Goal: Task Accomplishment & Management: Manage account settings

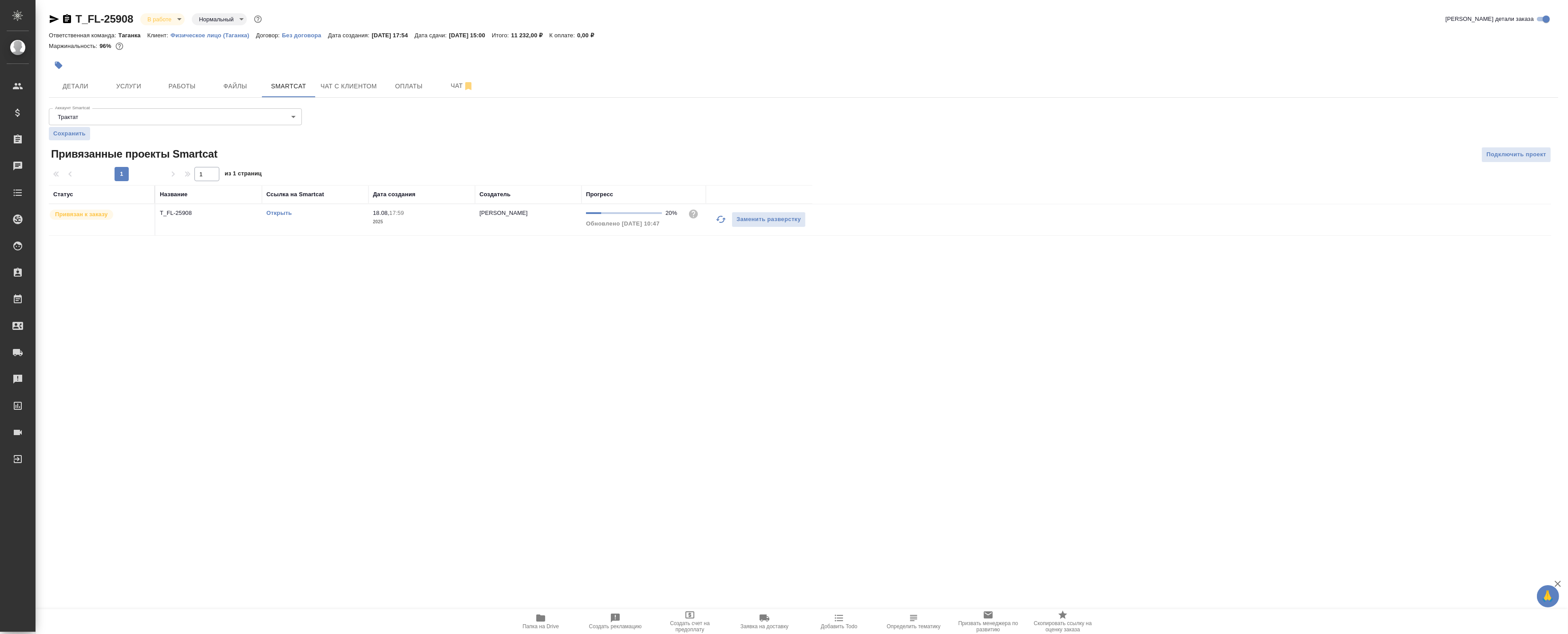
click at [273, 213] on link "Открыть" at bounding box center [279, 213] width 26 height 7
click at [178, 87] on span "Работы" at bounding box center [182, 86] width 43 height 11
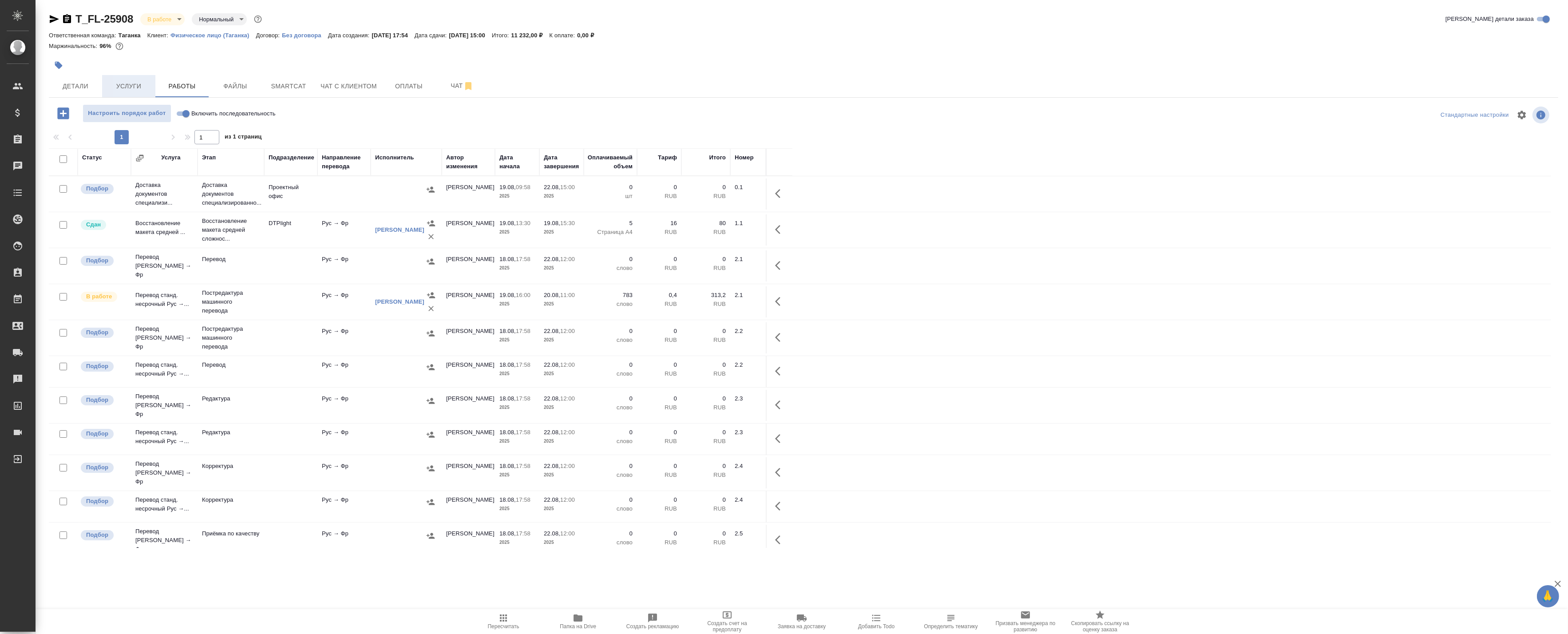
click at [144, 88] on span "Услуги" at bounding box center [128, 86] width 43 height 11
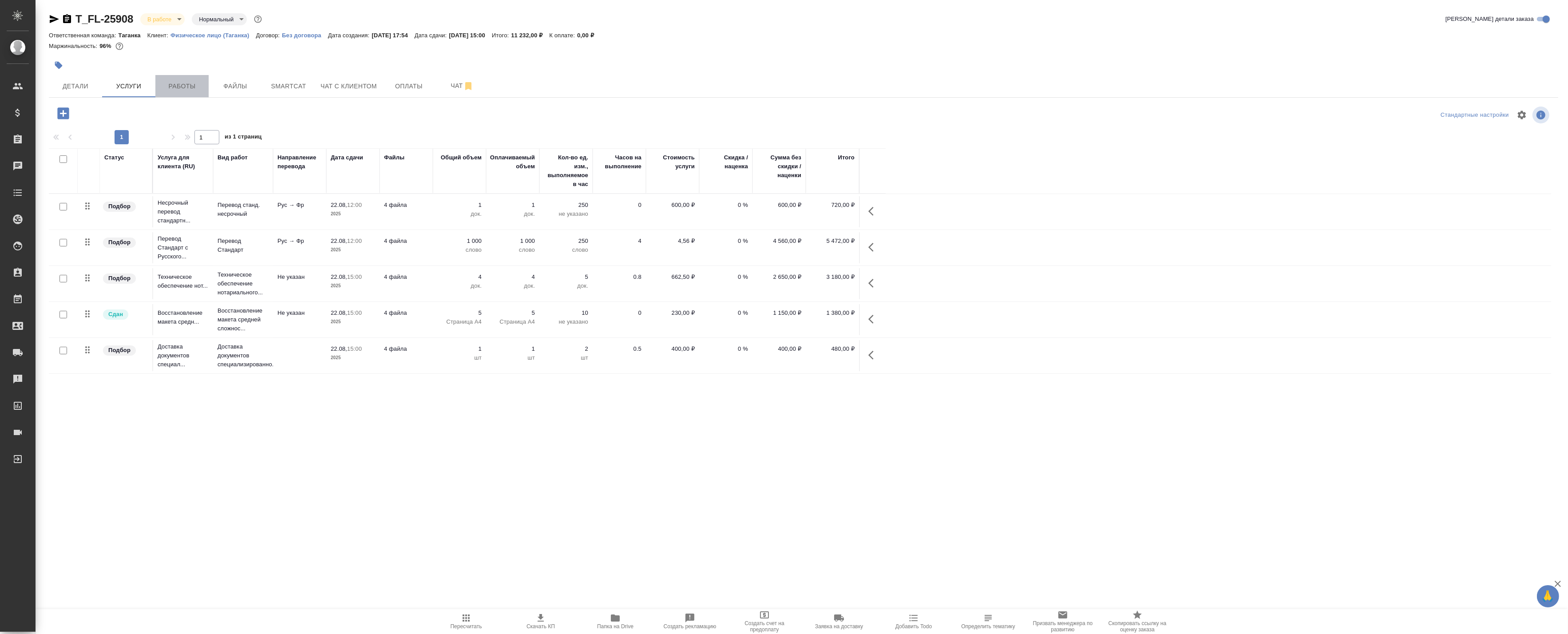
click at [198, 90] on span "Работы" at bounding box center [182, 86] width 43 height 11
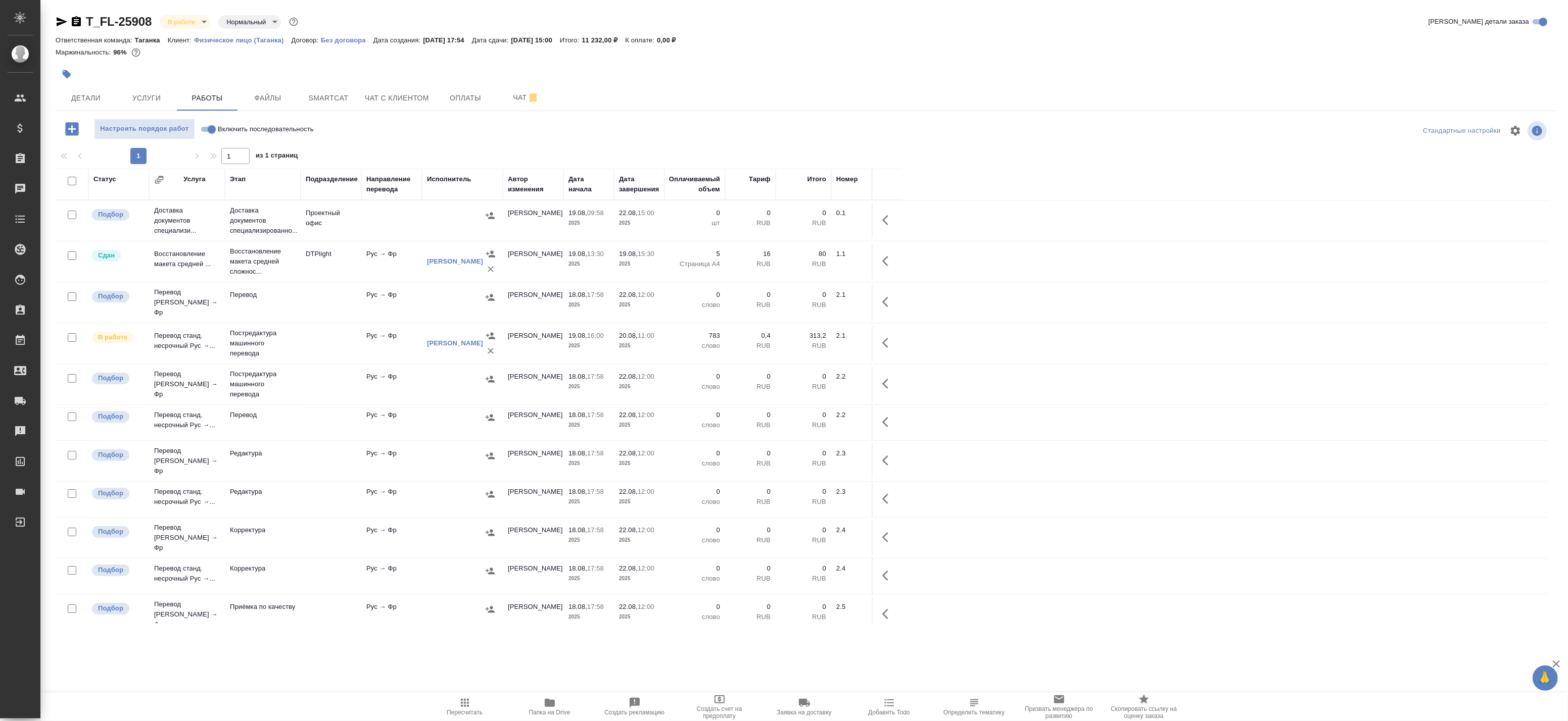
click at [1395, 89] on div "Детали Услуги Работы Файлы Smartcat Чат с клиентом Оплаты Чат" at bounding box center [806, 98] width 1501 height 25
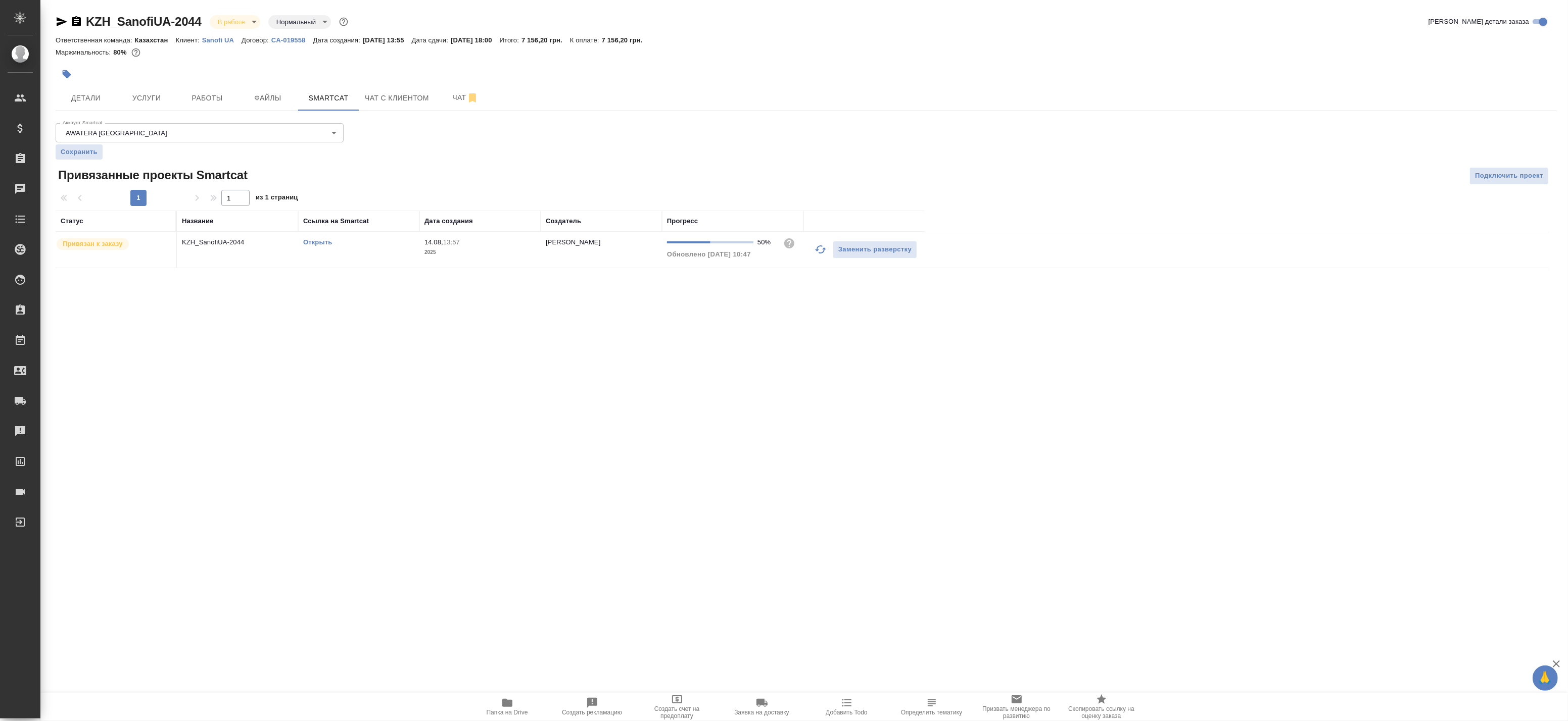
click at [318, 242] on link "Открыть" at bounding box center [318, 242] width 29 height 8
click at [189, 89] on button "Работы" at bounding box center [207, 98] width 61 height 25
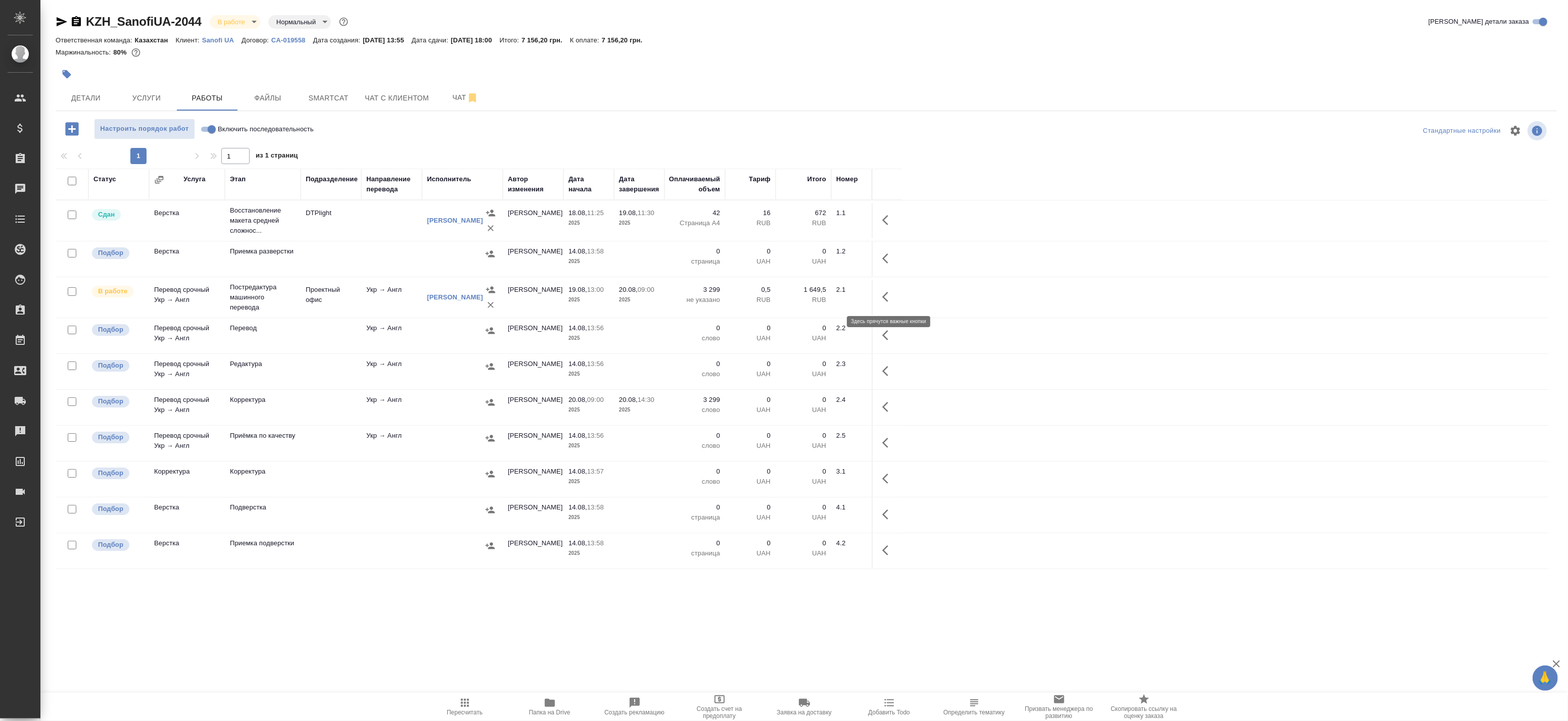
click at [888, 299] on icon "button" at bounding box center [888, 297] width 12 height 12
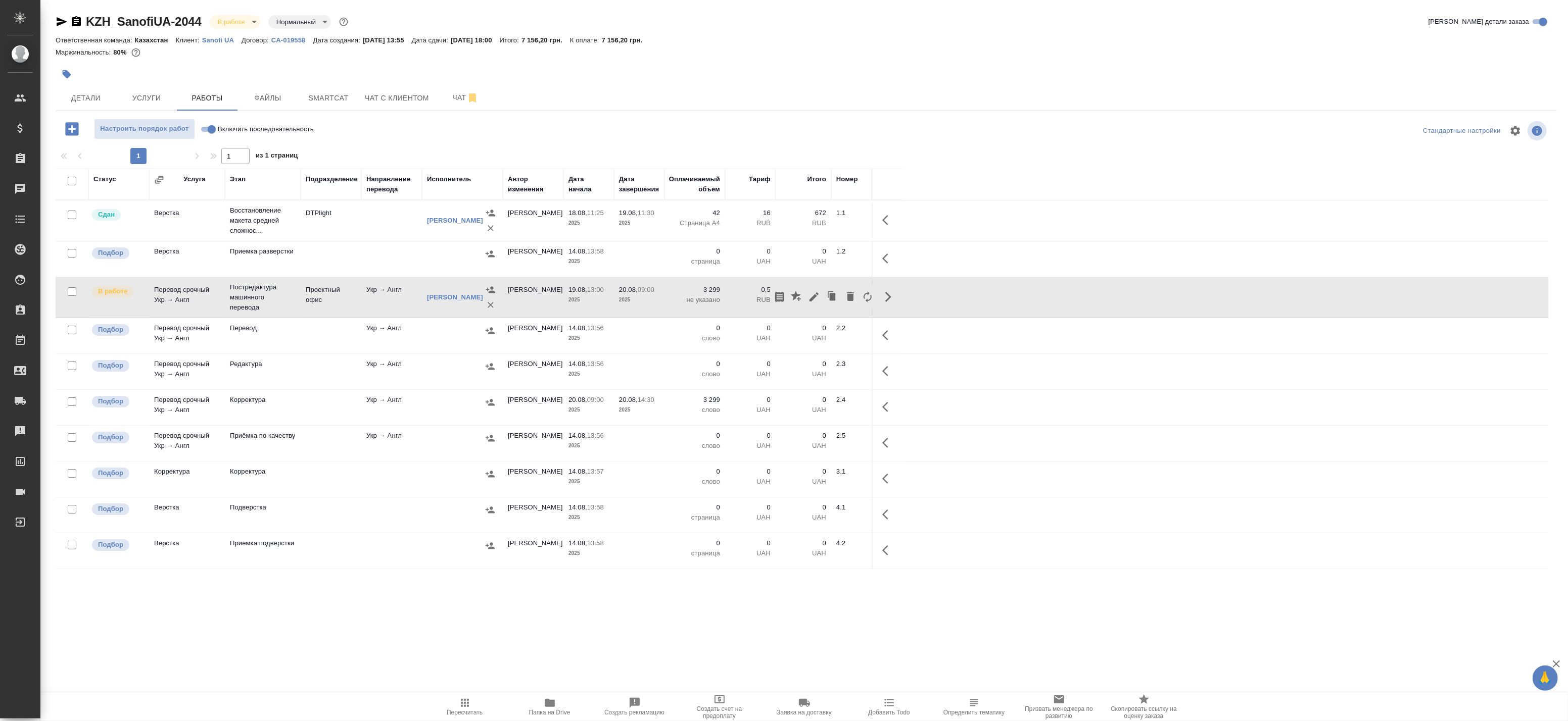
click at [193, 658] on div ".cls-1 fill:#fff; AWATERA Badanyan Artak Клиенты Спецификации Заказы 0 Чаты Tod…" at bounding box center [784, 360] width 1568 height 721
click at [393, 238] on td "Укр → Англ" at bounding box center [391, 220] width 61 height 35
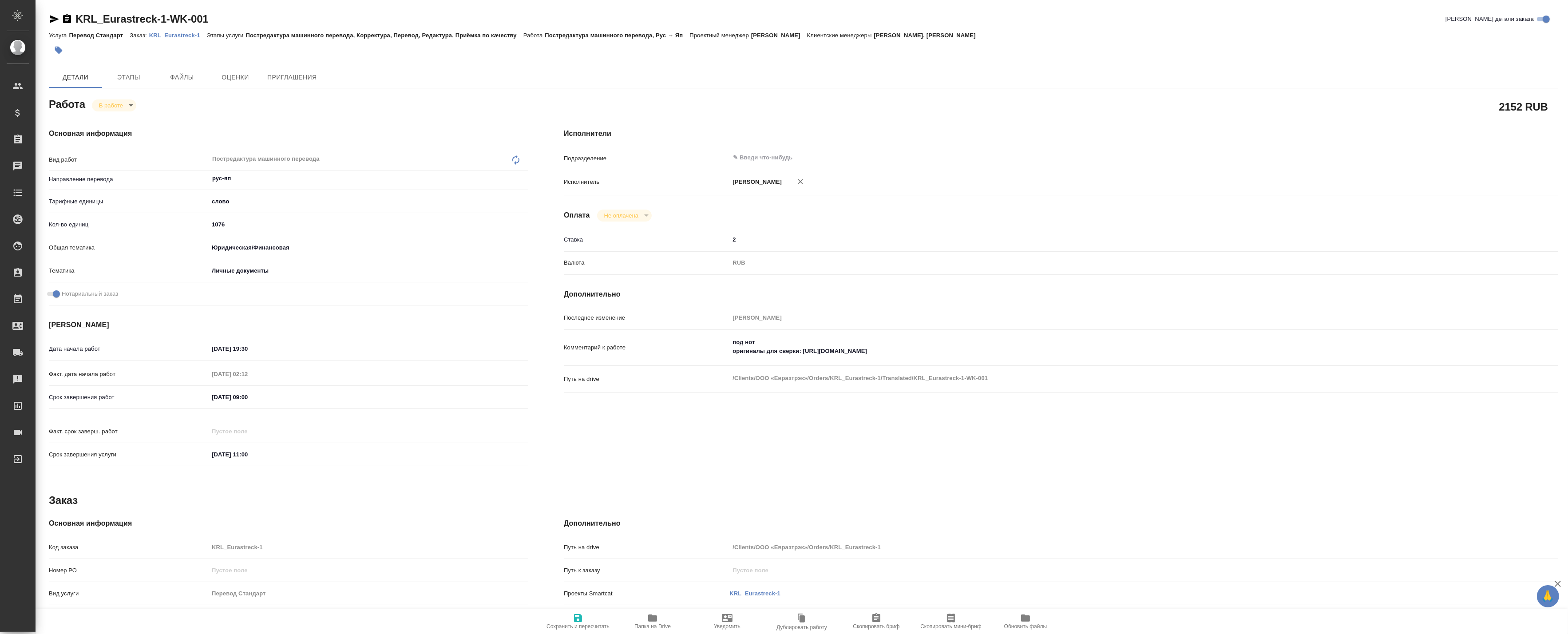
type textarea "x"
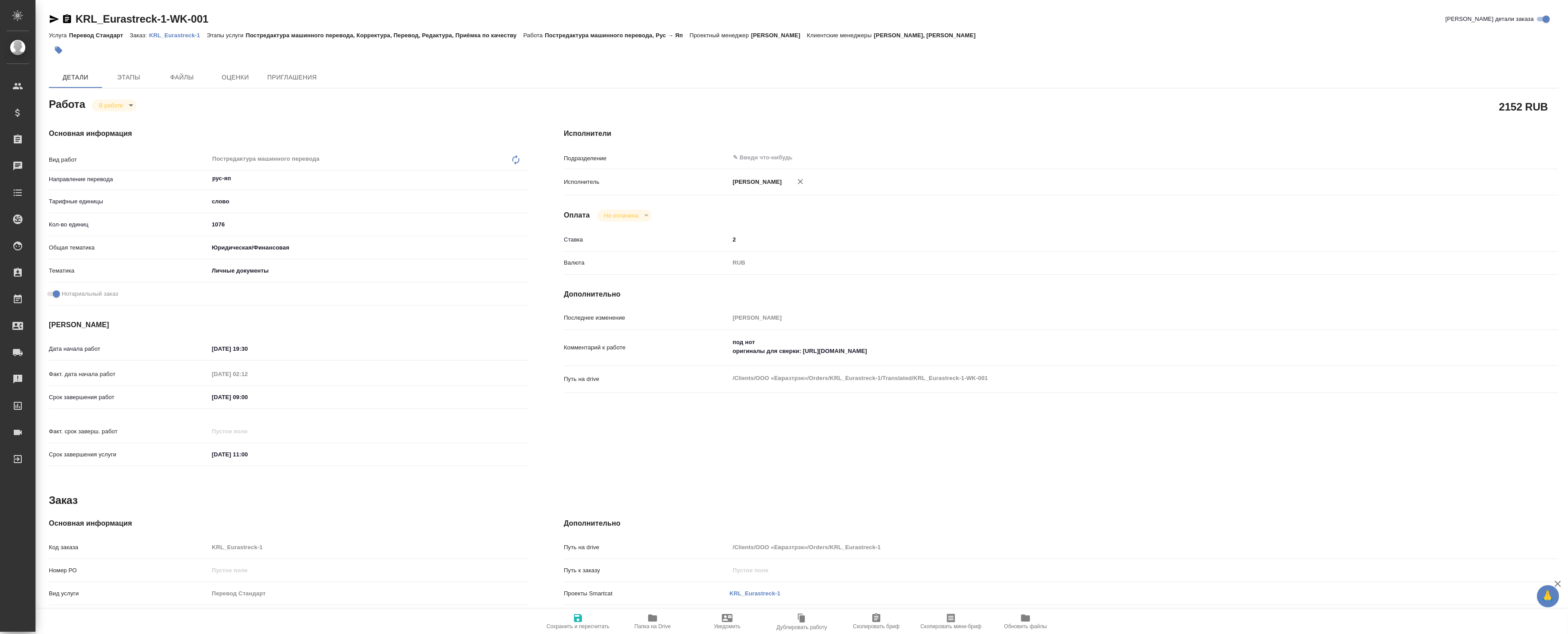
type textarea "x"
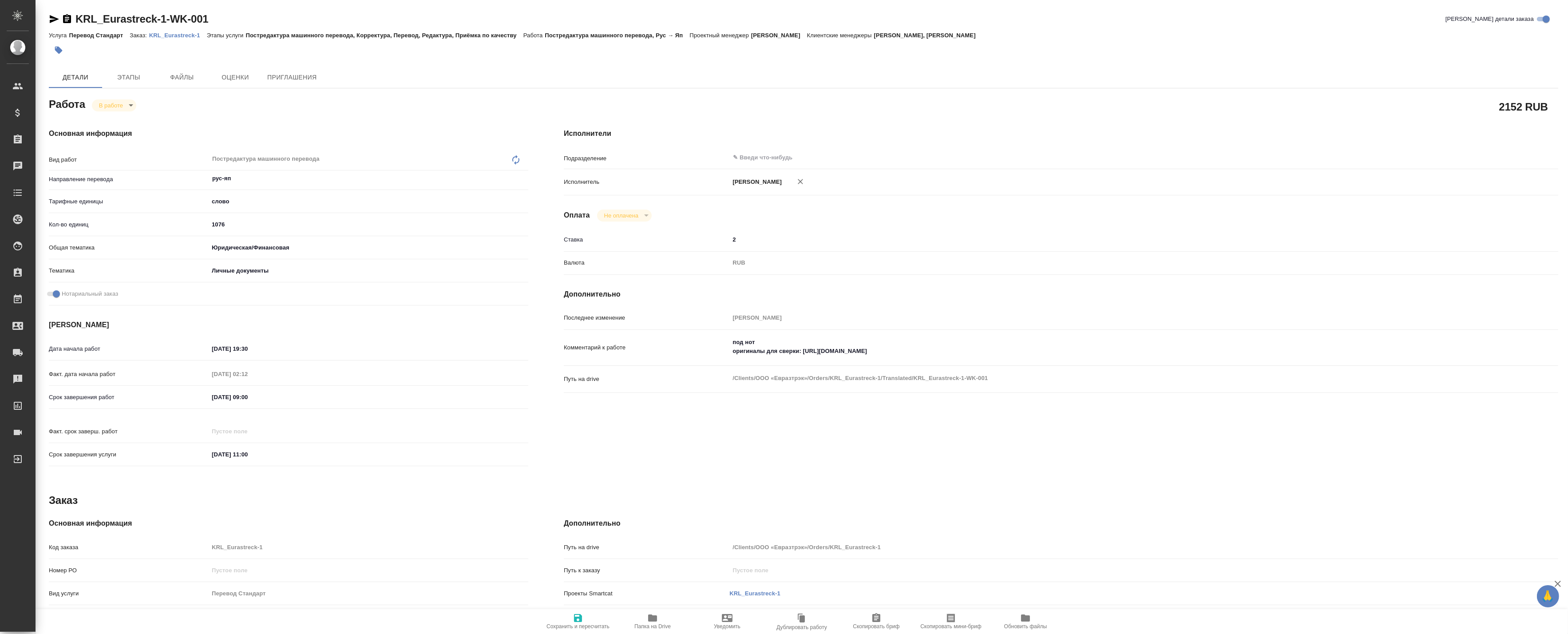
type textarea "x"
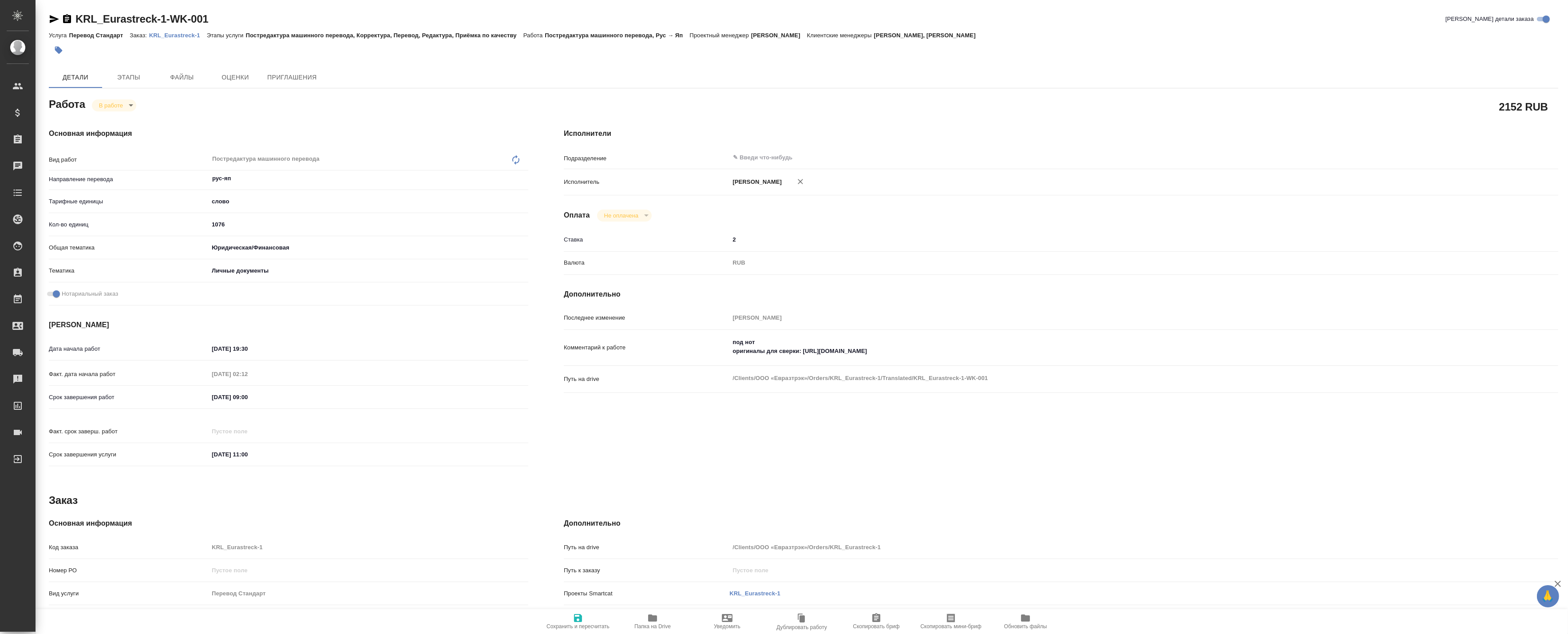
type textarea "x"
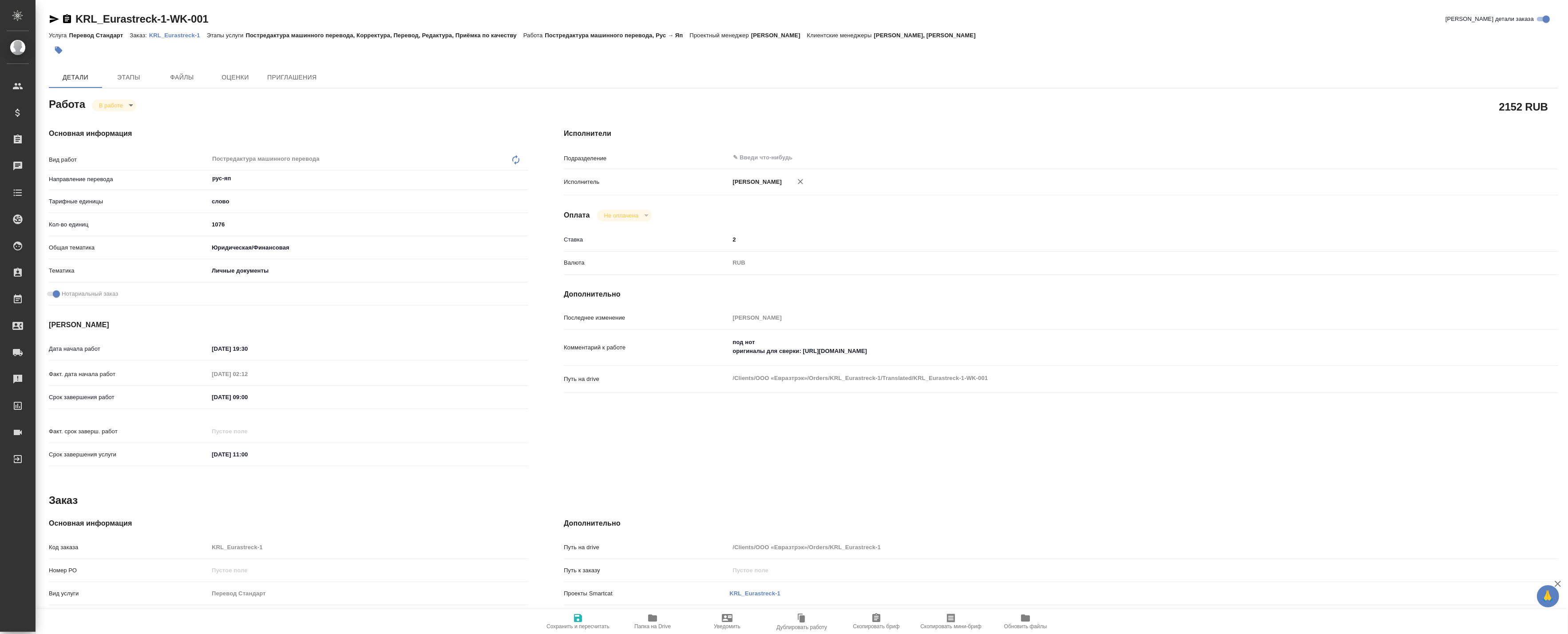
type textarea "x"
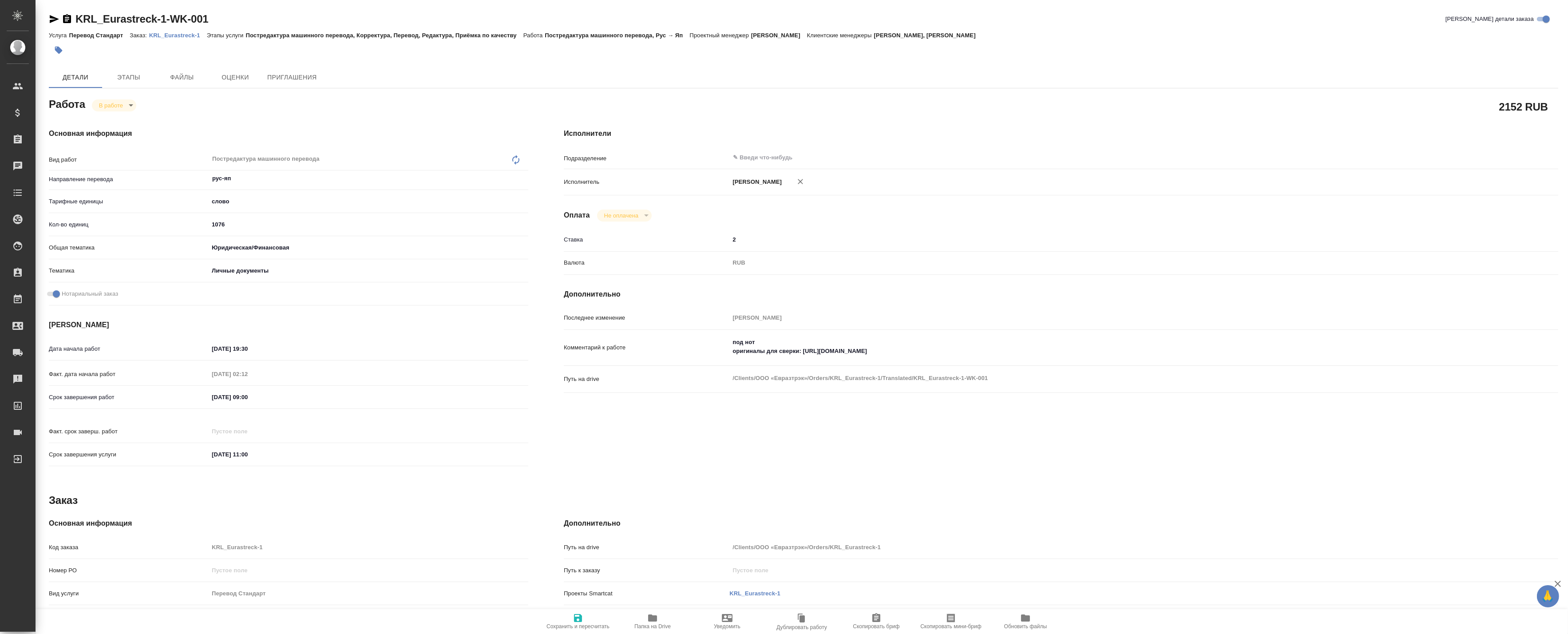
type textarea "x"
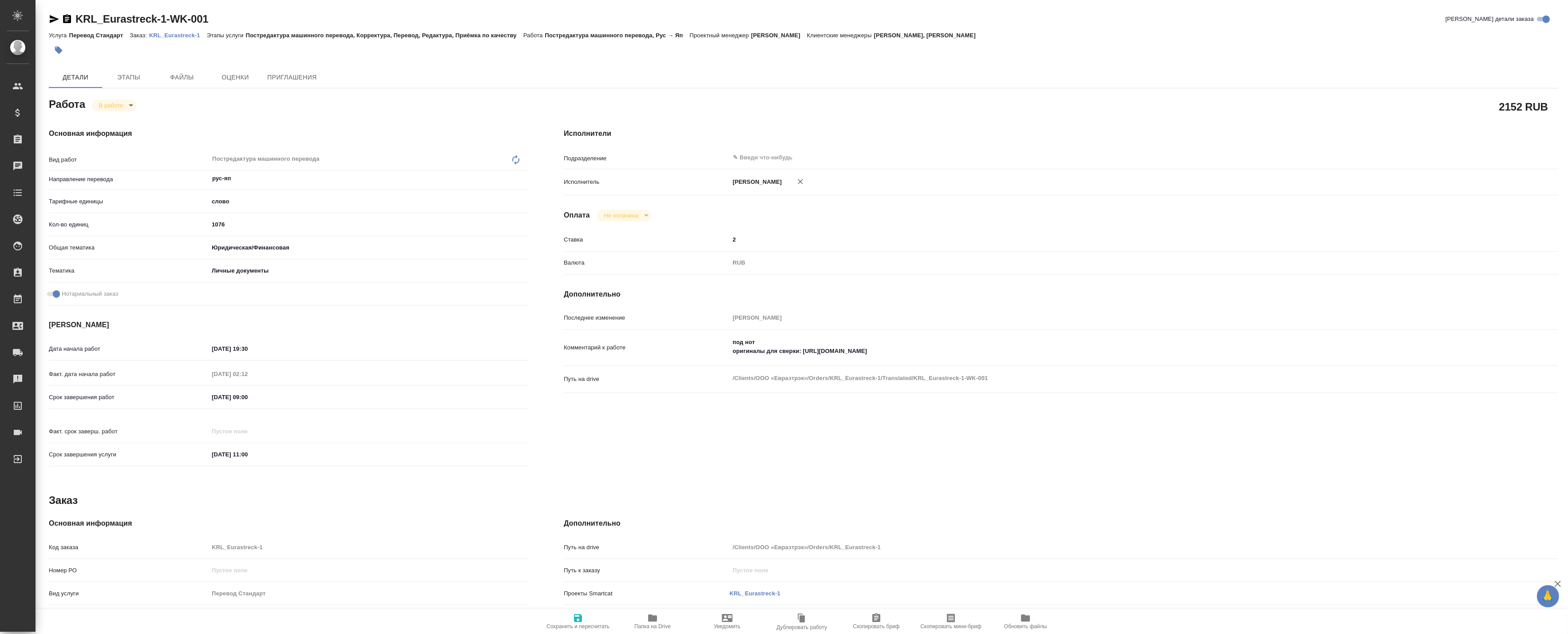
type textarea "x"
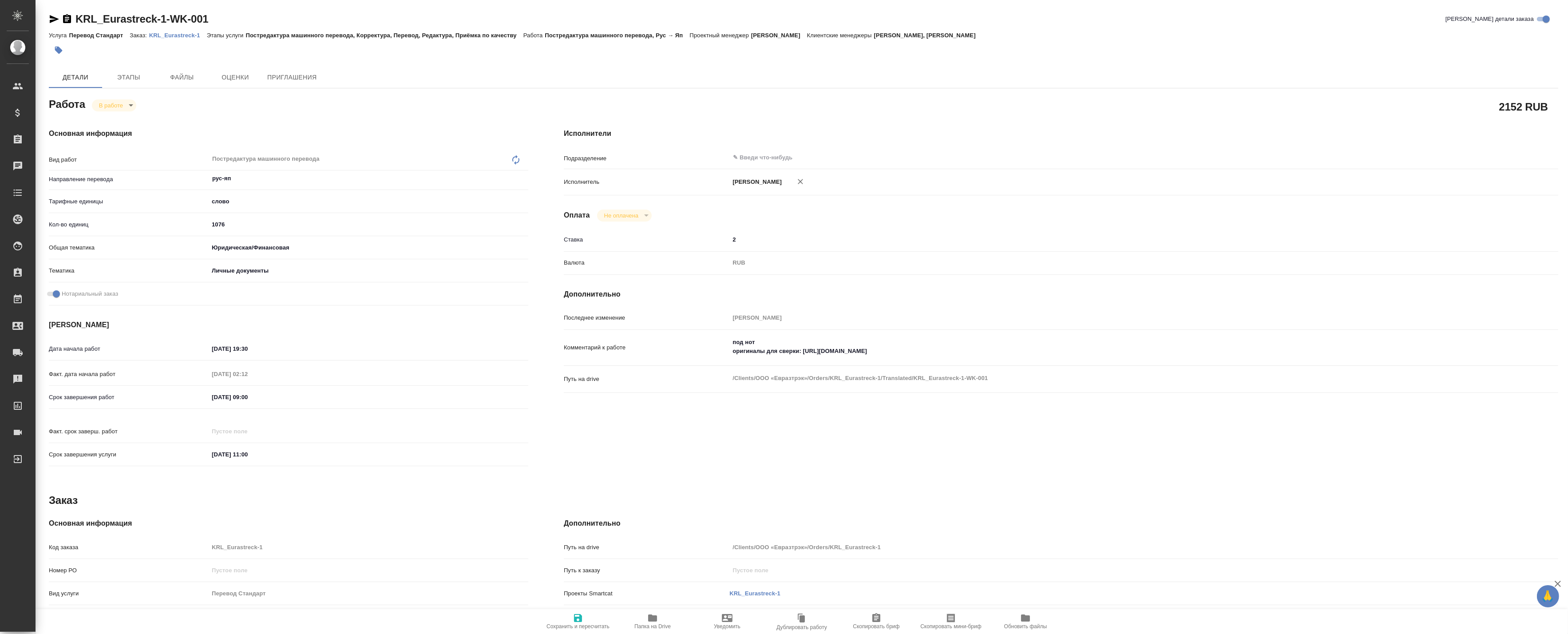
type textarea "x"
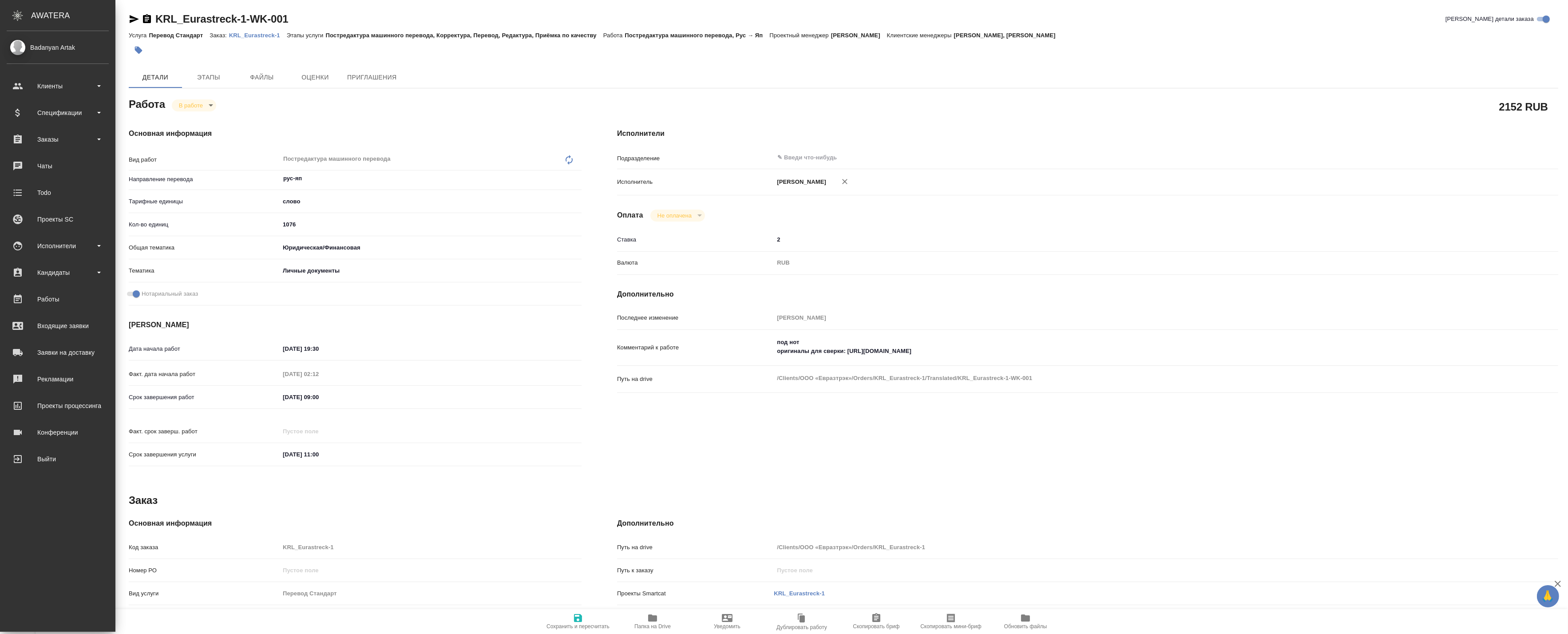
type textarea "x"
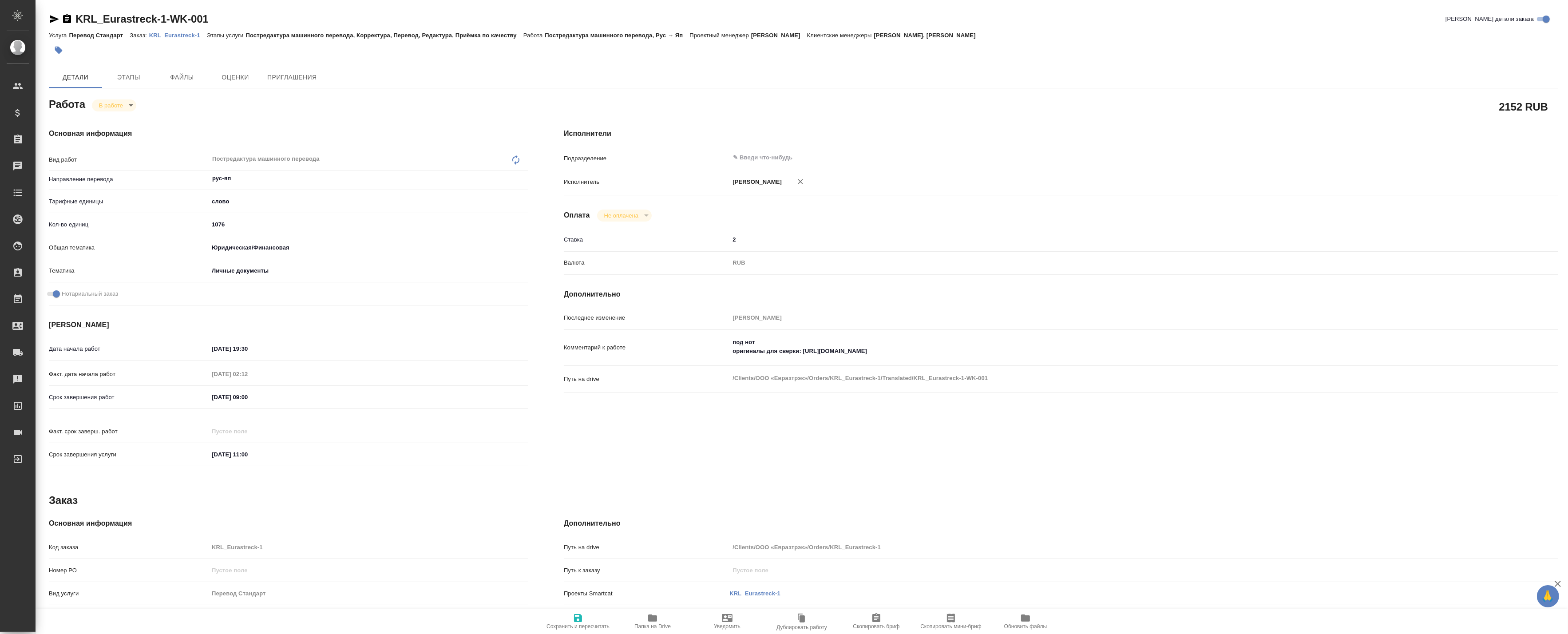
type textarea "x"
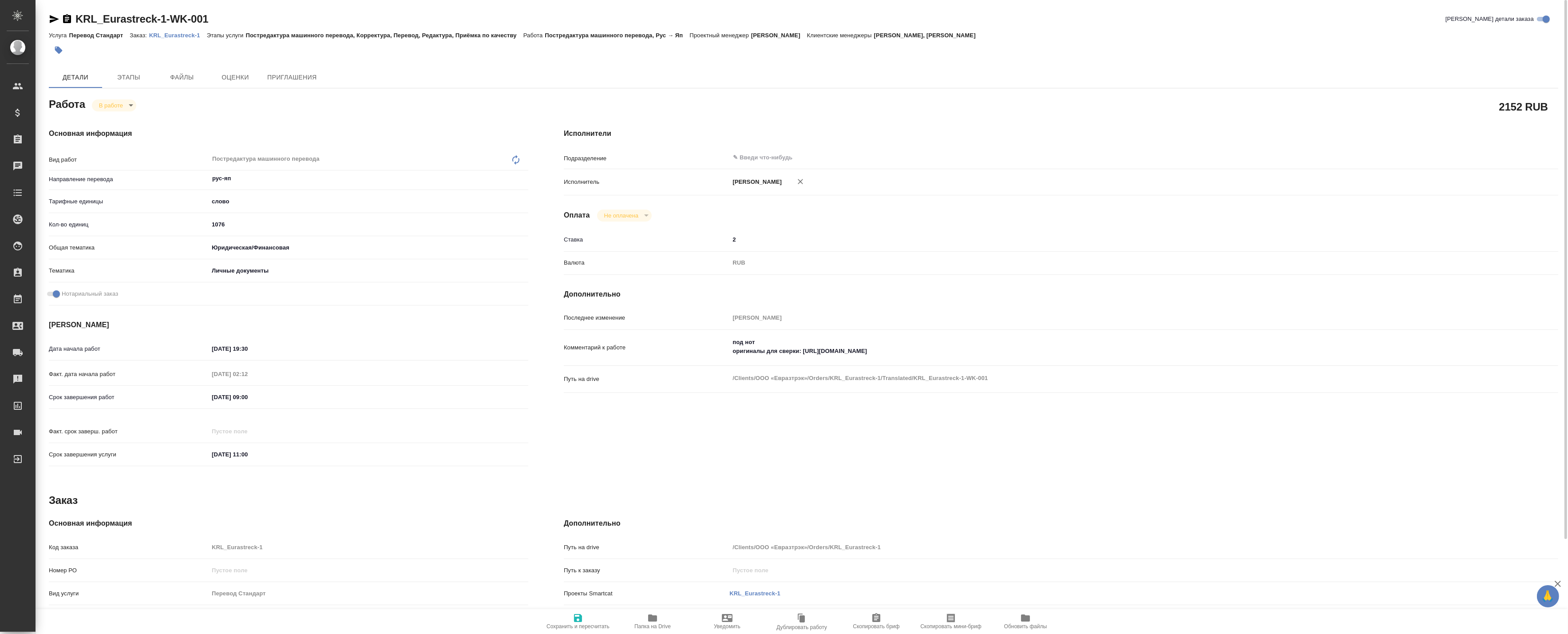
type textarea "x"
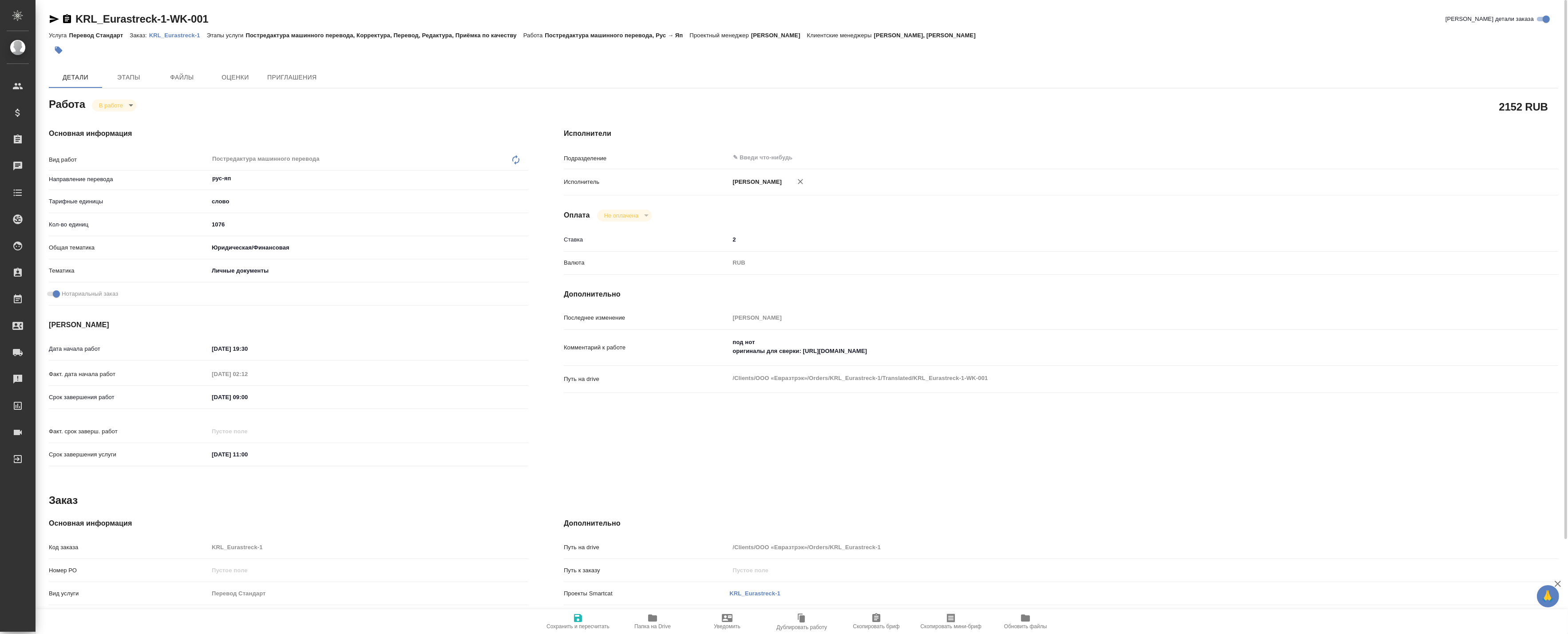
type textarea "x"
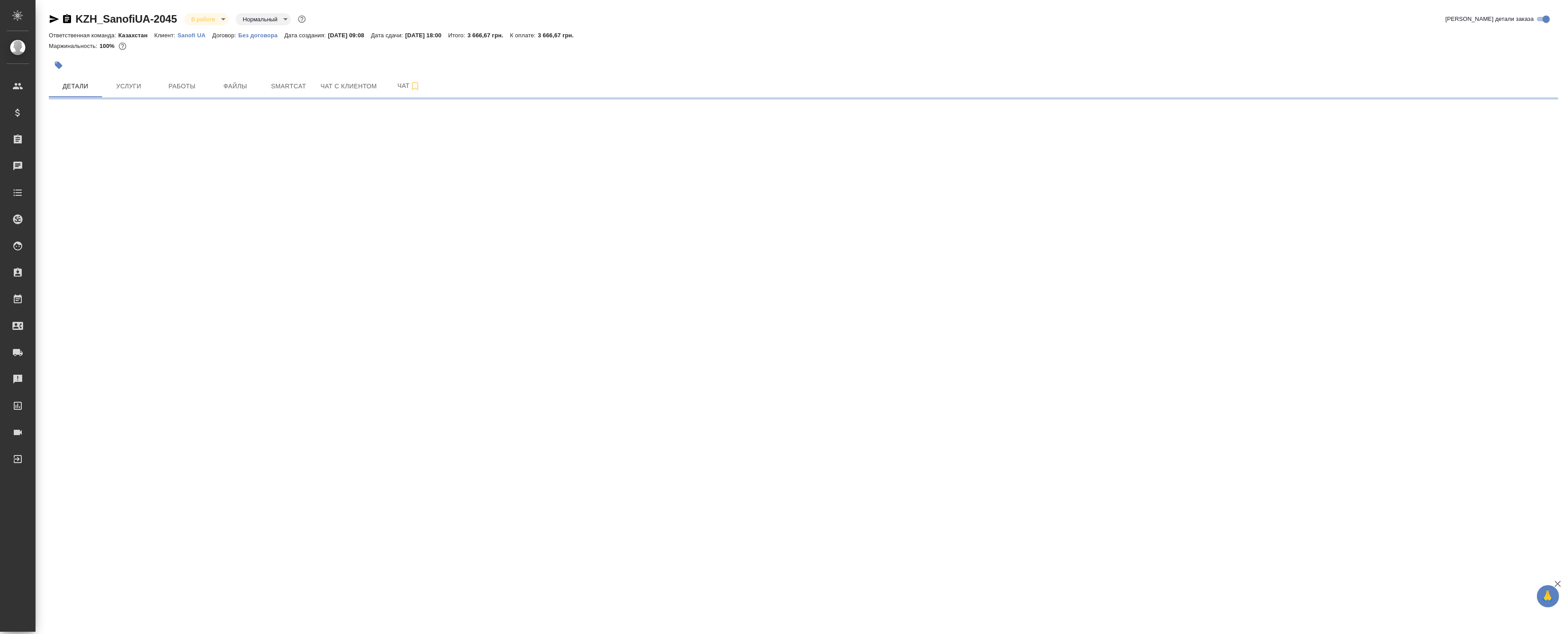
select select "RU"
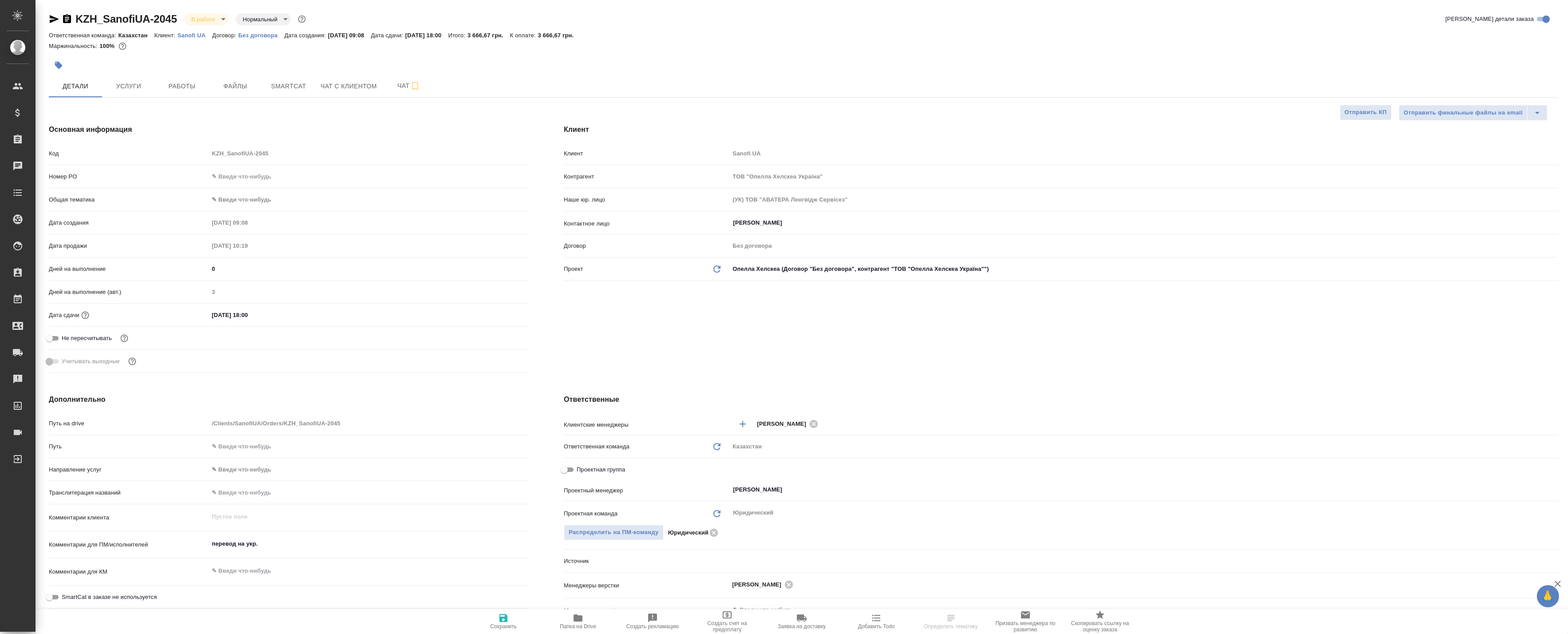
type textarea "x"
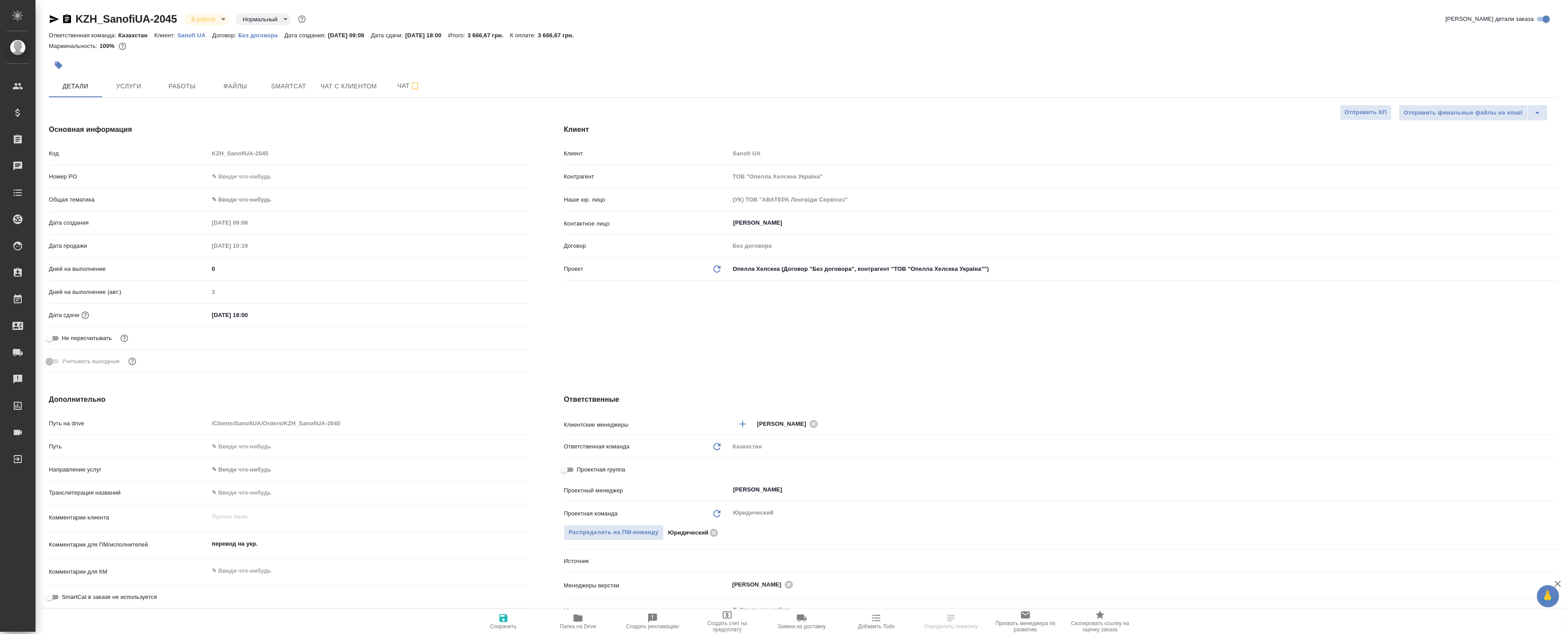
type textarea "x"
click at [185, 83] on span "Работы" at bounding box center [182, 86] width 43 height 11
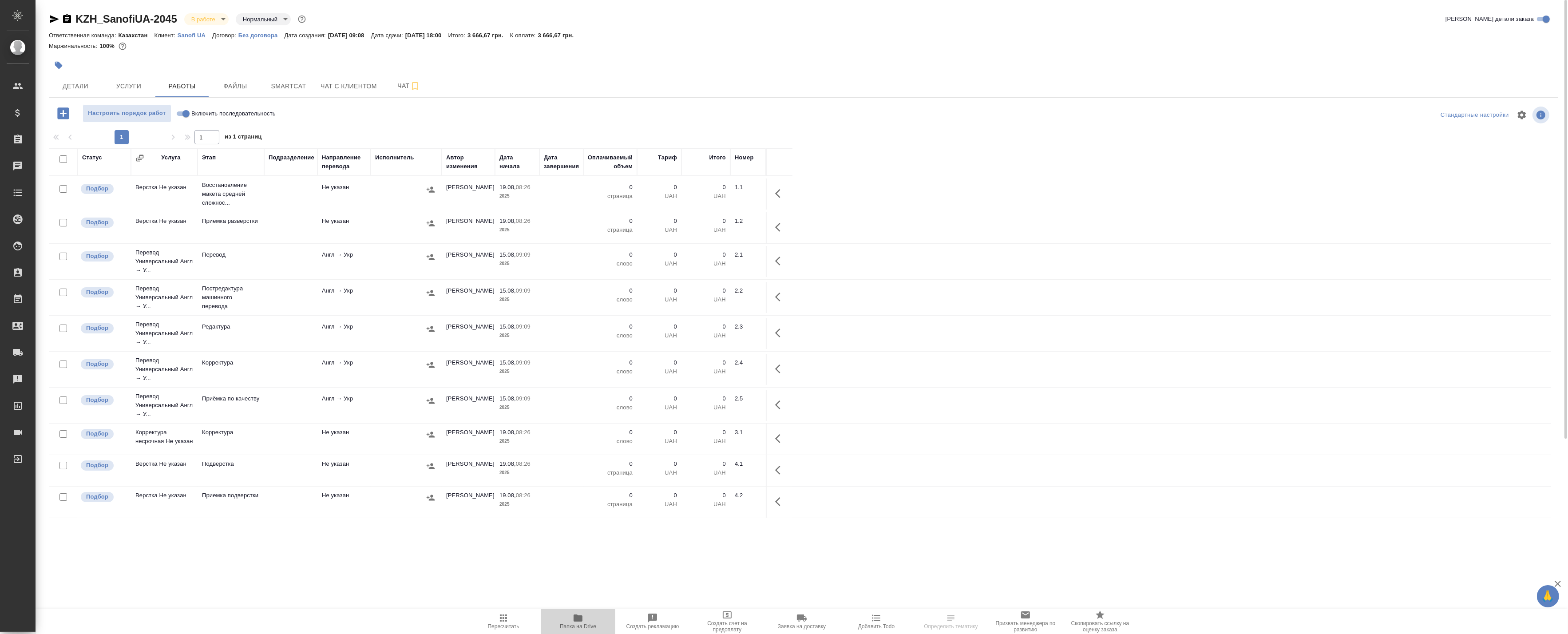
click at [570, 627] on span "Папка на Drive" at bounding box center [578, 627] width 37 height 6
click at [420, 85] on span "Чат" at bounding box center [409, 86] width 43 height 11
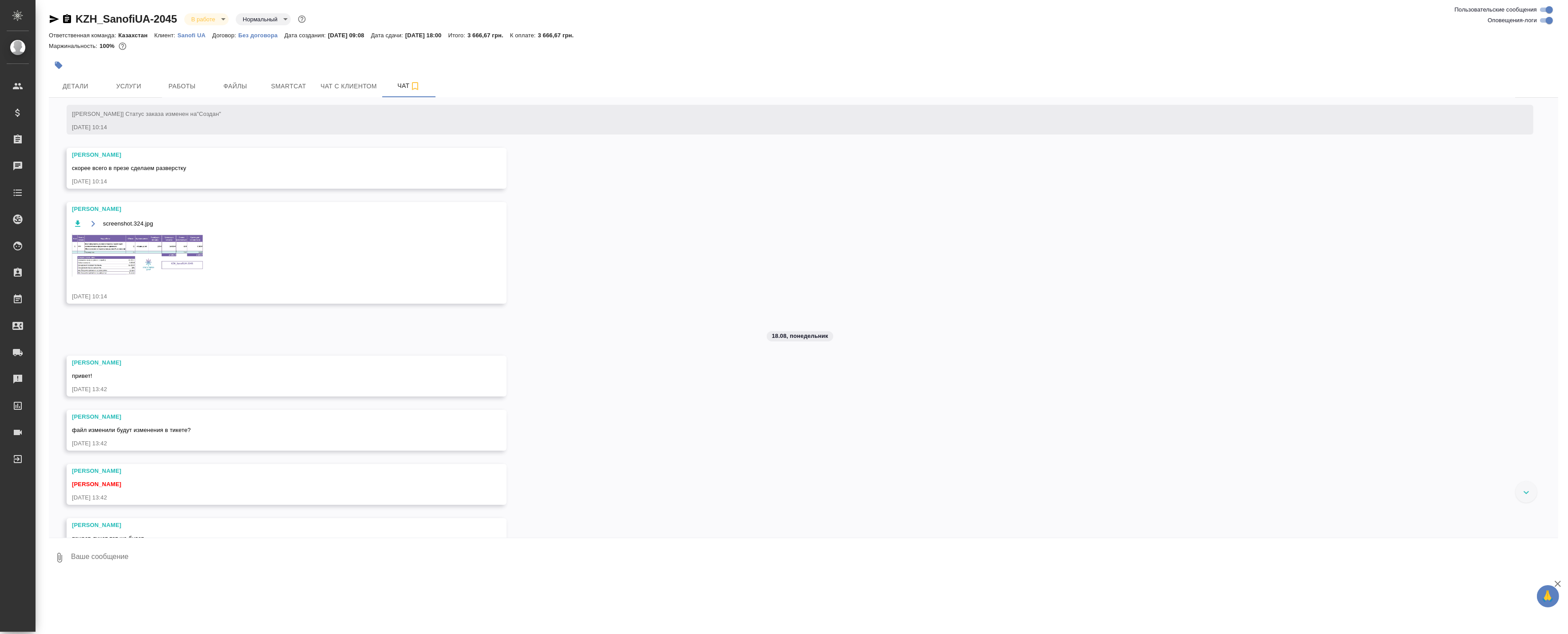
scroll to position [75, 0]
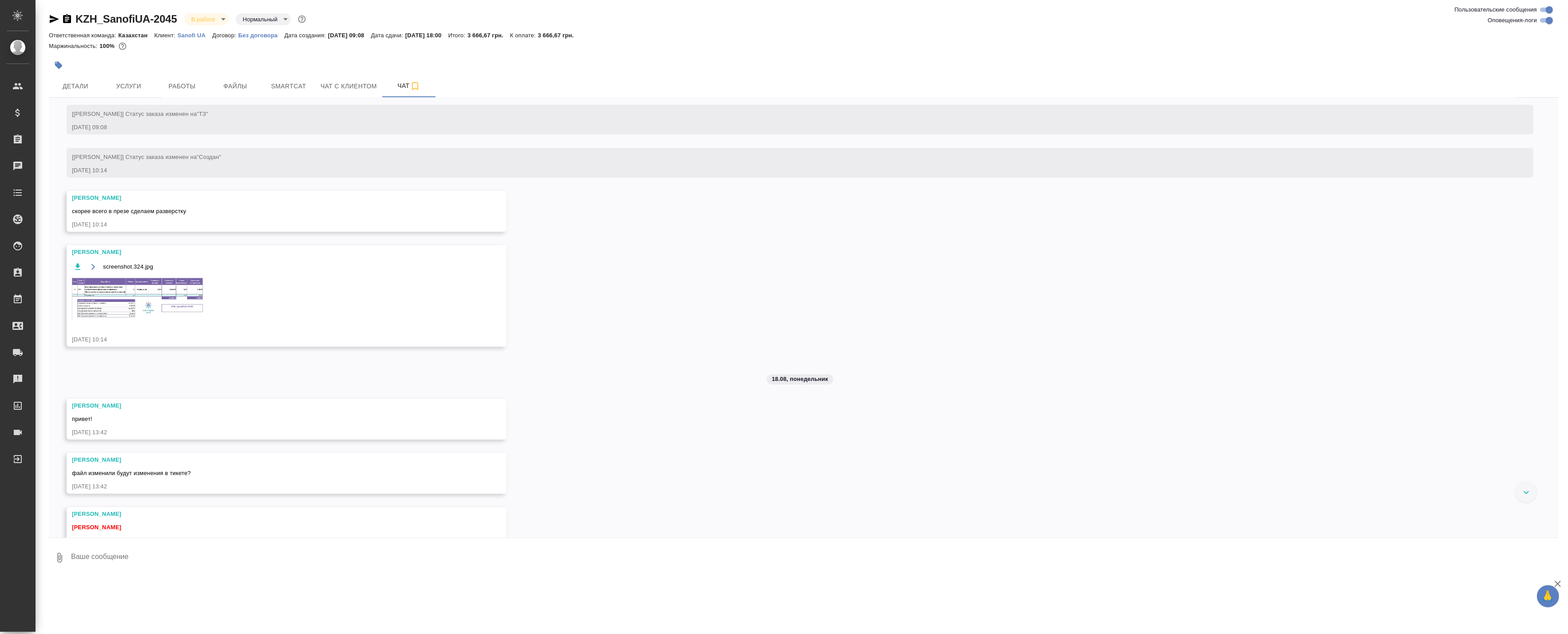
click at [116, 292] on img at bounding box center [138, 298] width 133 height 43
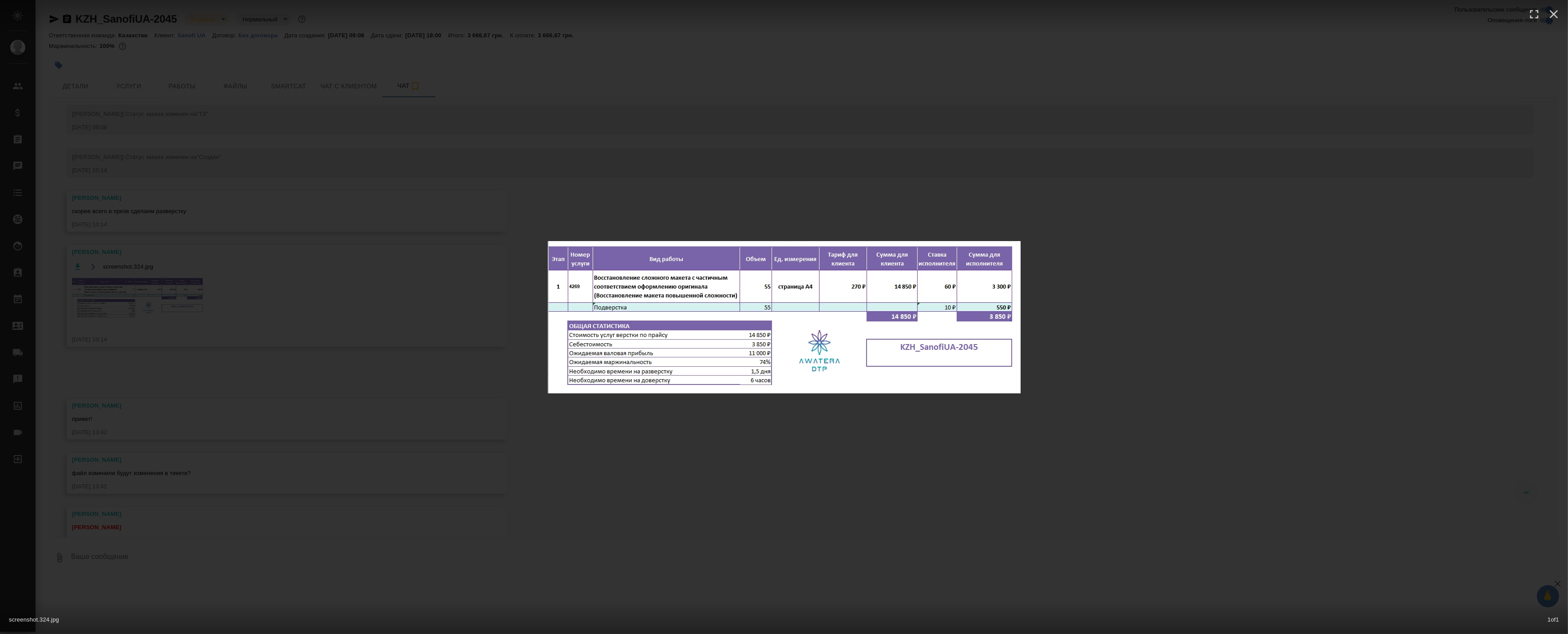
click at [472, 297] on div "screenshot.324.jpg 1 of 1" at bounding box center [784, 317] width 1568 height 634
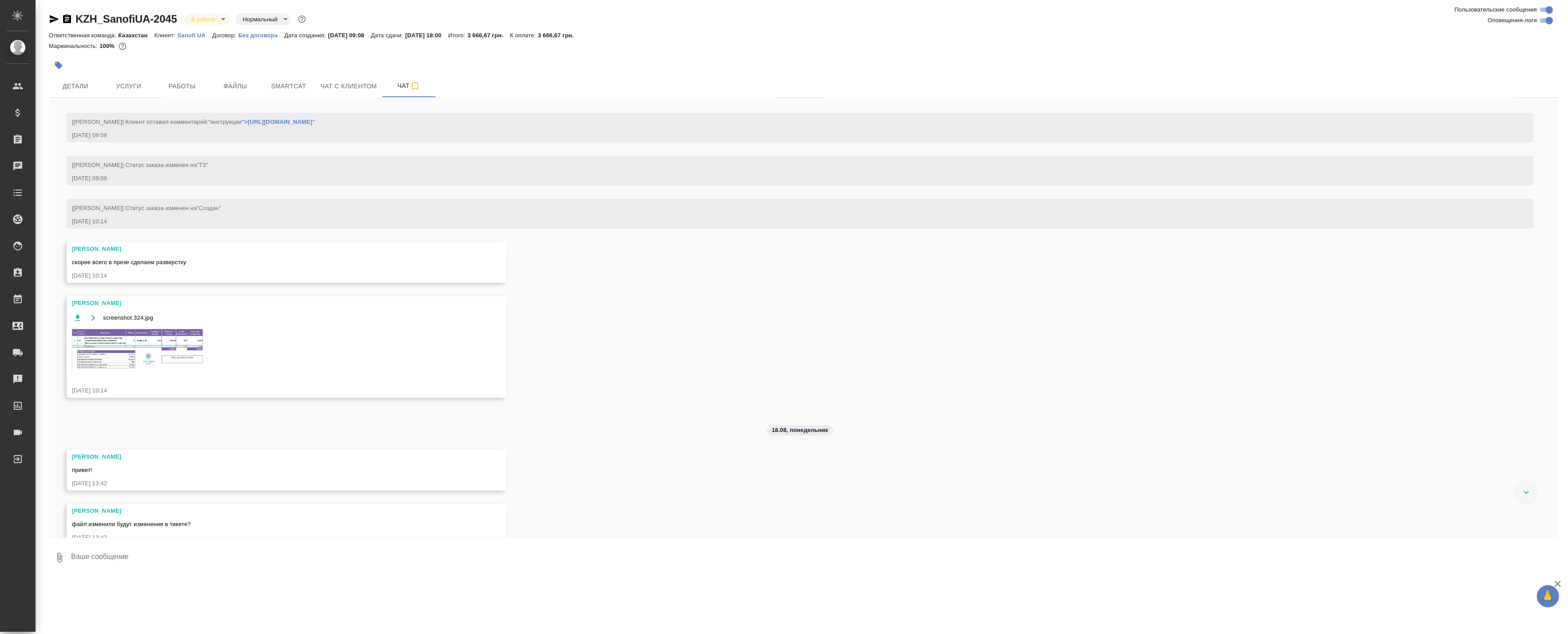
scroll to position [0, 0]
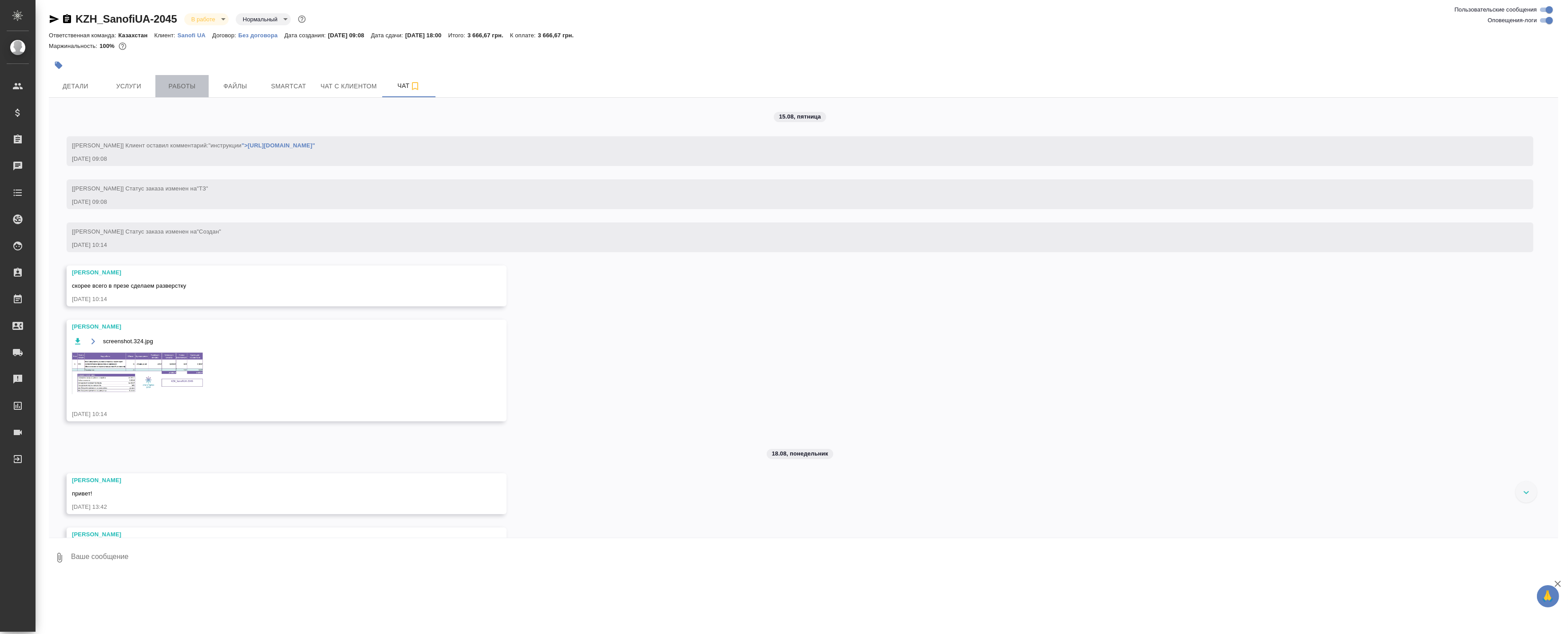
click at [192, 81] on span "Работы" at bounding box center [182, 86] width 43 height 11
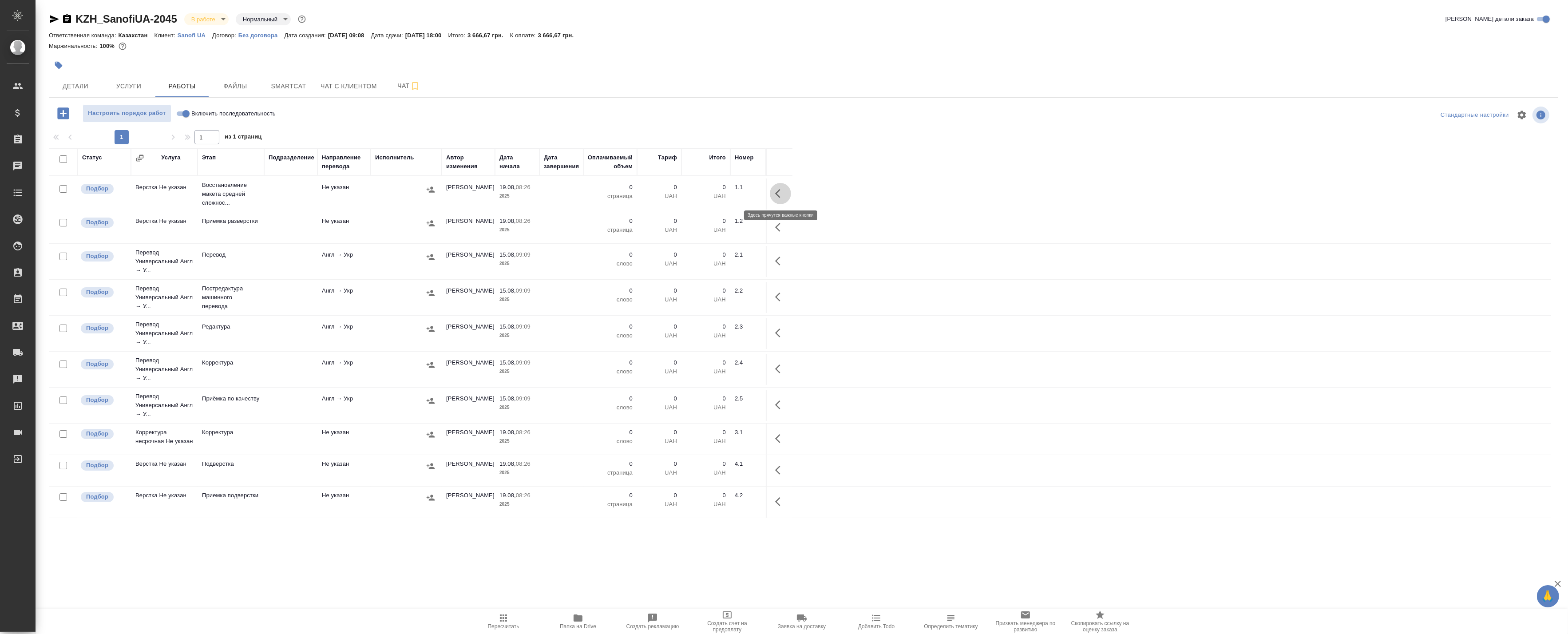
click at [779, 193] on icon "button" at bounding box center [780, 194] width 11 height 11
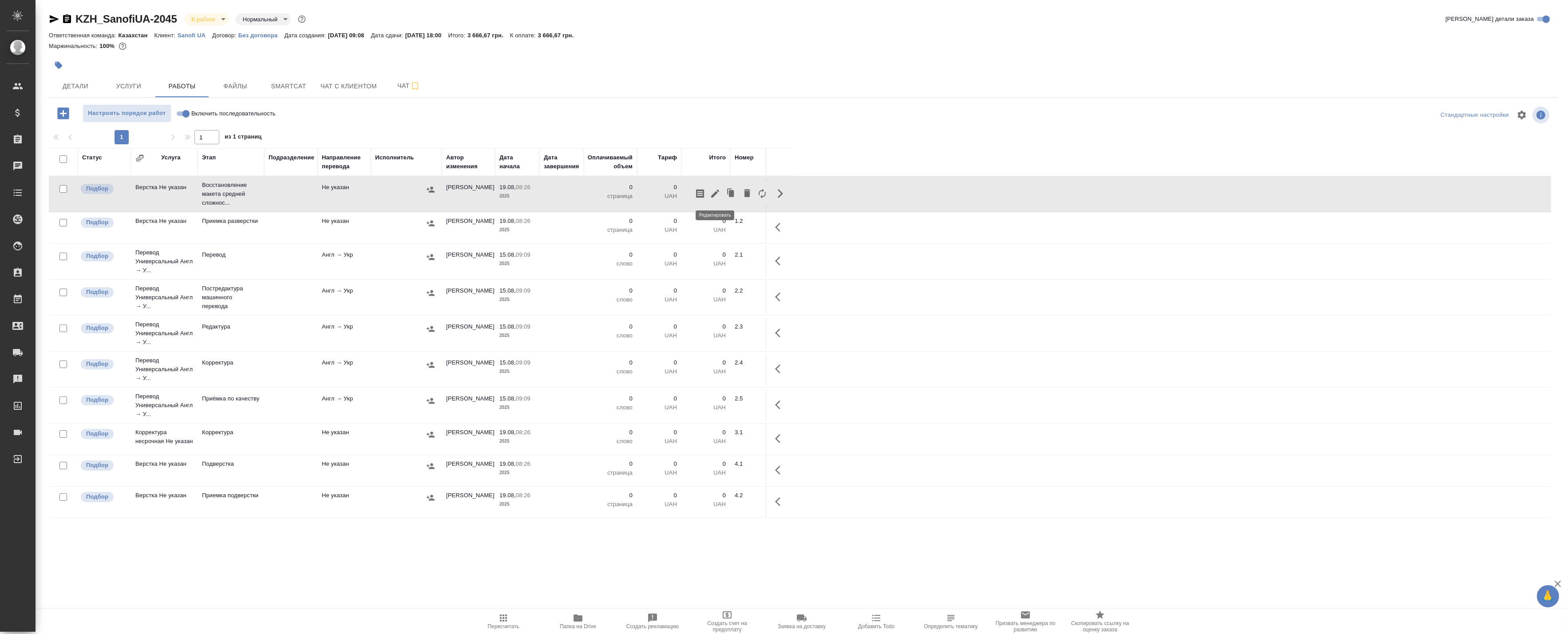
click at [719, 191] on icon "button" at bounding box center [715, 194] width 11 height 11
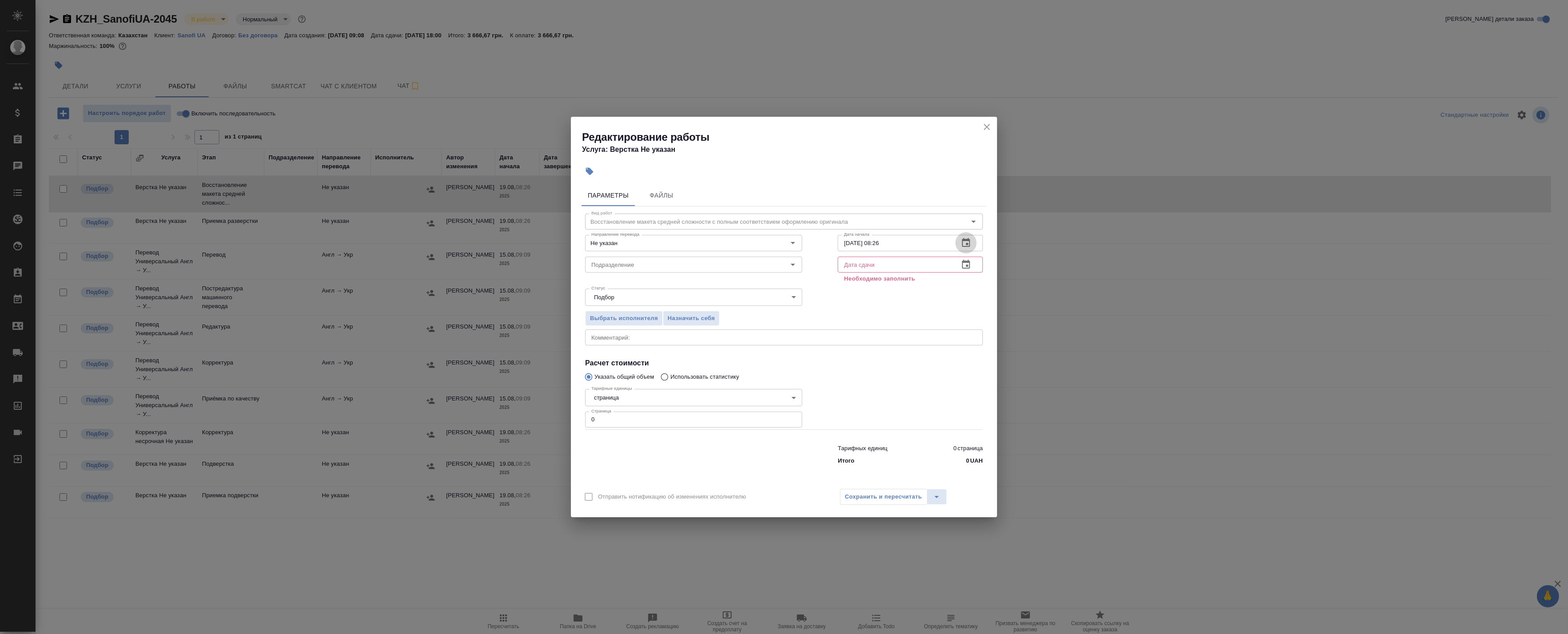
click at [975, 242] on button "button" at bounding box center [966, 242] width 21 height 21
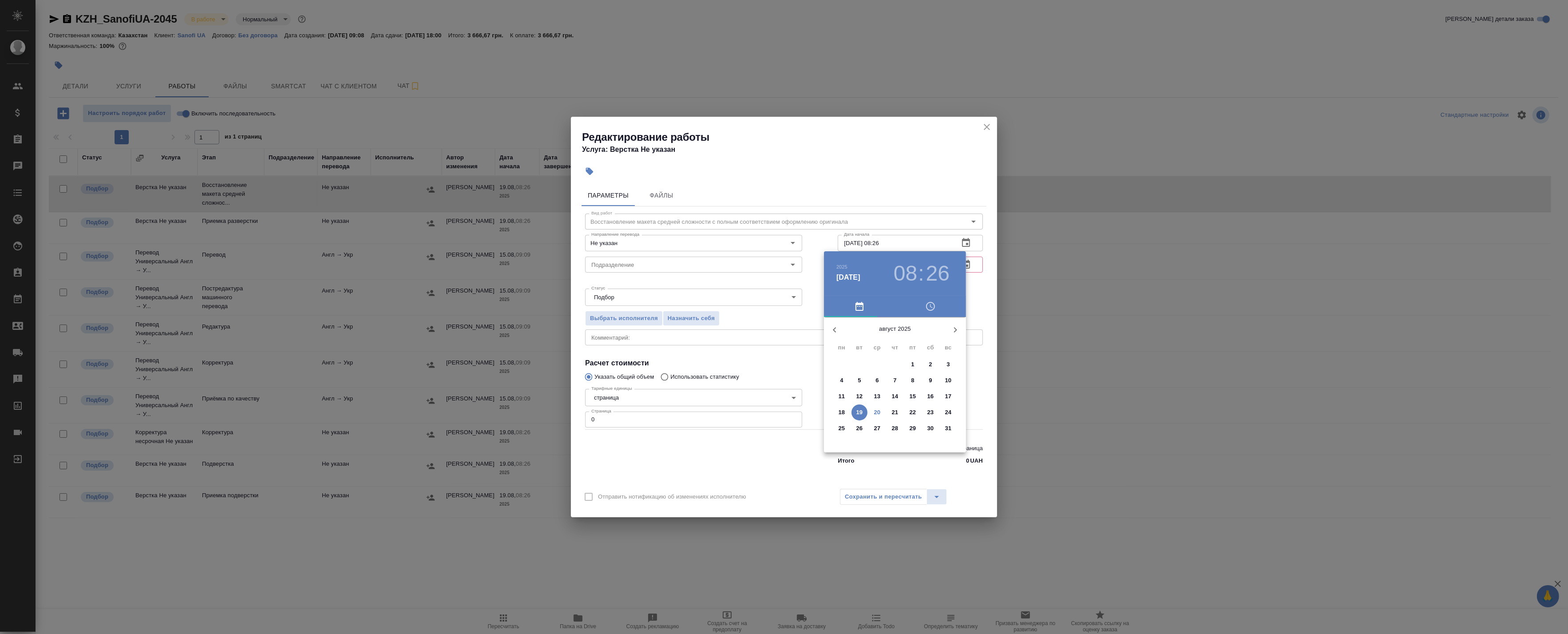
click at [875, 414] on p "20" at bounding box center [877, 412] width 7 height 9
click at [871, 345] on div at bounding box center [895, 387] width 116 height 116
click at [893, 337] on div at bounding box center [895, 387] width 116 height 116
type input "20.08.2025 11:00"
click at [983, 306] on div at bounding box center [784, 317] width 1568 height 634
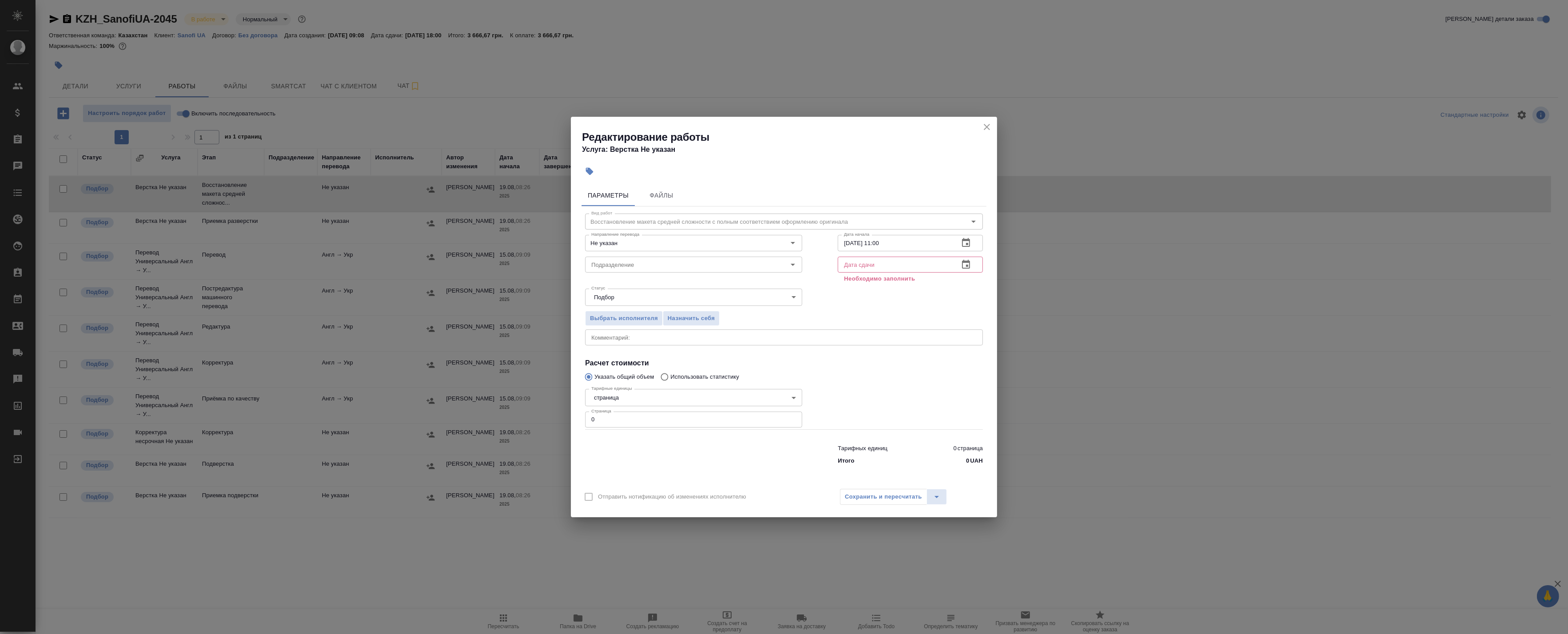
click at [968, 263] on icon "button" at bounding box center [966, 265] width 11 height 11
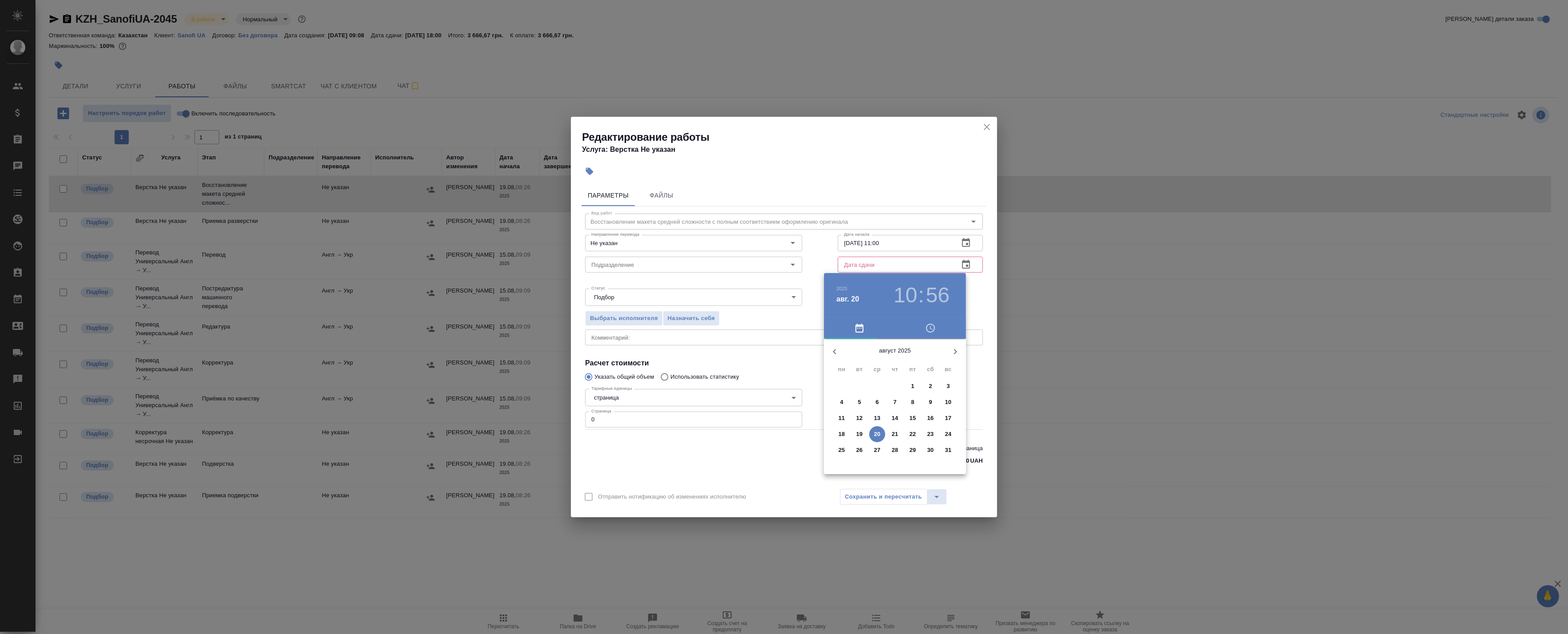
click at [895, 434] on p "21" at bounding box center [895, 434] width 7 height 9
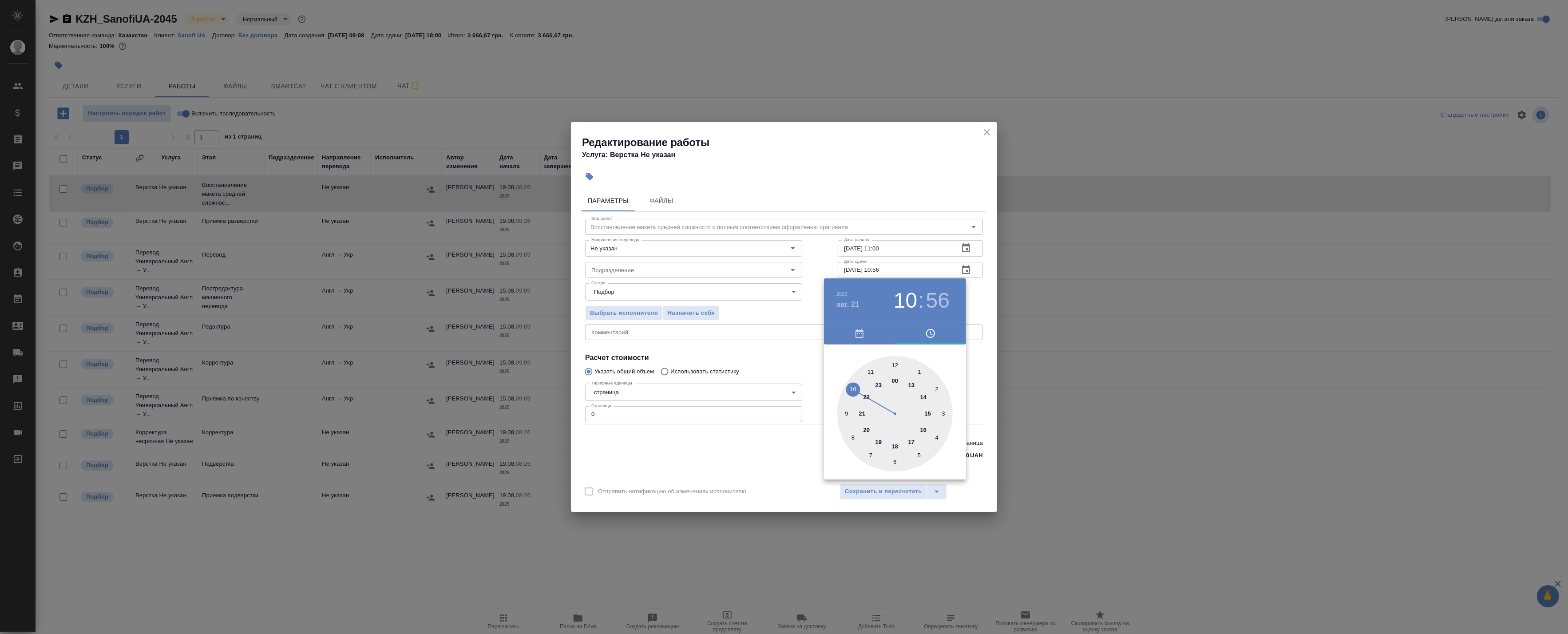
click at [926, 412] on div at bounding box center [895, 414] width 116 height 116
click at [894, 368] on div at bounding box center [895, 414] width 116 height 116
type input "[DATE] 15:00"
click at [978, 291] on div at bounding box center [784, 317] width 1568 height 634
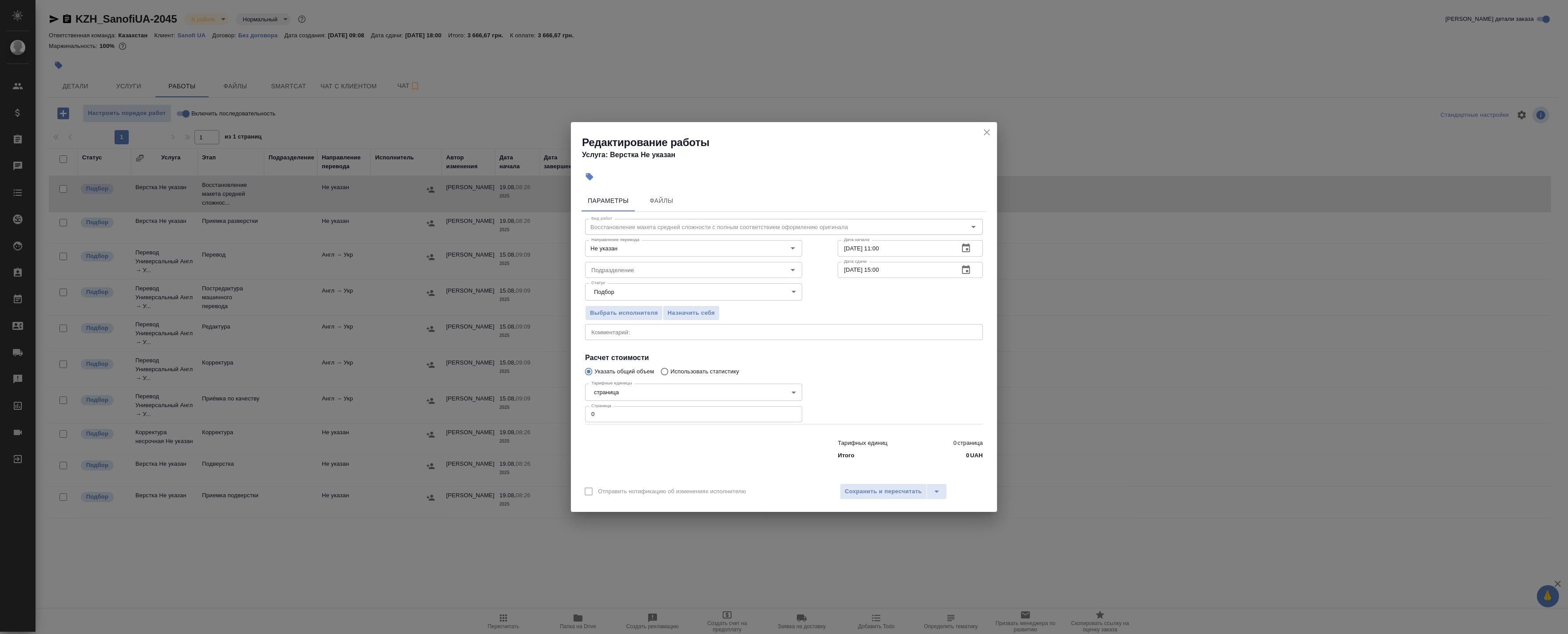
click at [638, 414] on input "0" at bounding box center [693, 414] width 217 height 16
drag, startPoint x: 609, startPoint y: 415, endPoint x: 553, endPoint y: 409, distance: 56.3
click at [554, 409] on div "Редактирование работы Услуга: Верстка Не указан Параметры Файлы Вид работ Восст…" at bounding box center [784, 317] width 1568 height 634
type input "55"
click at [667, 452] on div at bounding box center [693, 448] width 253 height 35
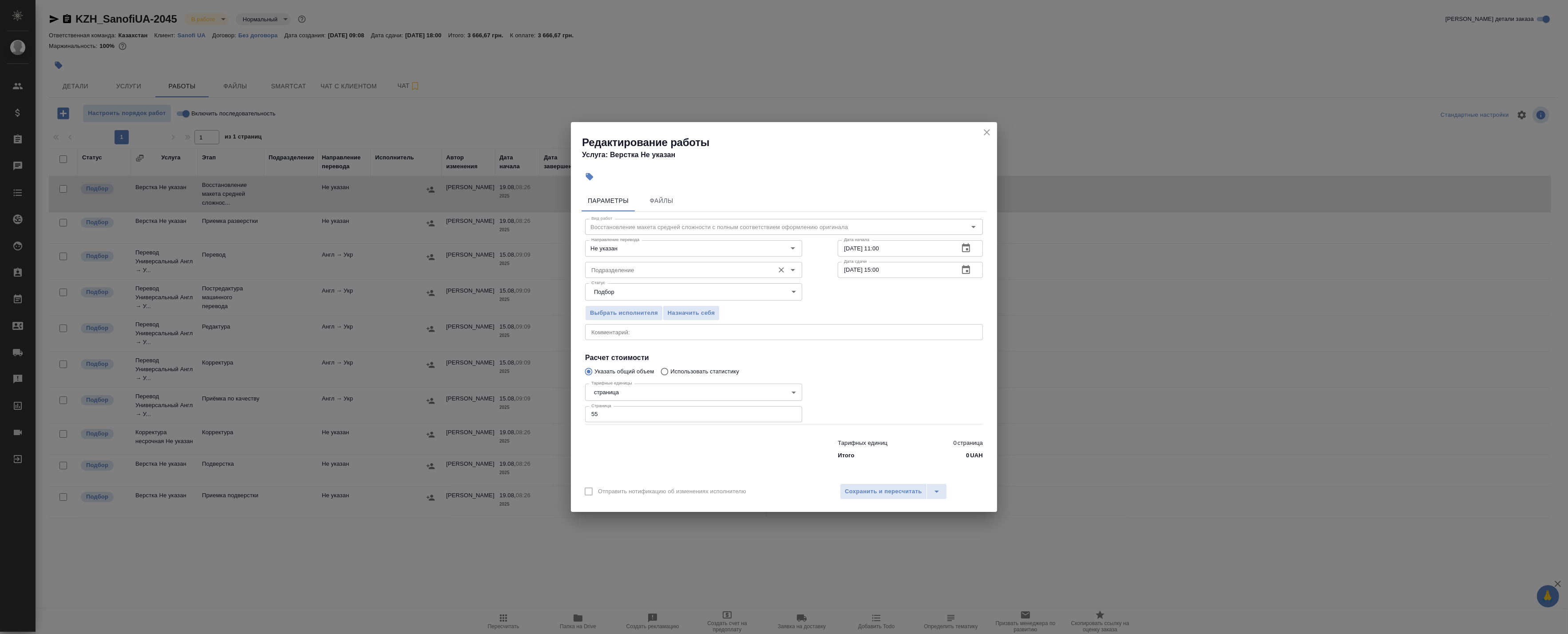
click at [626, 263] on div "Подразделение" at bounding box center [693, 270] width 217 height 16
click at [634, 320] on p "Верстки и дизайна" at bounding box center [617, 322] width 51 height 9
type input "Верстки и дизайна"
click at [881, 403] on div at bounding box center [910, 402] width 181 height 80
click at [884, 491] on span "Сохранить и пересчитать" at bounding box center [883, 491] width 77 height 10
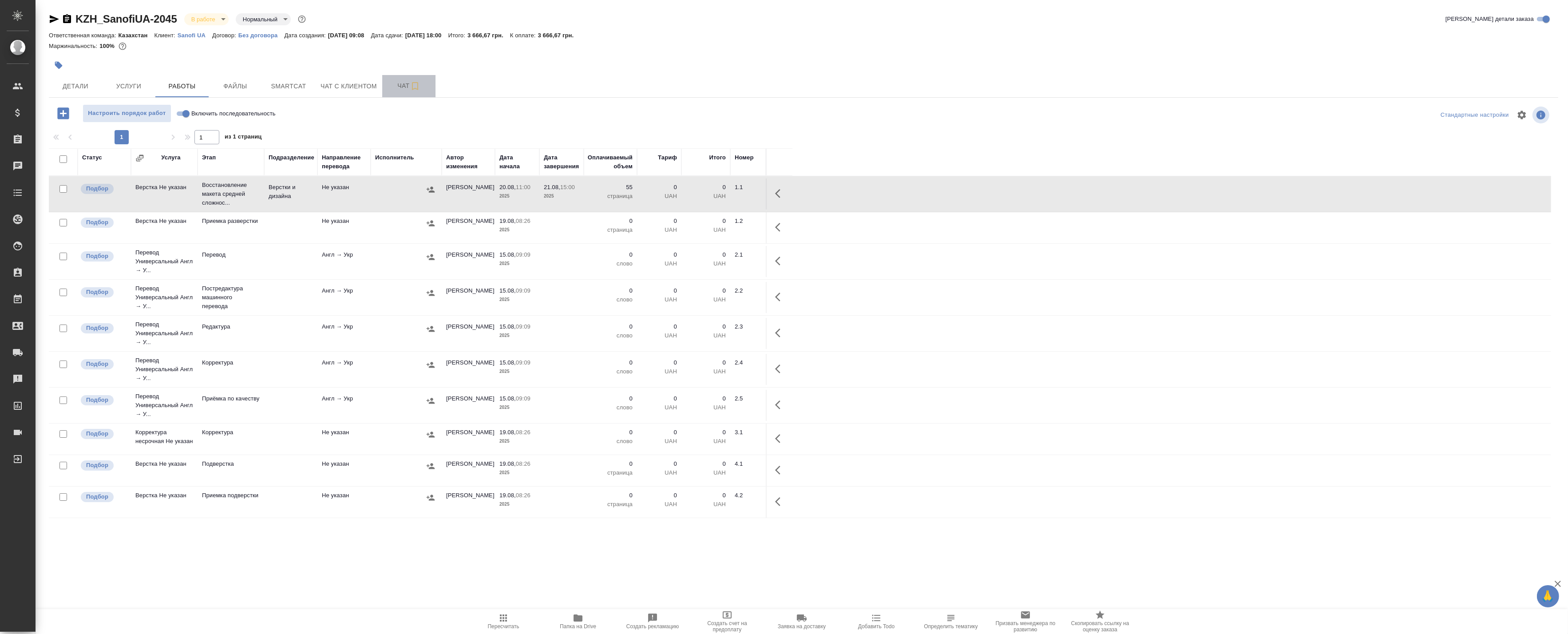
click at [393, 85] on span "Чат" at bounding box center [409, 86] width 43 height 11
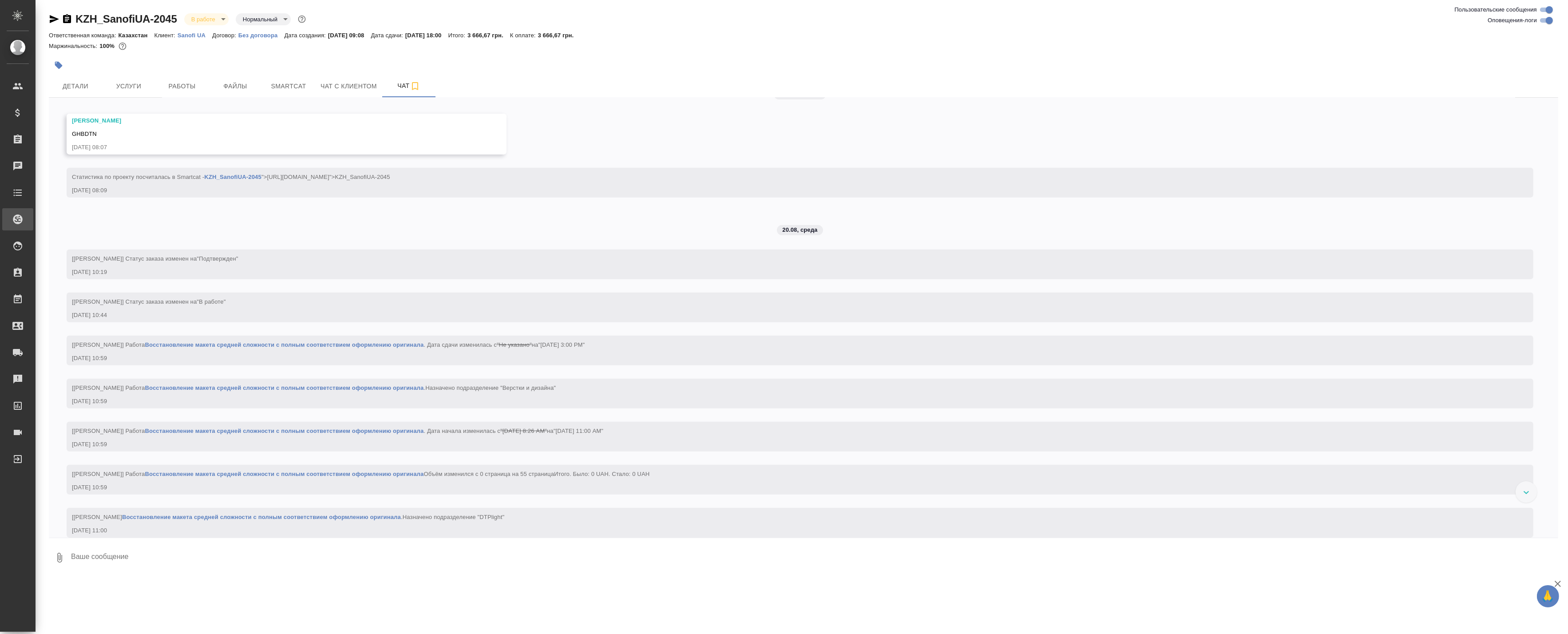
scroll to position [842, 0]
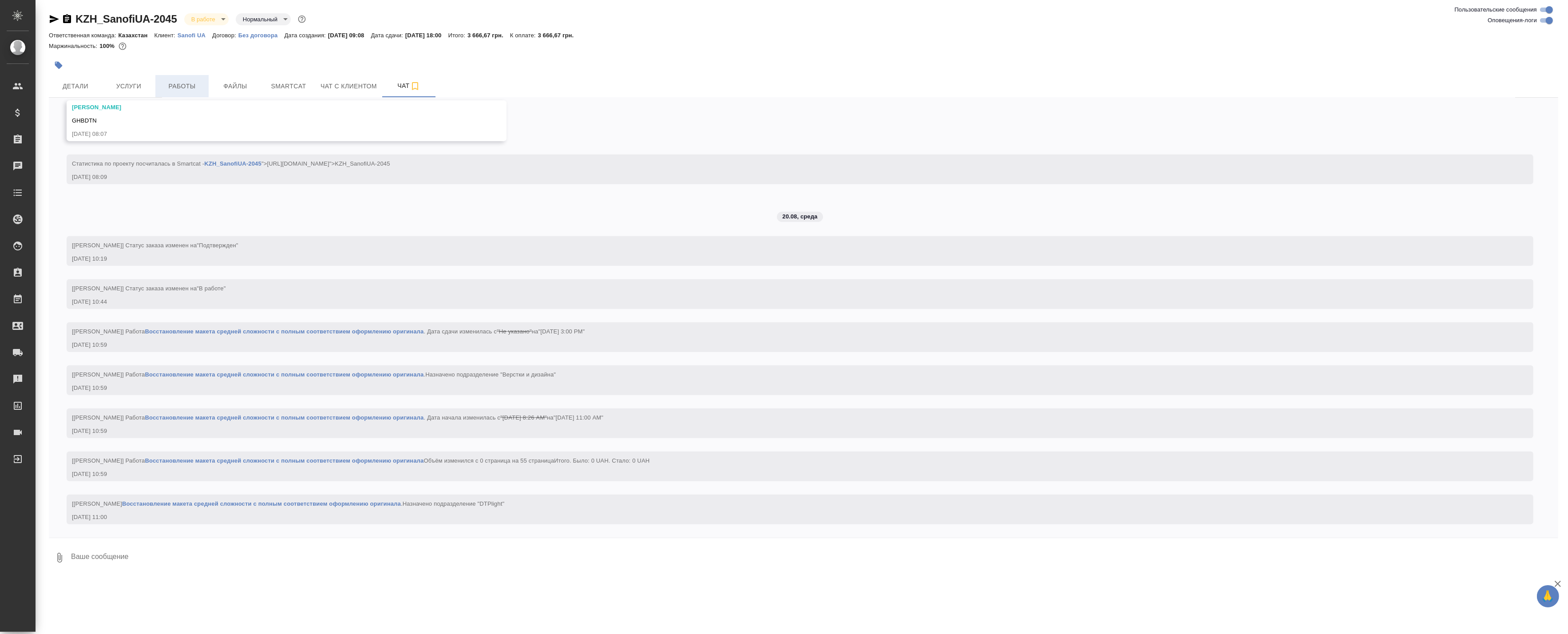
click at [189, 86] on span "Работы" at bounding box center [182, 86] width 43 height 11
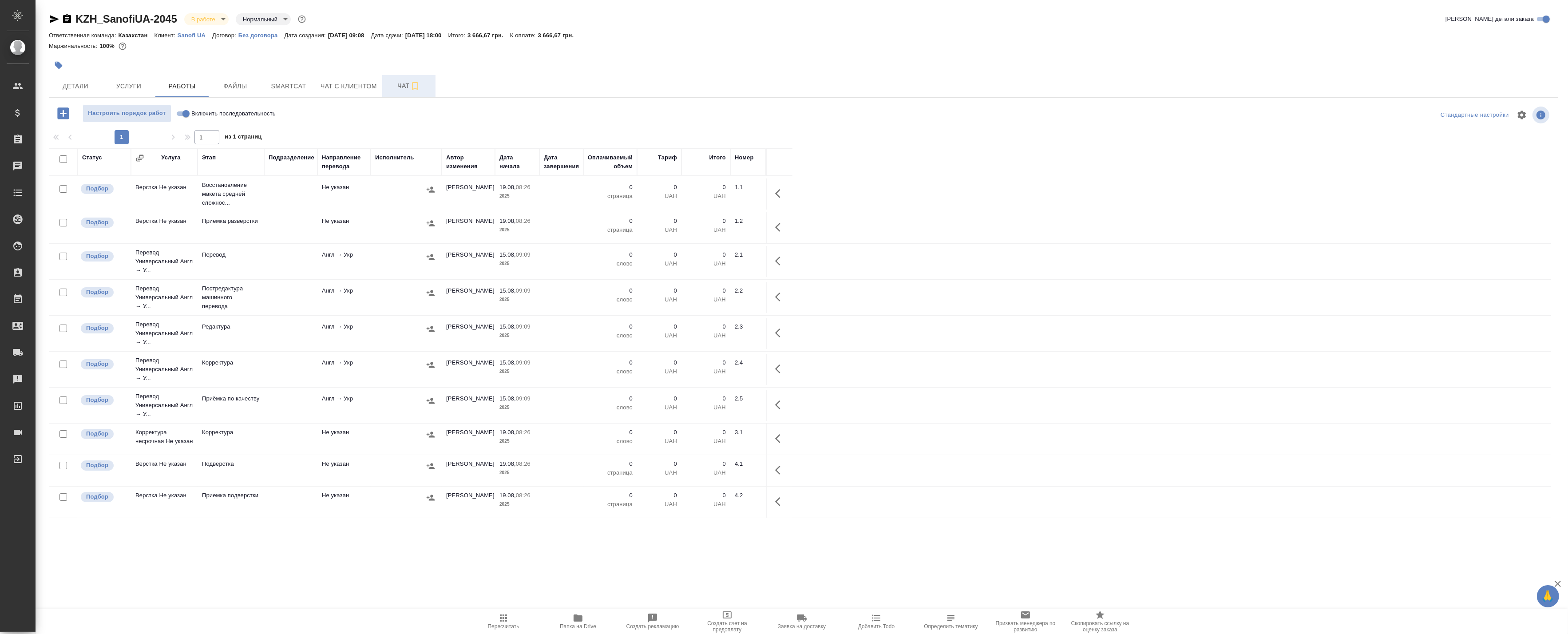
click at [401, 82] on span "Чат" at bounding box center [409, 86] width 43 height 11
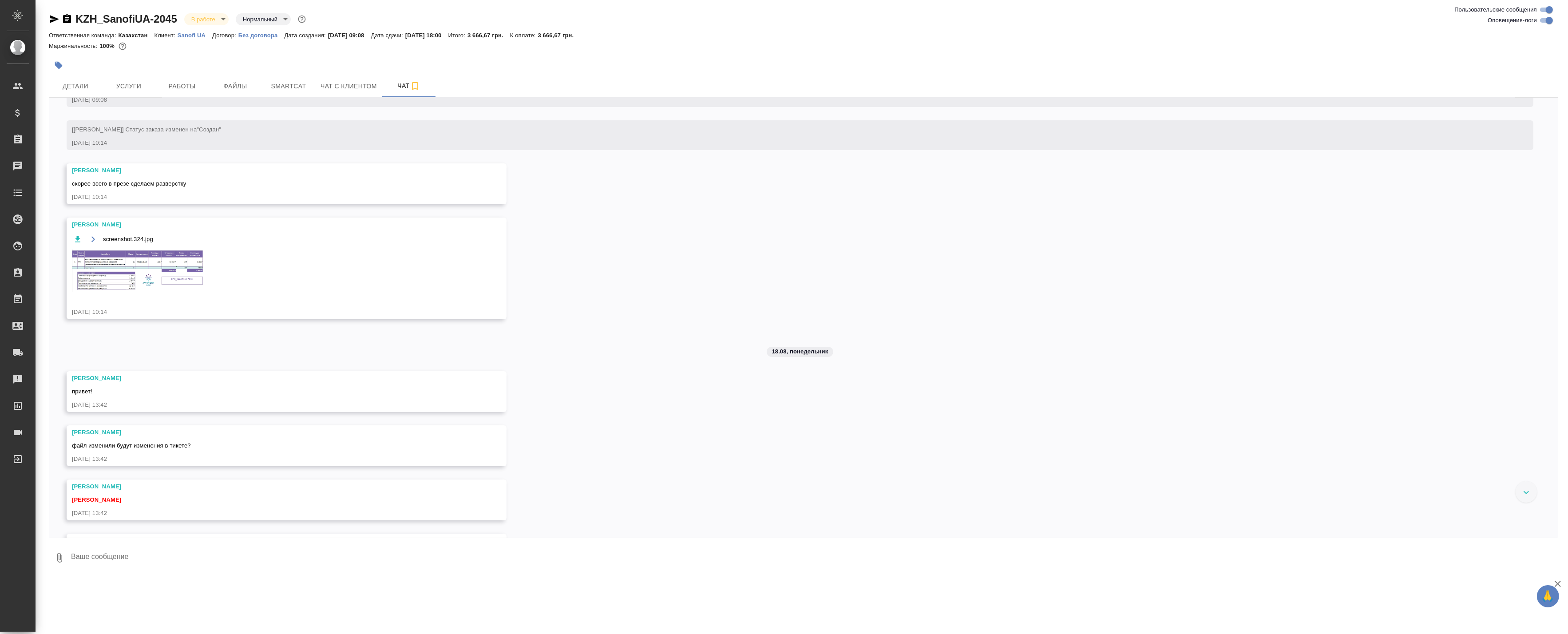
scroll to position [81, 0]
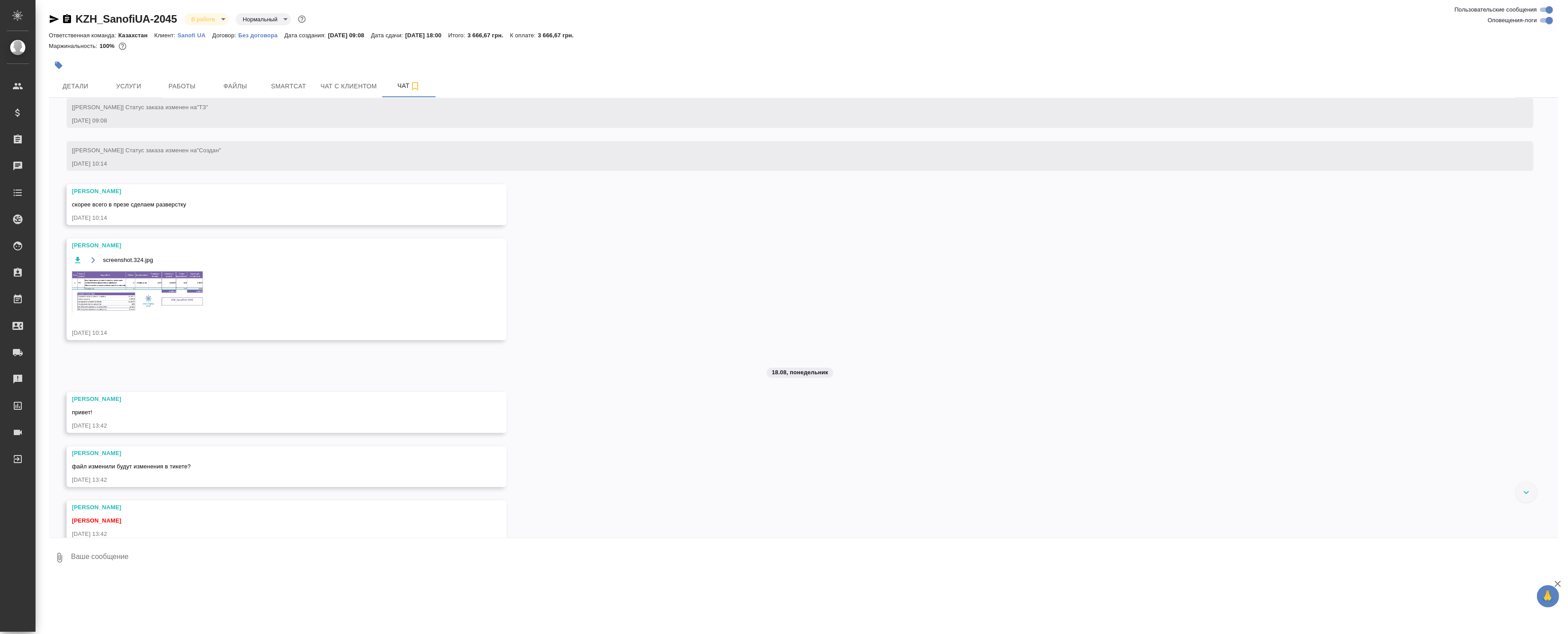
click at [170, 272] on img at bounding box center [138, 291] width 133 height 43
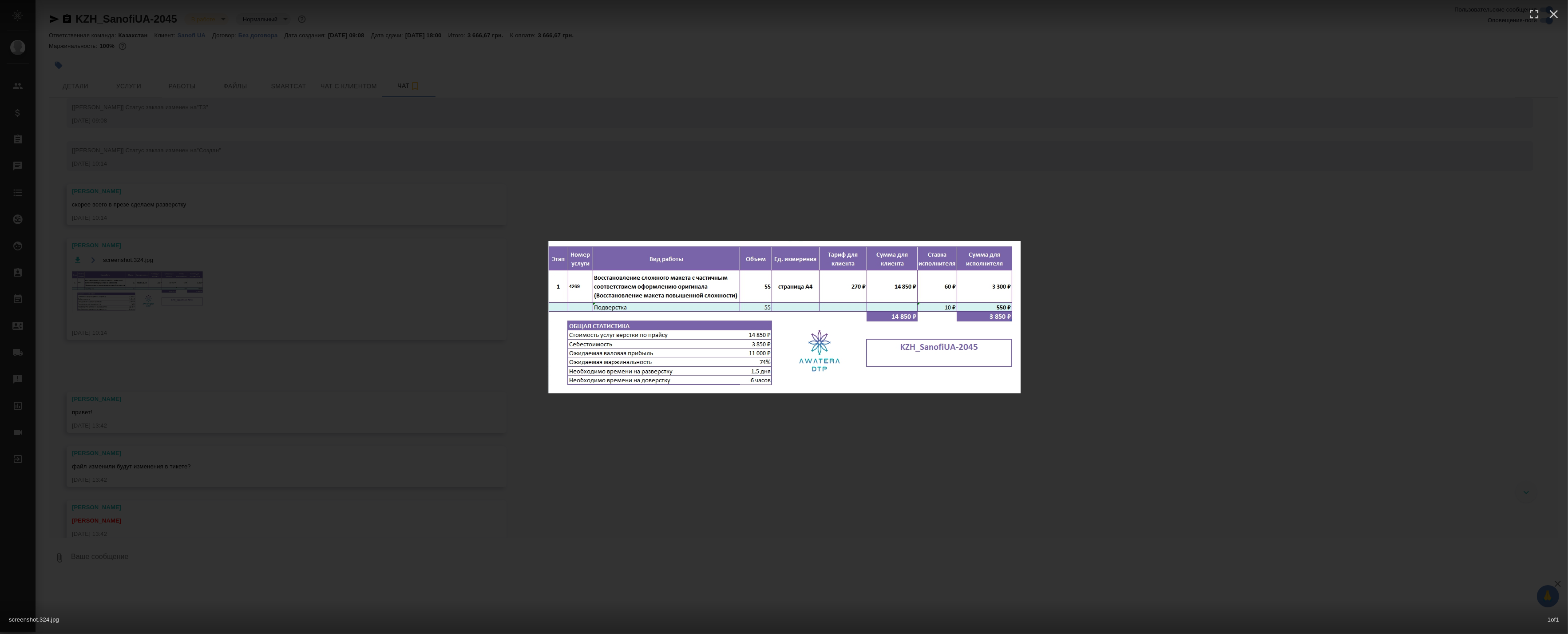
click at [765, 406] on div "screenshot.324.jpg 1 of 1" at bounding box center [784, 317] width 1568 height 634
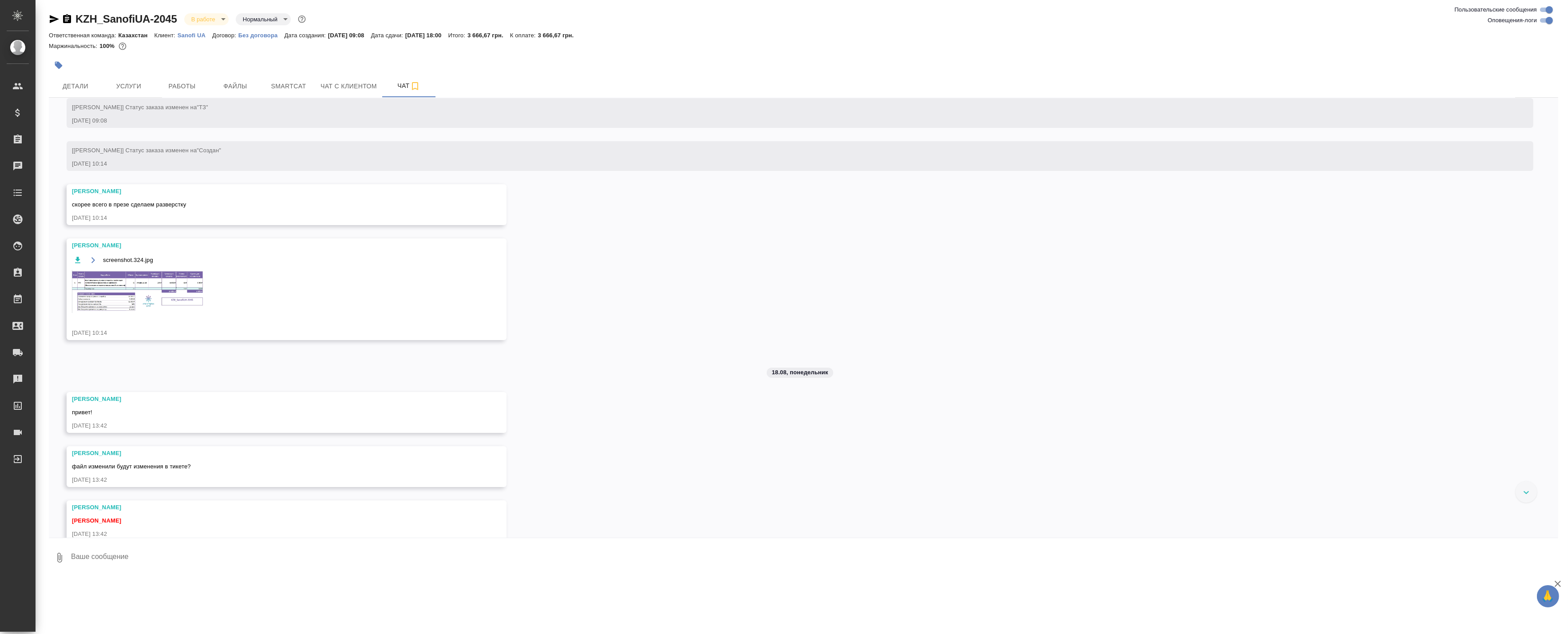
click at [135, 294] on img at bounding box center [138, 291] width 133 height 43
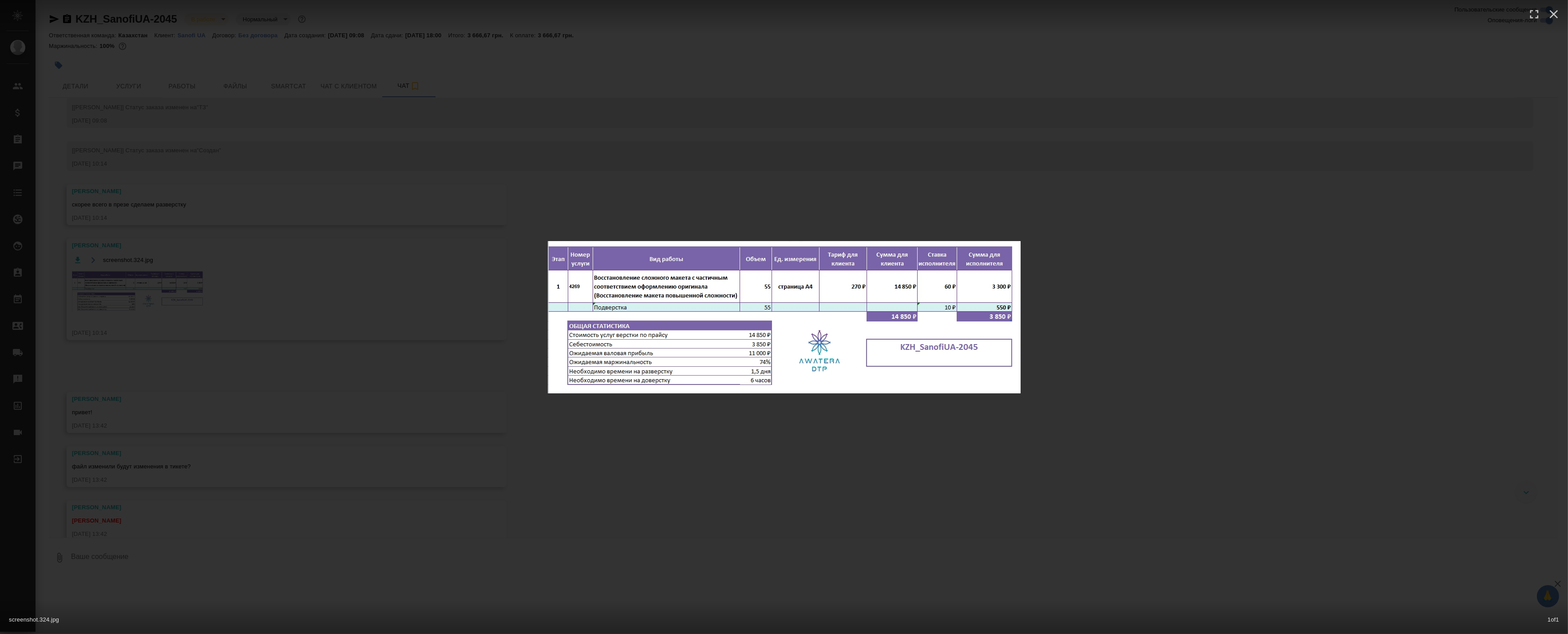
click at [135, 294] on div "screenshot.324.jpg 1 of 1" at bounding box center [784, 317] width 1568 height 634
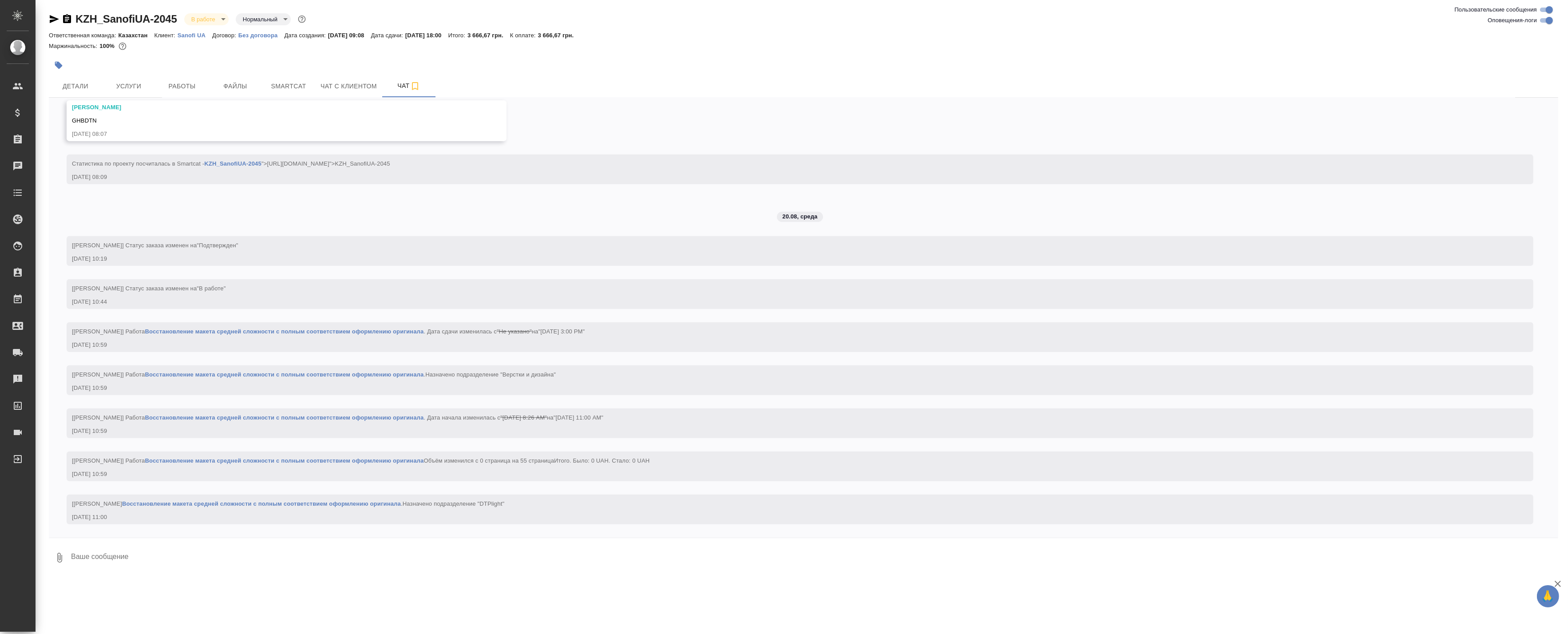
scroll to position [842, 0]
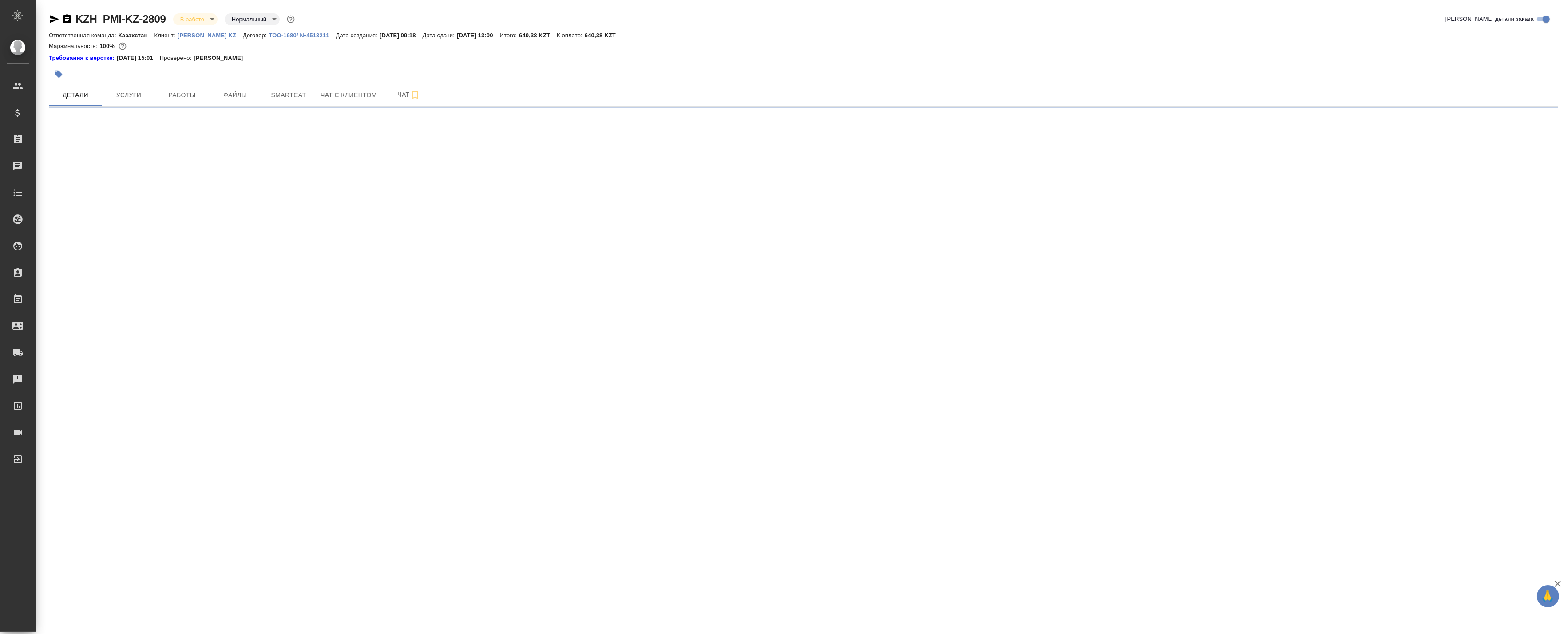
select select "RU"
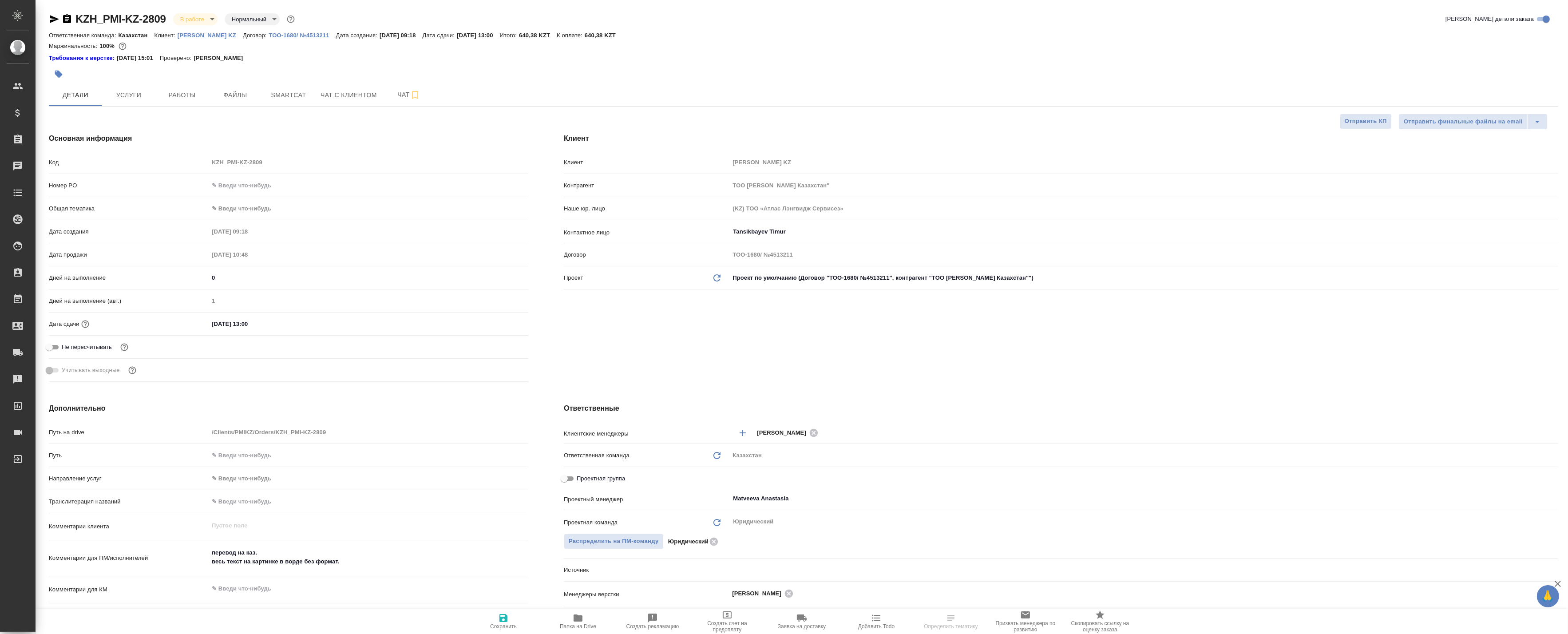
type textarea "x"
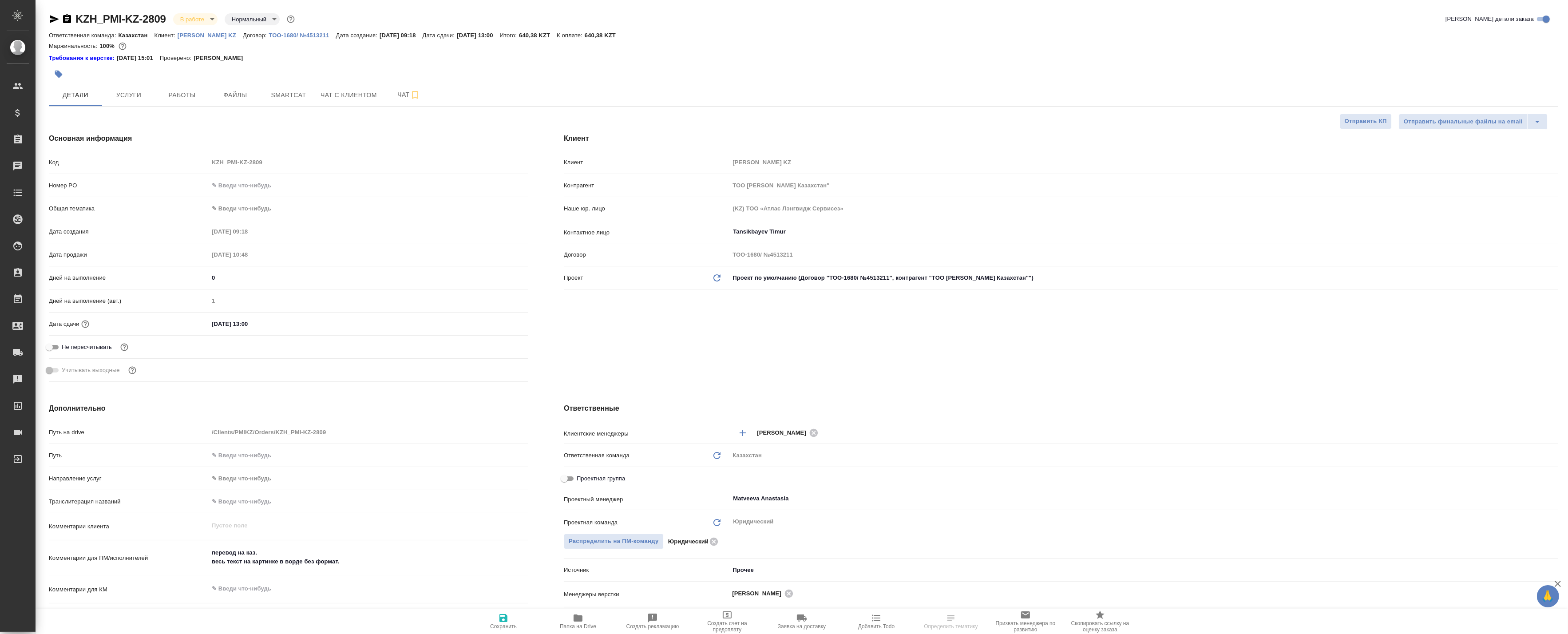
type textarea "x"
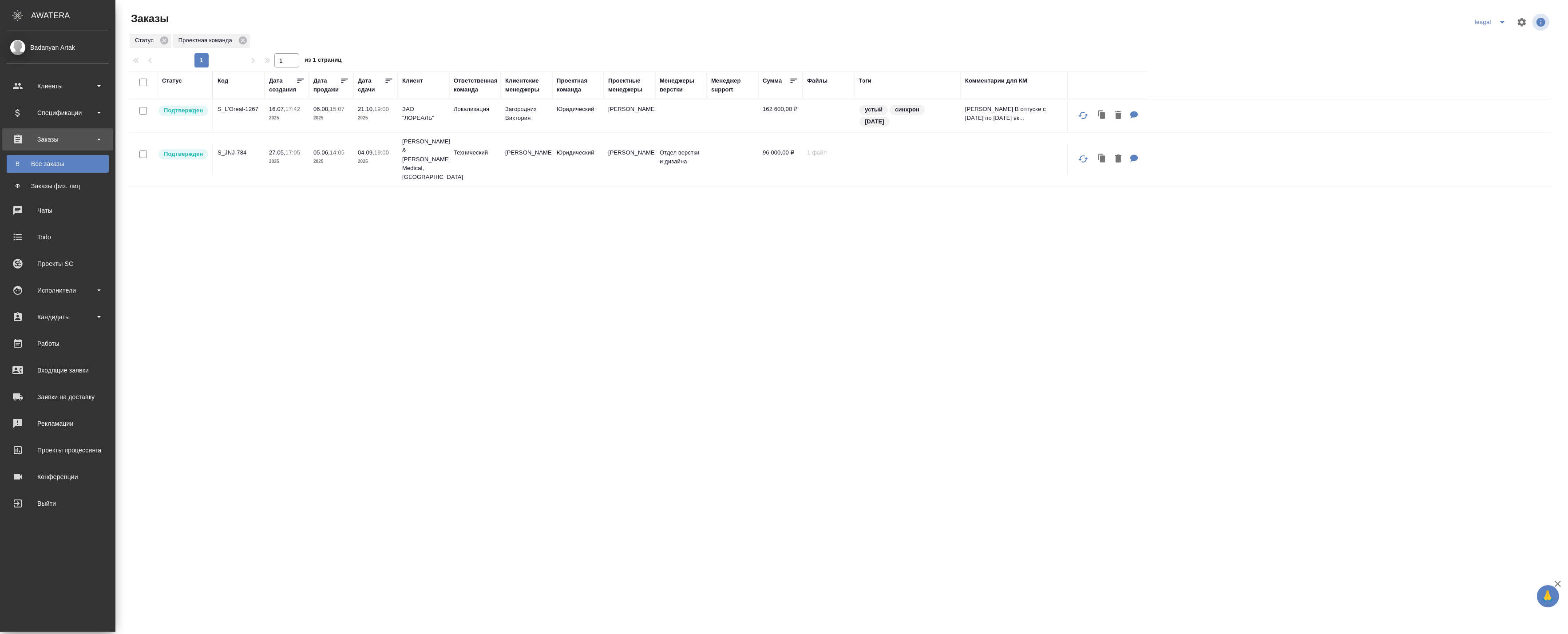
click at [1498, 21] on icon "split button" at bounding box center [1502, 23] width 11 height 11
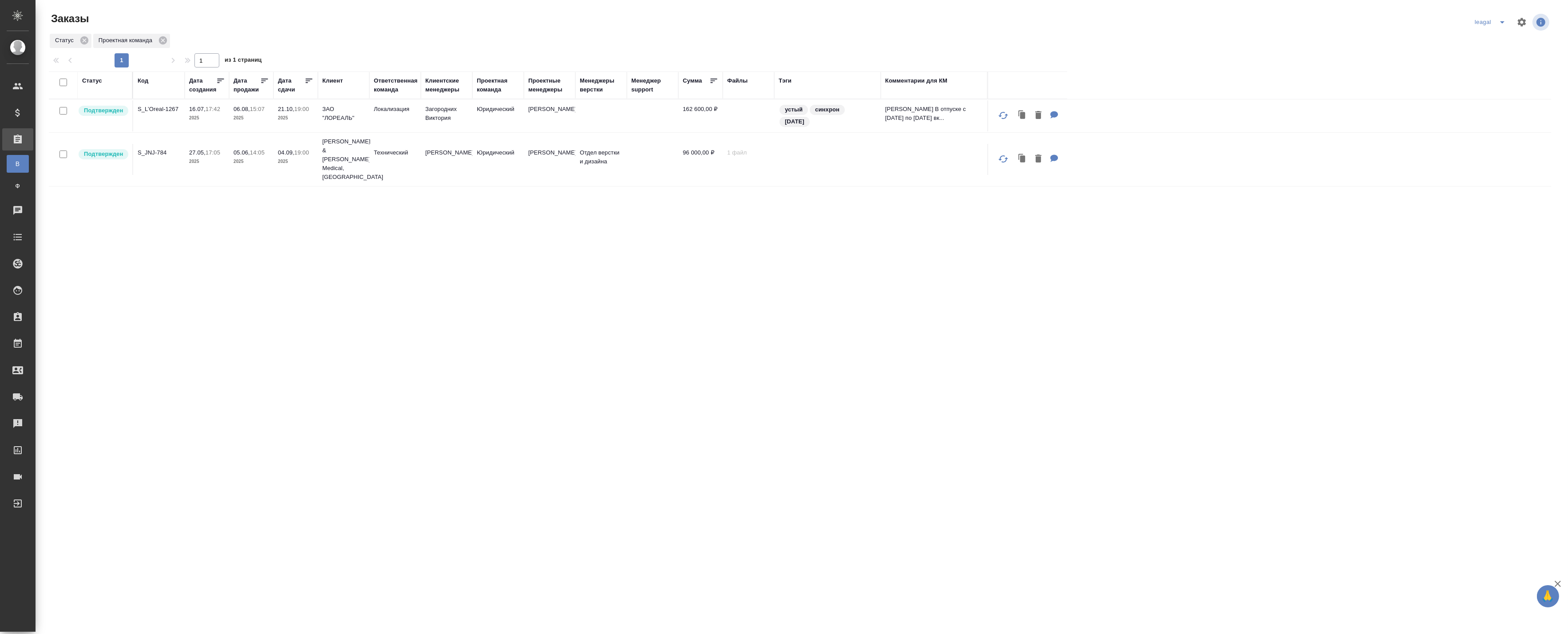
click at [1499, 23] on icon "split button" at bounding box center [1502, 23] width 11 height 11
click at [1480, 41] on li "[PERSON_NAME]" at bounding box center [1503, 40] width 63 height 14
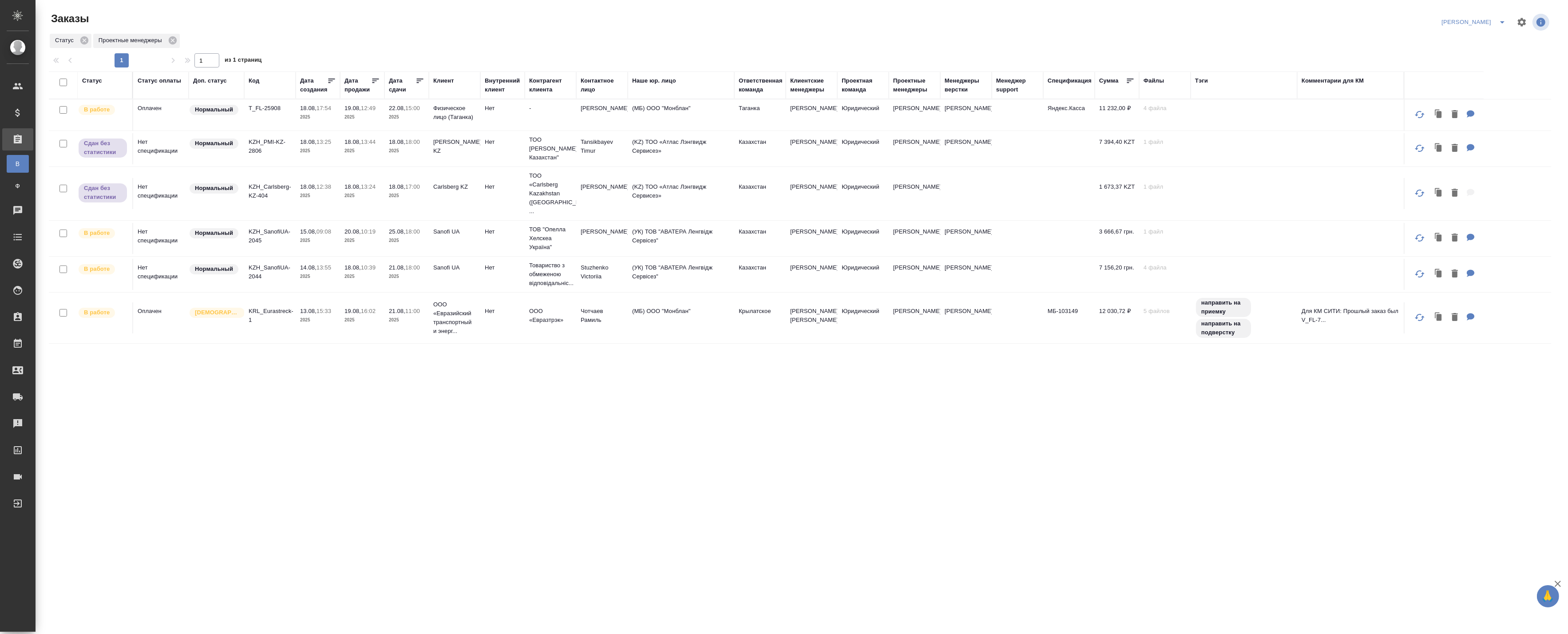
click at [347, 391] on div "Статус Статус оплаты Доп. статус Код Дата создания Дата продажи Дата сдачи Клие…" at bounding box center [800, 231] width 1502 height 320
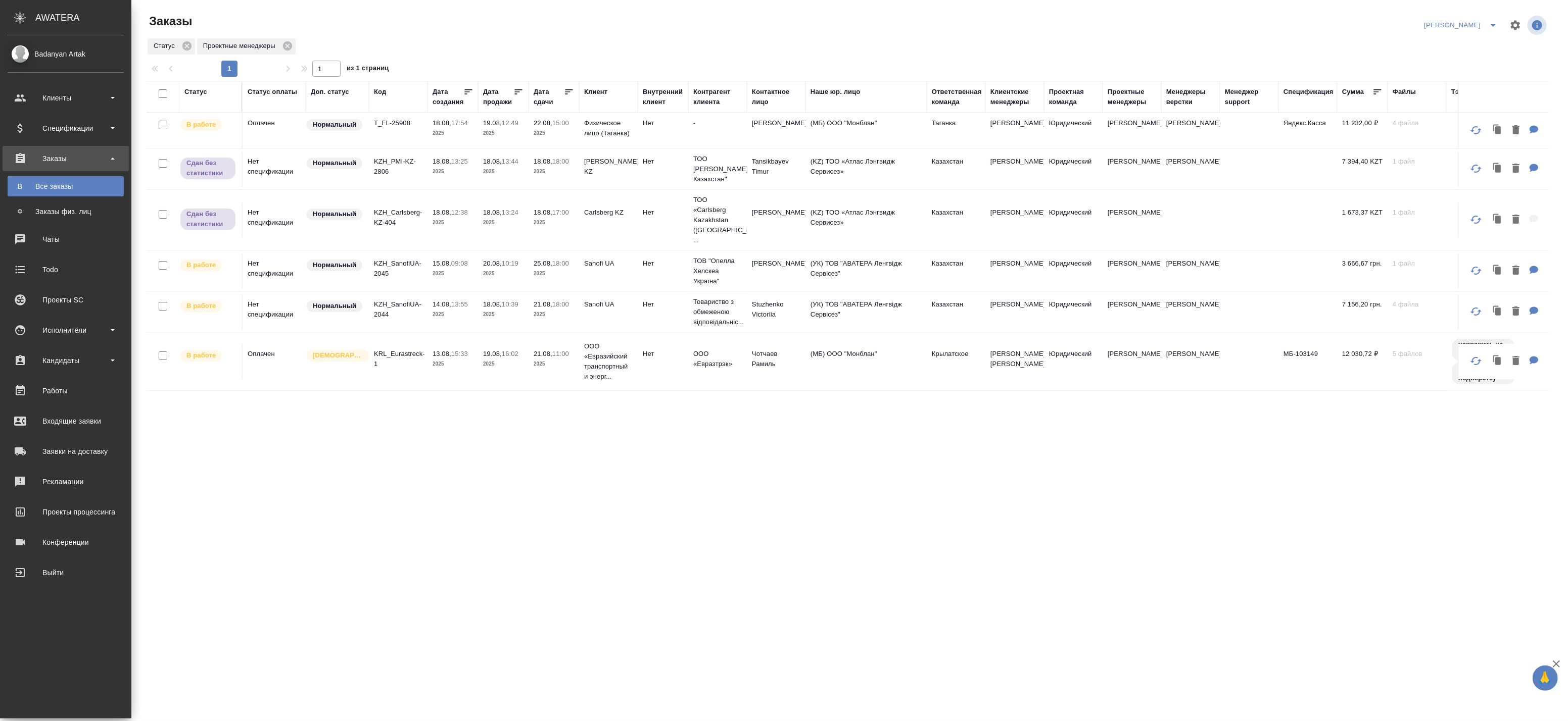
click at [1493, 29] on icon "split button" at bounding box center [1493, 26] width 12 height 12
click at [1474, 46] on li "leagal" at bounding box center [1481, 45] width 44 height 16
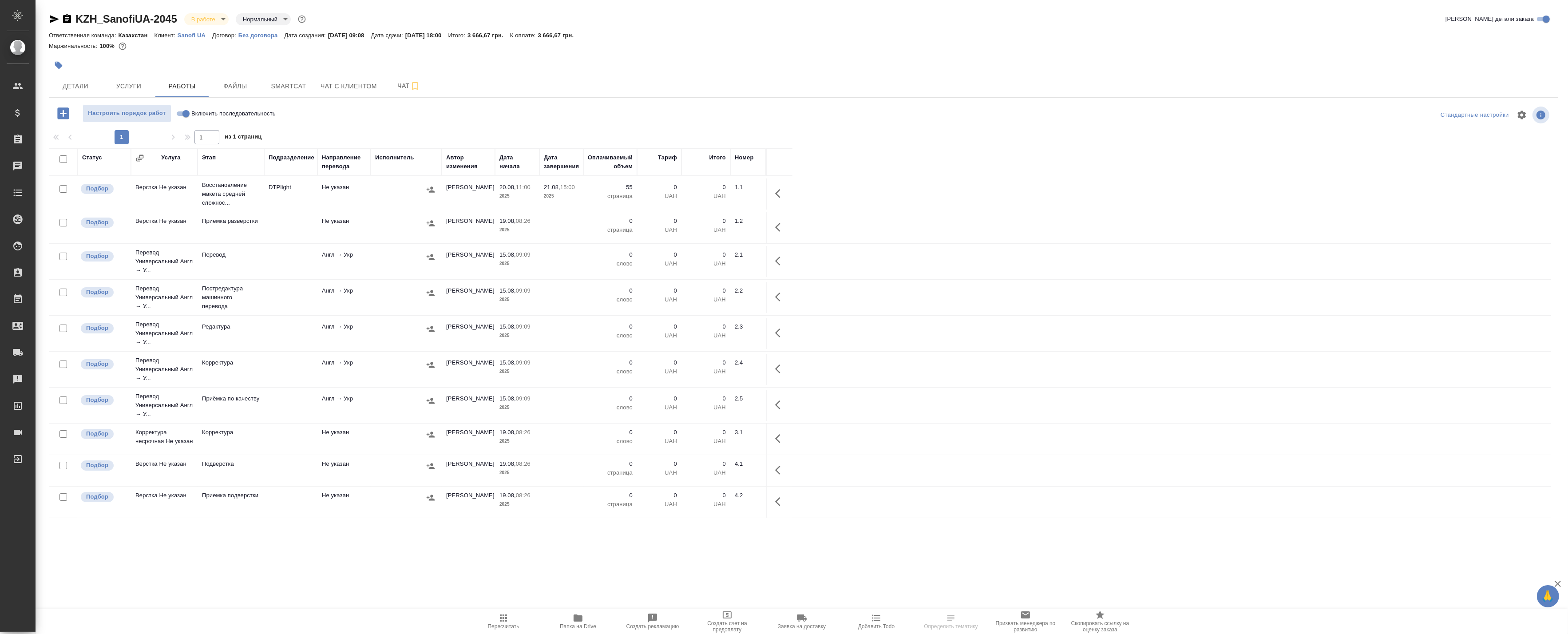
click at [782, 196] on icon "button" at bounding box center [780, 194] width 11 height 11
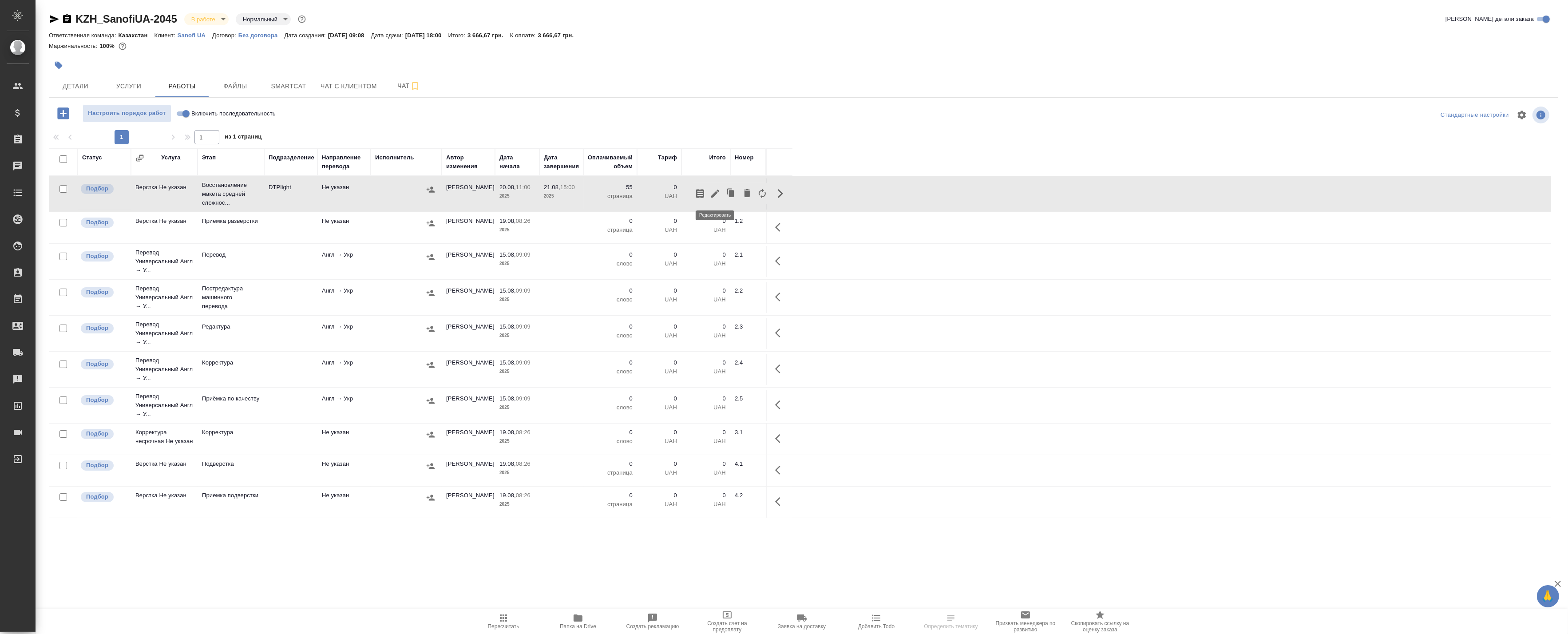
click at [716, 193] on icon "button" at bounding box center [715, 193] width 8 height 8
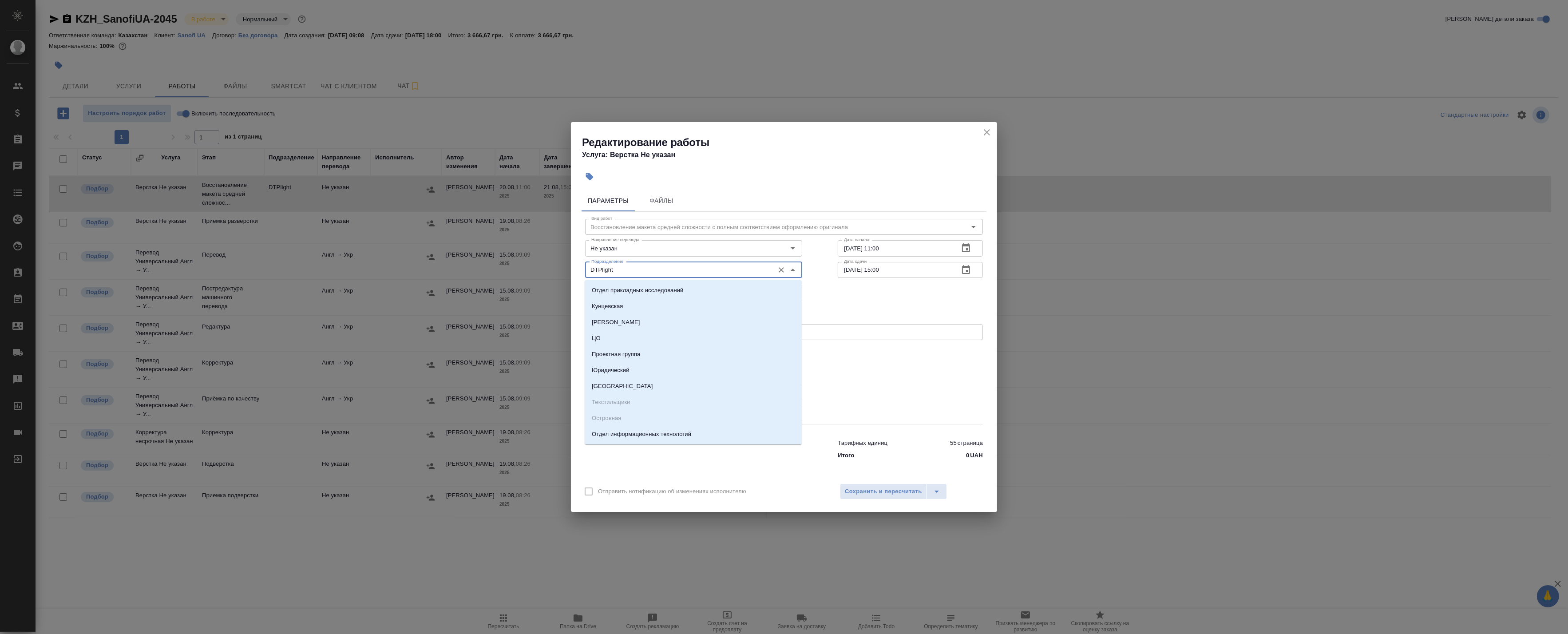
click at [645, 269] on input "DTPlight" at bounding box center [679, 270] width 182 height 11
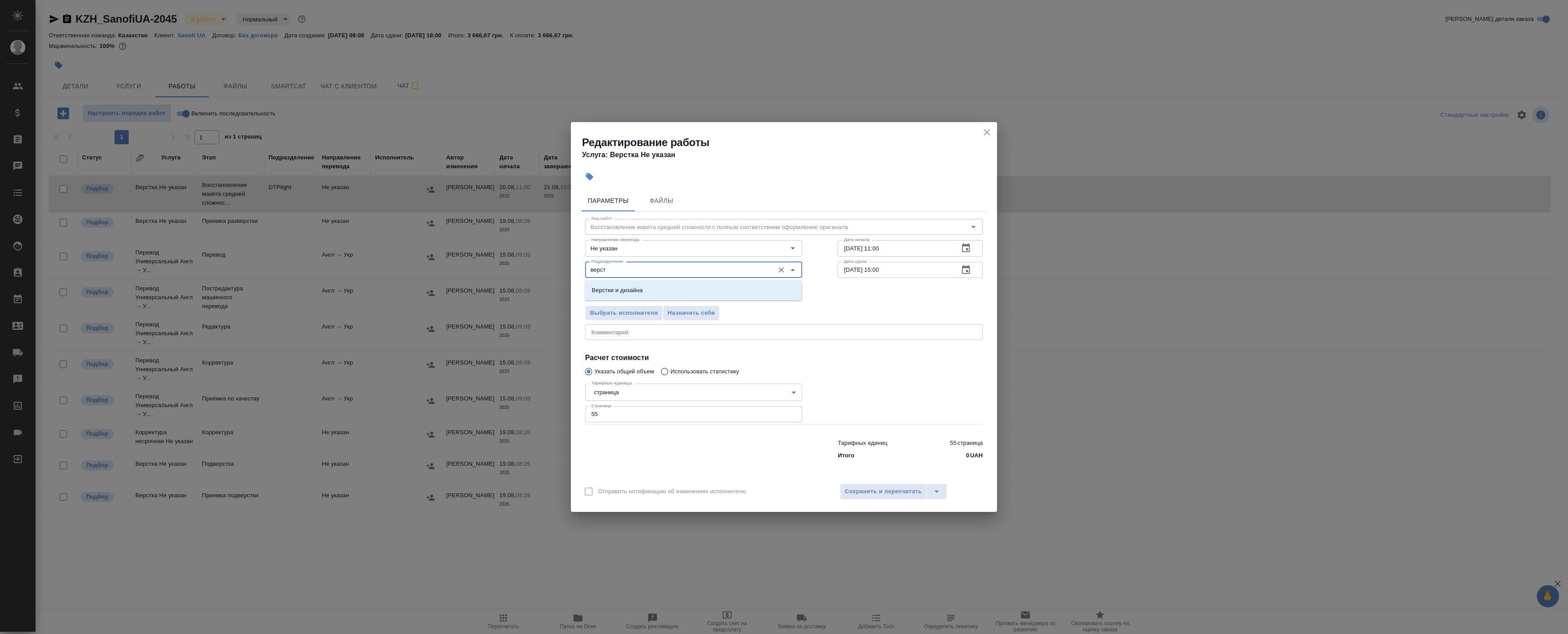
type input "верст"
click at [987, 134] on icon "close" at bounding box center [987, 132] width 6 height 6
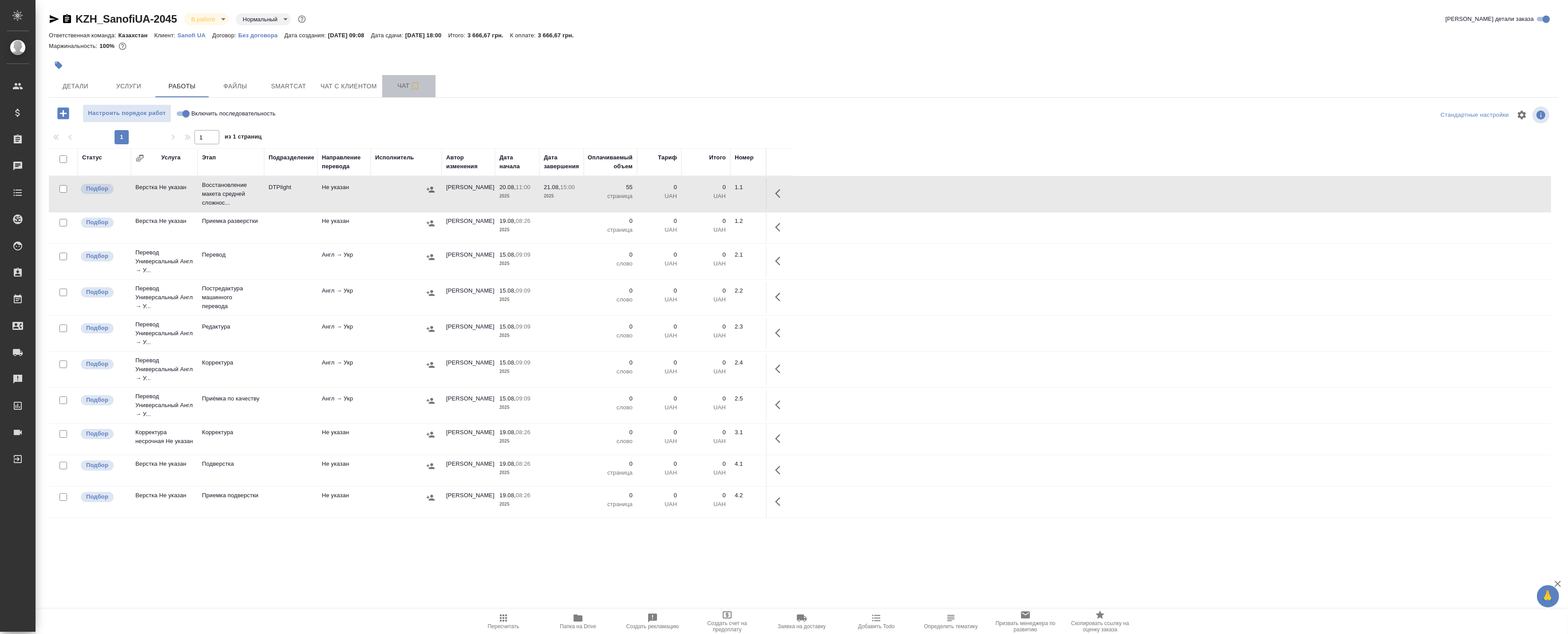
click at [407, 88] on span "Чат" at bounding box center [409, 86] width 43 height 11
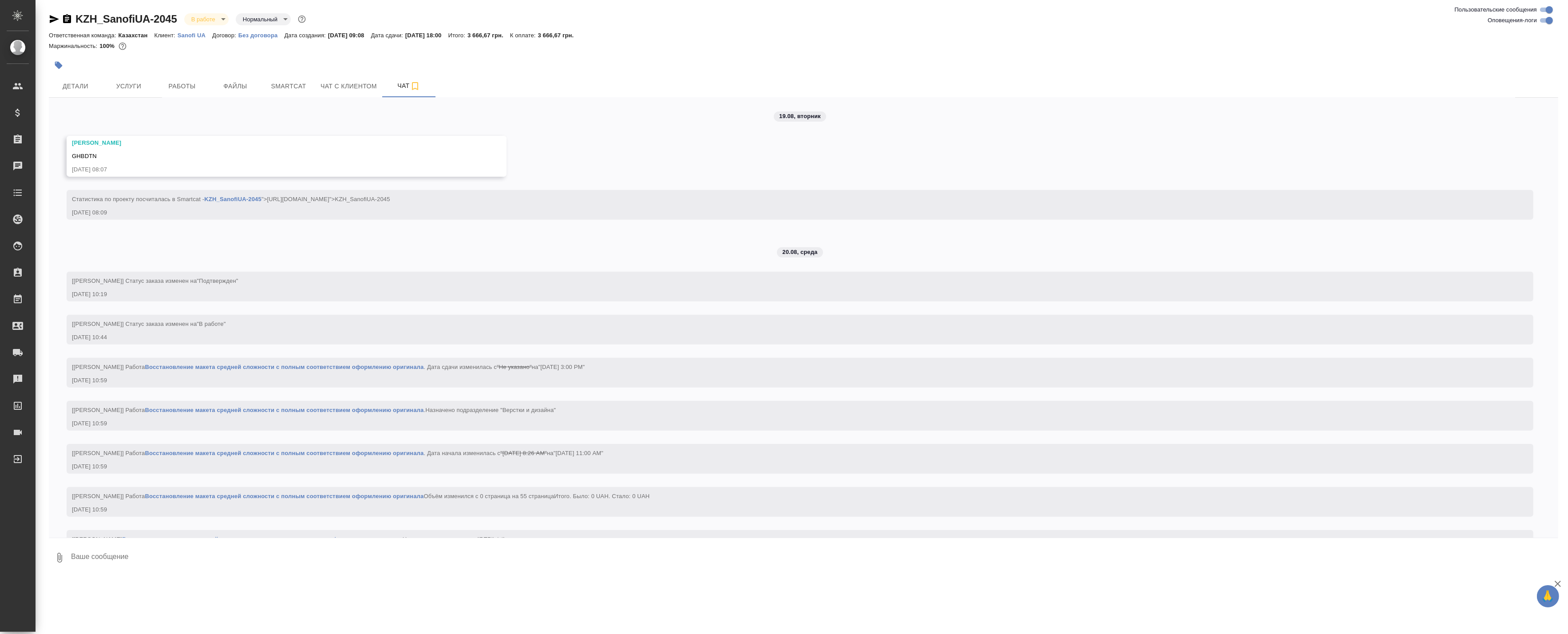
scroll to position [842, 0]
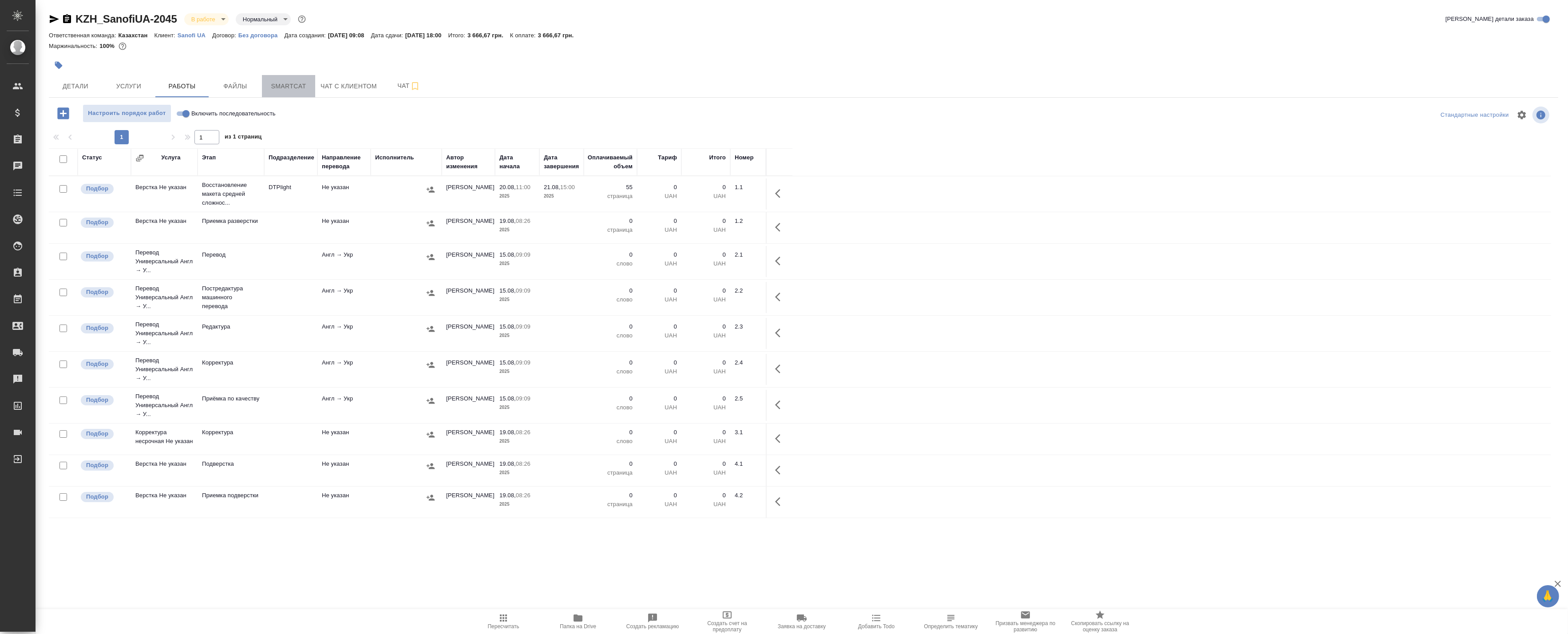
click at [279, 92] on button "Smartcat" at bounding box center [289, 86] width 54 height 22
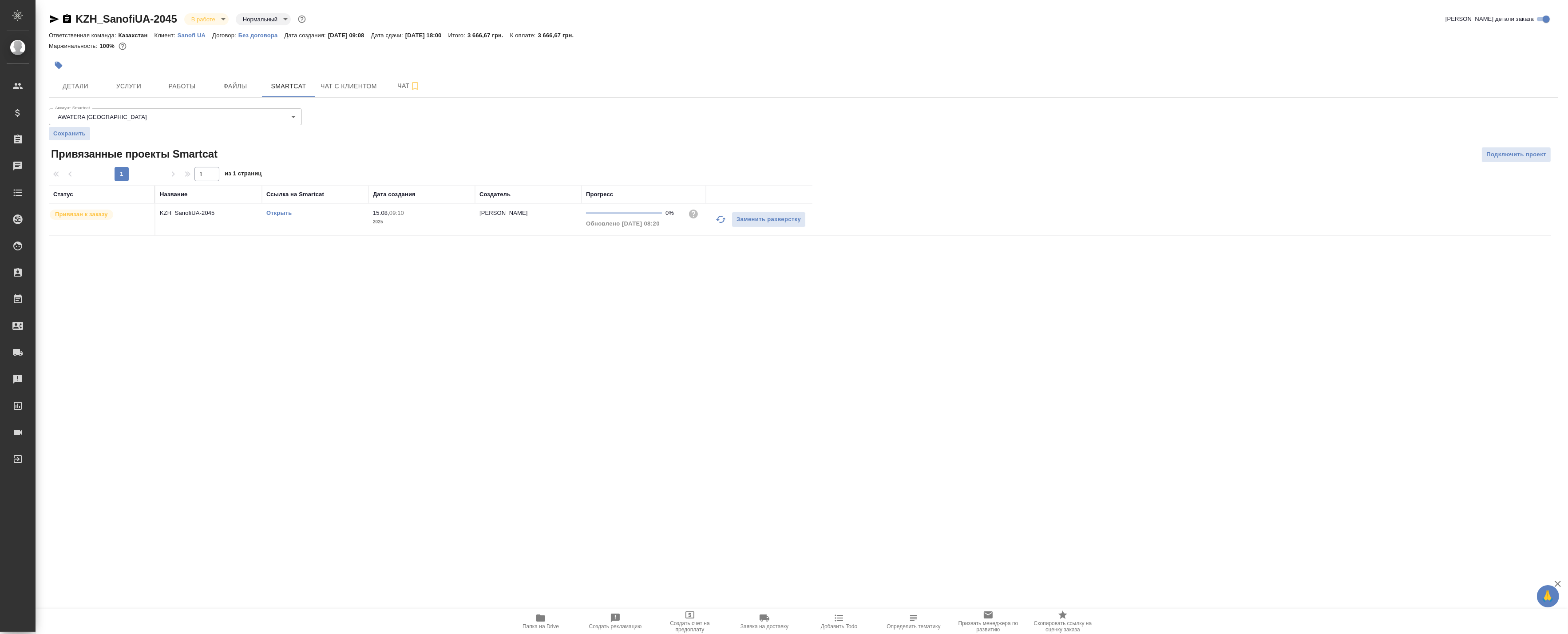
click at [283, 212] on link "Открыть" at bounding box center [279, 213] width 26 height 7
click at [193, 86] on span "Работы" at bounding box center [182, 86] width 43 height 11
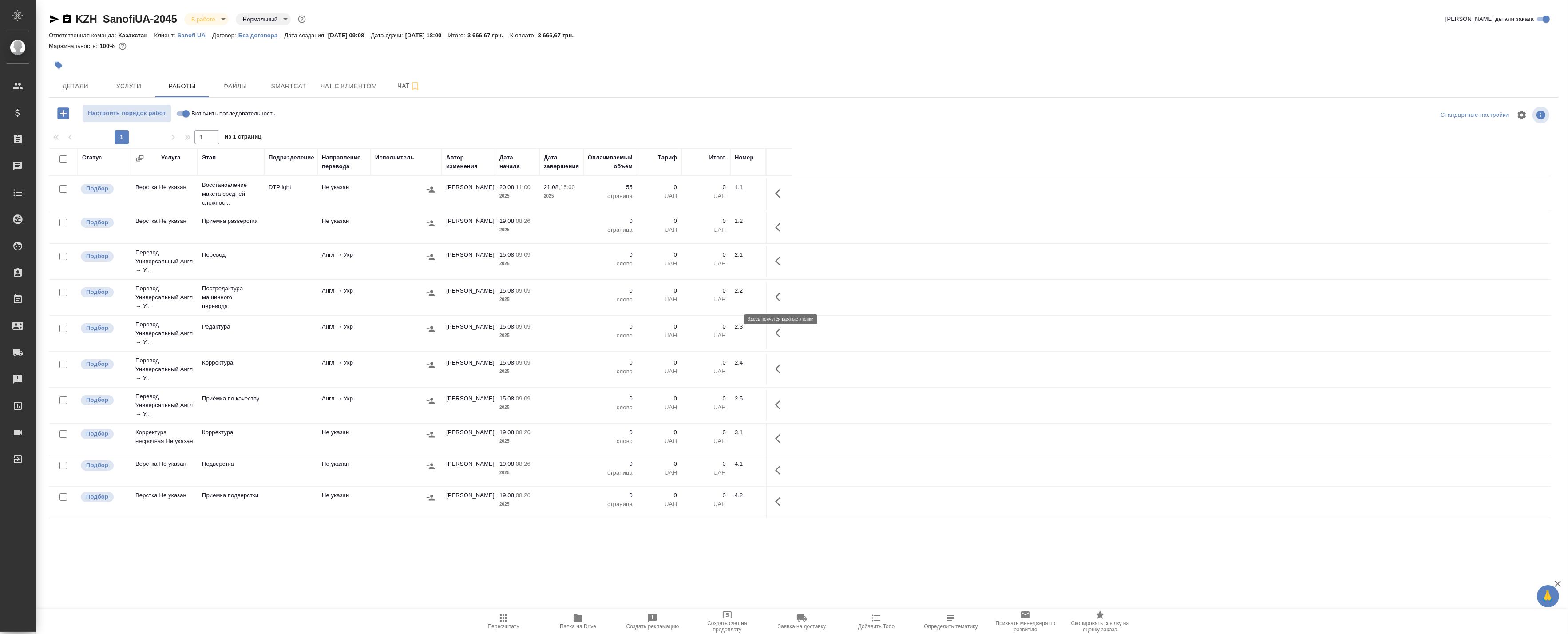
click at [784, 295] on icon "button" at bounding box center [780, 297] width 11 height 11
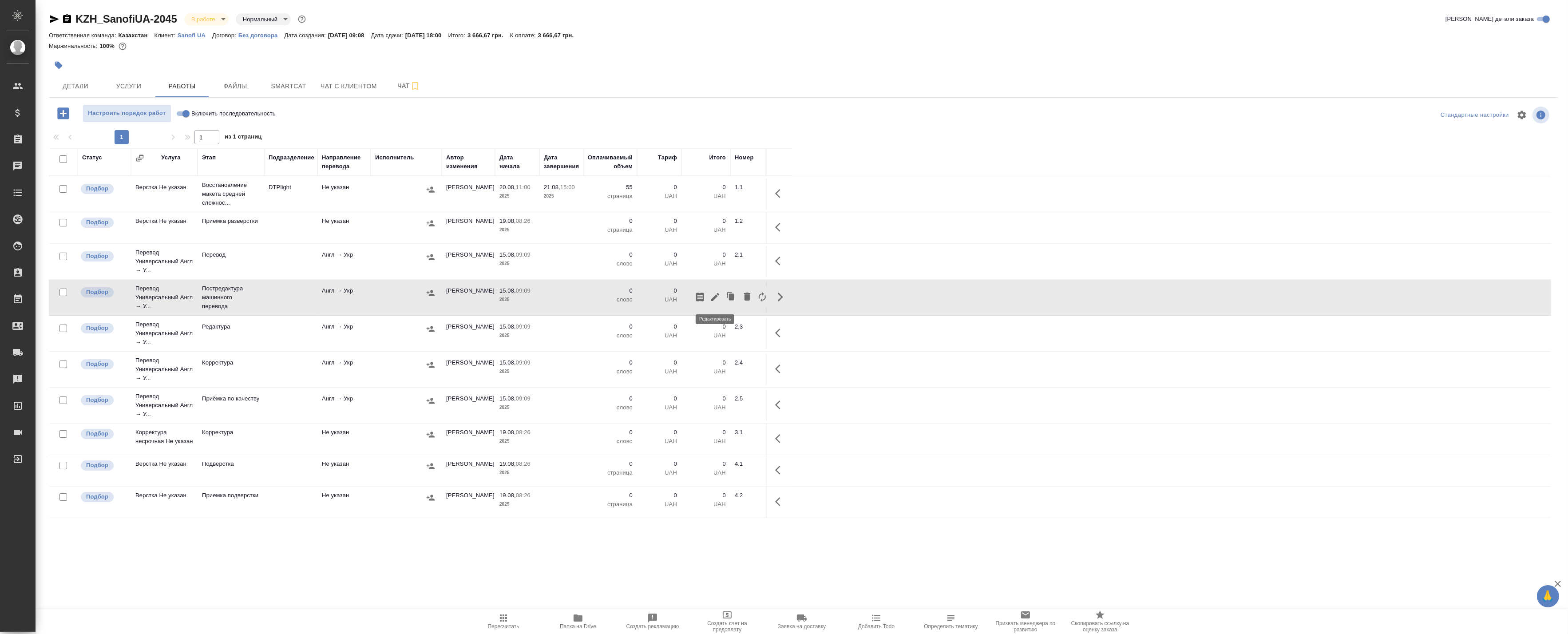
click at [716, 298] on icon "button" at bounding box center [715, 297] width 11 height 11
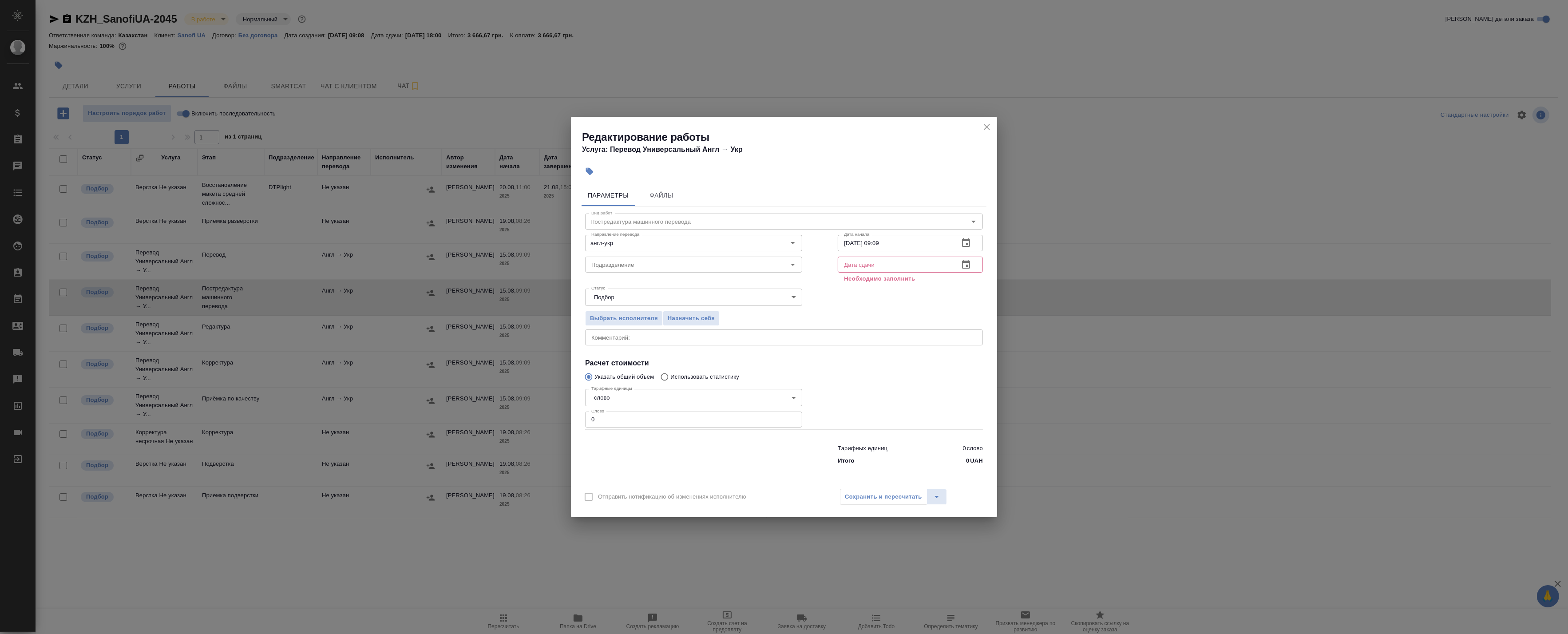
click at [624, 336] on textarea at bounding box center [783, 337] width 385 height 7
paste textarea "2837.6"
type textarea "Тотал 2837.6"
drag, startPoint x: 628, startPoint y: 420, endPoint x: 559, endPoint y: 411, distance: 69.6
click at [559, 411] on div "Редактирование работы Услуга: Перевод Универсальный Англ → Укр Параметры Файлы …" at bounding box center [784, 317] width 1568 height 634
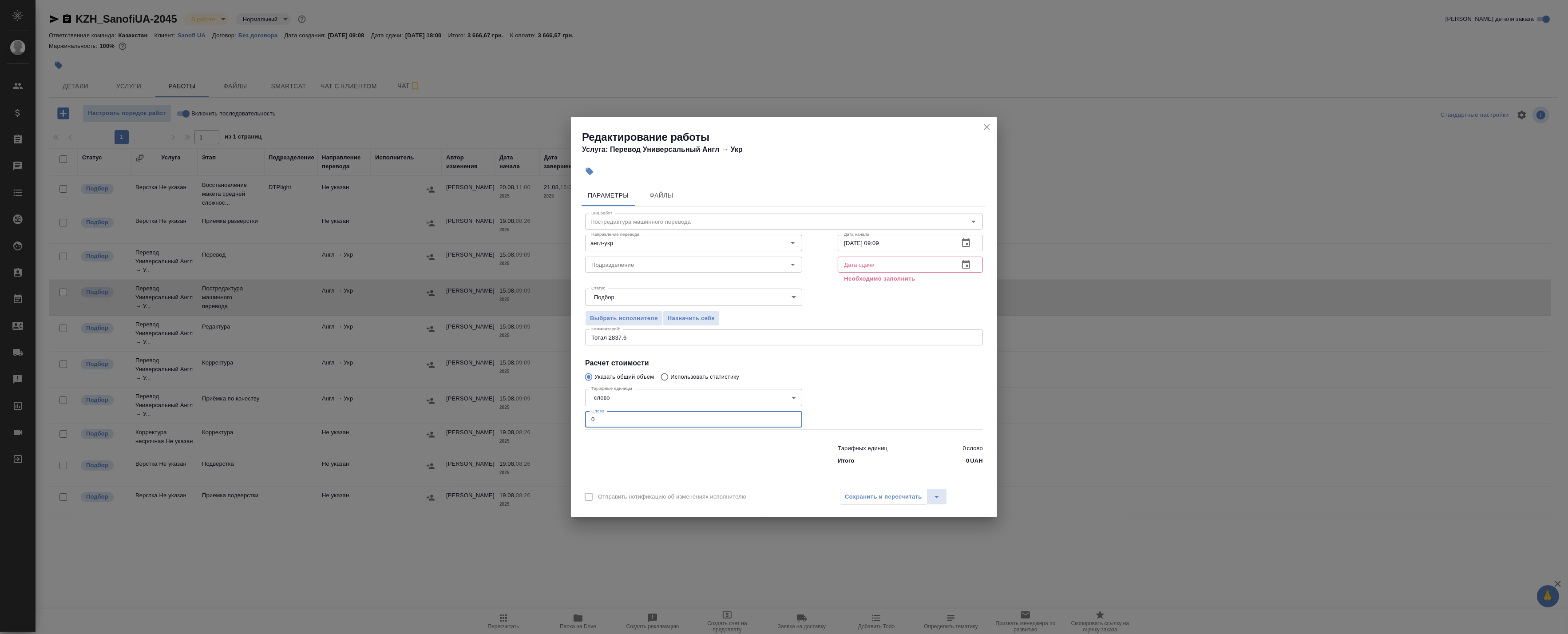
paste input "2837.6"
type input "2837.6"
drag, startPoint x: 640, startPoint y: 339, endPoint x: 609, endPoint y: 341, distance: 31.1
click at [609, 340] on textarea "Тотал 2837.6" at bounding box center [783, 337] width 385 height 7
paste textarea "3162"
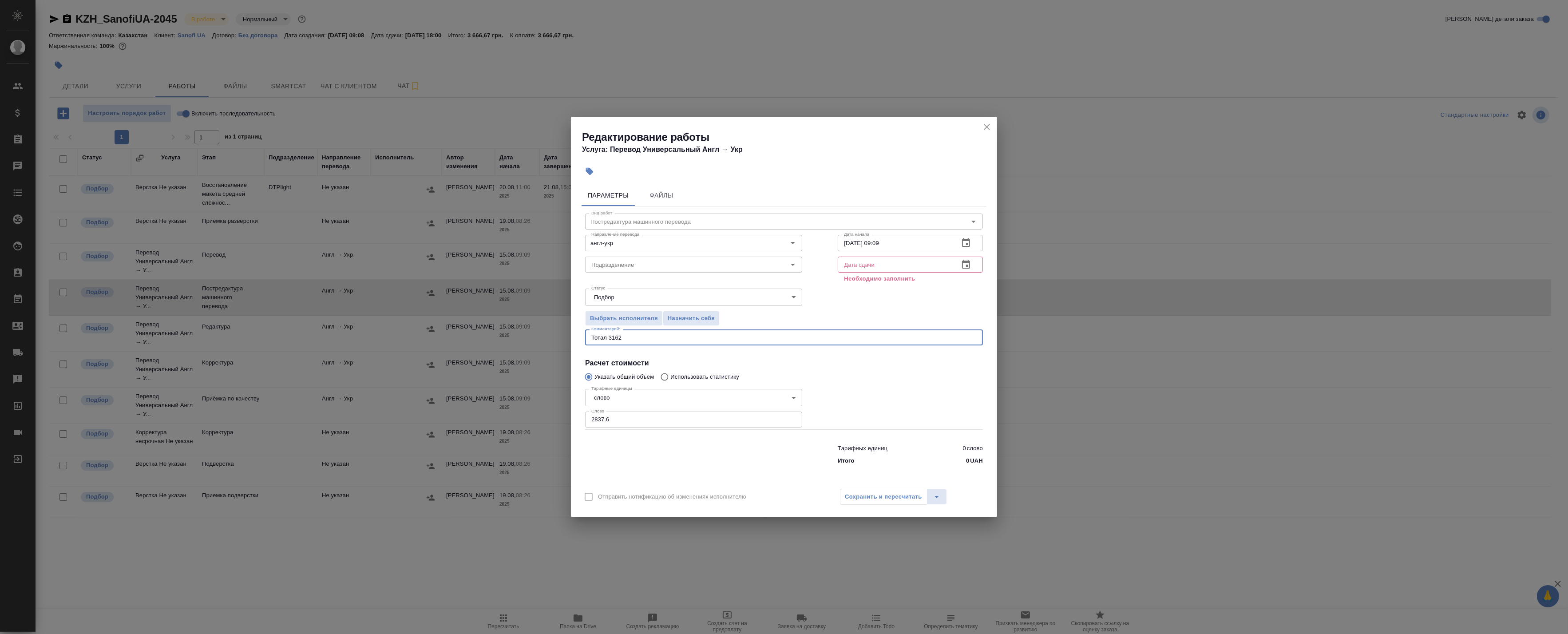
type textarea "Тотал 3162"
drag, startPoint x: 619, startPoint y: 418, endPoint x: 578, endPoint y: 419, distance: 41.0
click at [578, 419] on div "Параметры Файлы Вид работ Постредактура машинного перевода Вид работ Направлени…" at bounding box center [784, 333] width 426 height 302
paste input "3162"
type input "3162"
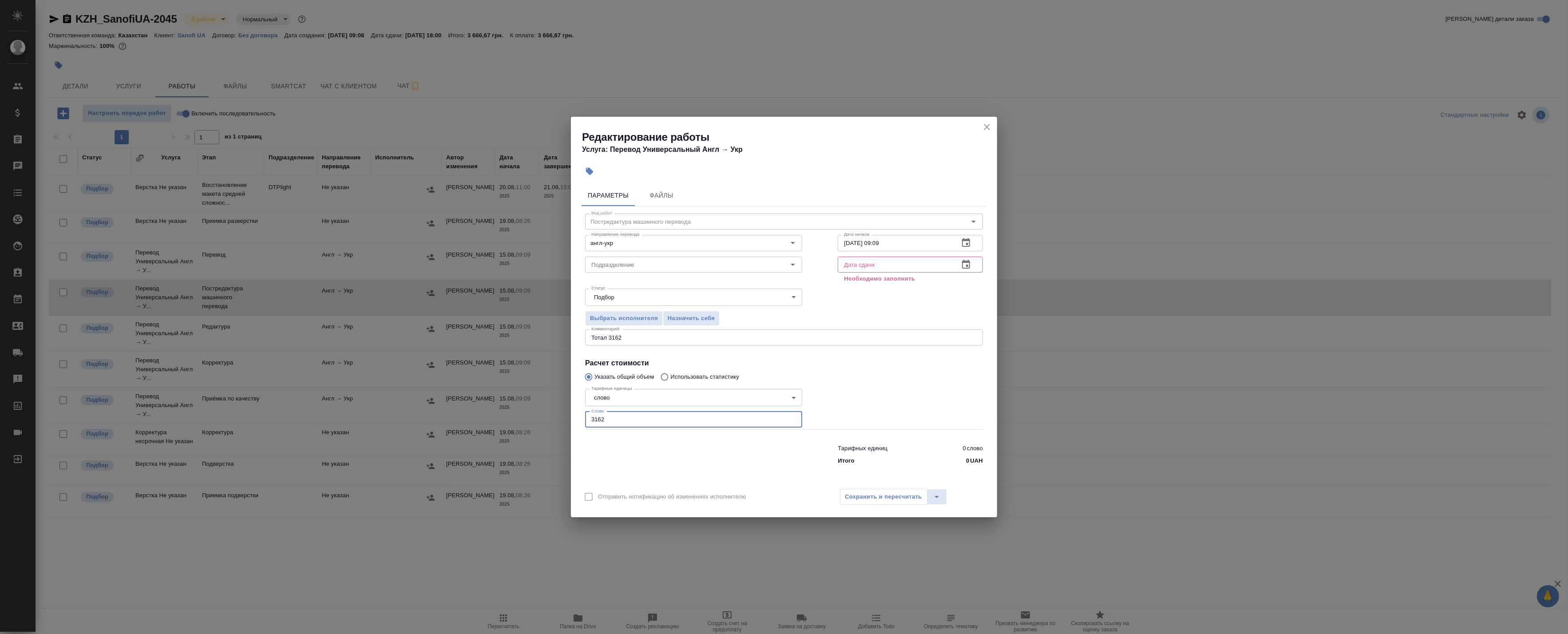
drag, startPoint x: 779, startPoint y: 477, endPoint x: 833, endPoint y: 491, distance: 55.8
click at [779, 477] on div "Параметры Файлы Вид работ Постредактура машинного перевода Вид работ Направлени…" at bounding box center [784, 333] width 426 height 302
drag, startPoint x: 875, startPoint y: 496, endPoint x: 883, endPoint y: 315, distance: 181.2
click at [883, 316] on div "Редактирование работы Услуга: Перевод Универсальный Англ → Укр Параметры Файлы …" at bounding box center [784, 317] width 426 height 401
drag, startPoint x: 883, startPoint y: 315, endPoint x: 934, endPoint y: 320, distance: 51.2
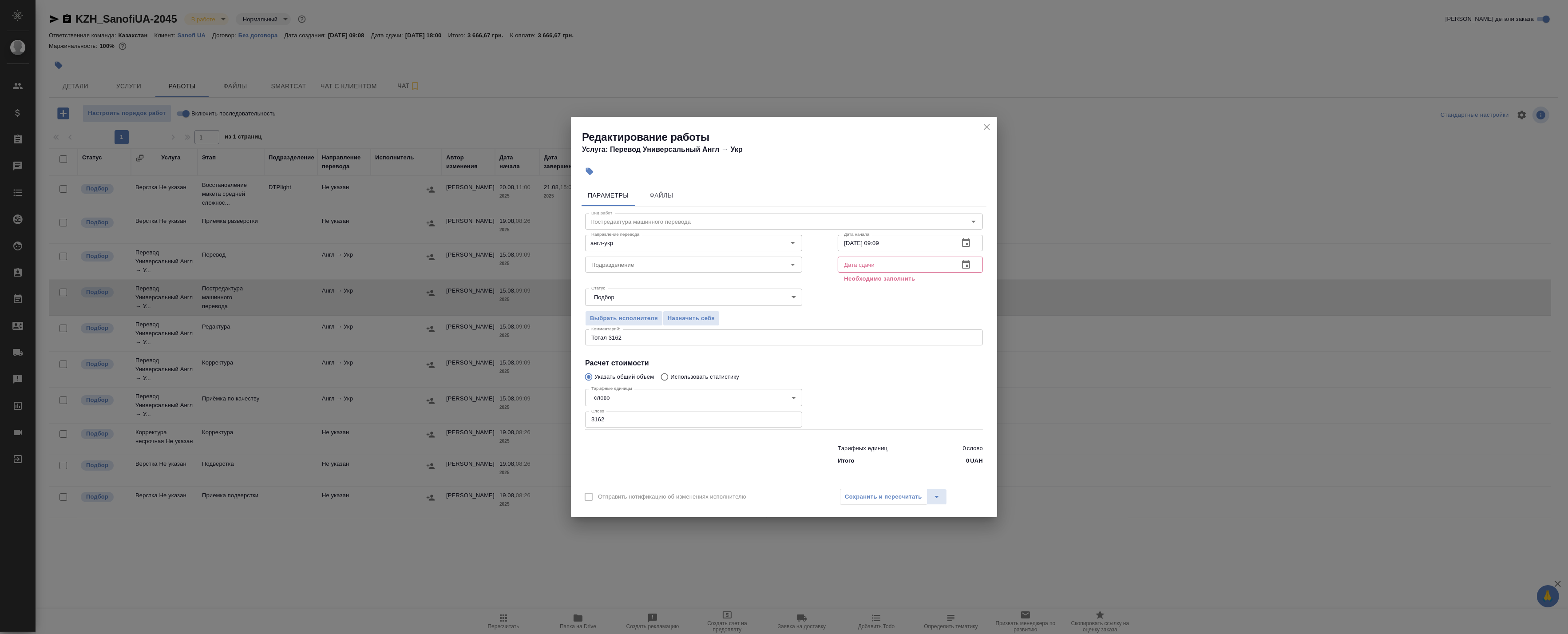
click at [934, 320] on div "Выбрать исполнителя Назначить себя" at bounding box center [784, 317] width 433 height 54
click at [967, 267] on icon "button" at bounding box center [965, 264] width 8 height 9
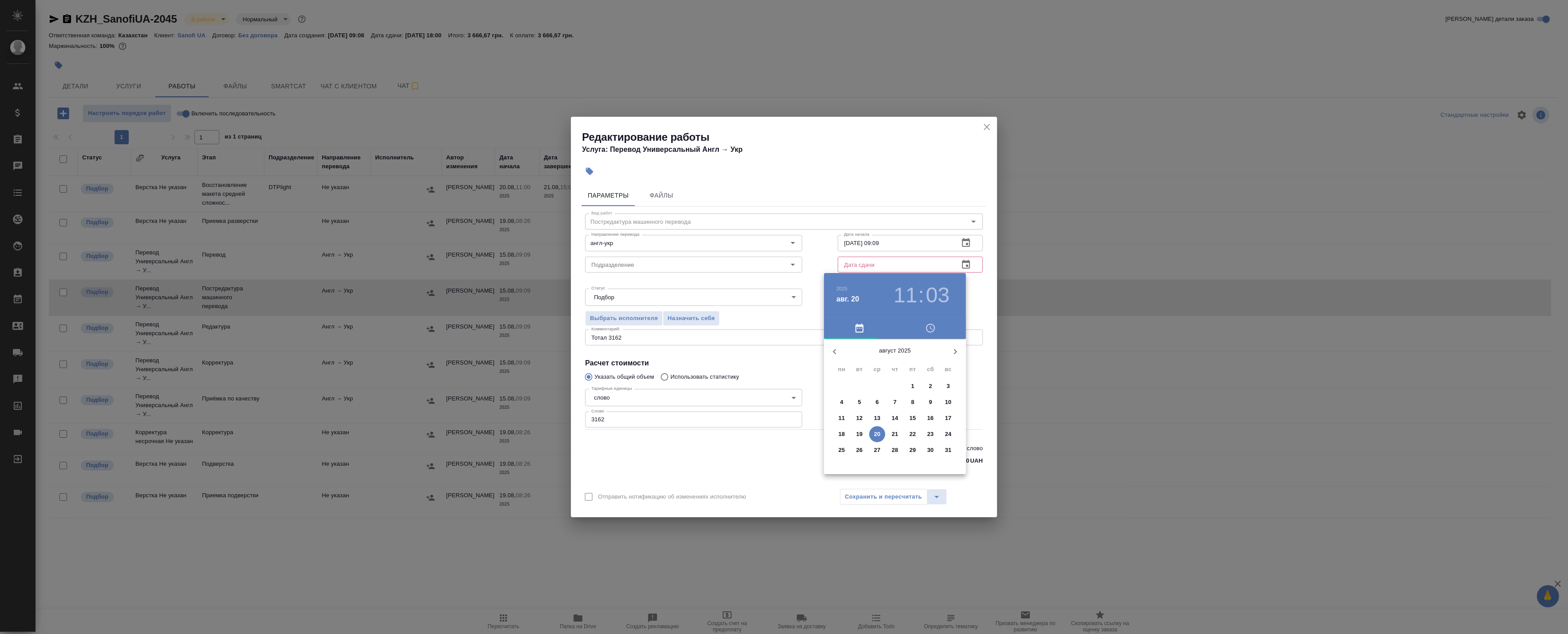
drag, startPoint x: 961, startPoint y: 244, endPoint x: 969, endPoint y: 242, distance: 8.2
click at [962, 244] on div at bounding box center [784, 317] width 1568 height 634
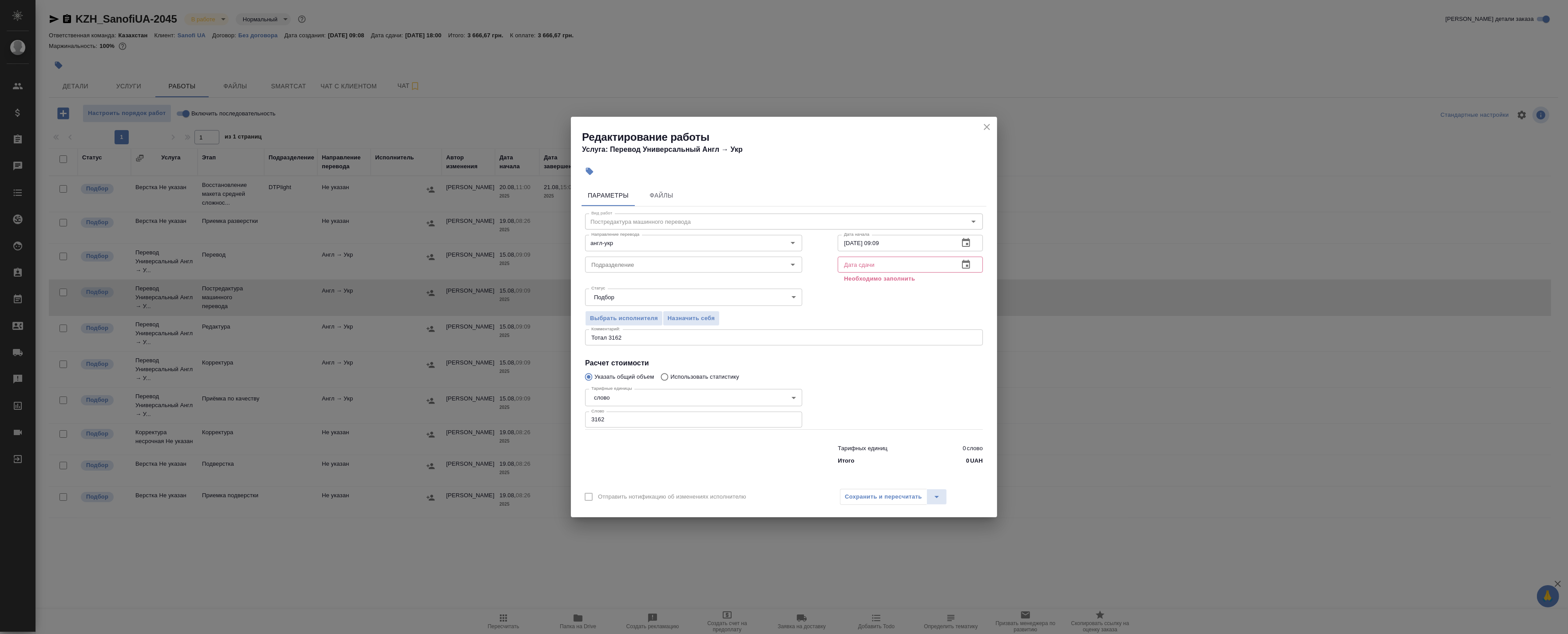
click at [969, 242] on div "2025 авг. 20 11 : 03 август 2025 пн вт ср чт пт сб вс 28 29 30 31 1 2 3 4 5 6 7…" at bounding box center [784, 317] width 1568 height 634
click at [968, 242] on icon "button" at bounding box center [966, 243] width 11 height 11
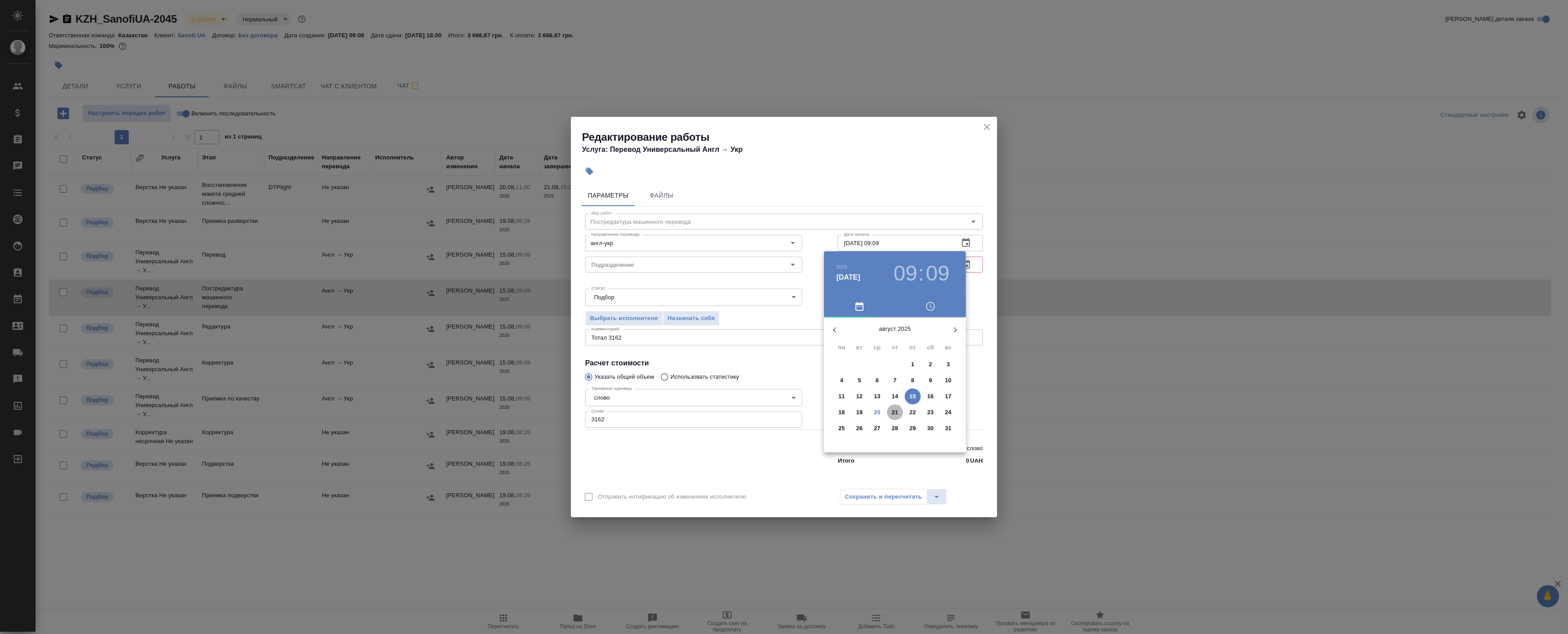
click at [894, 414] on p "21" at bounding box center [895, 412] width 7 height 9
click at [928, 388] on div at bounding box center [895, 387] width 116 height 116
click at [895, 339] on div at bounding box center [895, 387] width 116 height 116
type input "21.08.2025 15:00"
click at [973, 298] on div at bounding box center [784, 317] width 1568 height 634
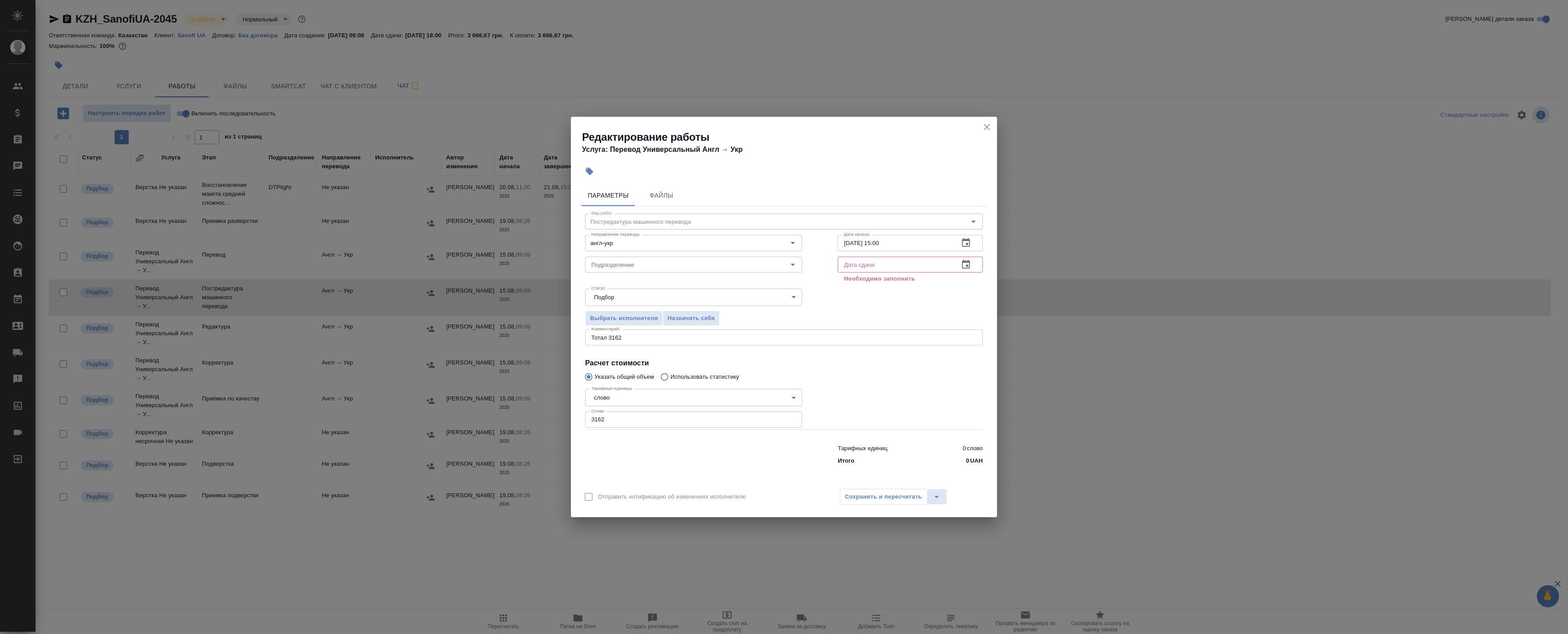
click at [968, 265] on icon "button" at bounding box center [965, 264] width 8 height 9
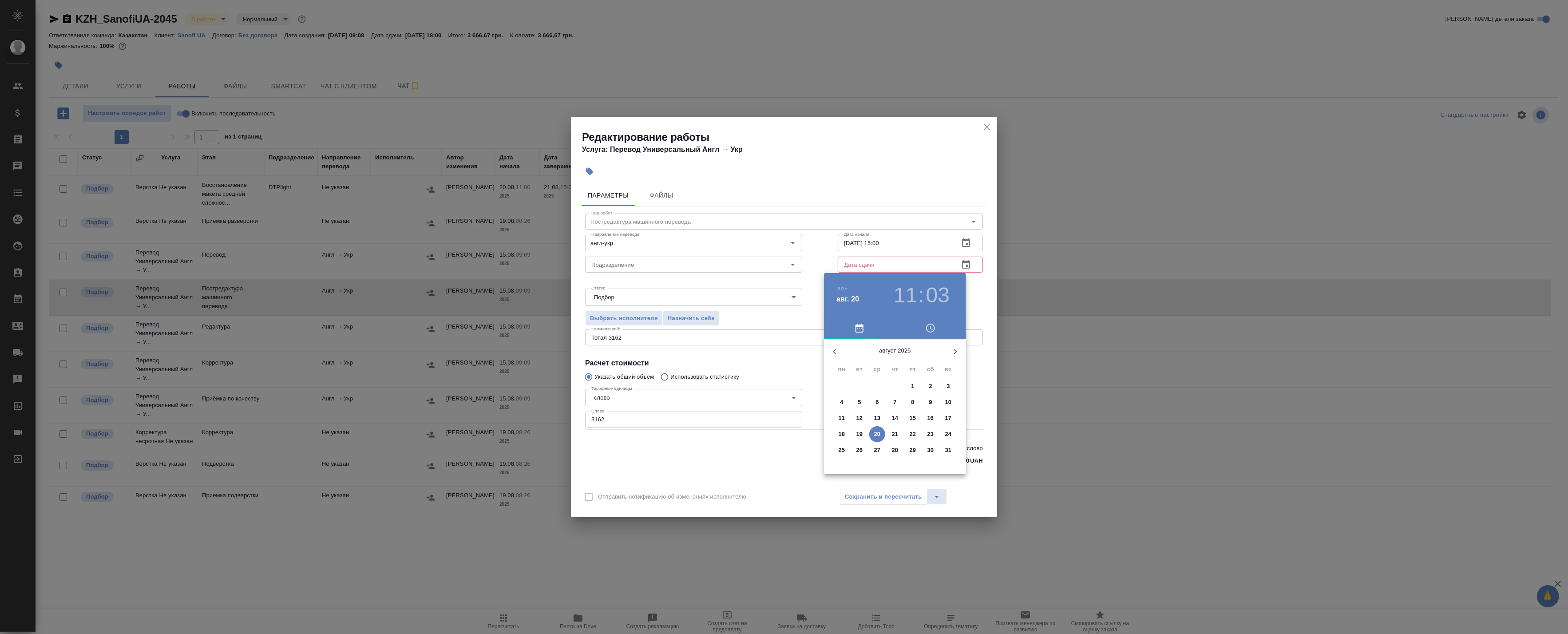
click at [910, 434] on p "22" at bounding box center [912, 434] width 7 height 9
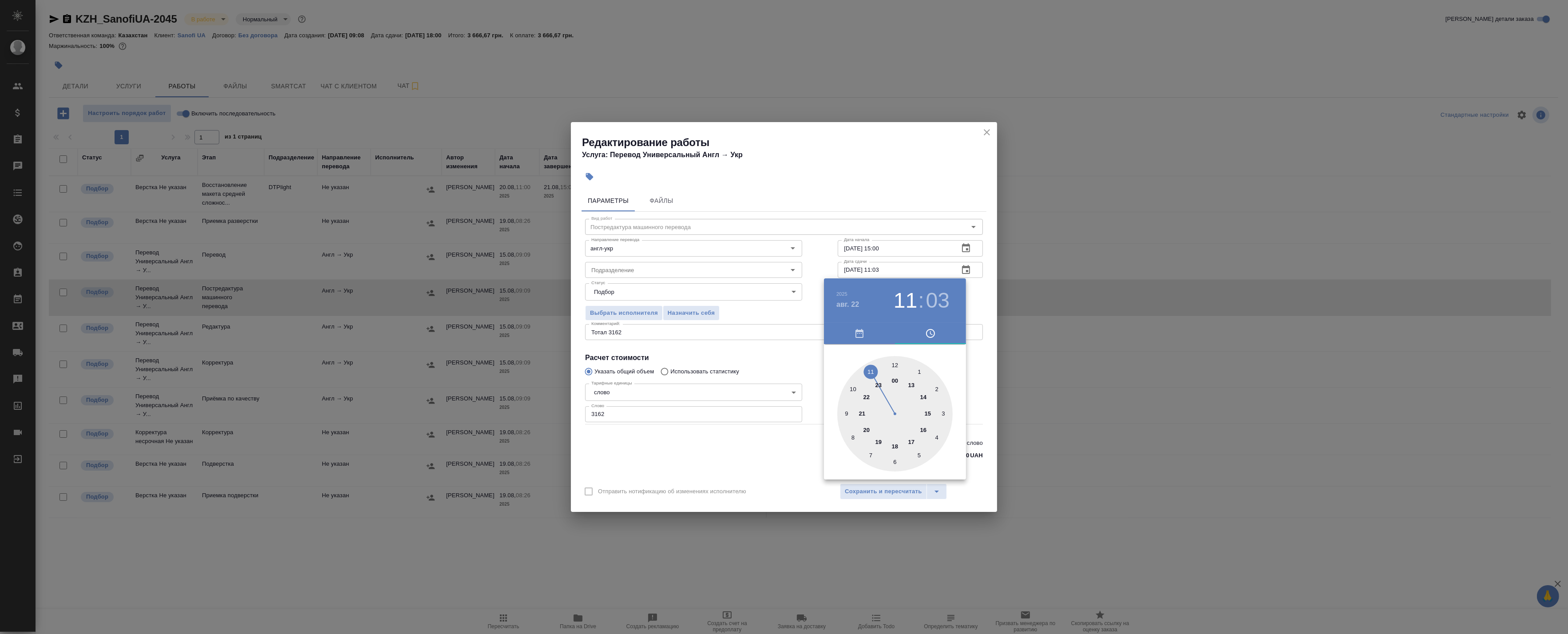
click at [895, 364] on div at bounding box center [895, 414] width 116 height 116
click at [898, 363] on div at bounding box center [895, 414] width 116 height 116
click at [895, 366] on div at bounding box center [895, 414] width 116 height 116
type input "22.08.2025 12:00"
click at [978, 301] on div at bounding box center [784, 317] width 1568 height 634
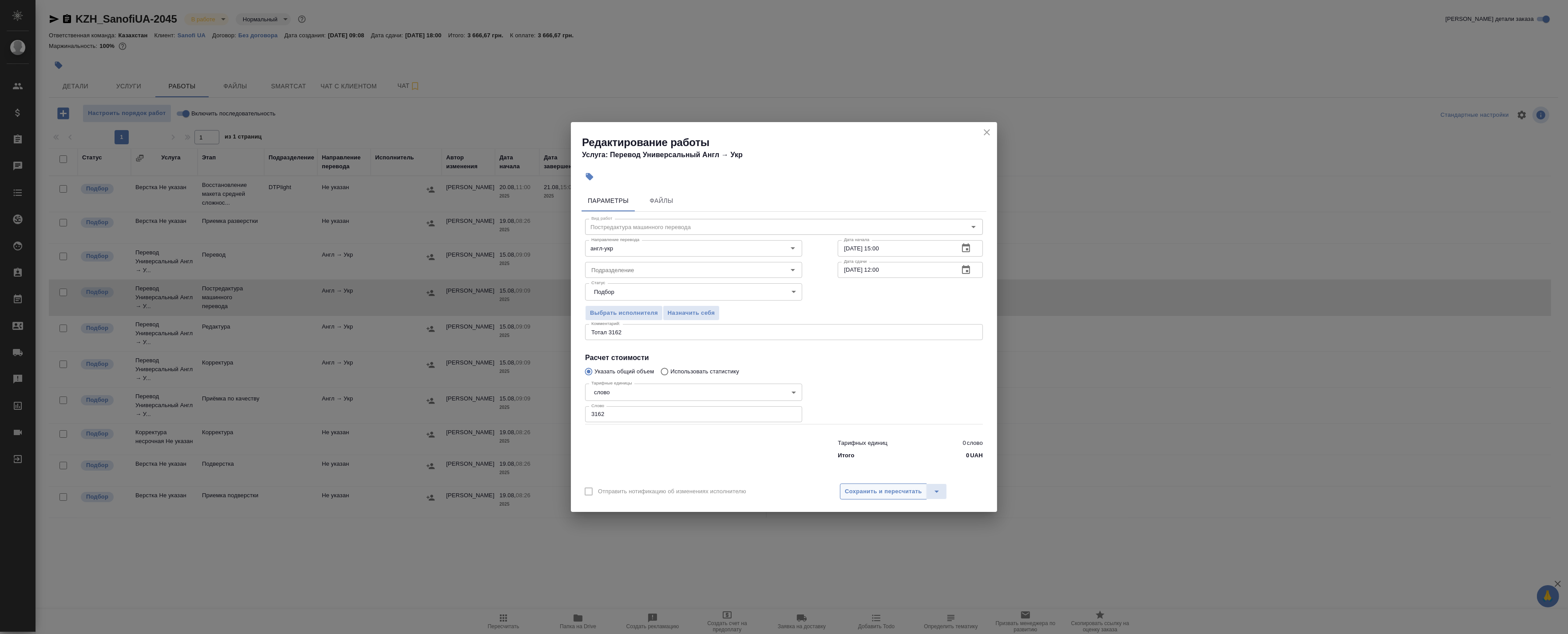
click at [881, 498] on button "Сохранить и пересчитать" at bounding box center [883, 491] width 87 height 16
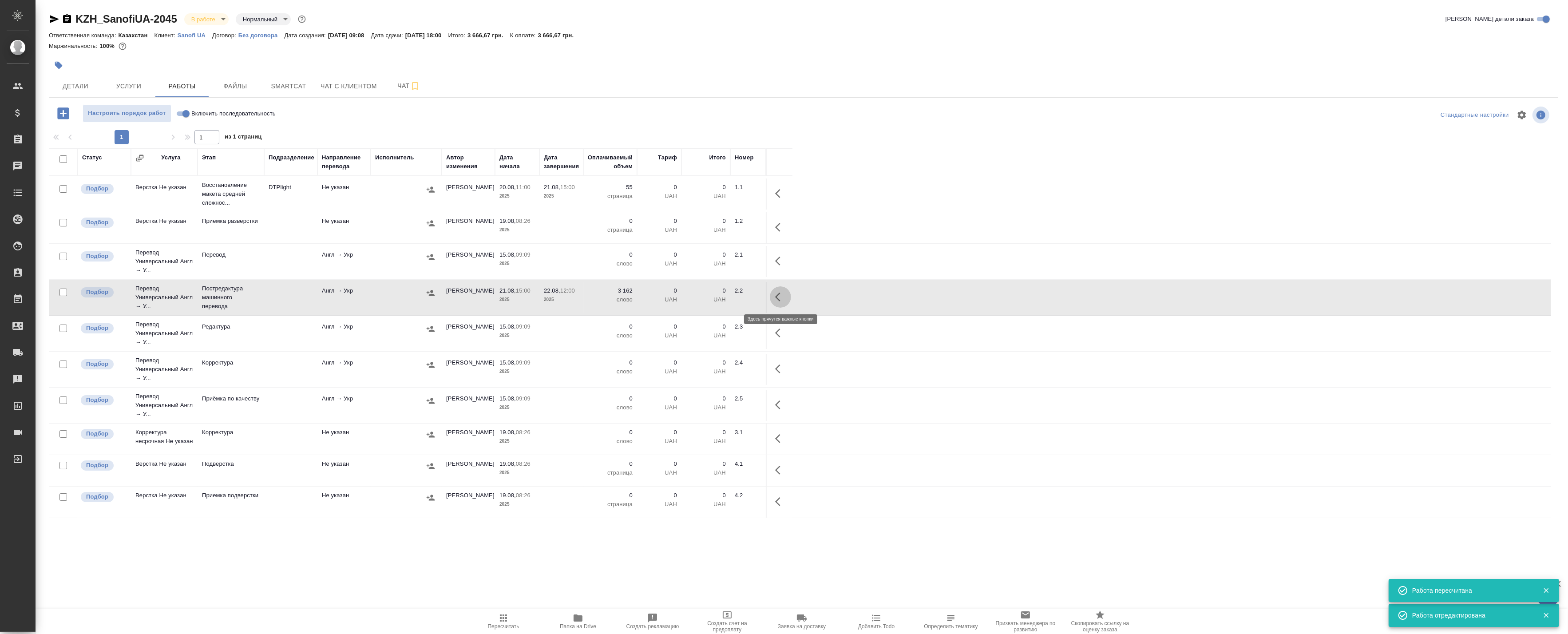
click at [777, 300] on icon "button" at bounding box center [777, 297] width 5 height 9
click at [718, 297] on icon "button" at bounding box center [715, 297] width 11 height 11
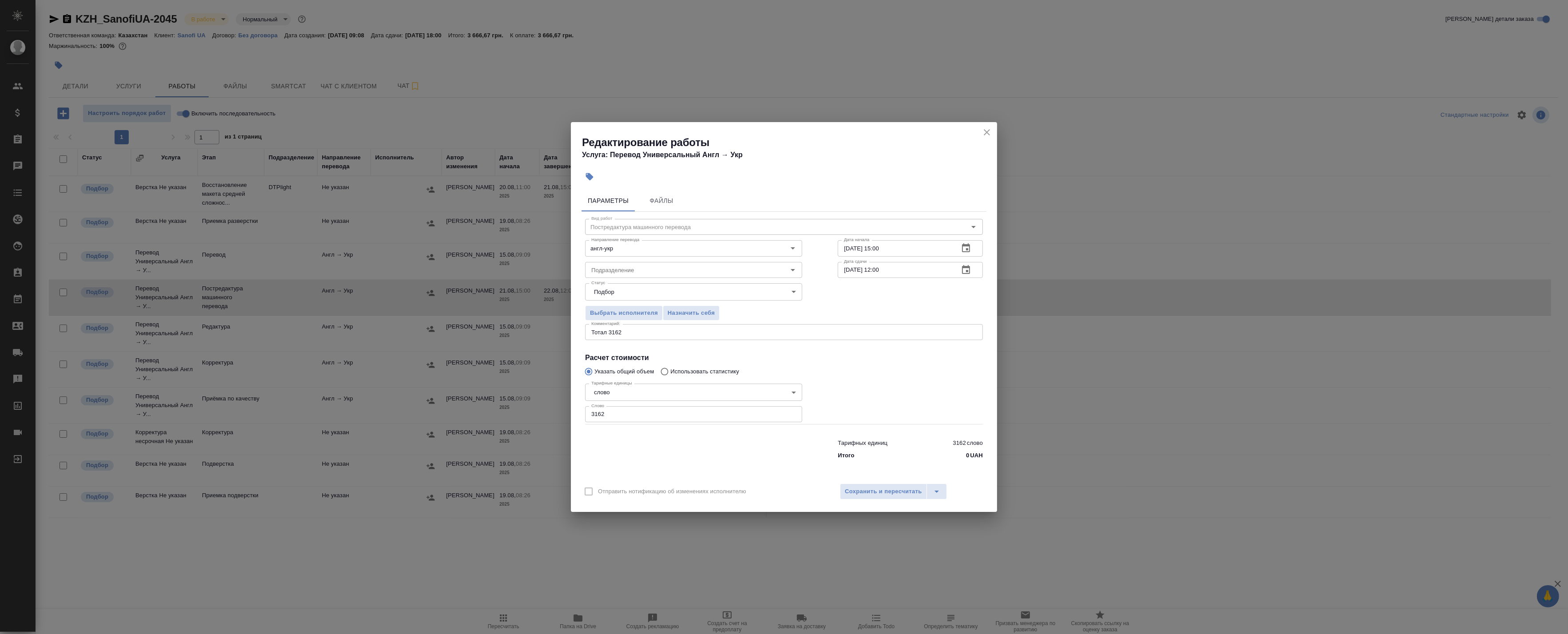
click at [991, 130] on icon "close" at bounding box center [987, 133] width 11 height 11
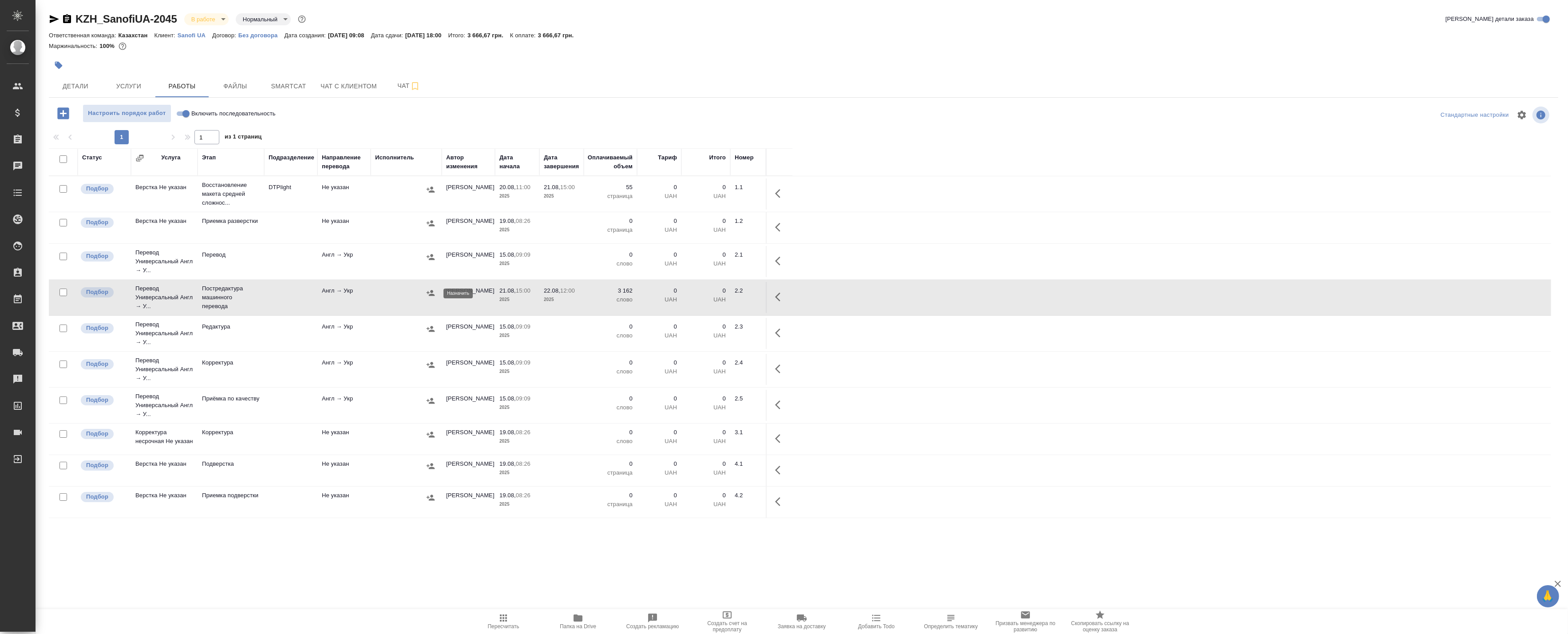
click at [433, 292] on icon "button" at bounding box center [430, 292] width 8 height 5
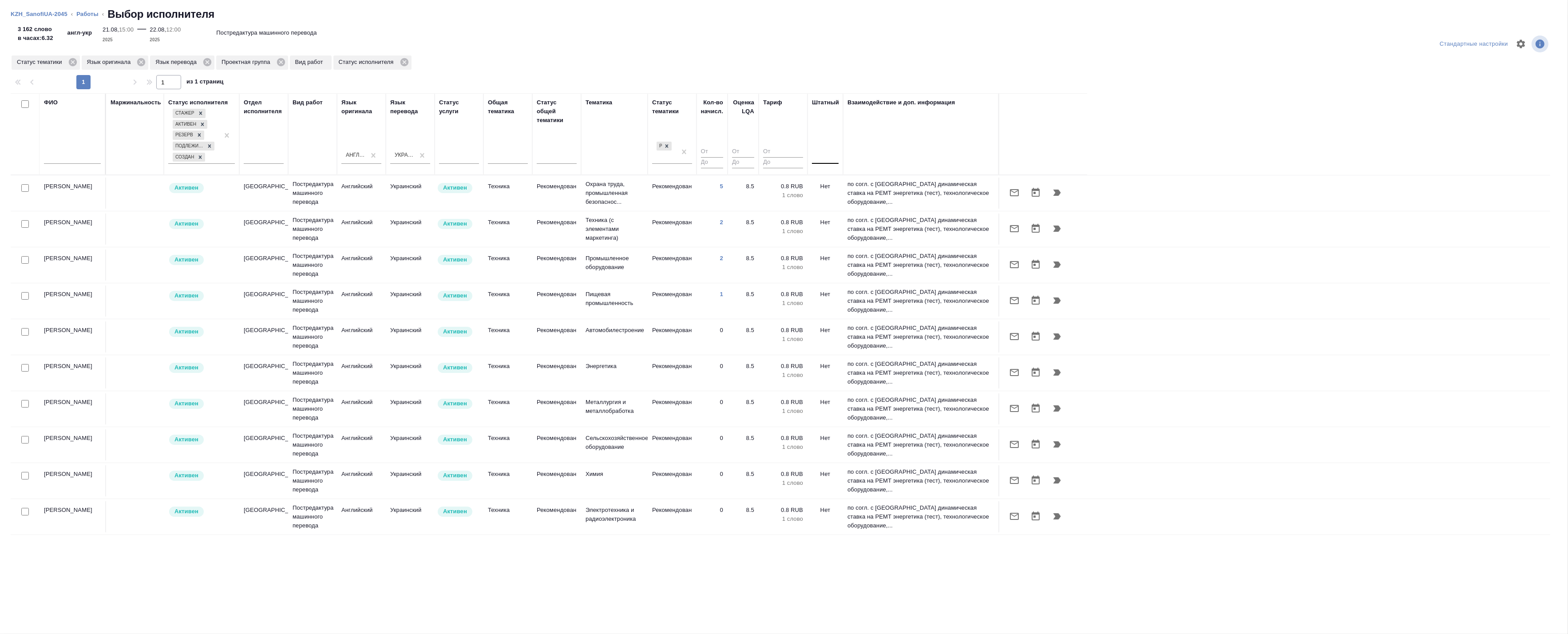
click at [820, 161] on div at bounding box center [825, 155] width 27 height 13
click at [819, 182] on div "Нет" at bounding box center [878, 183] width 133 height 16
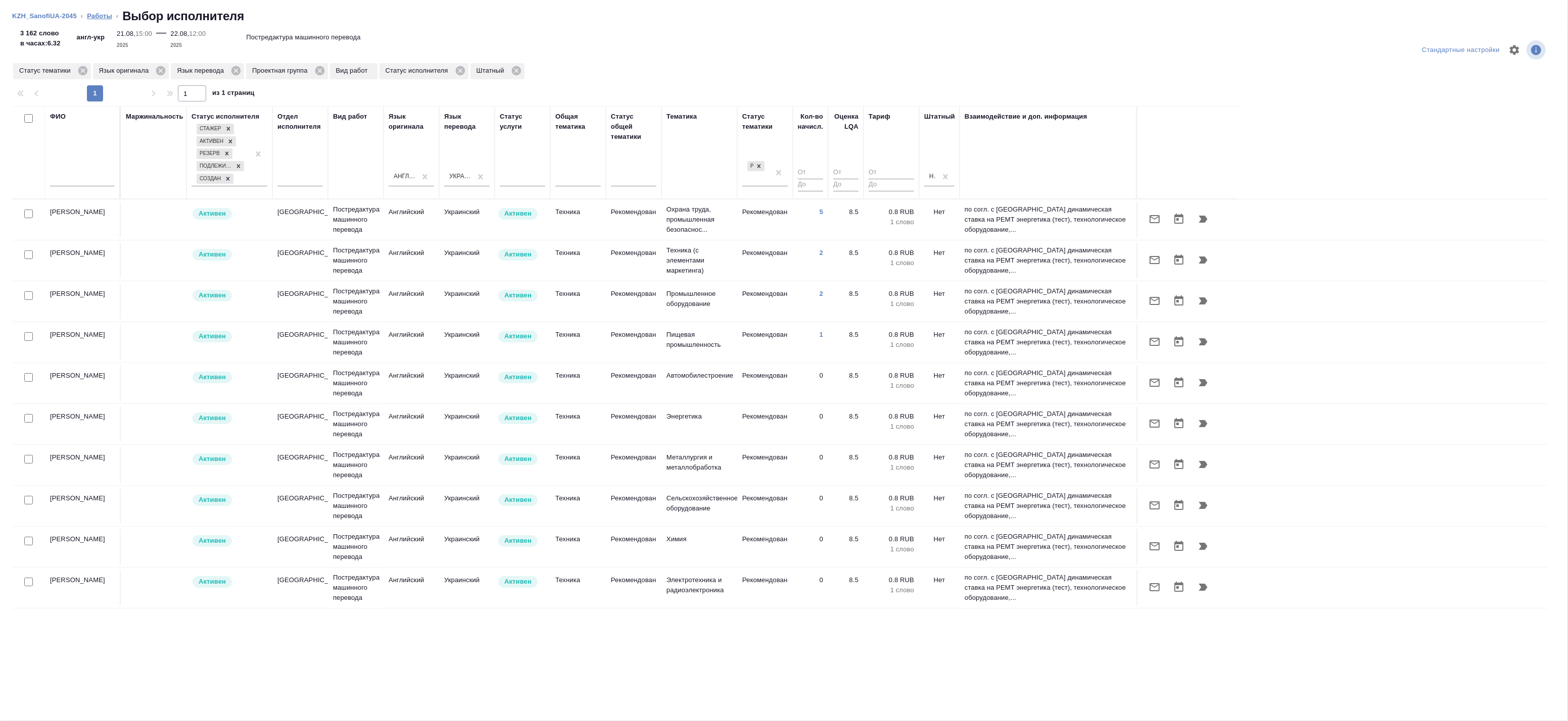
click at [94, 15] on link "Работы" at bounding box center [99, 16] width 25 height 8
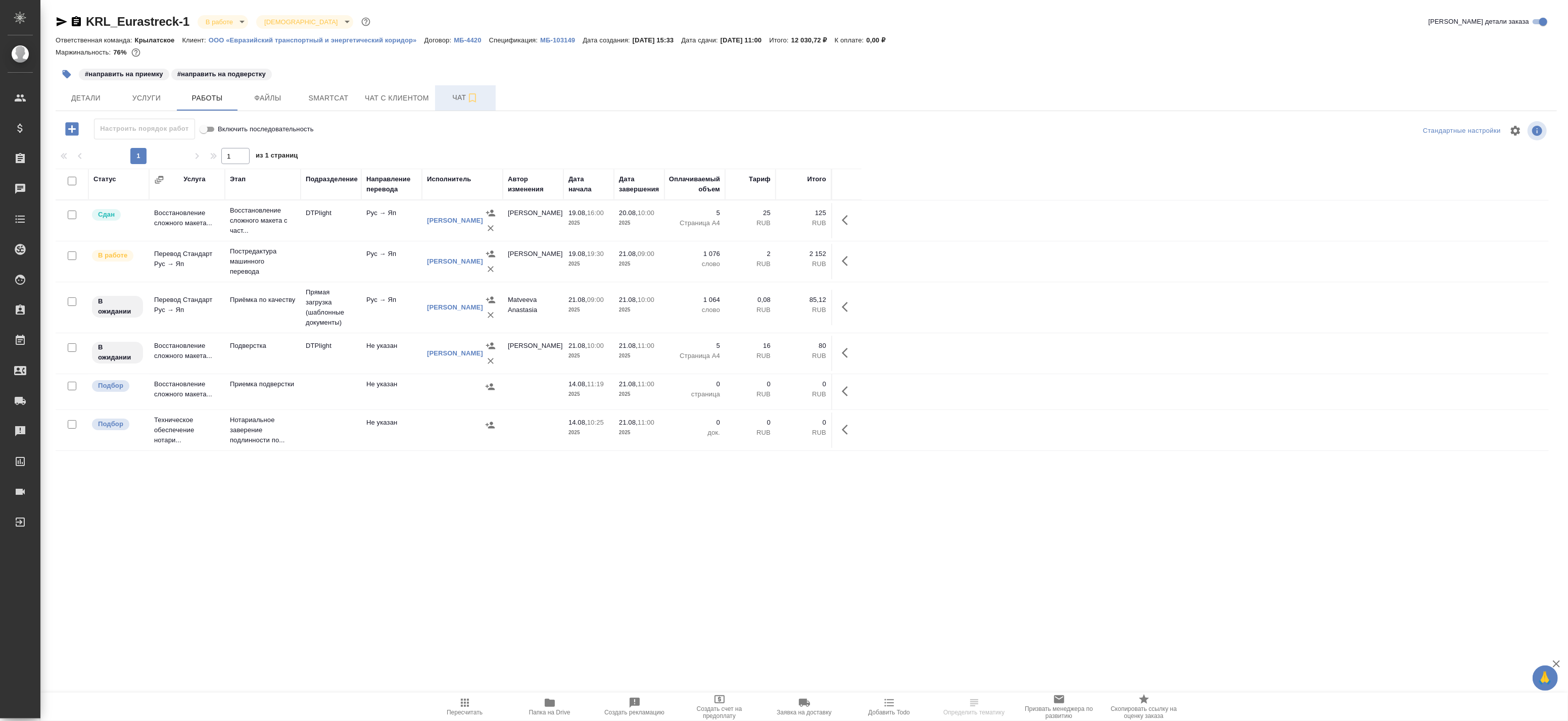
click at [452, 90] on button "Чат" at bounding box center [466, 98] width 61 height 25
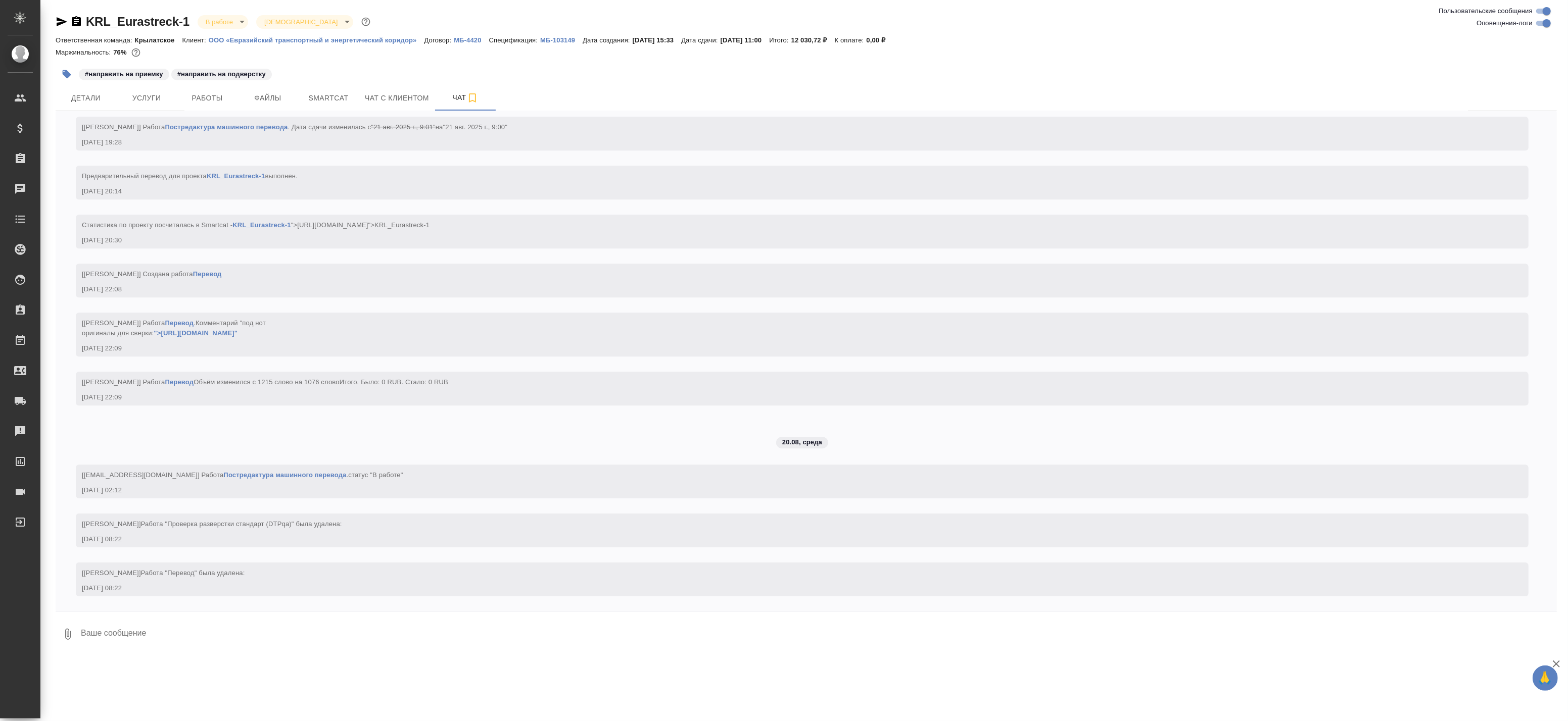
scroll to position [3855, 0]
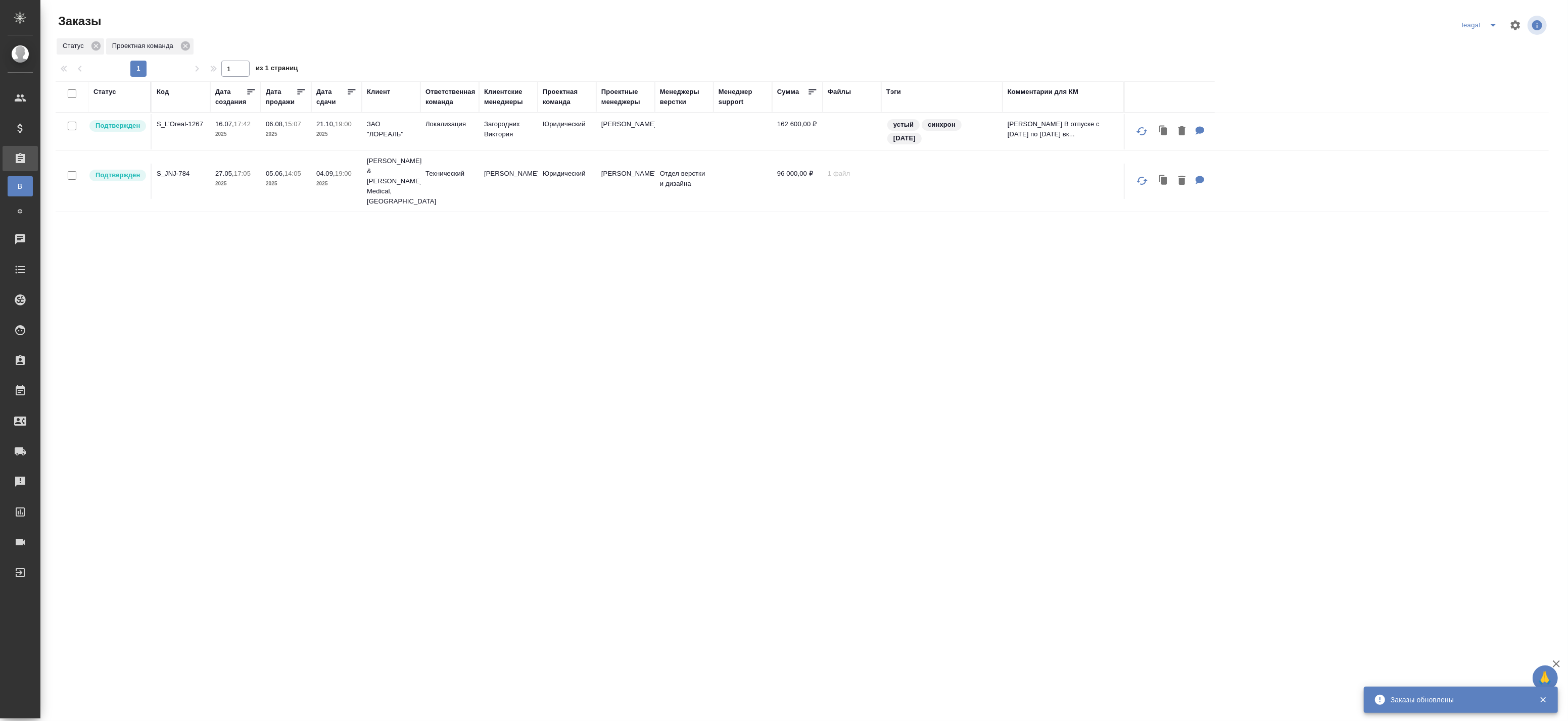
click at [1486, 27] on span "split button" at bounding box center [1493, 26] width 15 height 12
click at [1483, 44] on li "Артак" at bounding box center [1481, 45] width 44 height 16
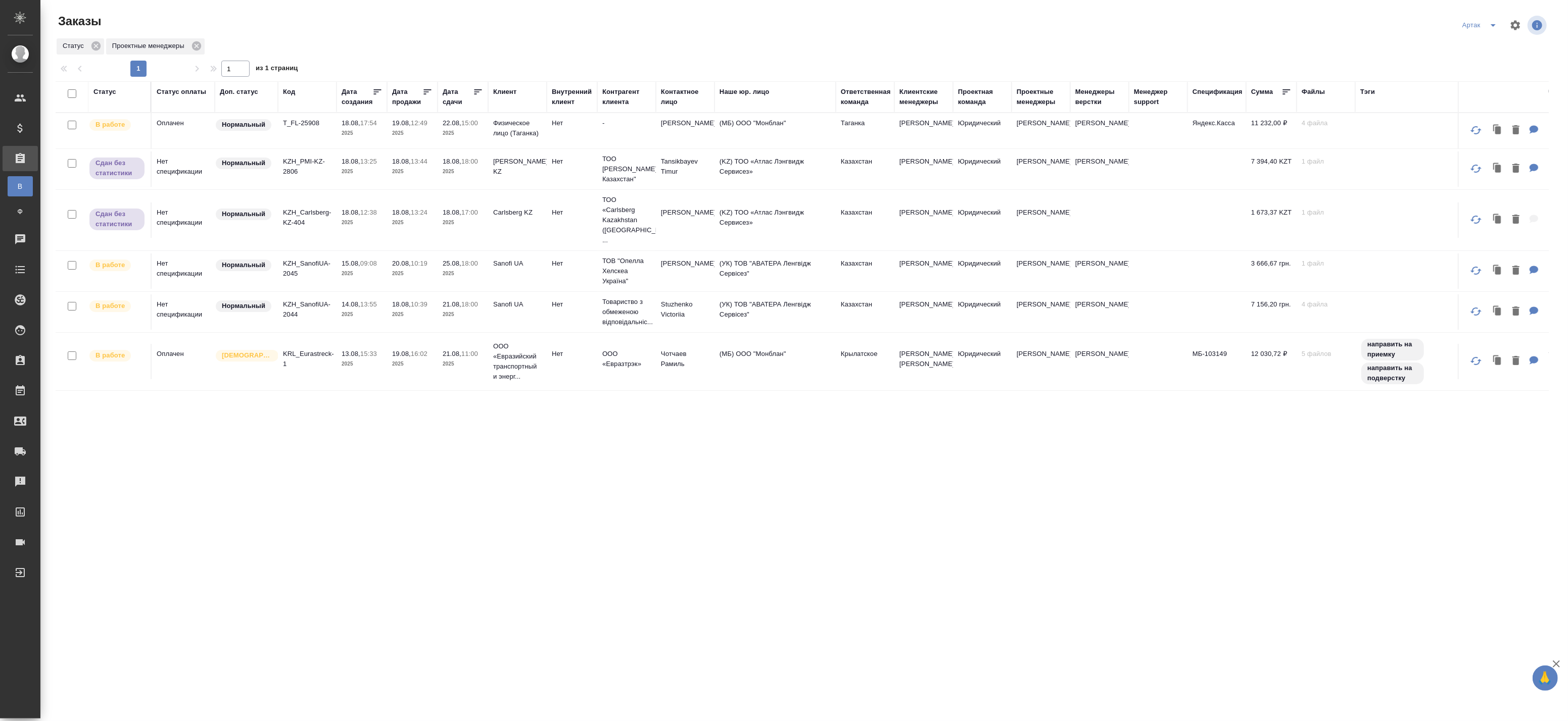
click at [1491, 35] on div "Артак" at bounding box center [1504, 25] width 89 height 24
click at [1491, 28] on icon "split button" at bounding box center [1493, 26] width 12 height 12
click at [1468, 47] on li "leagal" at bounding box center [1481, 45] width 44 height 16
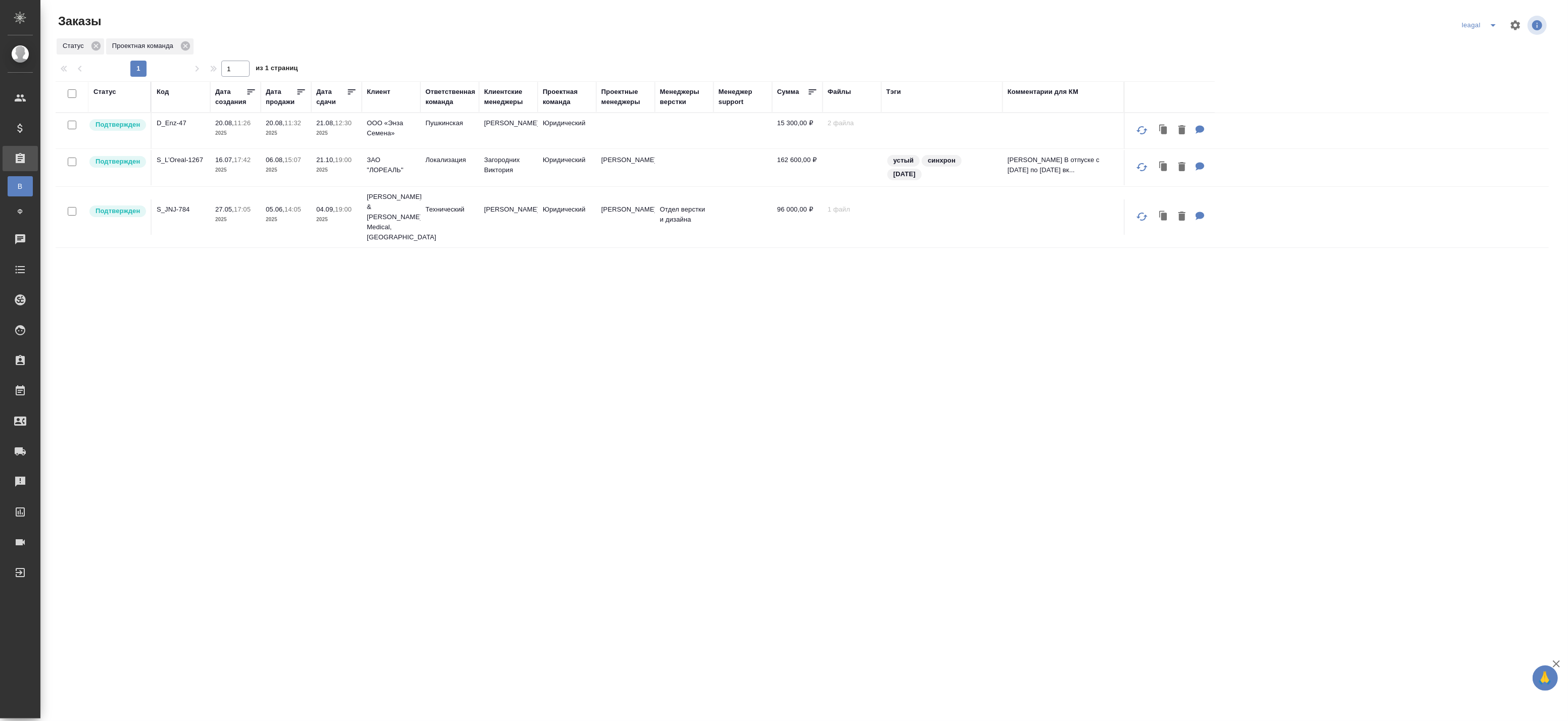
click at [572, 143] on td "Юридический" at bounding box center [567, 130] width 59 height 35
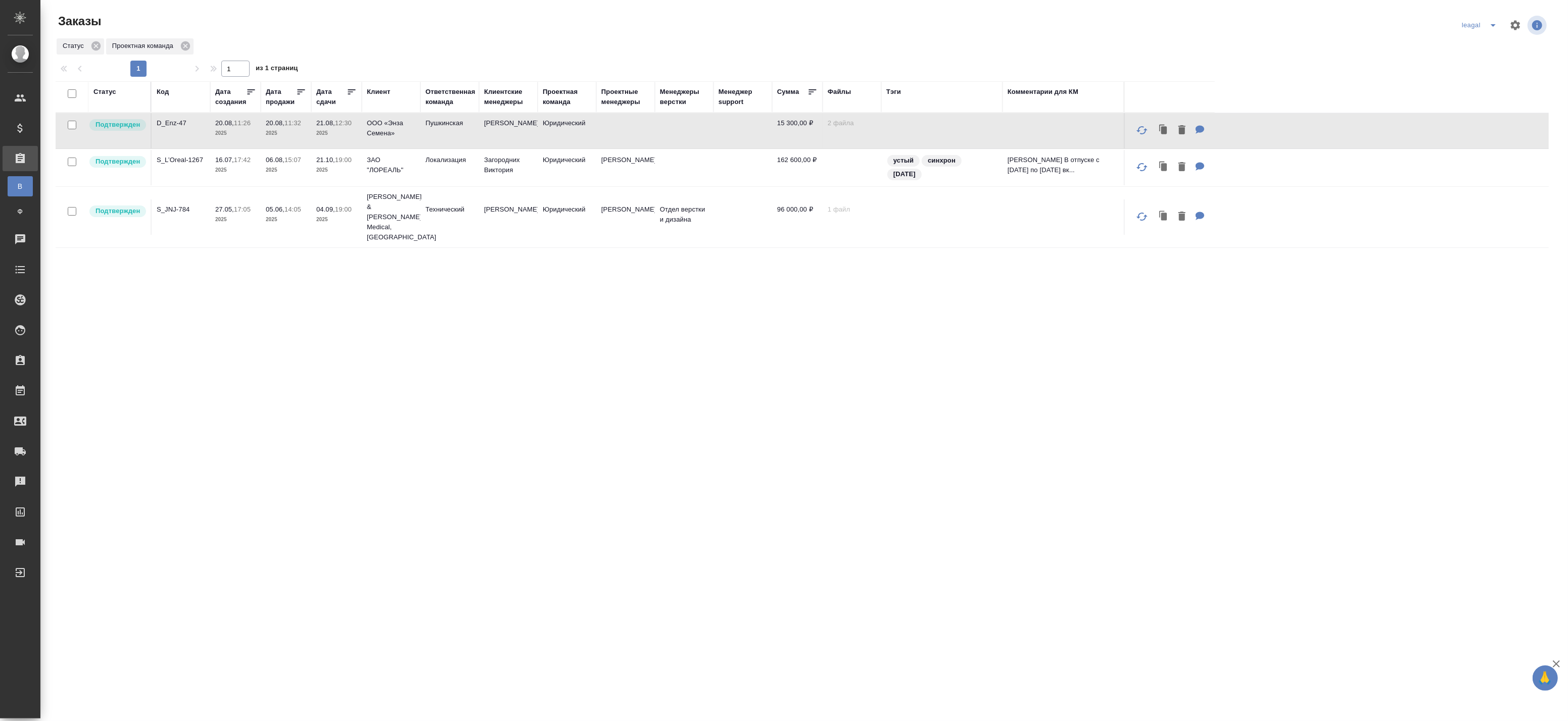
click at [206, 132] on td "D_Enz-47" at bounding box center [181, 130] width 59 height 35
click at [240, 135] on p "2025" at bounding box center [236, 133] width 40 height 10
click at [547, 132] on td "Юридический" at bounding box center [567, 130] width 59 height 35
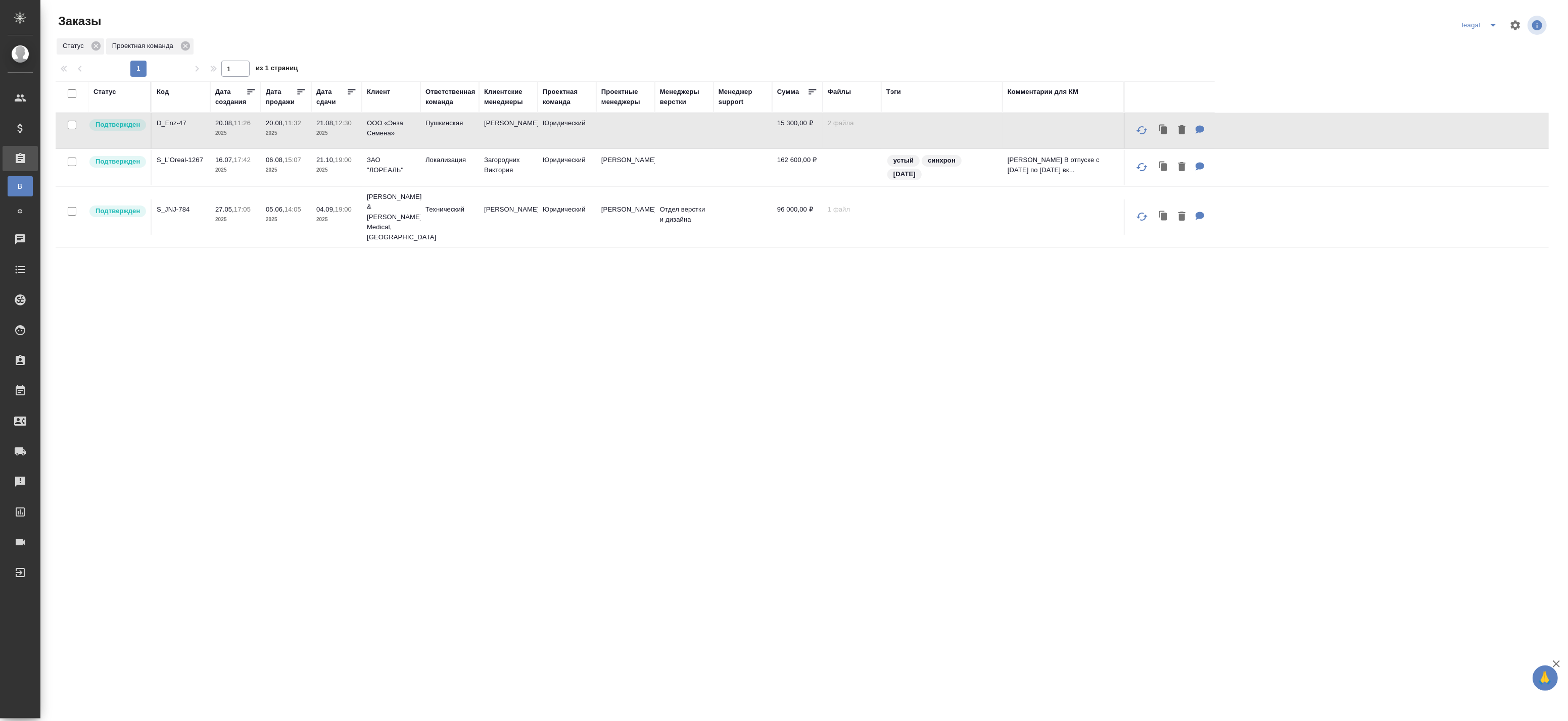
click at [547, 132] on td "Юридический" at bounding box center [567, 130] width 59 height 35
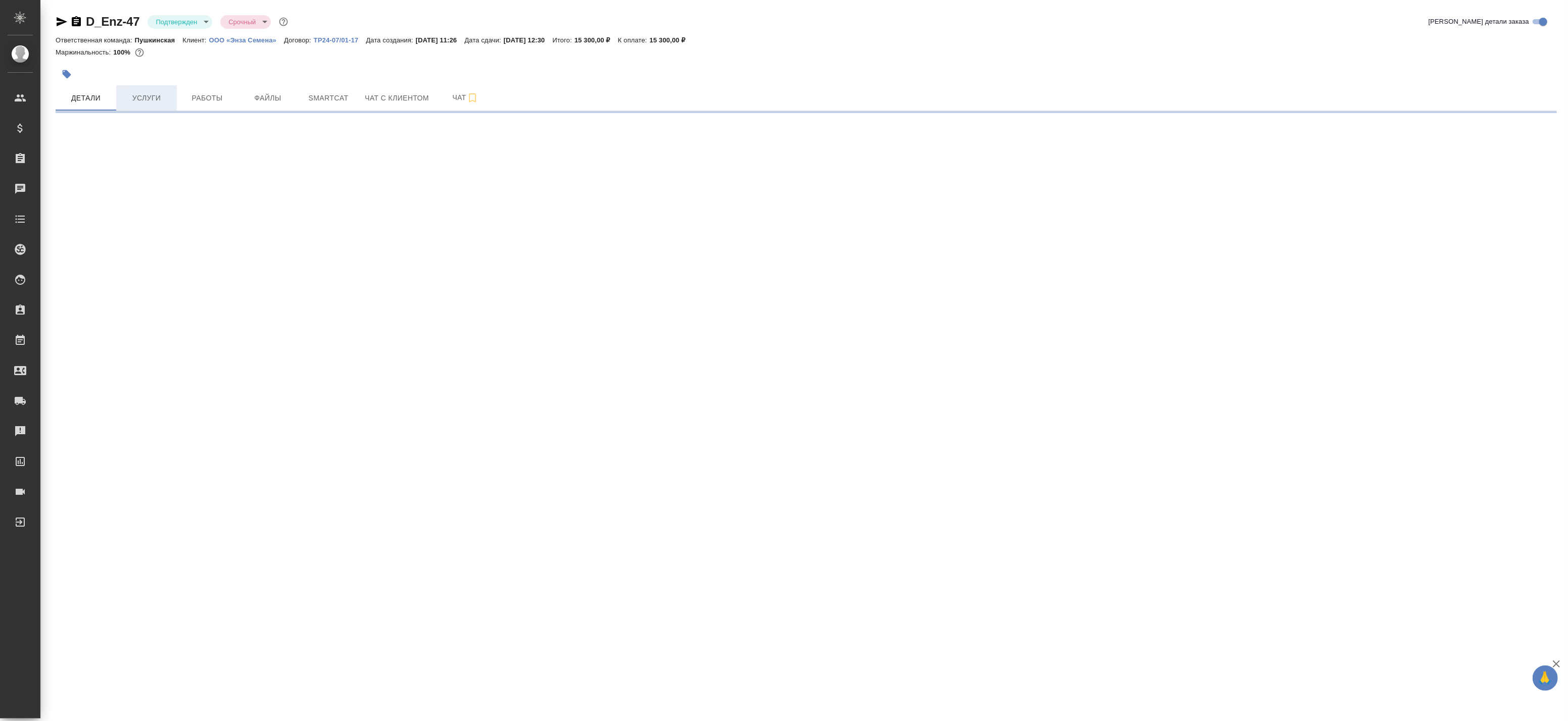
select select "RU"
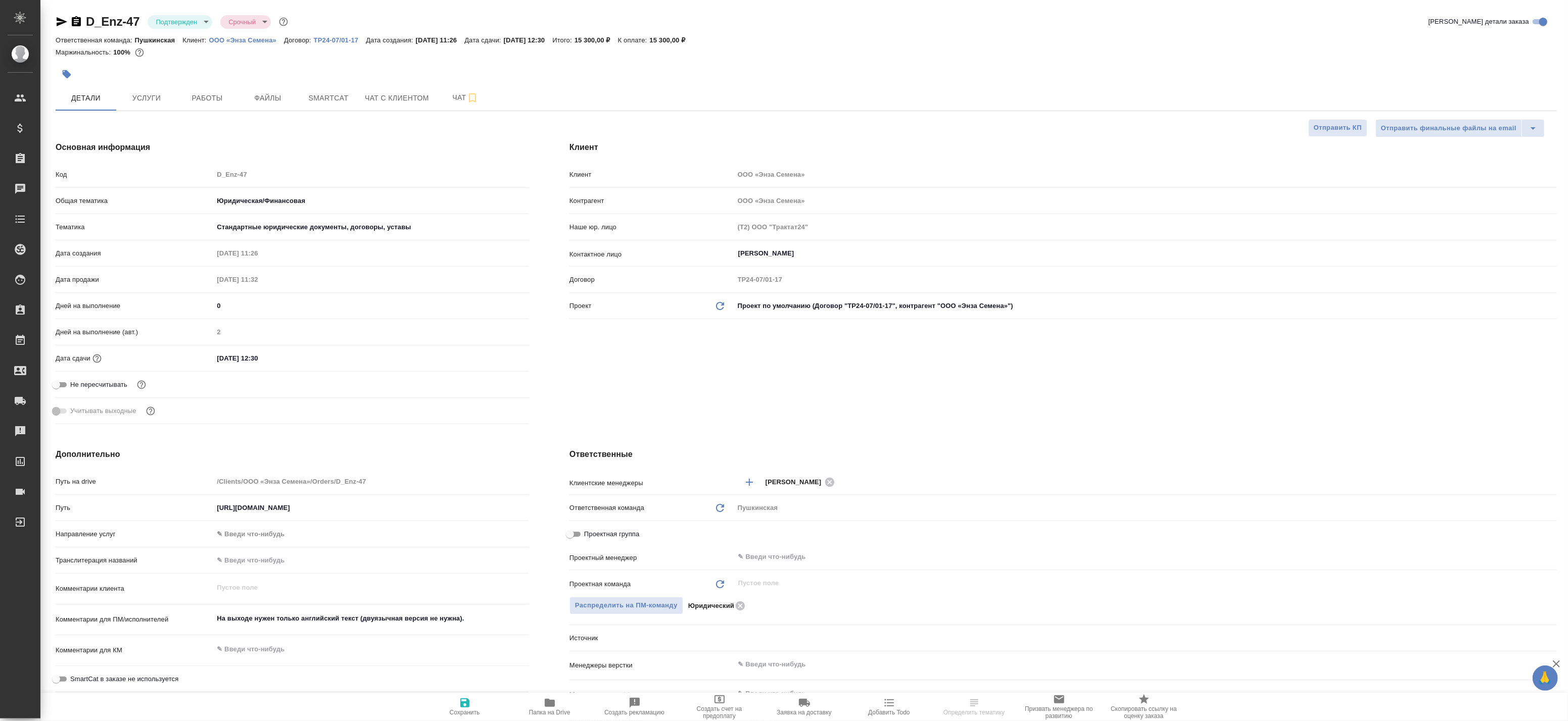
type textarea "x"
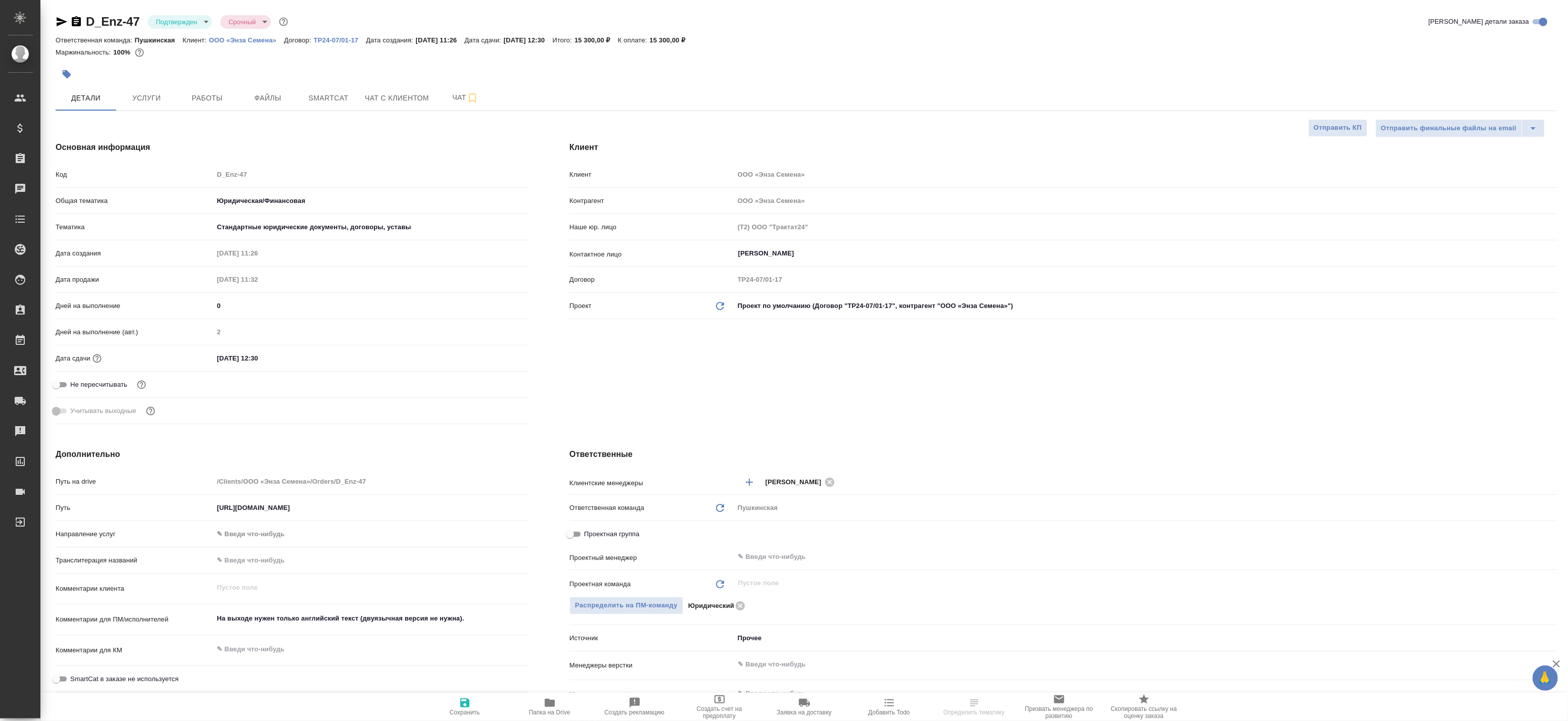
type textarea "x"
drag, startPoint x: 206, startPoint y: 37, endPoint x: 276, endPoint y: 44, distance: 70.3
click at [276, 44] on div "Ответственная команда: Пушкинская Клиент: ООО «Энза Семена» Договор: ТР24-07/01…" at bounding box center [806, 40] width 1501 height 12
copy p "ООО «Энза Семена»"
type textarea "x"
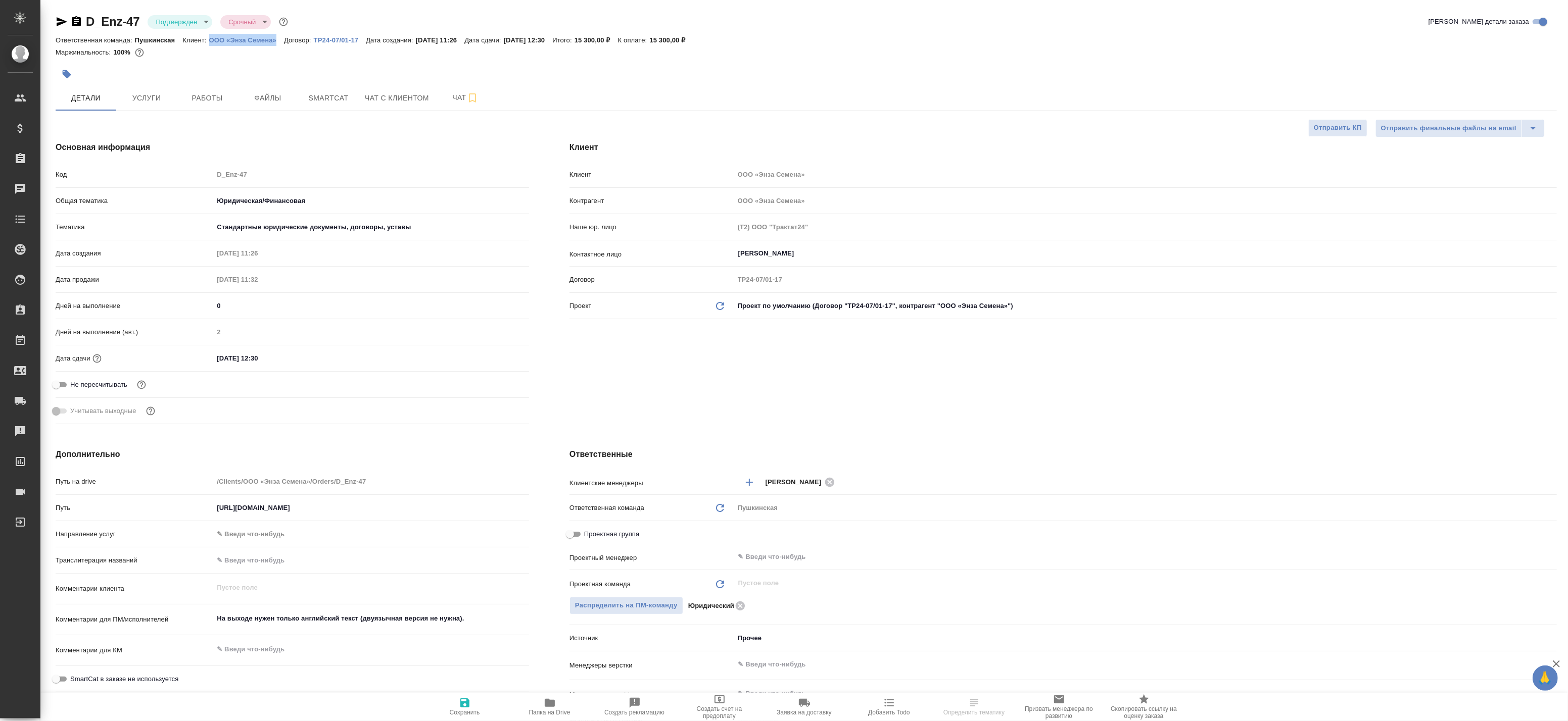
type textarea "x"
select select "RU"
type textarea "x"
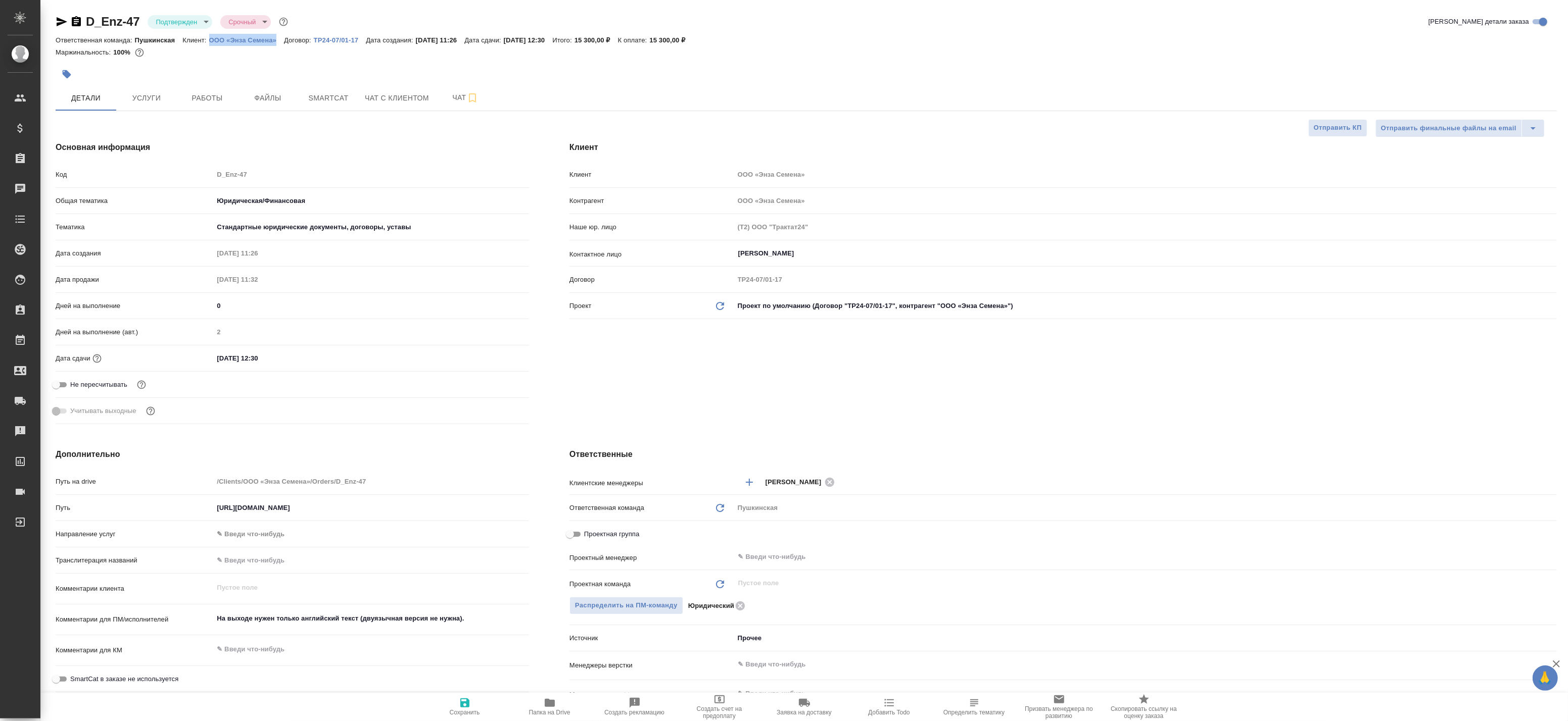
type textarea "x"
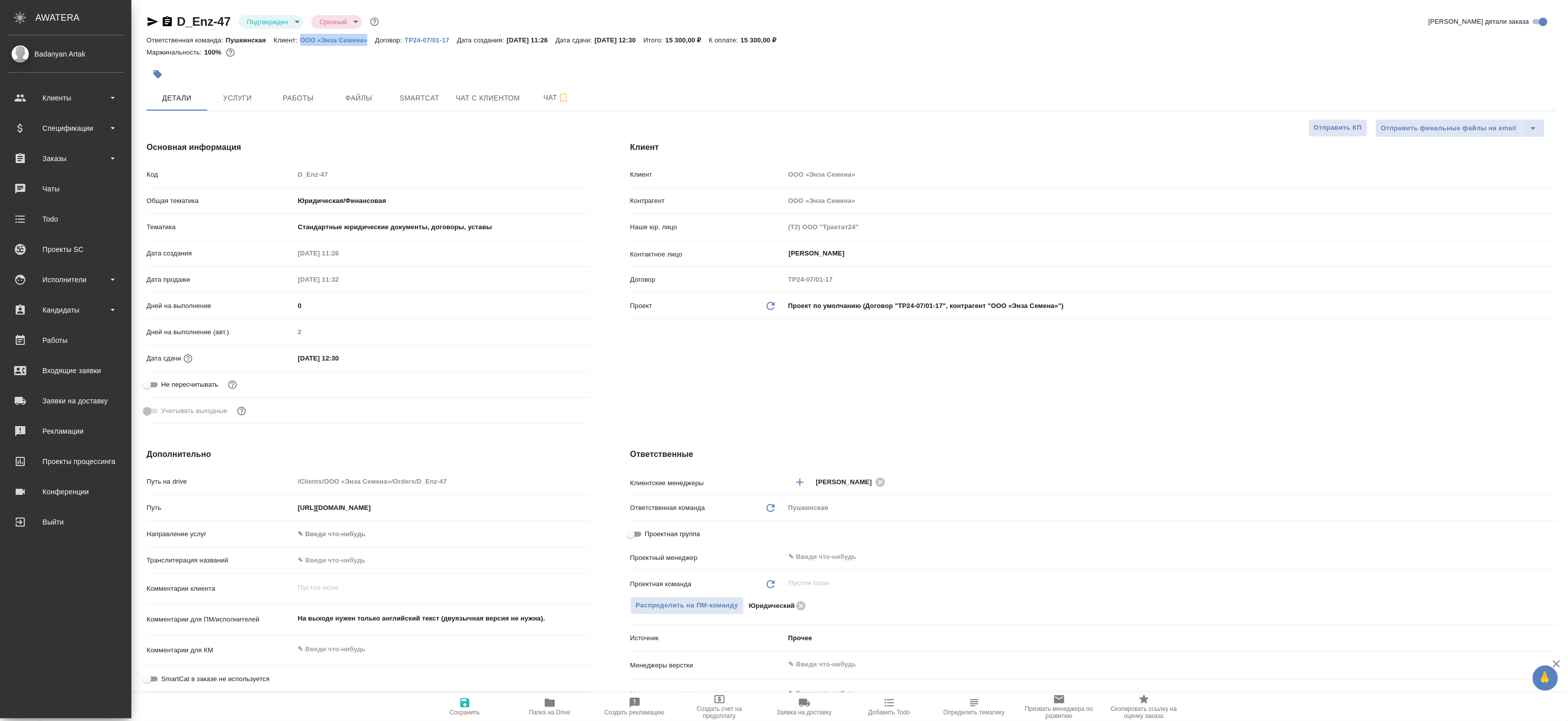
type textarea "x"
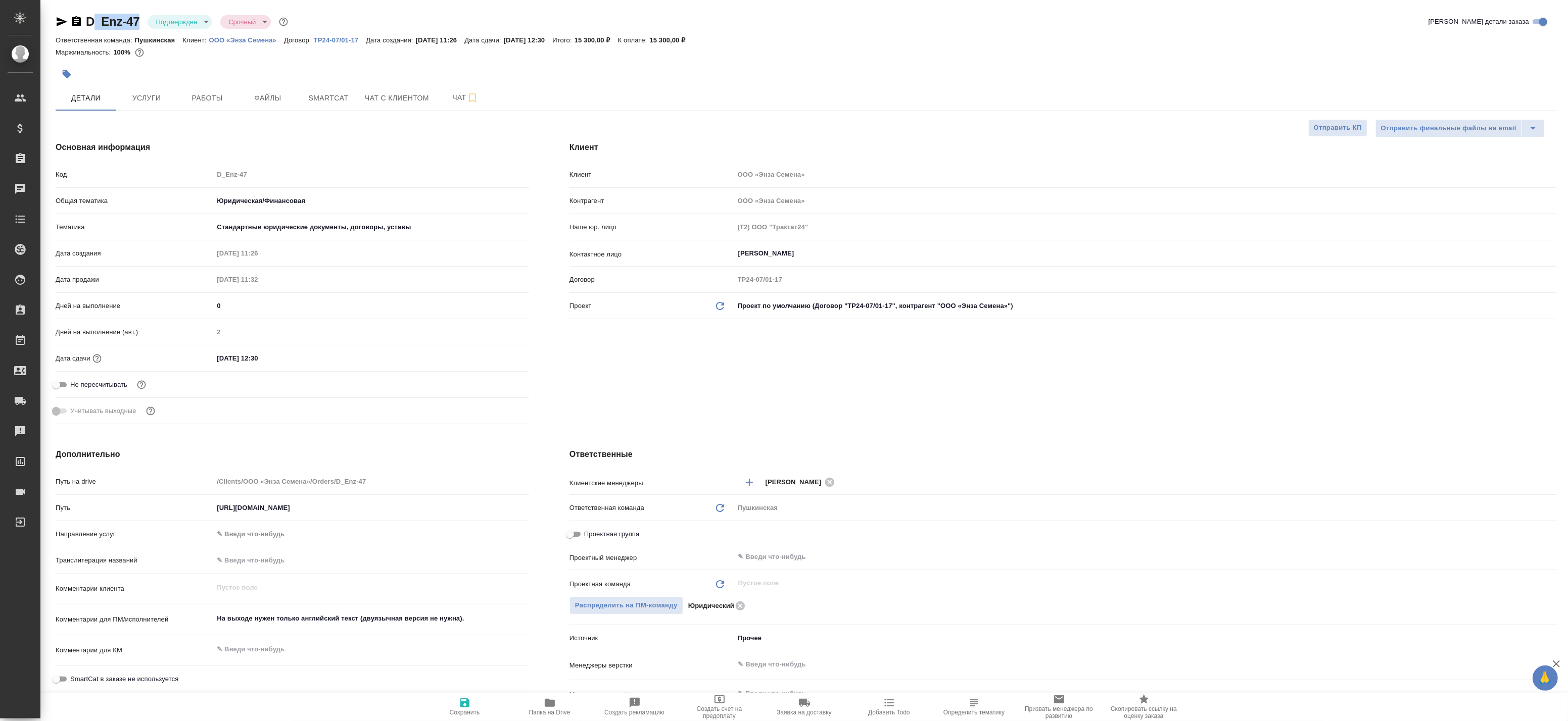
drag, startPoint x: 105, startPoint y: 16, endPoint x: 139, endPoint y: 22, distance: 34.5
click at [143, 23] on div "D_Enz-47 Подтвержден confirmed Срочный urgent Кратко детали заказа Ответственна…" at bounding box center [806, 522] width 1513 height 1044
copy link "_Enz-47"
type textarea "x"
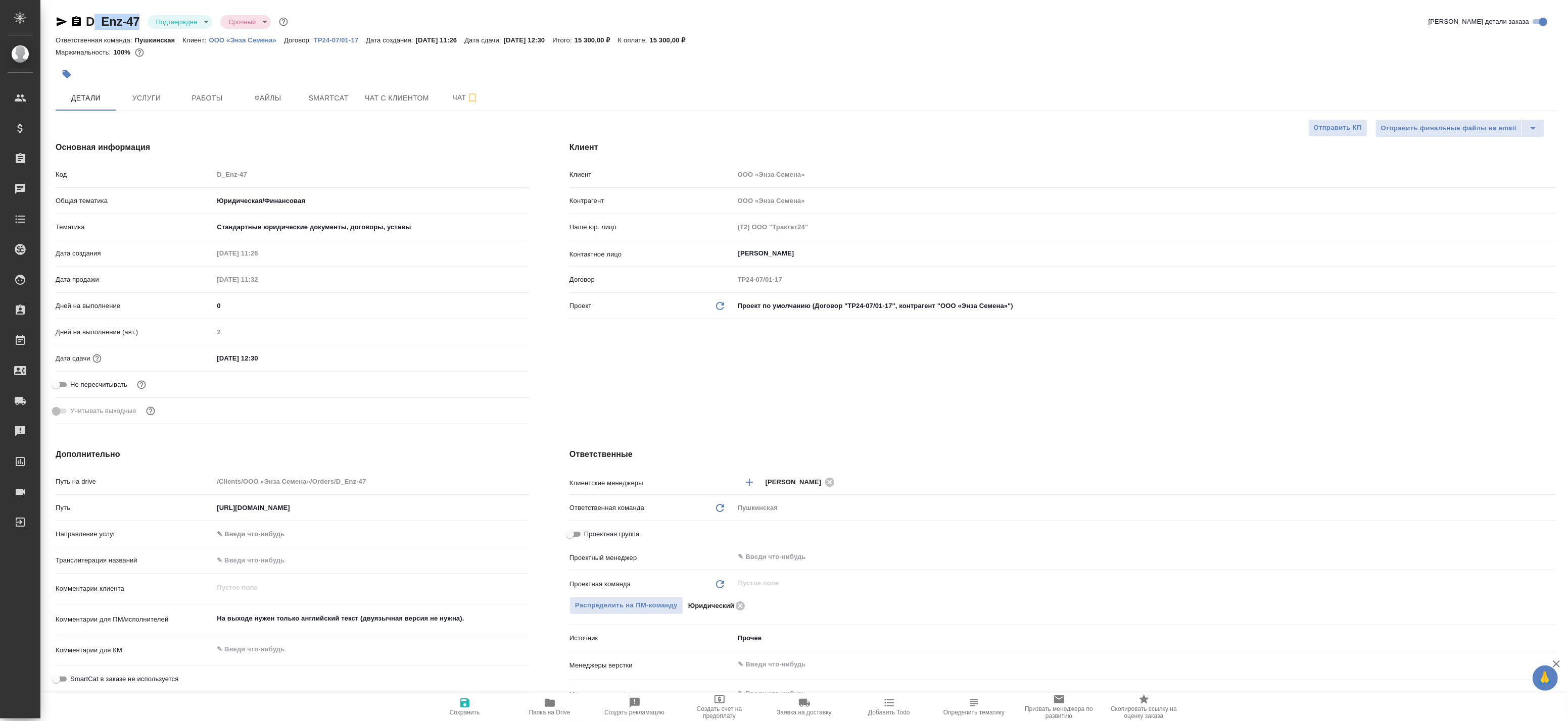
type textarea "x"
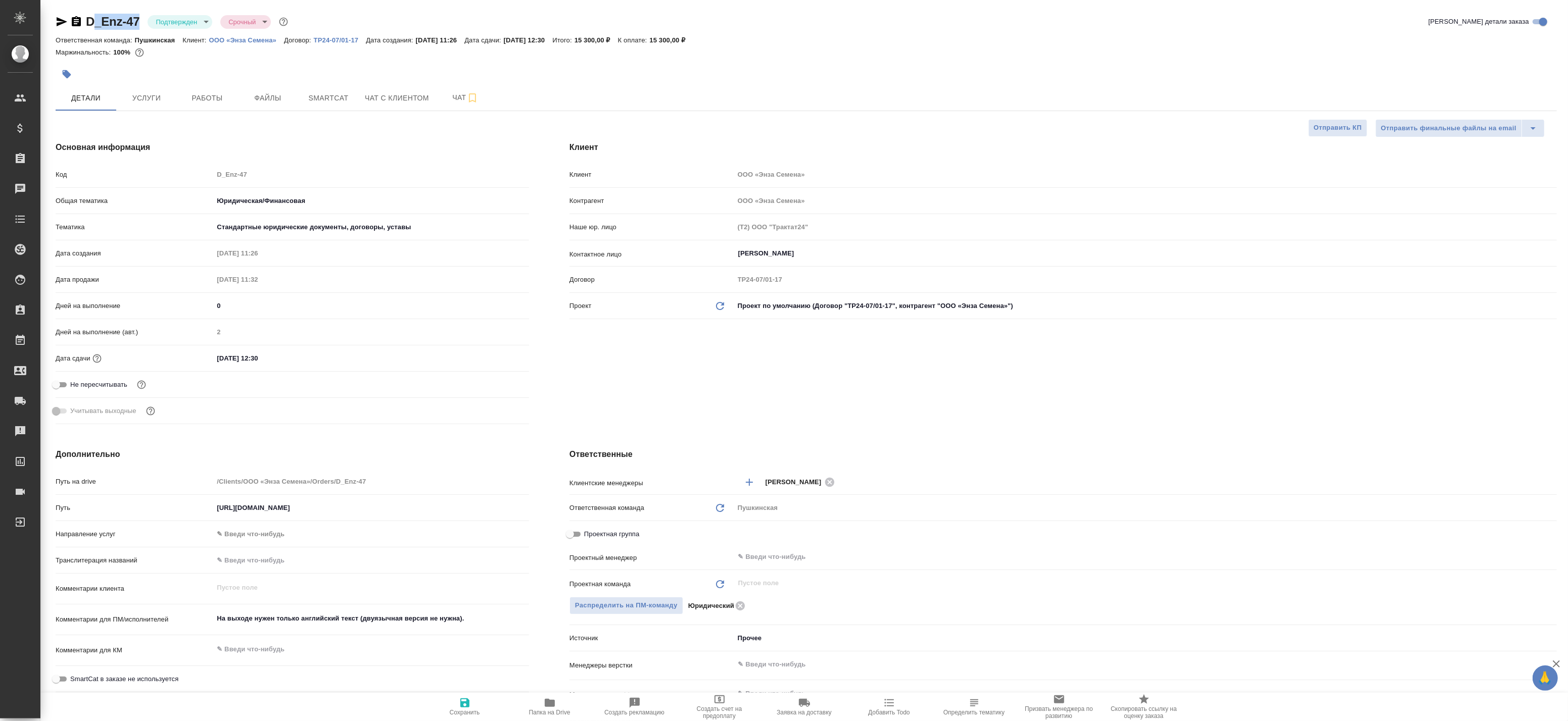
type textarea "x"
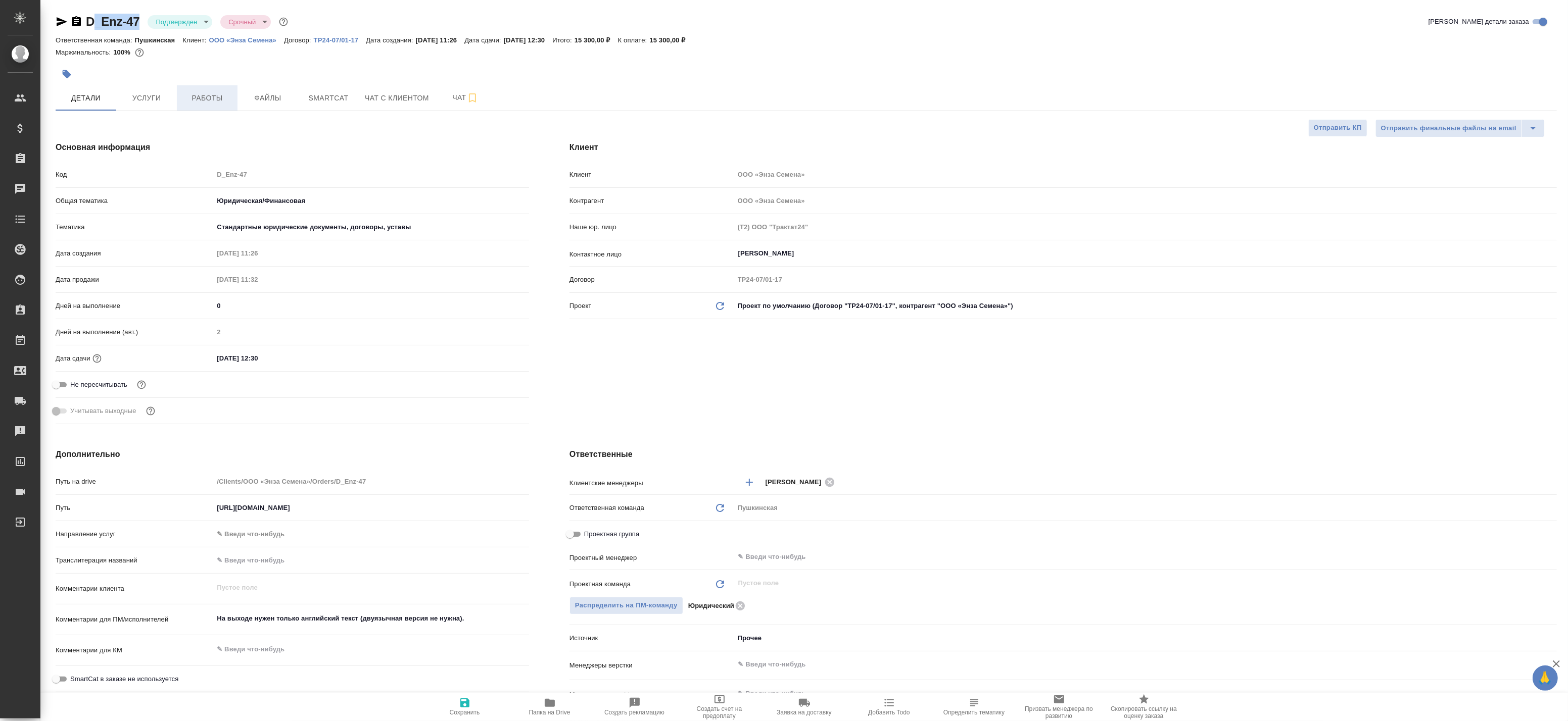
click at [215, 98] on span "Работы" at bounding box center [207, 98] width 49 height 12
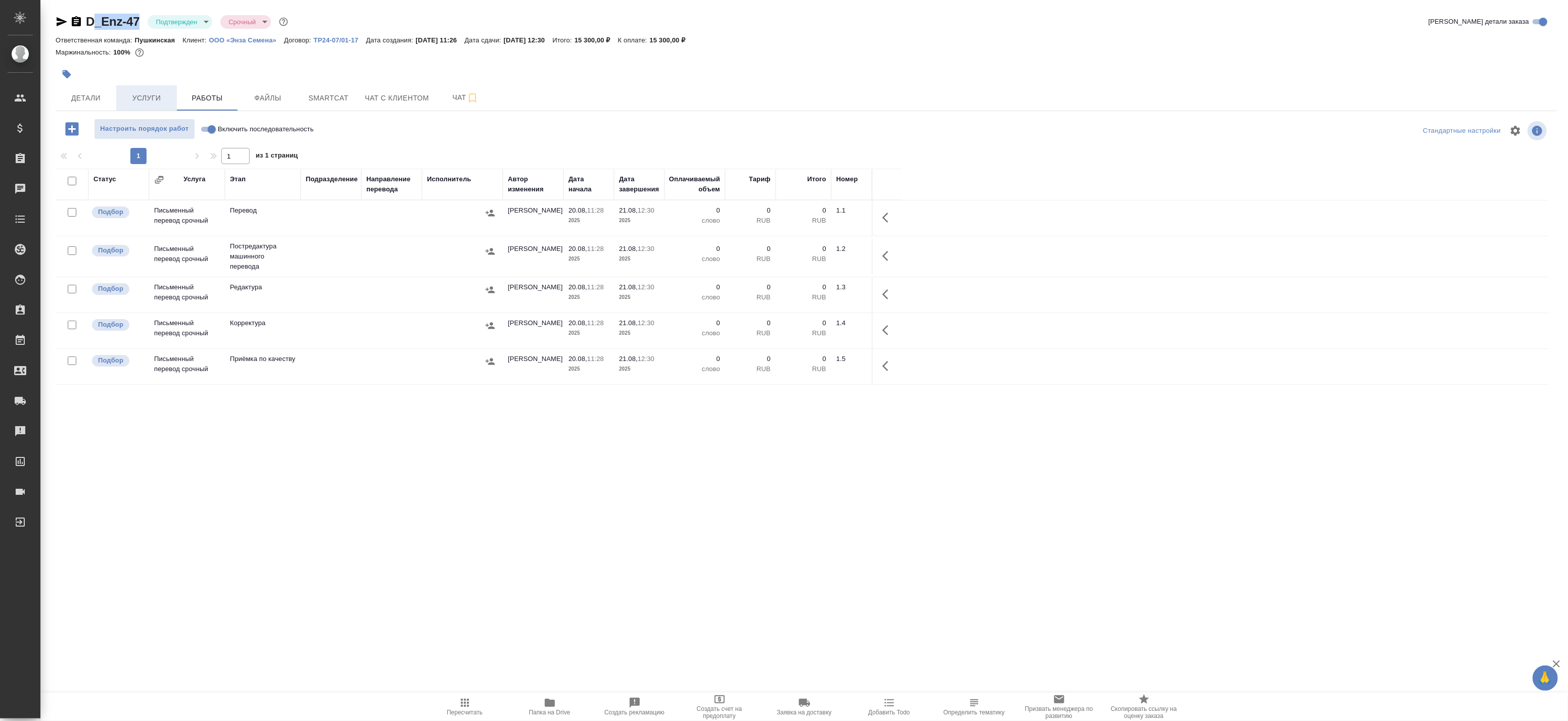
click at [154, 98] on span "Услуги" at bounding box center [146, 98] width 49 height 12
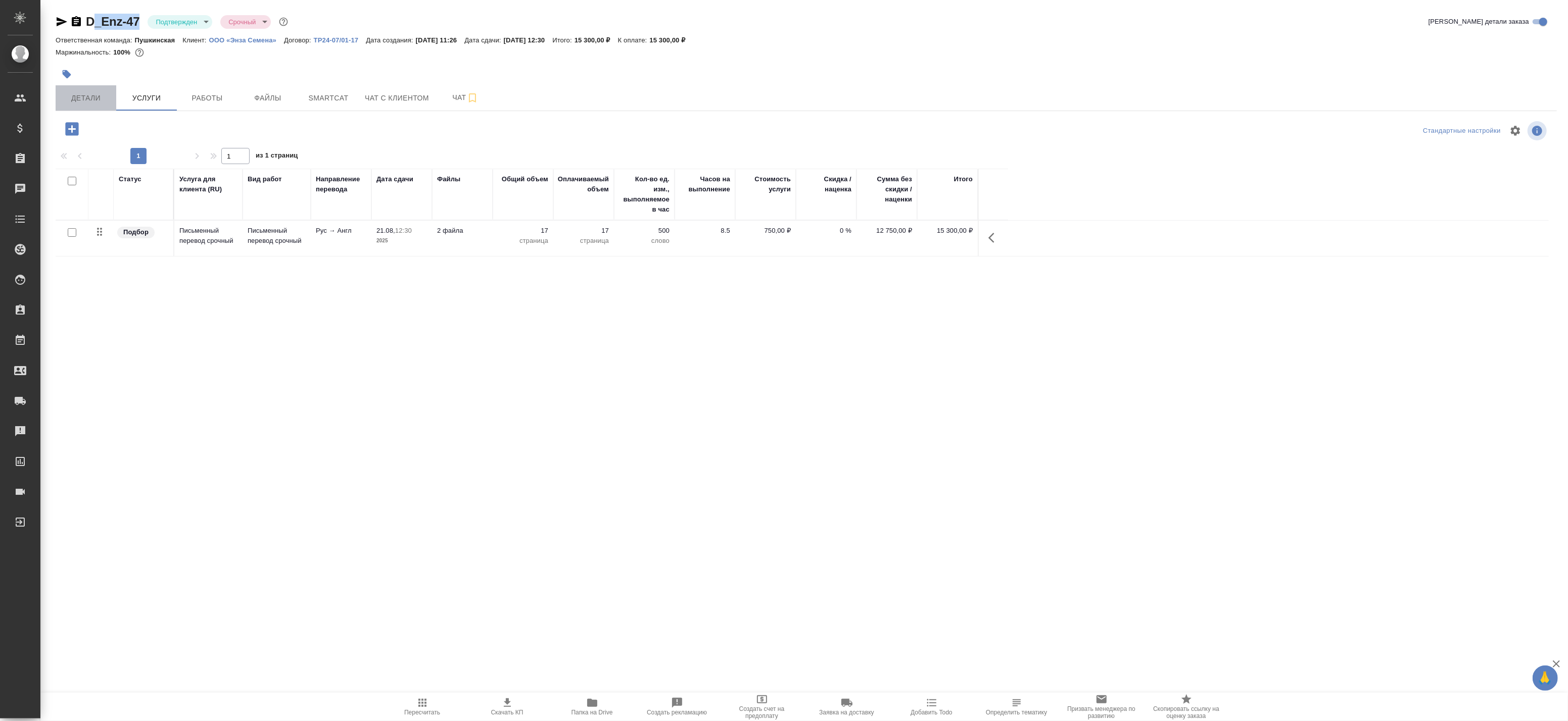
click at [87, 99] on span "Детали" at bounding box center [86, 98] width 49 height 12
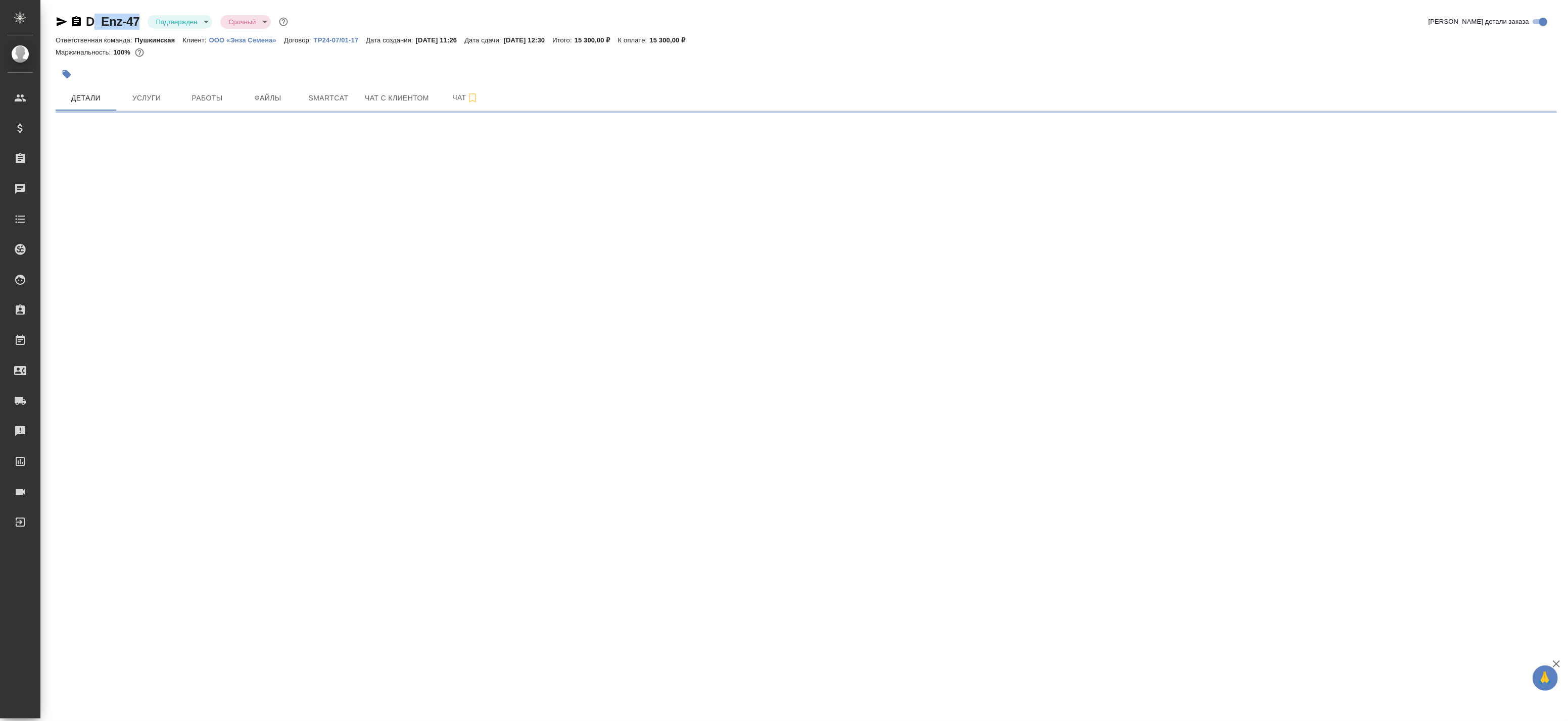
select select "RU"
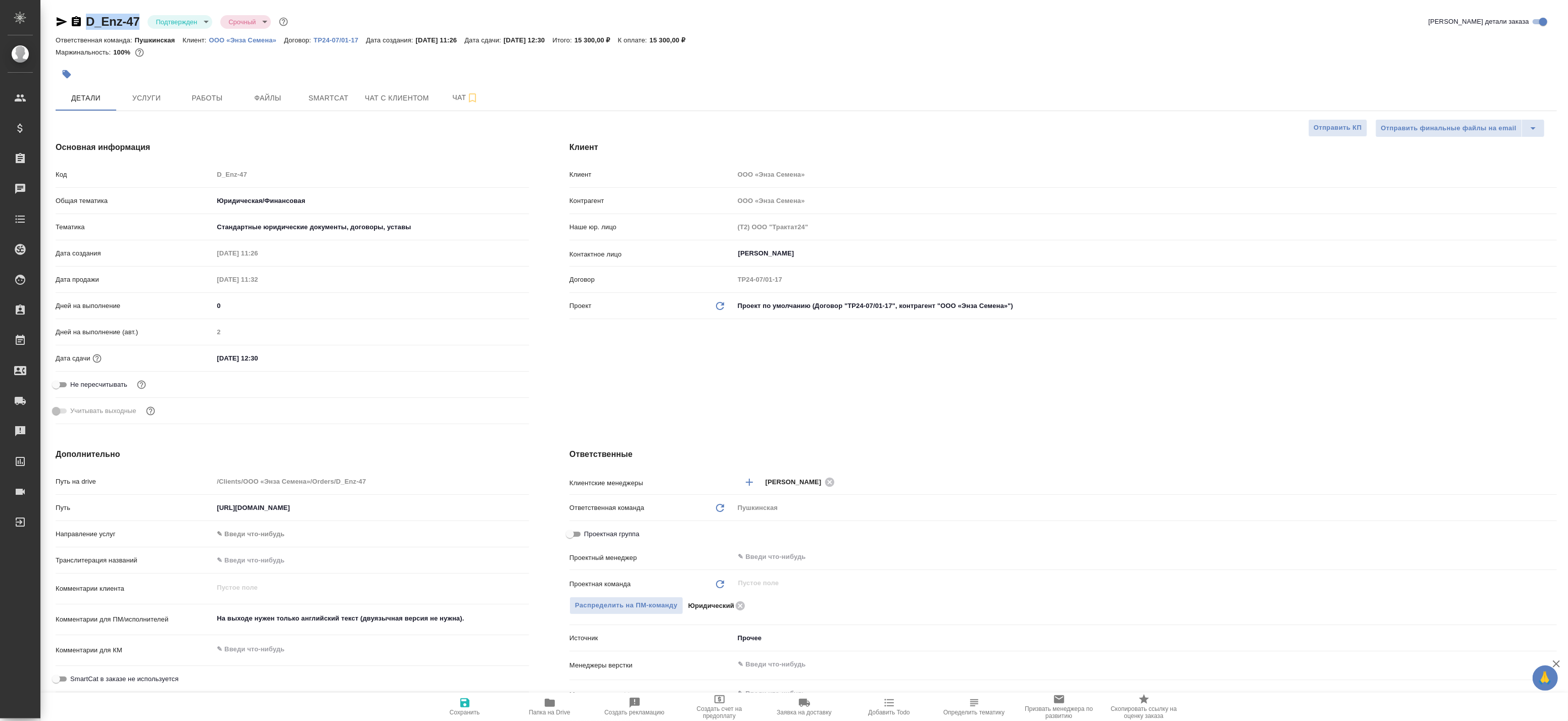
drag, startPoint x: 88, startPoint y: 10, endPoint x: 143, endPoint y: 22, distance: 56.3
click at [143, 22] on div "D_Enz-47 Подтвержден confirmed Срочный urgent Кратко детали заказа Ответственна…" at bounding box center [806, 522] width 1513 height 1044
copy link "D_Enz-47"
drag, startPoint x: 208, startPoint y: 37, endPoint x: 274, endPoint y: 44, distance: 66.4
click at [274, 44] on div "Ответственная команда: Пушкинская Клиент: ООО «Энза Семена» Договор: ТР24-07/01…" at bounding box center [806, 40] width 1501 height 12
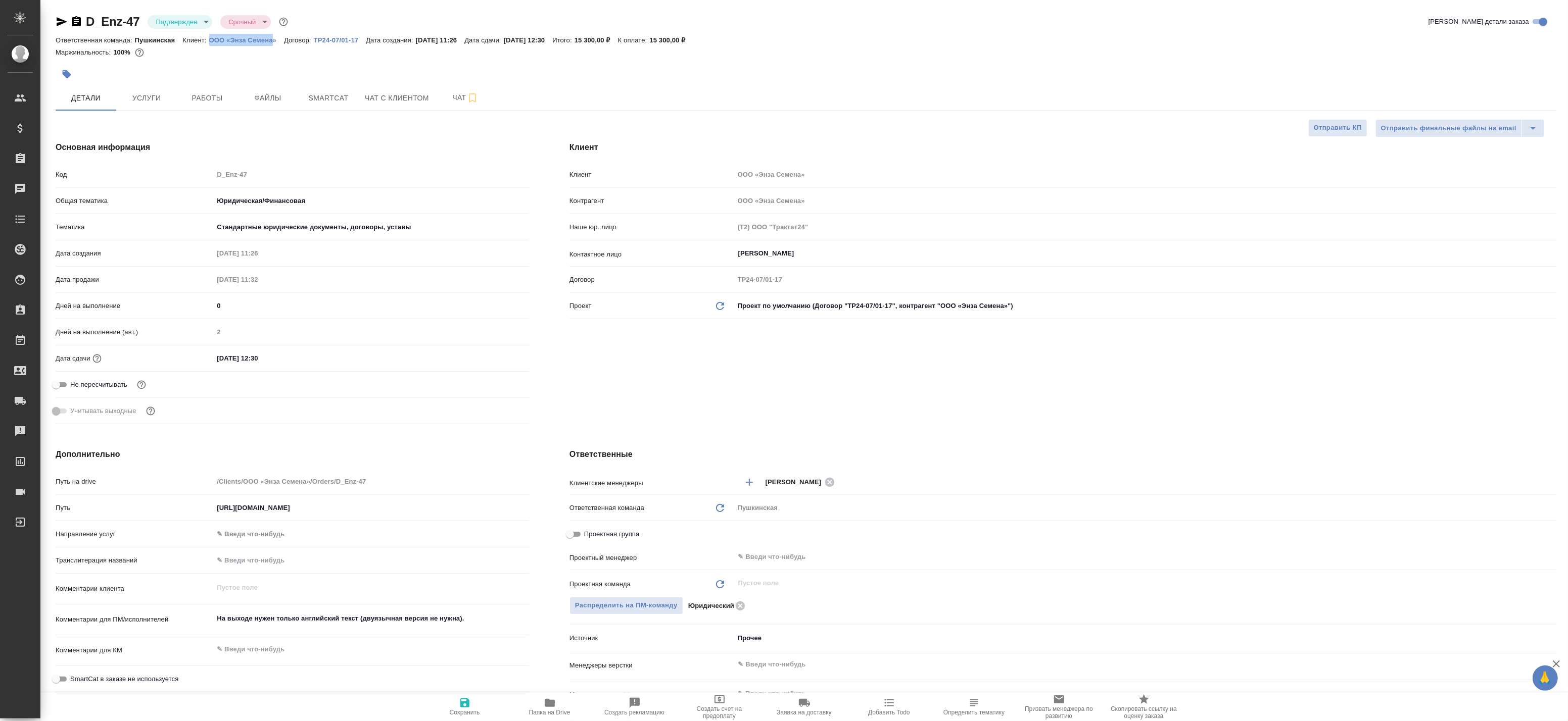
copy p "ООО «Энза Семена"
type textarea "x"
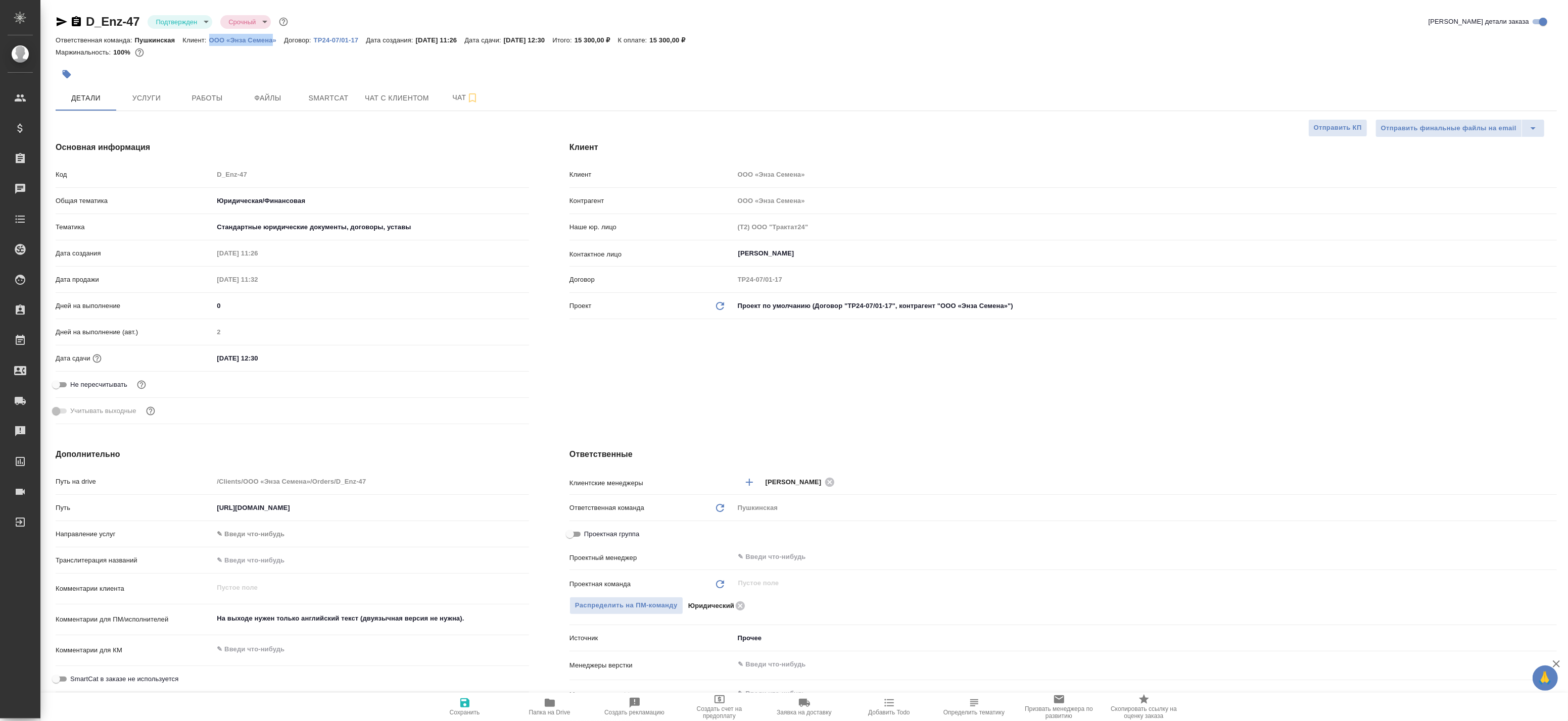
type textarea "x"
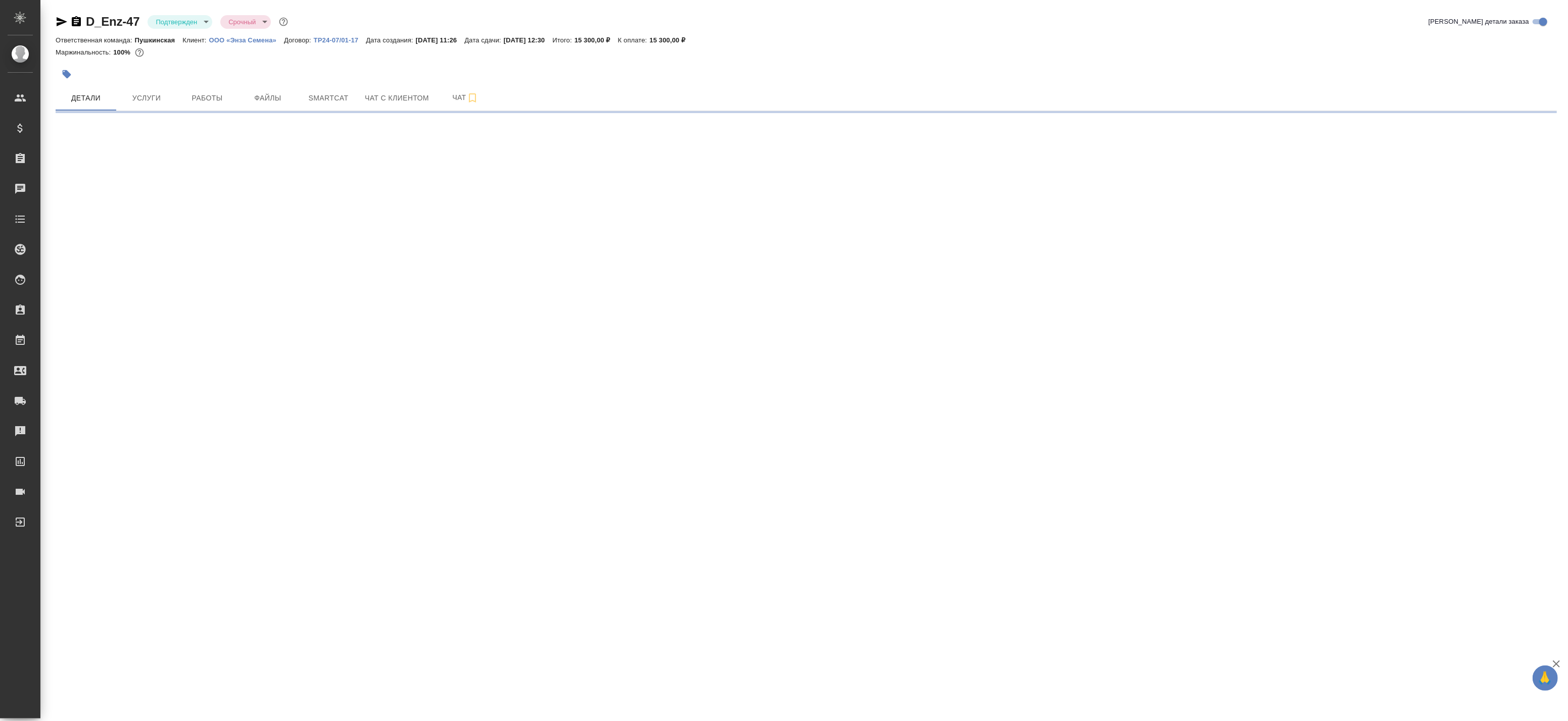
select select "RU"
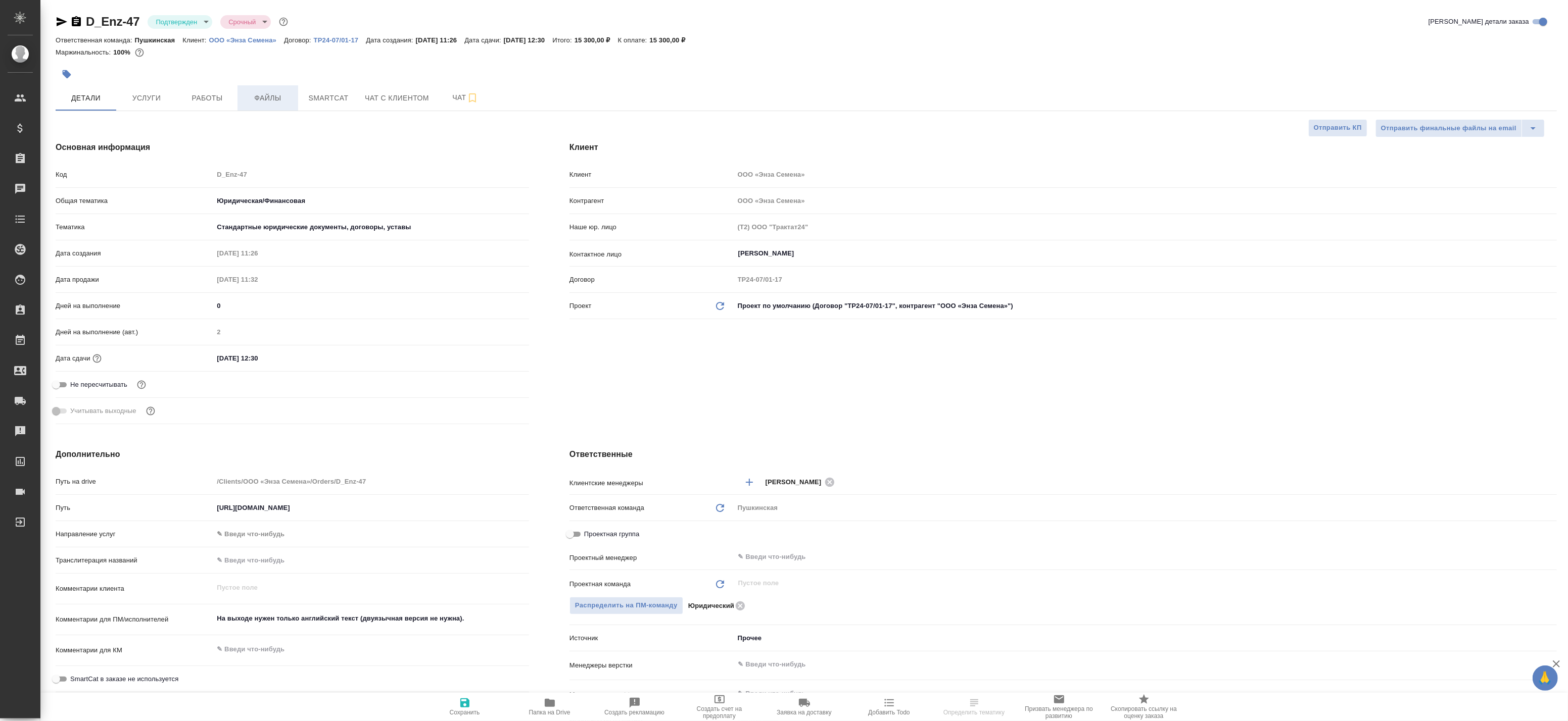
type textarea "x"
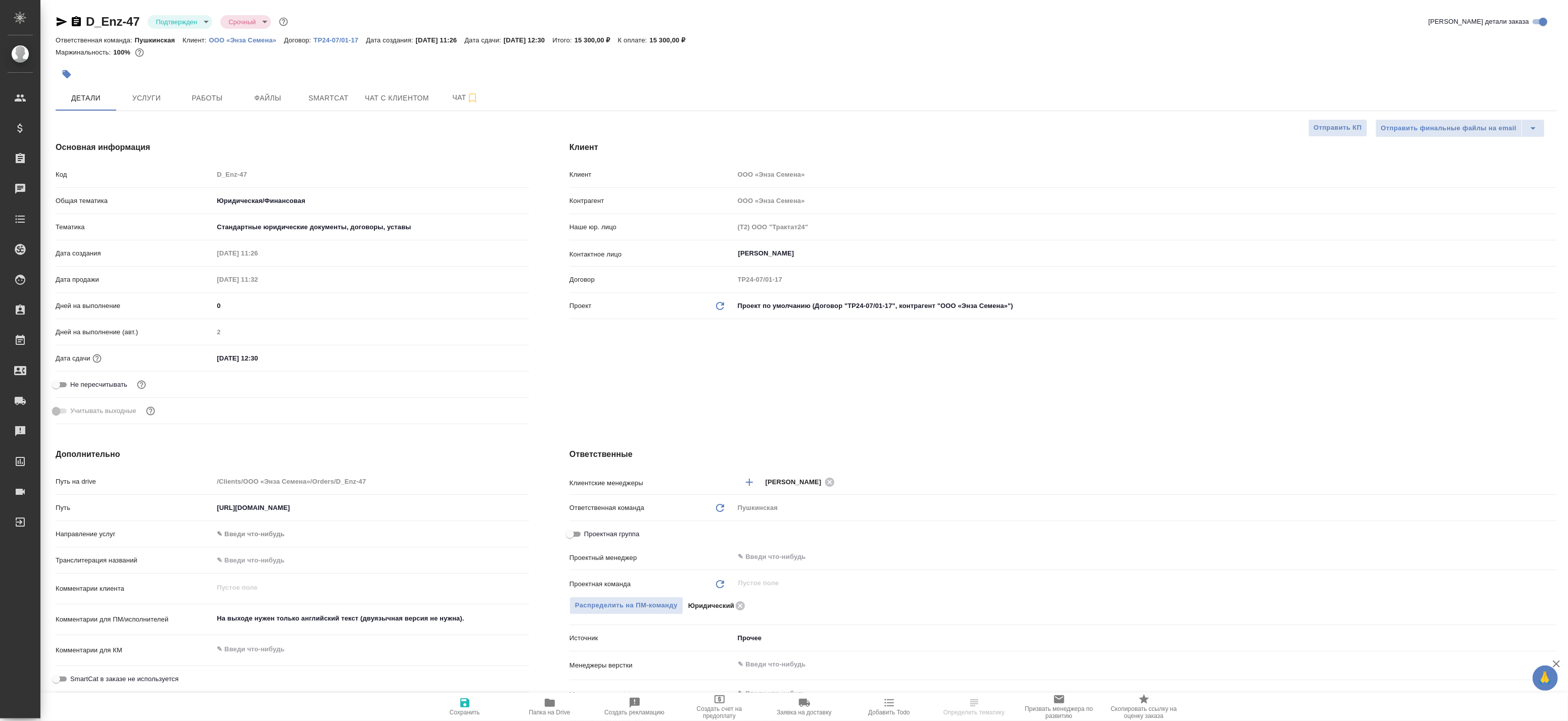
type textarea "x"
click at [264, 38] on p "ООО «Энза Семена»" at bounding box center [247, 40] width 75 height 8
type textarea "x"
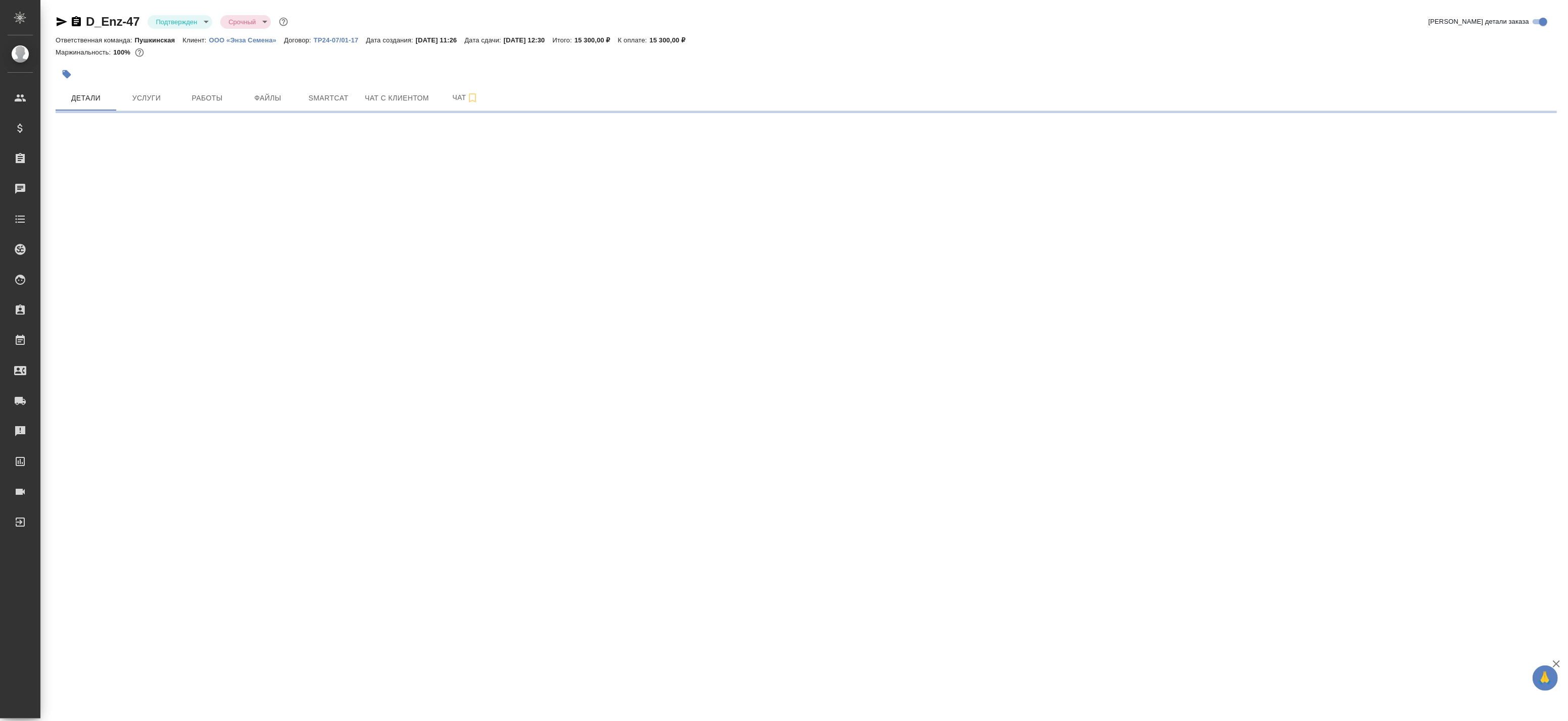
select select "RU"
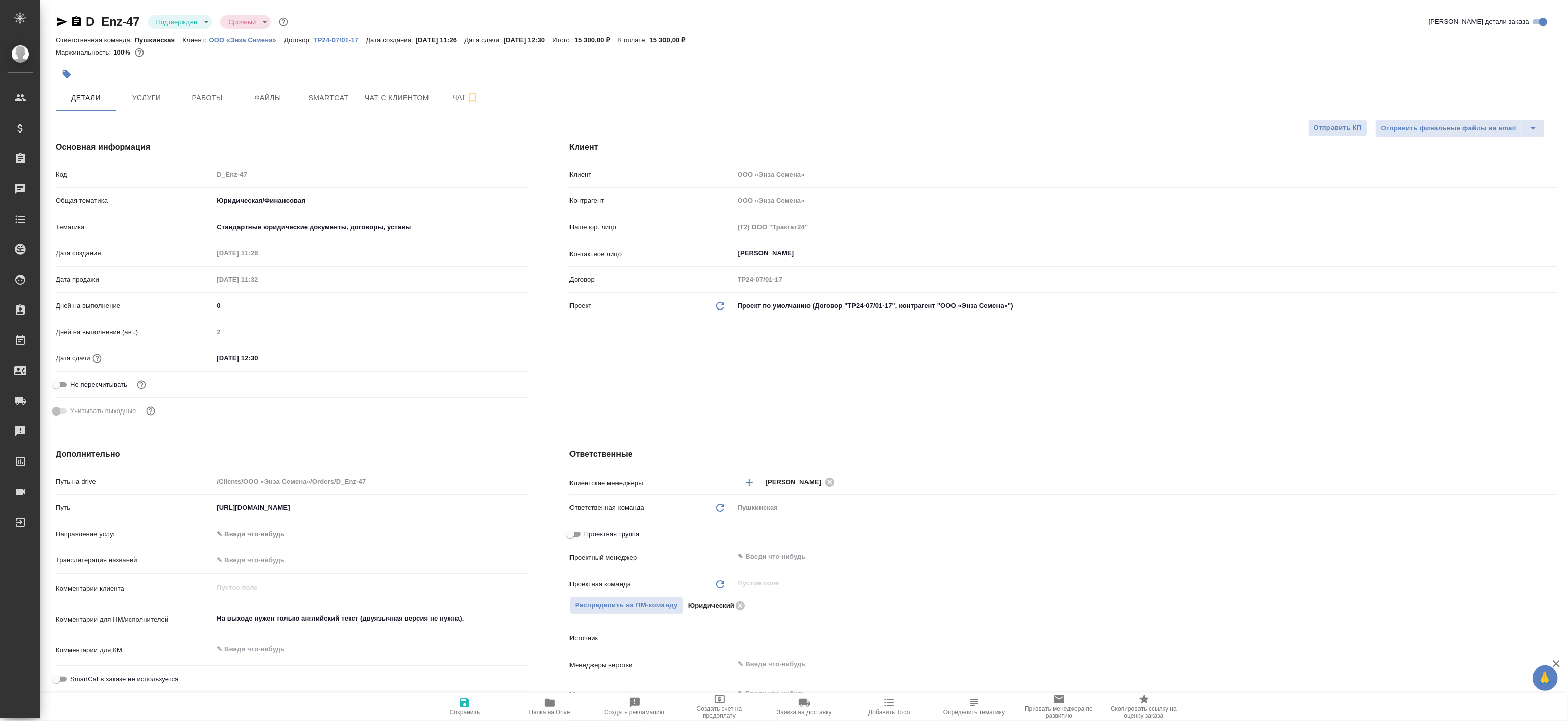
type textarea "x"
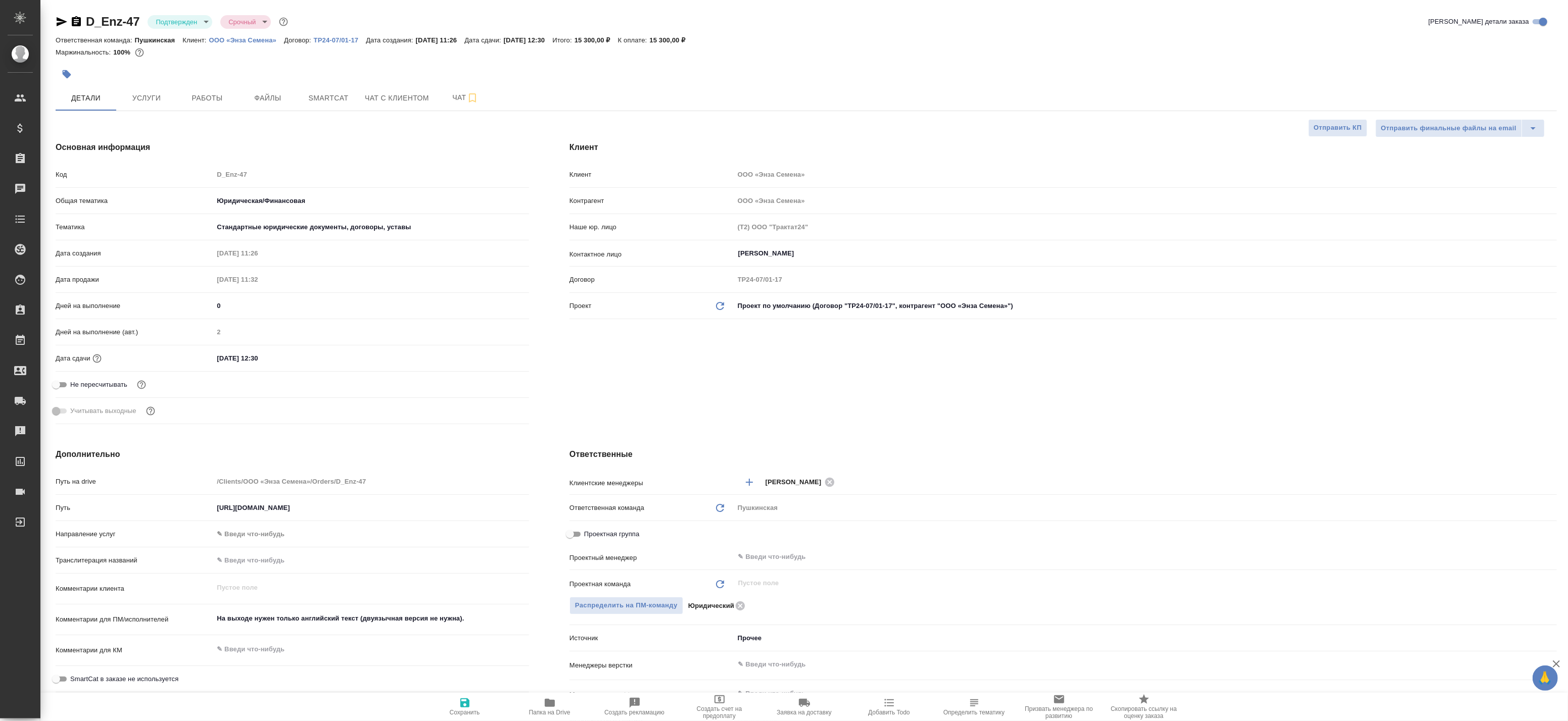
type textarea "x"
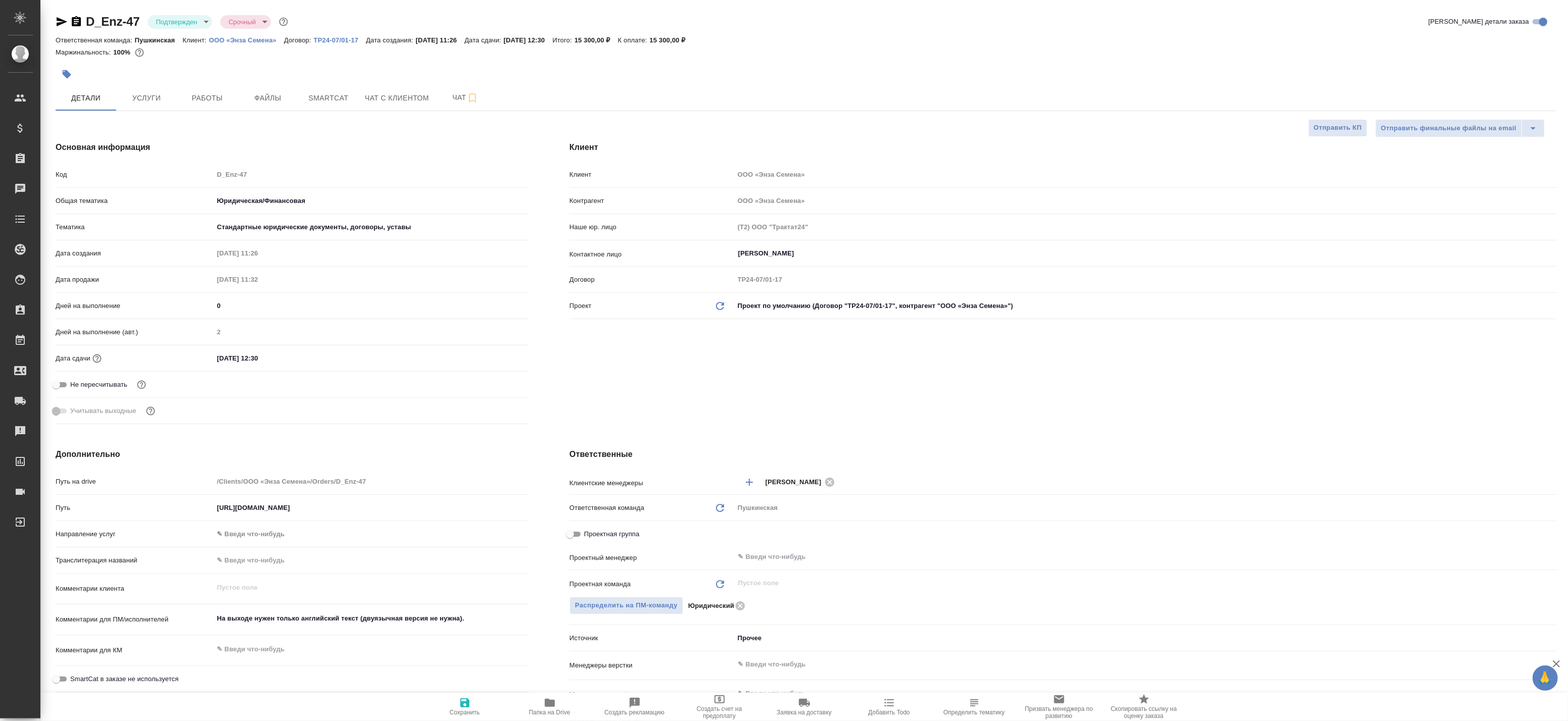
type textarea "x"
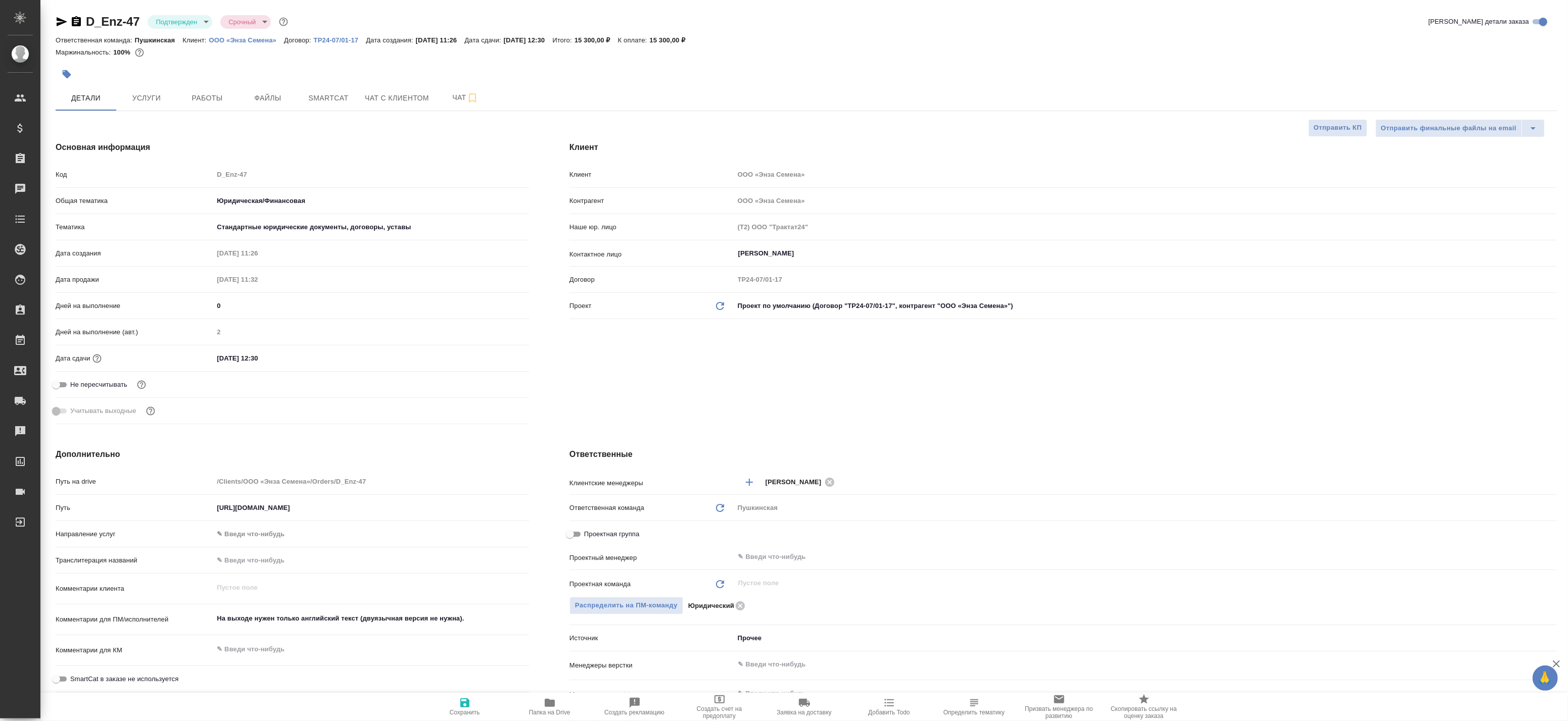
type textarea "x"
click at [216, 98] on span "Работы" at bounding box center [207, 98] width 49 height 12
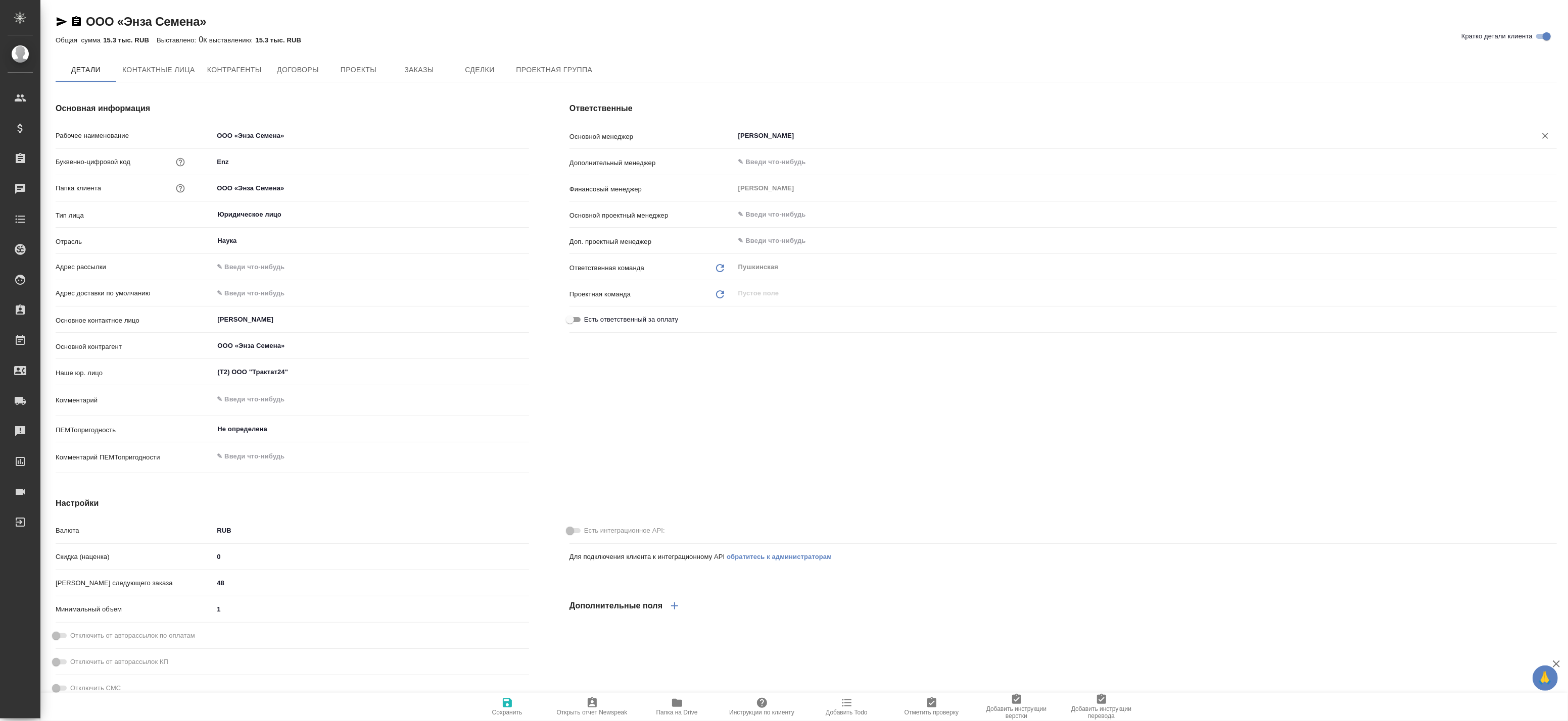
type textarea "x"
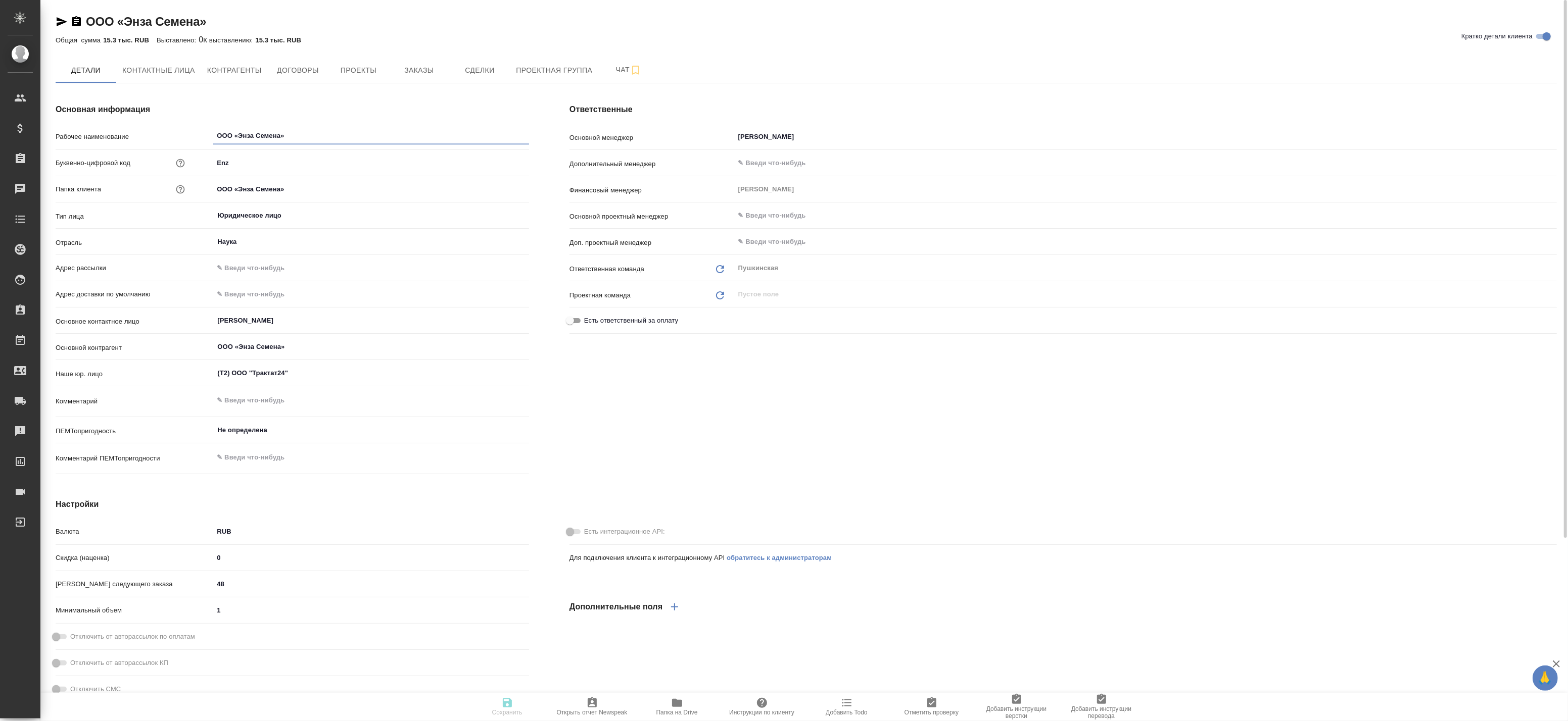
type textarea "x"
click at [407, 69] on span "Заказы" at bounding box center [419, 71] width 49 height 12
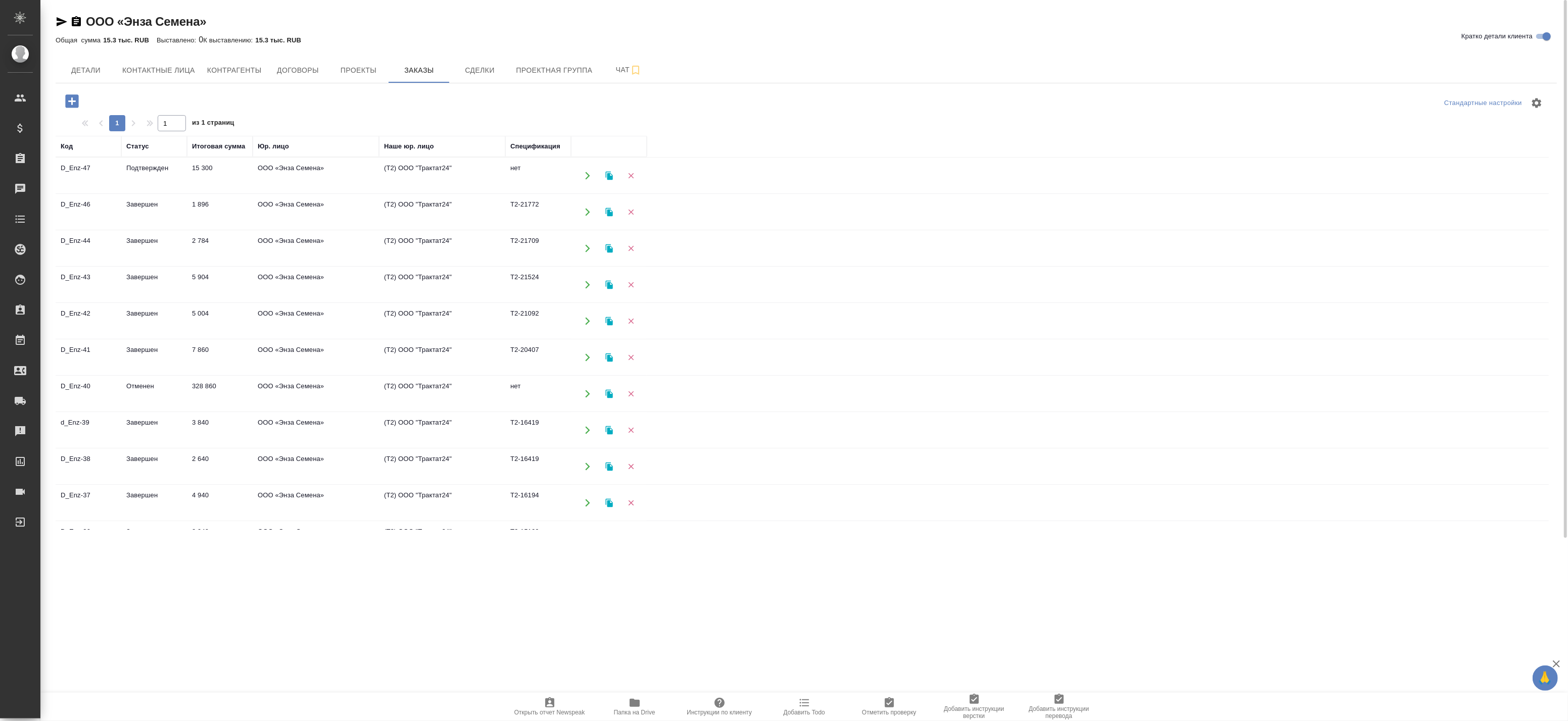
click at [307, 193] on td "ООО «Энза Семена»" at bounding box center [316, 175] width 126 height 35
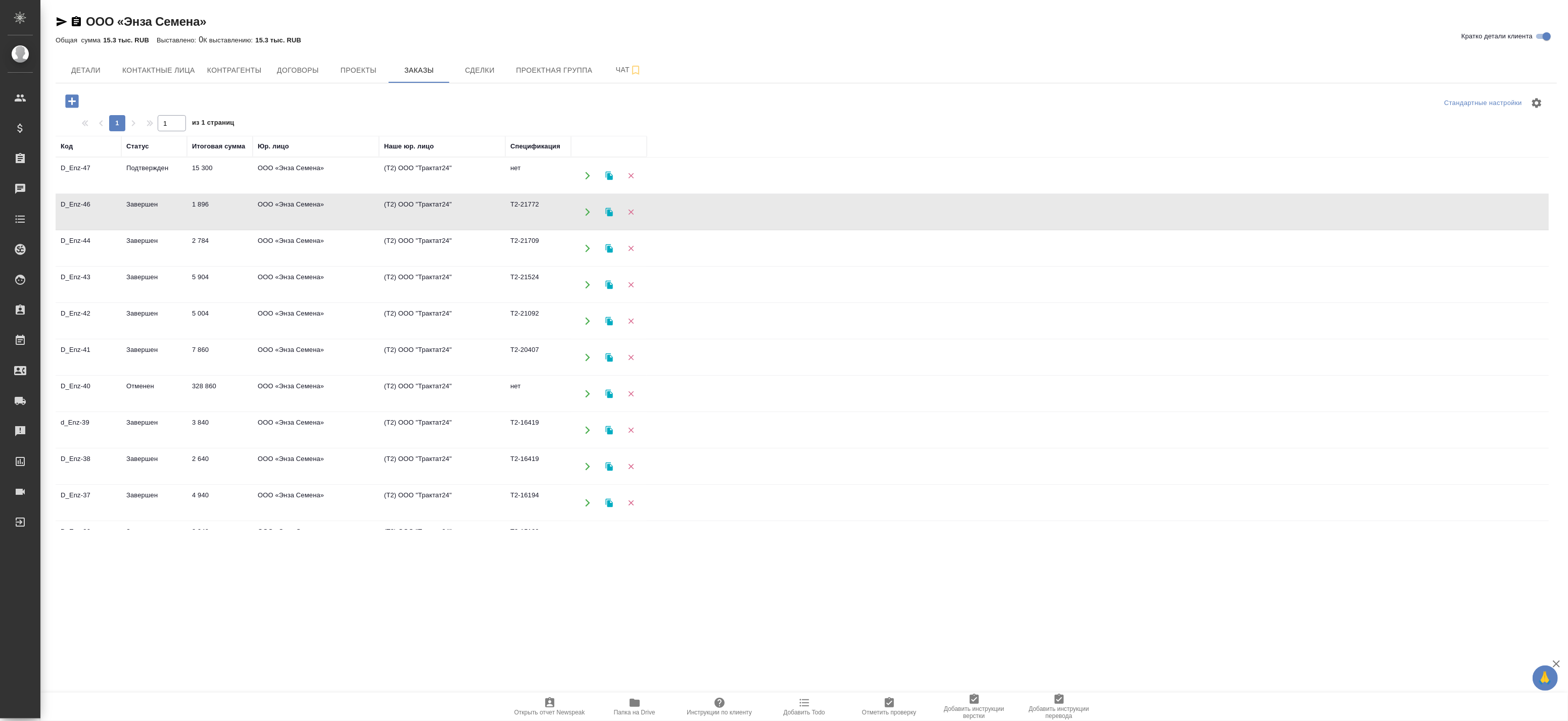
click at [236, 193] on td "2 784" at bounding box center [220, 175] width 66 height 35
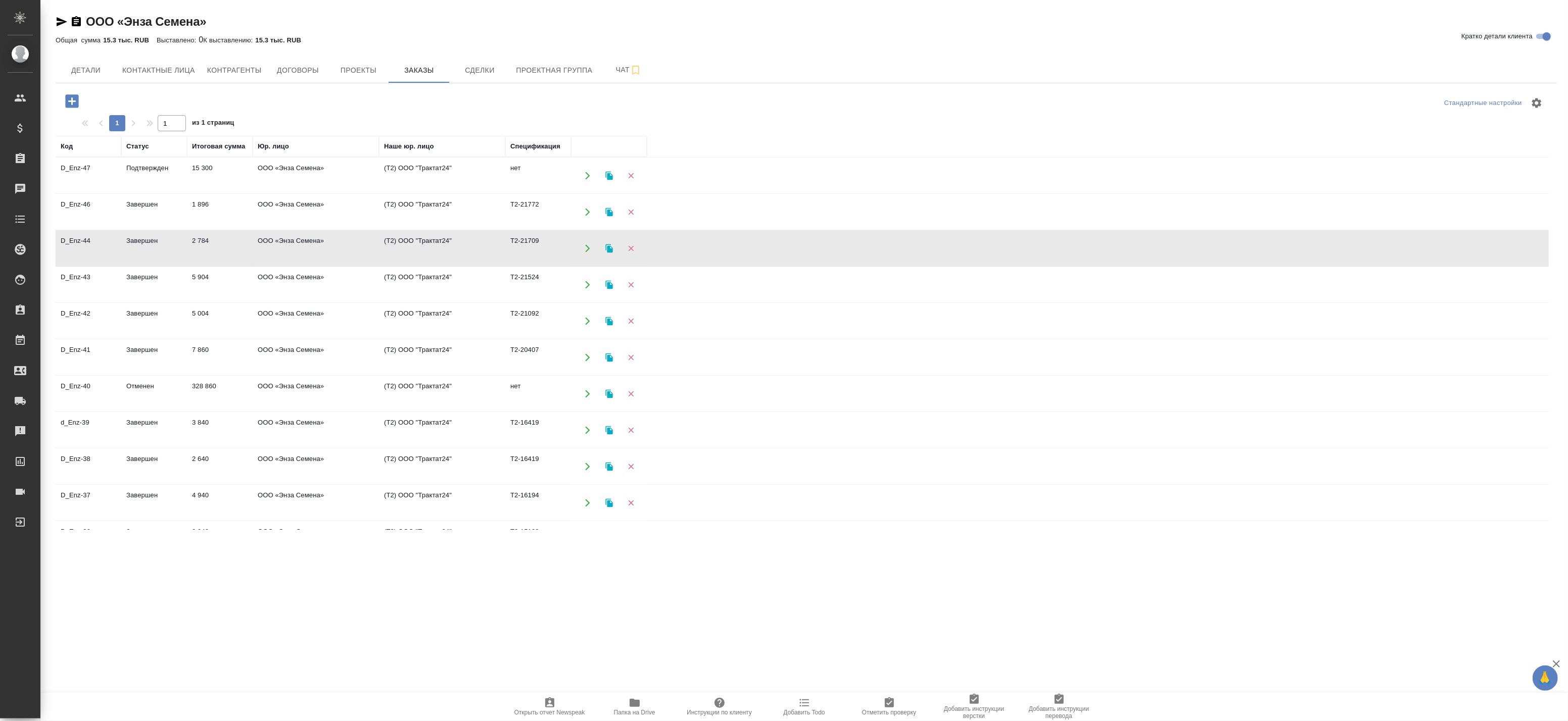
click at [251, 193] on td "2 784" at bounding box center [220, 175] width 66 height 35
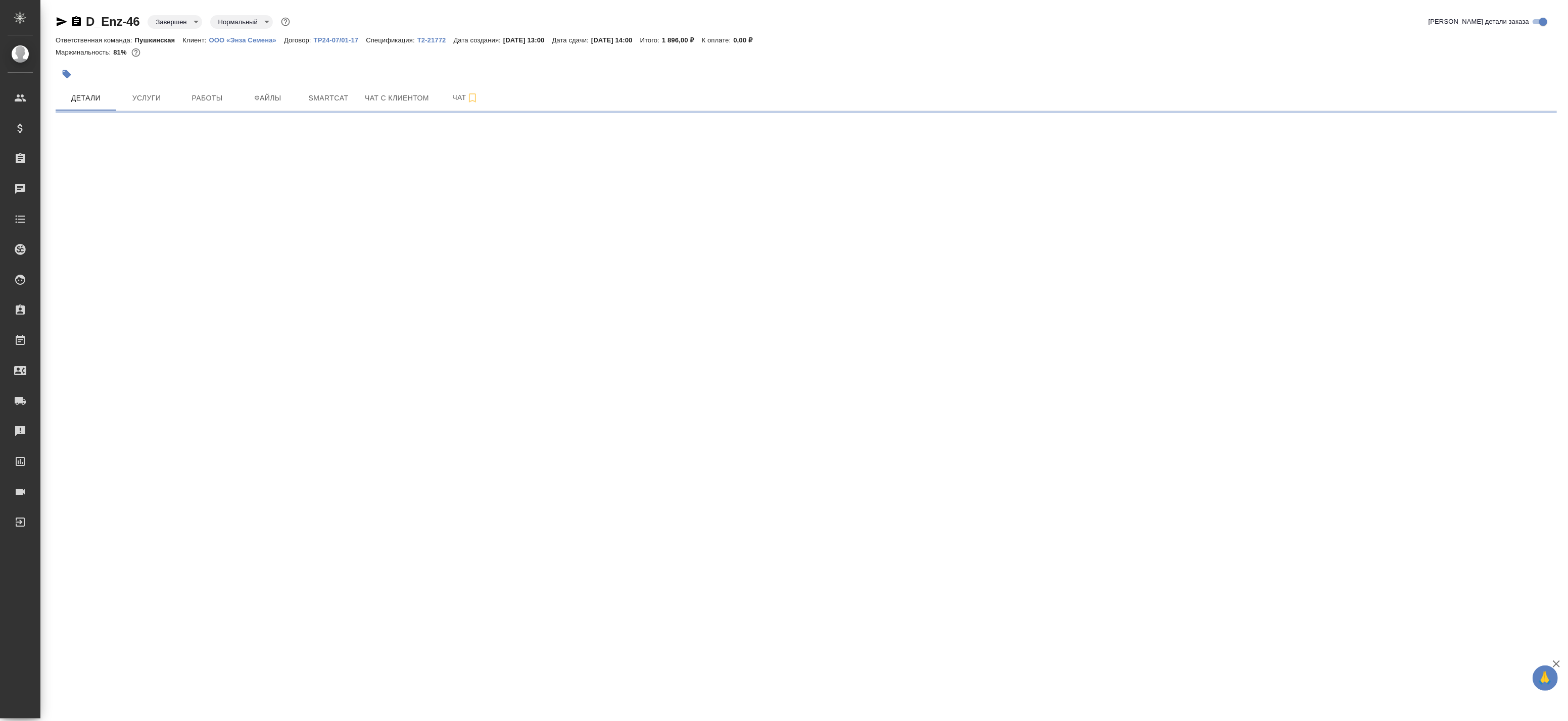
select select "RU"
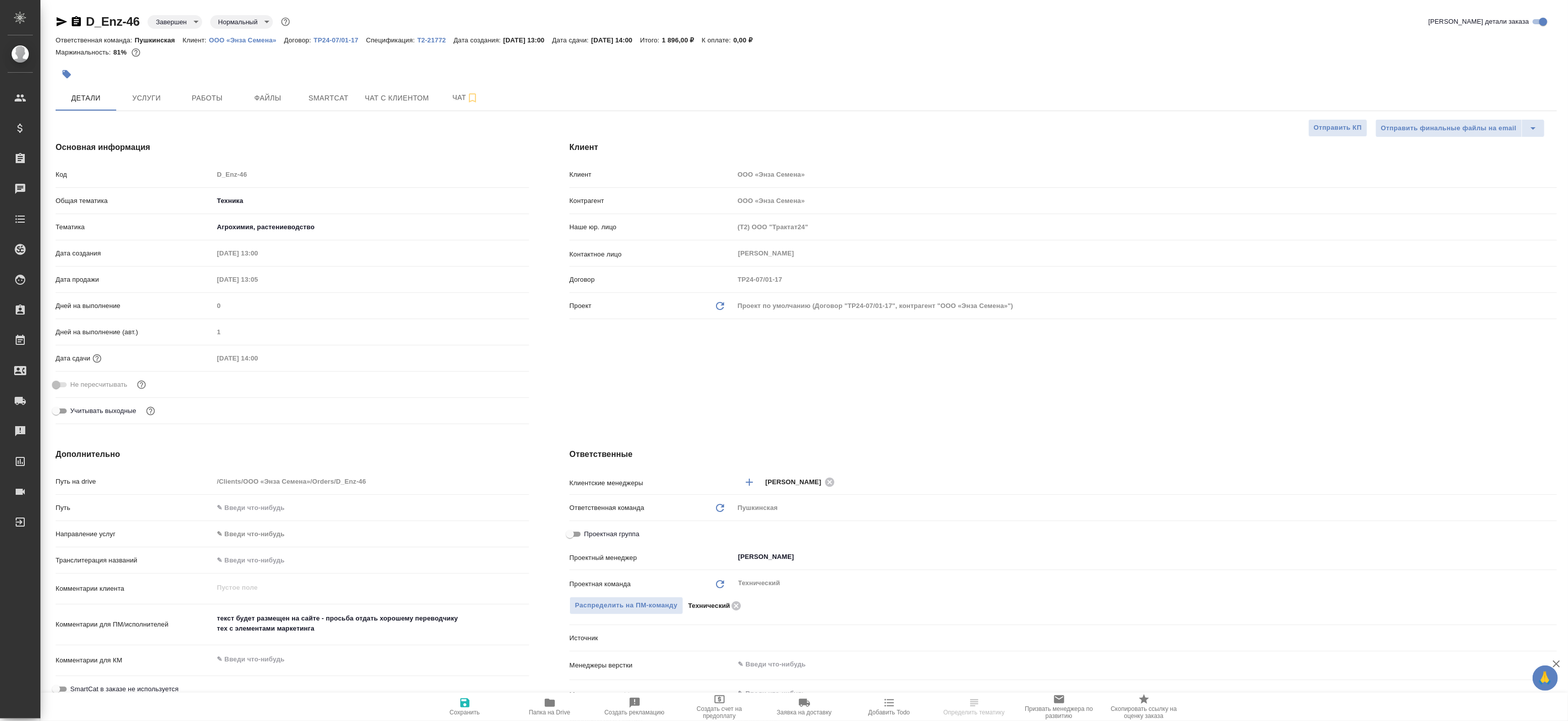
type textarea "x"
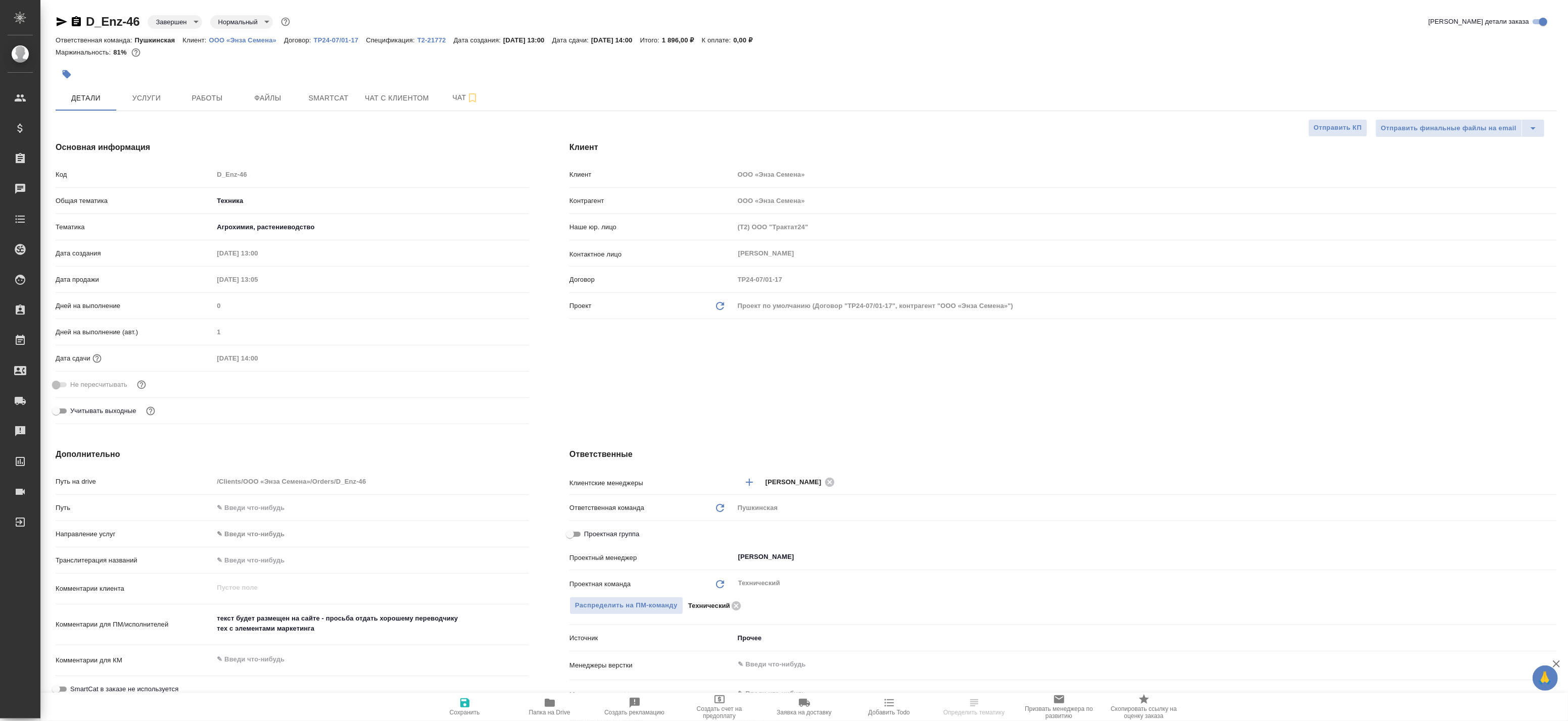
type textarea "x"
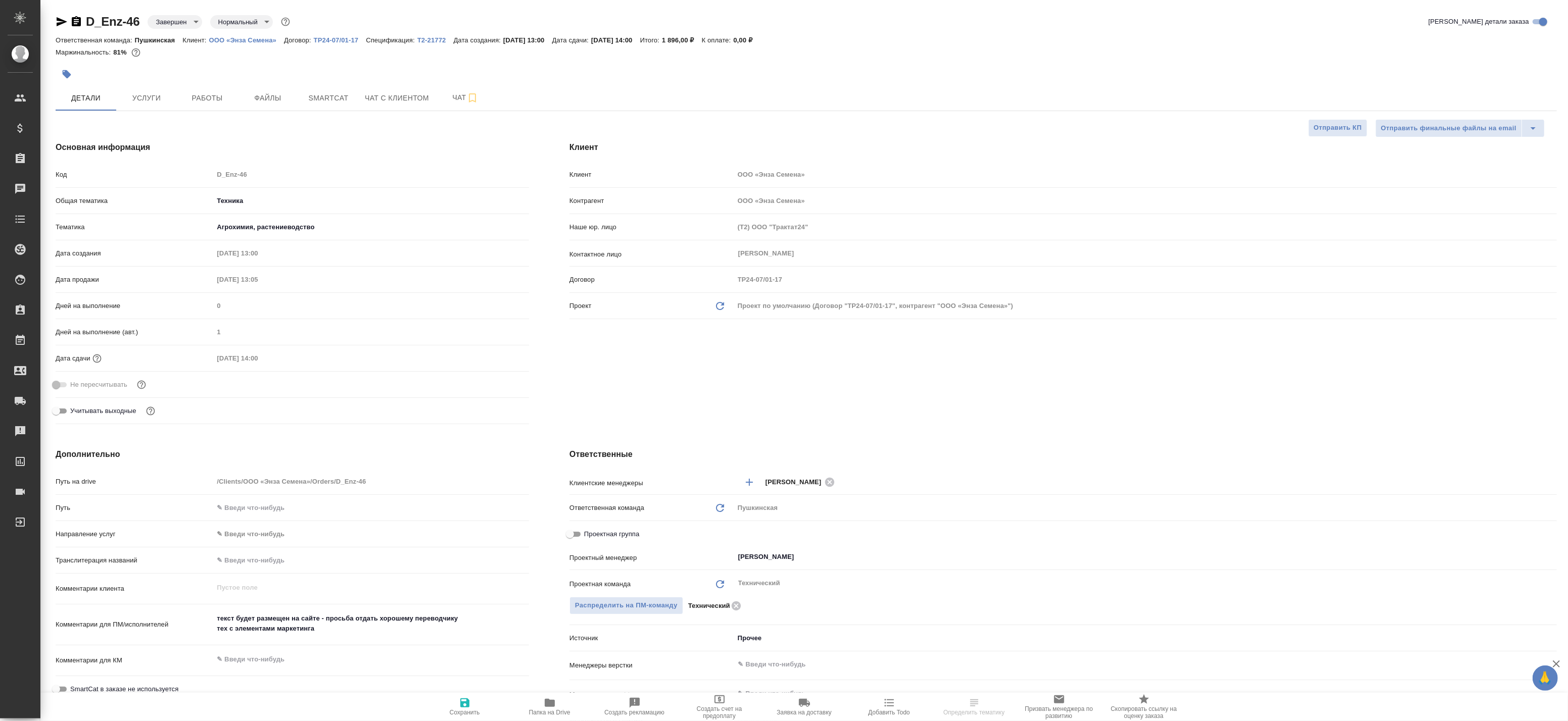
type textarea "x"
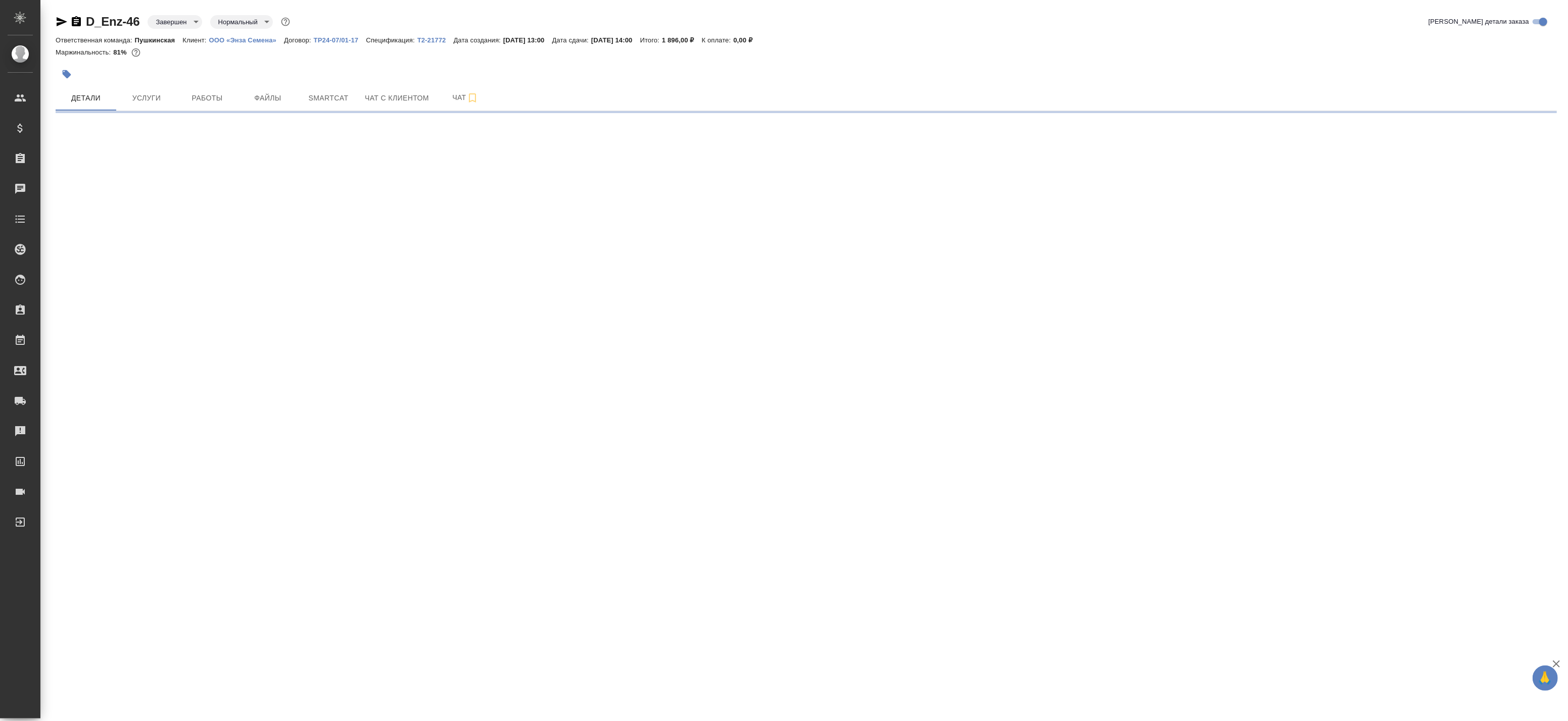
select select "RU"
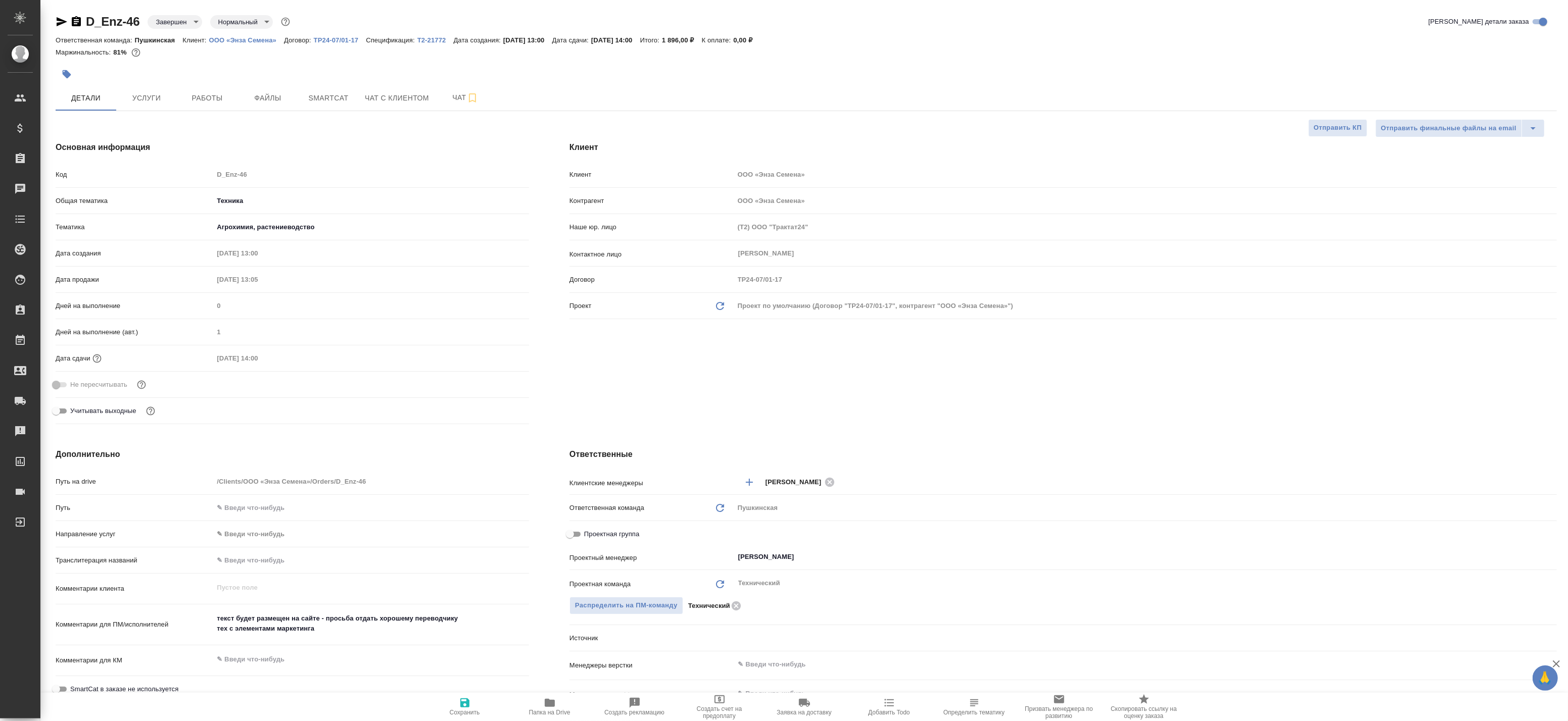
type textarea "x"
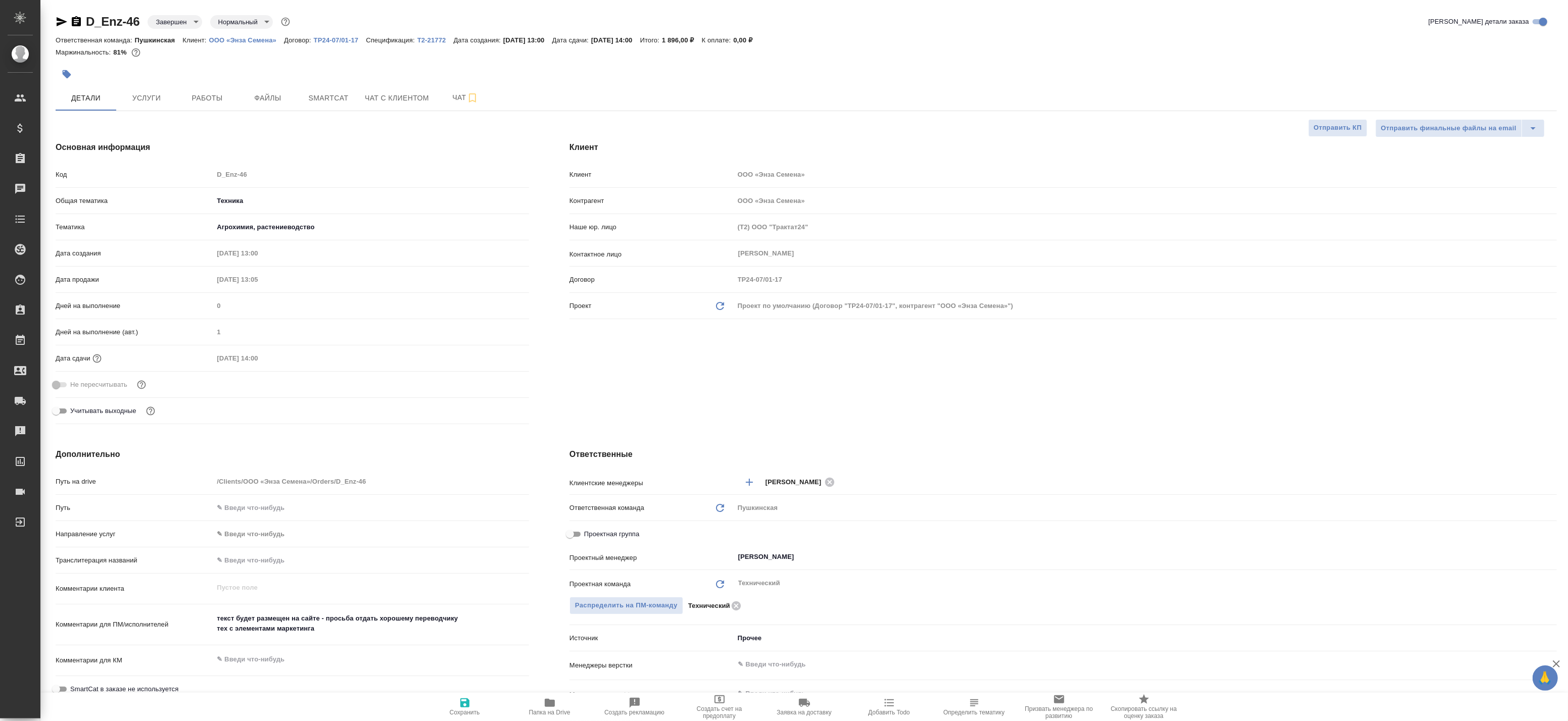
type textarea "x"
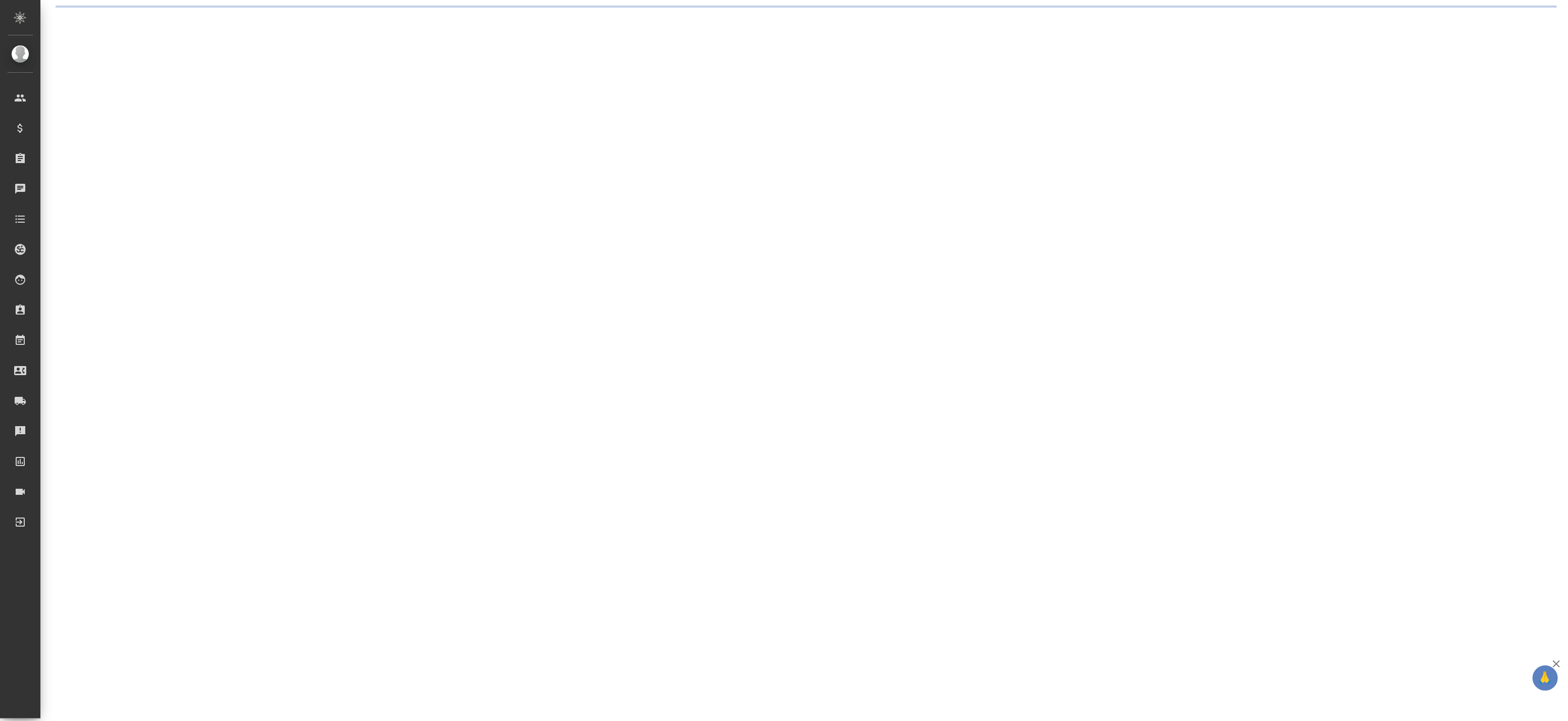
select select "RU"
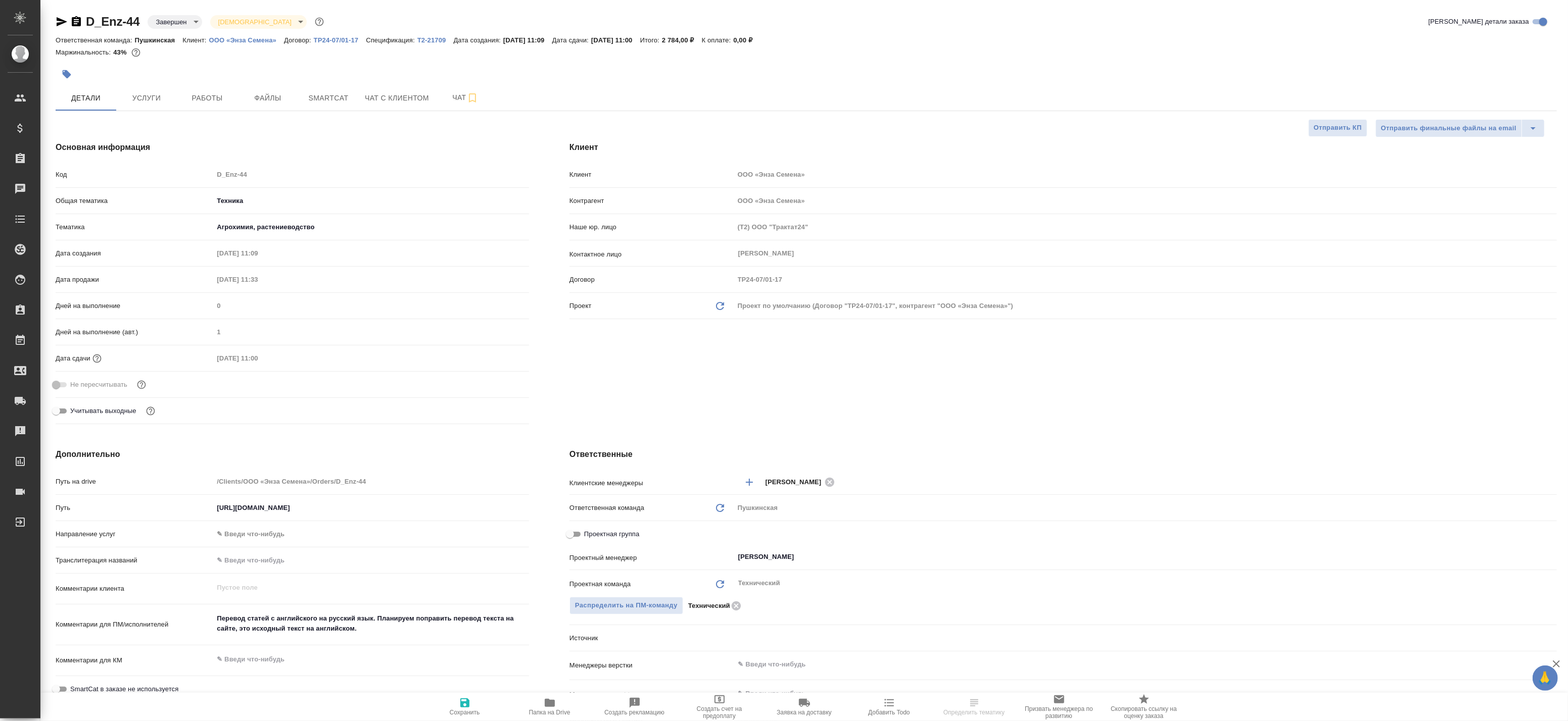
type textarea "x"
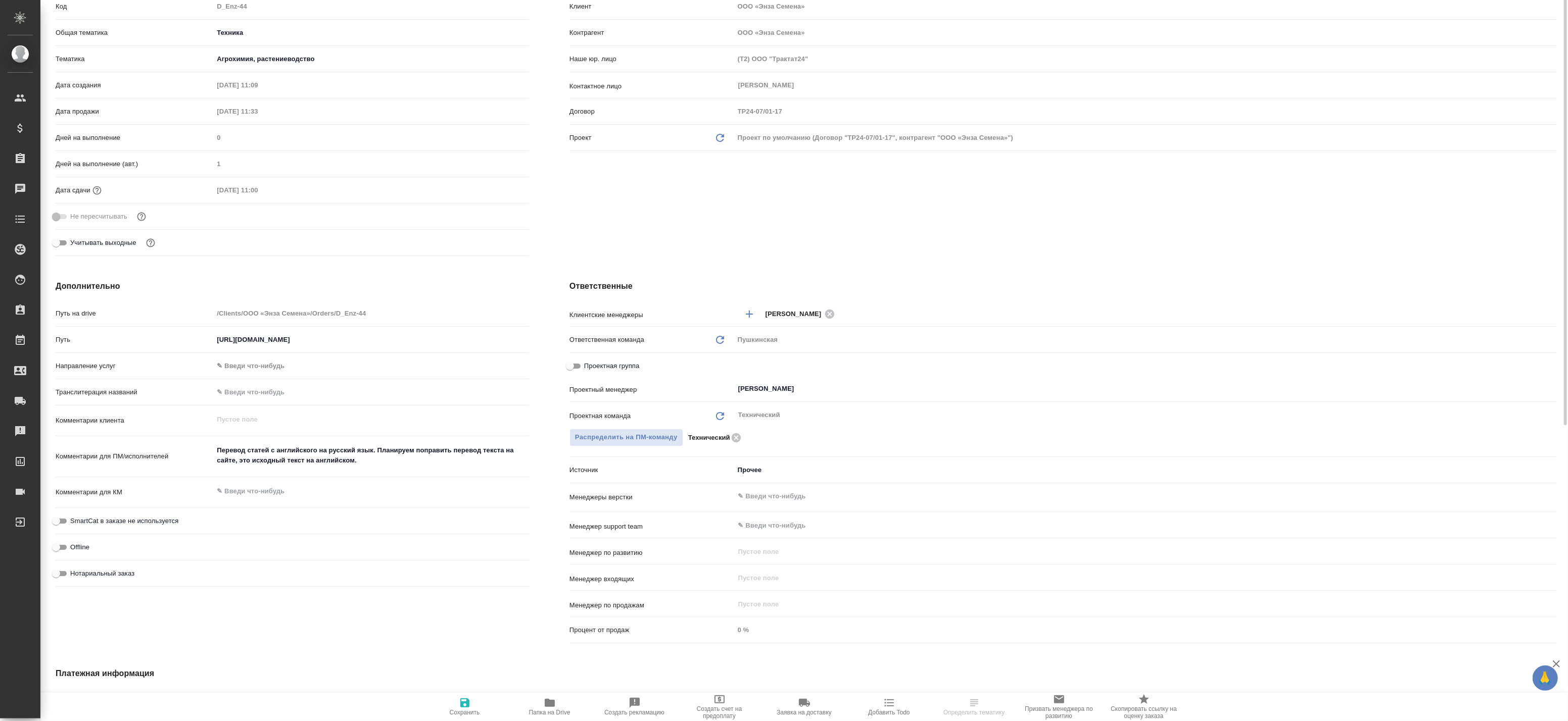
type textarea "x"
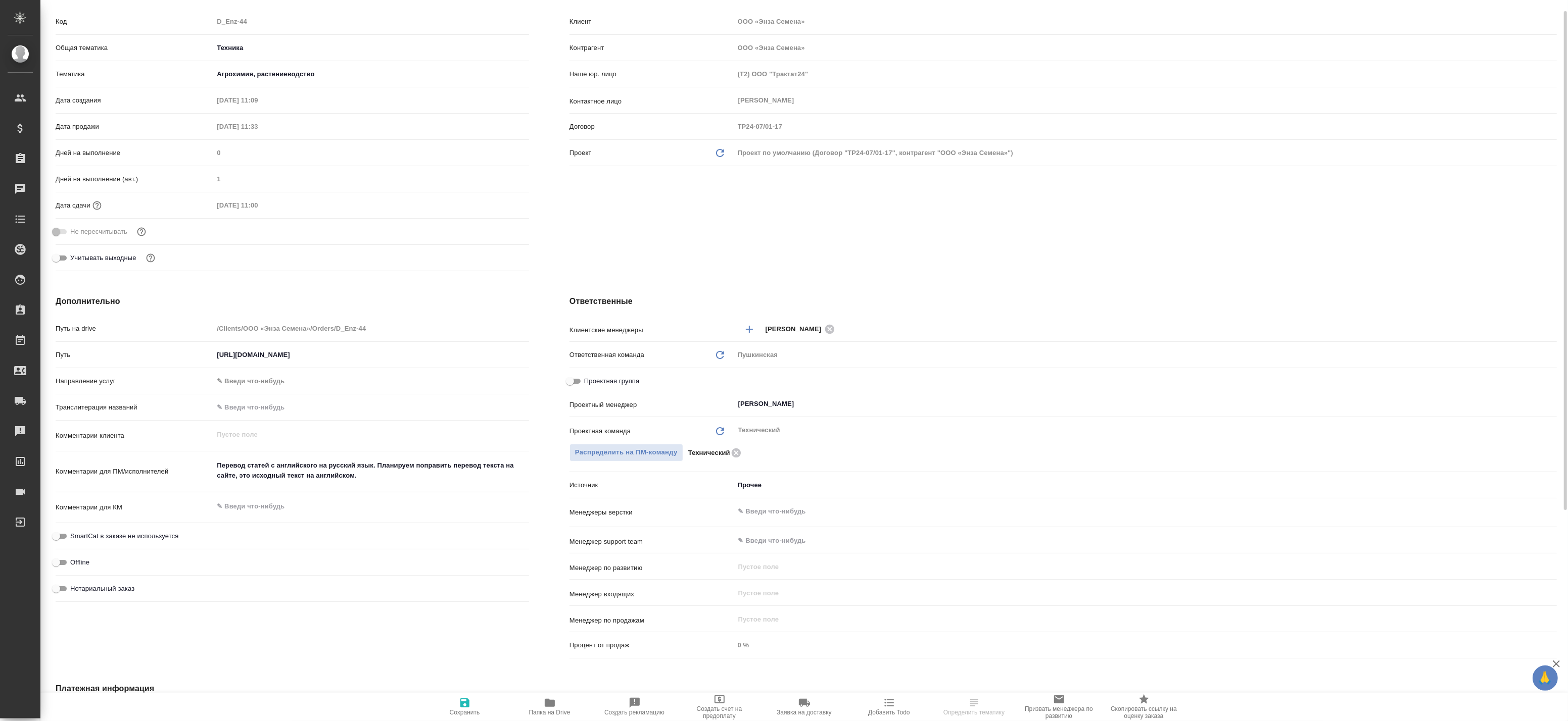
scroll to position [97, 0]
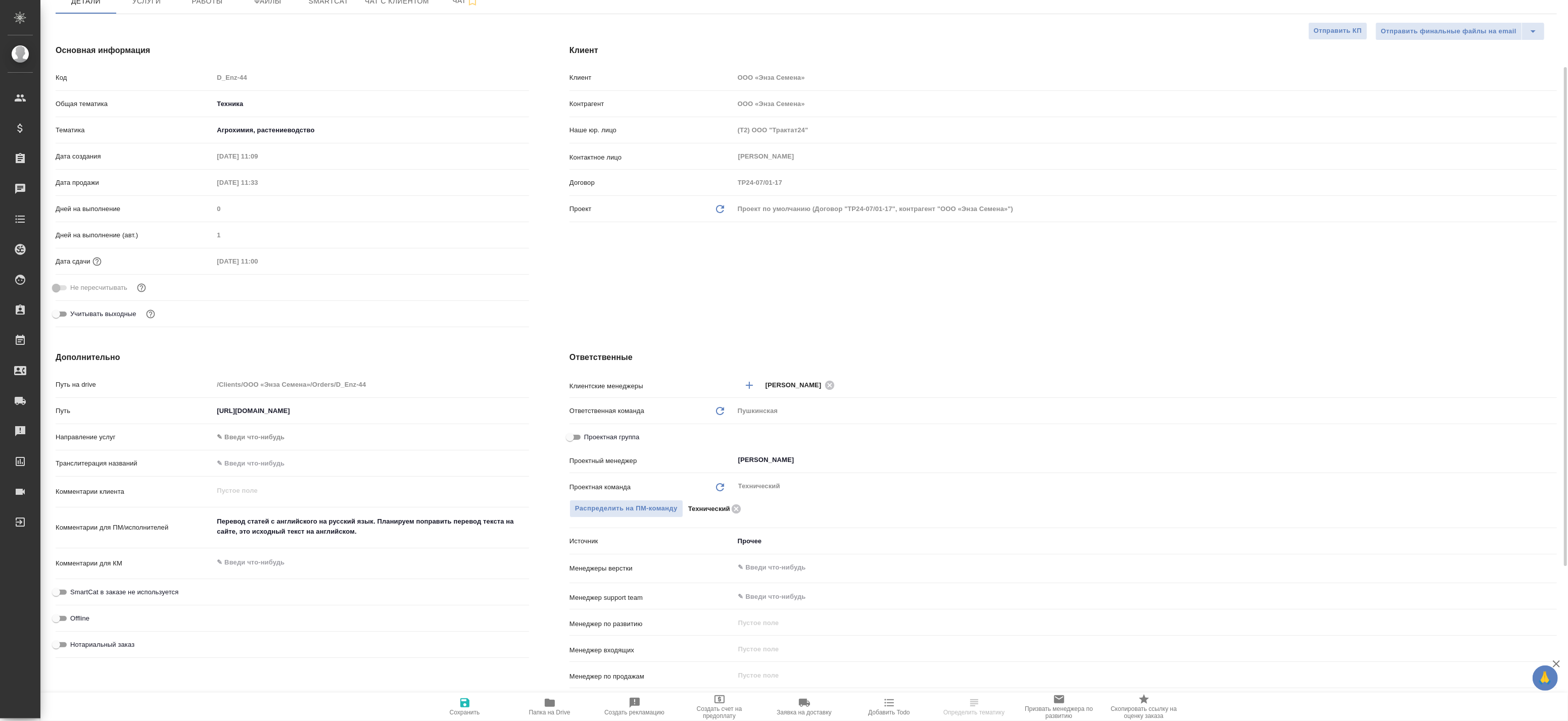
type textarea "x"
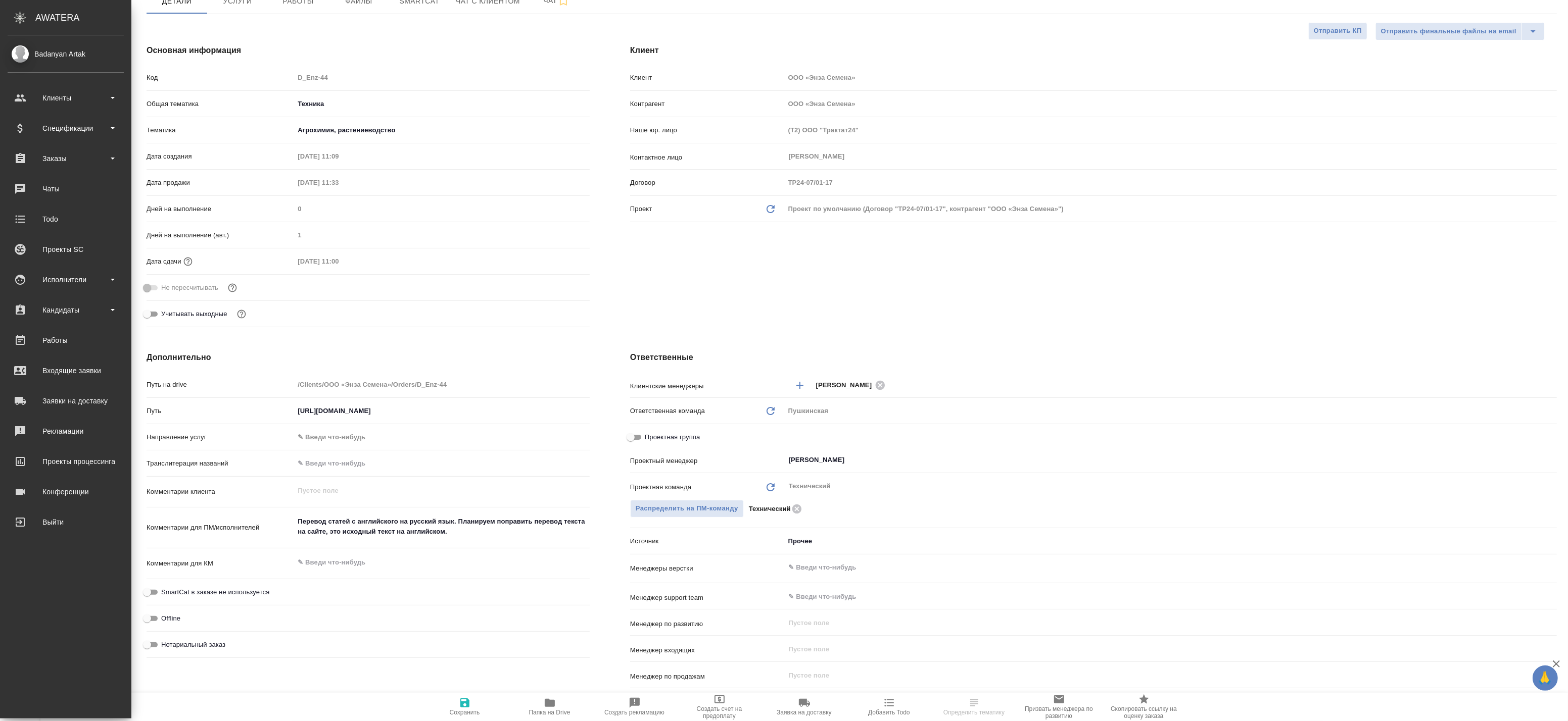
type textarea "x"
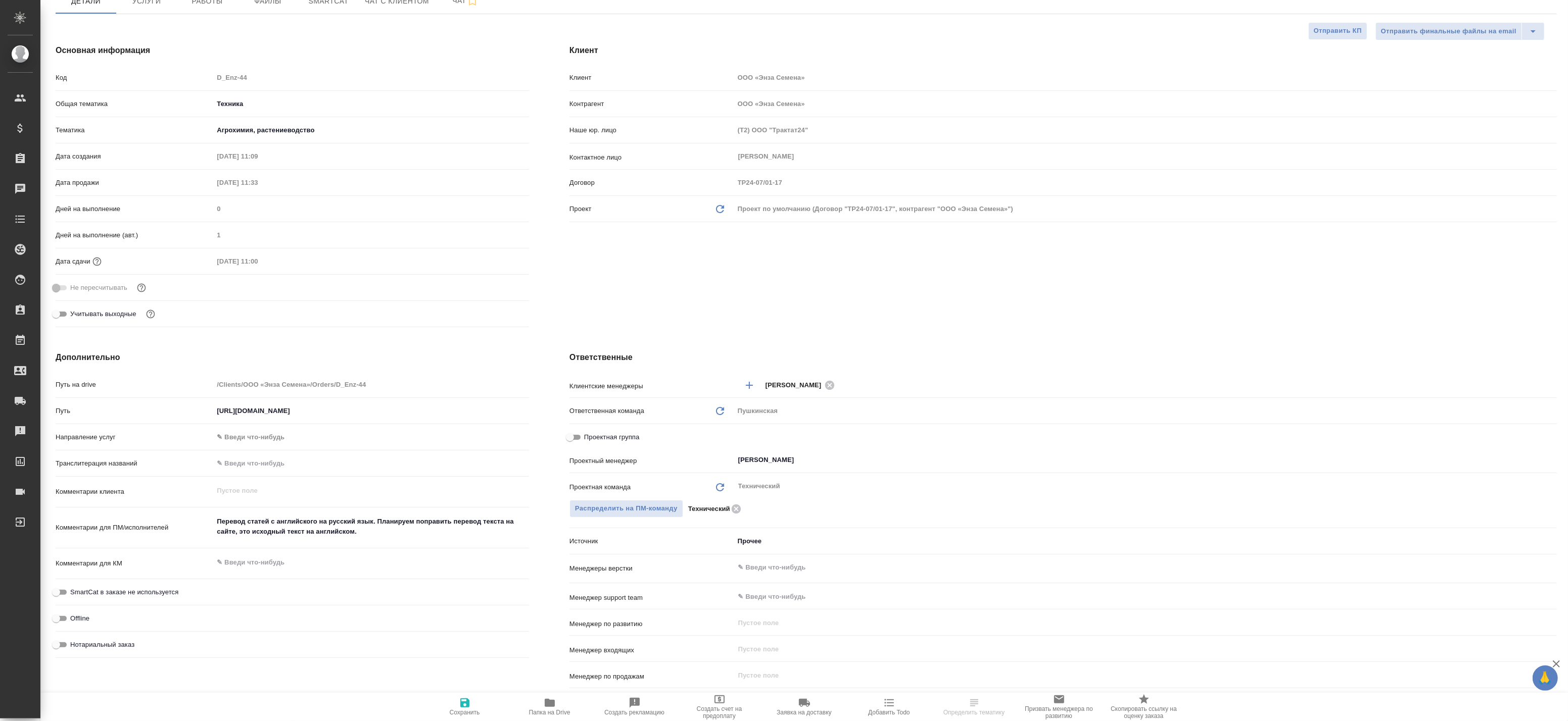
type textarea "x"
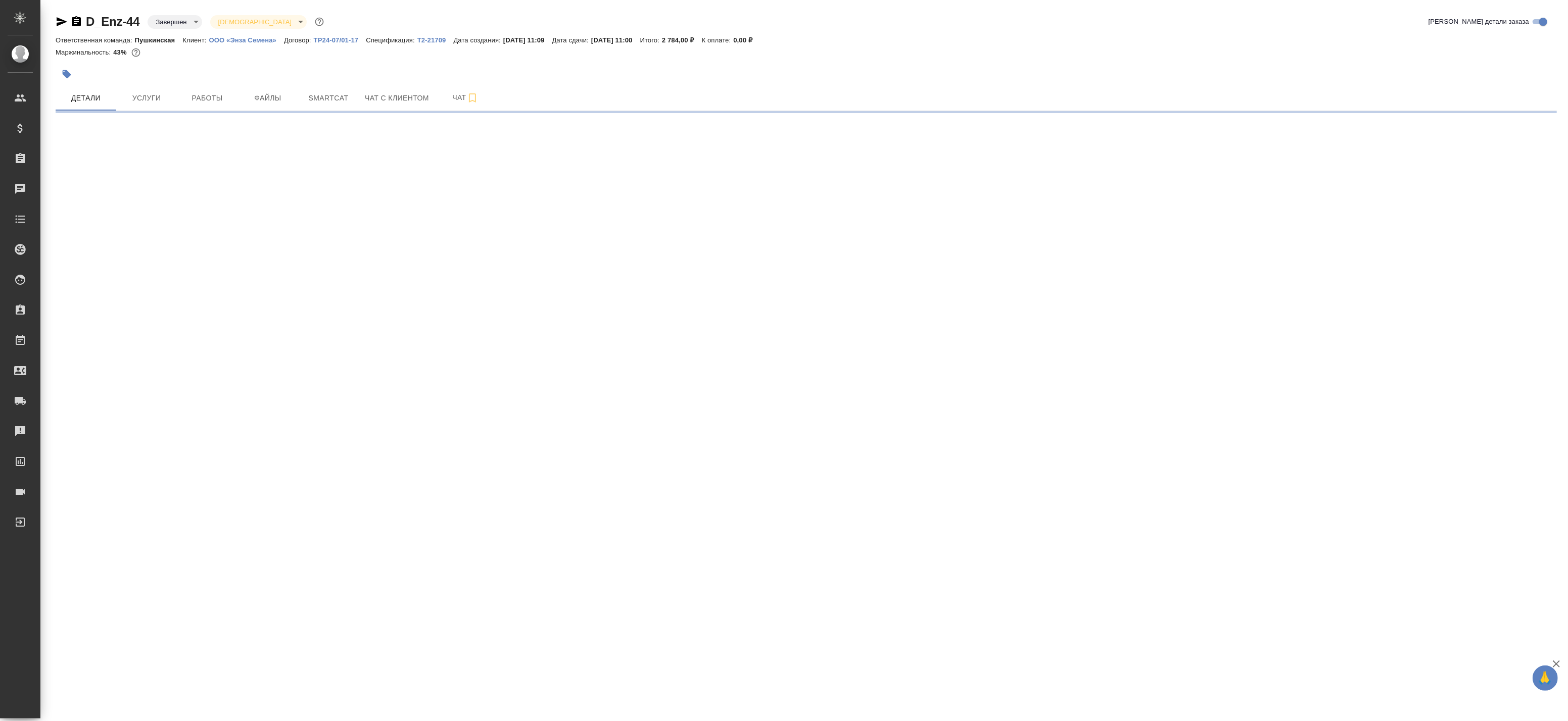
select select "RU"
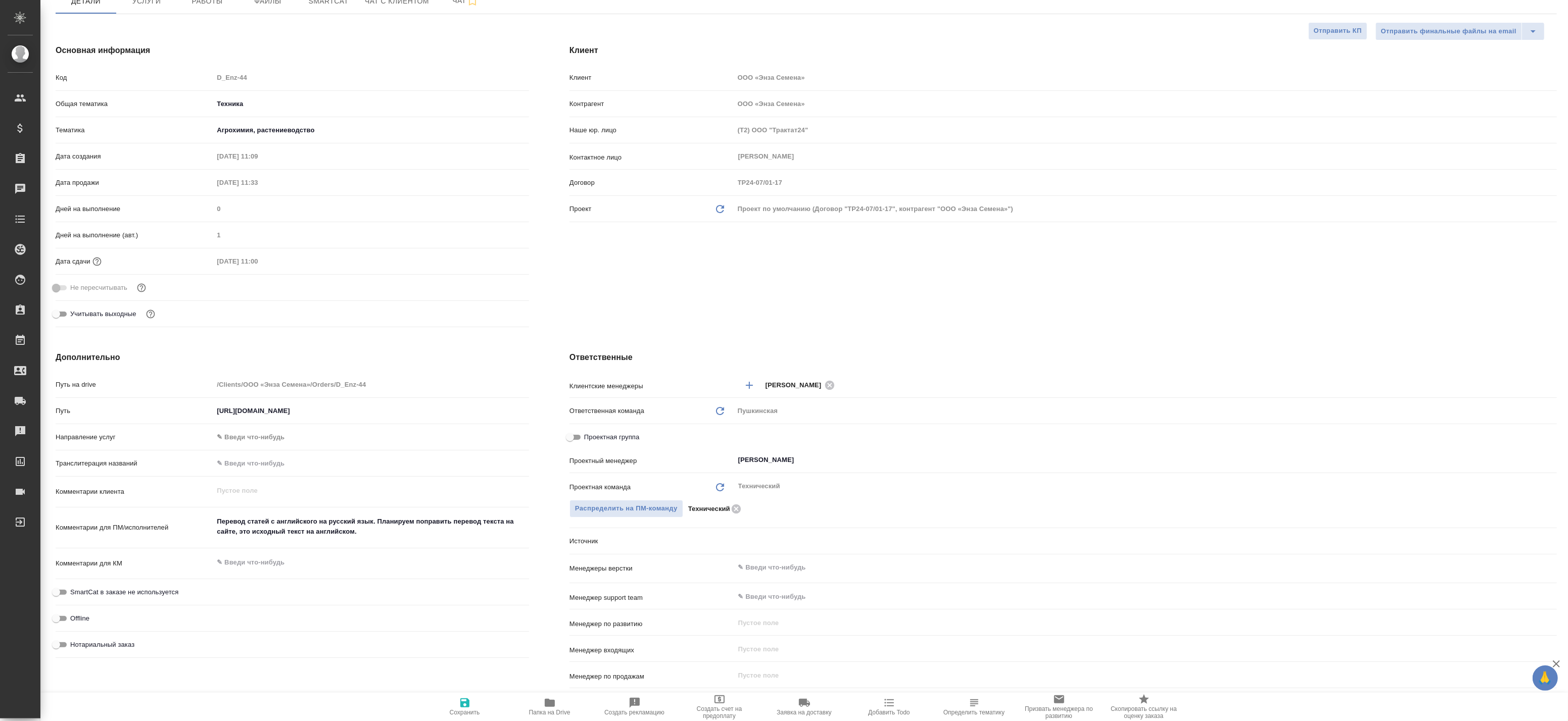
type textarea "x"
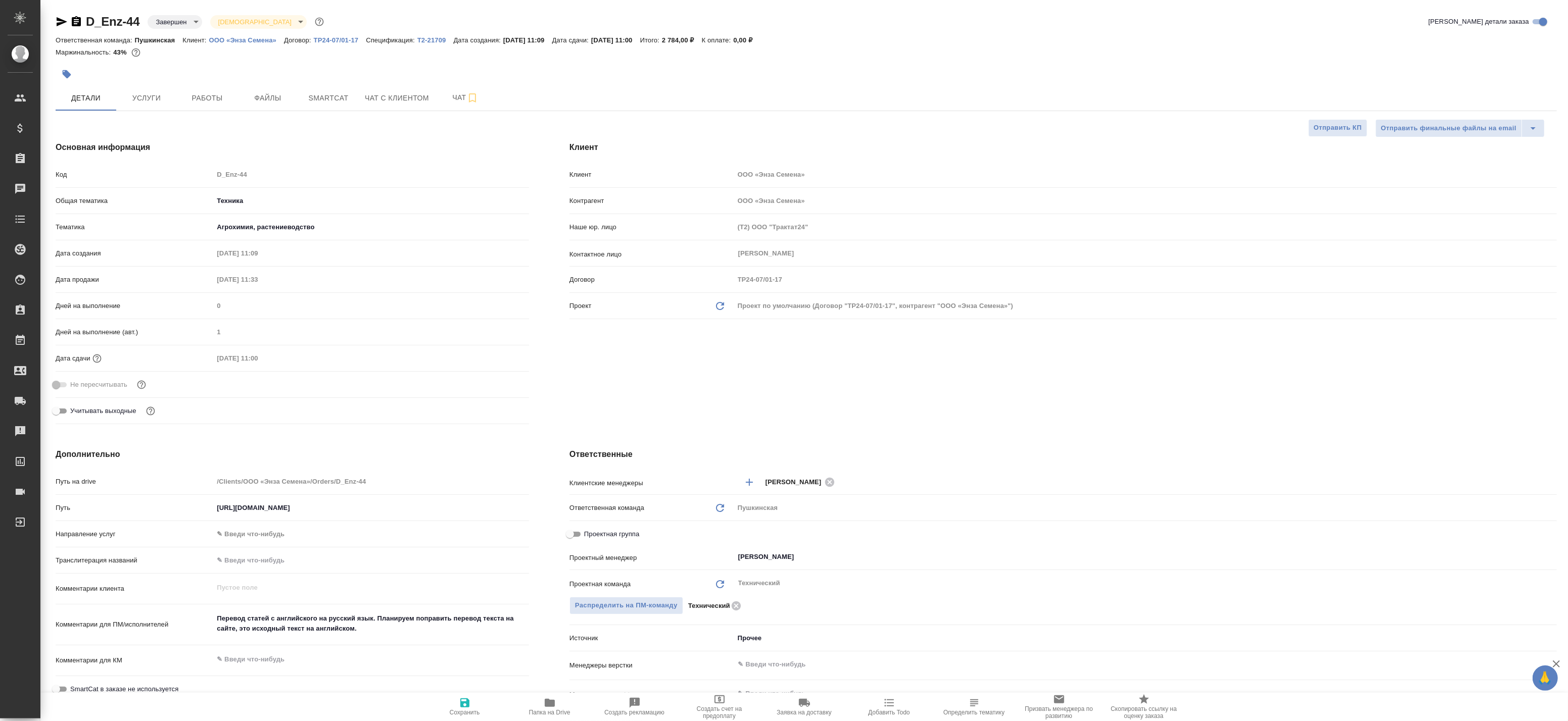
type textarea "x"
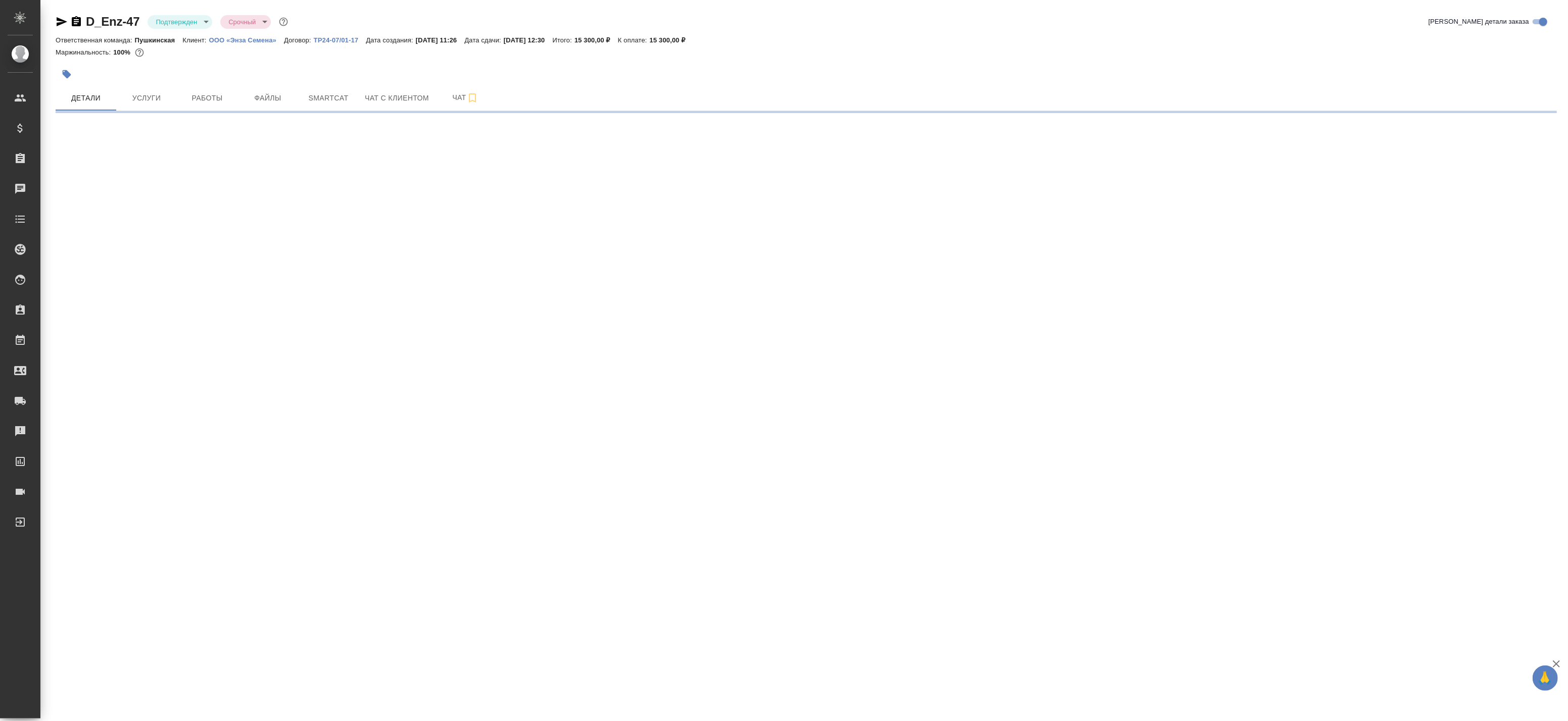
select select "RU"
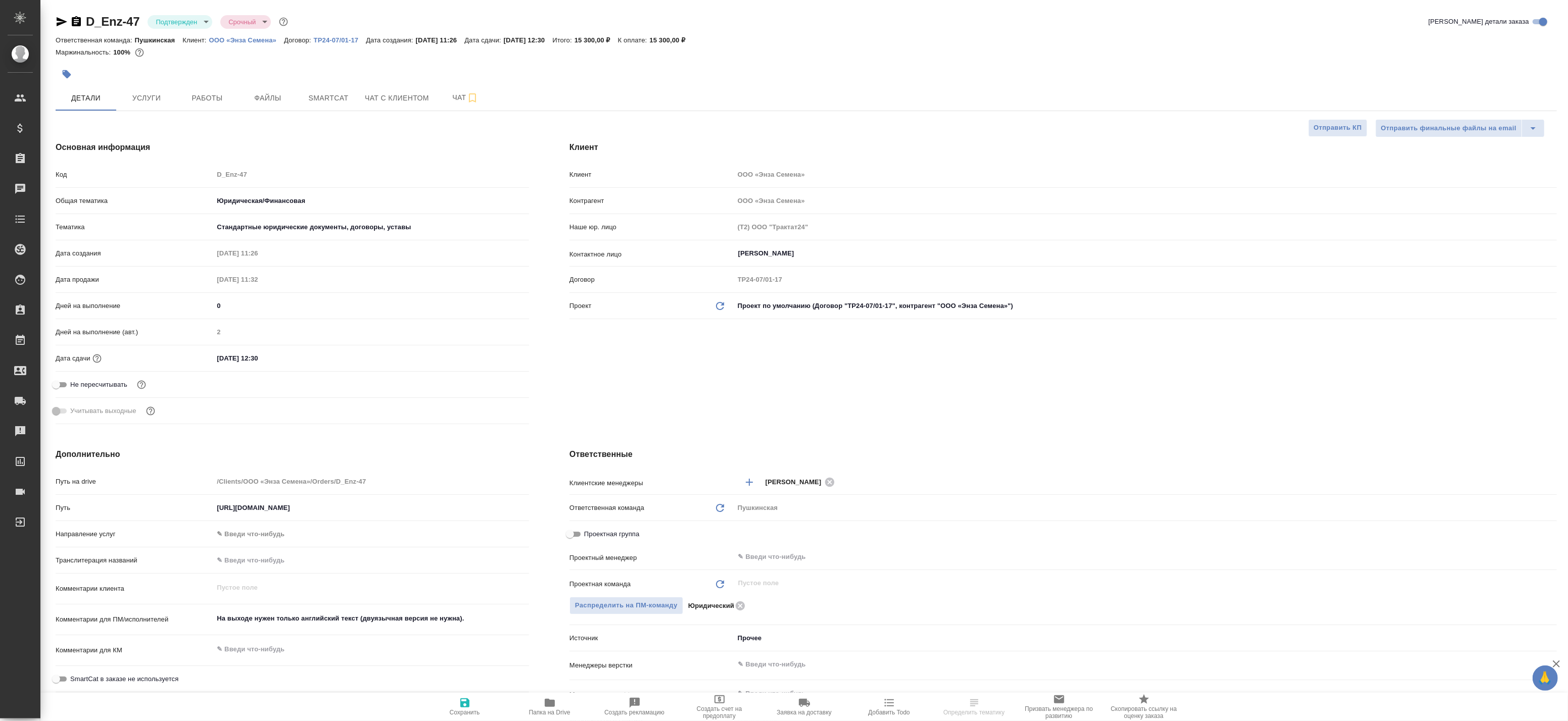
type textarea "x"
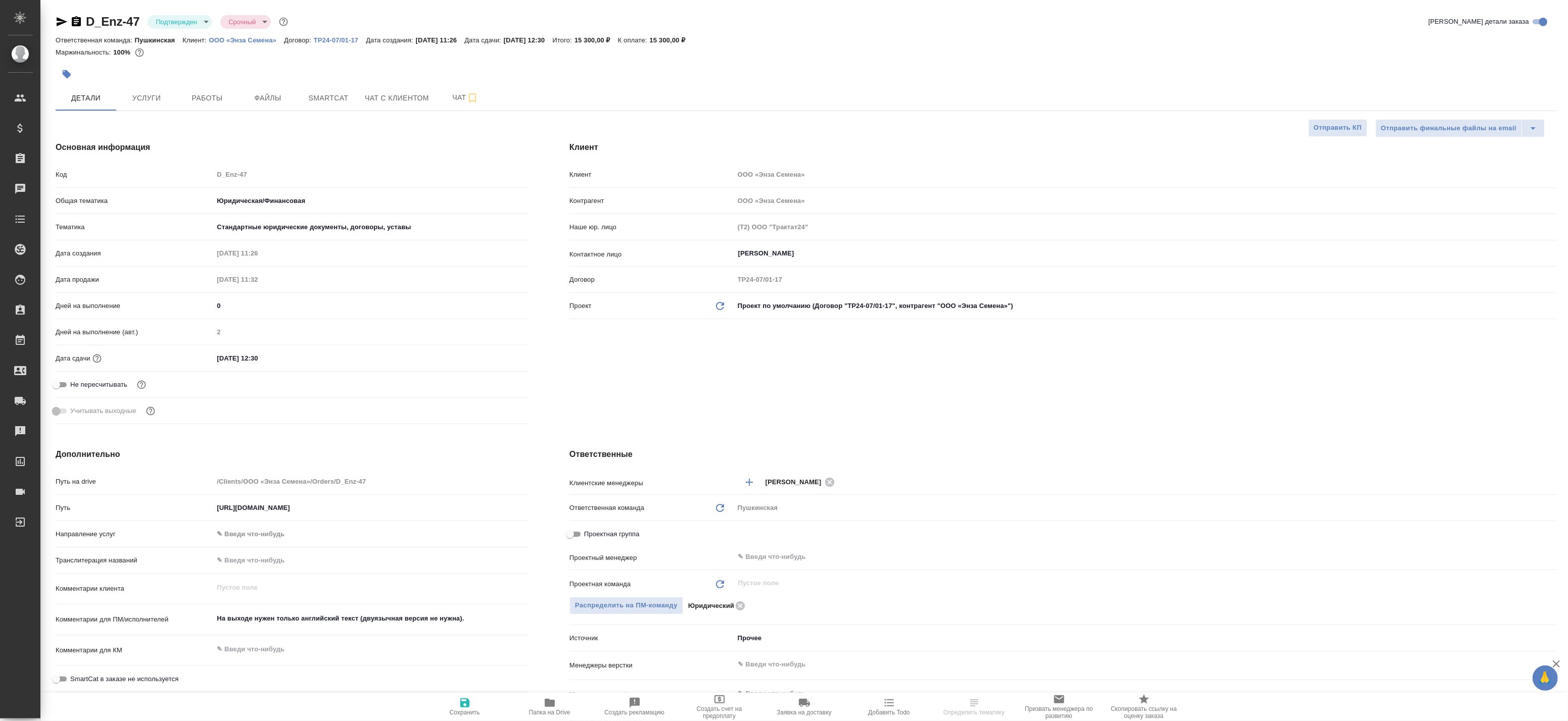
type textarea "x"
click at [565, 706] on span "Папка на Drive" at bounding box center [549, 706] width 73 height 19
type textarea "x"
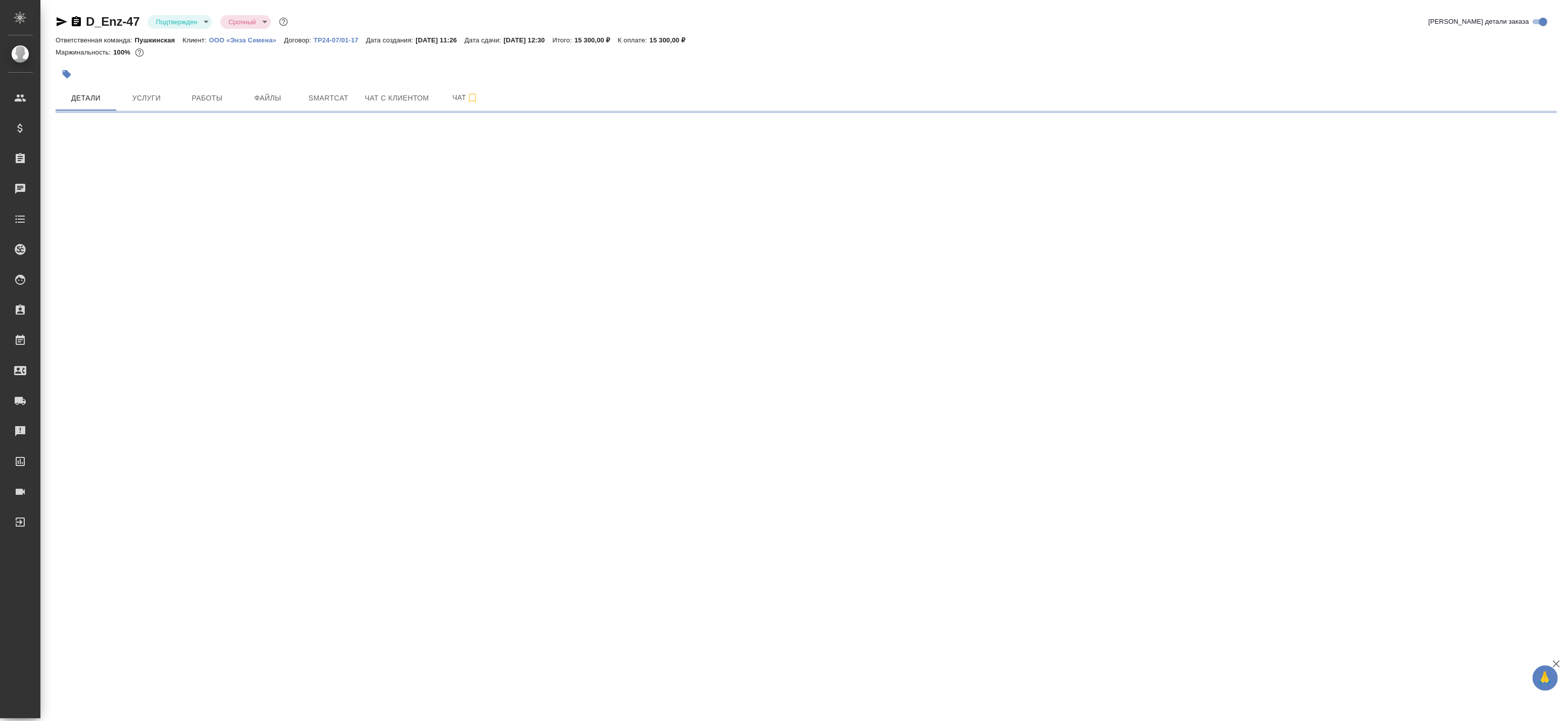
select select "RU"
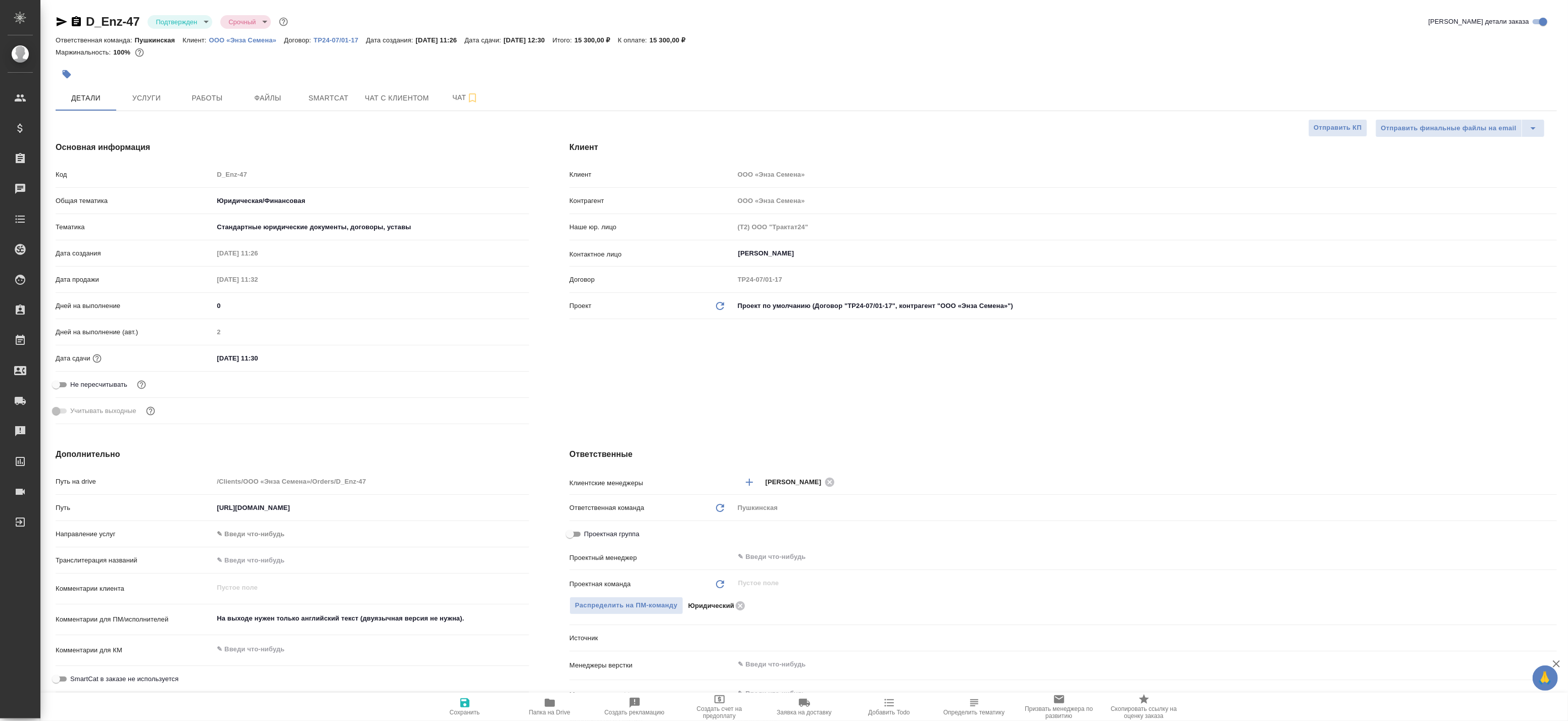
type textarea "x"
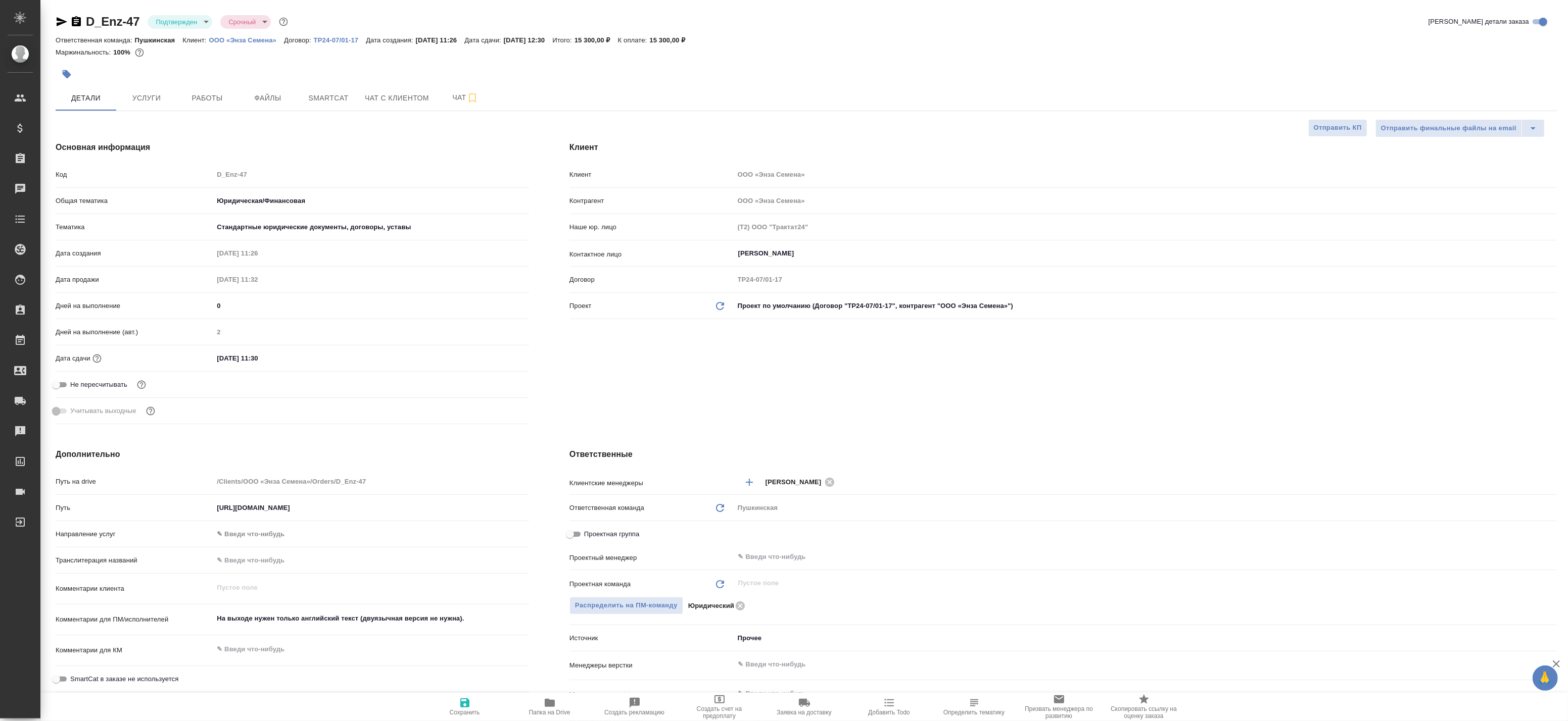
type textarea "x"
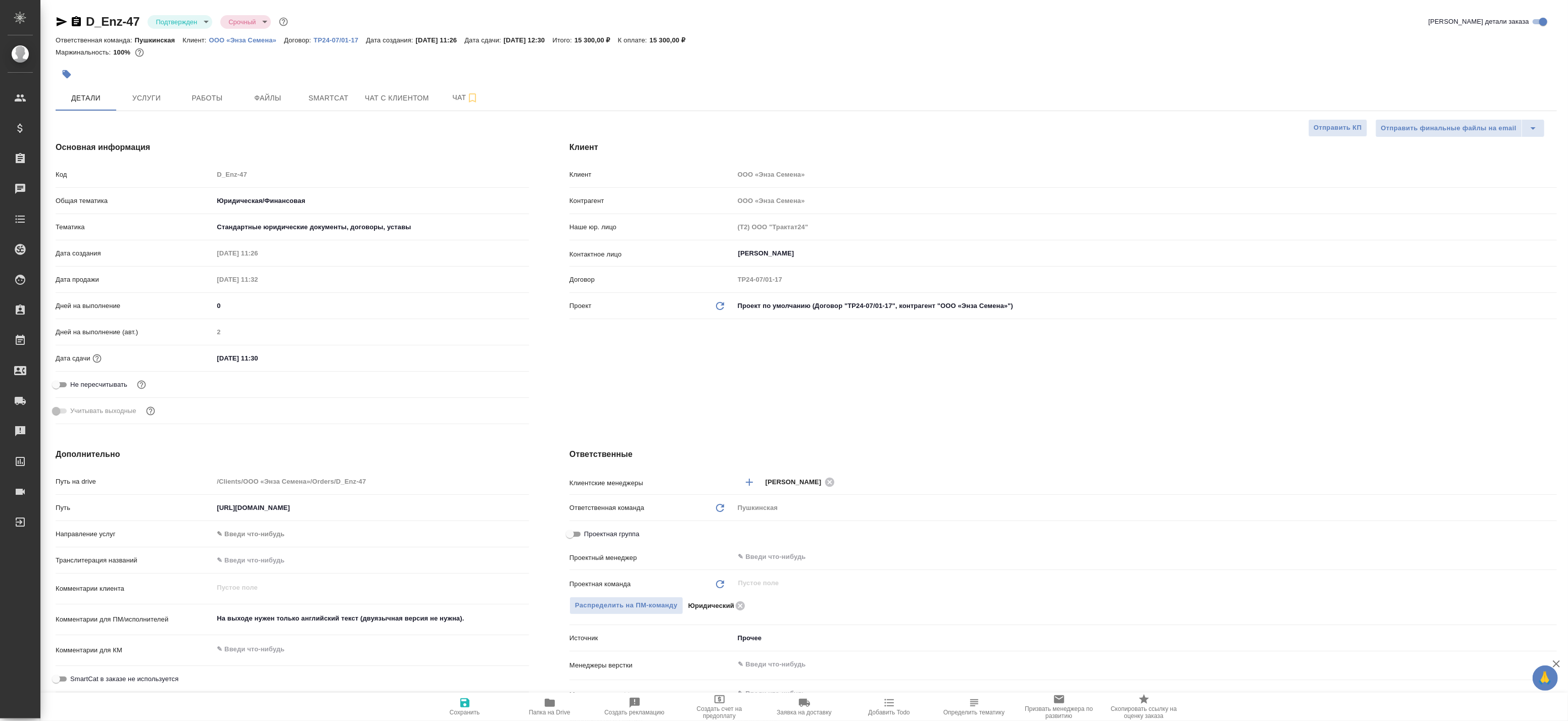
type textarea "x"
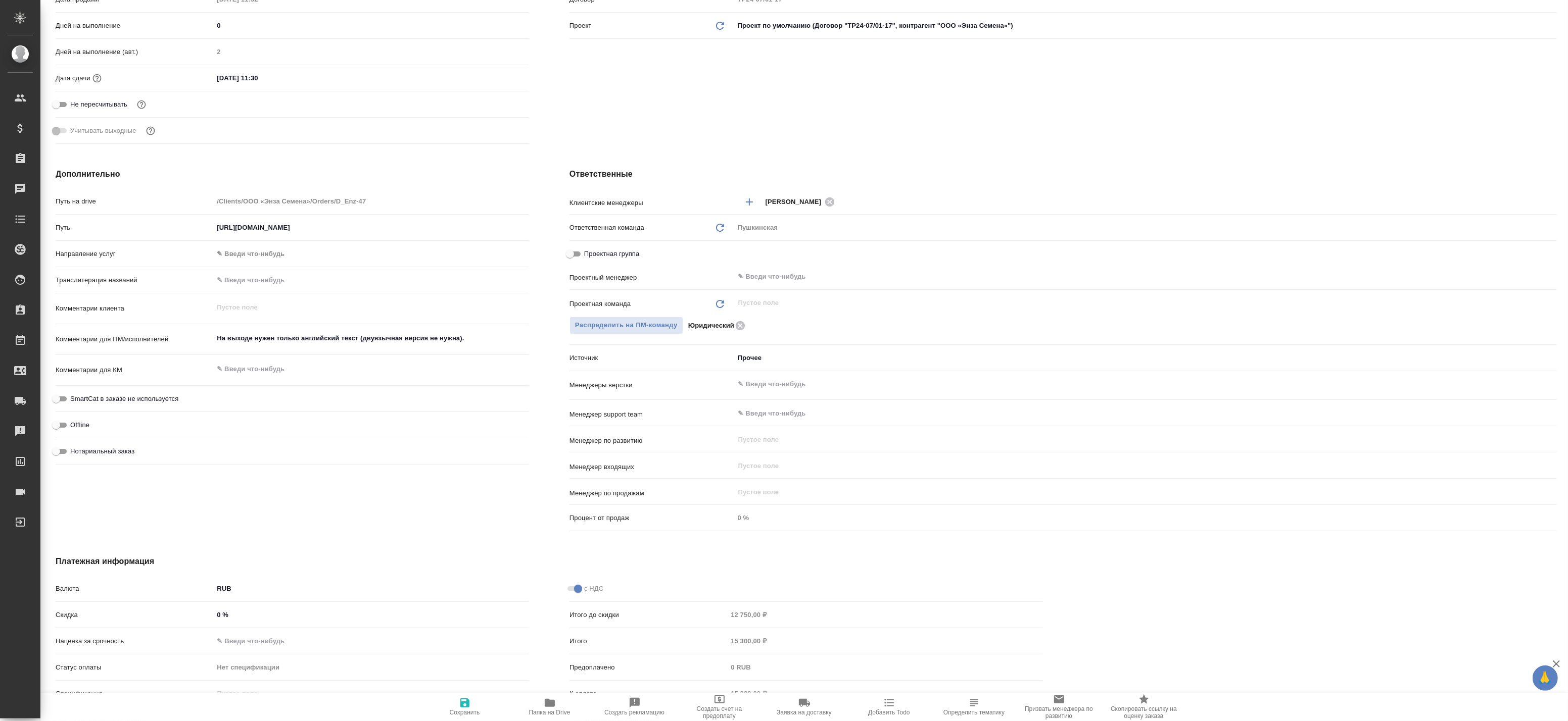
scroll to position [339, 0]
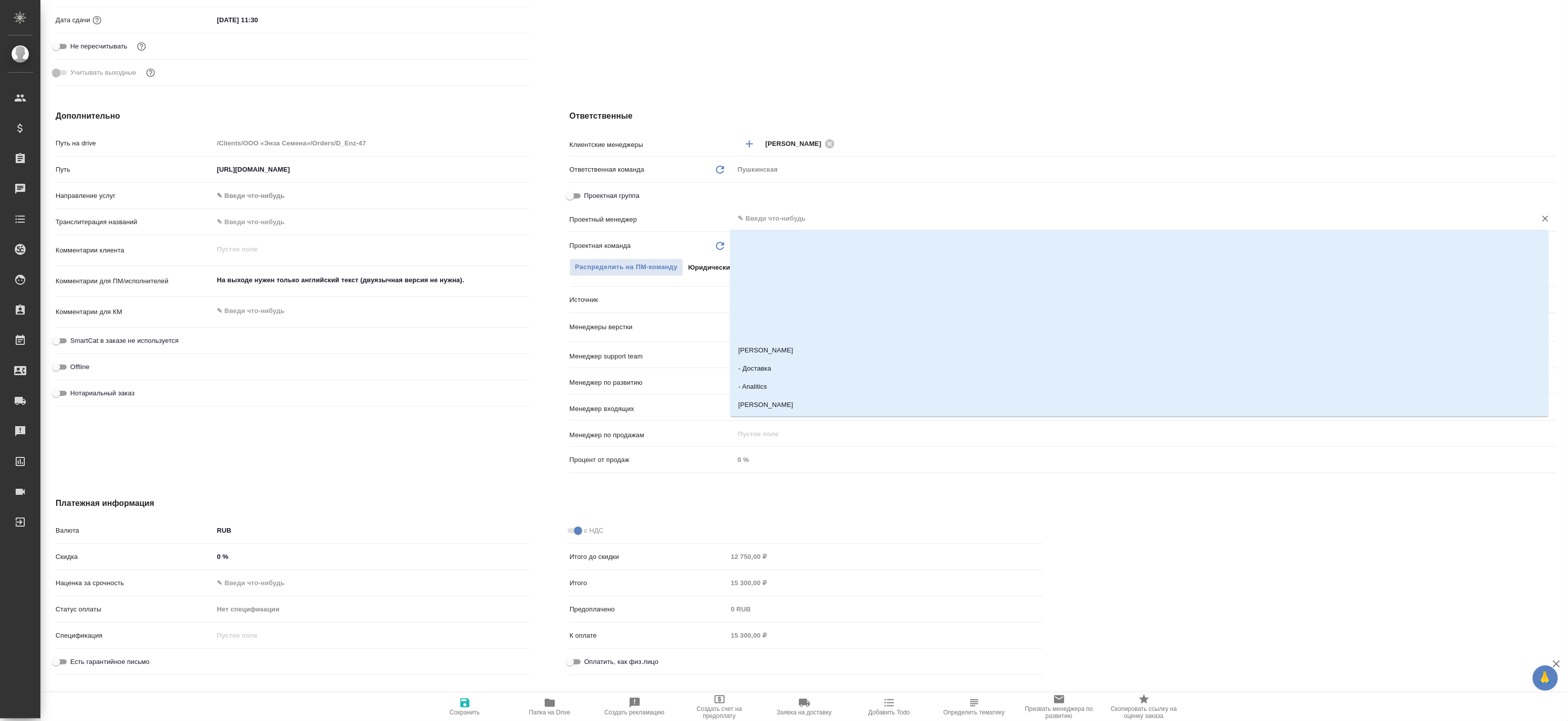
click at [768, 215] on input "text" at bounding box center [1129, 219] width 783 height 12
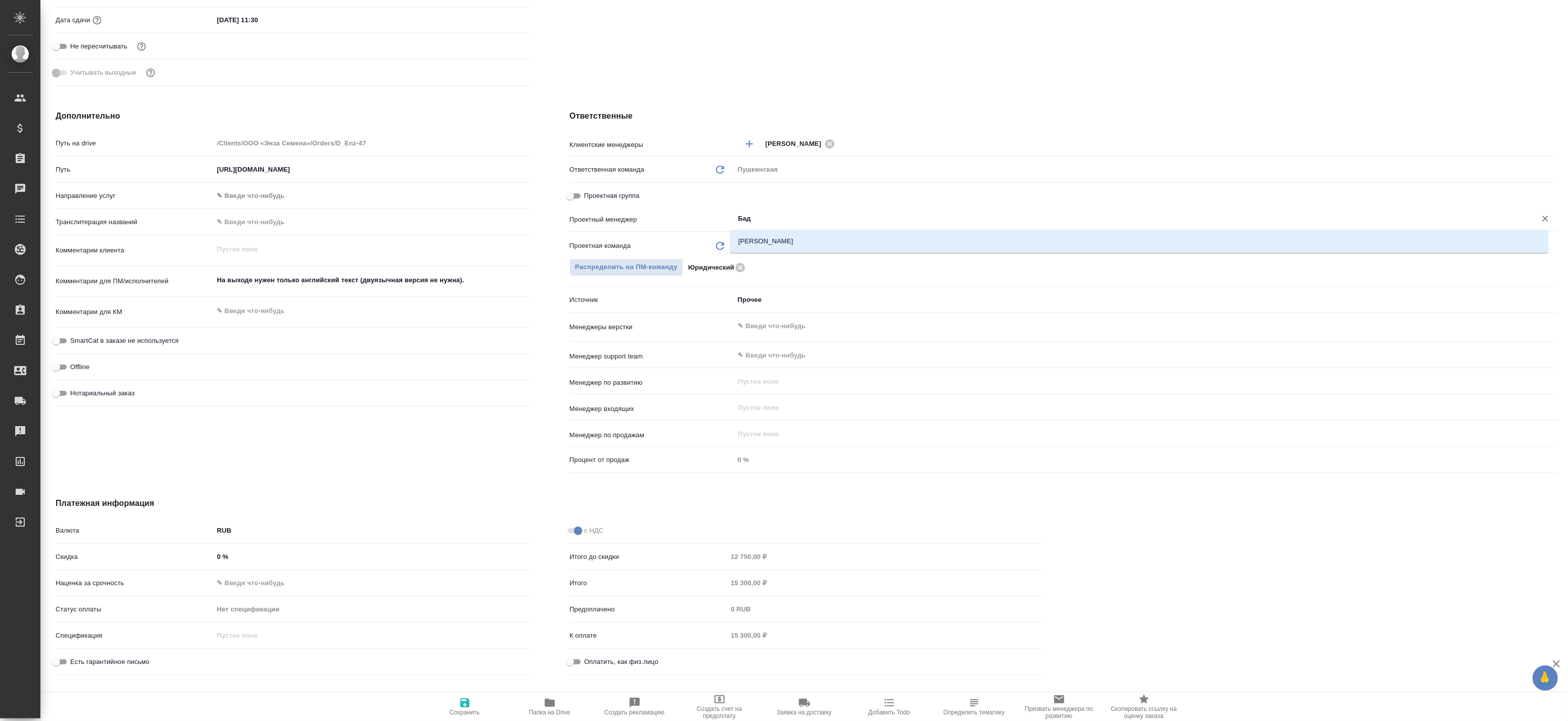
type input "Бада"
click at [847, 245] on li "Баданян Артак" at bounding box center [1139, 241] width 818 height 18
type textarea "x"
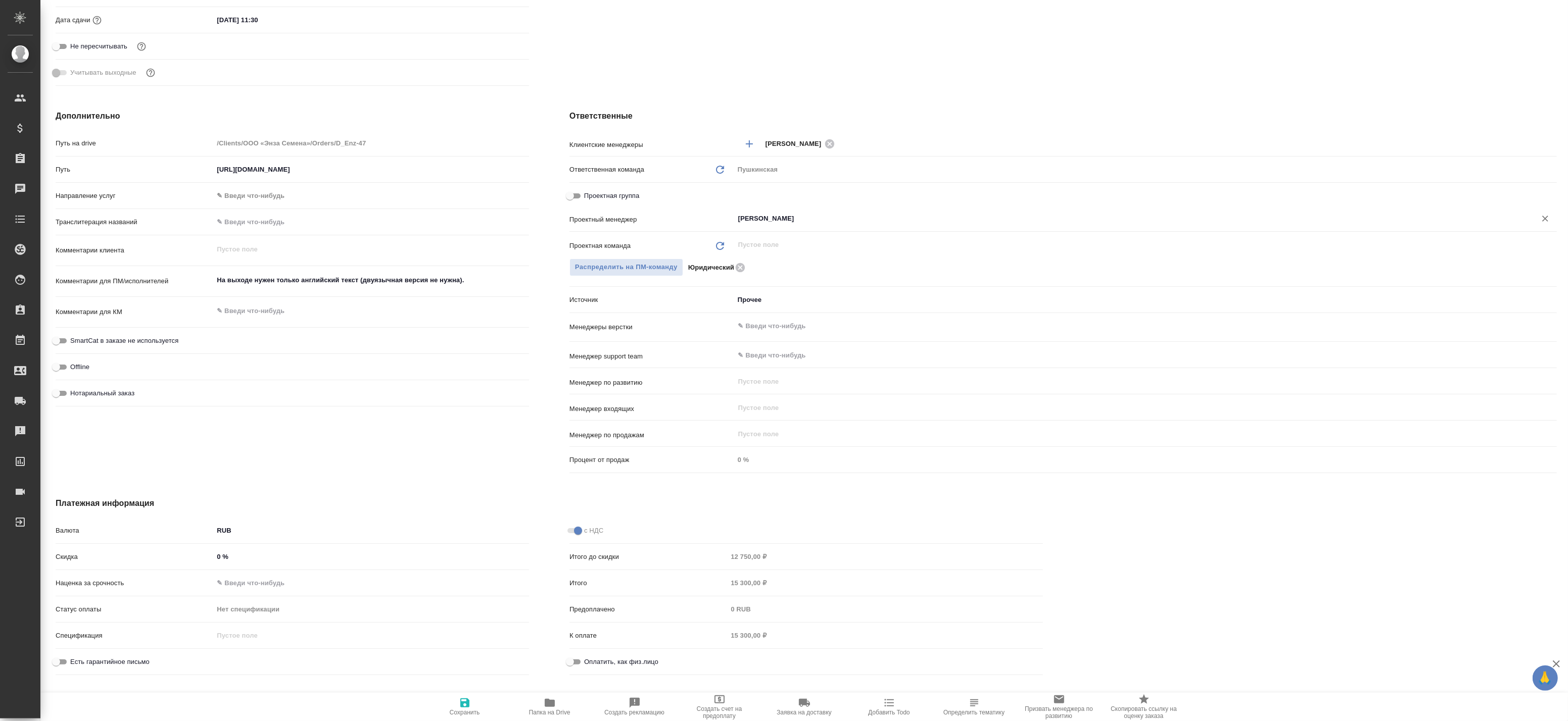
type input "Баданян Артак"
click at [461, 700] on icon "button" at bounding box center [465, 703] width 12 height 12
type textarea "x"
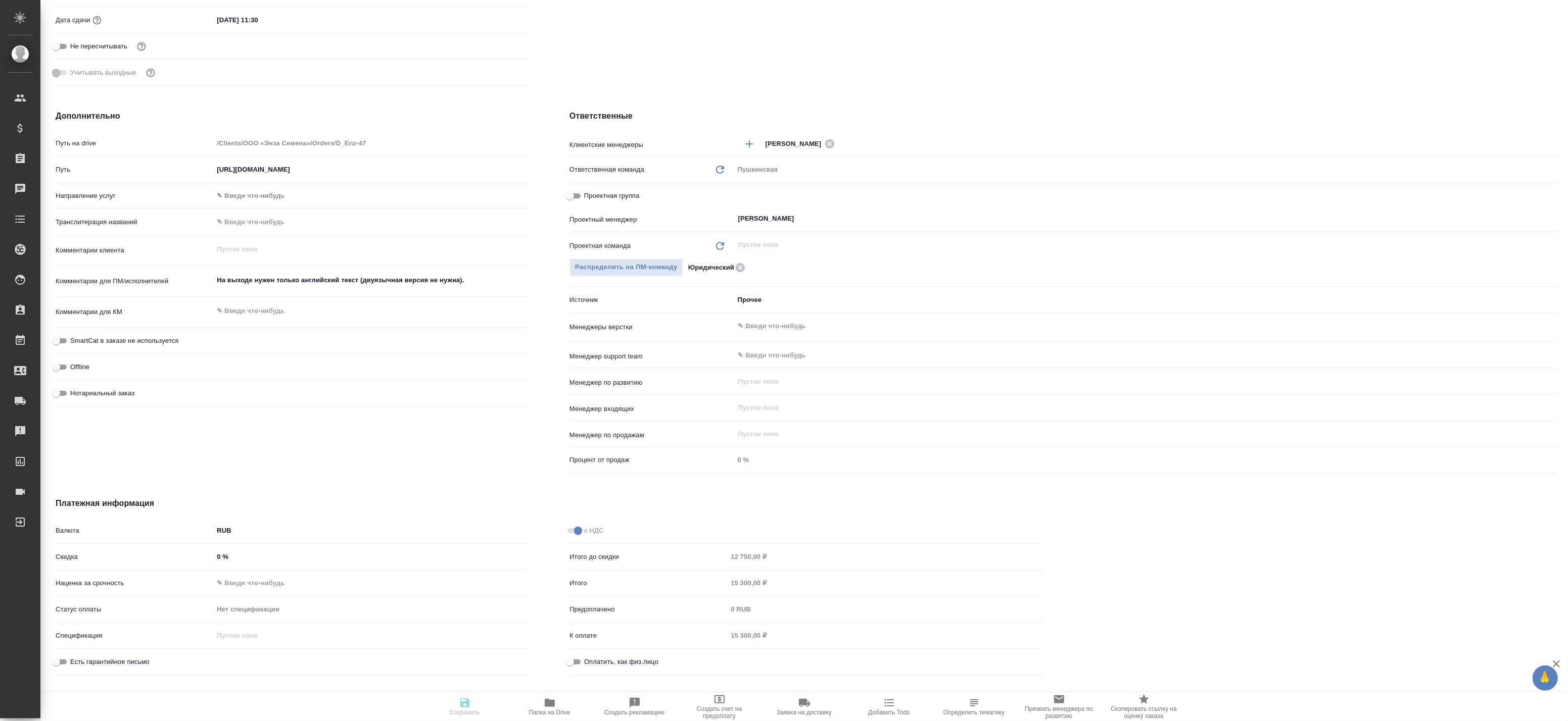
type textarea "x"
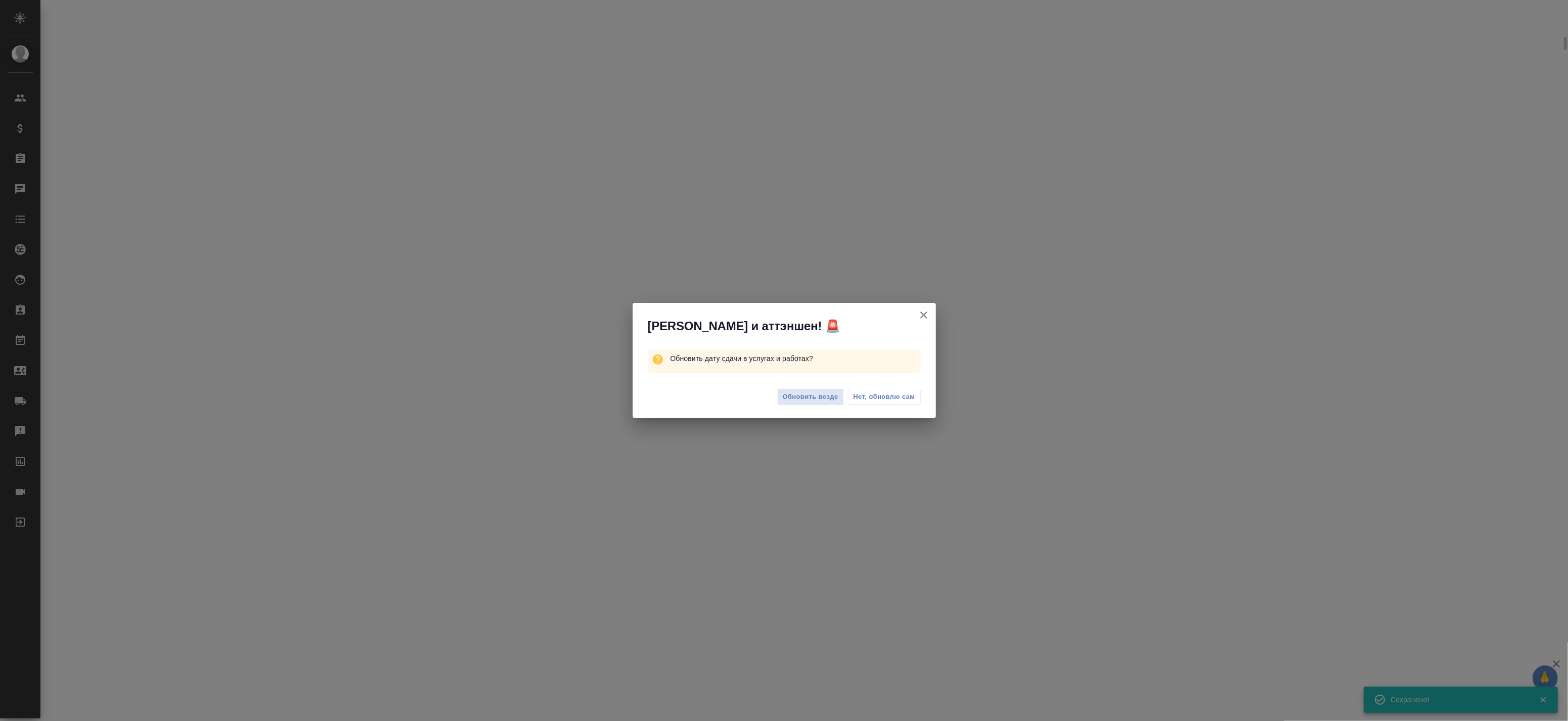
select select "RU"
type textarea "x"
click at [924, 314] on icon "button" at bounding box center [924, 315] width 12 height 12
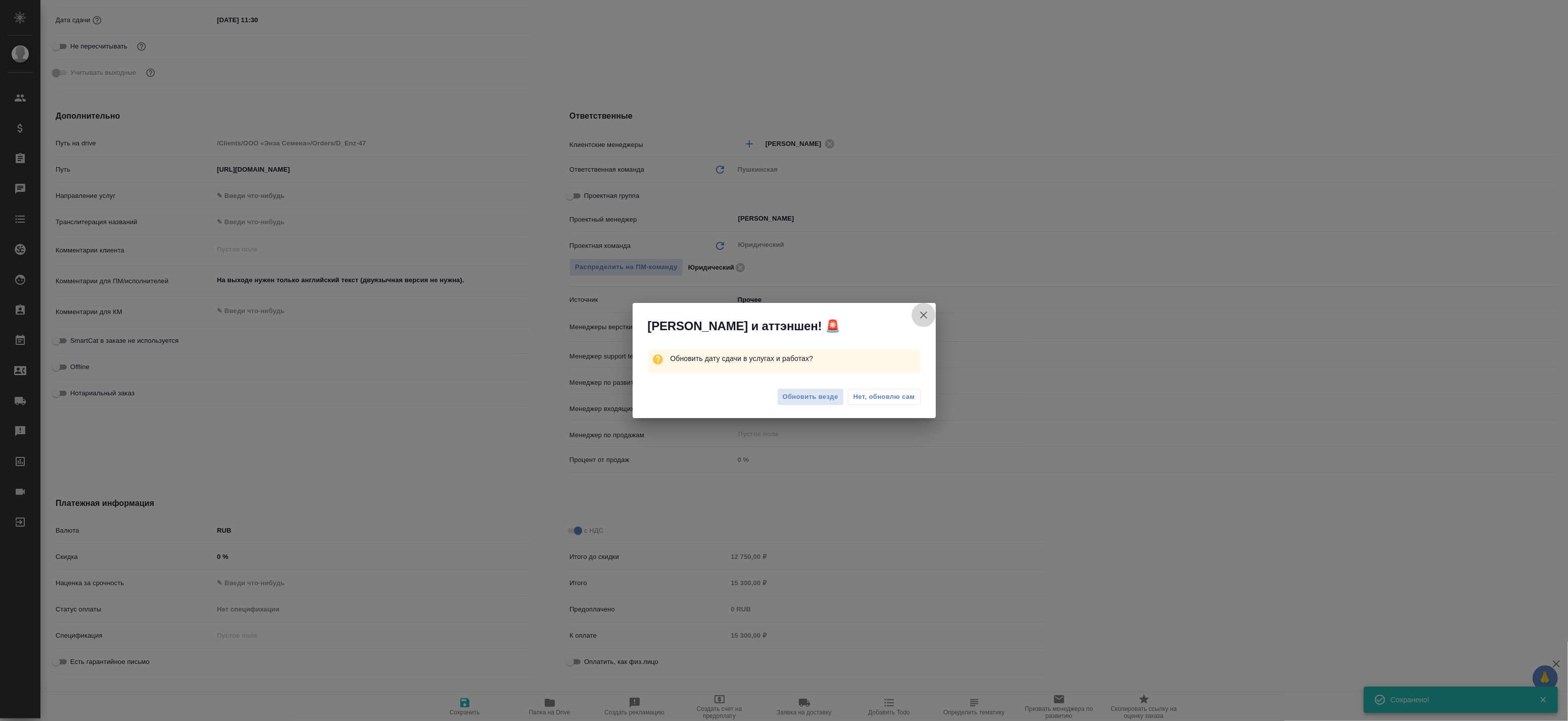
type textarea "x"
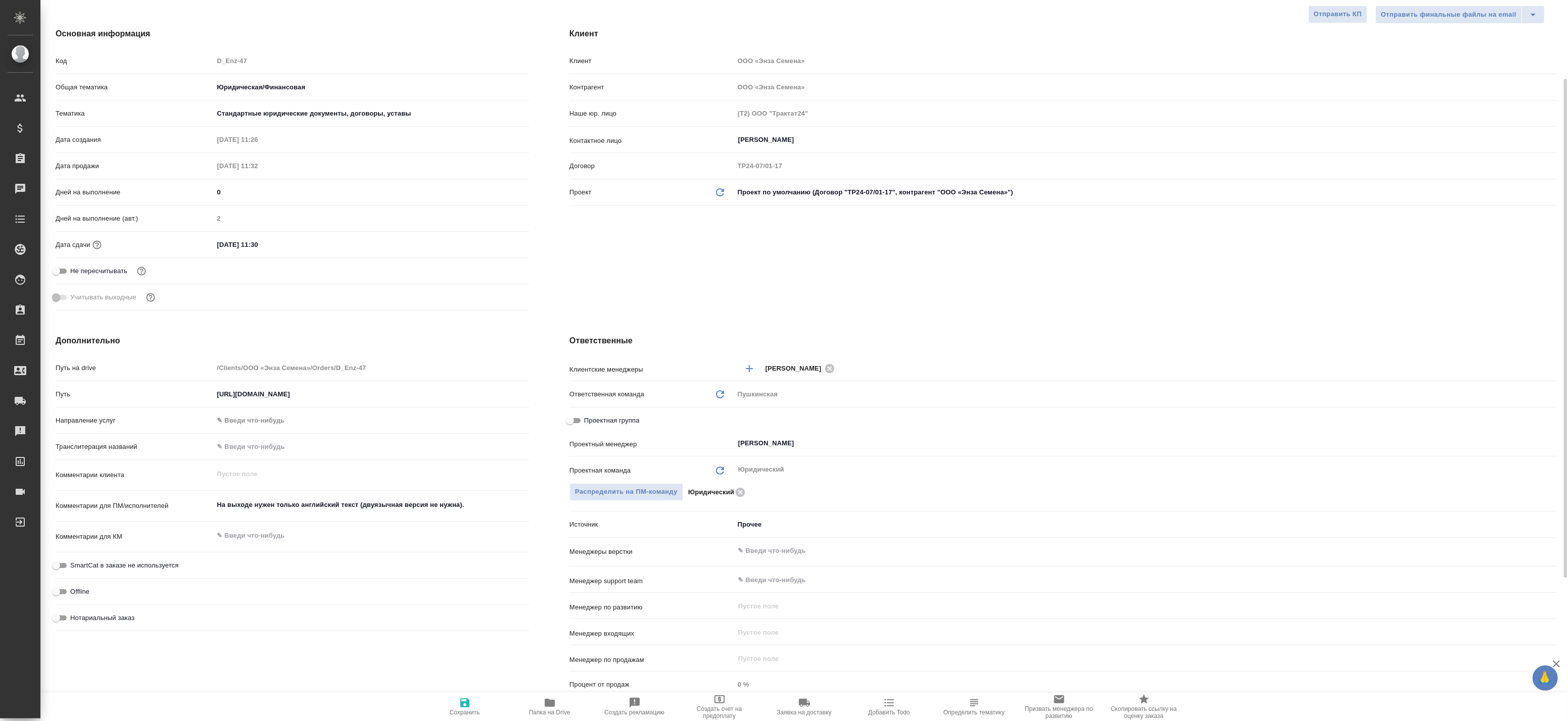
scroll to position [0, 0]
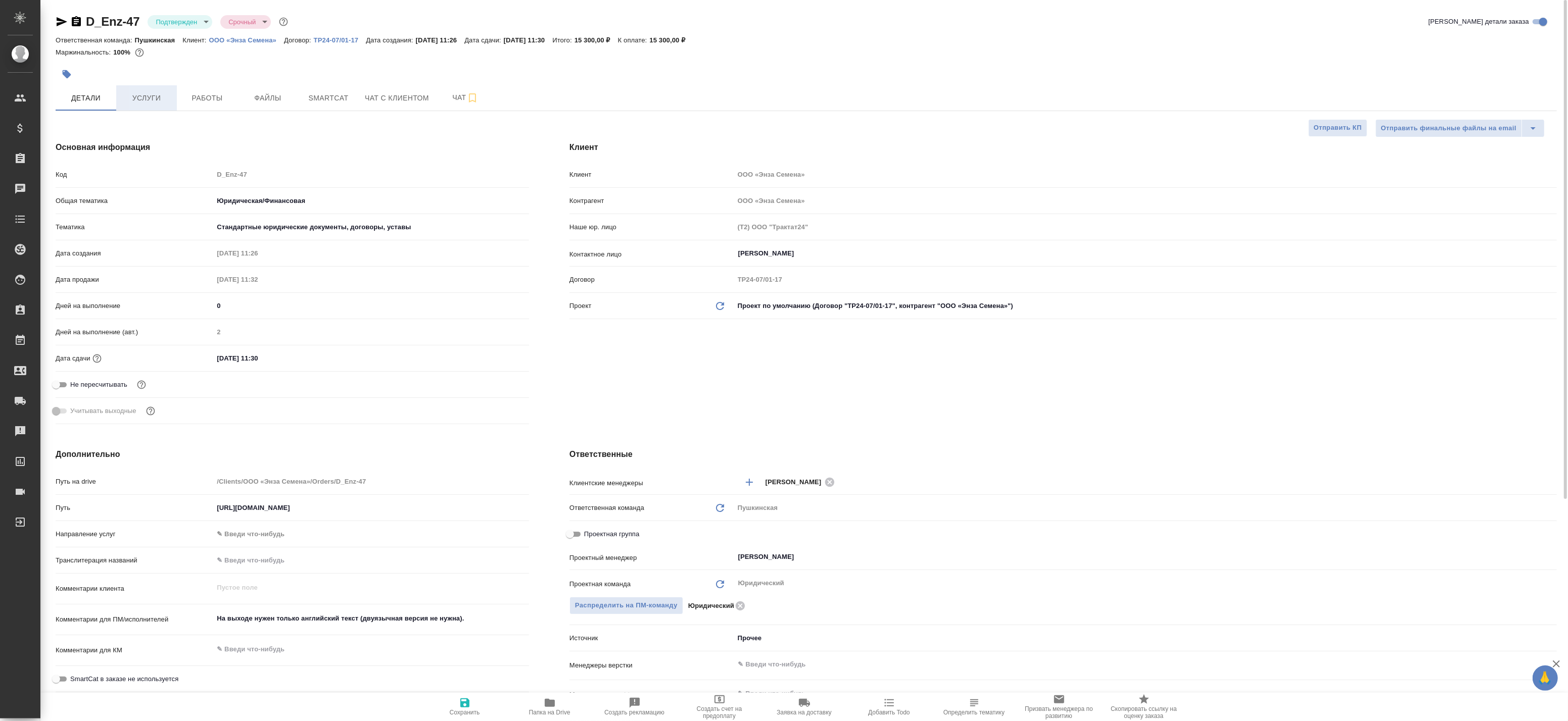
click at [139, 96] on span "Услуги" at bounding box center [146, 98] width 49 height 12
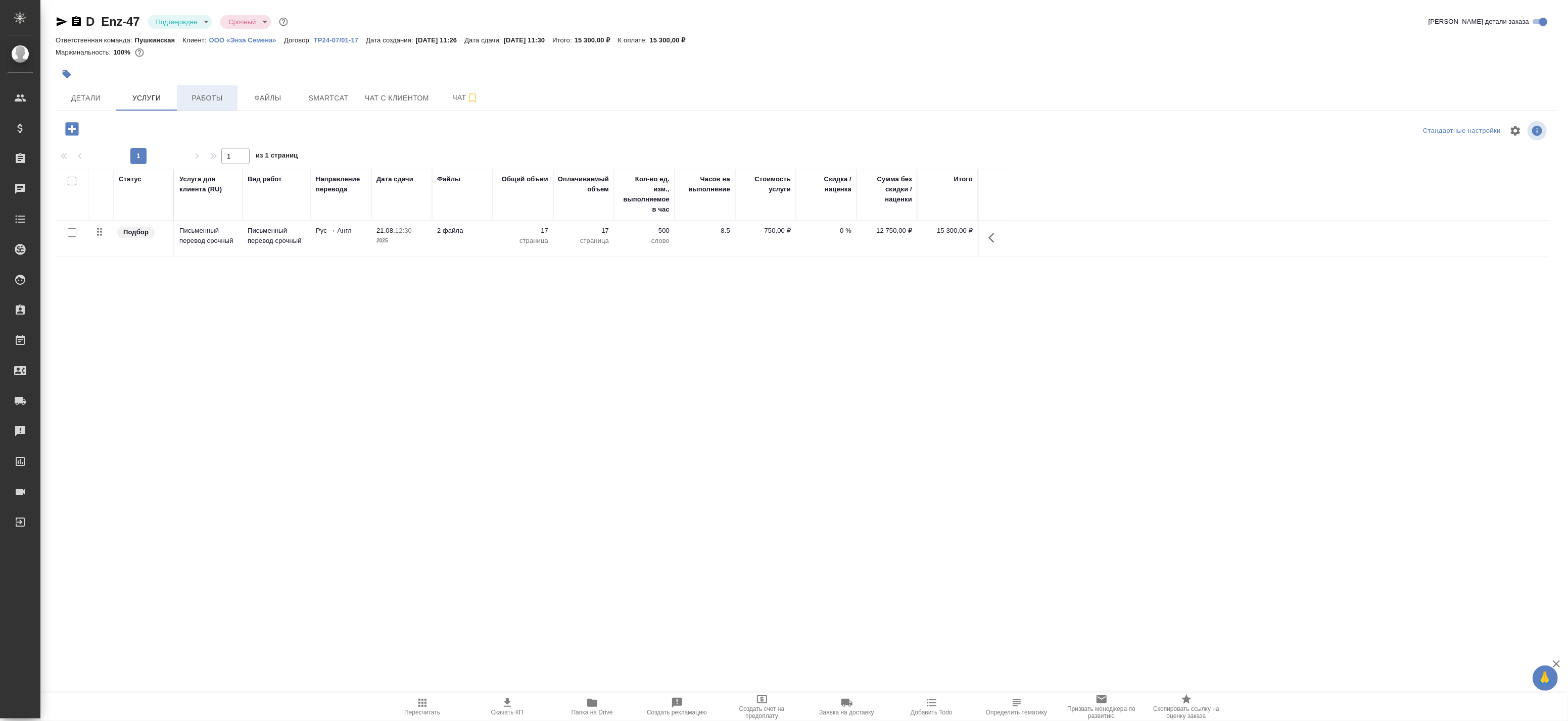
click at [218, 94] on span "Работы" at bounding box center [207, 98] width 49 height 12
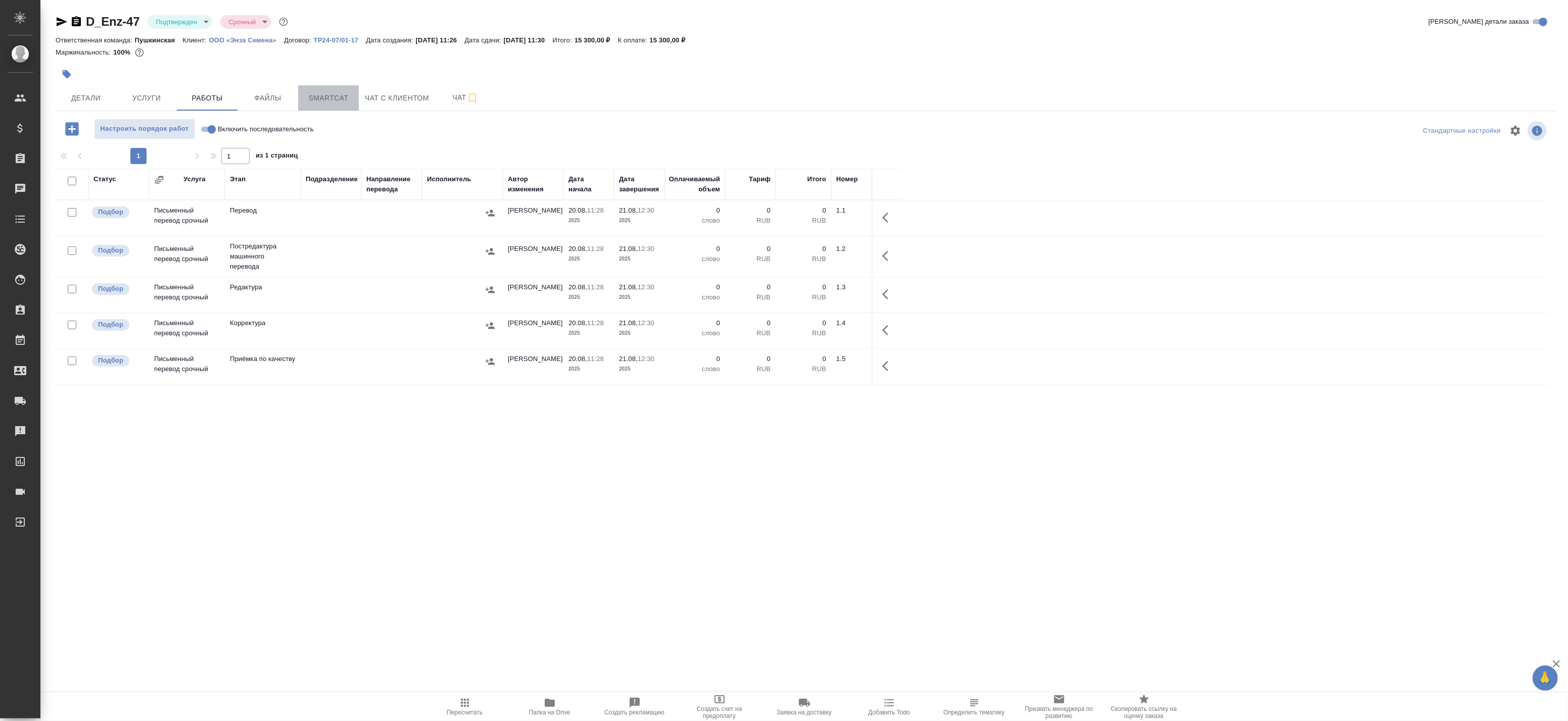
click at [317, 105] on button "Smartcat" at bounding box center [328, 98] width 61 height 25
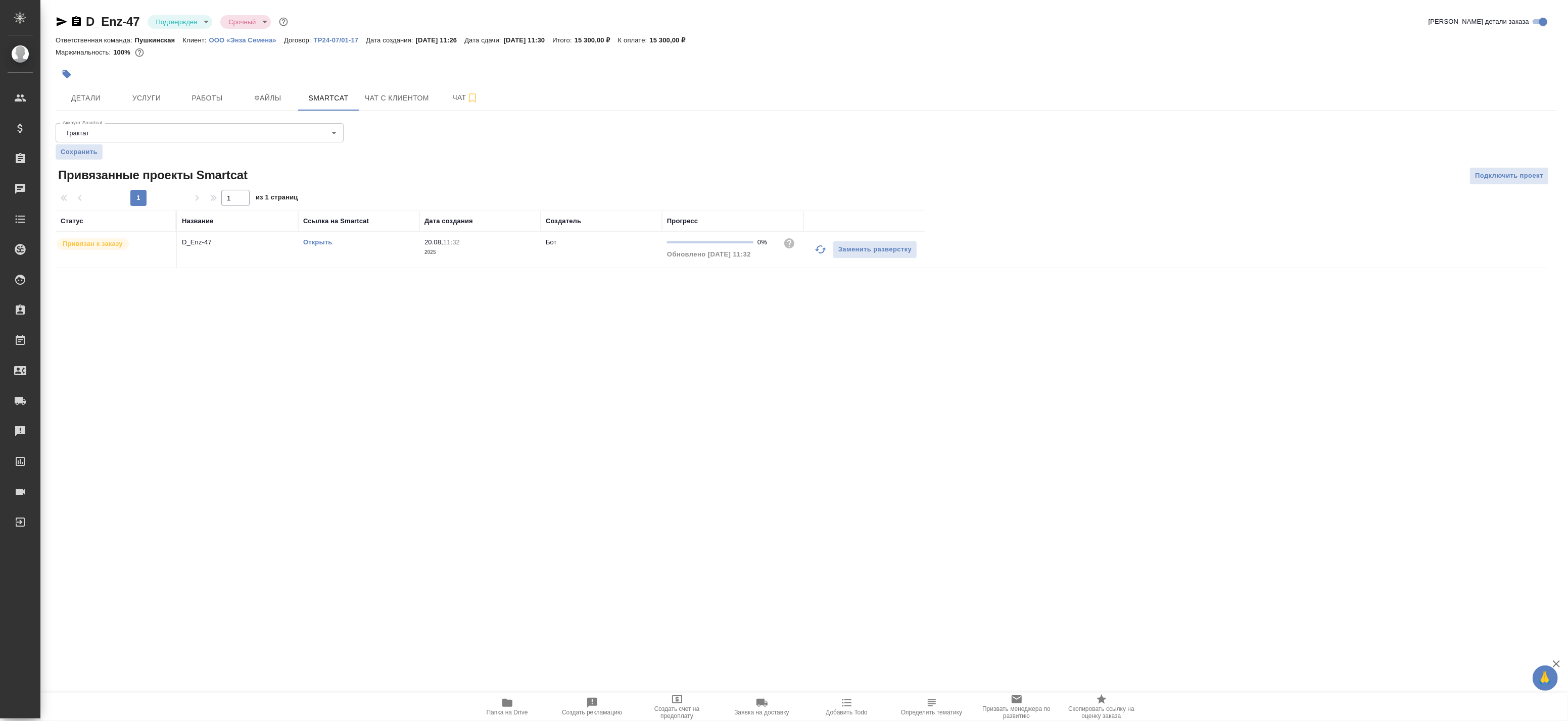
click at [321, 242] on link "Открыть" at bounding box center [318, 242] width 29 height 8
click at [218, 100] on span "Работы" at bounding box center [207, 98] width 49 height 12
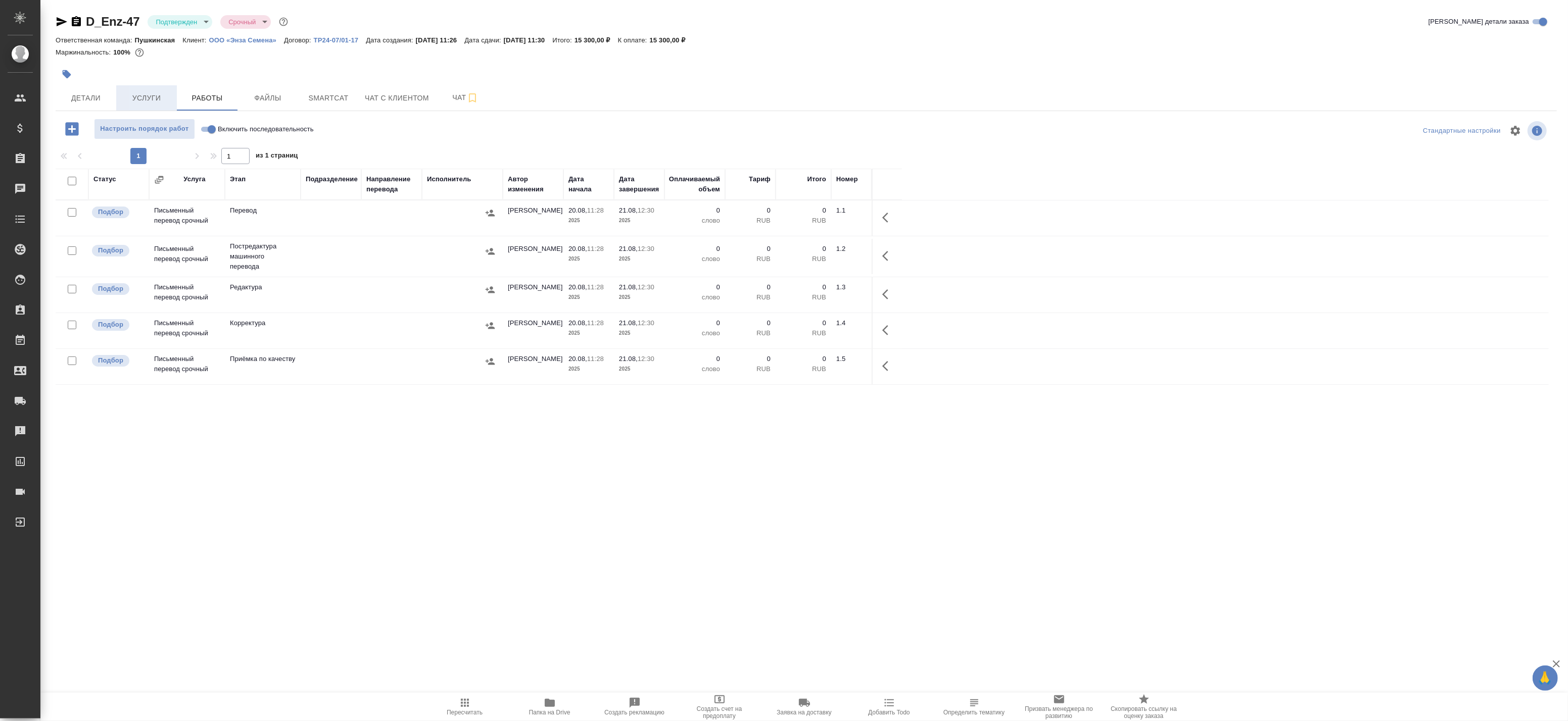
click at [144, 96] on span "Услуги" at bounding box center [146, 98] width 49 height 12
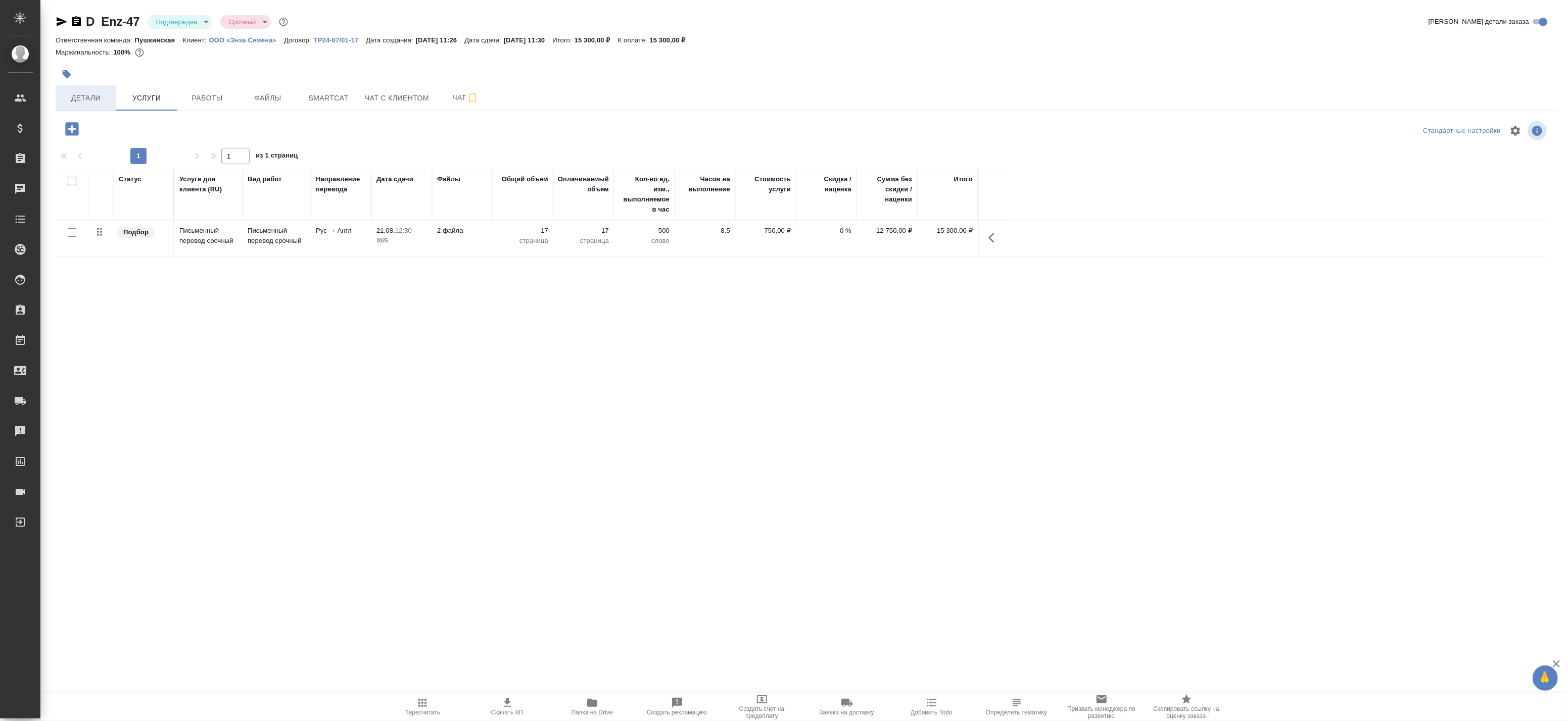
click at [94, 96] on span "Детали" at bounding box center [86, 98] width 49 height 12
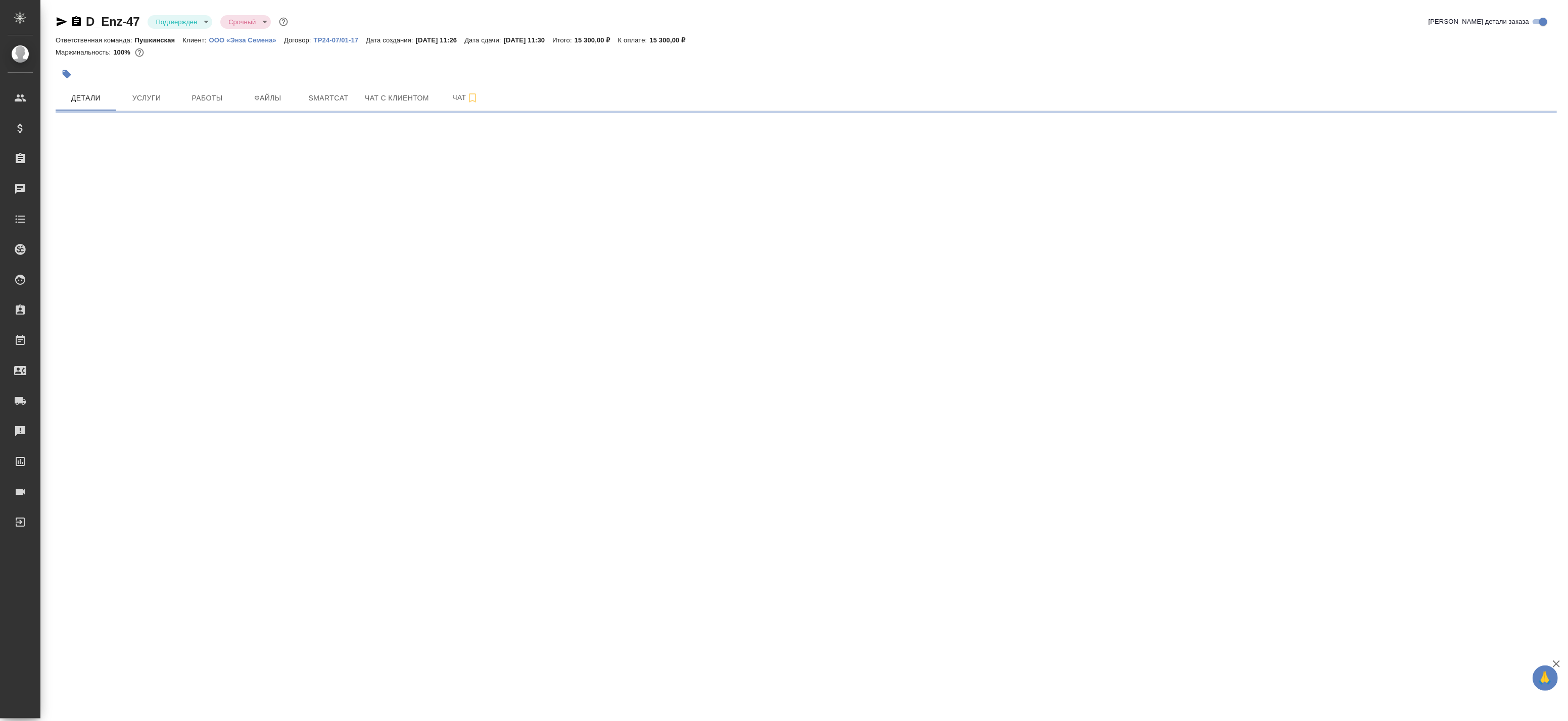
select select "RU"
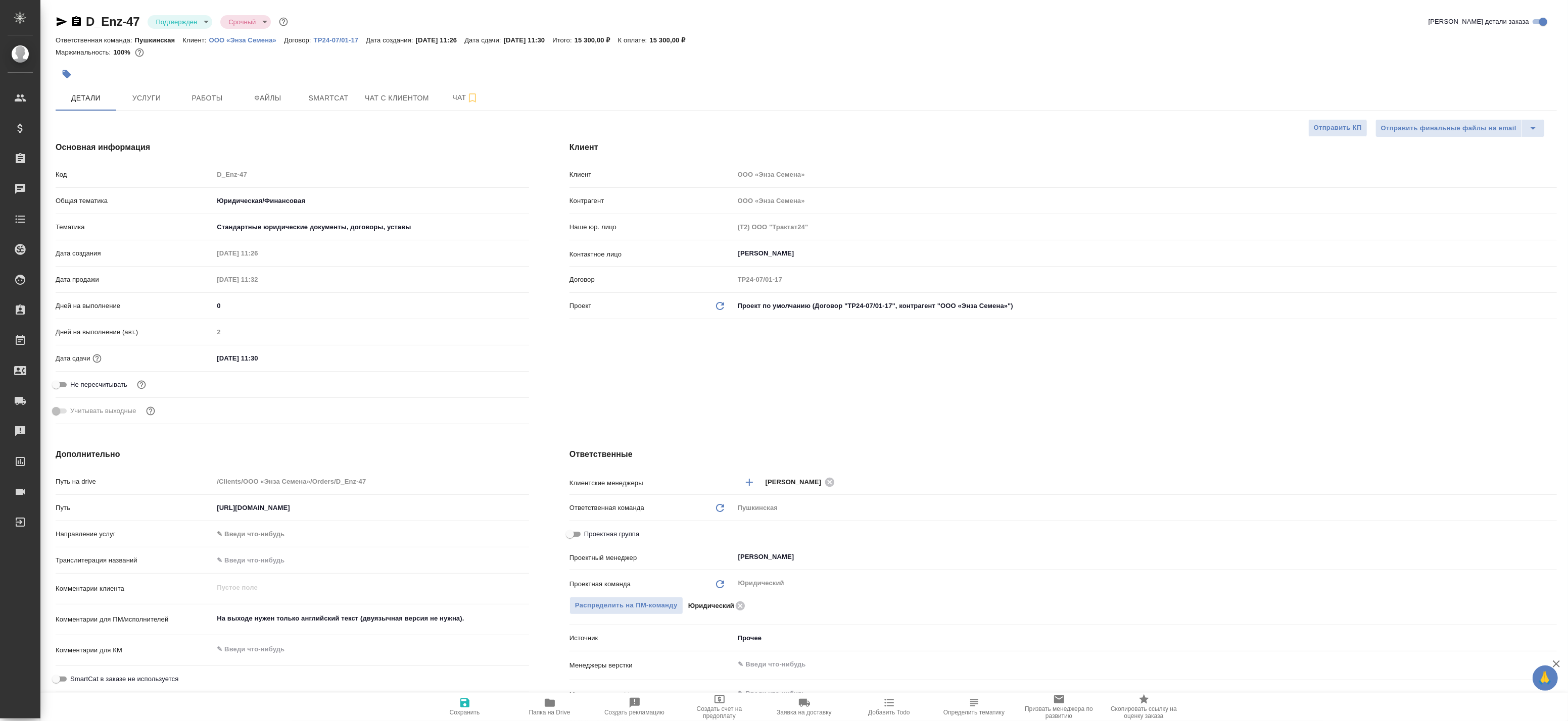
type textarea "x"
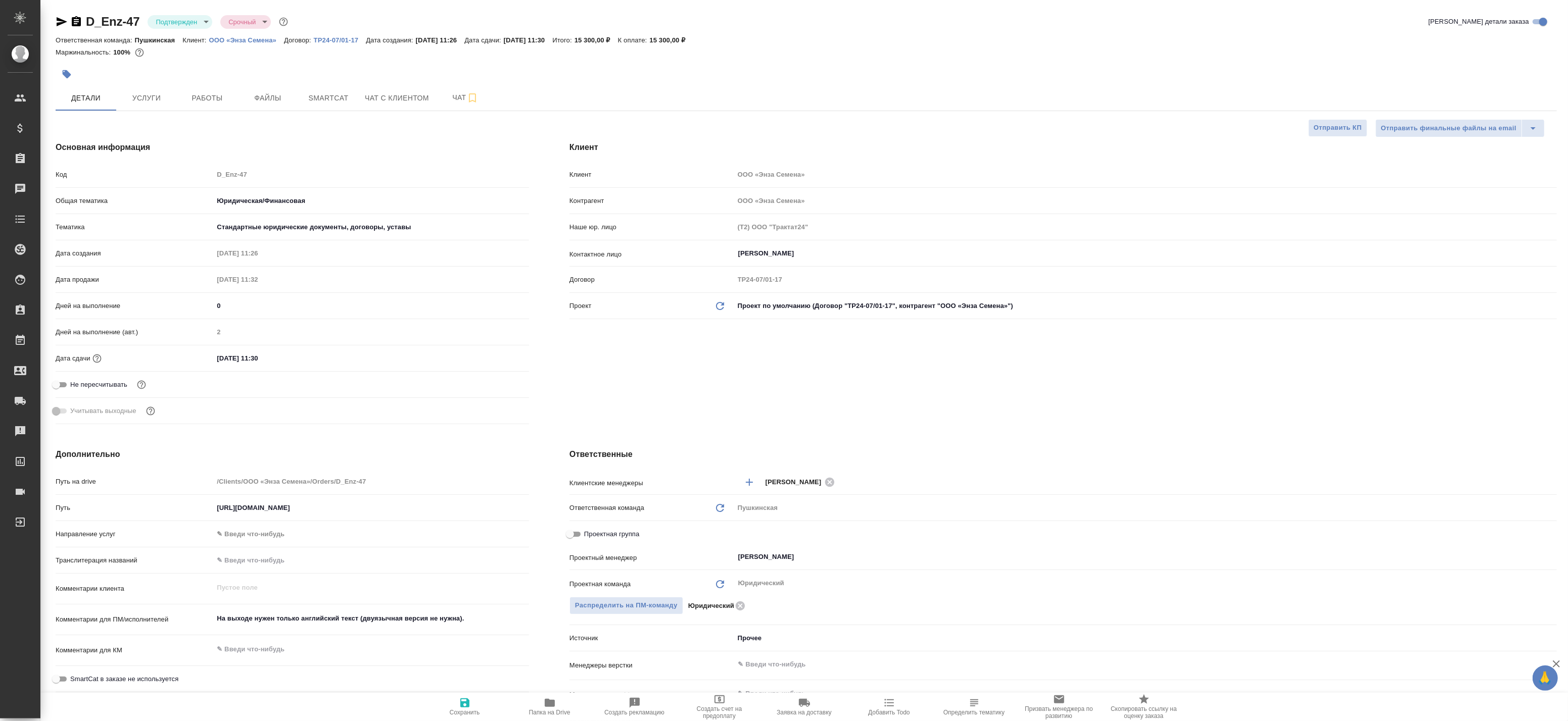
type textarea "x"
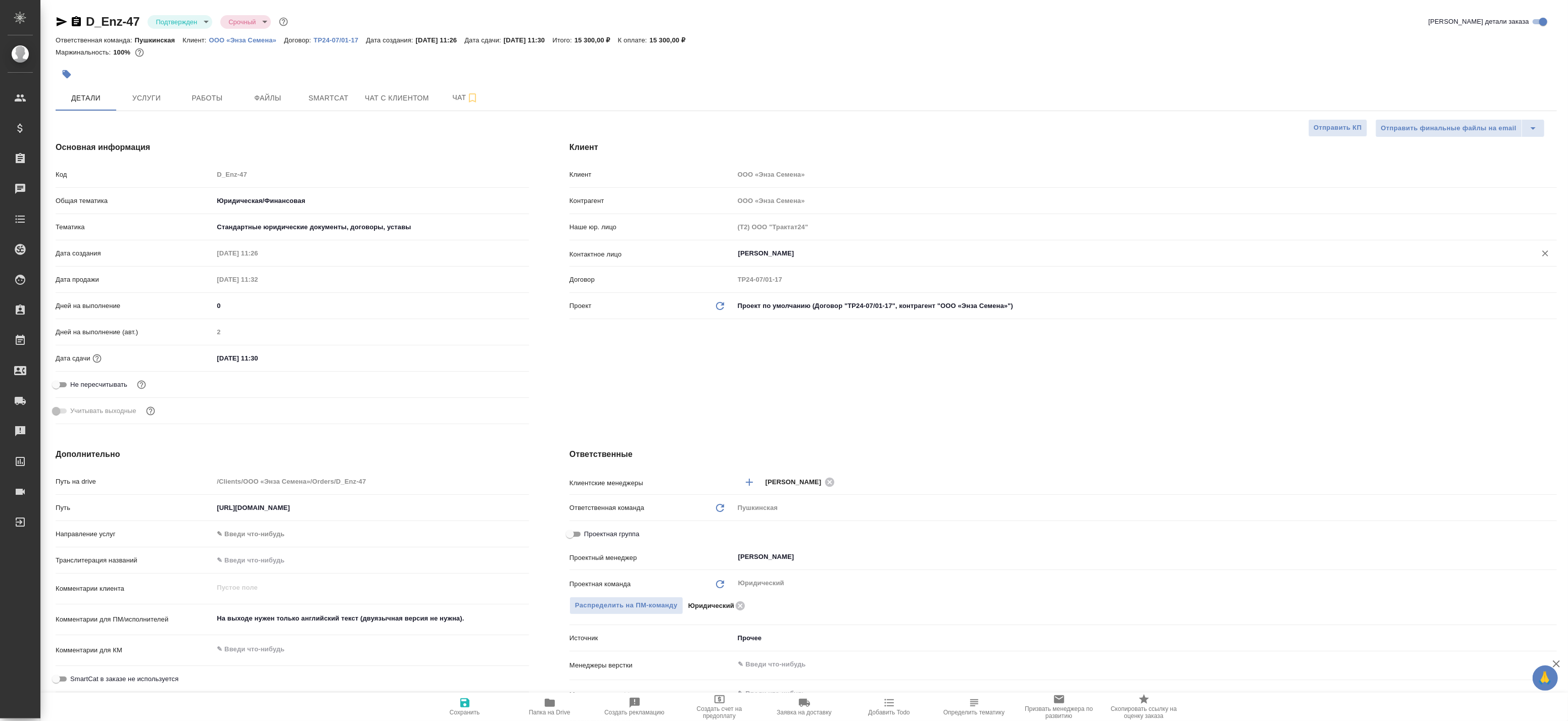
type textarea "x"
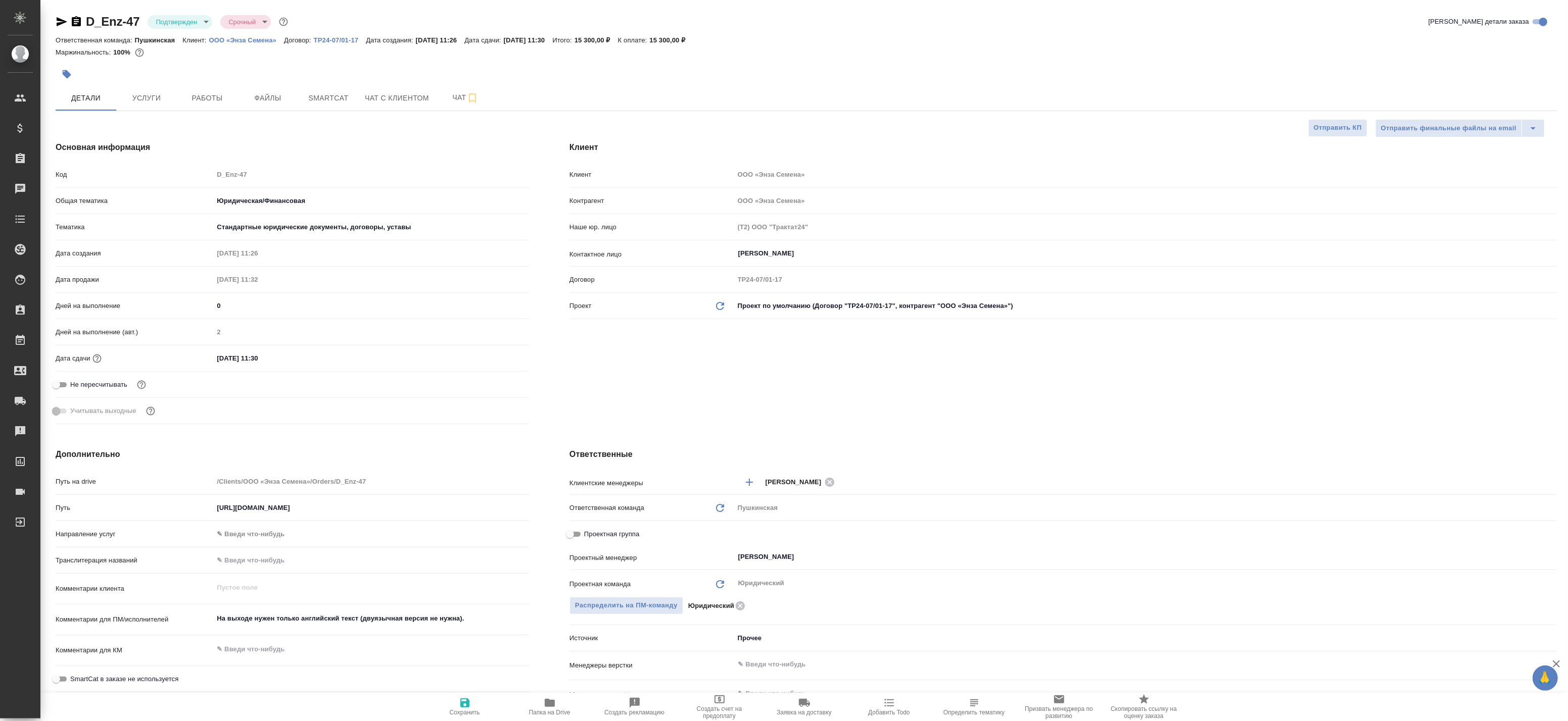
type textarea "x"
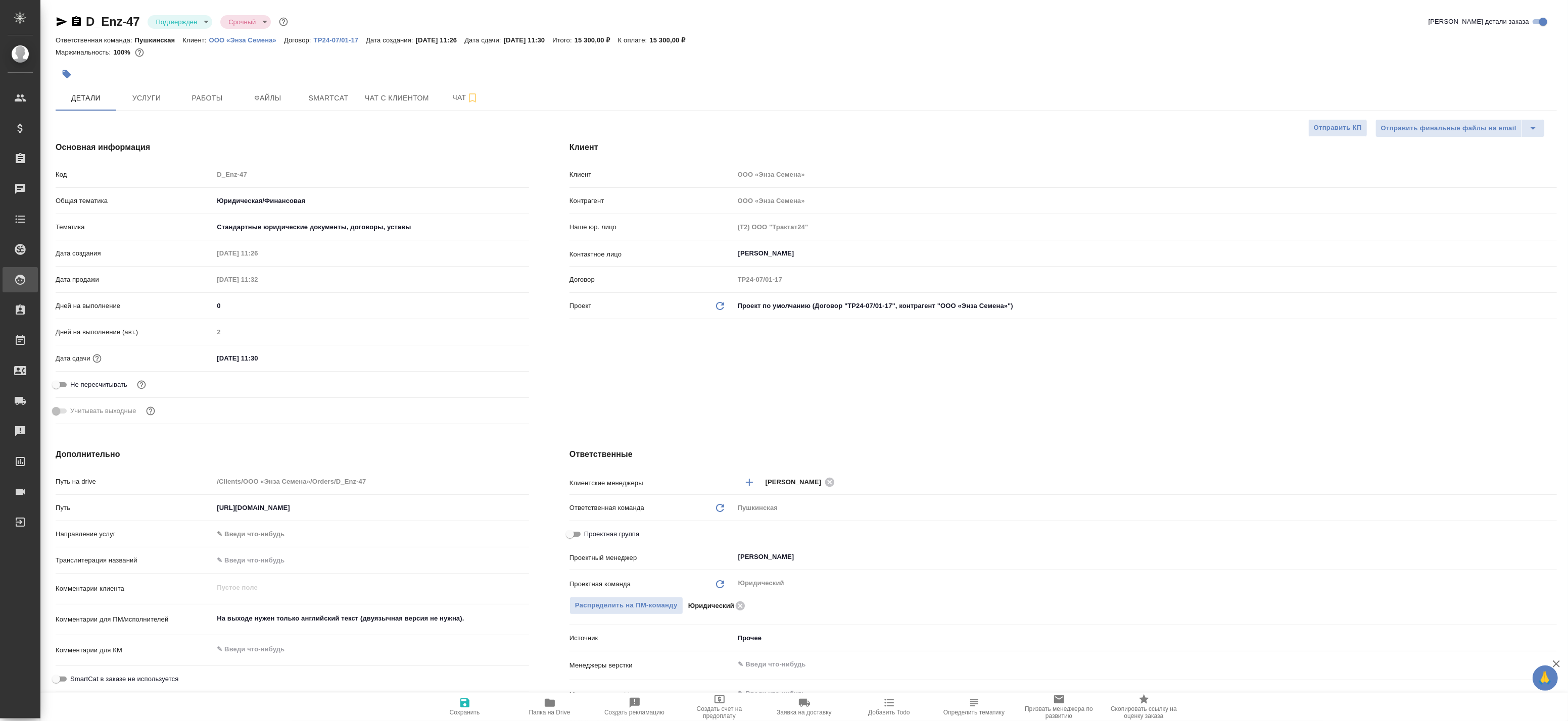
type textarea "x"
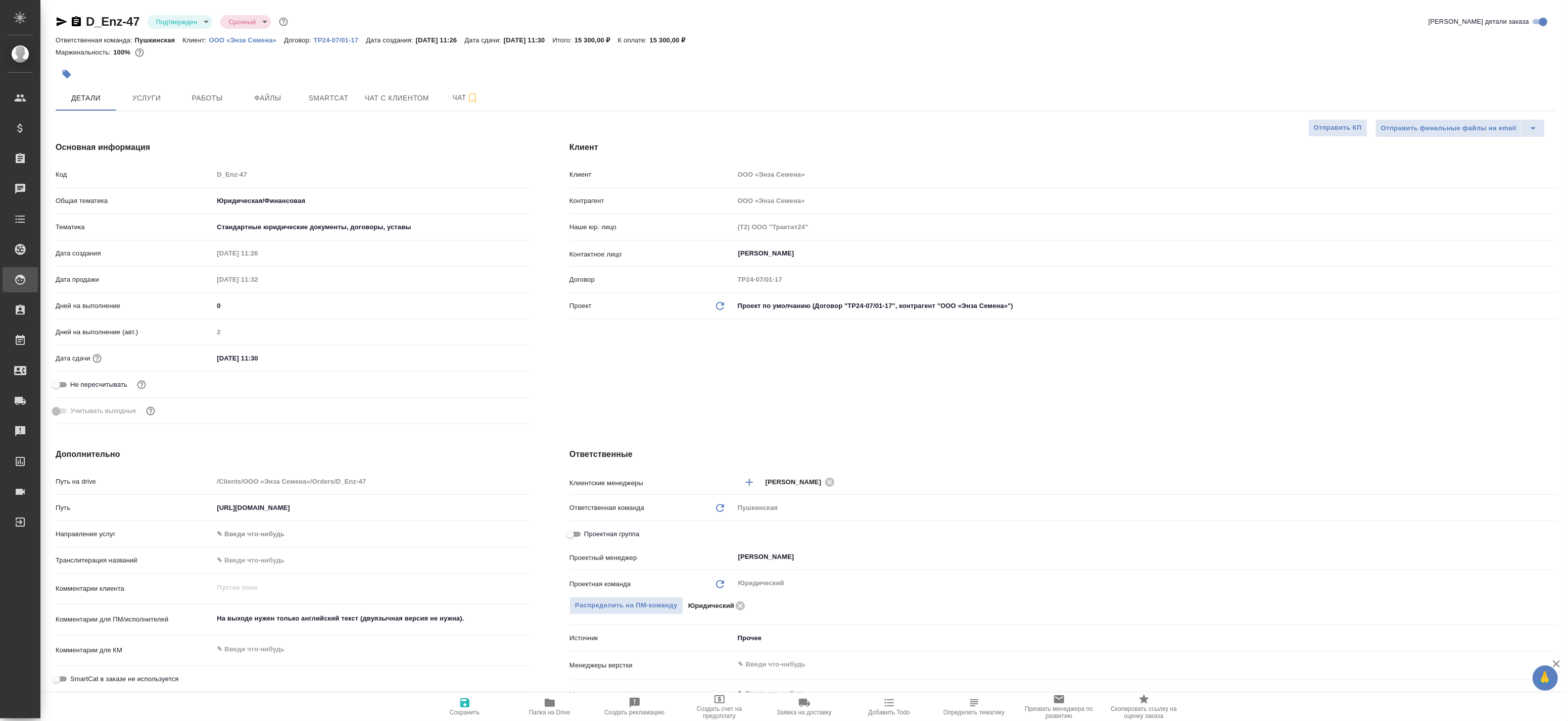
type textarea "x"
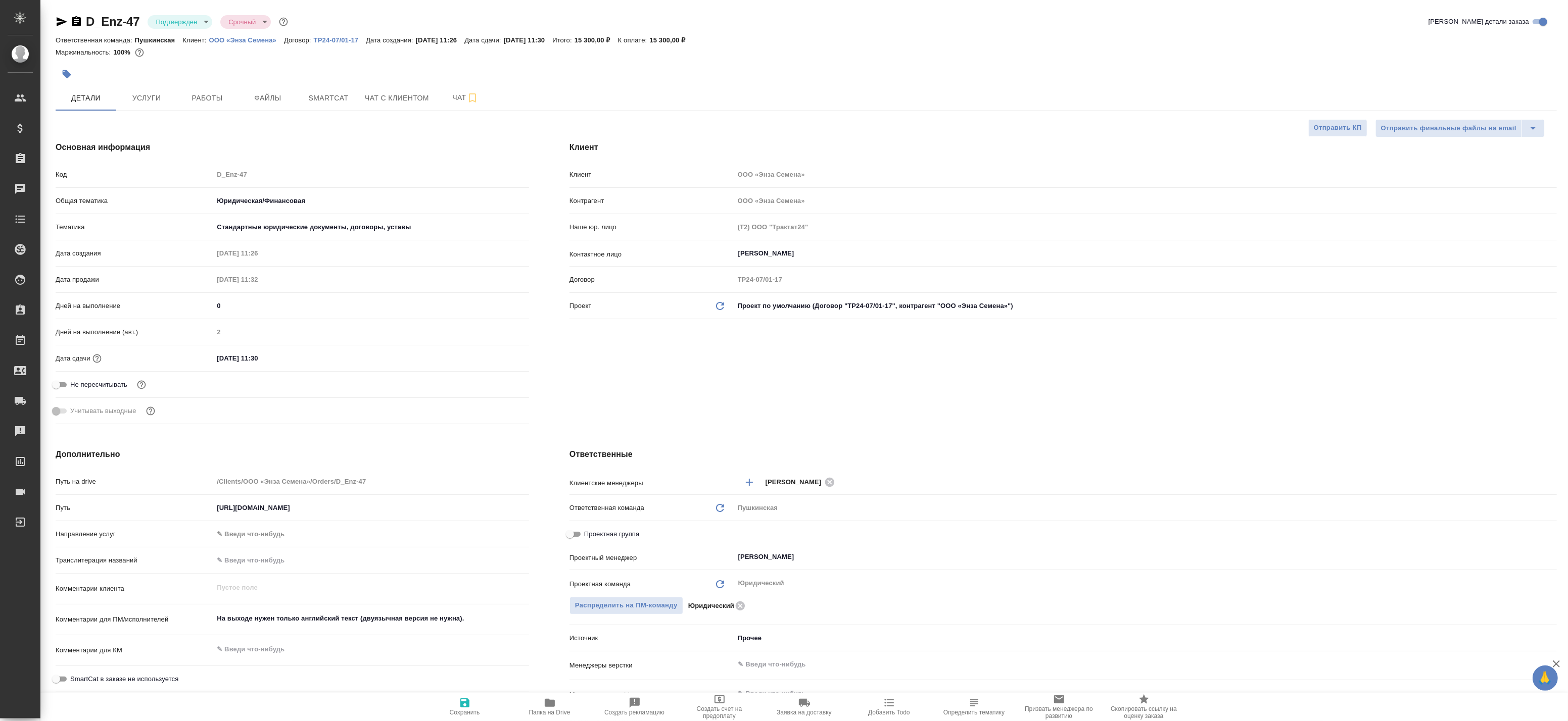
type textarea "x"
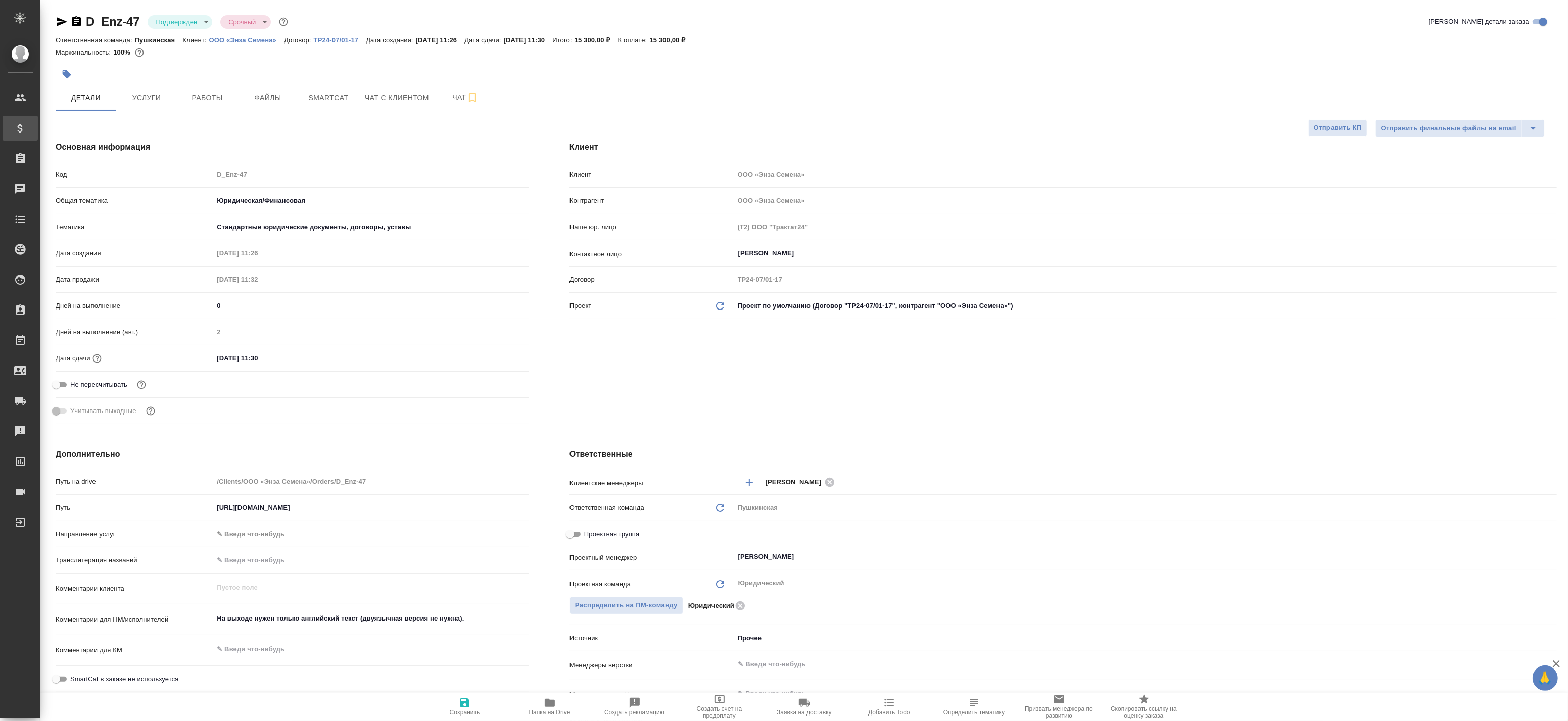
type textarea "x"
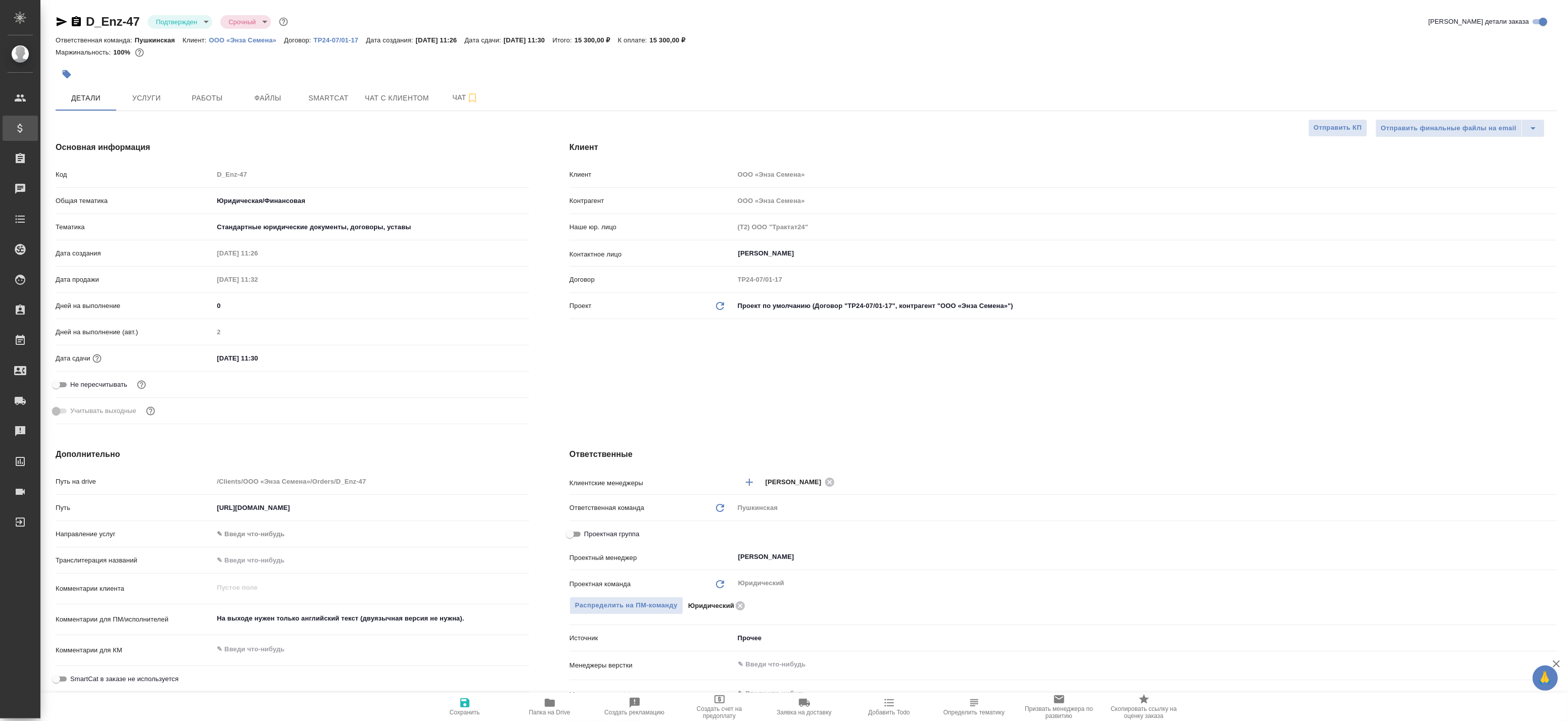
type textarea "x"
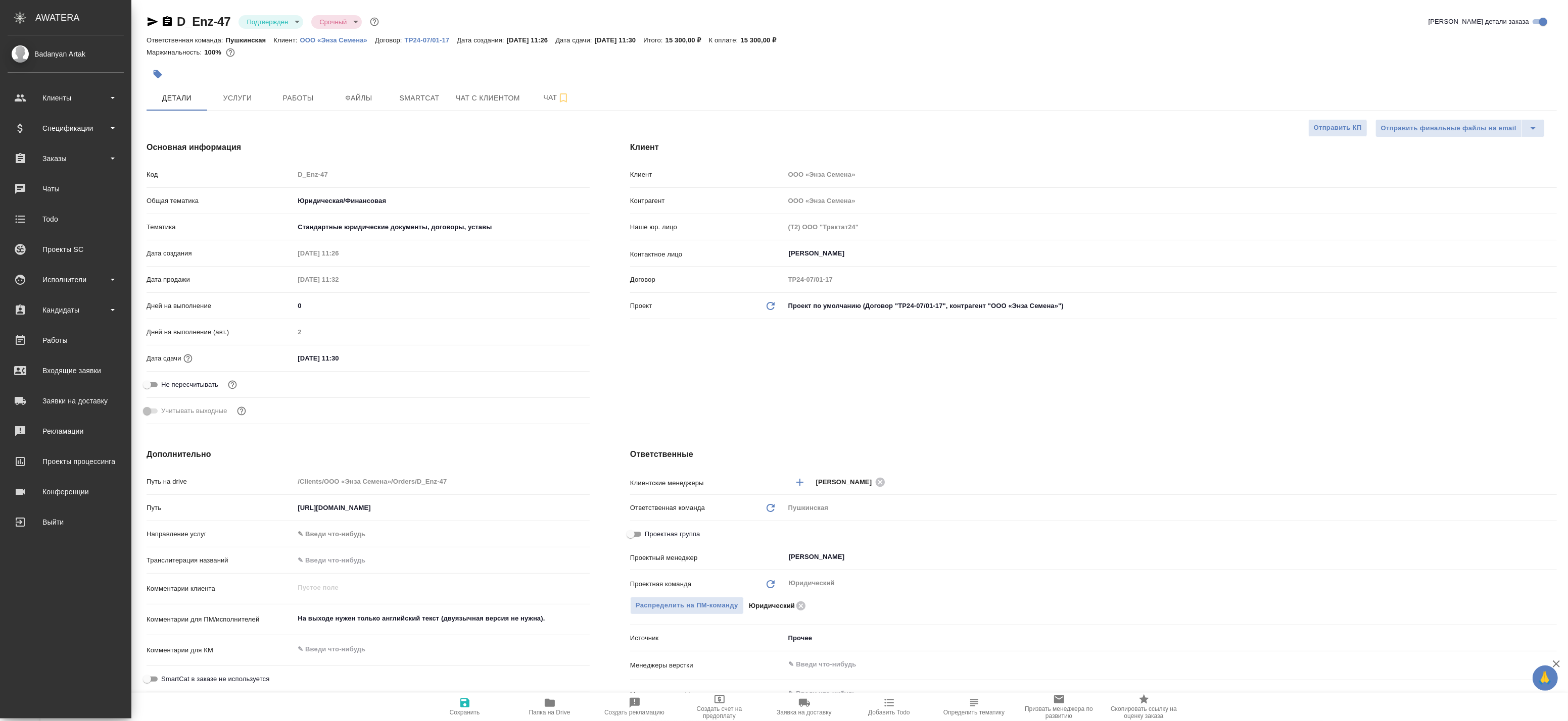
click at [257, 19] on body "🙏 .cls-1 fill:#fff; AWATERA Badanyan Artak Клиенты Спецификации Заказы 0 Чаты T…" at bounding box center [784, 360] width 1568 height 721
click at [268, 109] on button "В работе" at bounding box center [263, 107] width 33 height 11
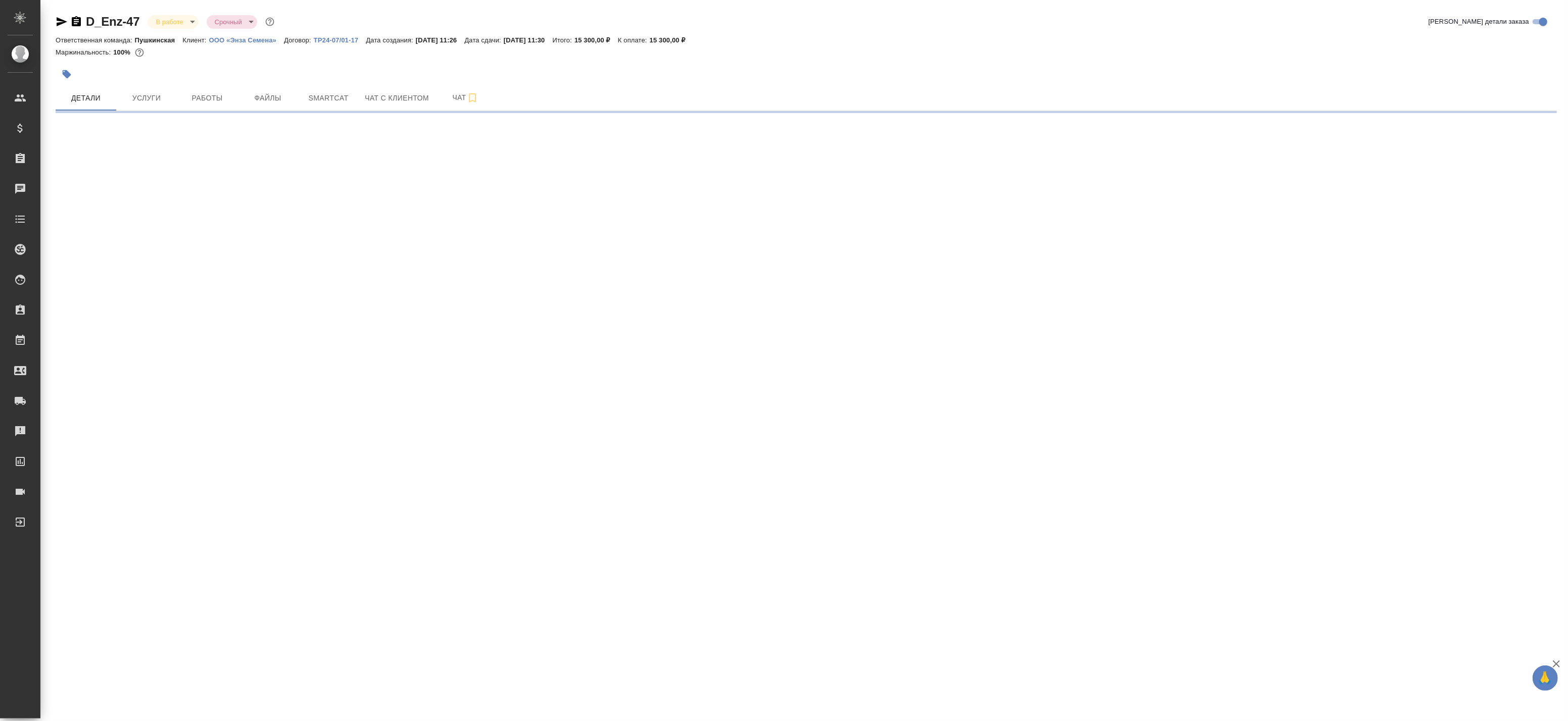
select select "RU"
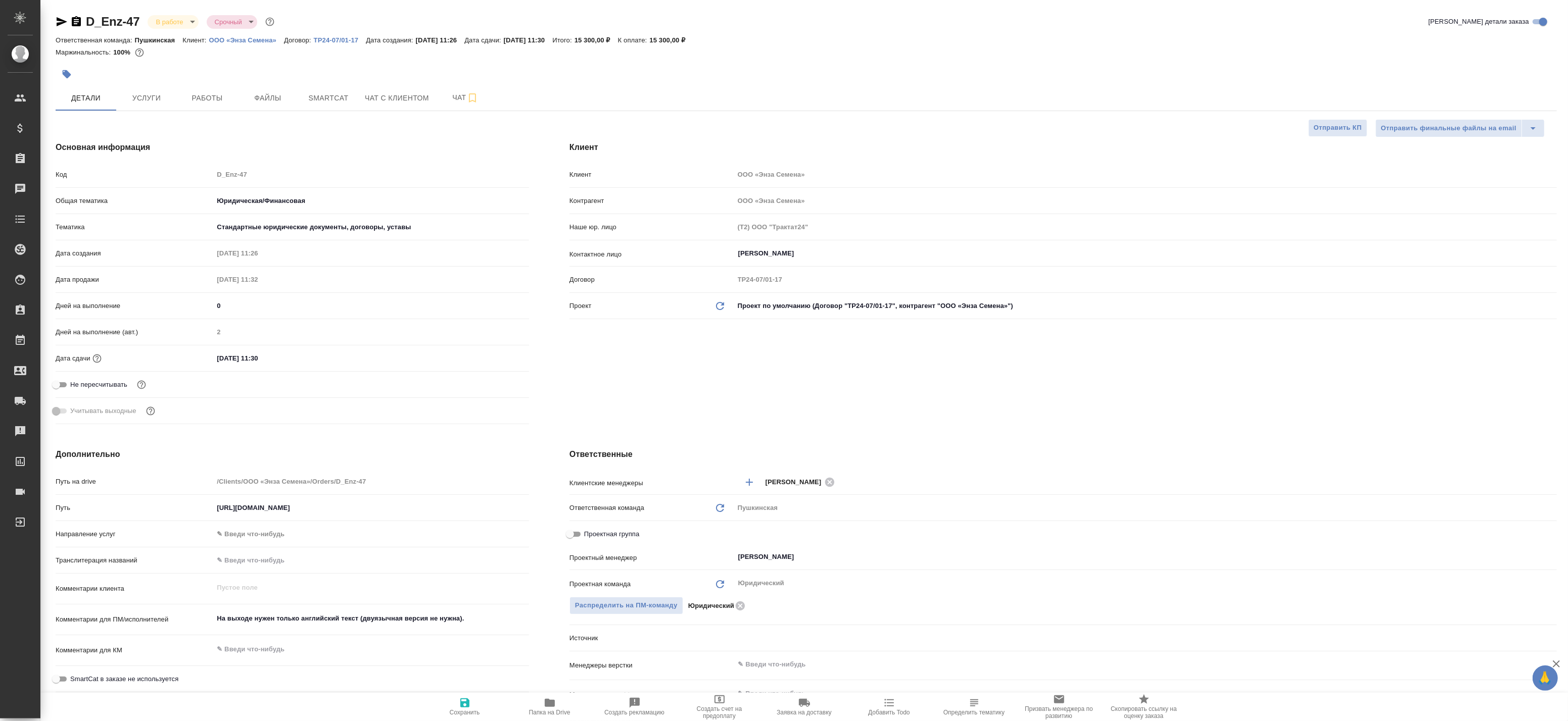
type textarea "x"
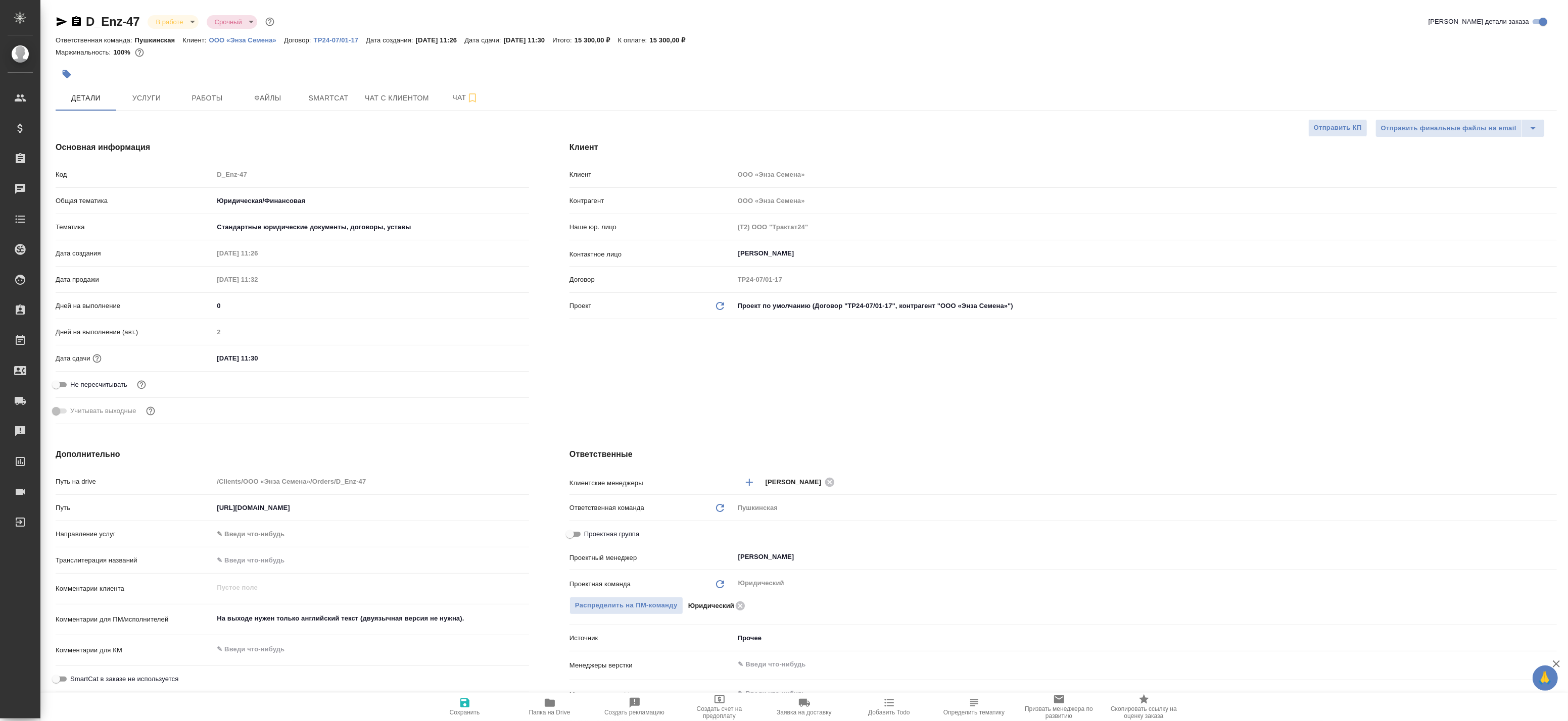
type textarea "x"
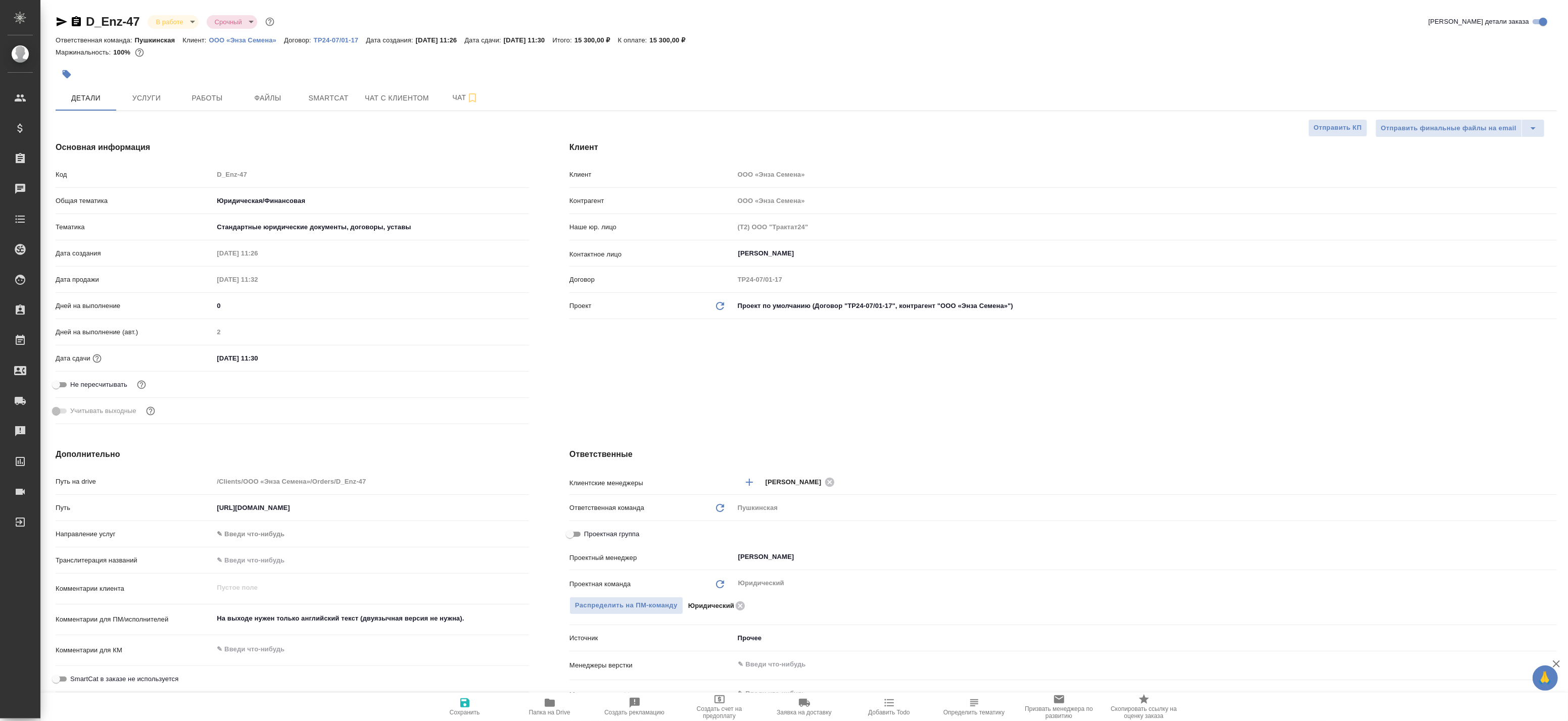
type textarea "x"
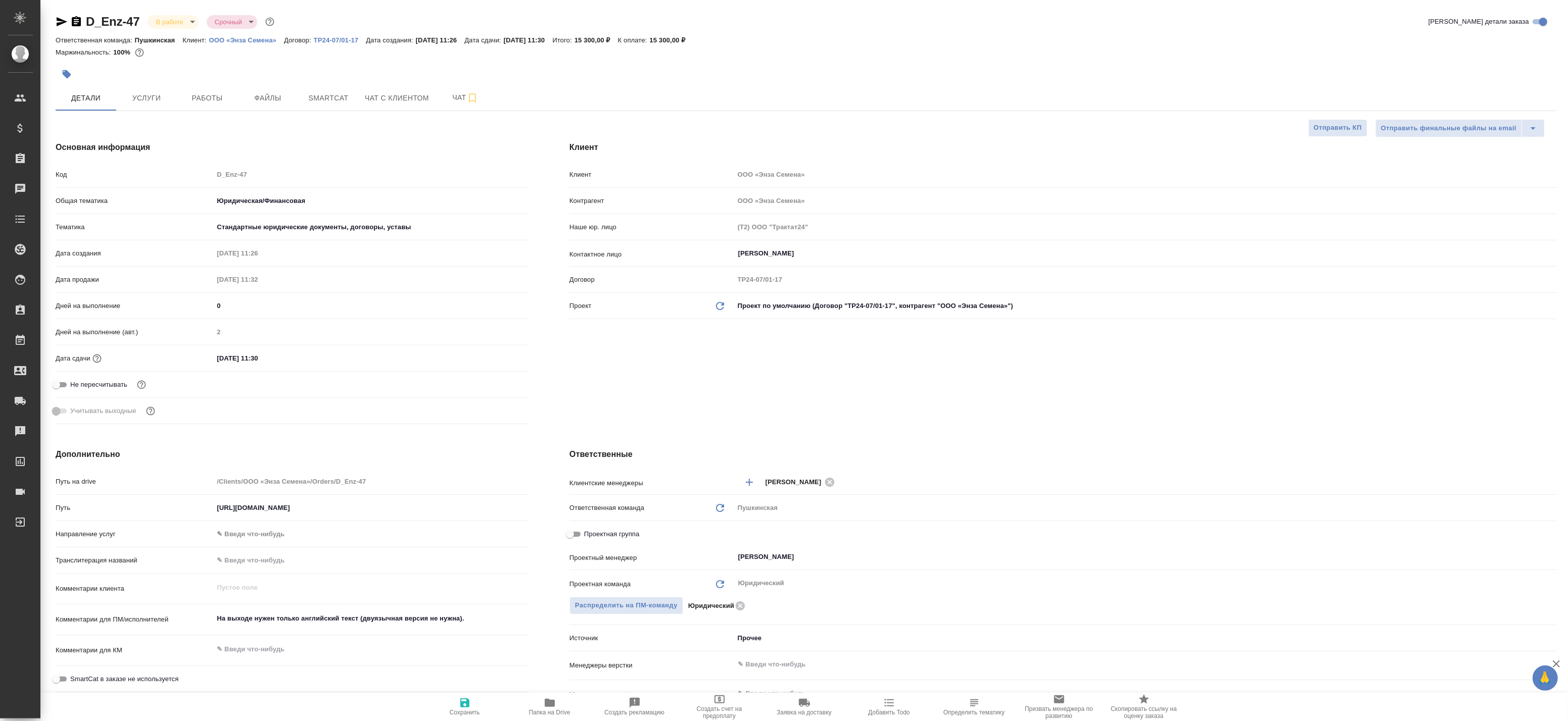
type textarea "x"
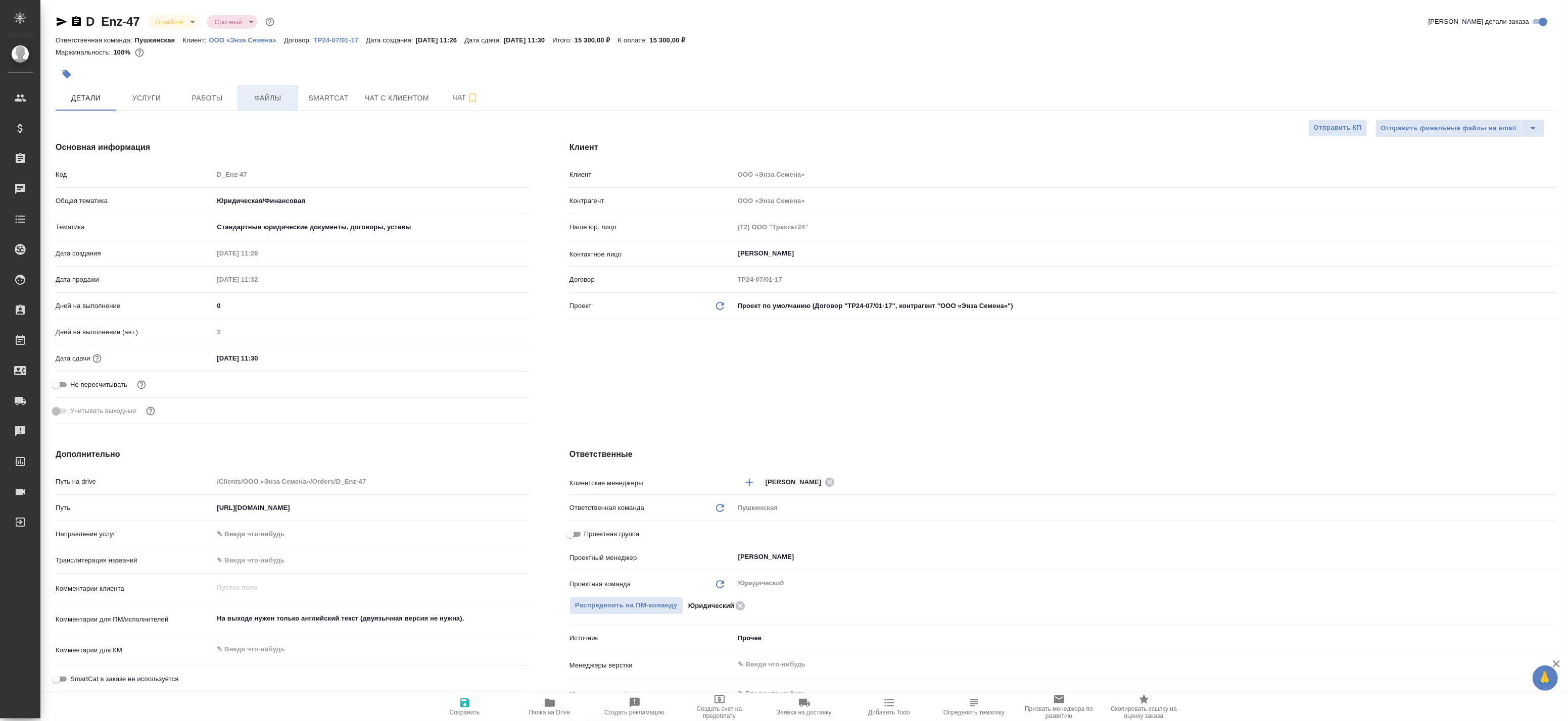
type textarea "x"
click at [315, 96] on span "Smartcat" at bounding box center [328, 98] width 49 height 12
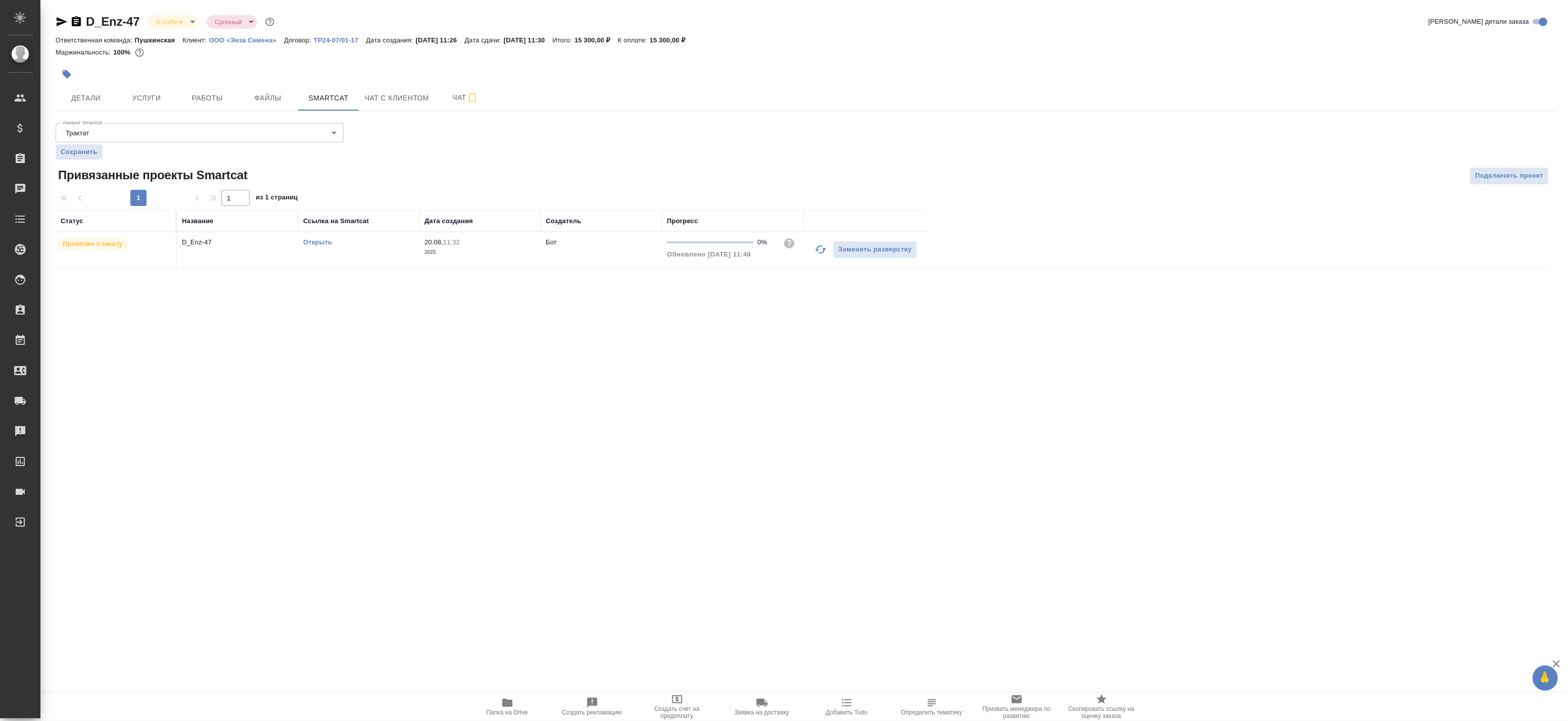
click at [328, 240] on link "Открыть" at bounding box center [318, 242] width 29 height 8
click at [268, 251] on td "D_Enz-47" at bounding box center [237, 249] width 121 height 35
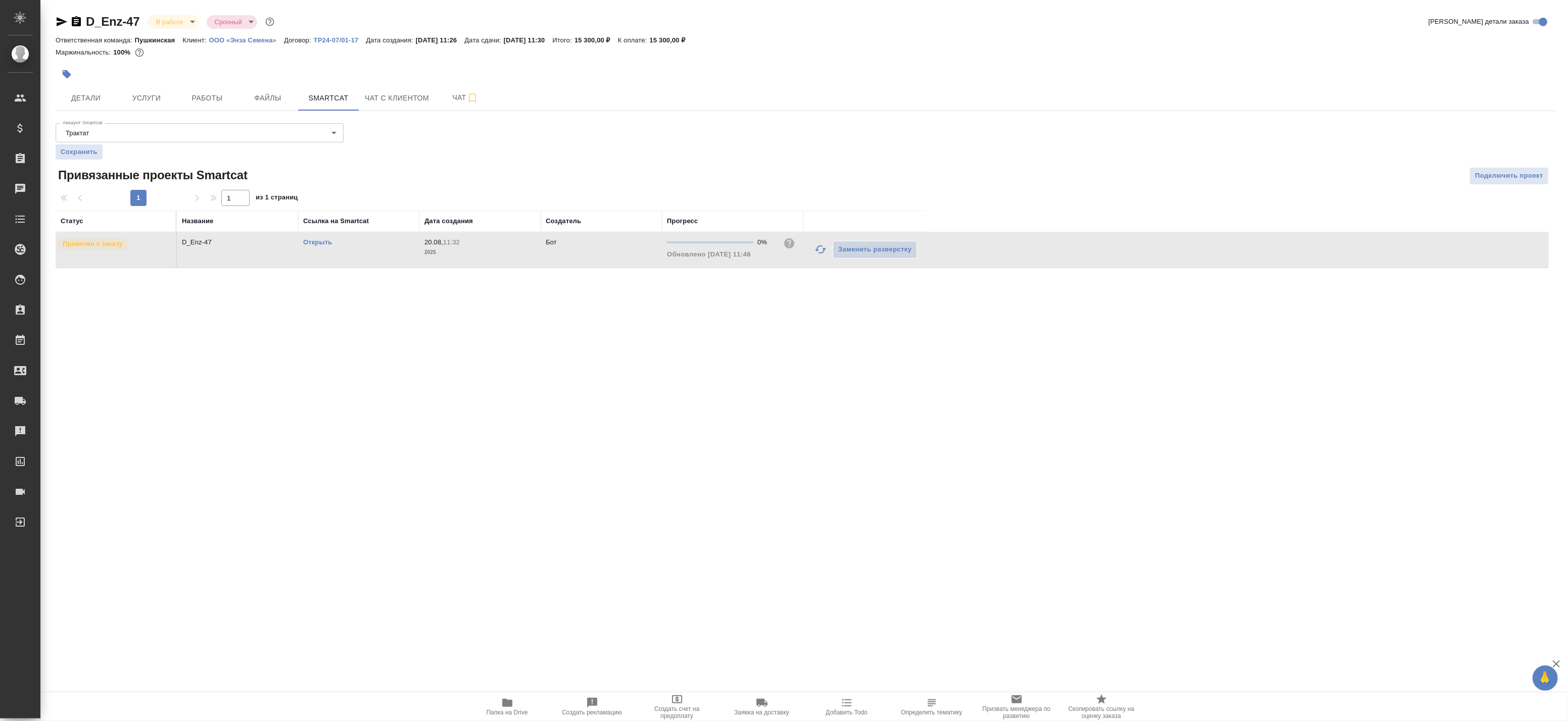
click at [268, 251] on td "D_Enz-47" at bounding box center [237, 249] width 121 height 35
click at [154, 98] on span "Услуги" at bounding box center [146, 98] width 49 height 12
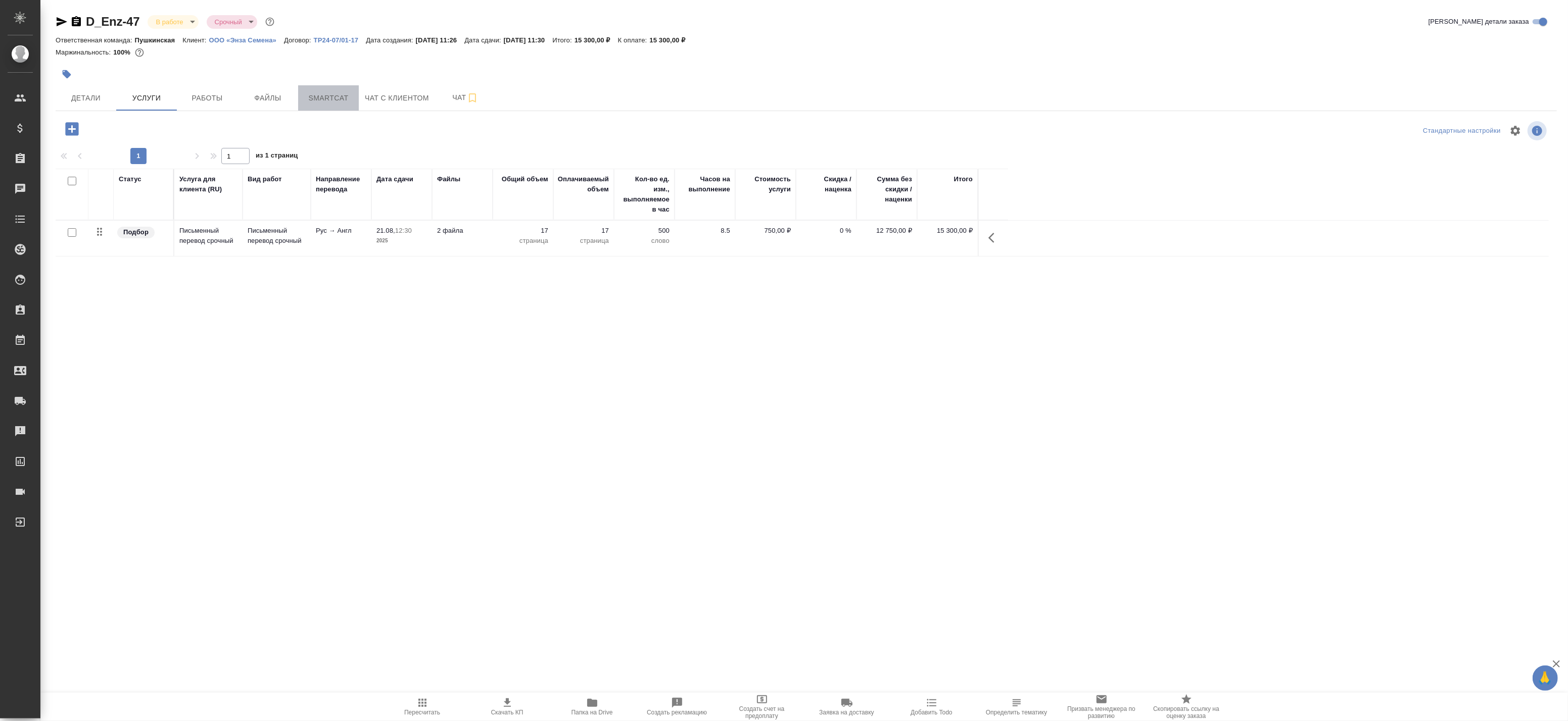
click at [322, 97] on span "Smartcat" at bounding box center [328, 98] width 49 height 12
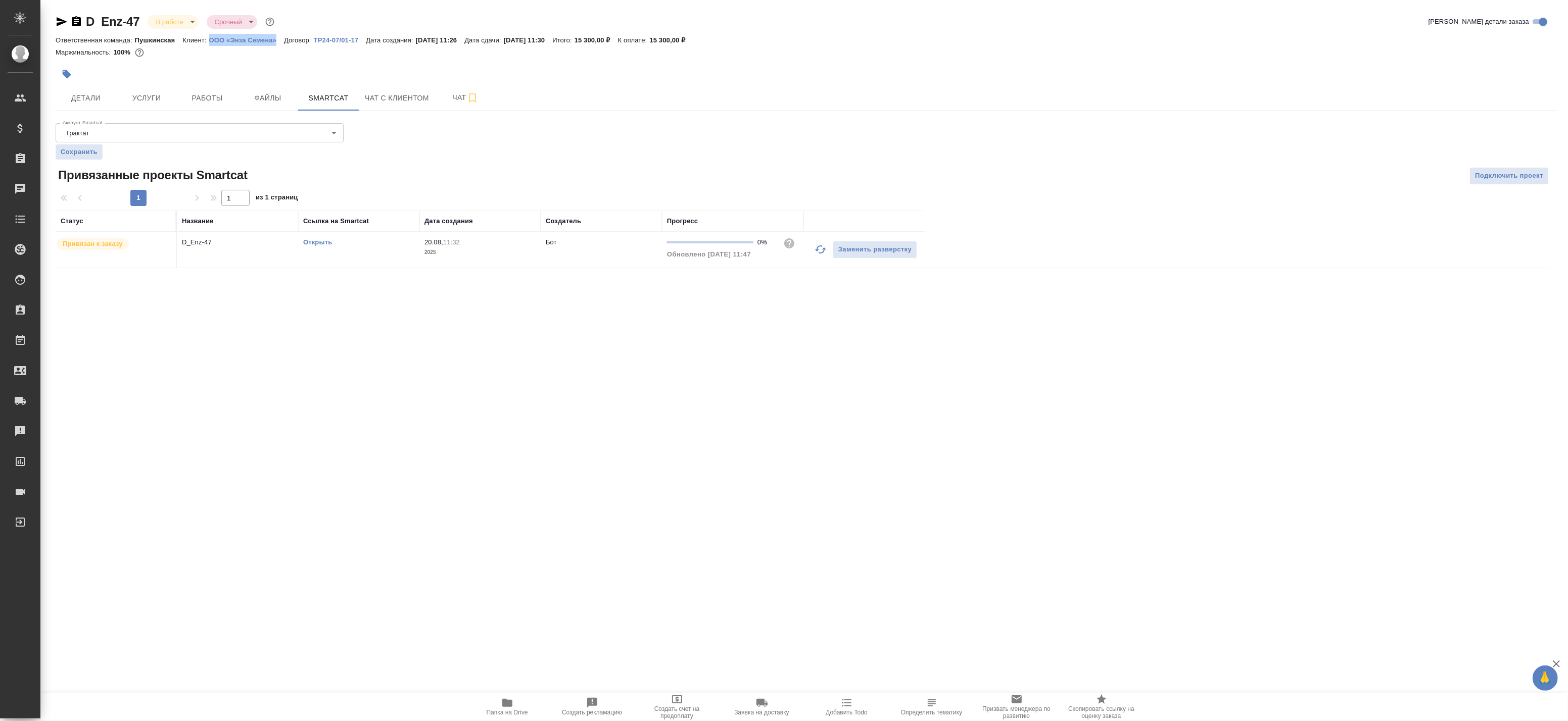
drag, startPoint x: 206, startPoint y: 35, endPoint x: 274, endPoint y: 42, distance: 68.4
click at [274, 42] on div "Ответственная команда: Пушкинская Клиент: ООО «Энза Семена» Договор: ТР24-07/01…" at bounding box center [806, 40] width 1501 height 12
copy p "ООО «Энза Семена»"
click at [129, 94] on span "Услуги" at bounding box center [146, 98] width 49 height 12
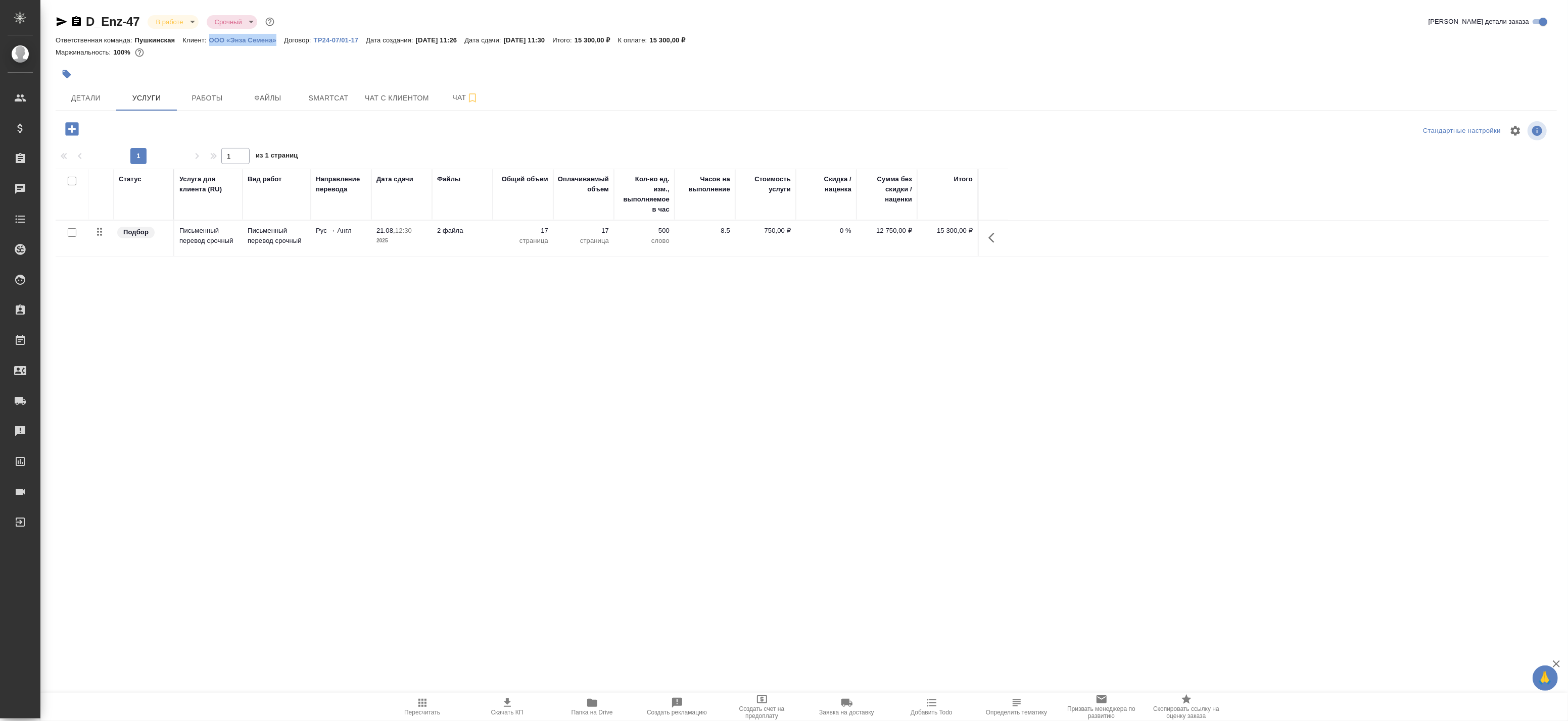
click at [987, 240] on button "button" at bounding box center [994, 238] width 24 height 24
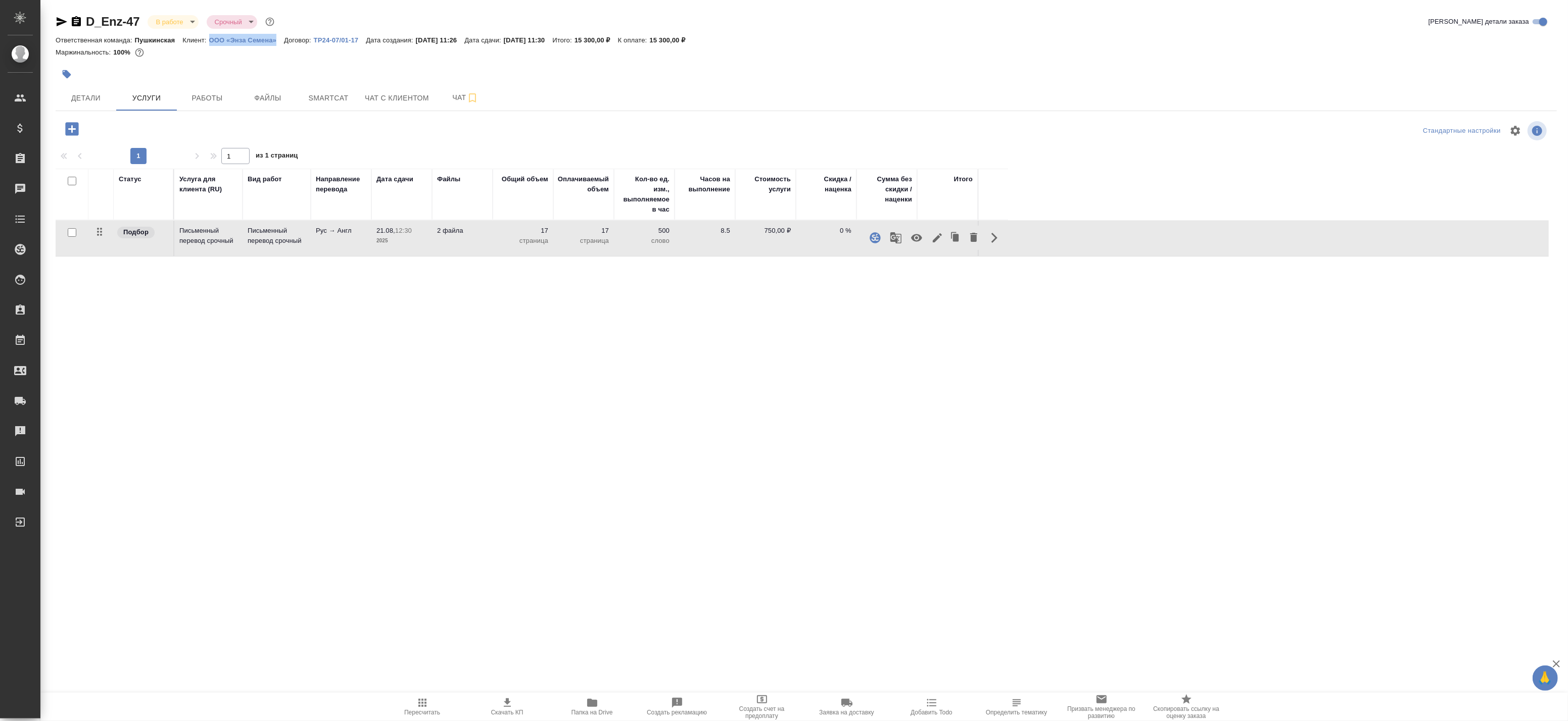
drag, startPoint x: 916, startPoint y: 244, endPoint x: 886, endPoint y: 276, distance: 43.9
click at [886, 277] on div "Статус Услуга для клиента (RU) Вид работ Направление перевода Дата сдачи Файлы …" at bounding box center [802, 396] width 1493 height 454
click at [988, 240] on button "button" at bounding box center [994, 238] width 24 height 24
click at [895, 240] on icon "button" at bounding box center [896, 238] width 12 height 12
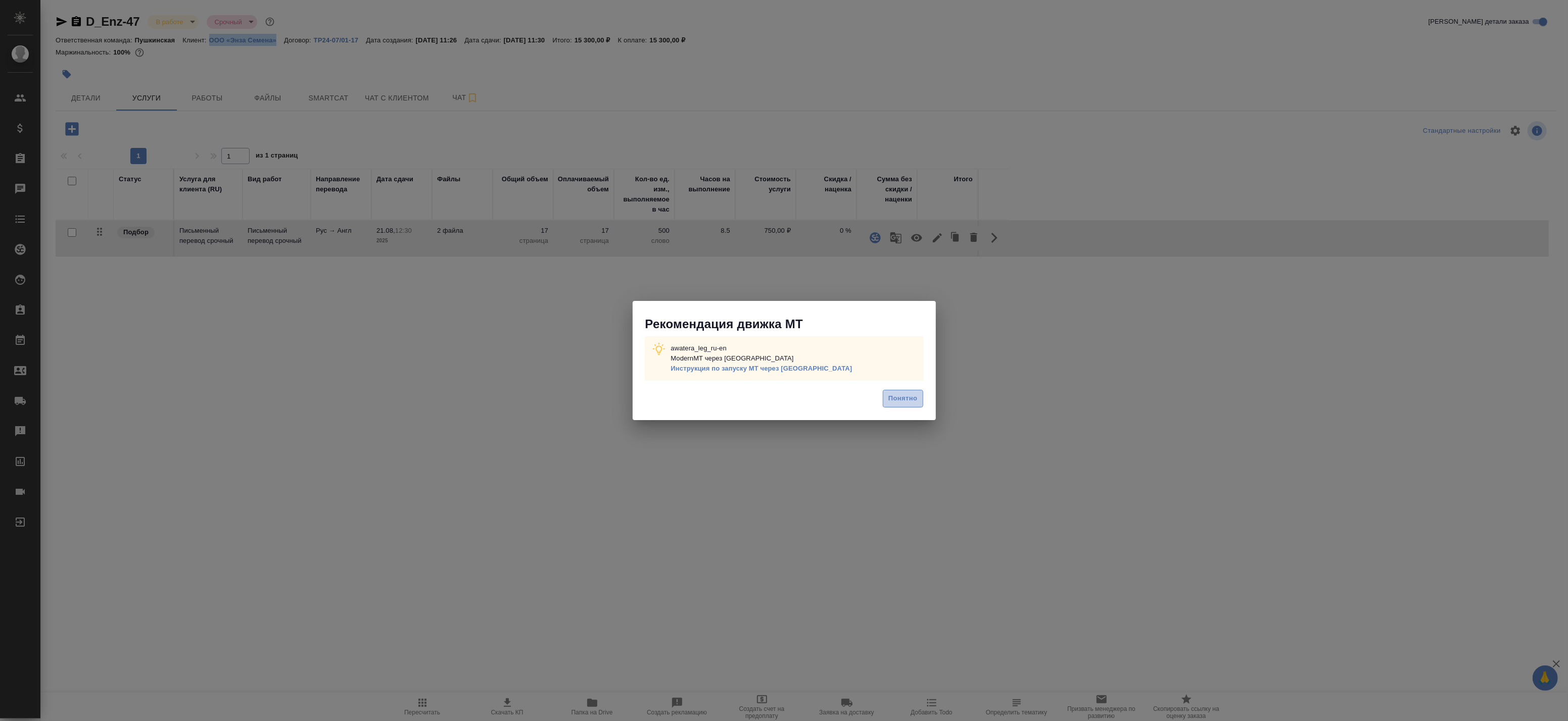
click at [916, 404] on span "Понятно" at bounding box center [903, 398] width 29 height 12
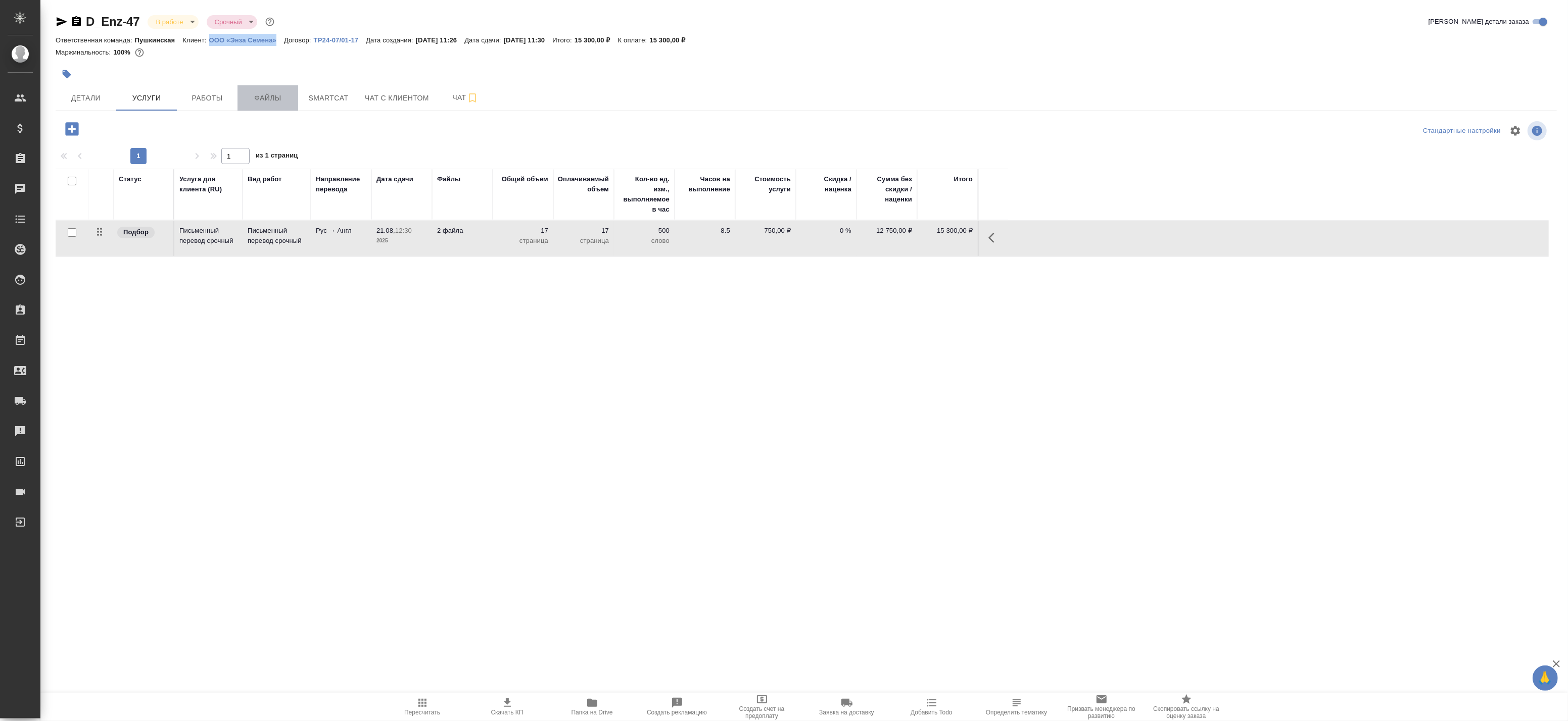
click at [251, 101] on span "Файлы" at bounding box center [268, 98] width 49 height 12
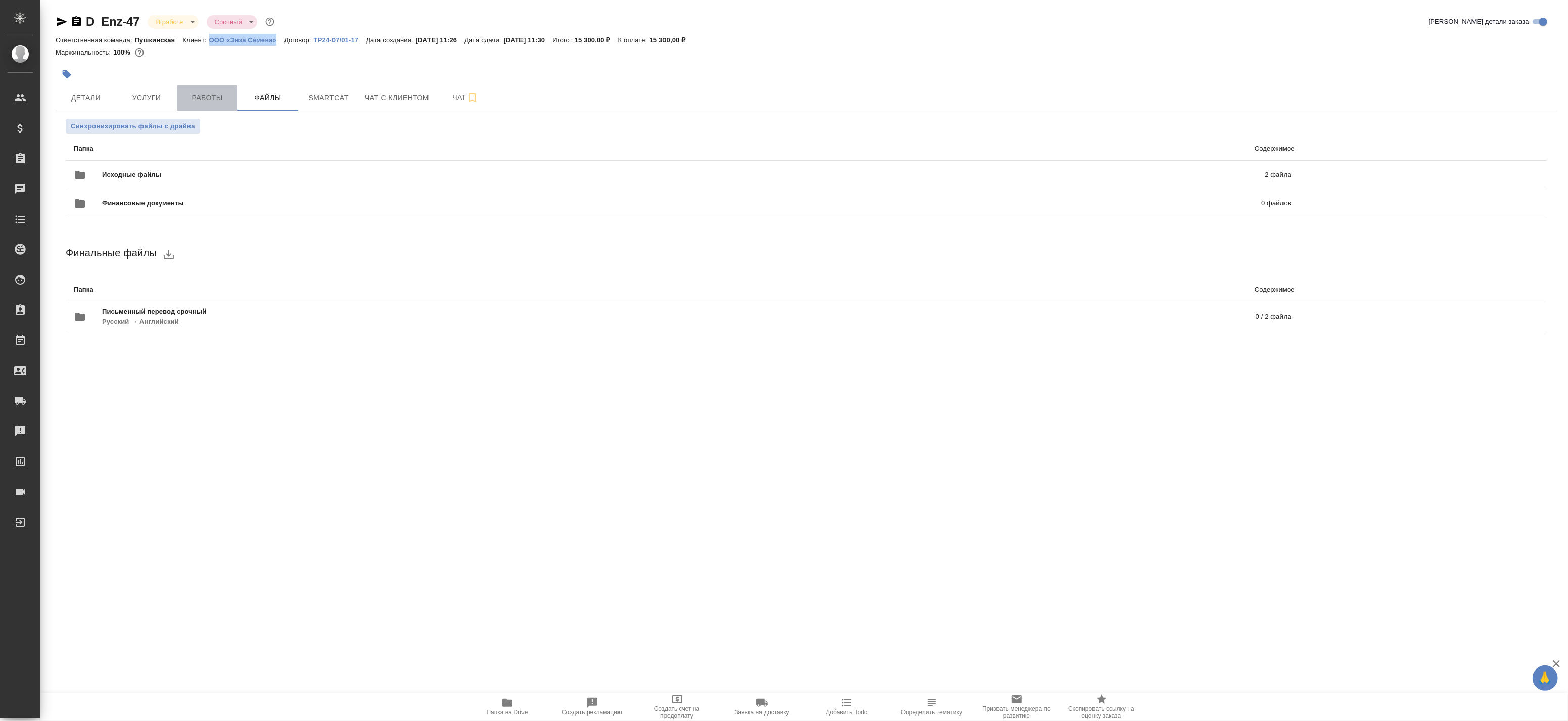
click at [211, 101] on span "Работы" at bounding box center [207, 98] width 49 height 12
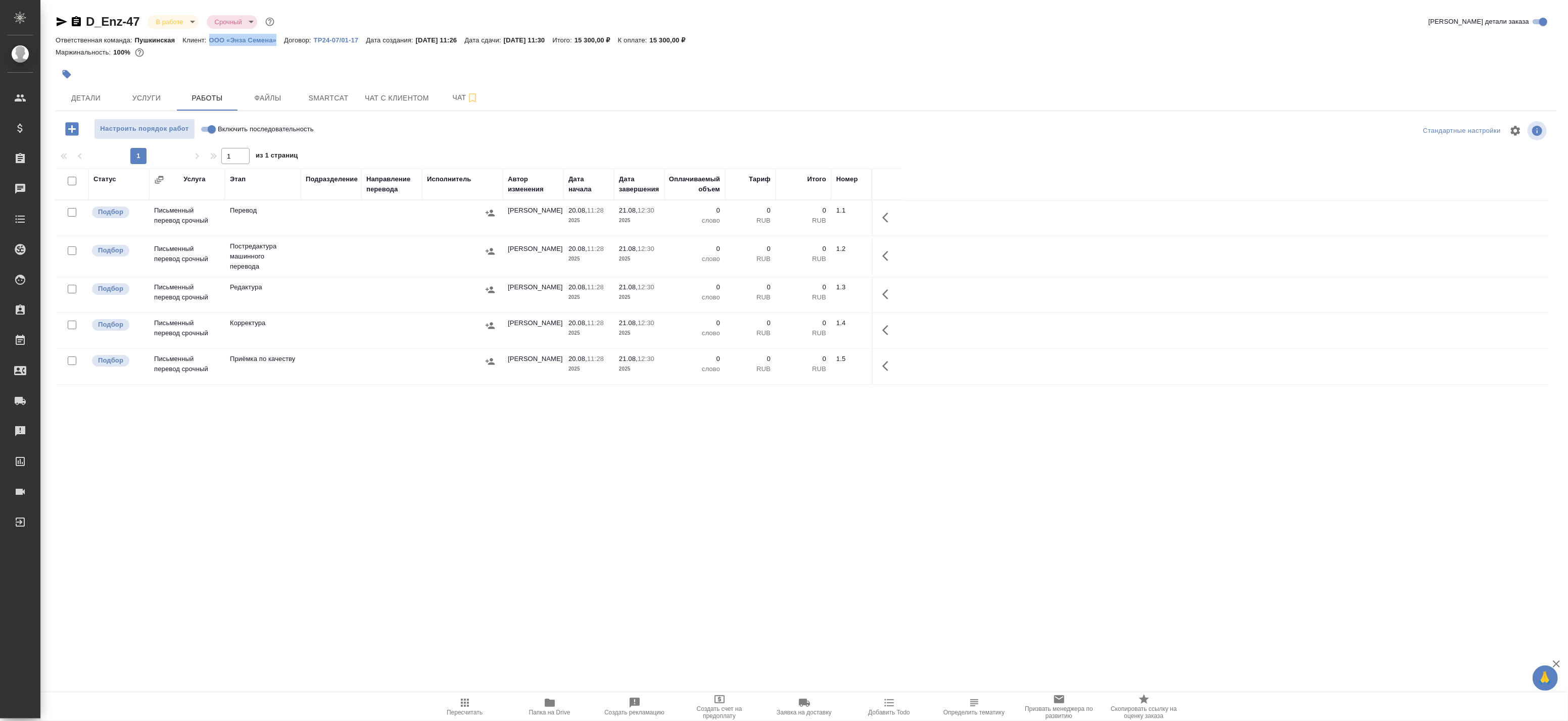
click at [393, 236] on td at bounding box center [391, 218] width 61 height 35
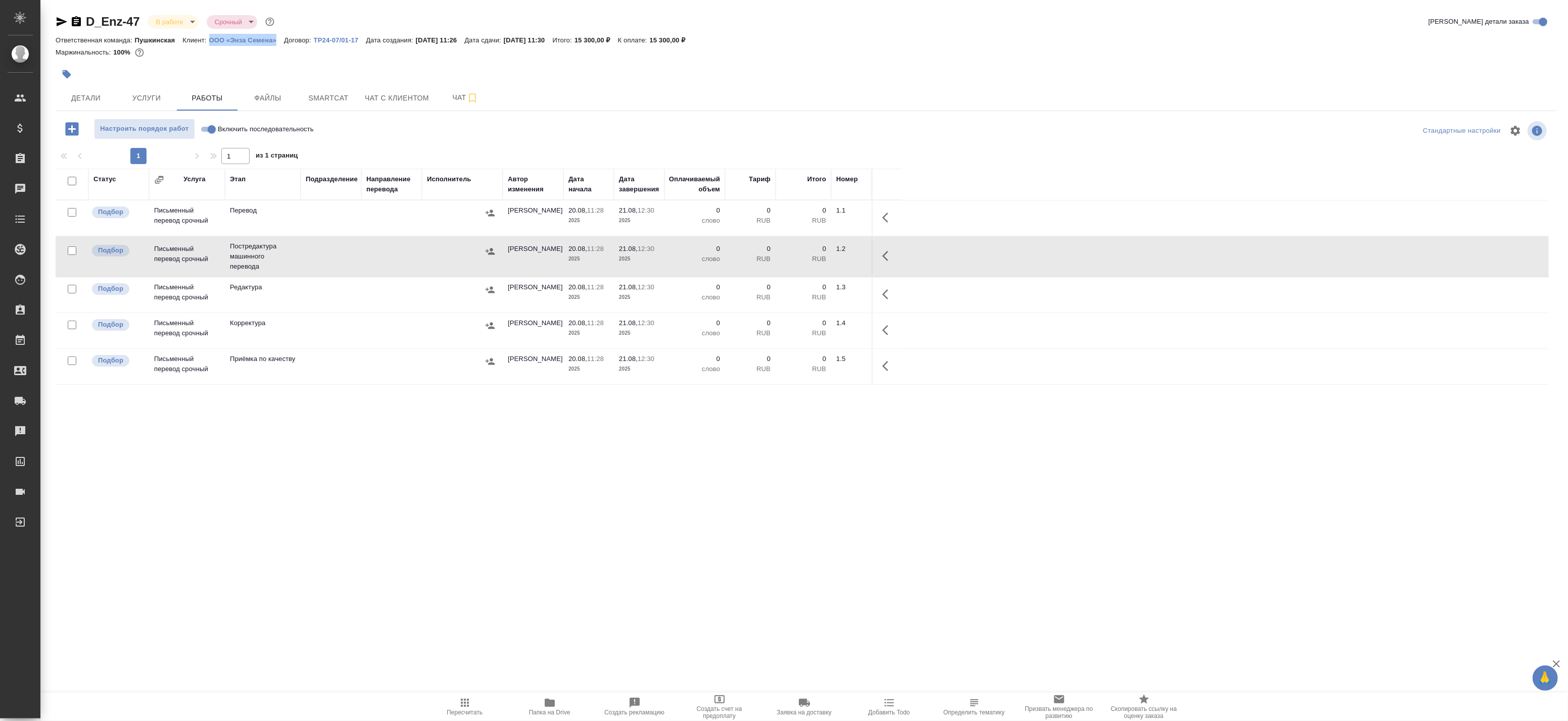
click at [890, 255] on icon "button" at bounding box center [888, 256] width 12 height 12
click at [815, 254] on icon "button" at bounding box center [813, 256] width 9 height 9
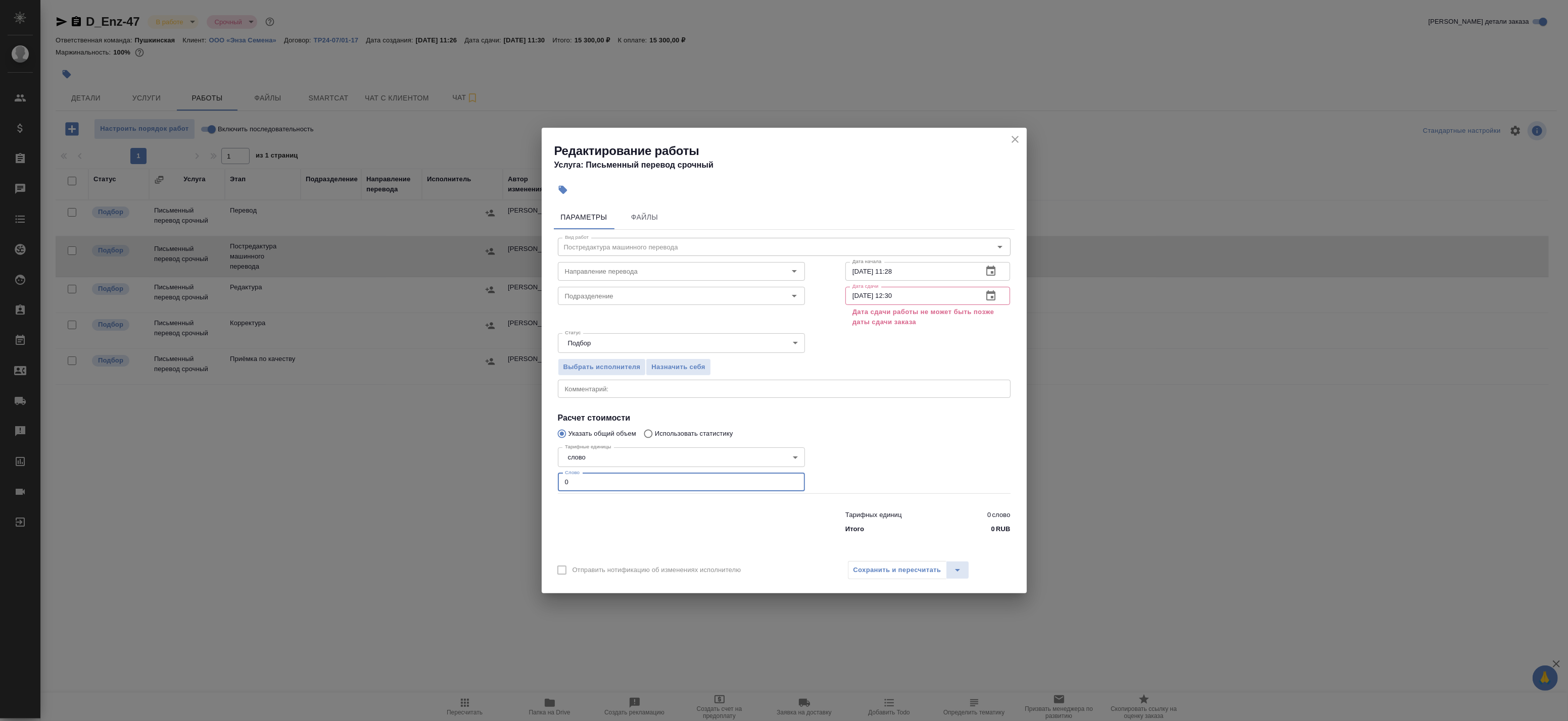
drag, startPoint x: 563, startPoint y: 481, endPoint x: 531, endPoint y: 480, distance: 32.0
click at [531, 481] on div "Редактирование работы Услуга: Письменный перевод срочный Параметры Файлы Вид ра…" at bounding box center [784, 360] width 1568 height 721
paste input "3513"
type input "3513"
click at [667, 519] on div at bounding box center [681, 520] width 288 height 40
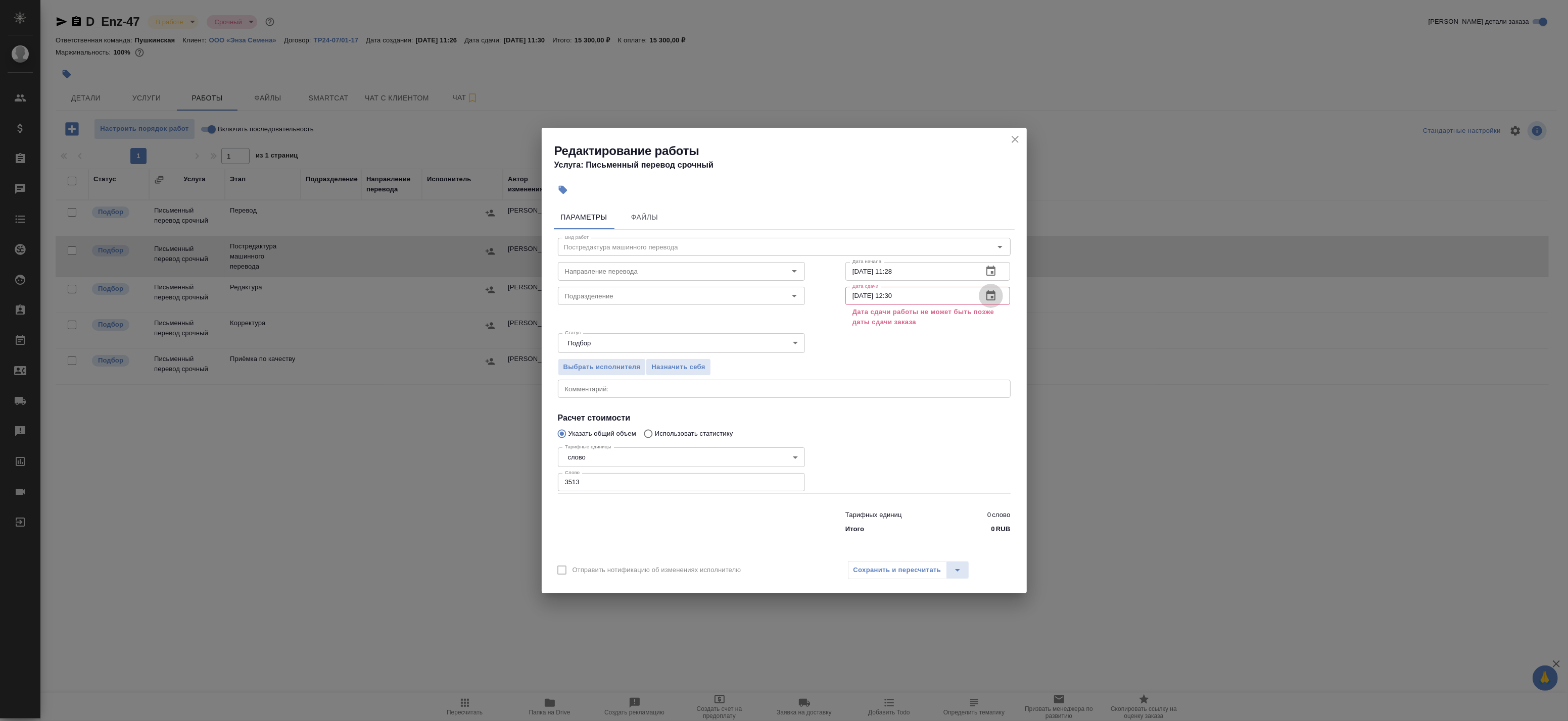
click at [992, 294] on icon "button" at bounding box center [991, 296] width 12 height 12
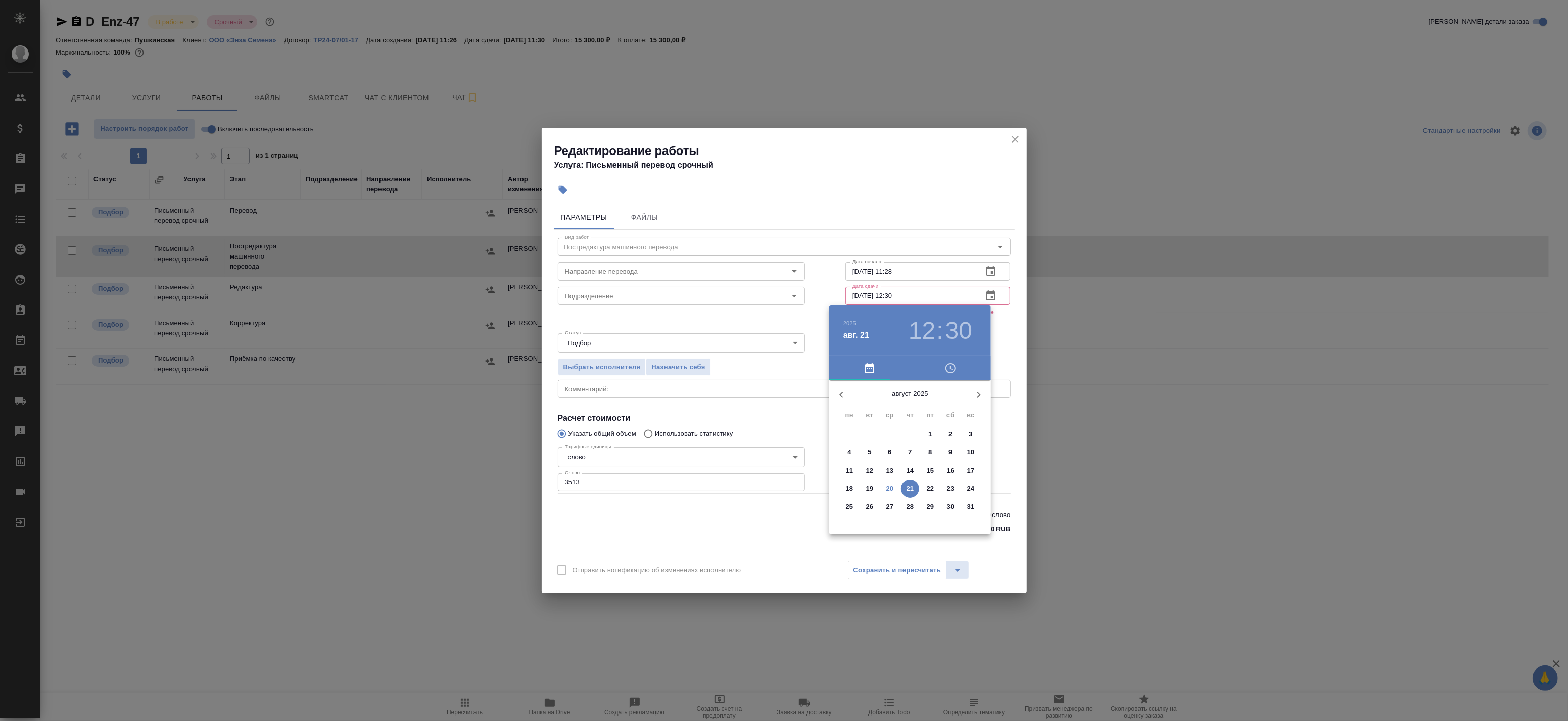
click at [723, 497] on div at bounding box center [784, 360] width 1568 height 721
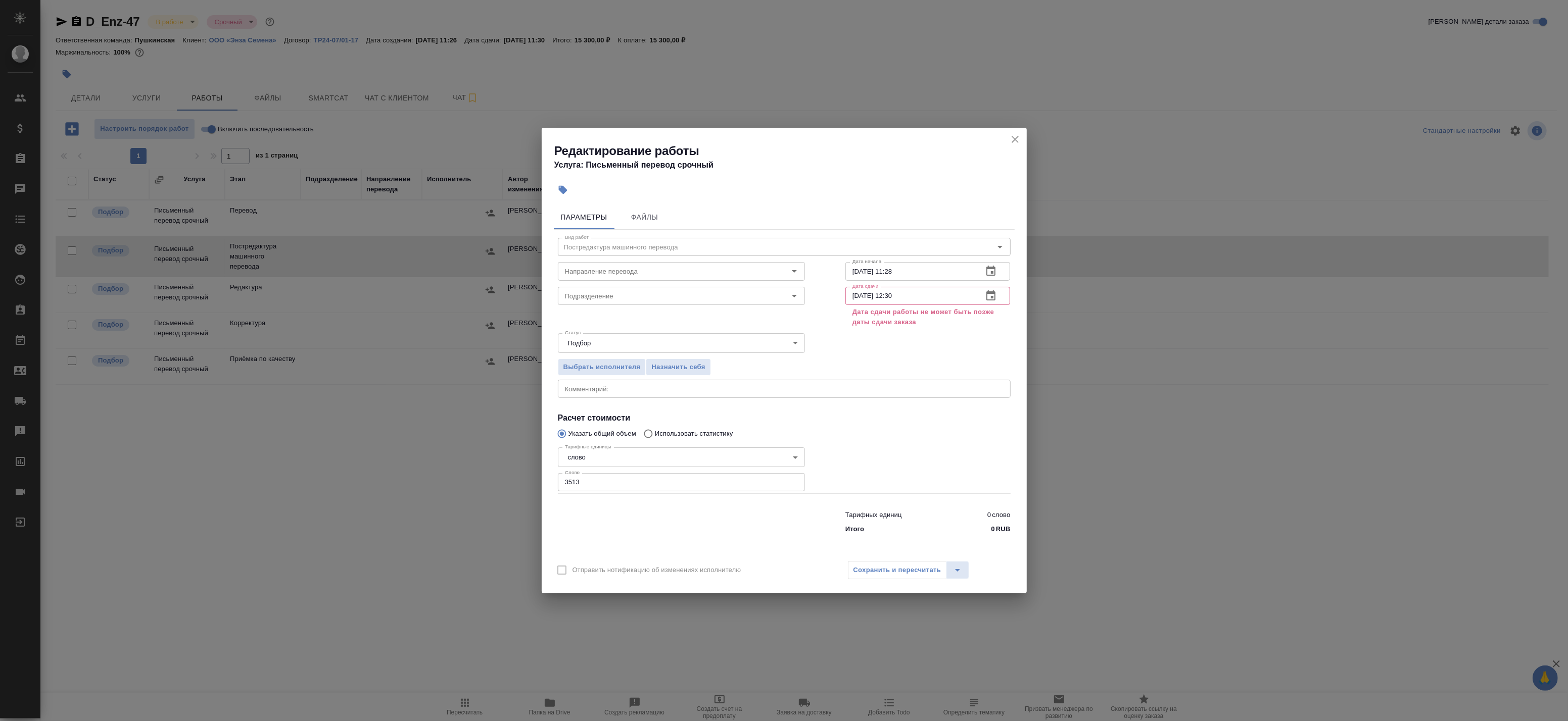
click at [908, 571] on div "Сохранить и пересчитать" at bounding box center [909, 570] width 122 height 18
click at [1017, 142] on icon "close" at bounding box center [1015, 139] width 7 height 7
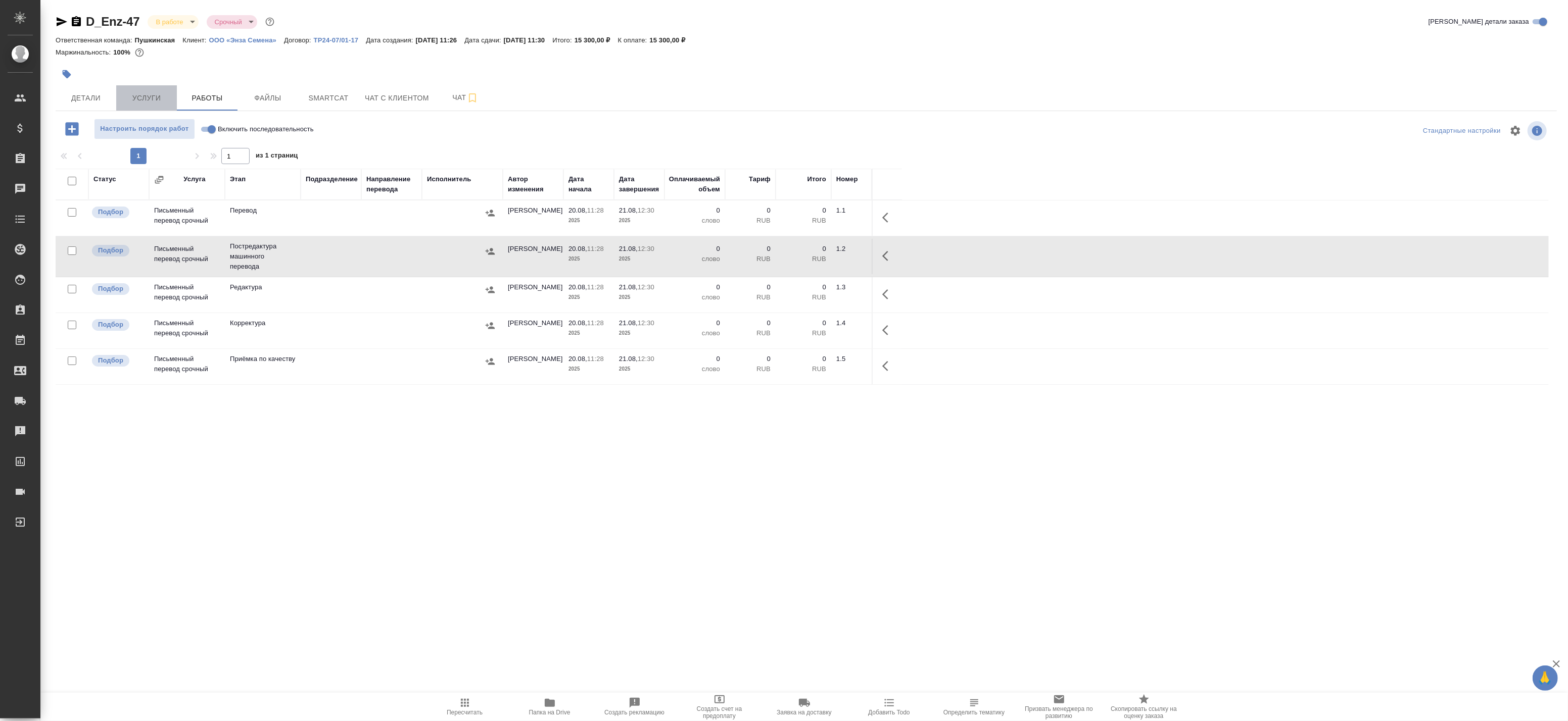
click at [158, 101] on span "Услуги" at bounding box center [146, 98] width 49 height 12
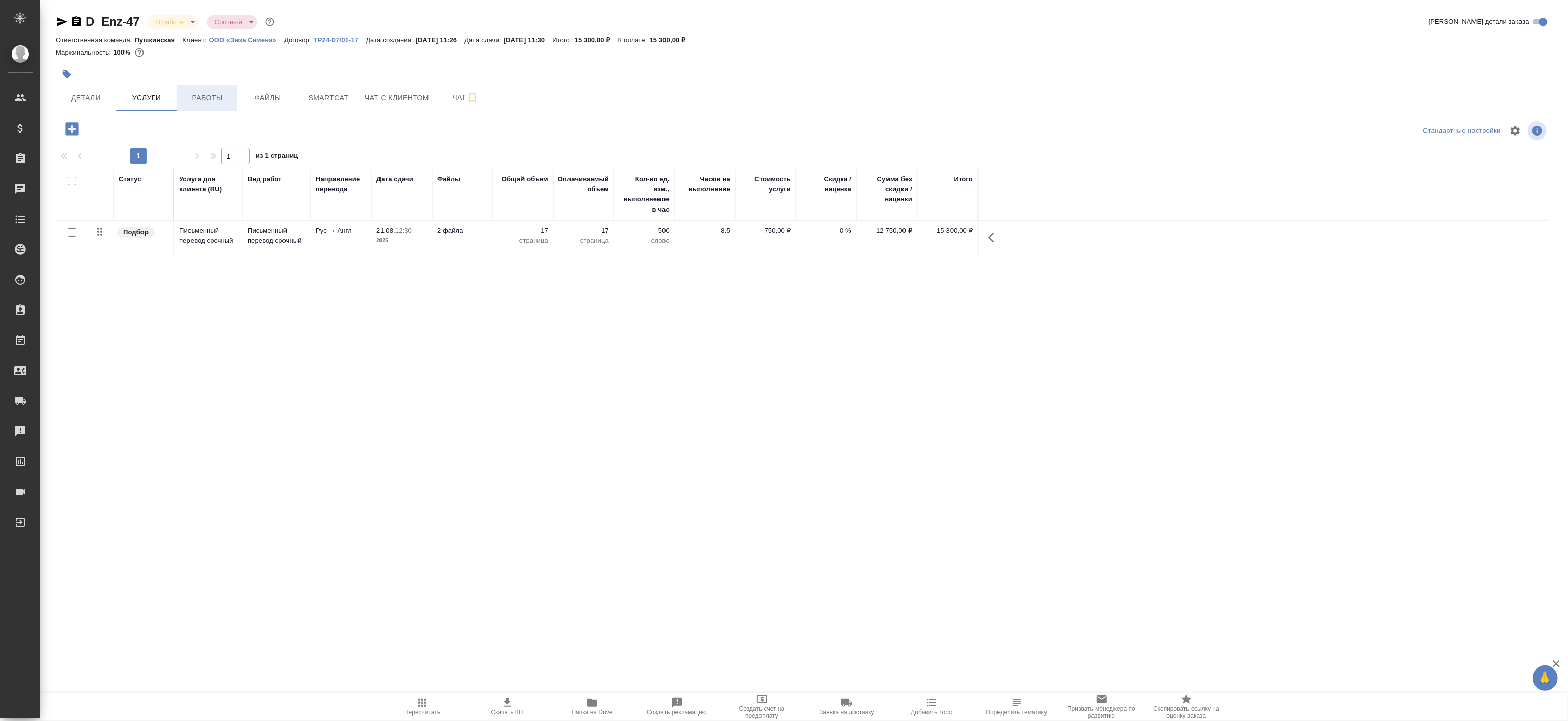
click at [210, 101] on span "Работы" at bounding box center [207, 98] width 49 height 12
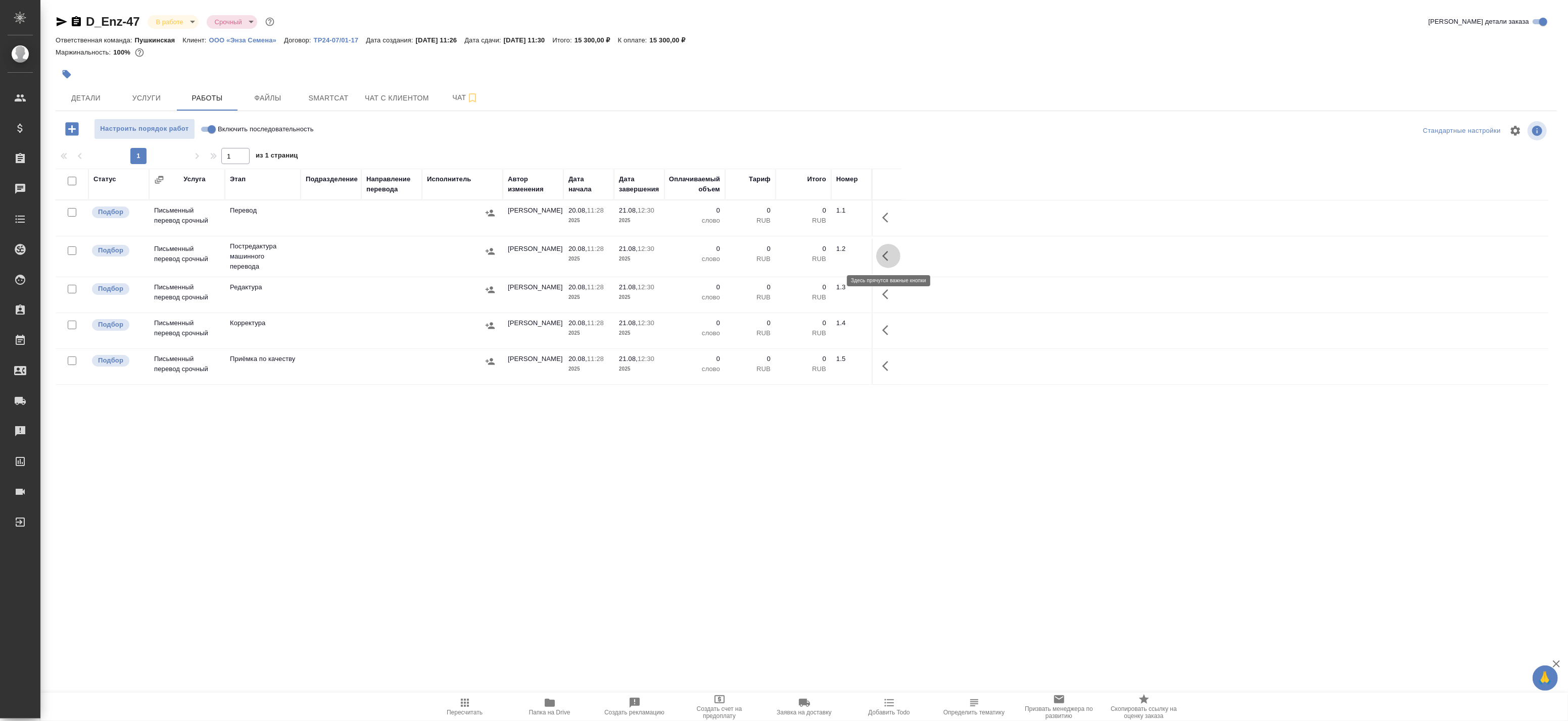
click at [890, 251] on icon "button" at bounding box center [888, 256] width 12 height 12
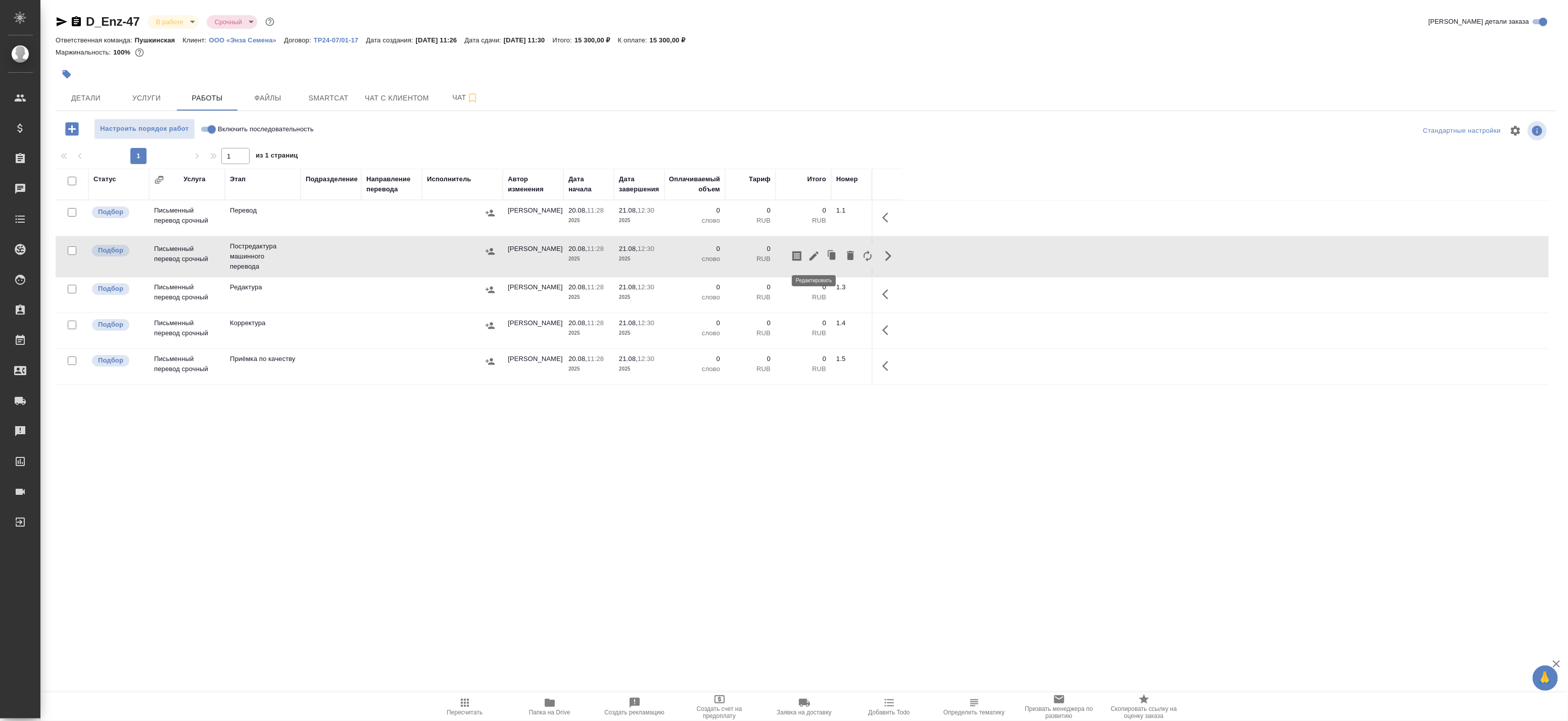
click at [811, 258] on icon "button" at bounding box center [813, 256] width 9 height 9
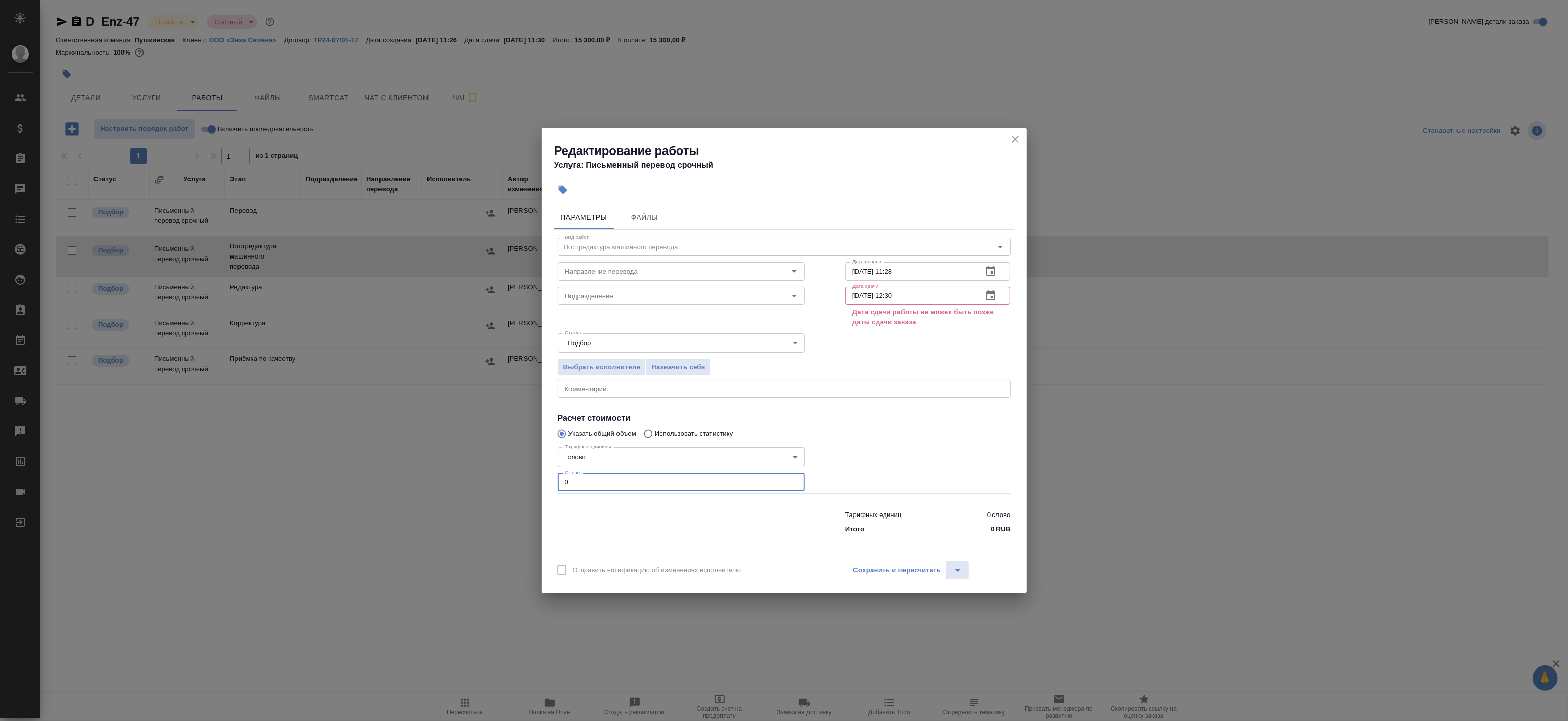
drag, startPoint x: 574, startPoint y: 481, endPoint x: 511, endPoint y: 479, distance: 63.0
click at [524, 481] on div "Редактирование работы Услуга: Письменный перевод срочный Параметры Файлы Вид ра…" at bounding box center [784, 360] width 1568 height 721
paste input "3513"
type input "3513"
click at [992, 298] on icon "button" at bounding box center [991, 295] width 9 height 10
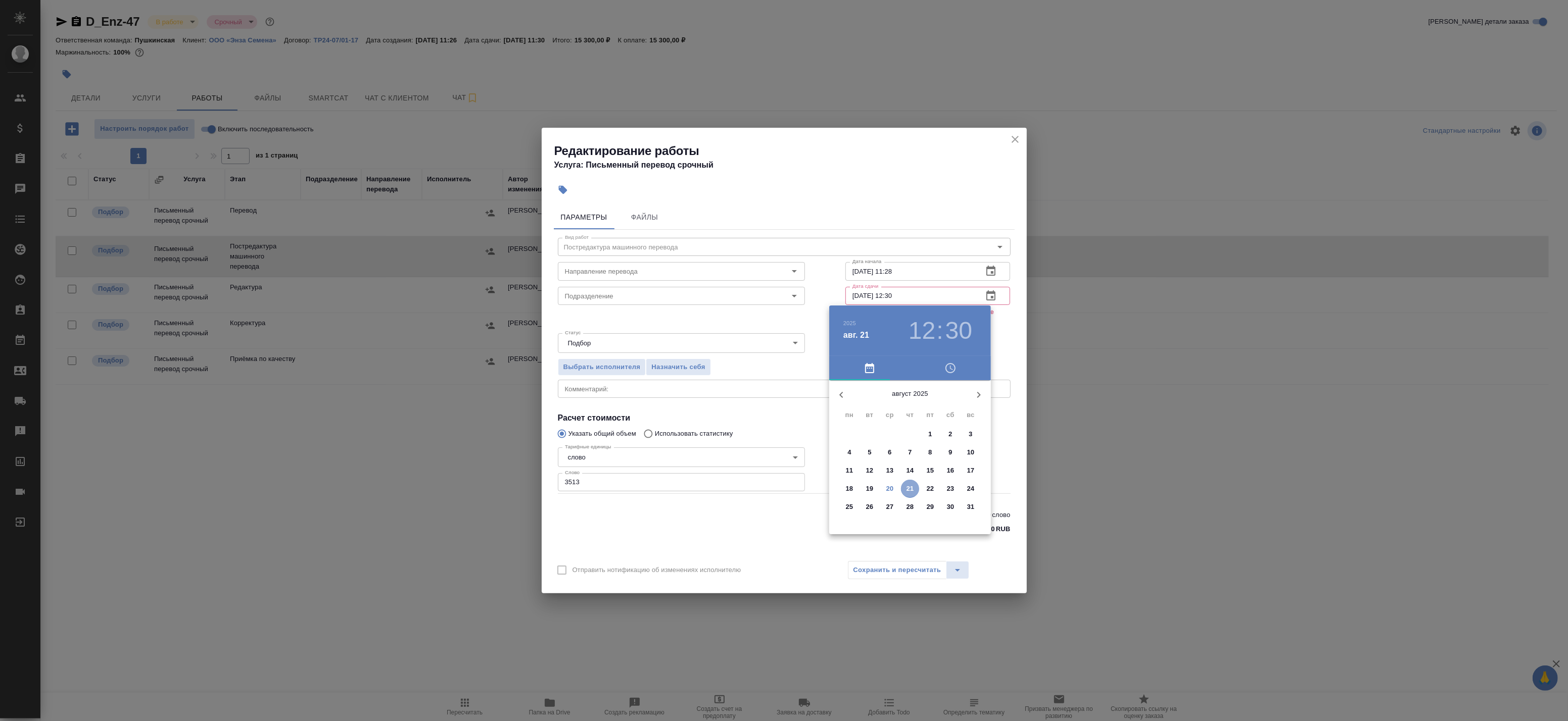
click at [912, 488] on p "21" at bounding box center [910, 489] width 8 height 10
click at [962, 328] on h3 "30" at bounding box center [959, 330] width 27 height 28
click at [1003, 331] on div at bounding box center [784, 360] width 1568 height 721
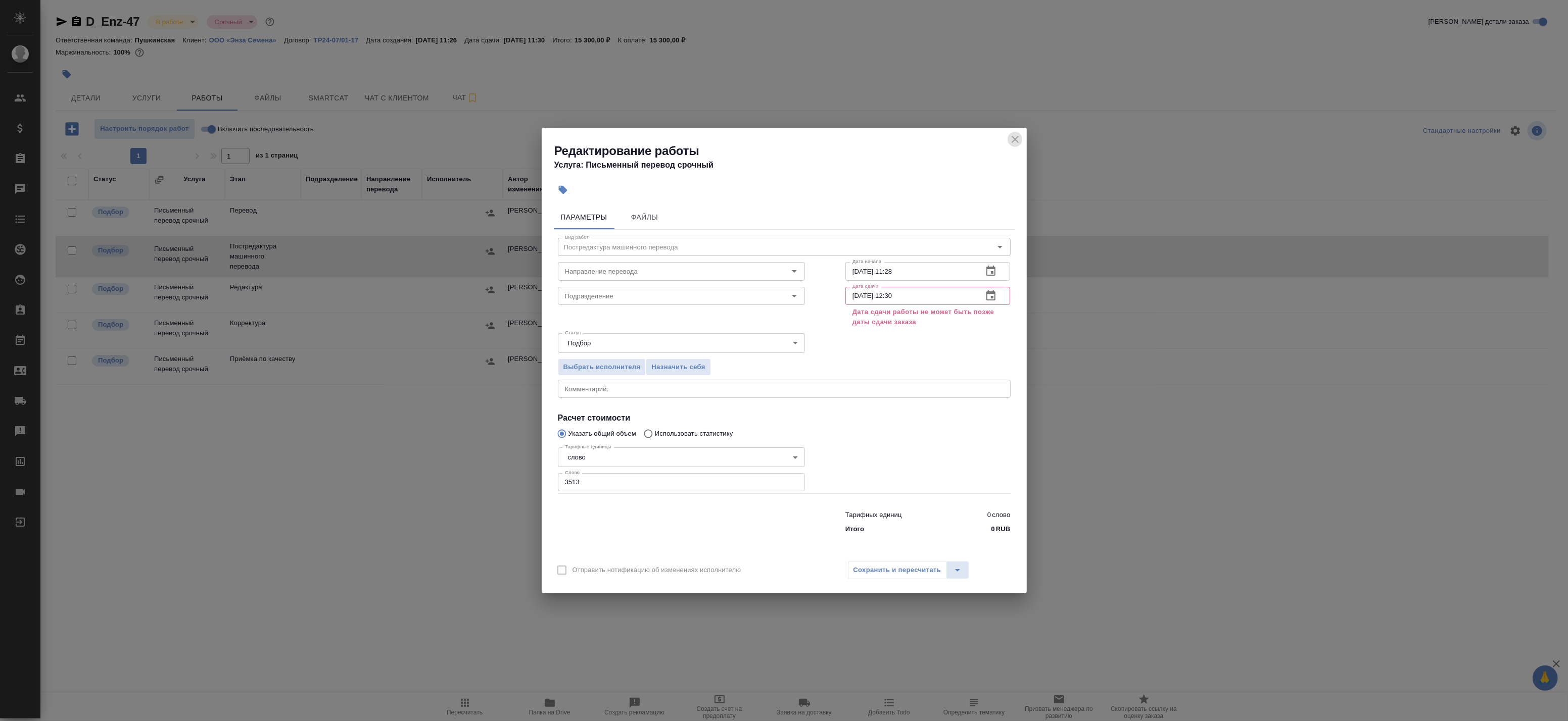
click at [1016, 135] on icon "close" at bounding box center [1015, 140] width 12 height 12
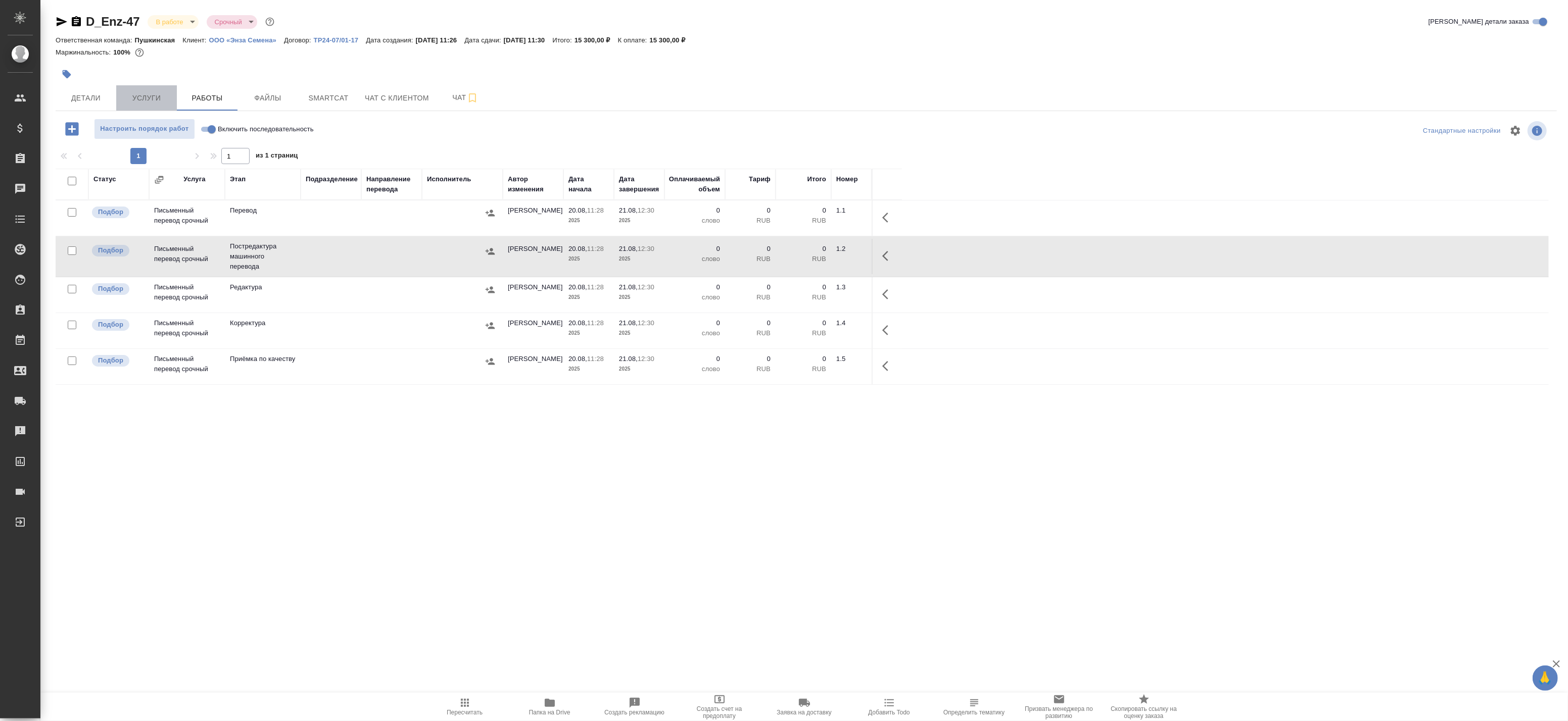
click at [166, 98] on span "Услуги" at bounding box center [146, 98] width 49 height 12
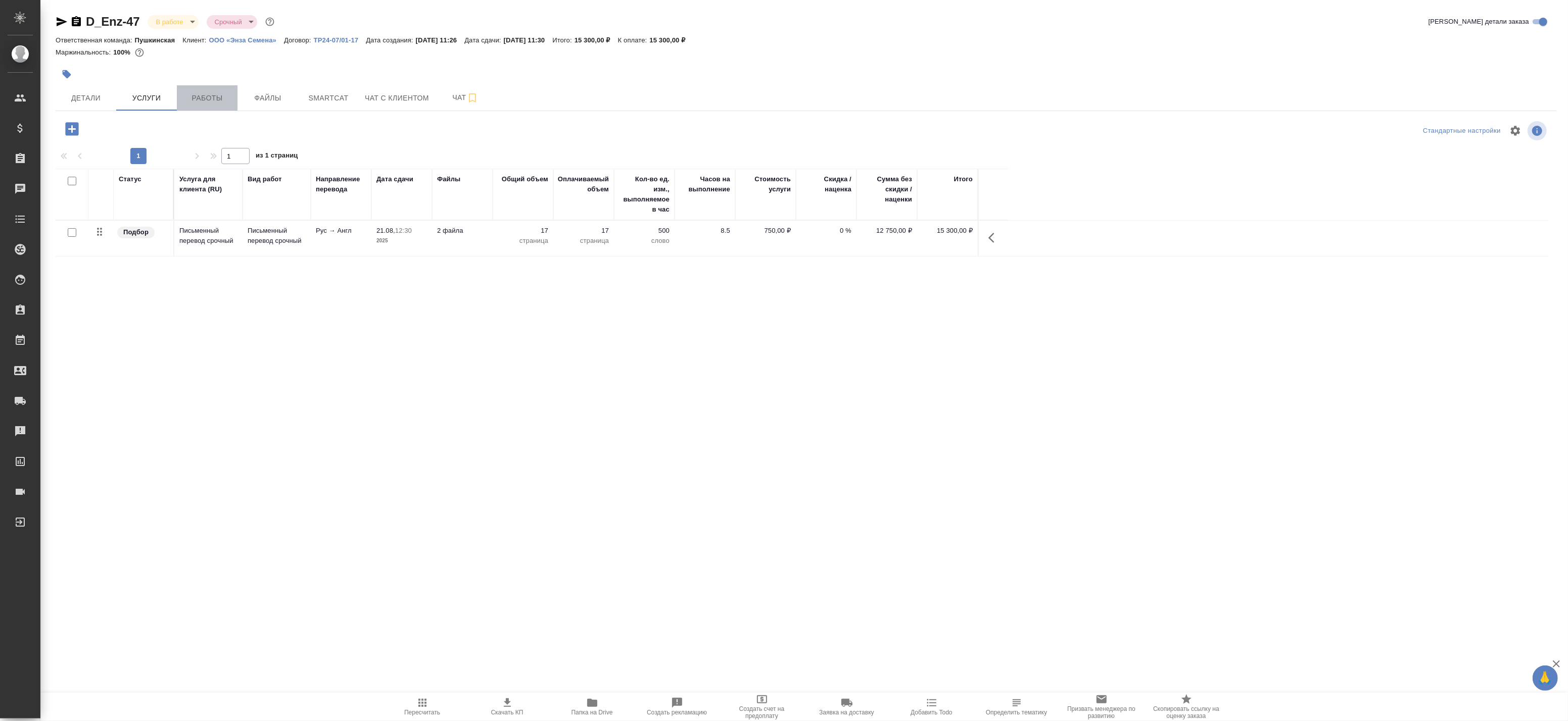
click at [200, 98] on span "Работы" at bounding box center [207, 98] width 49 height 12
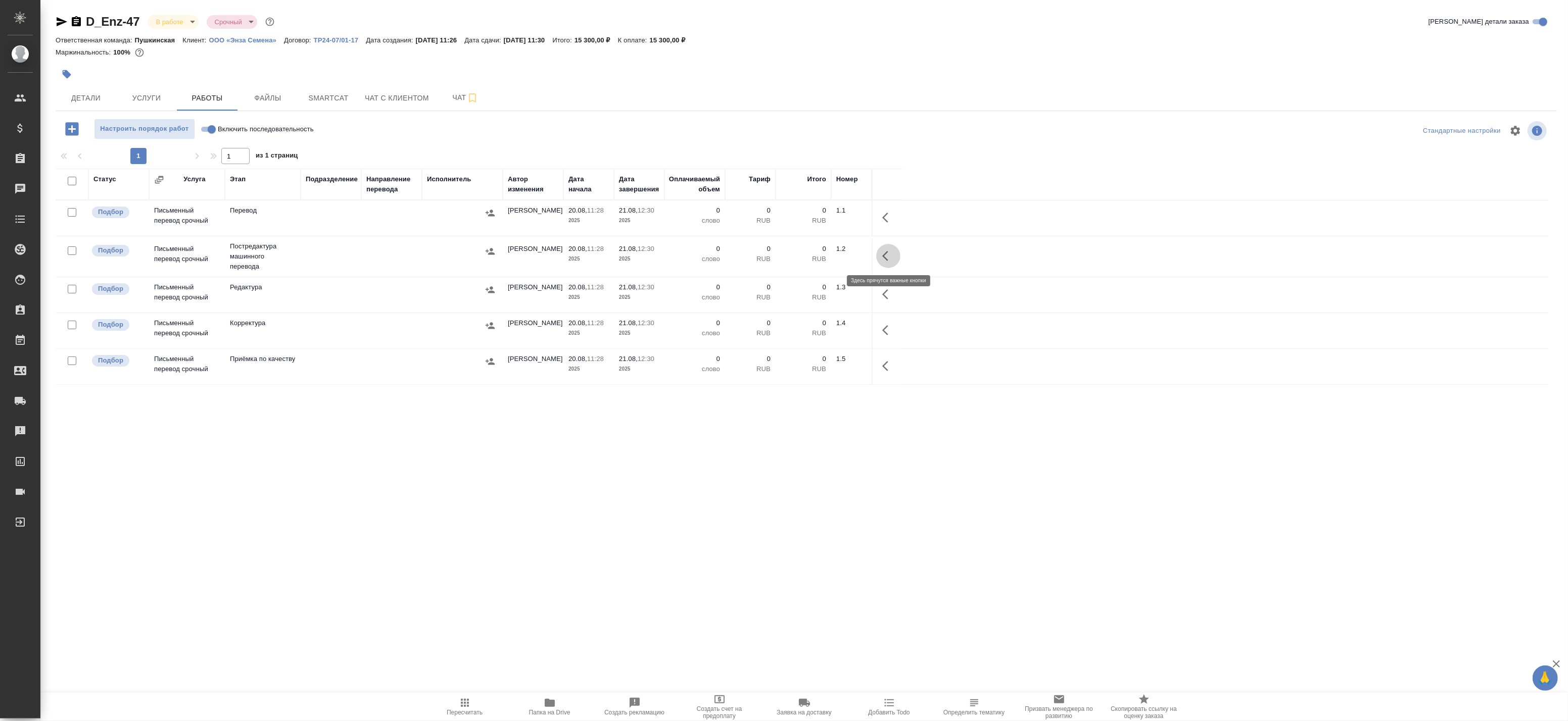
click at [882, 255] on icon "button" at bounding box center [888, 256] width 12 height 12
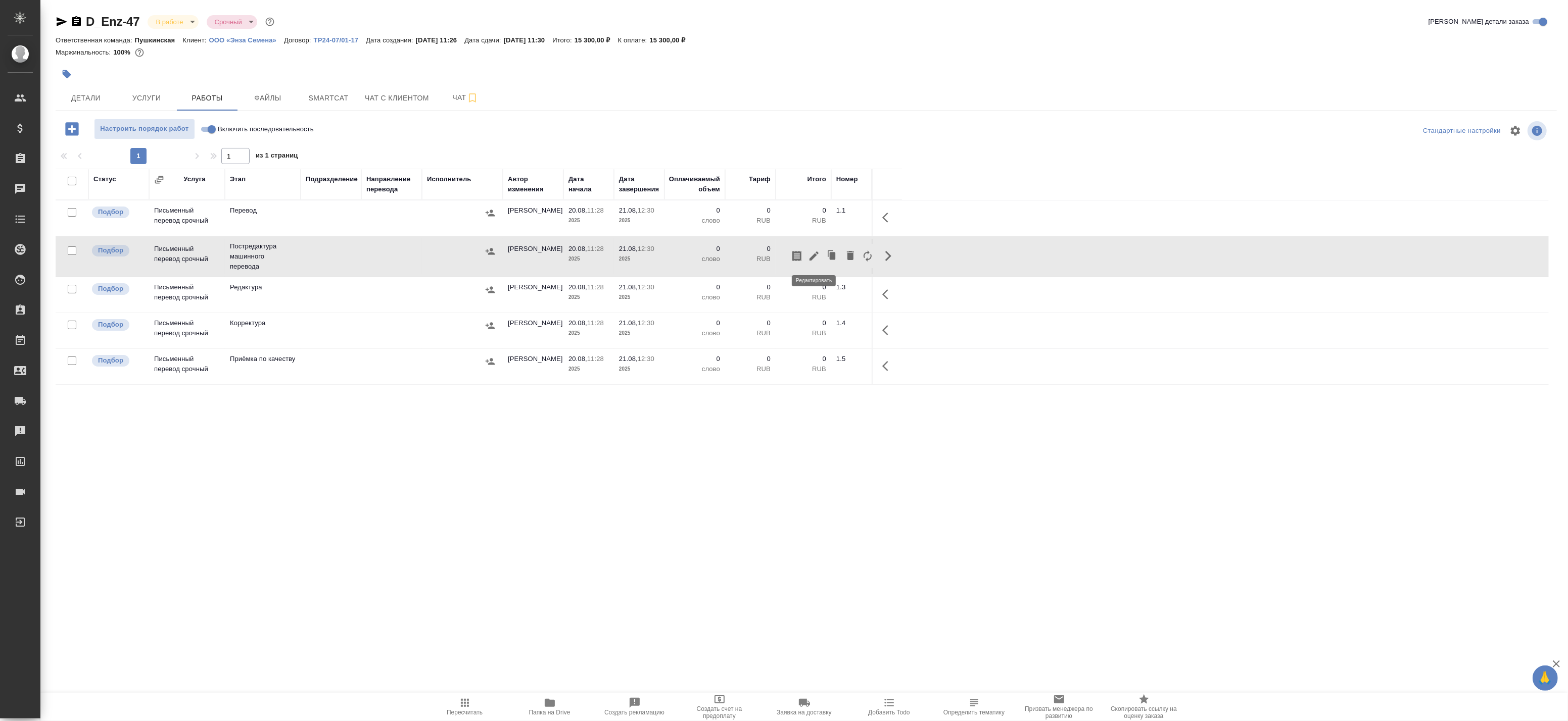
click at [808, 258] on icon "button" at bounding box center [814, 256] width 12 height 12
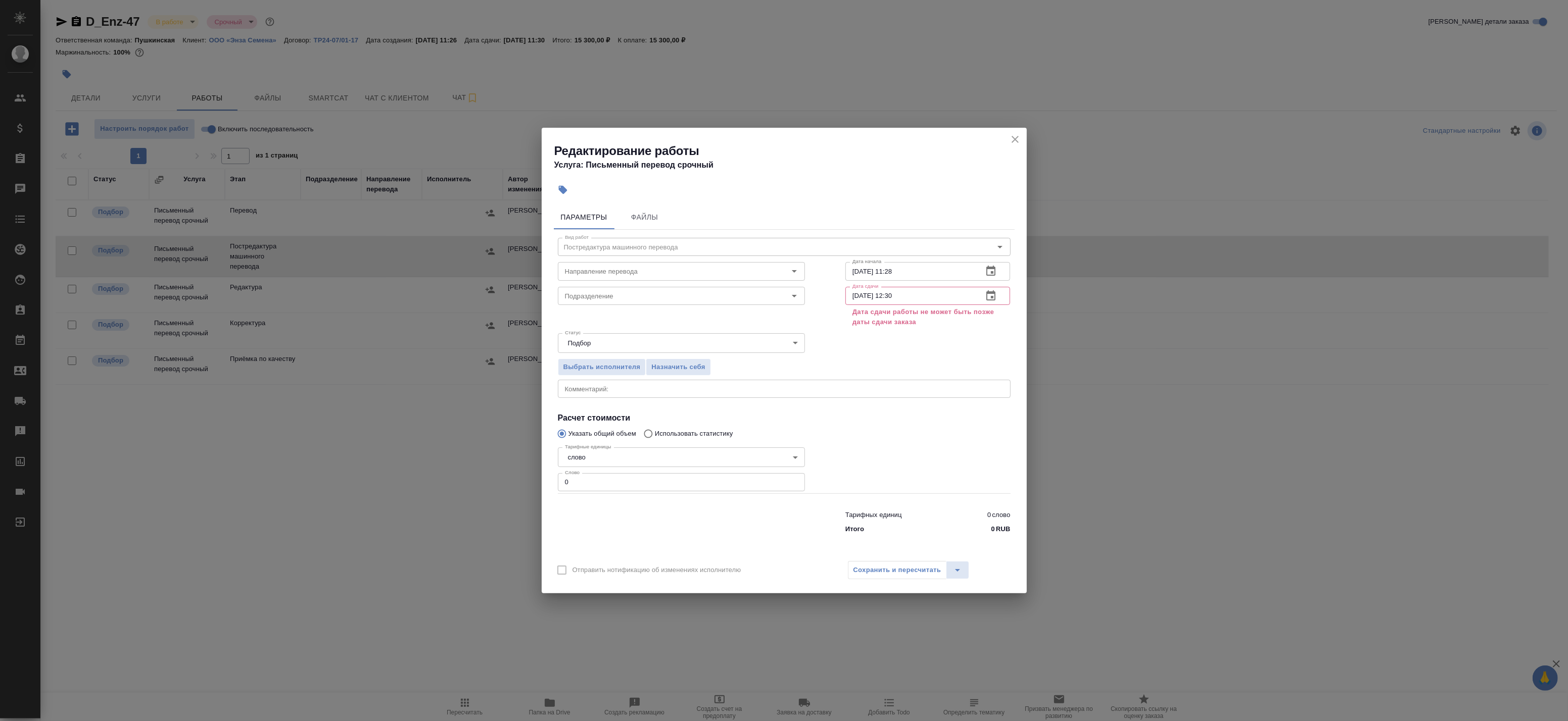
click at [989, 298] on icon "button" at bounding box center [991, 296] width 12 height 12
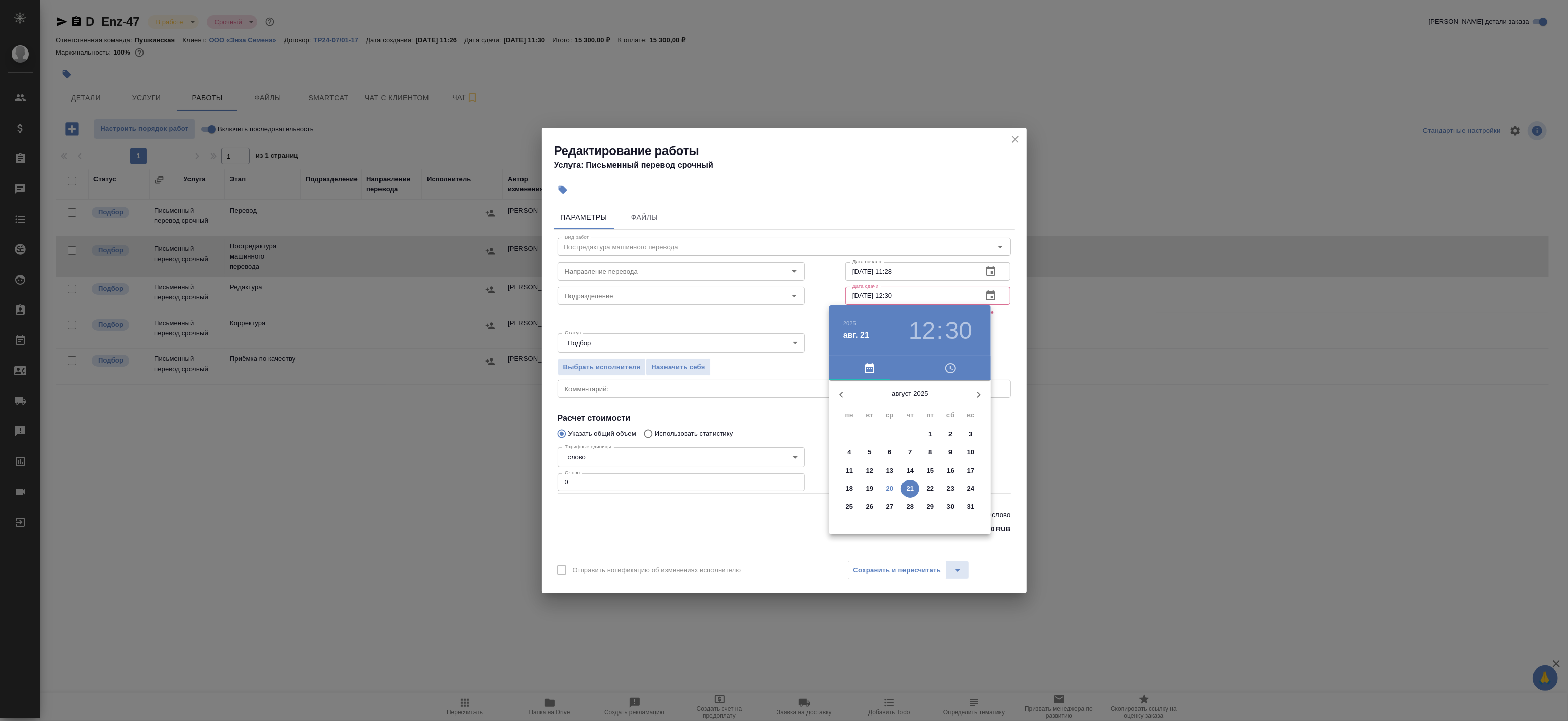
click at [910, 492] on p "21" at bounding box center [910, 489] width 8 height 10
click at [922, 337] on h3 "12" at bounding box center [922, 330] width 27 height 28
click at [862, 432] on div at bounding box center [910, 460] width 132 height 132
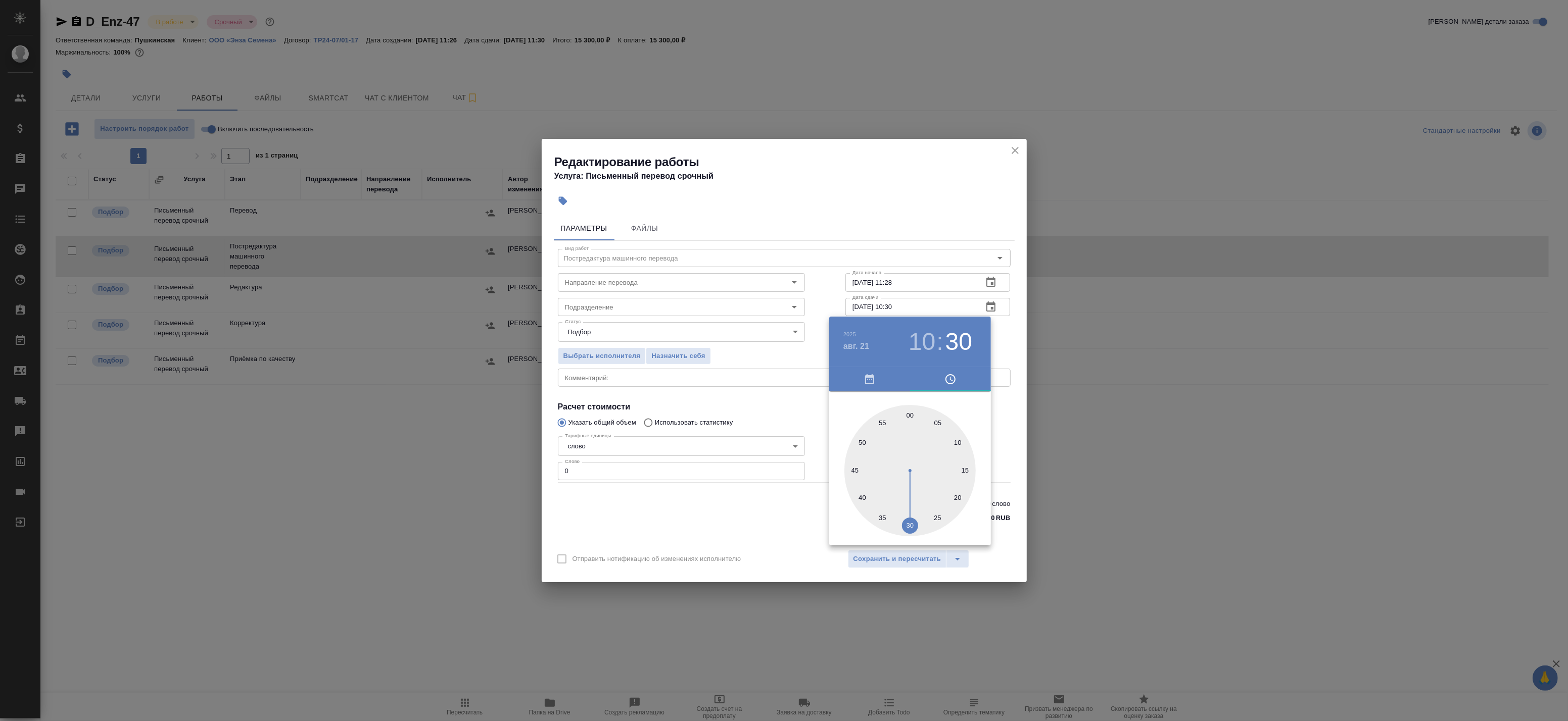
click at [913, 417] on div at bounding box center [910, 471] width 132 height 132
click at [908, 420] on div at bounding box center [910, 471] width 132 height 132
type input "21.08.2025 10:00"
click at [1005, 341] on div at bounding box center [784, 360] width 1568 height 721
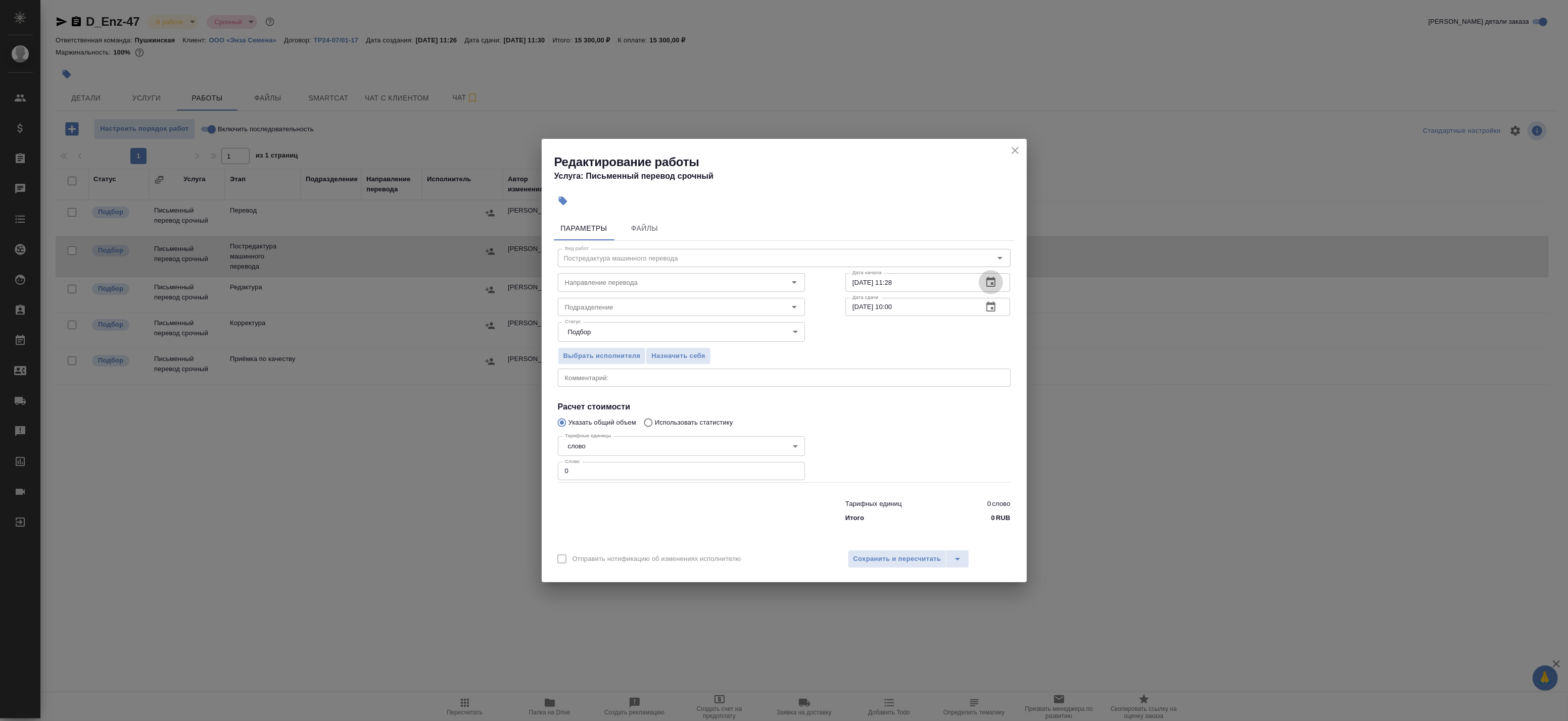
click at [992, 283] on icon "button" at bounding box center [991, 282] width 9 height 10
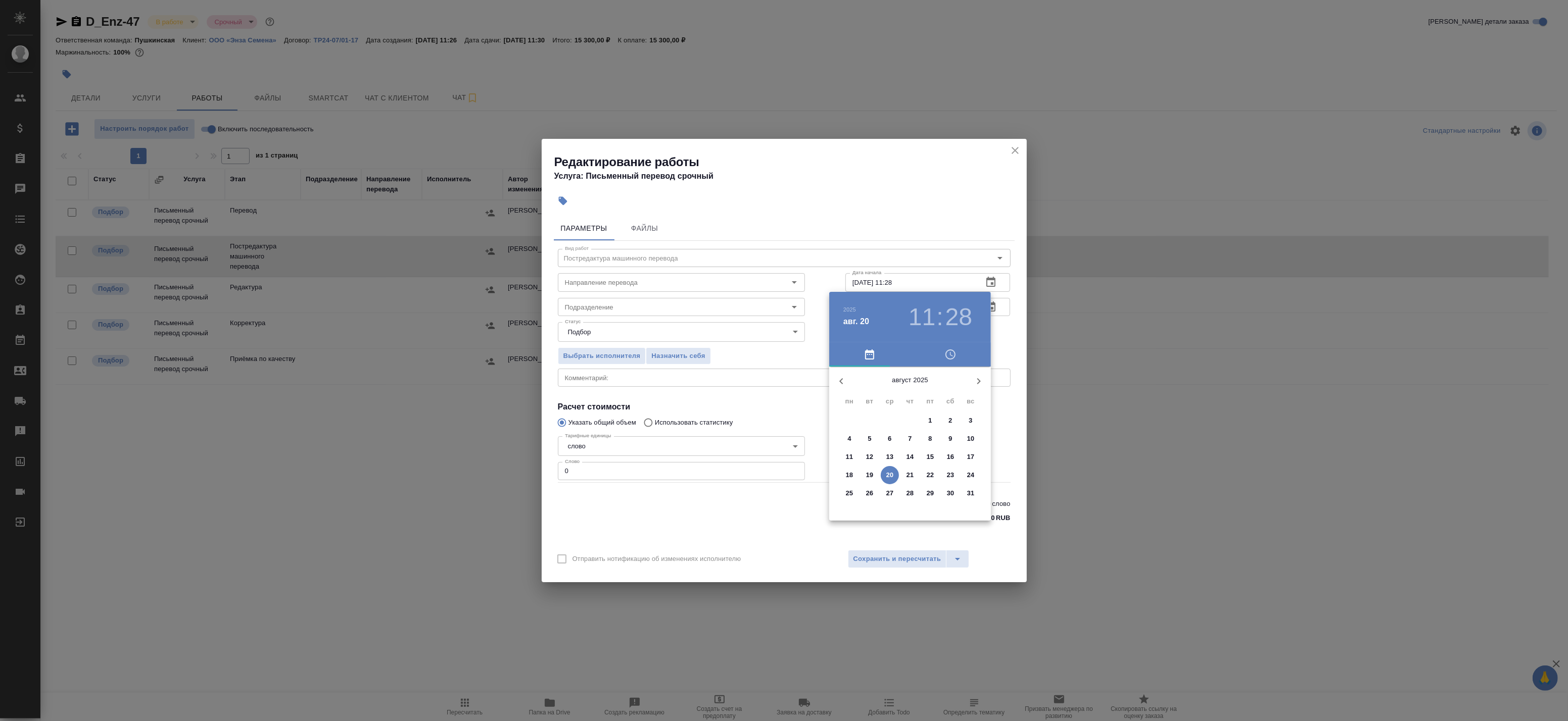
click at [893, 472] on span "20" at bounding box center [890, 475] width 18 height 10
click at [885, 398] on div at bounding box center [910, 446] width 132 height 132
click at [923, 320] on h3 "11" at bounding box center [922, 317] width 27 height 28
click at [910, 390] on div at bounding box center [910, 446] width 132 height 132
click at [913, 387] on div at bounding box center [910, 446] width 132 height 132
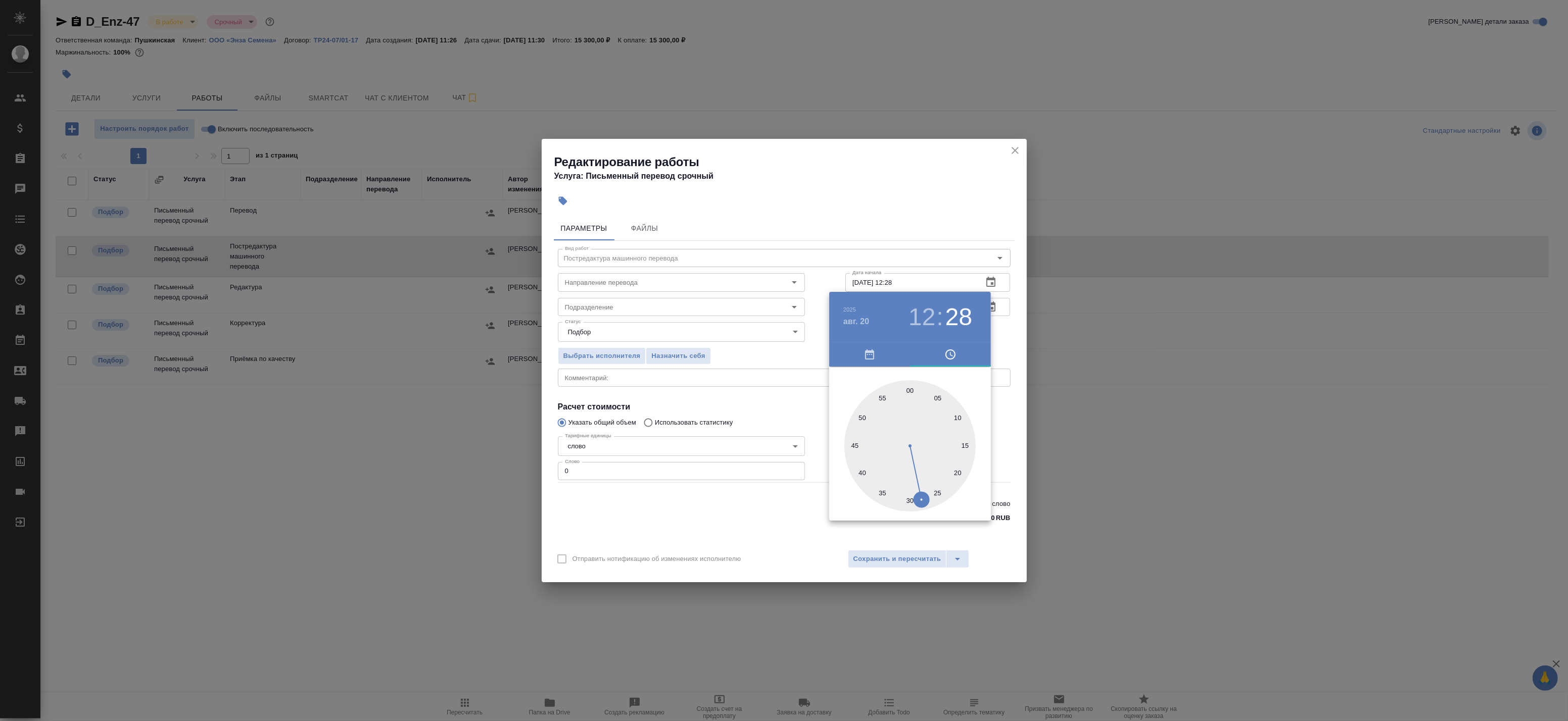
type input "20.08.2025 12:00"
click at [998, 332] on div at bounding box center [784, 360] width 1568 height 721
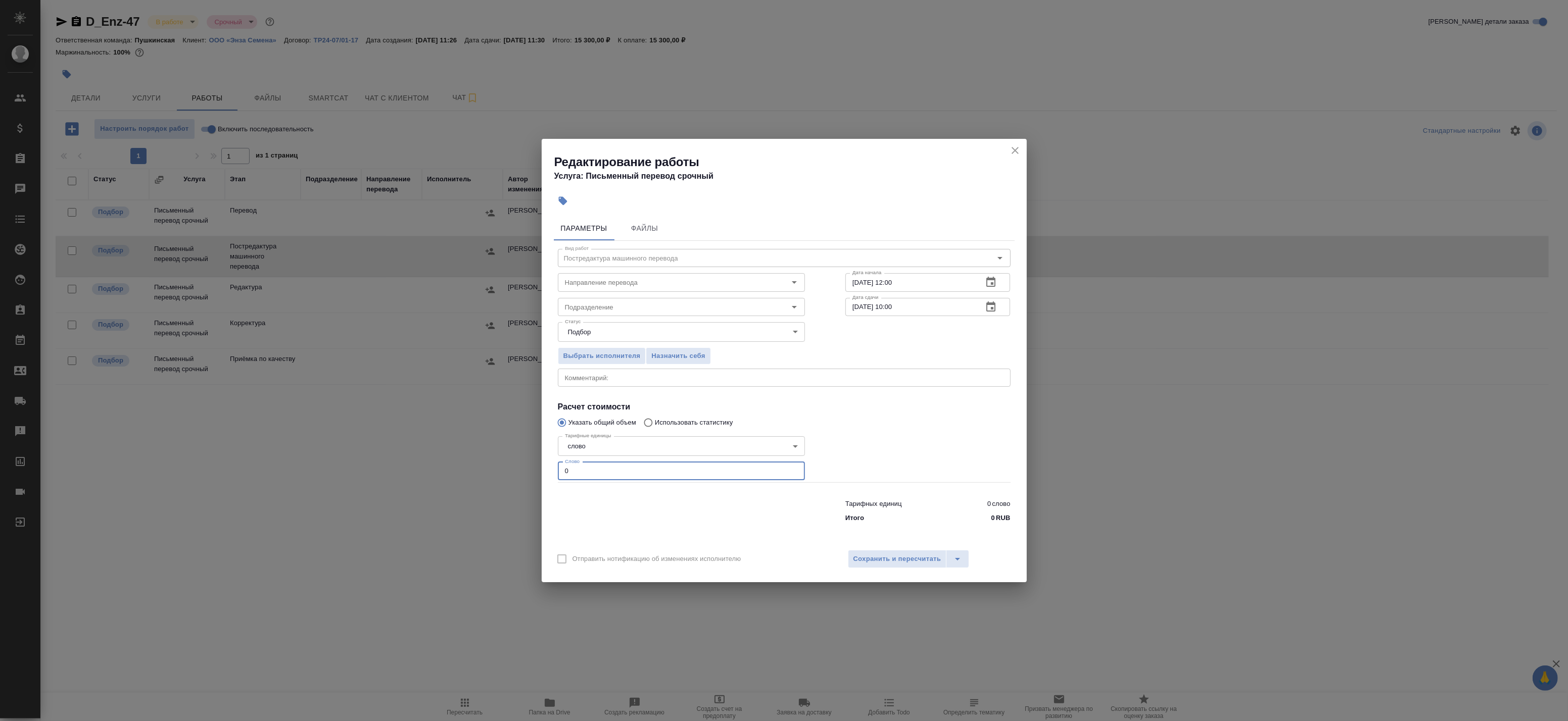
drag, startPoint x: 653, startPoint y: 466, endPoint x: 463, endPoint y: 458, distance: 190.2
click at [466, 458] on div "Редактирование работы Услуга: Письменный перевод срочный Параметры Файлы Вид ра…" at bounding box center [784, 360] width 1568 height 721
paste input "3513"
type input "3513"
click at [877, 559] on span "Сохранить и пересчитать" at bounding box center [897, 559] width 88 height 12
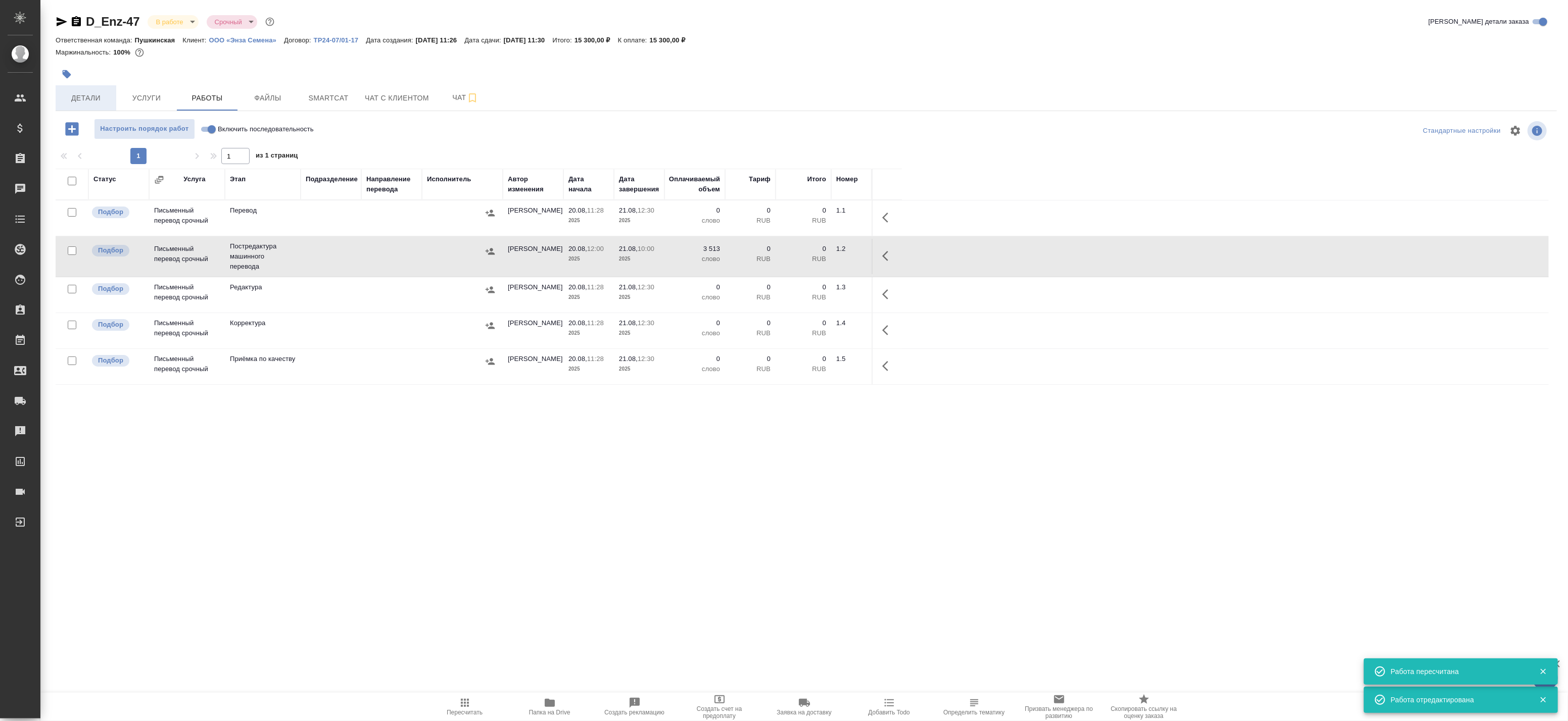
click at [103, 94] on span "Детали" at bounding box center [86, 98] width 49 height 12
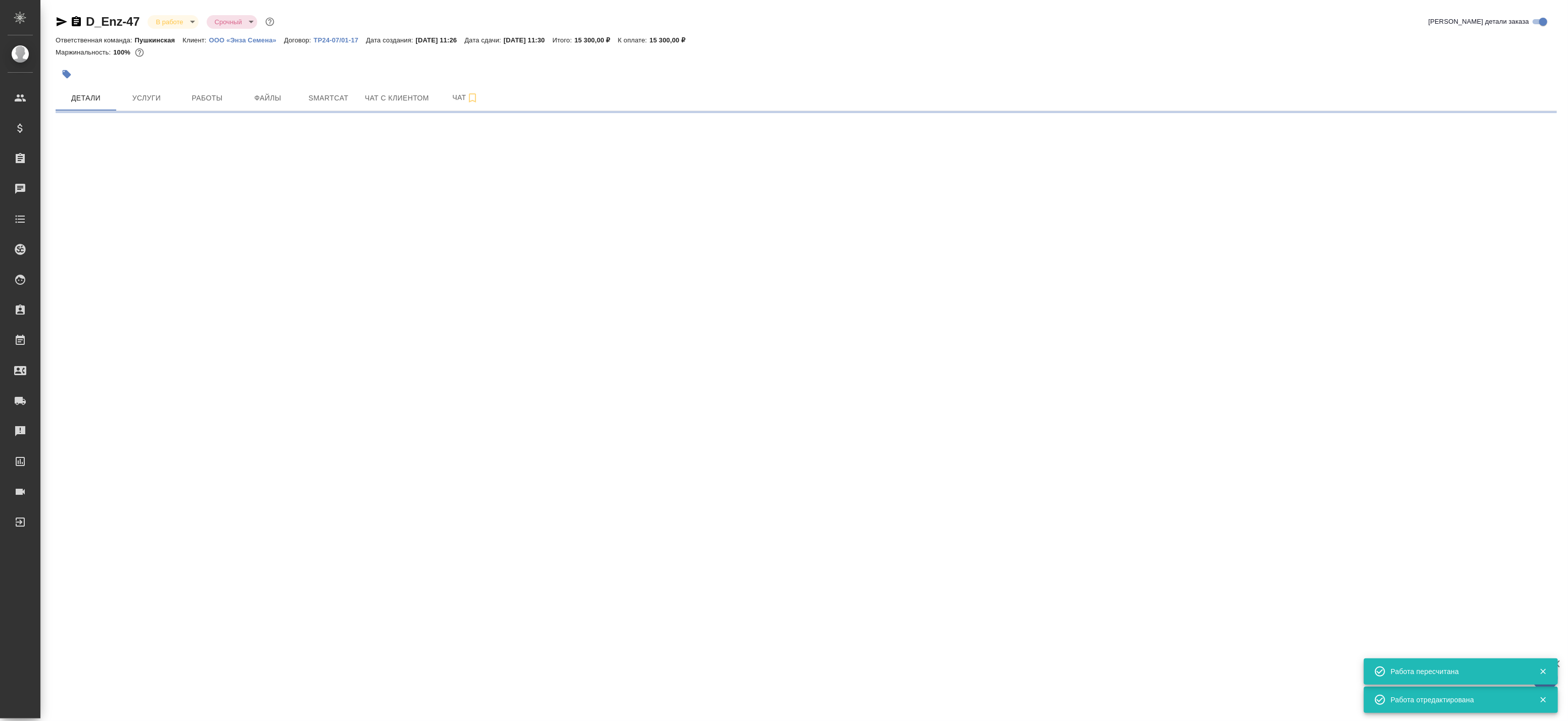
select select "RU"
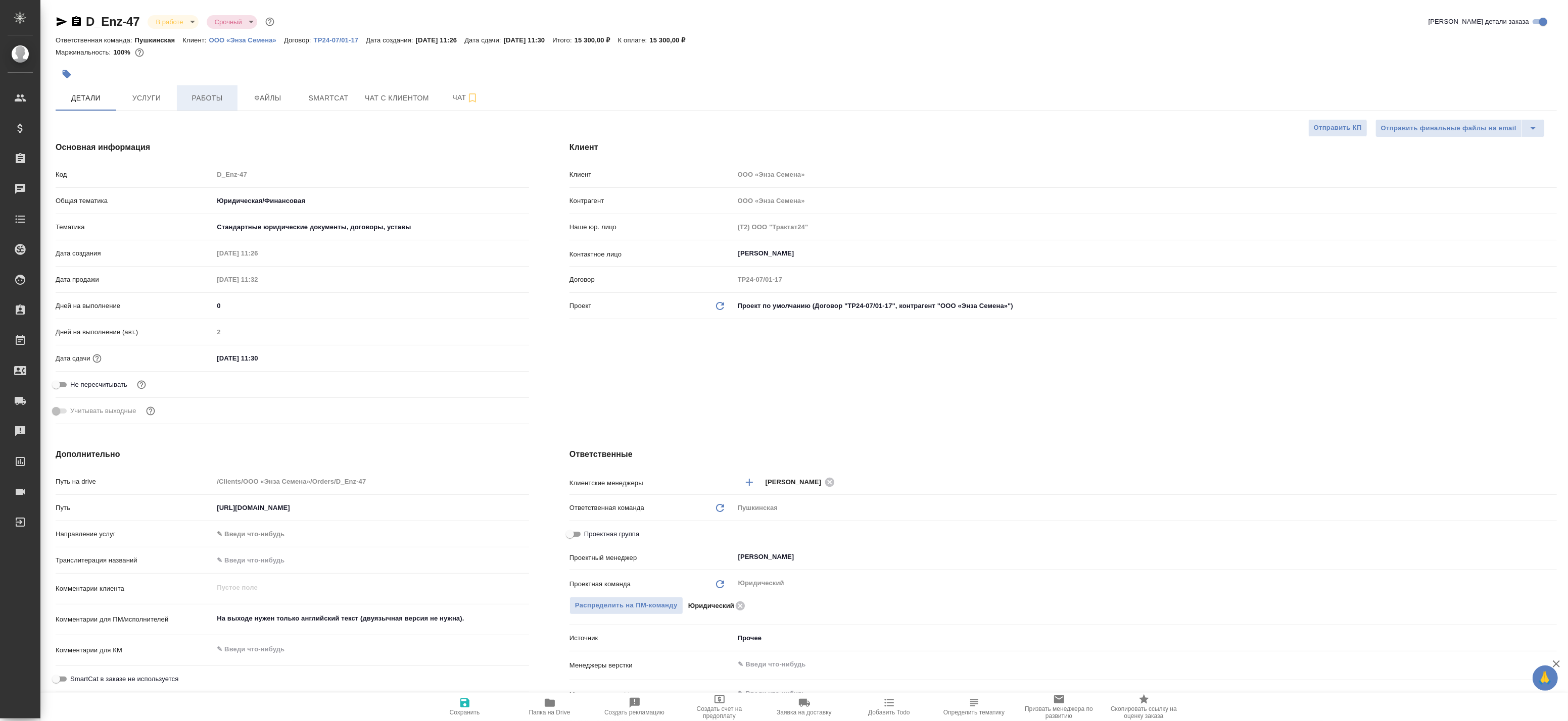
click at [210, 96] on span "Работы" at bounding box center [207, 98] width 49 height 12
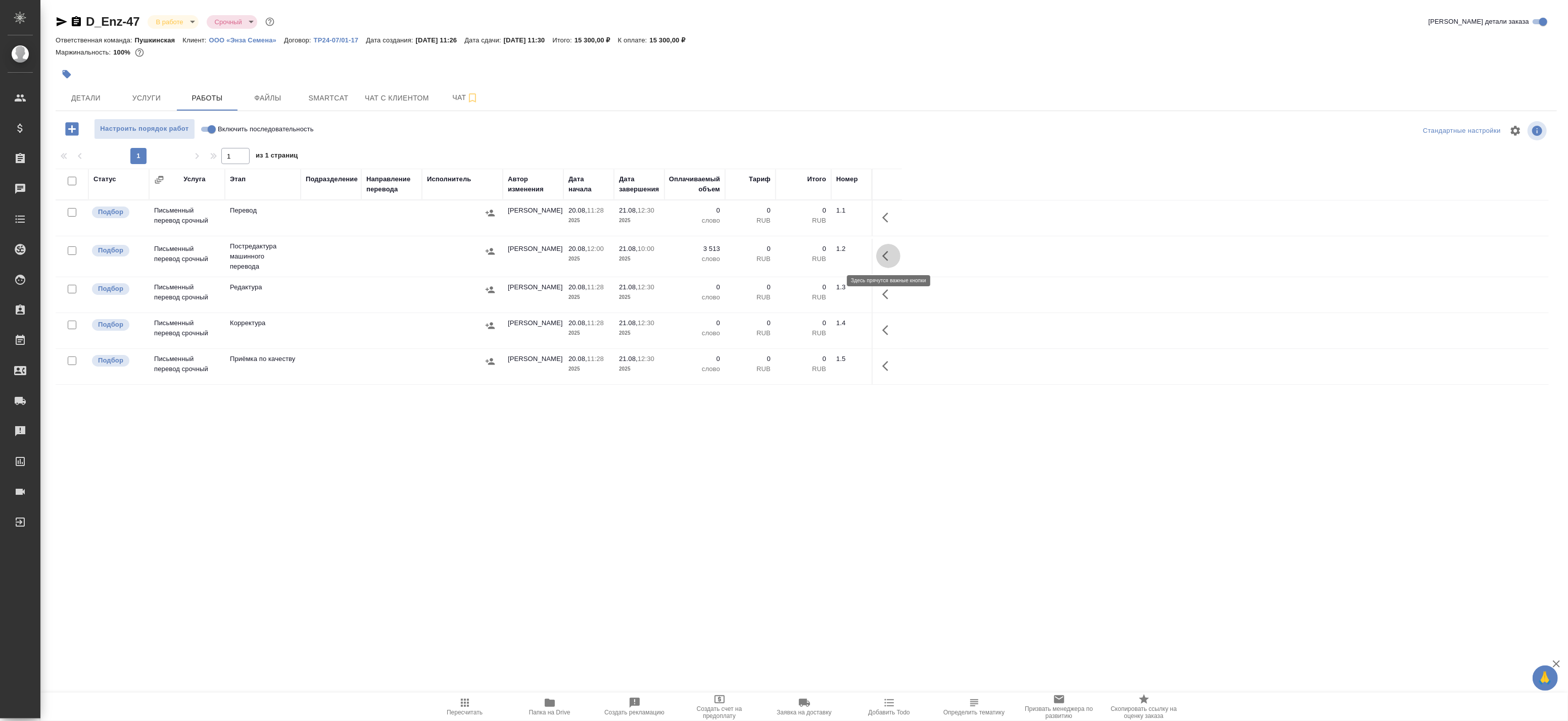
click at [888, 258] on icon "button" at bounding box center [888, 256] width 12 height 12
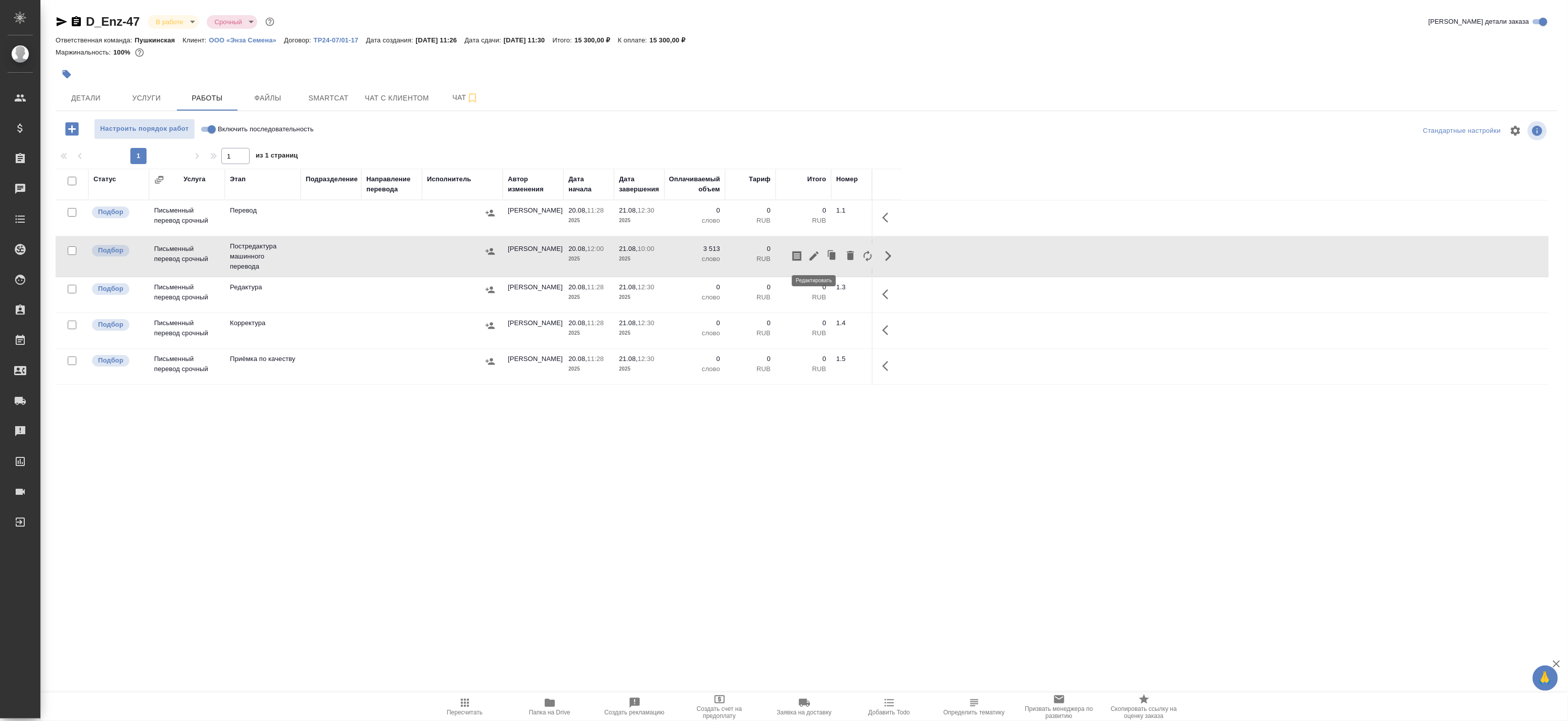
click at [813, 256] on icon "button" at bounding box center [813, 256] width 9 height 9
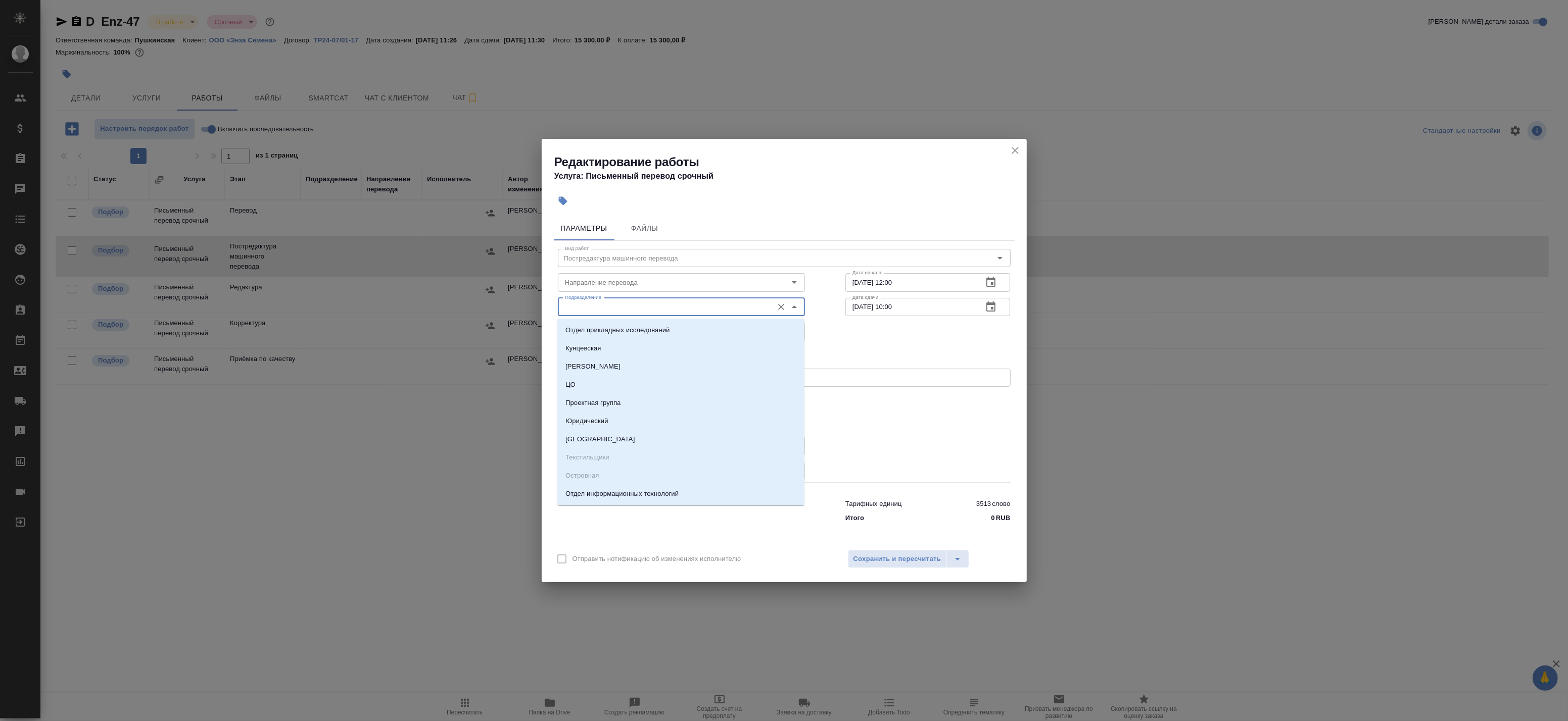
click at [640, 301] on input "Подразделение" at bounding box center [664, 308] width 207 height 12
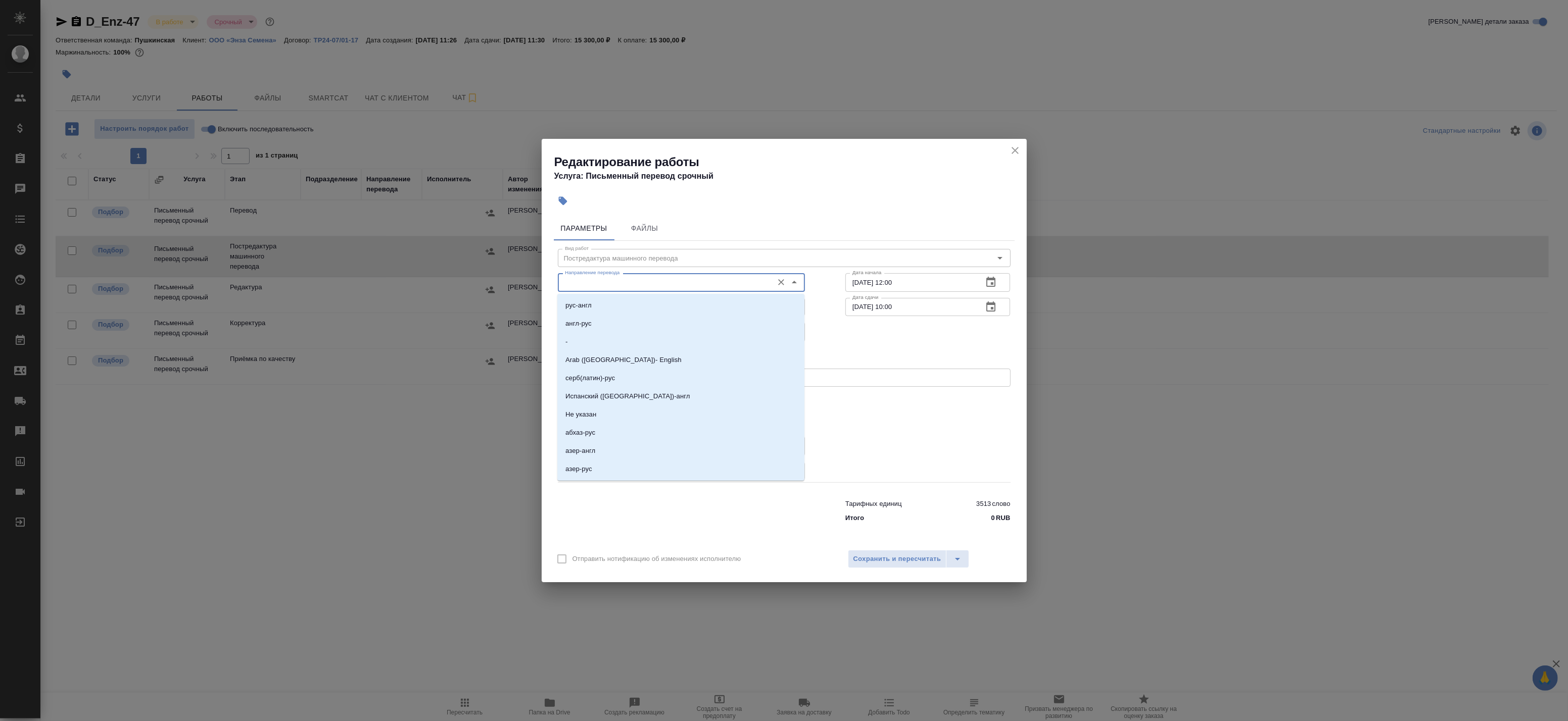
click at [625, 285] on input "Направление перевода" at bounding box center [664, 283] width 207 height 12
click at [615, 305] on li "рус-англ" at bounding box center [680, 305] width 247 height 18
type input "рус-англ"
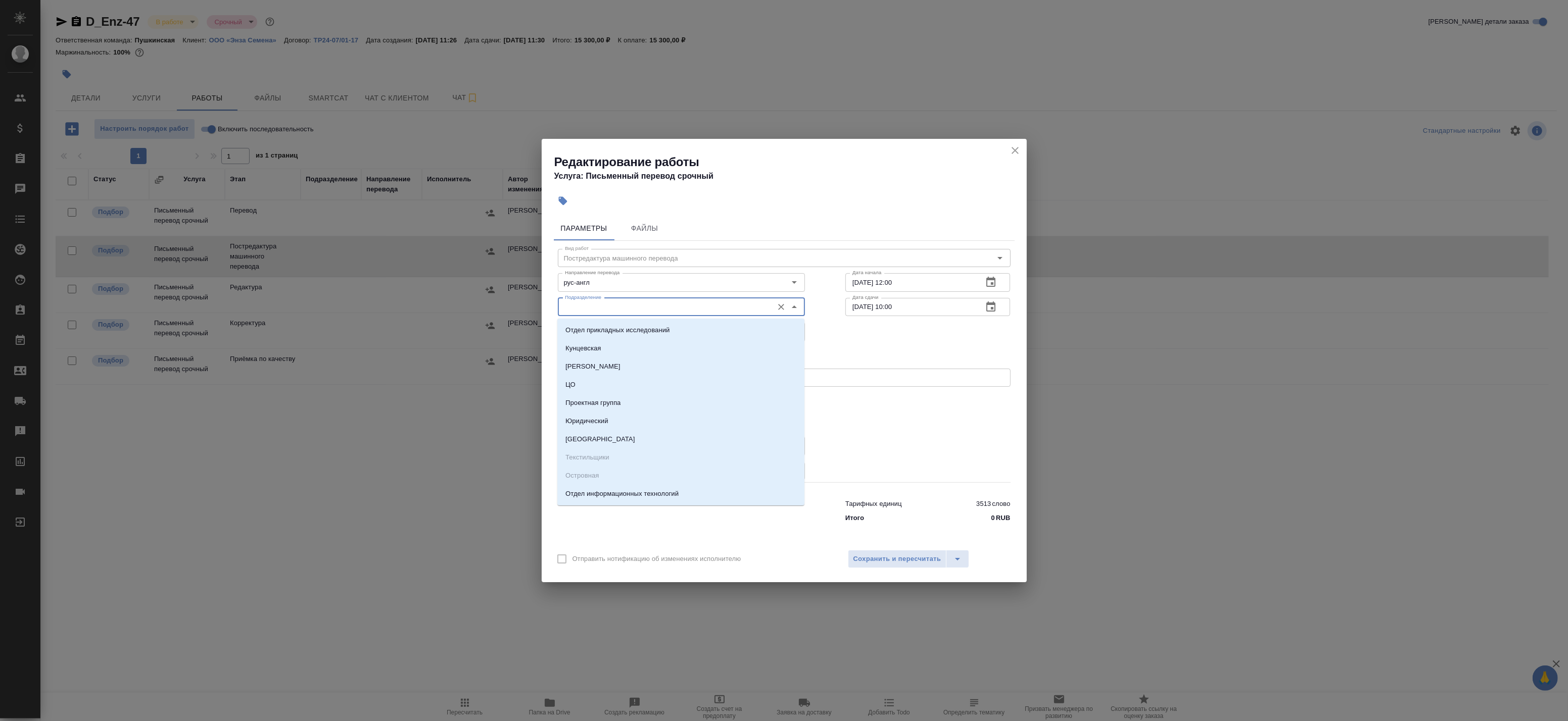
click at [611, 303] on input "Подразделение" at bounding box center [664, 308] width 207 height 12
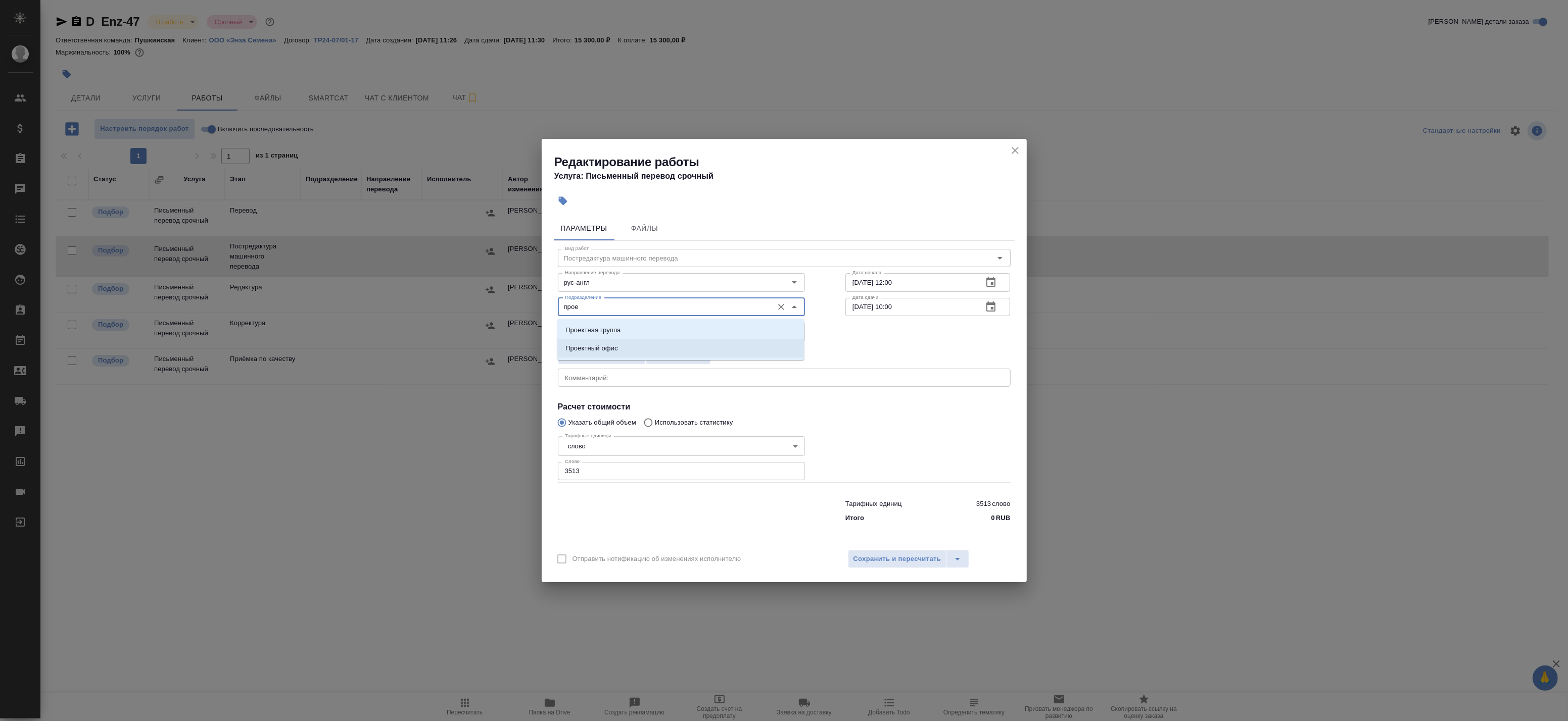
click at [627, 345] on li "Проектный офис" at bounding box center [680, 348] width 247 height 18
type input "Проектный офис"
click at [831, 350] on div "Выбрать исполнителя Назначить себя" at bounding box center [784, 355] width 493 height 62
click at [901, 553] on span "Сохранить и пересчитать" at bounding box center [897, 559] width 88 height 12
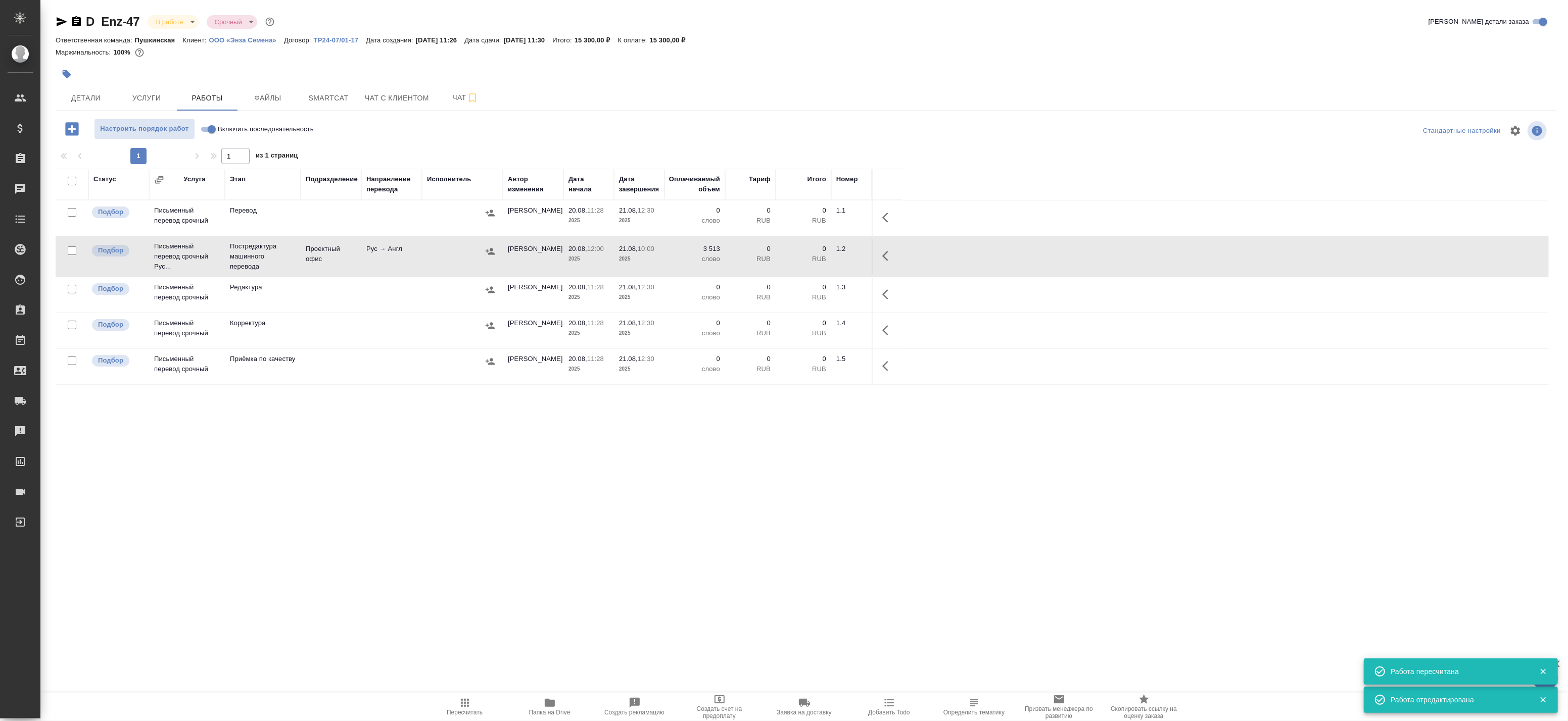
click at [890, 258] on icon "button" at bounding box center [888, 256] width 12 height 12
click at [809, 259] on icon "button" at bounding box center [813, 256] width 9 height 9
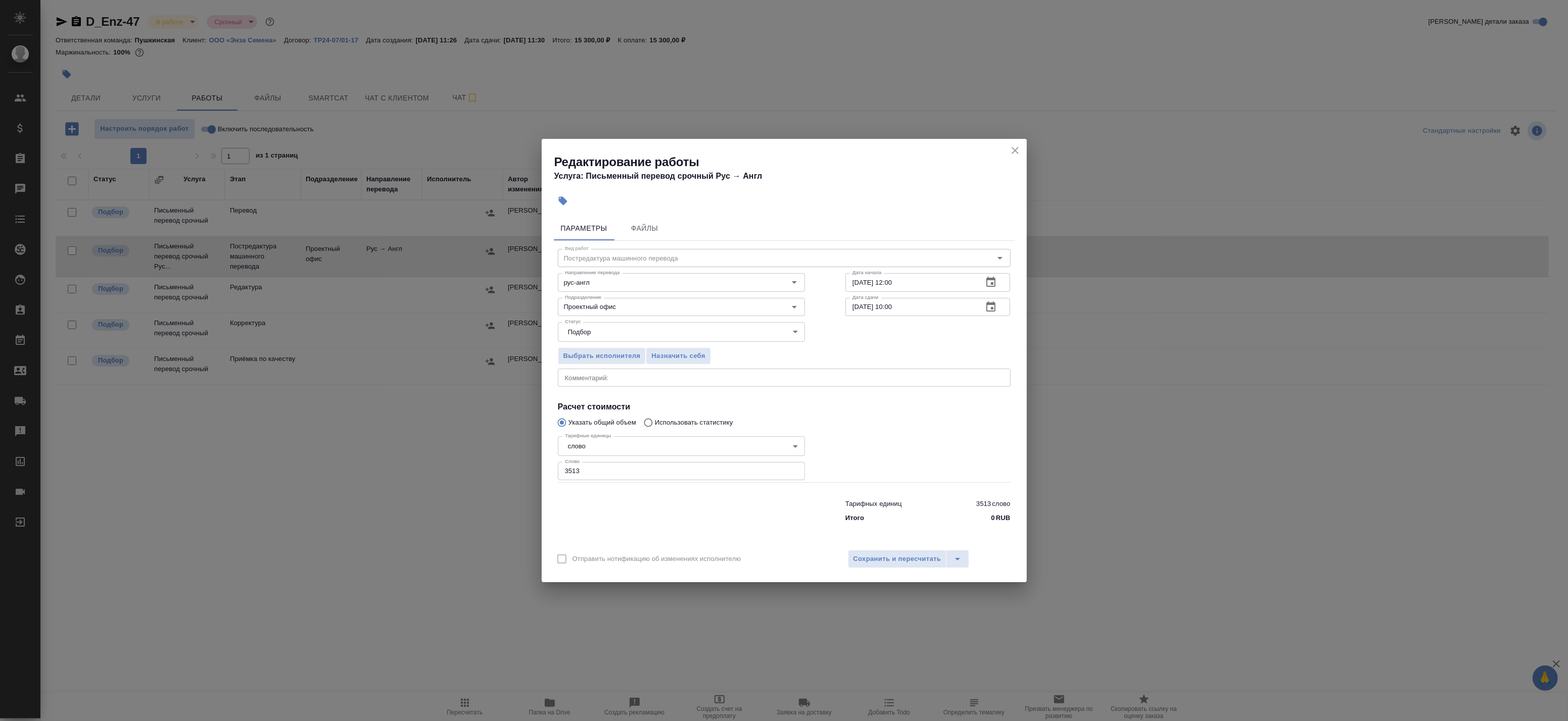
click at [599, 379] on textarea at bounding box center [784, 377] width 439 height 8
click at [475, 431] on div "Редактирование работы Услуга: Письменный перевод срочный Рус → Англ Параметры Ф…" at bounding box center [784, 360] width 1568 height 721
click at [1016, 150] on icon "close" at bounding box center [1015, 150] width 7 height 7
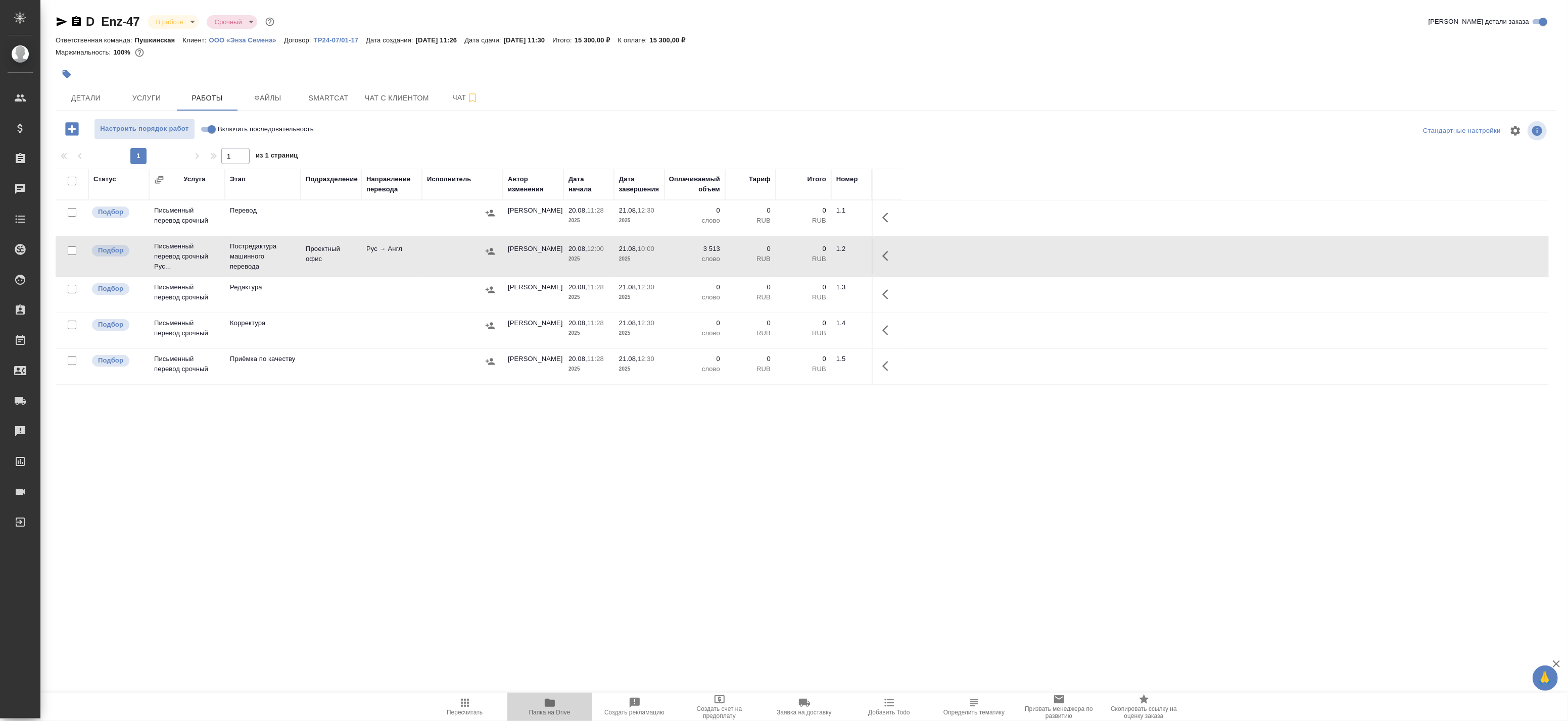
click at [544, 714] on span "Папка на Drive" at bounding box center [550, 713] width 42 height 7
click at [885, 261] on icon "button" at bounding box center [888, 256] width 12 height 12
click at [811, 256] on icon "button" at bounding box center [814, 256] width 12 height 12
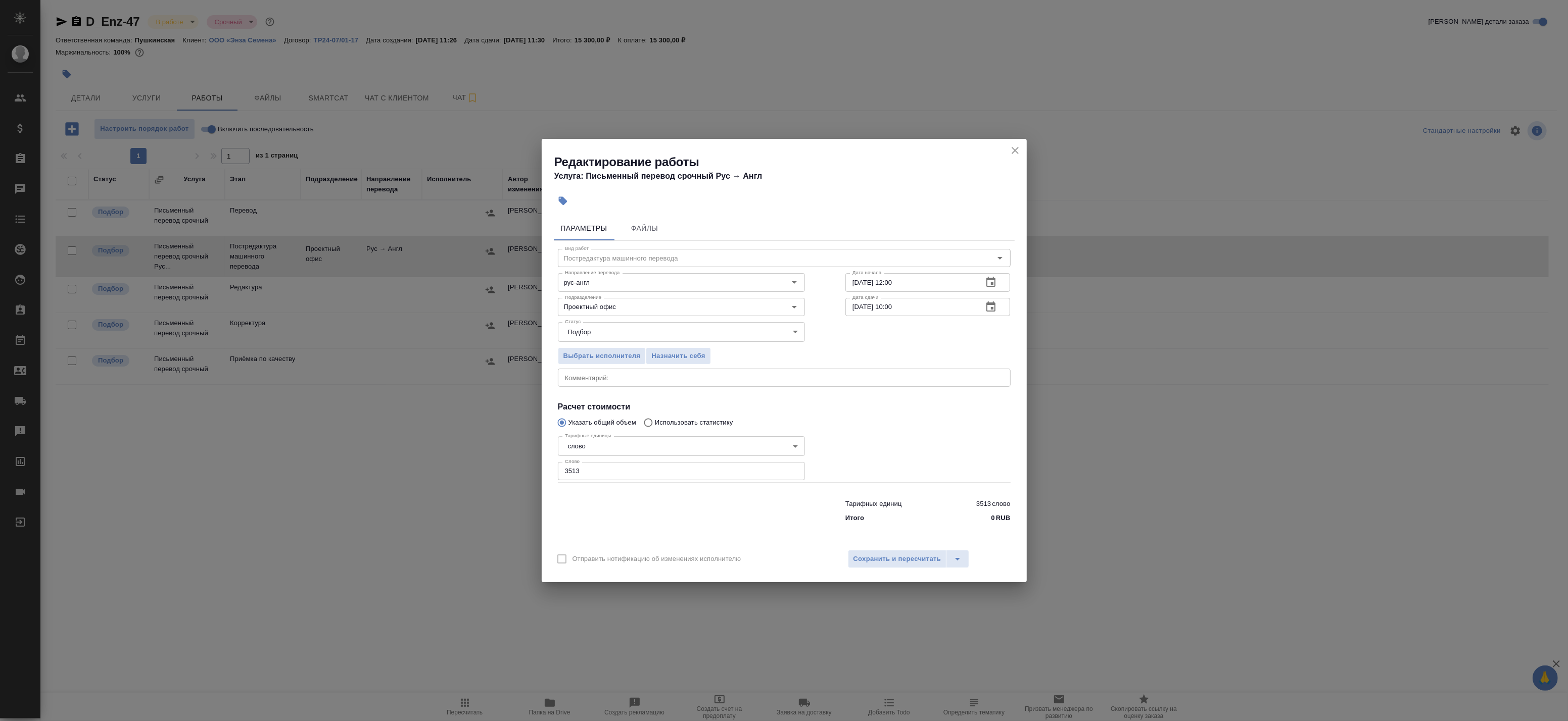
click at [604, 384] on div "x Комментарий:" at bounding box center [784, 377] width 452 height 18
paste textarea "https://drive.awatera.com/s/jfrdCKGAtWgNopT"
type textarea "Оригинал для сверки: https://drive.awatera.com/s/jfrdCKGAtWgNopT"
click at [895, 557] on span "Сохранить и пересчитать" at bounding box center [897, 559] width 88 height 12
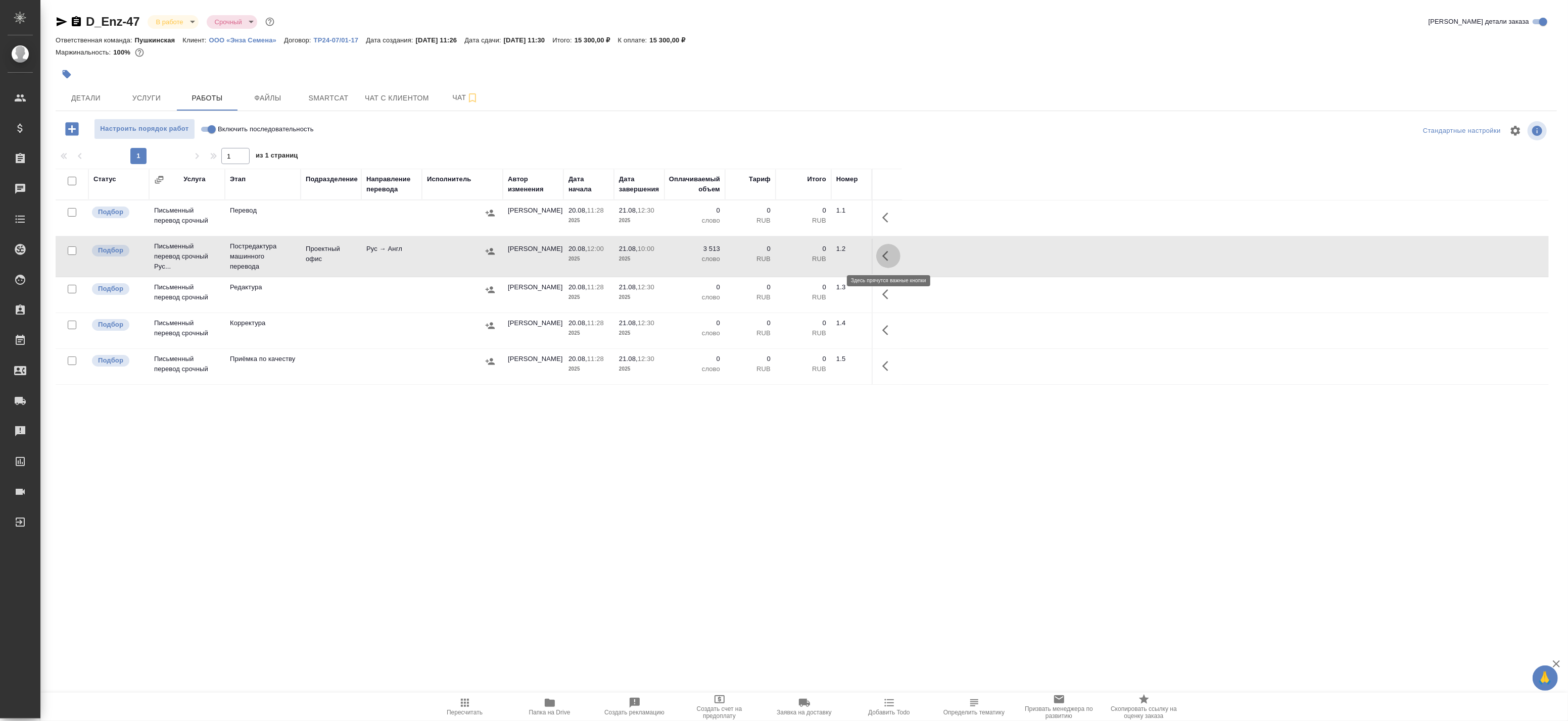
click at [890, 258] on icon "button" at bounding box center [888, 256] width 12 height 12
drag, startPoint x: 622, startPoint y: 466, endPoint x: 495, endPoint y: 335, distance: 182.5
click at [621, 466] on div "Статус Услуга Этап Подразделение Направление перевода Исполнитель Автор изменен…" at bounding box center [802, 396] width 1493 height 454
click at [490, 253] on icon "button" at bounding box center [490, 251] width 9 height 6
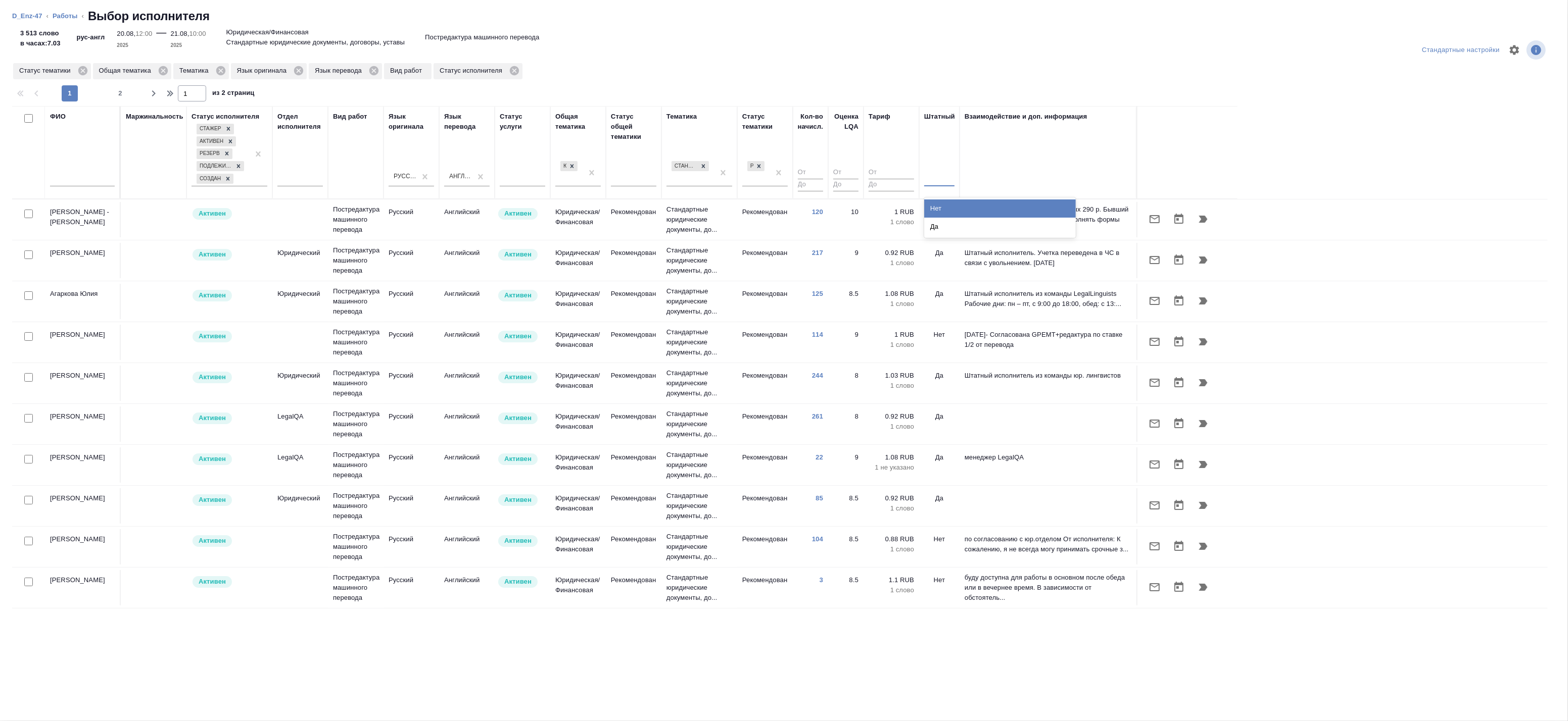
click at [942, 182] on div at bounding box center [940, 176] width 30 height 15
click at [944, 208] on div "Нет" at bounding box center [1000, 208] width 152 height 18
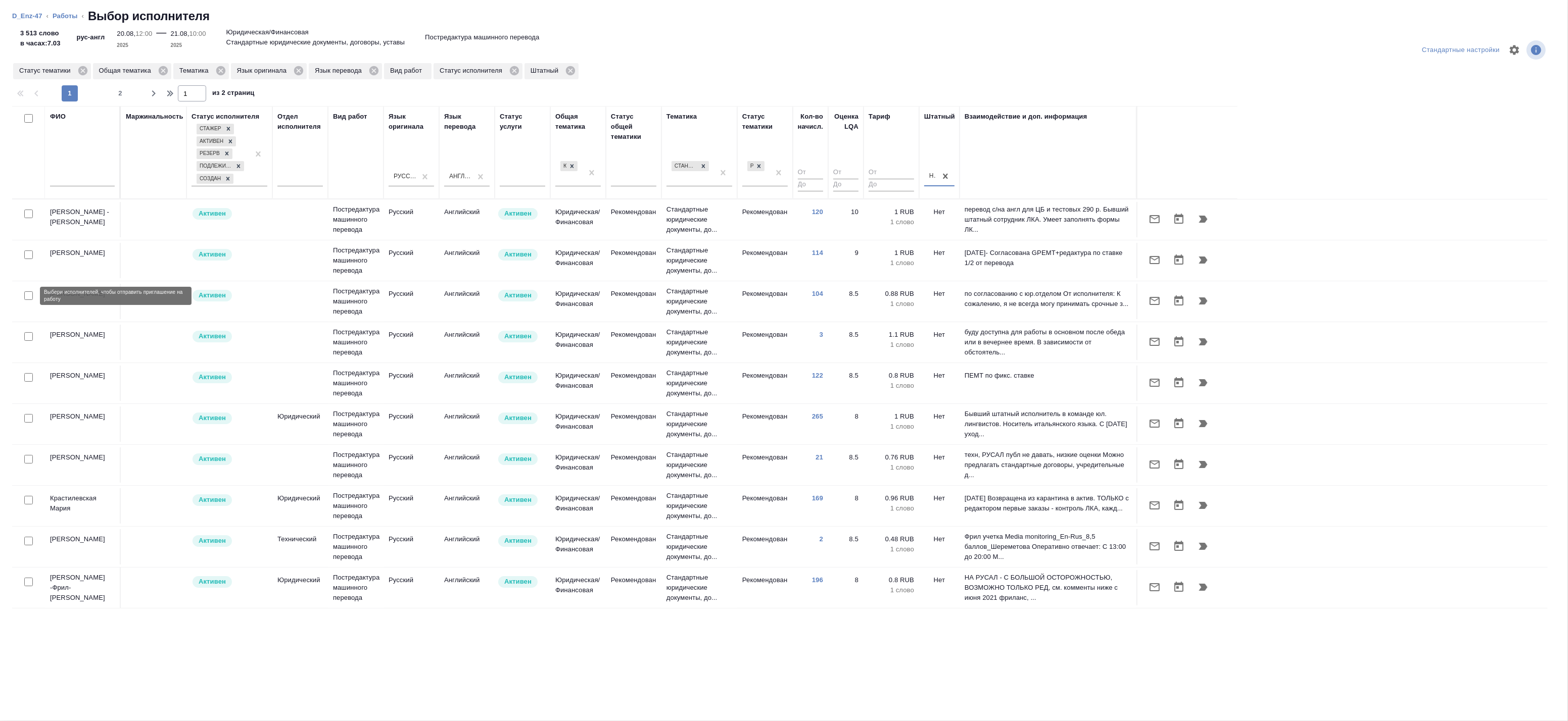
click at [30, 296] on input "checkbox" at bounding box center [28, 296] width 8 height 8
checkbox input "true"
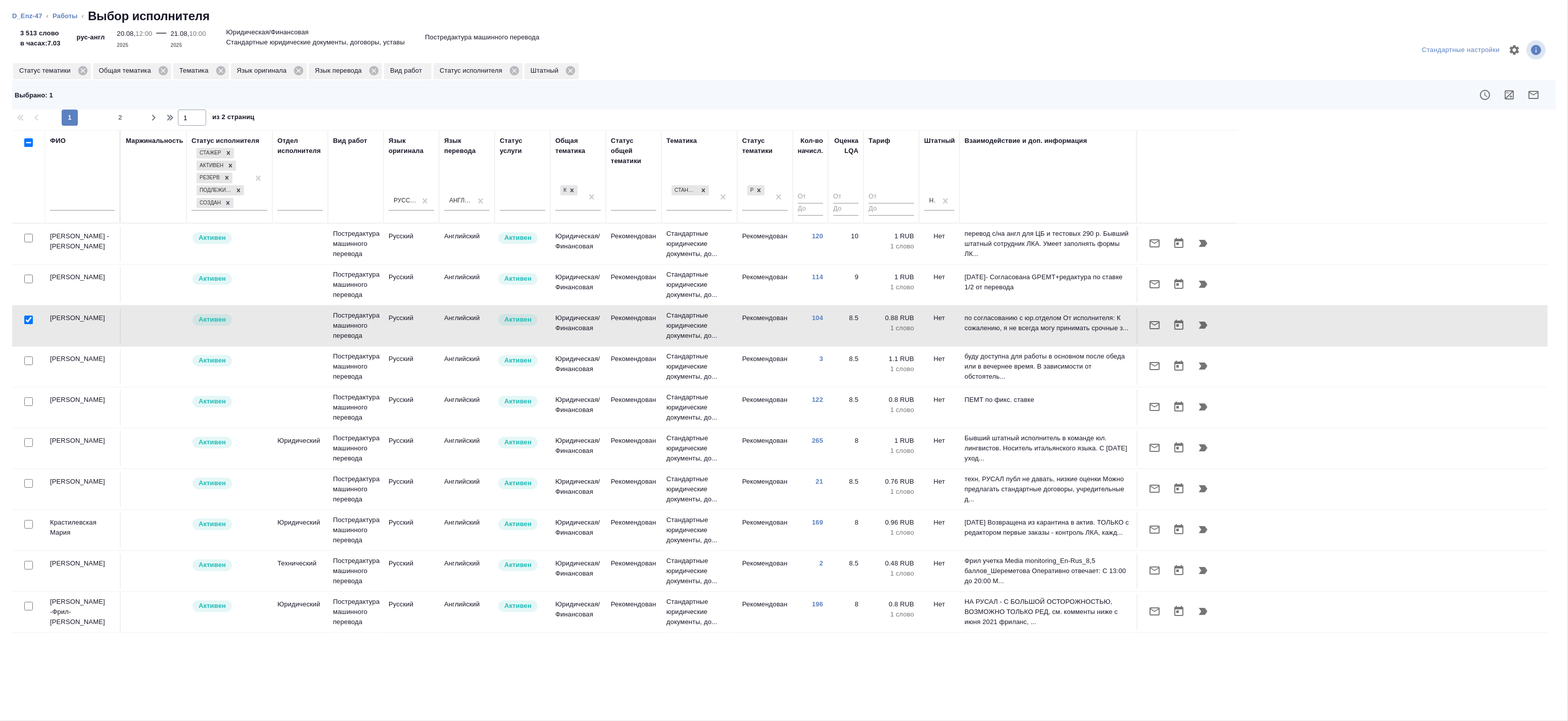
click at [26, 402] on input "checkbox" at bounding box center [28, 402] width 8 height 8
checkbox input "true"
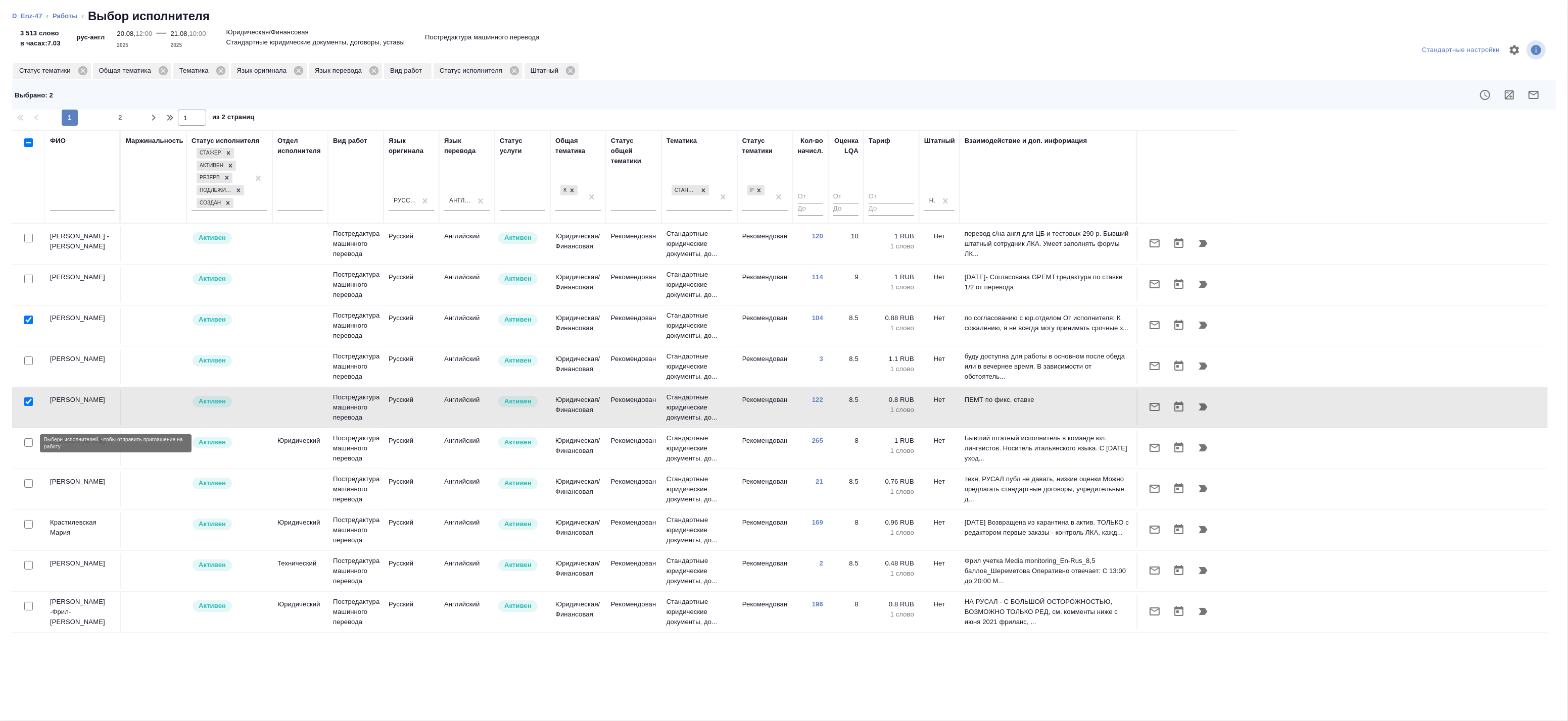
click at [26, 441] on input "checkbox" at bounding box center [28, 443] width 8 height 8
checkbox input "true"
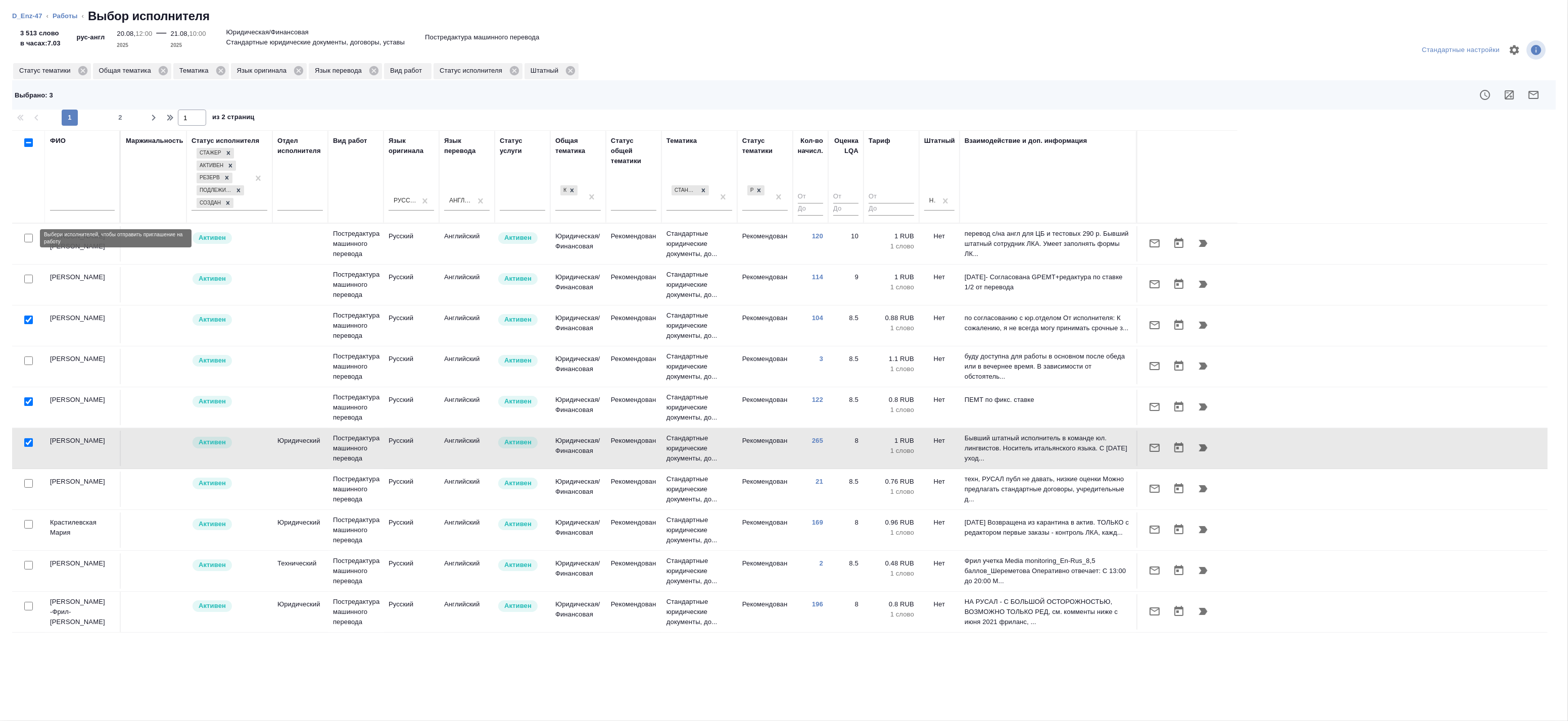
click at [26, 239] on input "checkbox" at bounding box center [28, 238] width 8 height 8
checkbox input "true"
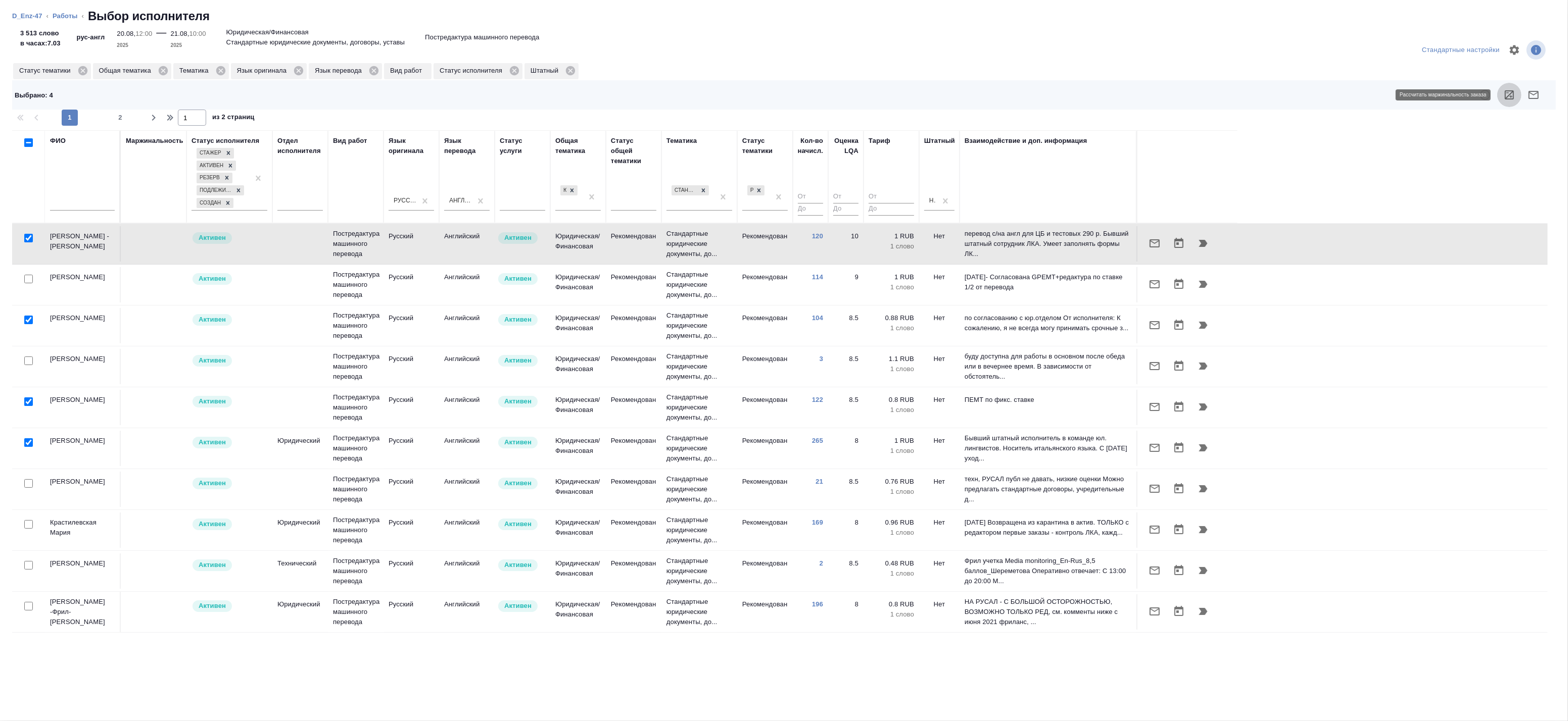
click at [1512, 96] on icon "button" at bounding box center [1509, 95] width 9 height 9
click at [27, 236] on input "checkbox" at bounding box center [28, 238] width 8 height 8
checkbox input "false"
click at [28, 322] on input "checkbox" at bounding box center [28, 320] width 8 height 8
checkbox input "false"
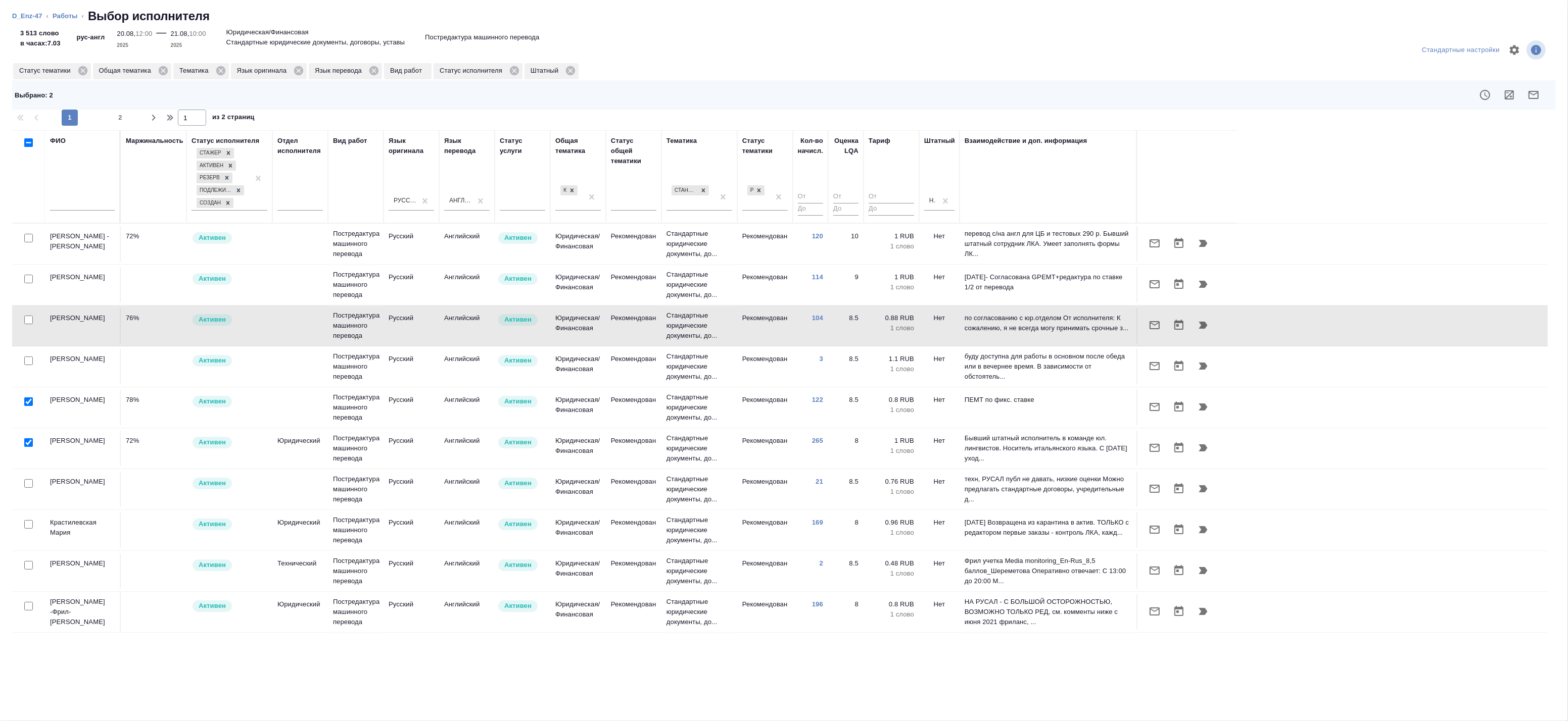
click at [29, 401] on input "checkbox" at bounding box center [28, 402] width 8 height 8
checkbox input "false"
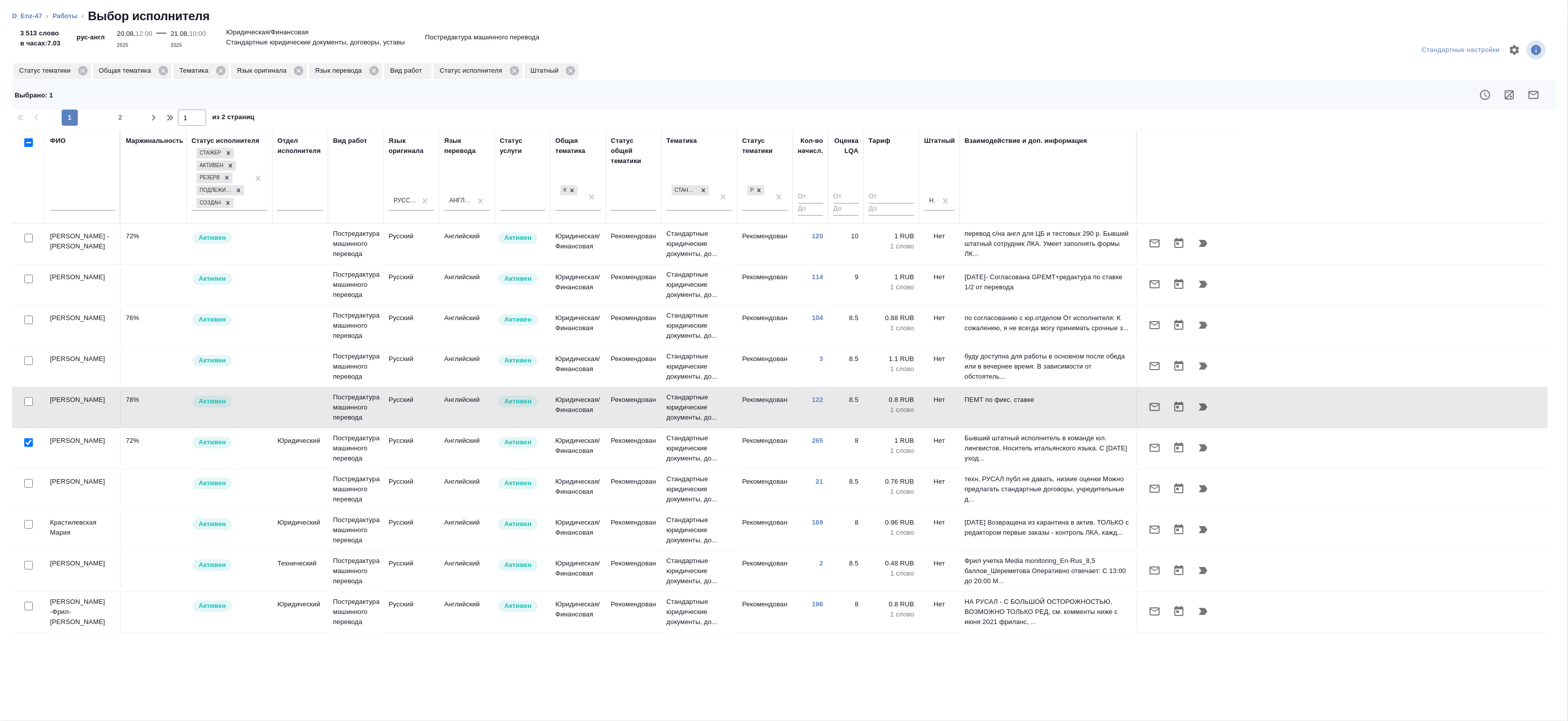
click at [28, 443] on input "checkbox" at bounding box center [28, 443] width 8 height 8
checkbox input "false"
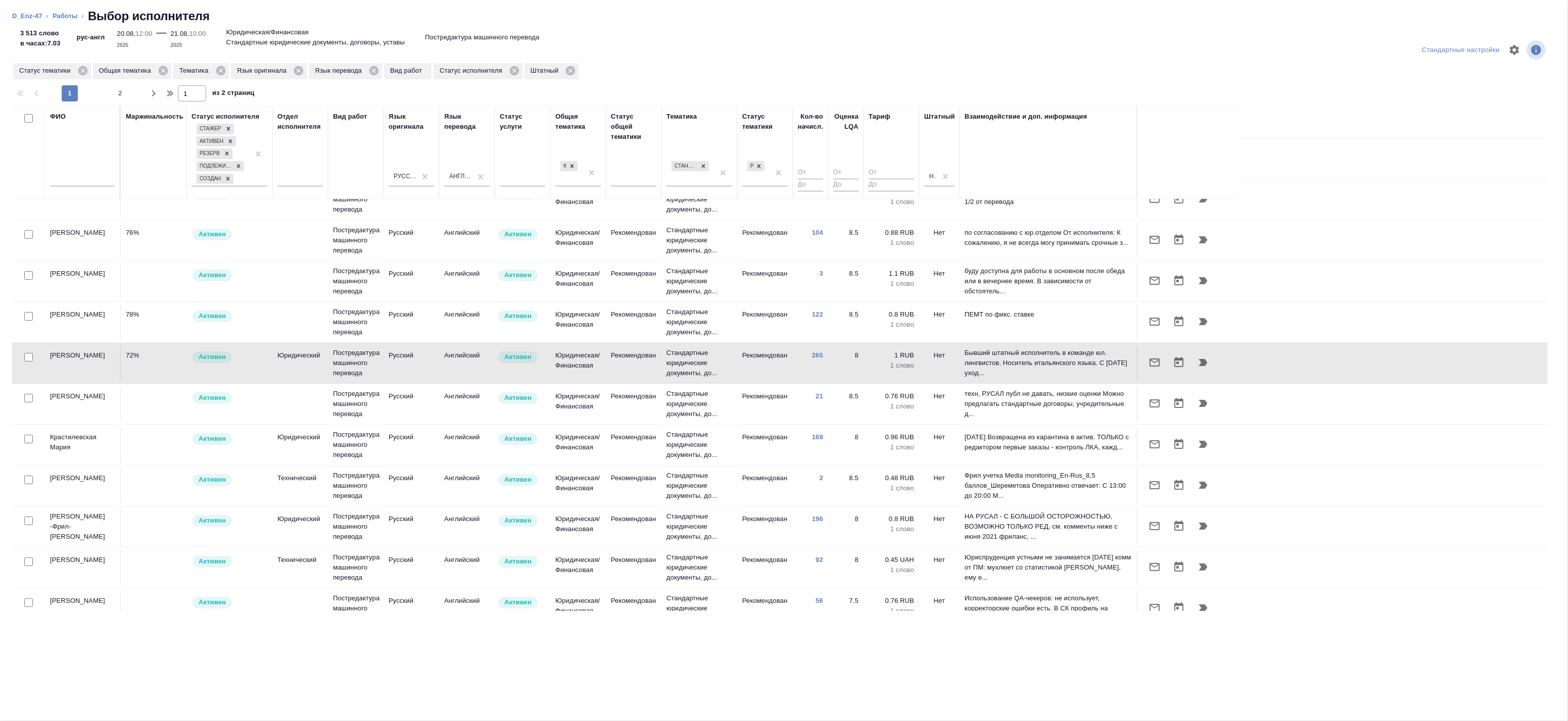
scroll to position [56, 0]
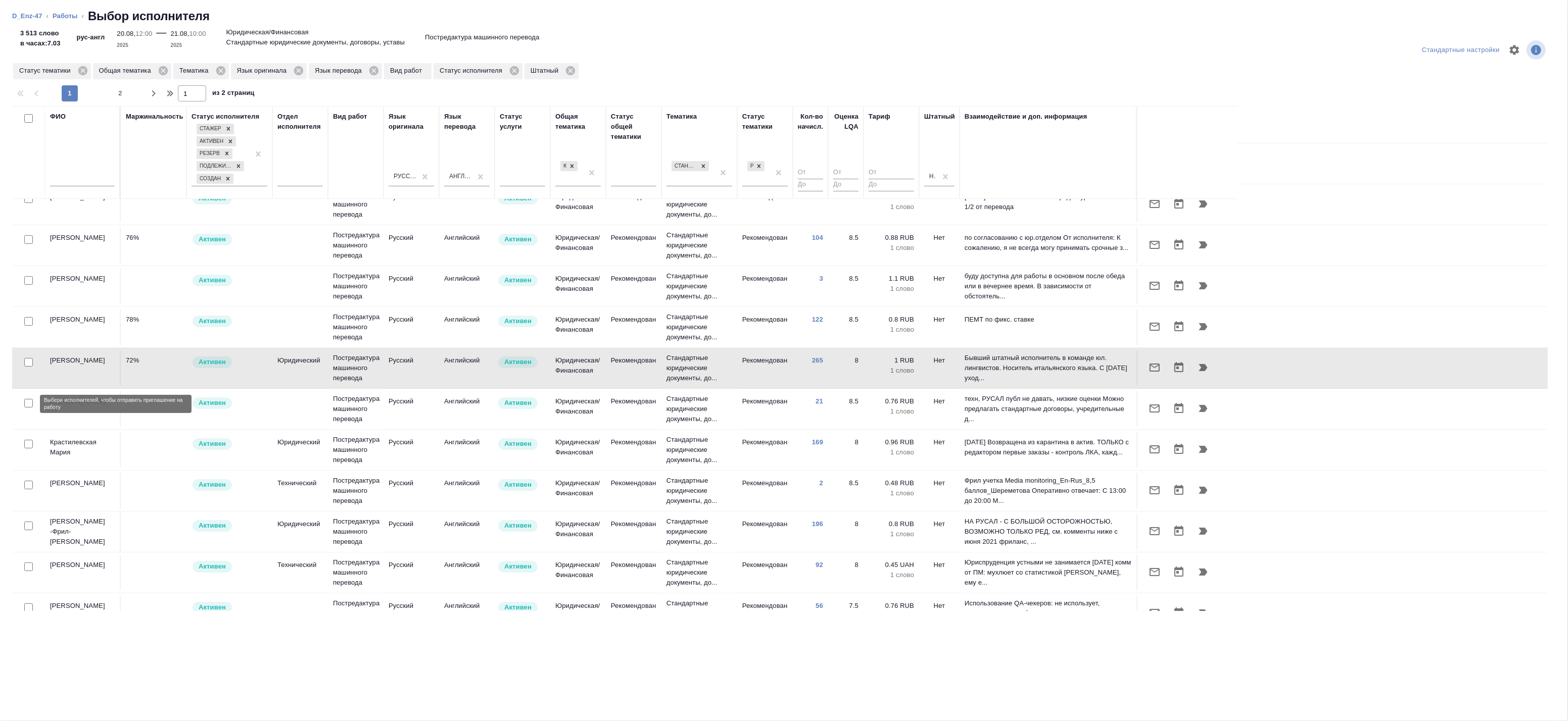
click at [27, 402] on input "checkbox" at bounding box center [28, 403] width 8 height 8
checkbox input "true"
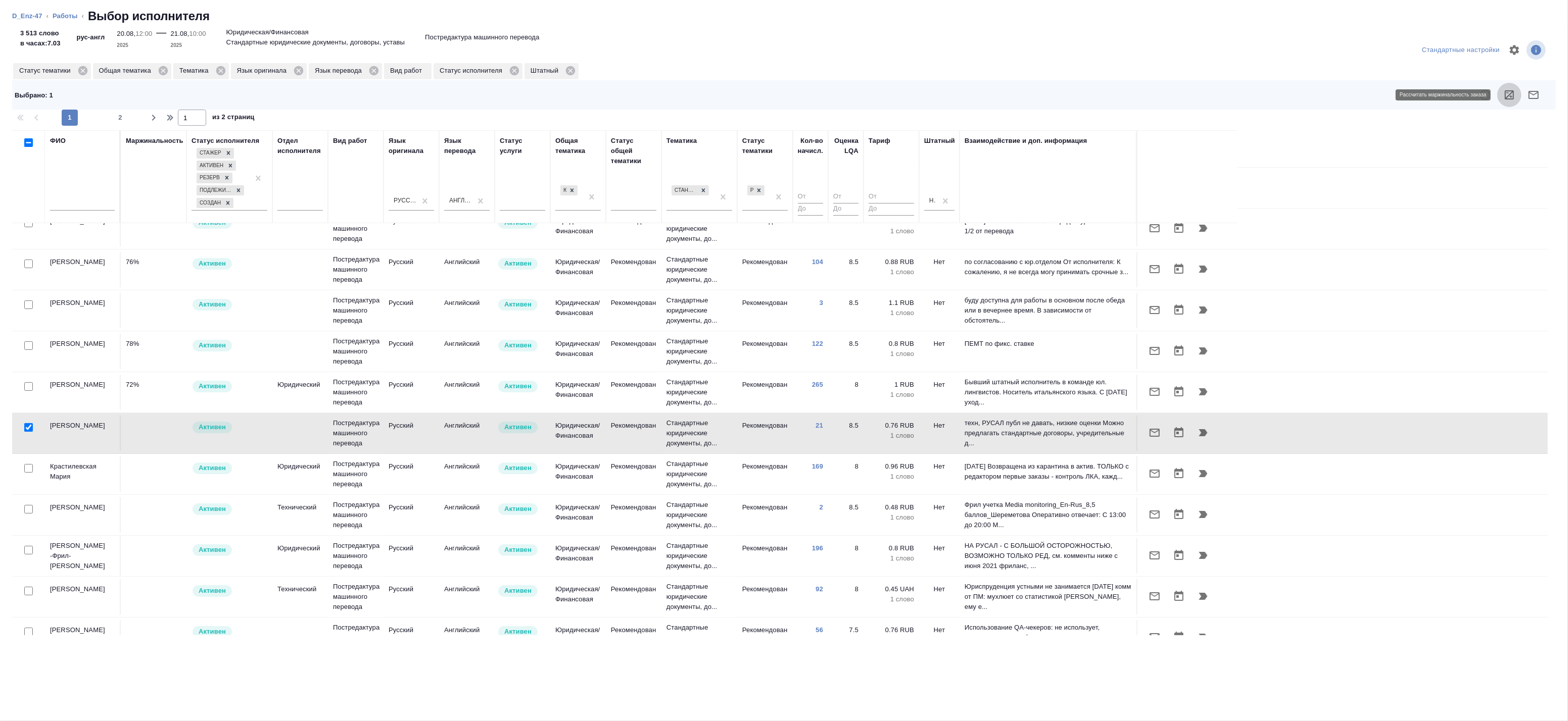
click at [1504, 98] on icon "button" at bounding box center [1510, 95] width 12 height 12
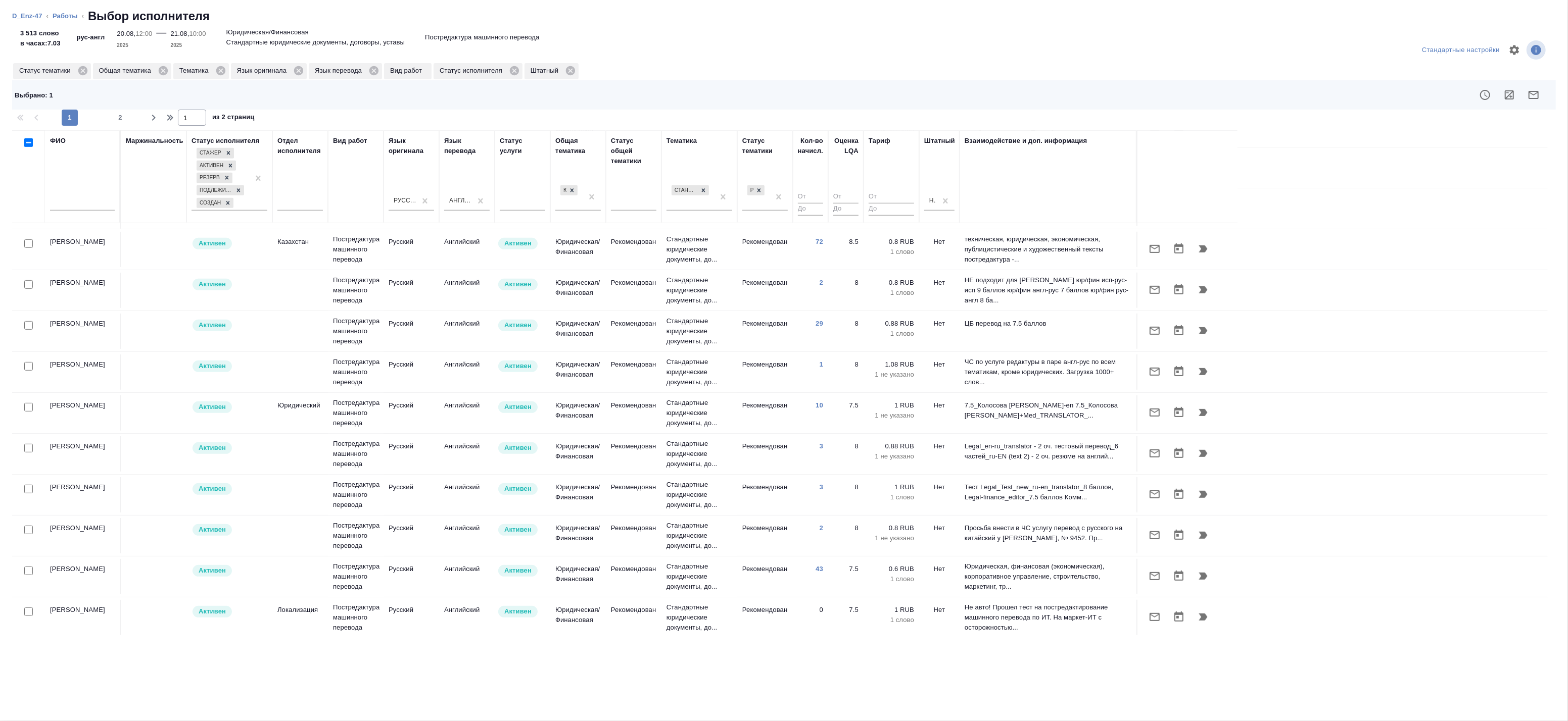
scroll to position [613, 0]
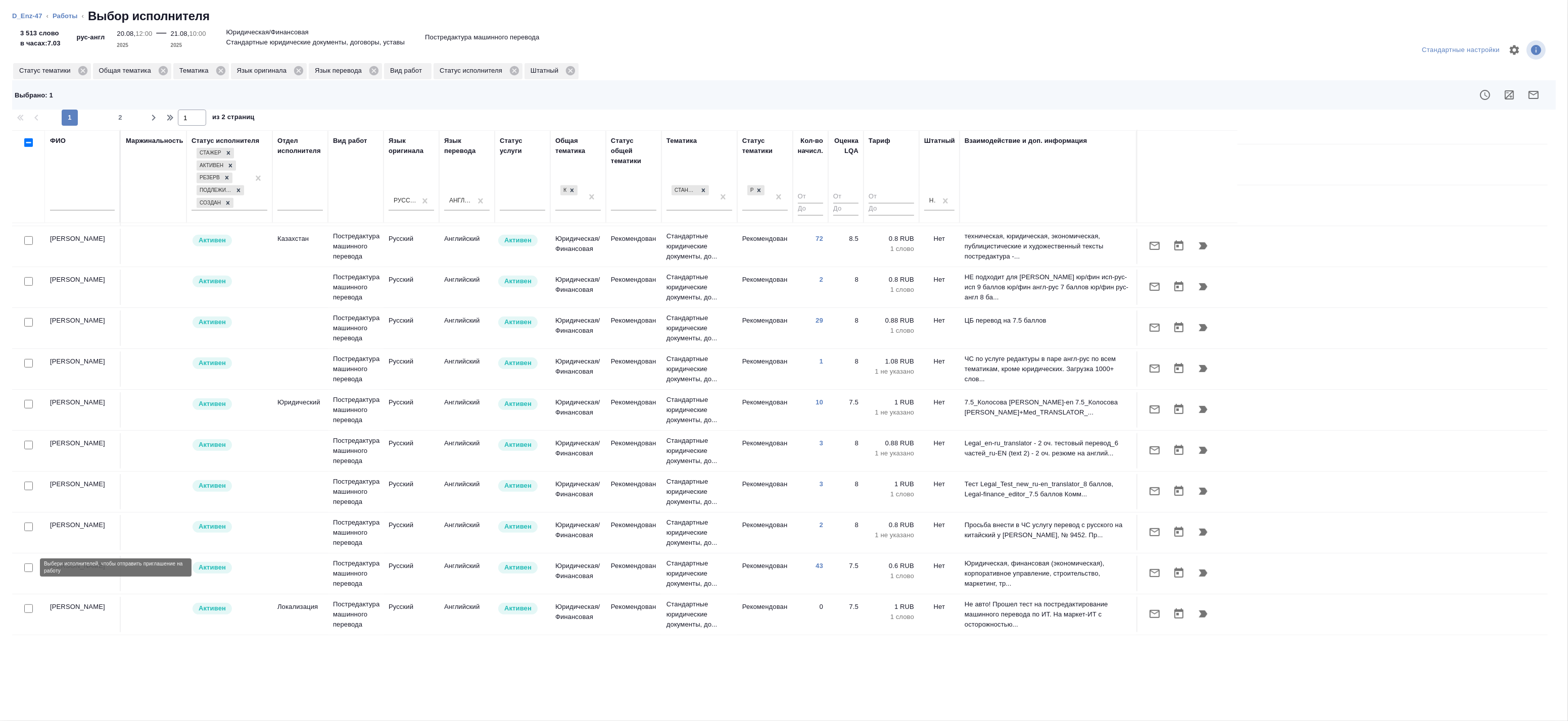
drag, startPoint x: 30, startPoint y: 569, endPoint x: 159, endPoint y: 542, distance: 131.8
click at [30, 569] on input "checkbox" at bounding box center [28, 568] width 8 height 8
checkbox input "true"
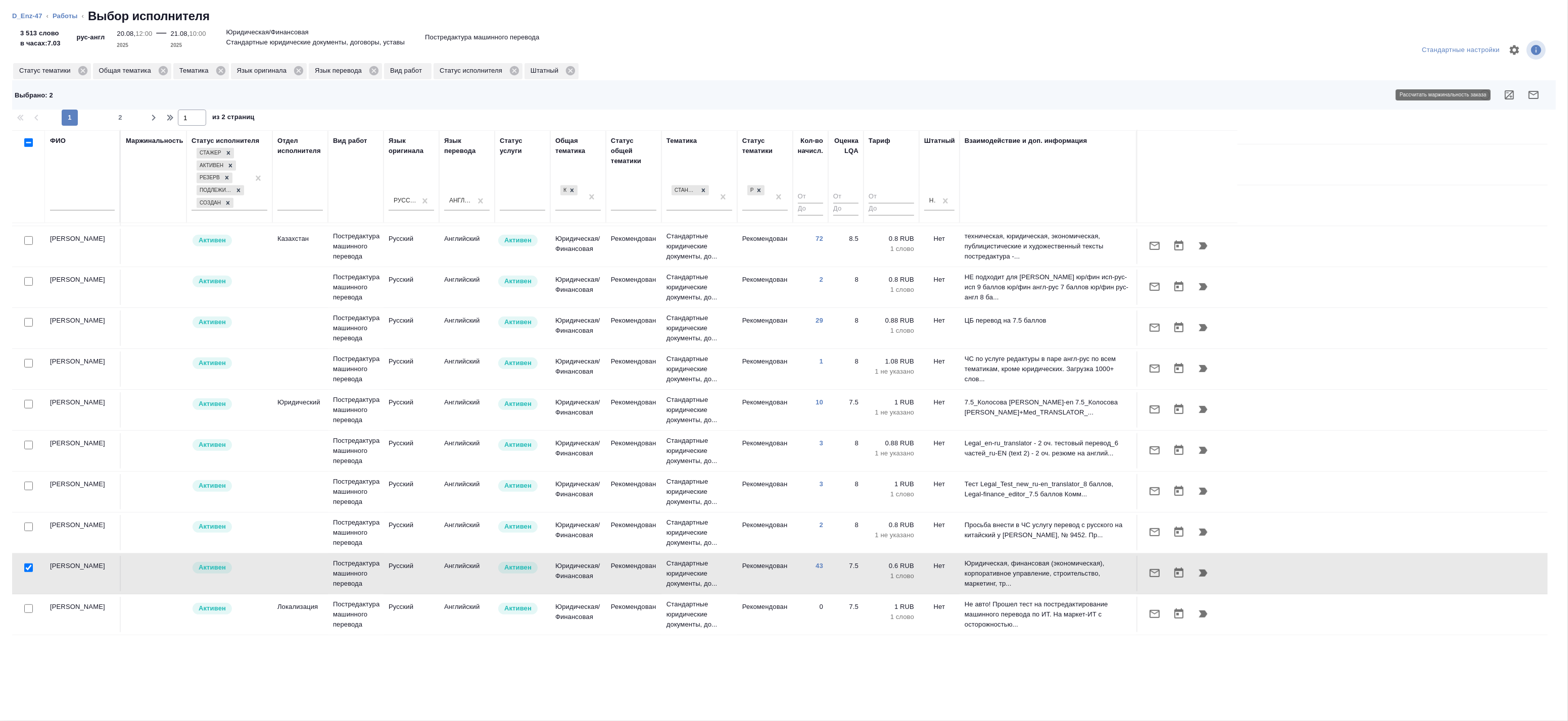
click at [1508, 98] on icon "button" at bounding box center [1509, 95] width 9 height 9
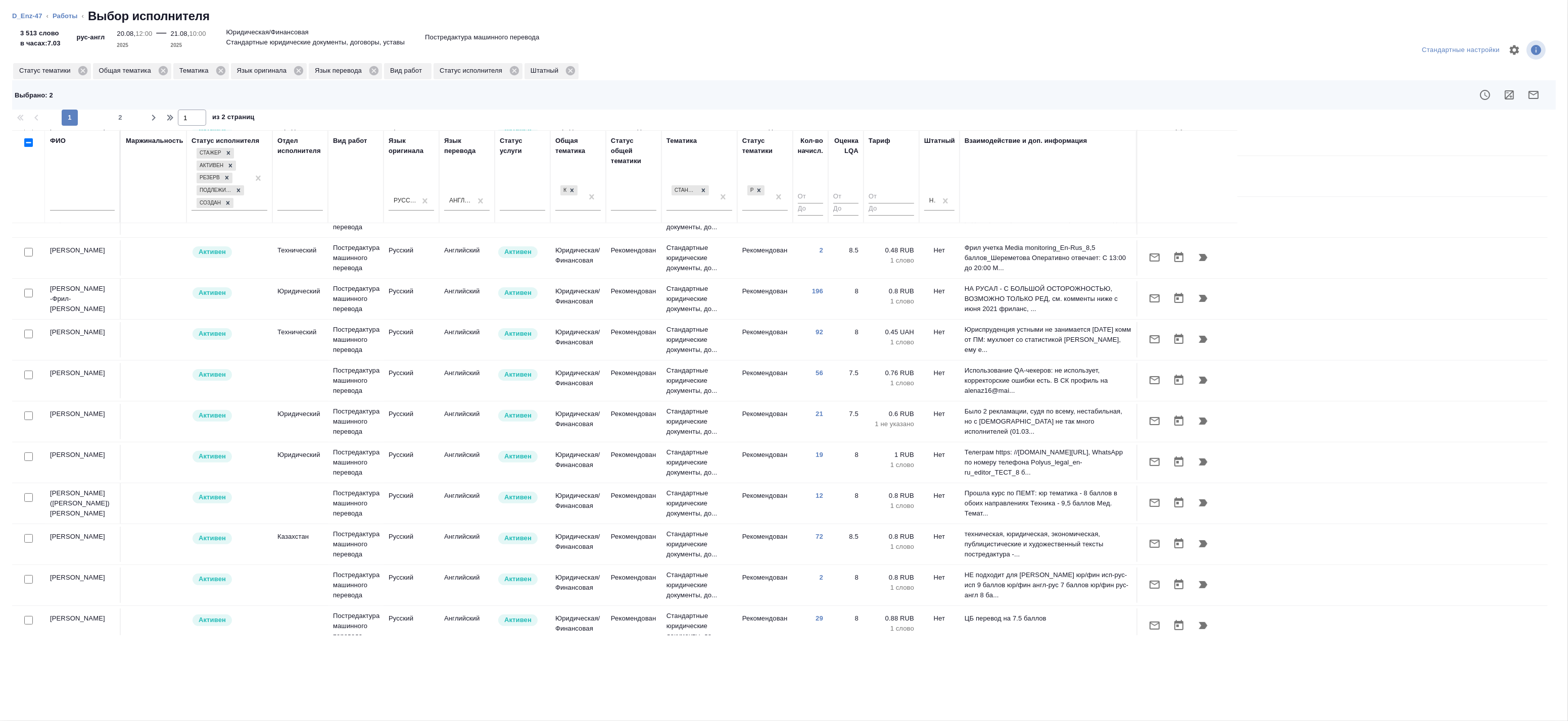
scroll to position [276, 0]
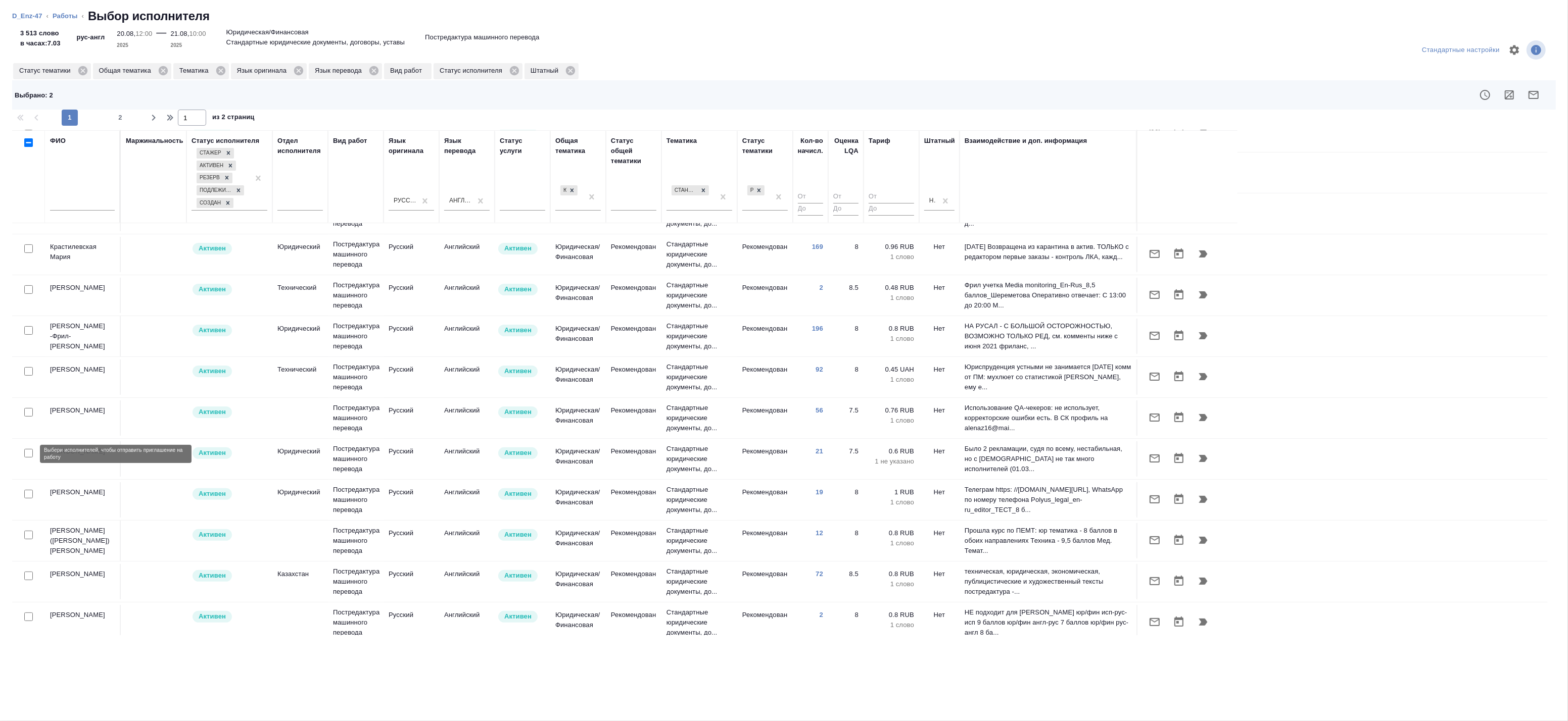
click at [28, 456] on input "checkbox" at bounding box center [28, 453] width 8 height 8
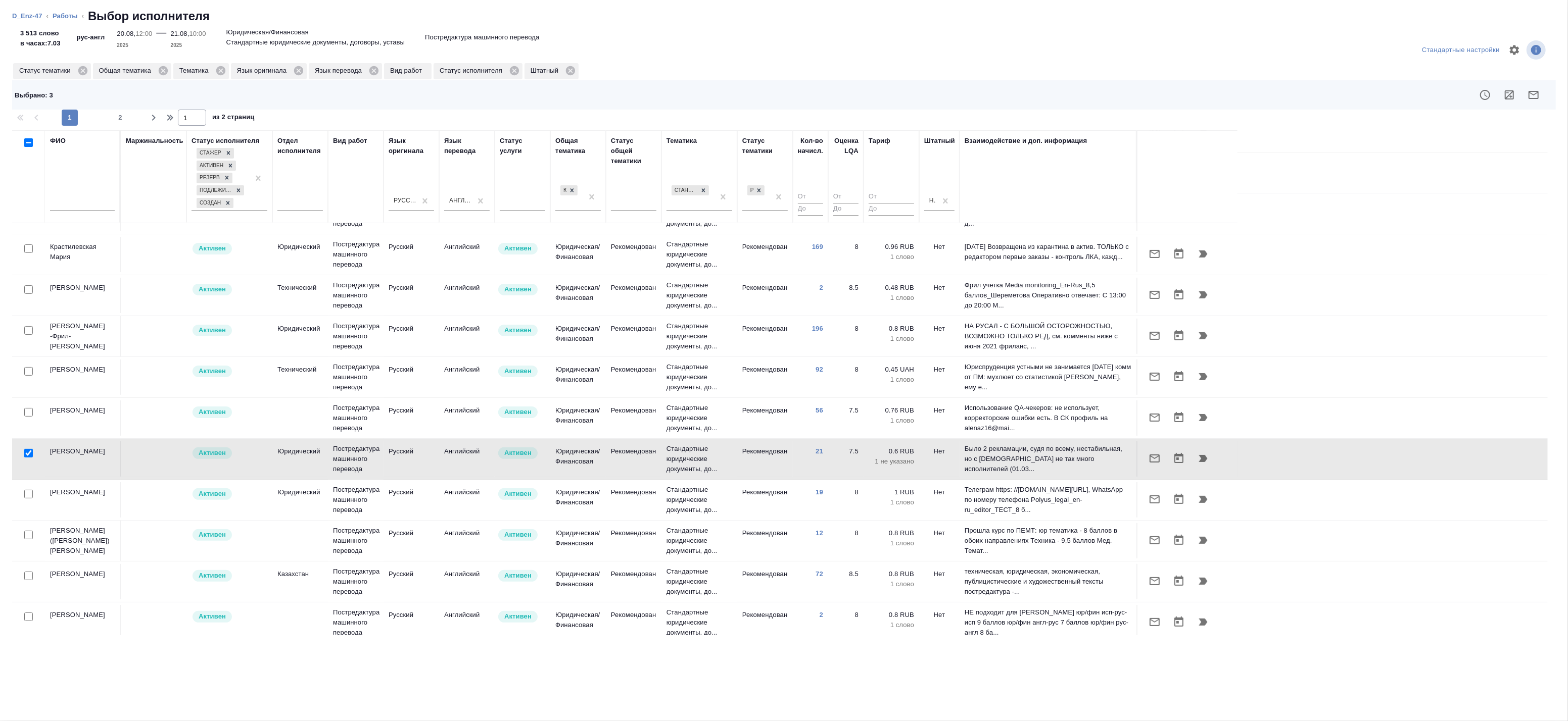
click at [28, 454] on input "checkbox" at bounding box center [28, 453] width 8 height 8
checkbox input "false"
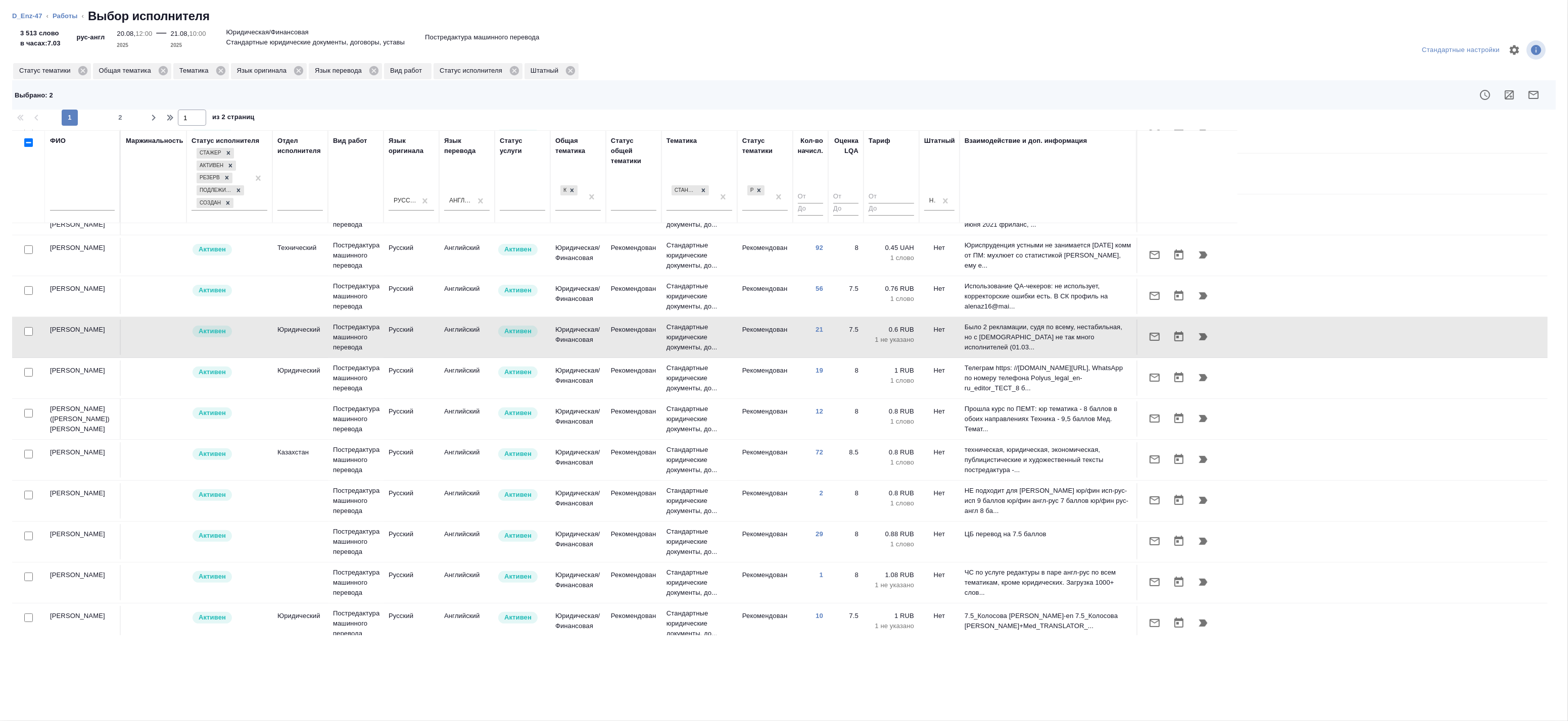
scroll to position [613, 0]
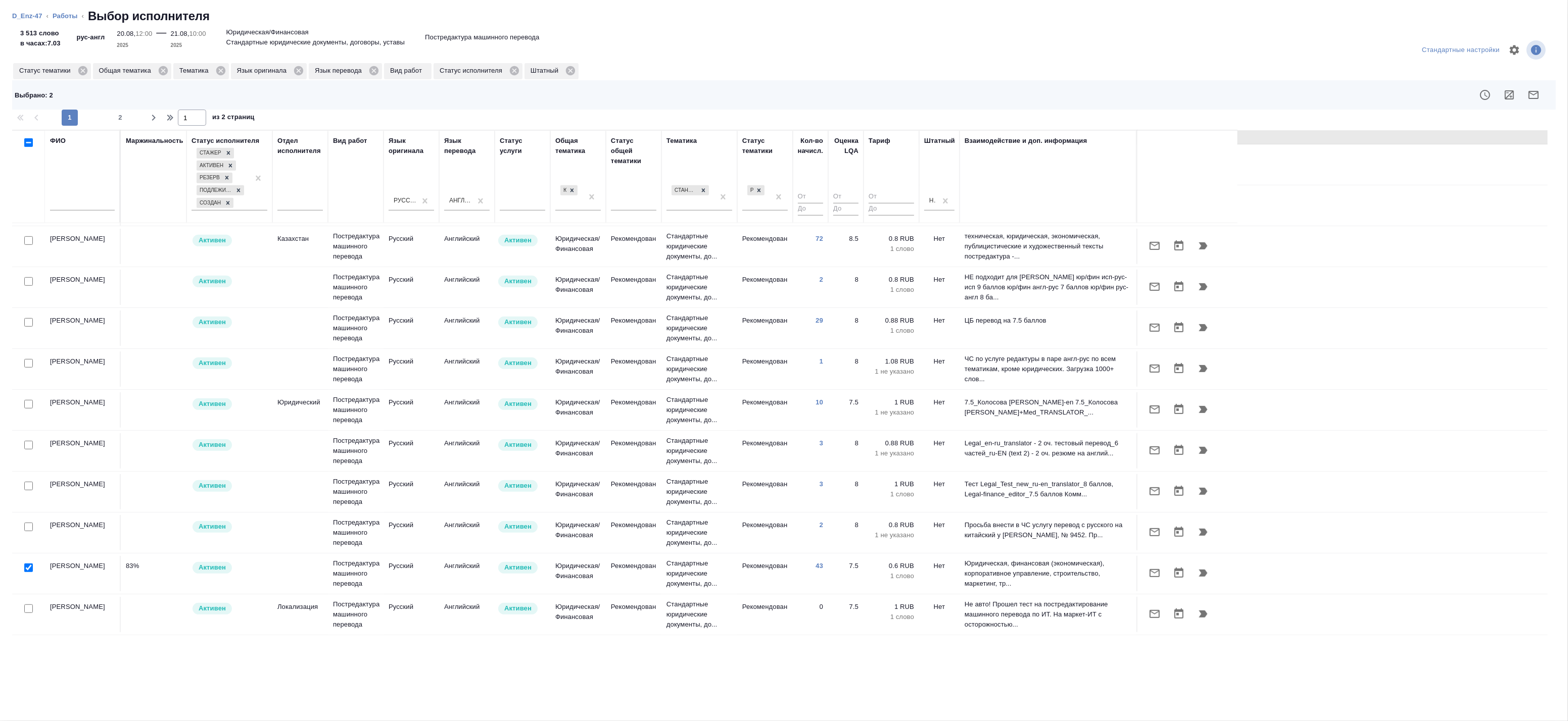
click at [29, 569] on input "checkbox" at bounding box center [28, 568] width 8 height 8
checkbox input "false"
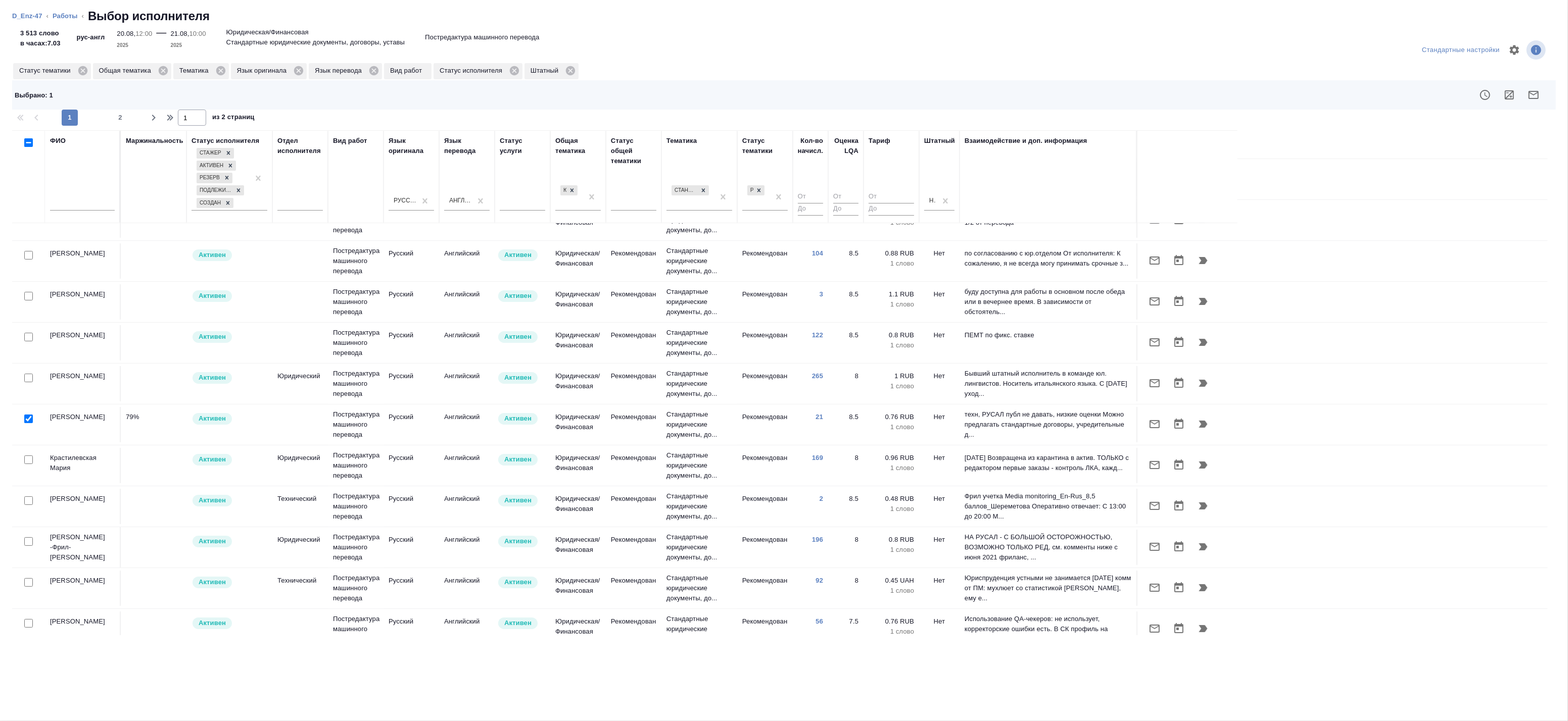
scroll to position [0, 0]
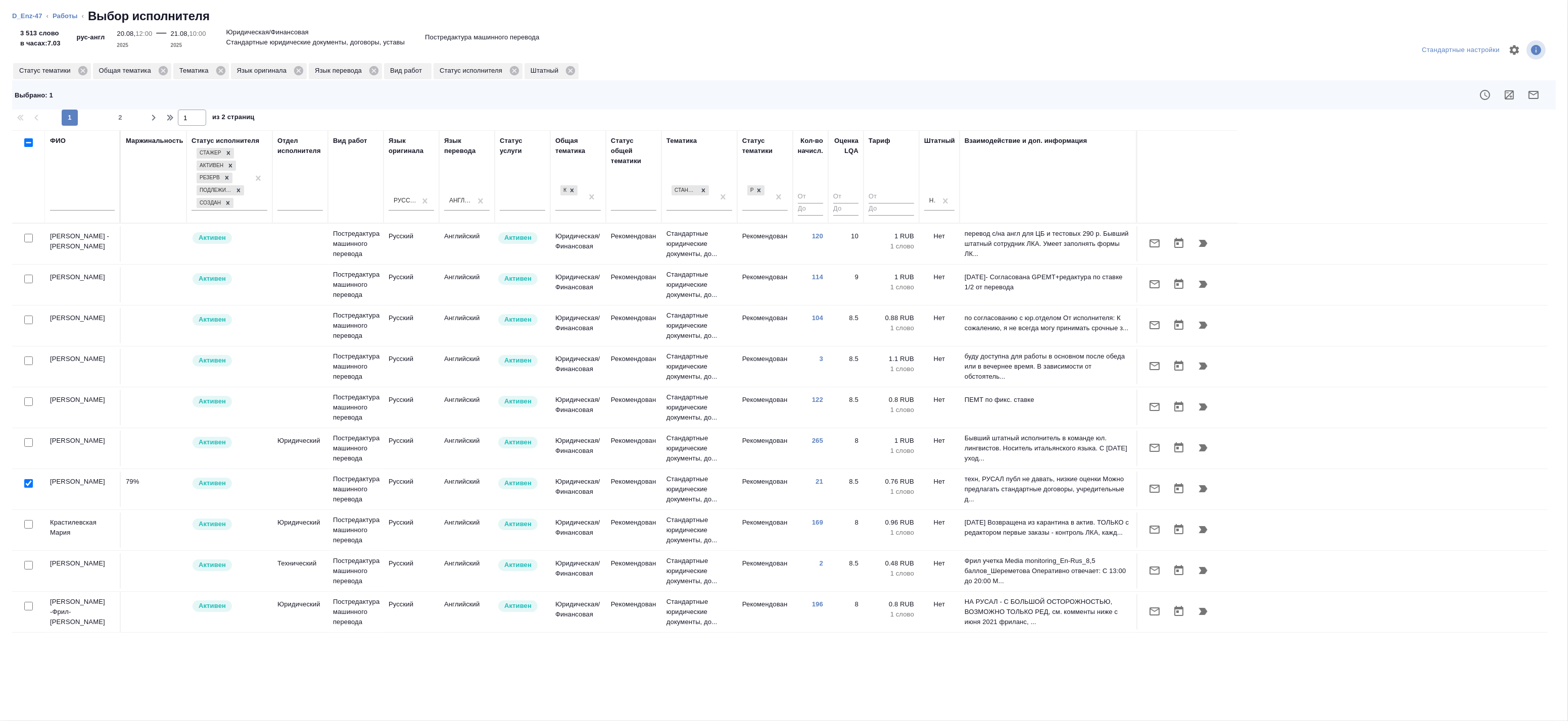
click at [28, 486] on input "checkbox" at bounding box center [28, 483] width 8 height 8
checkbox input "false"
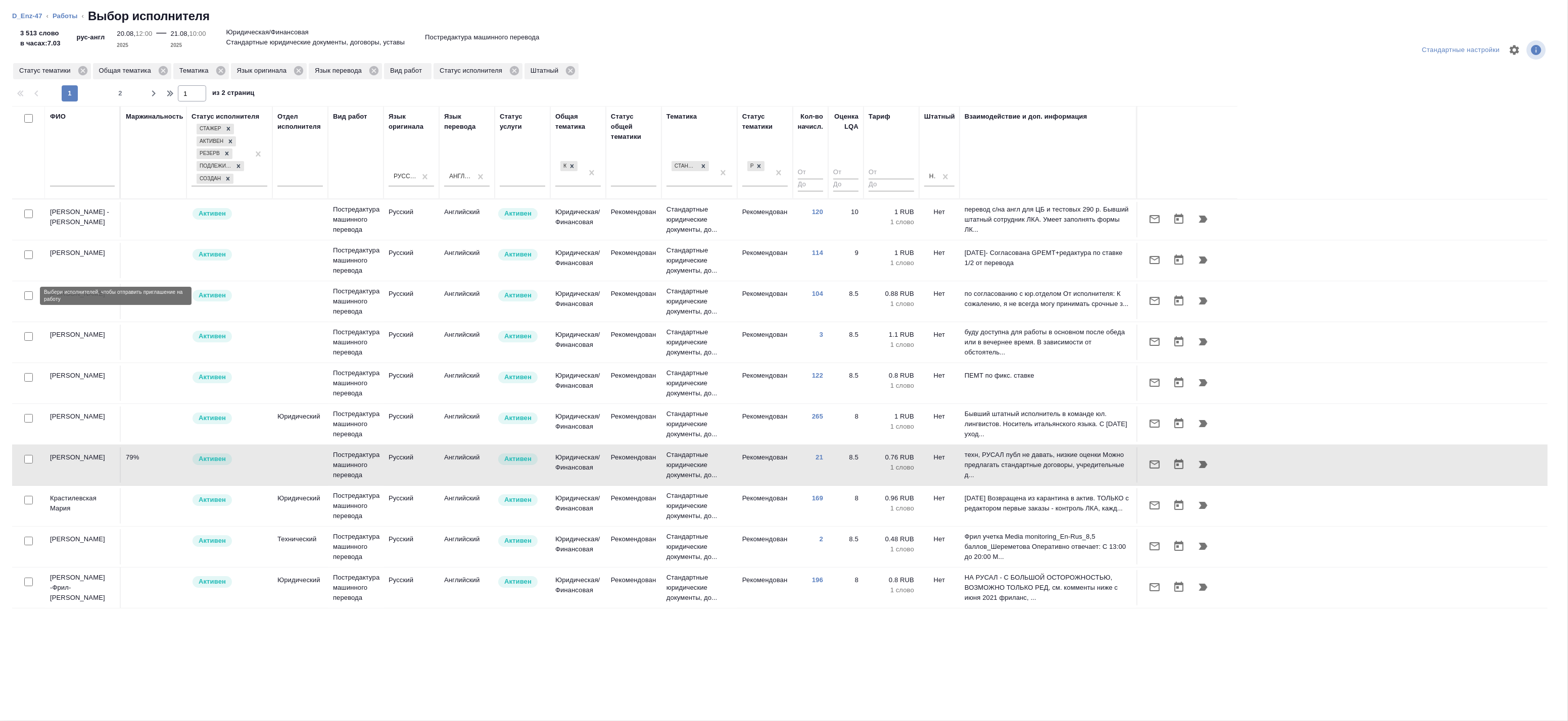
click at [24, 299] on input "checkbox" at bounding box center [28, 296] width 8 height 8
checkbox input "true"
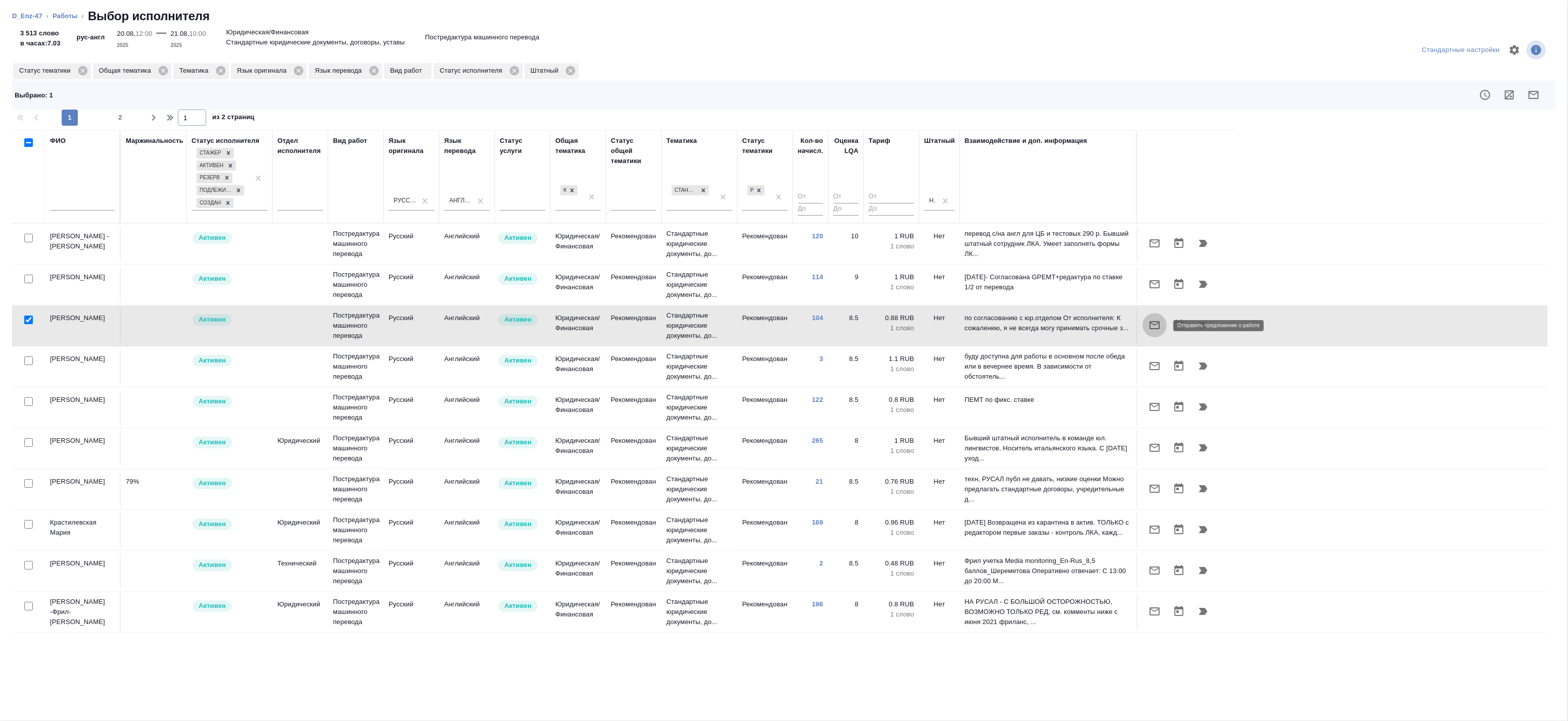
click at [1155, 324] on icon "button" at bounding box center [1155, 326] width 12 height 12
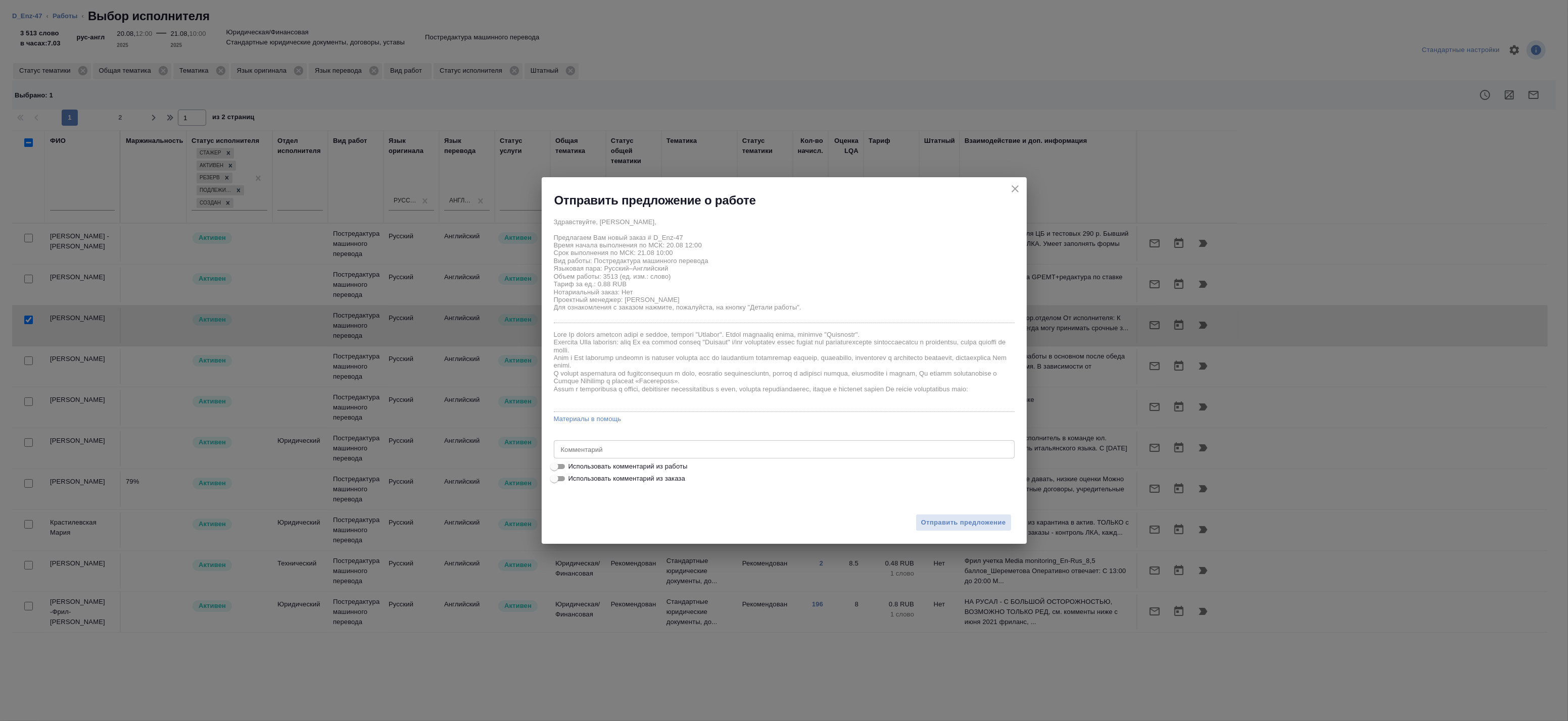
click at [607, 468] on span "Использовать комментарий из работы" at bounding box center [628, 467] width 119 height 10
click at [572, 468] on input "Использовать комментарий из работы" at bounding box center [554, 467] width 37 height 12
checkbox input "true"
type textarea "Оригинал для сверки: https://drive.awatera.com/s/jfrdCKGAtWgNopT"
click at [986, 524] on span "Отправить предложение" at bounding box center [964, 523] width 85 height 12
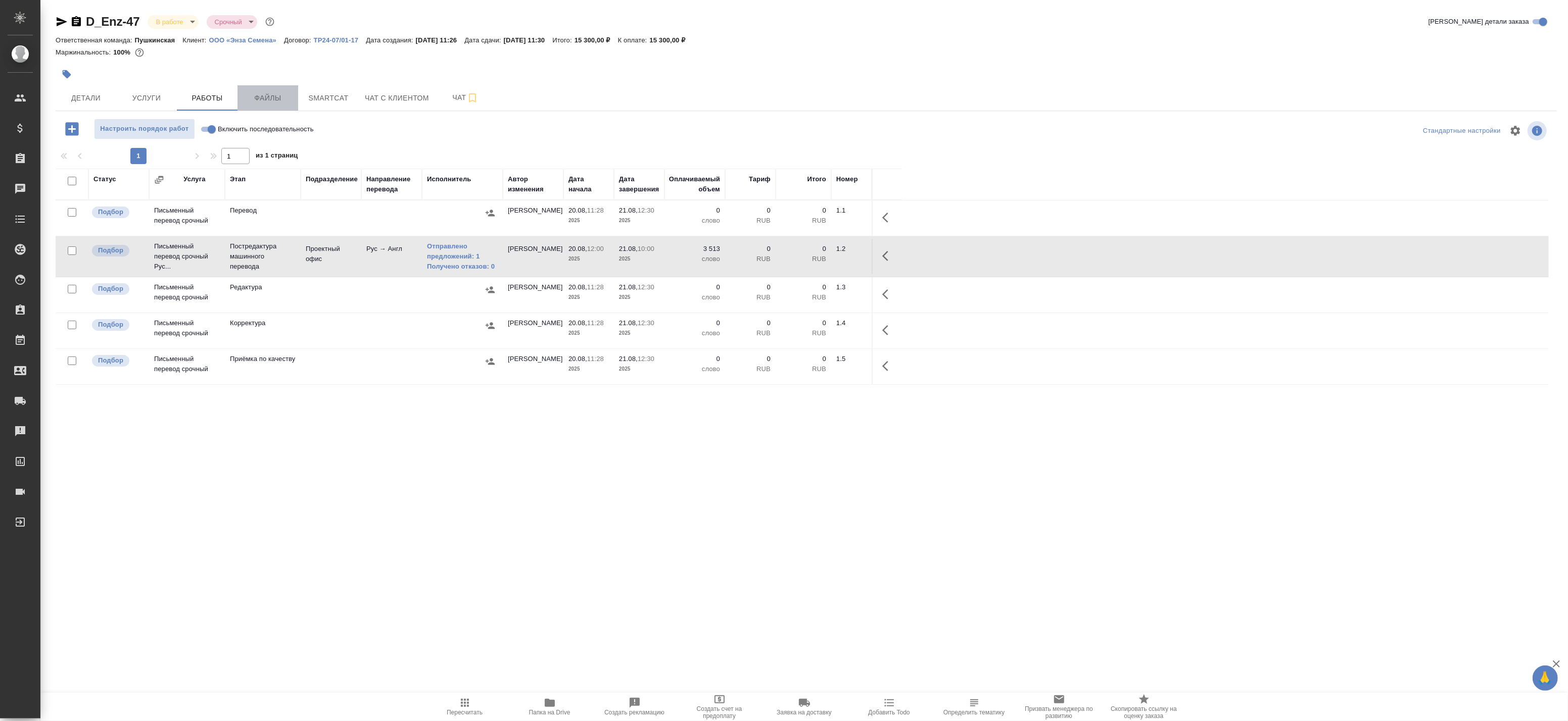
click at [261, 96] on span "Файлы" at bounding box center [268, 98] width 49 height 12
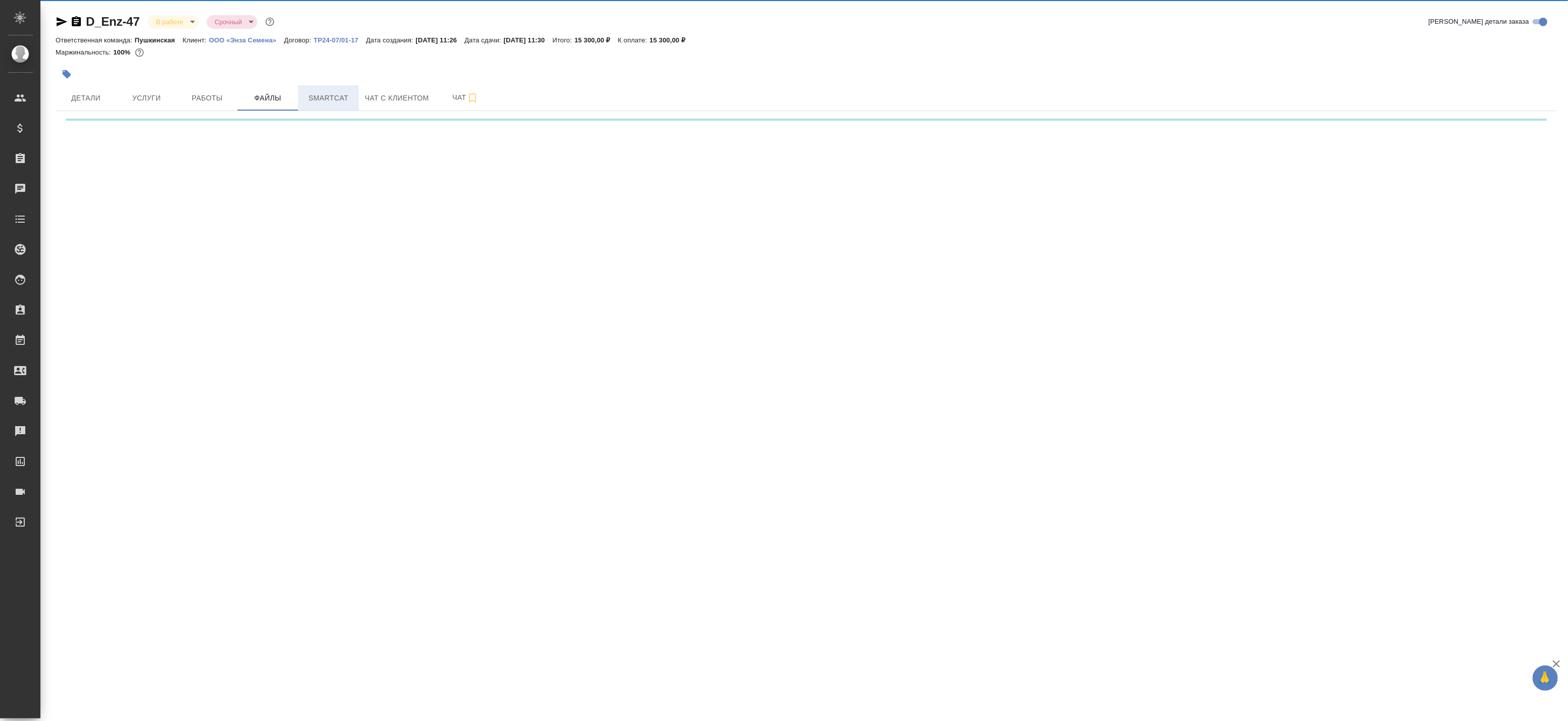
click at [325, 94] on span "Smartcat" at bounding box center [328, 98] width 49 height 12
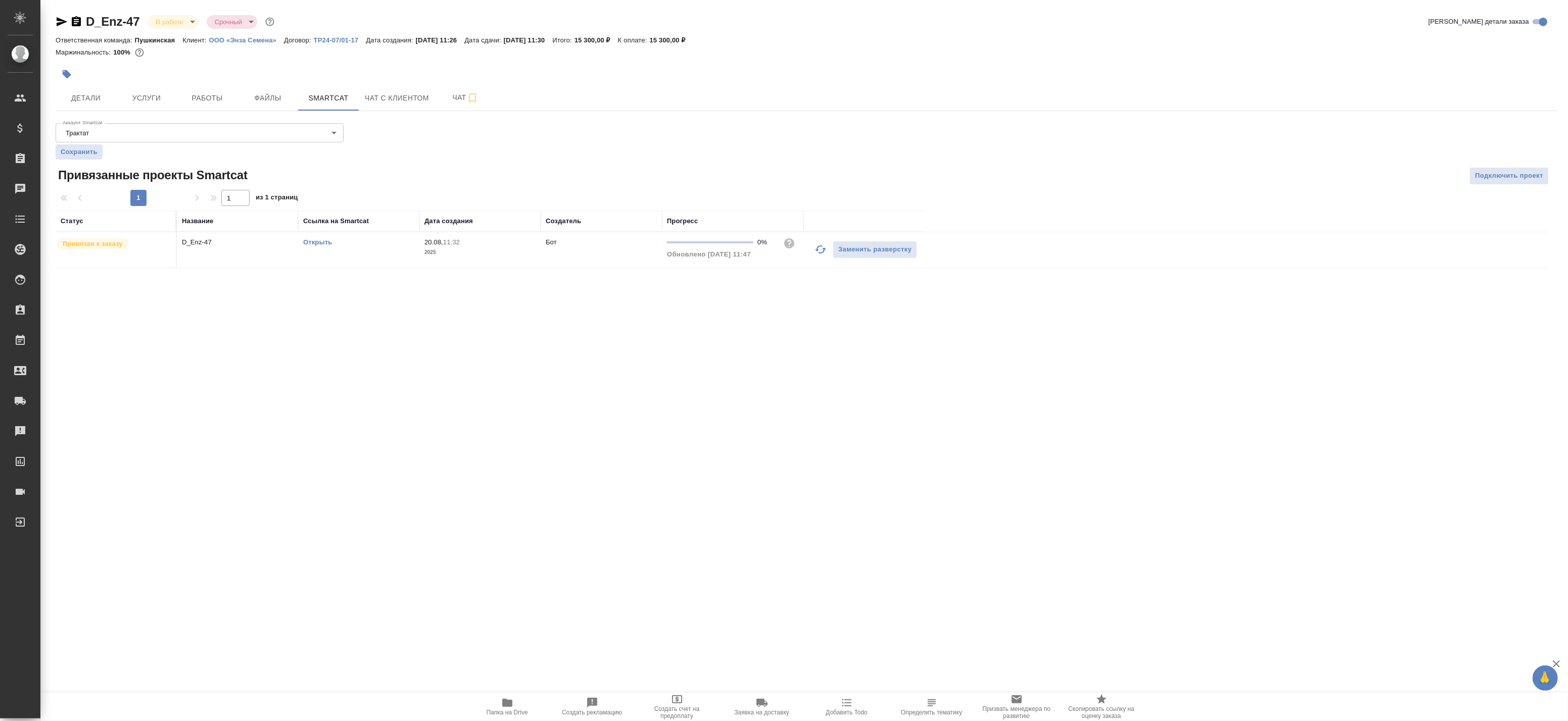
click at [212, 251] on td "D_Enz-47" at bounding box center [237, 249] width 121 height 35
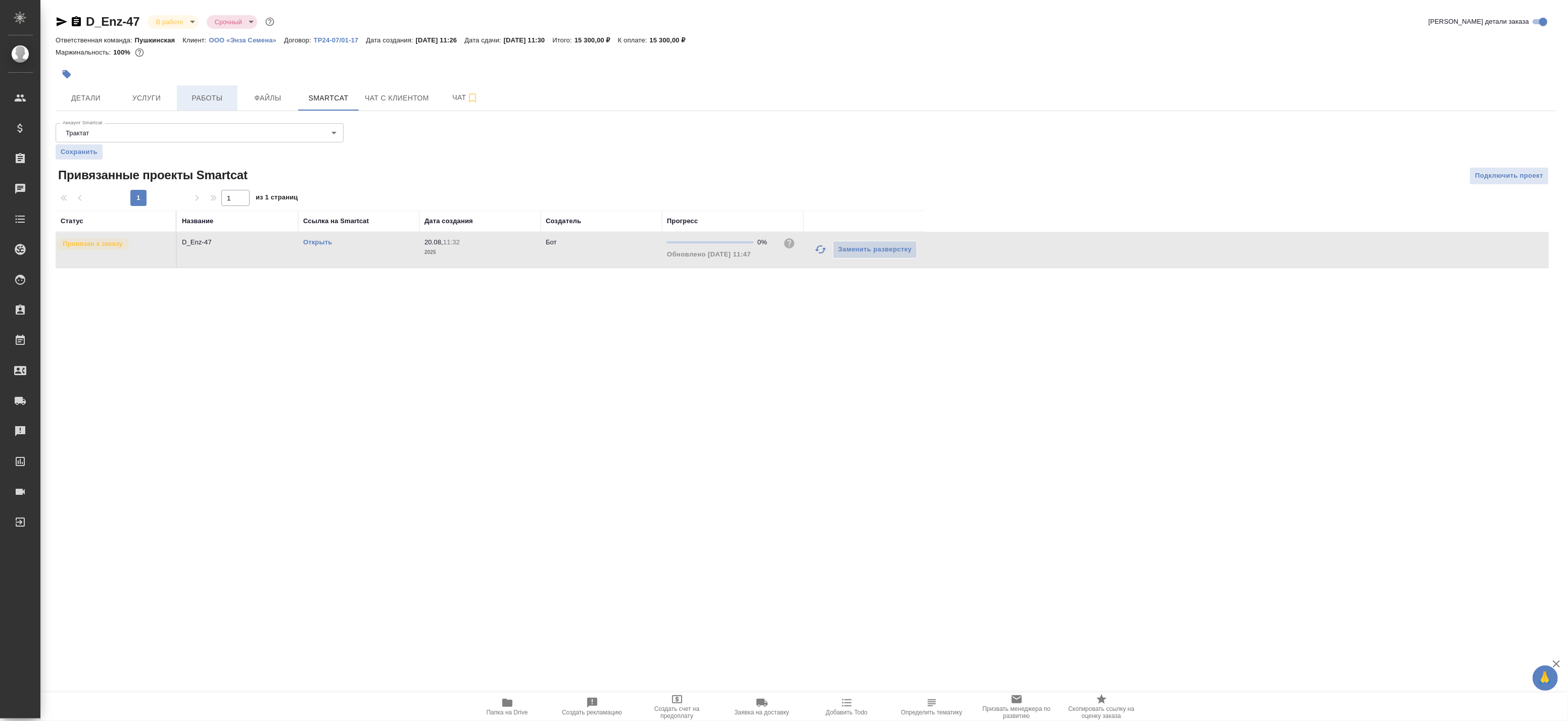
click at [199, 98] on span "Работы" at bounding box center [207, 98] width 49 height 12
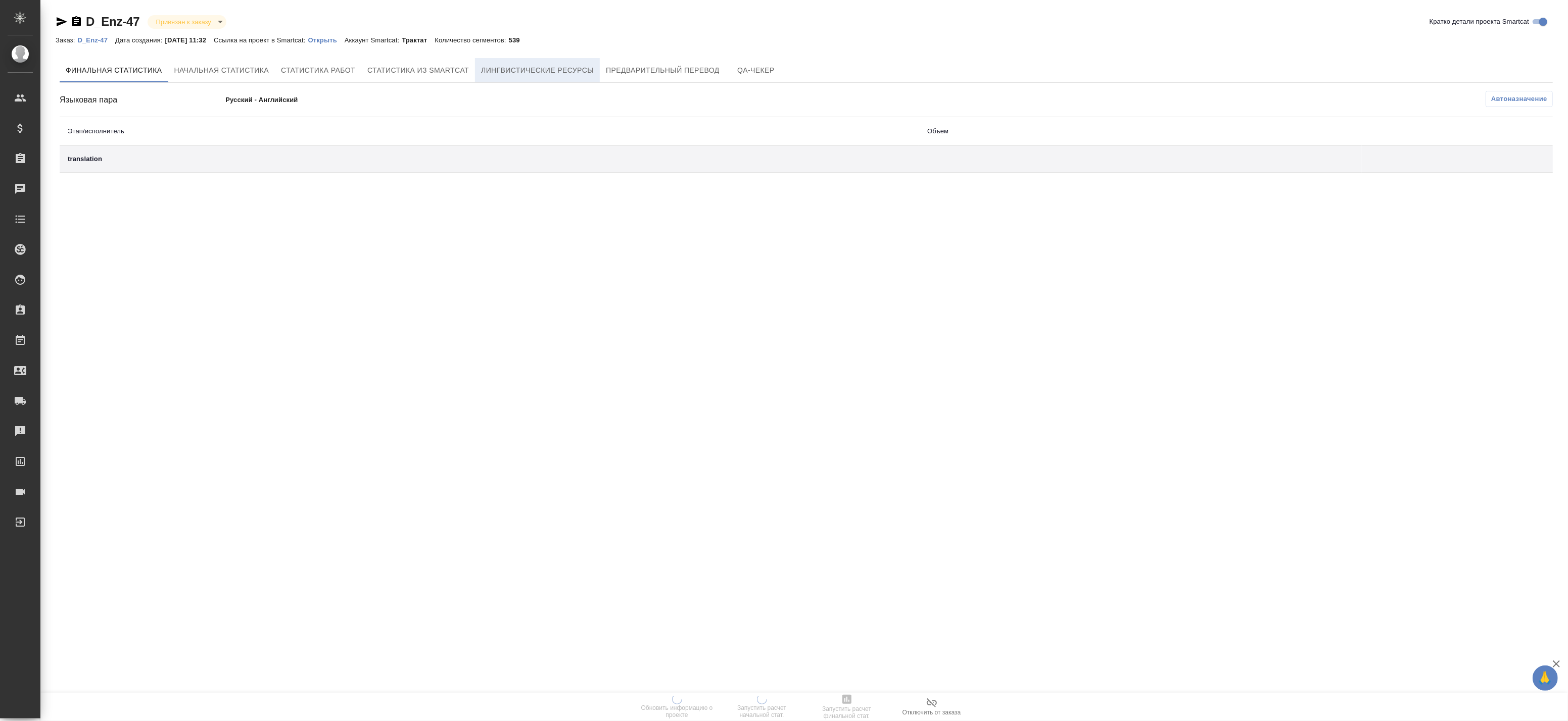
click at [552, 75] on span "Лингвистические ресурсы" at bounding box center [537, 71] width 113 height 12
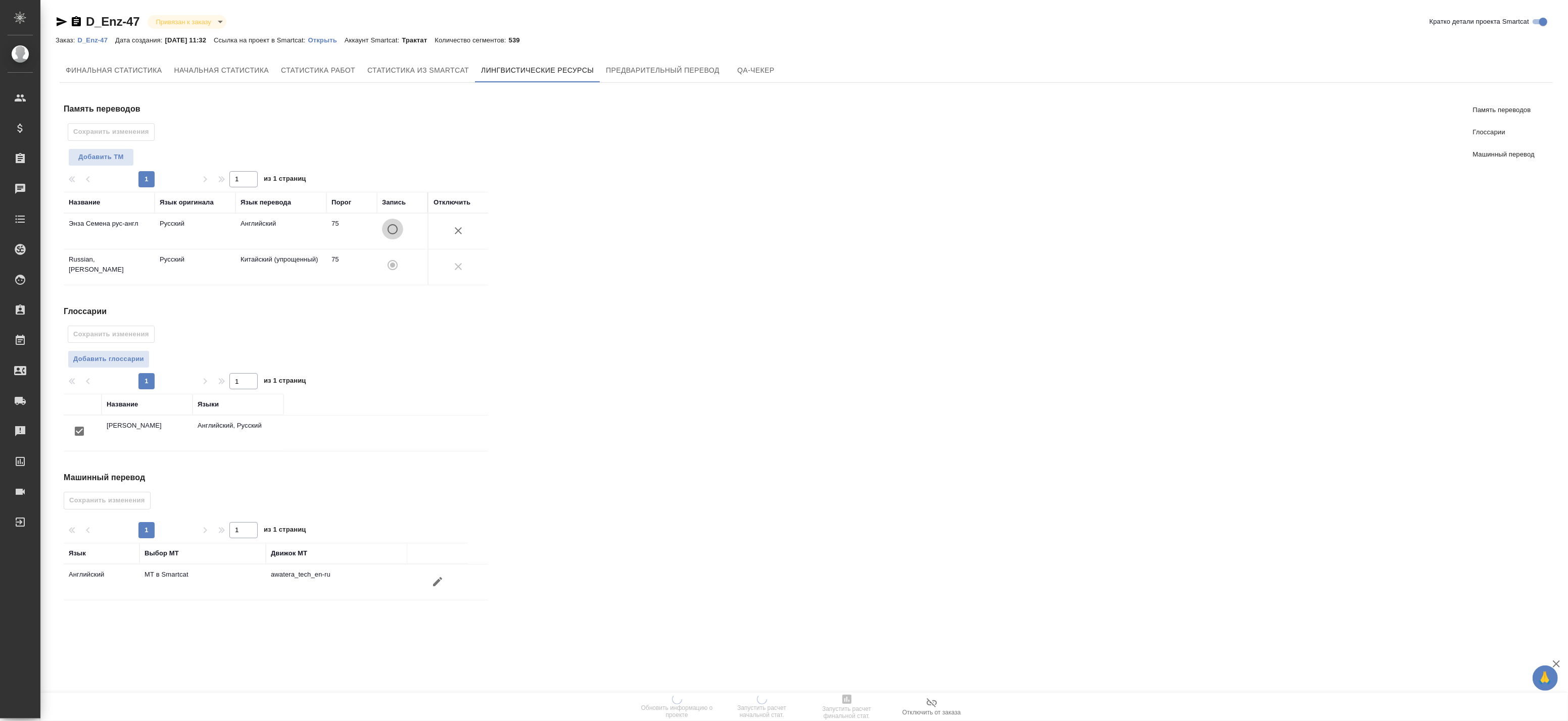
click at [392, 231] on input "A" at bounding box center [392, 229] width 21 height 21
click at [97, 152] on span "Добавить TM" at bounding box center [100, 157] width 55 height 12
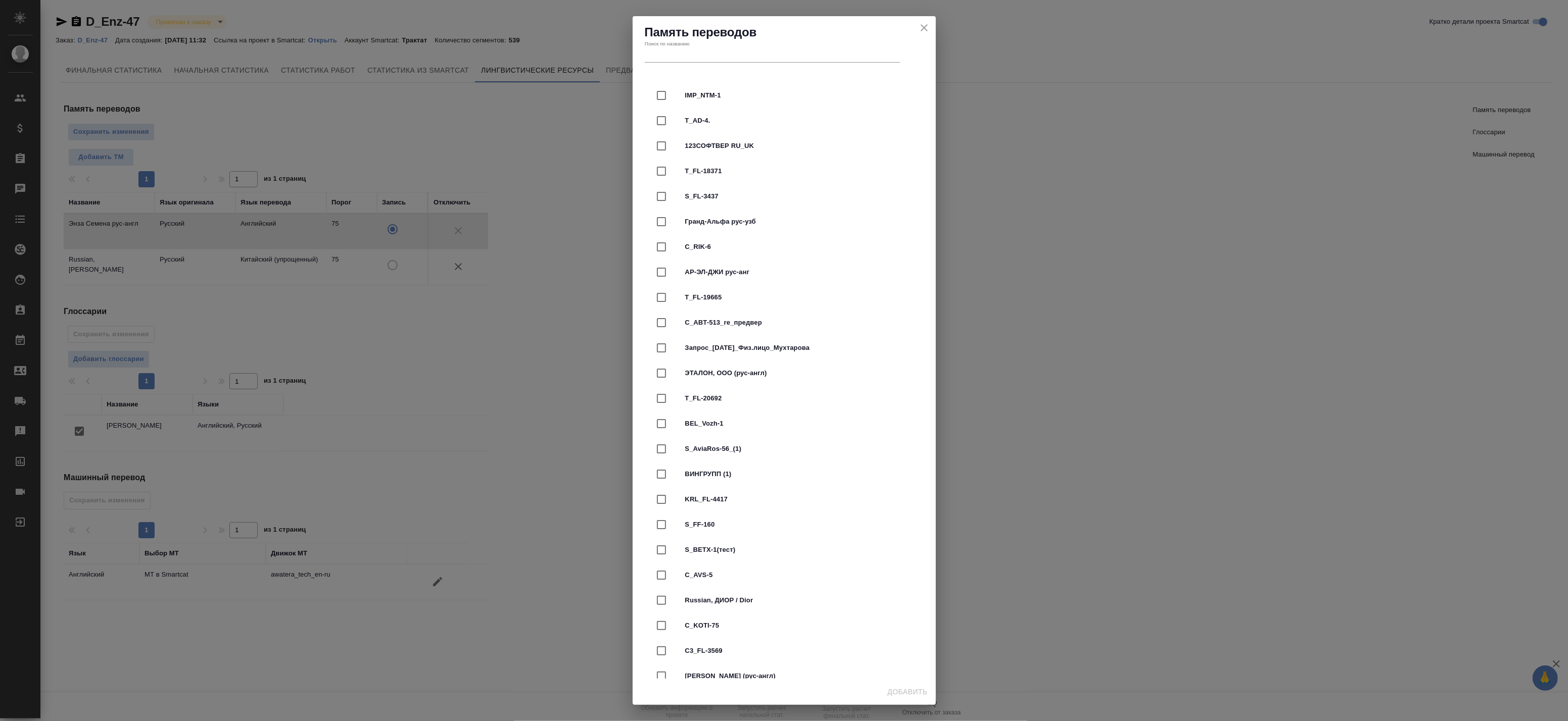
click at [650, 339] on input "text" at bounding box center [773, 346] width 255 height 14
paste input "Покупатель/ Сатып алушы: ТОО «ECOCULTURE-EURASIA» в лице Исполнительного директ…"
type input "Покупатель/ Сатып алушы: ТОО «ECOCULTURE-EURASIA» в лице Исполнительного директ…"
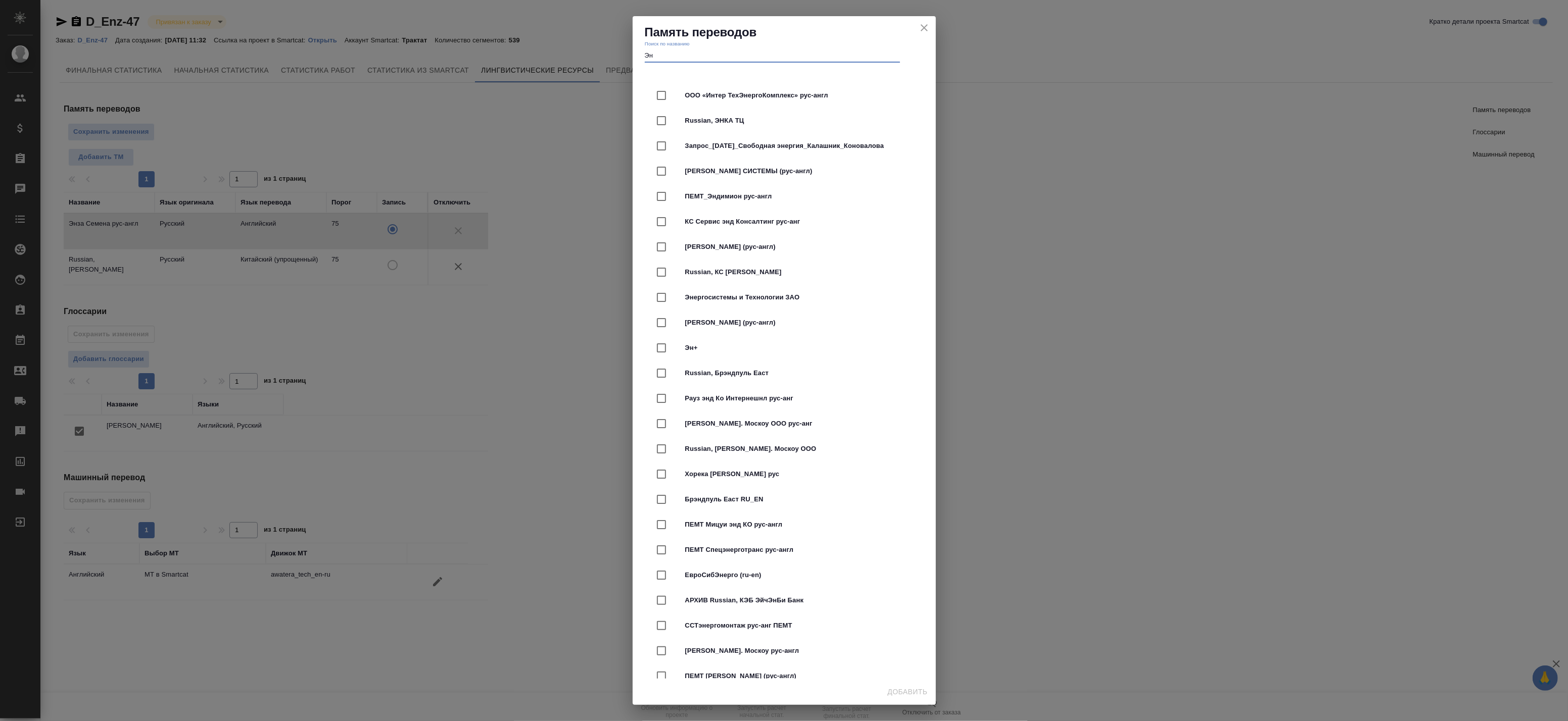
click at [676, 57] on input "Эн" at bounding box center [773, 55] width 255 height 14
paste input "ОО «Энза Семена»"
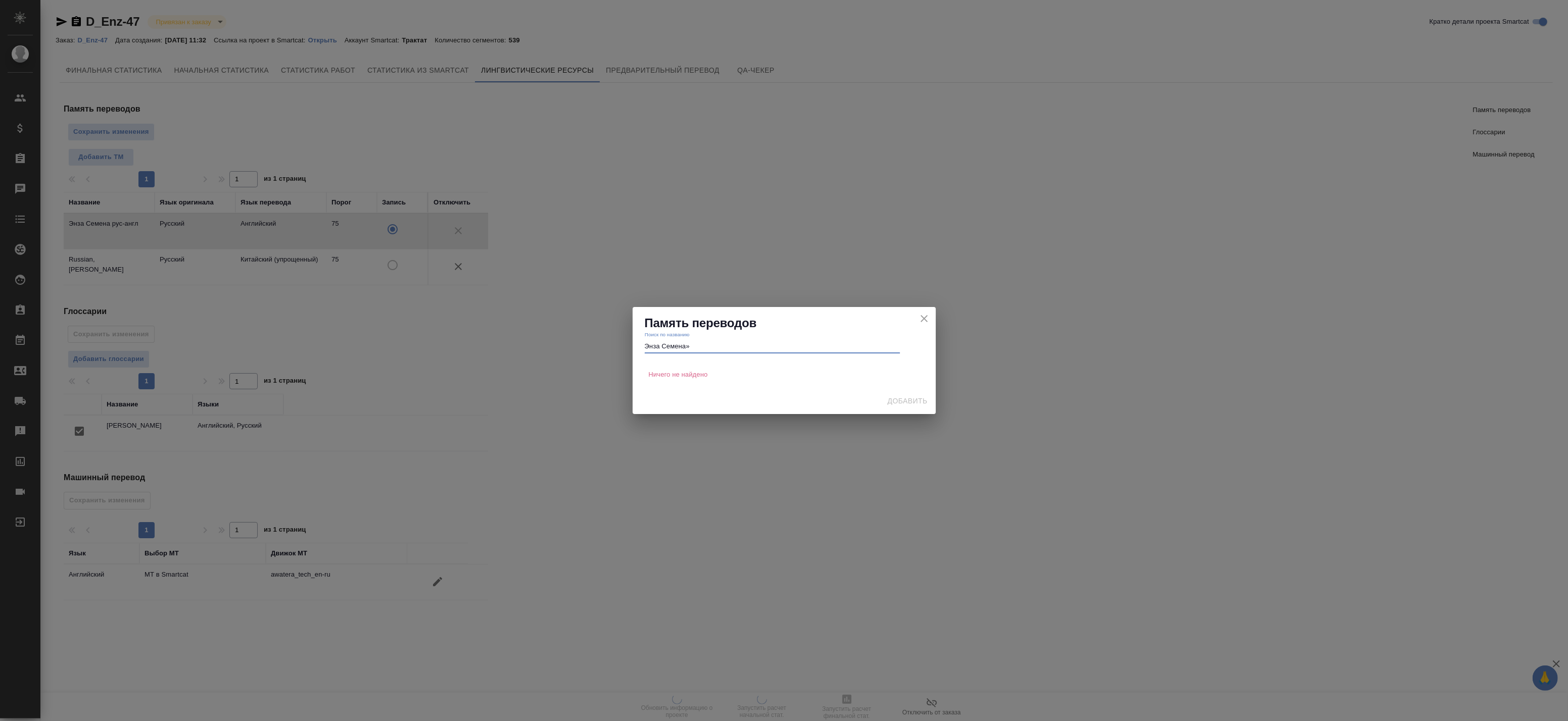
click at [714, 342] on input "Энза Семена»" at bounding box center [773, 346] width 255 height 14
type input "Энза Семена"
click at [925, 299] on icon "close" at bounding box center [924, 294] width 12 height 12
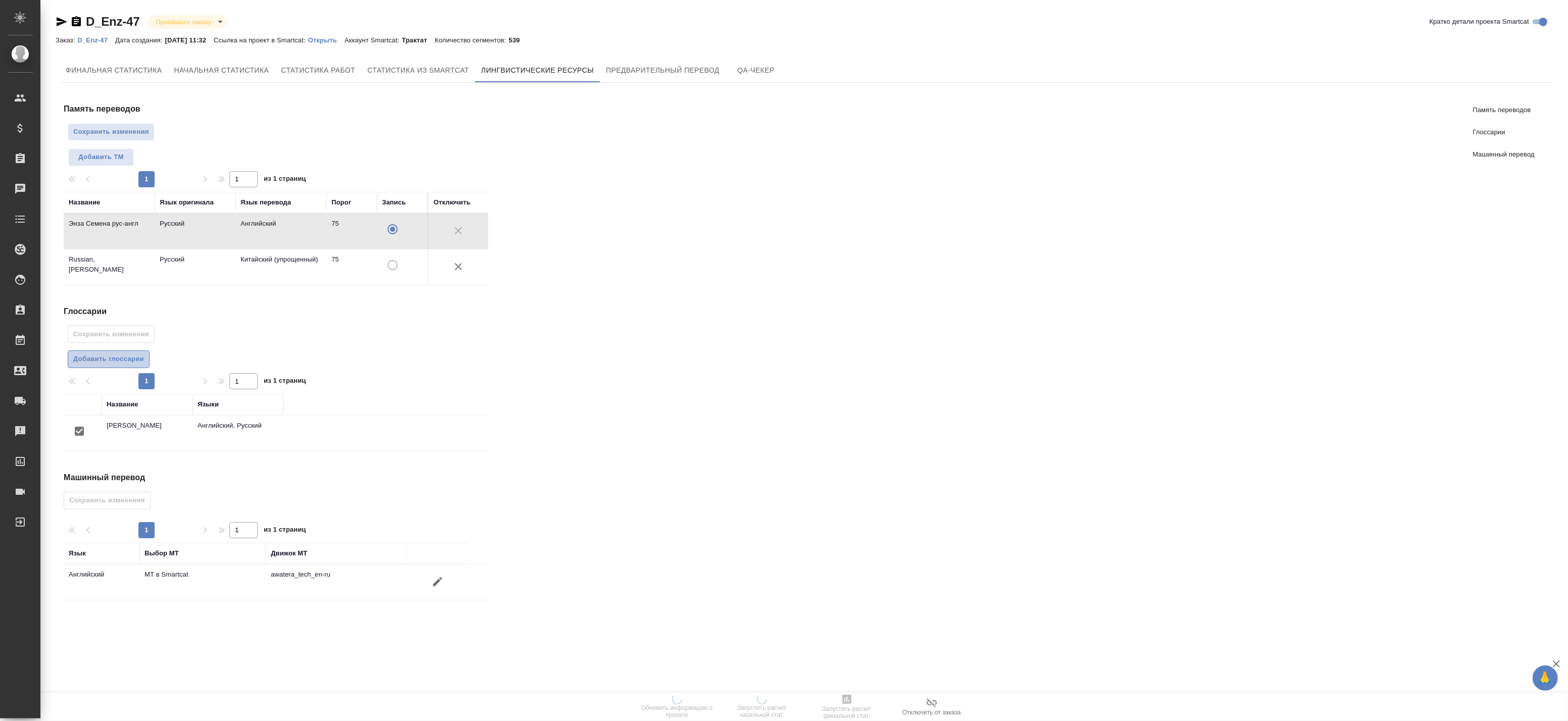
click at [107, 353] on button "Добавить глоссарии" at bounding box center [109, 359] width 82 height 18
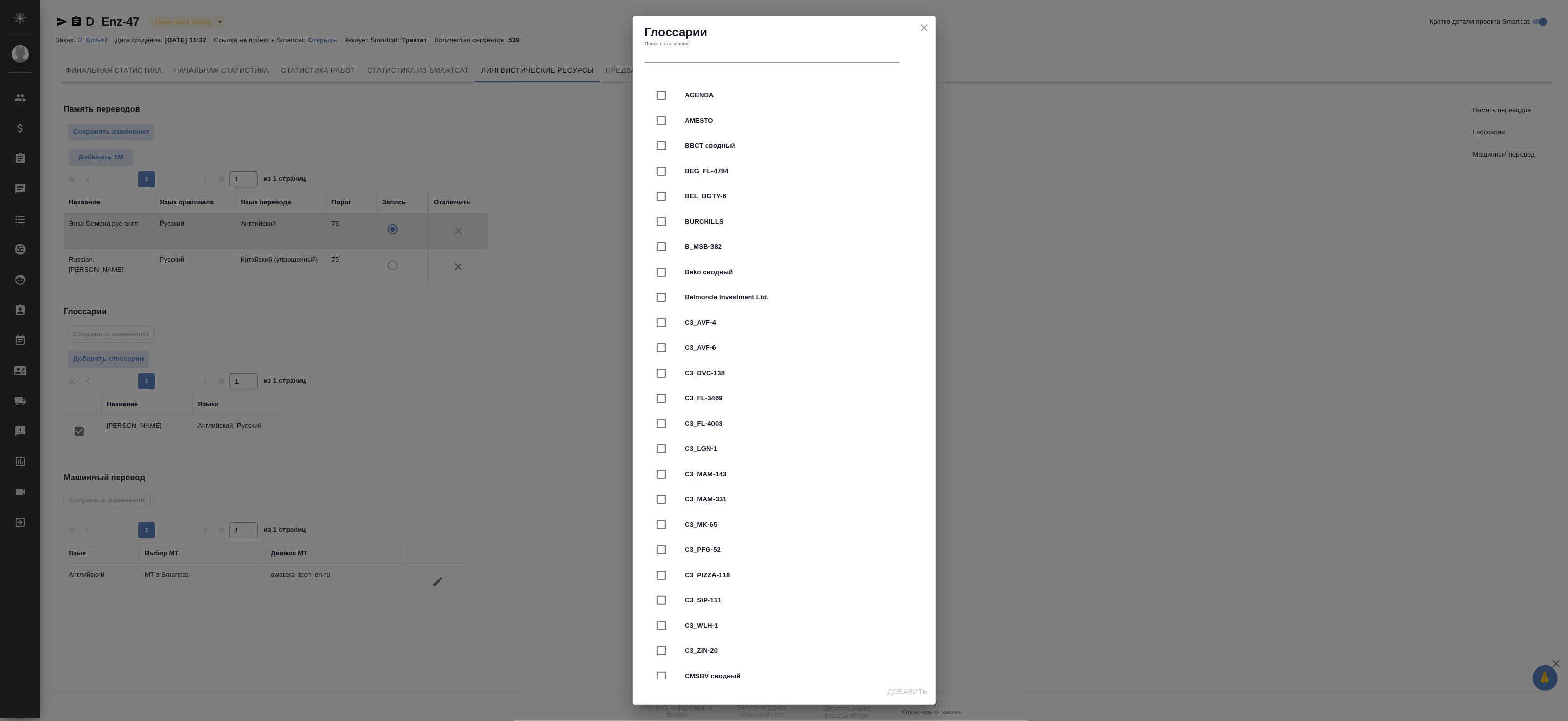
click at [699, 58] on input "text" at bounding box center [773, 55] width 255 height 14
paste input "ООО «Энза Семена»"
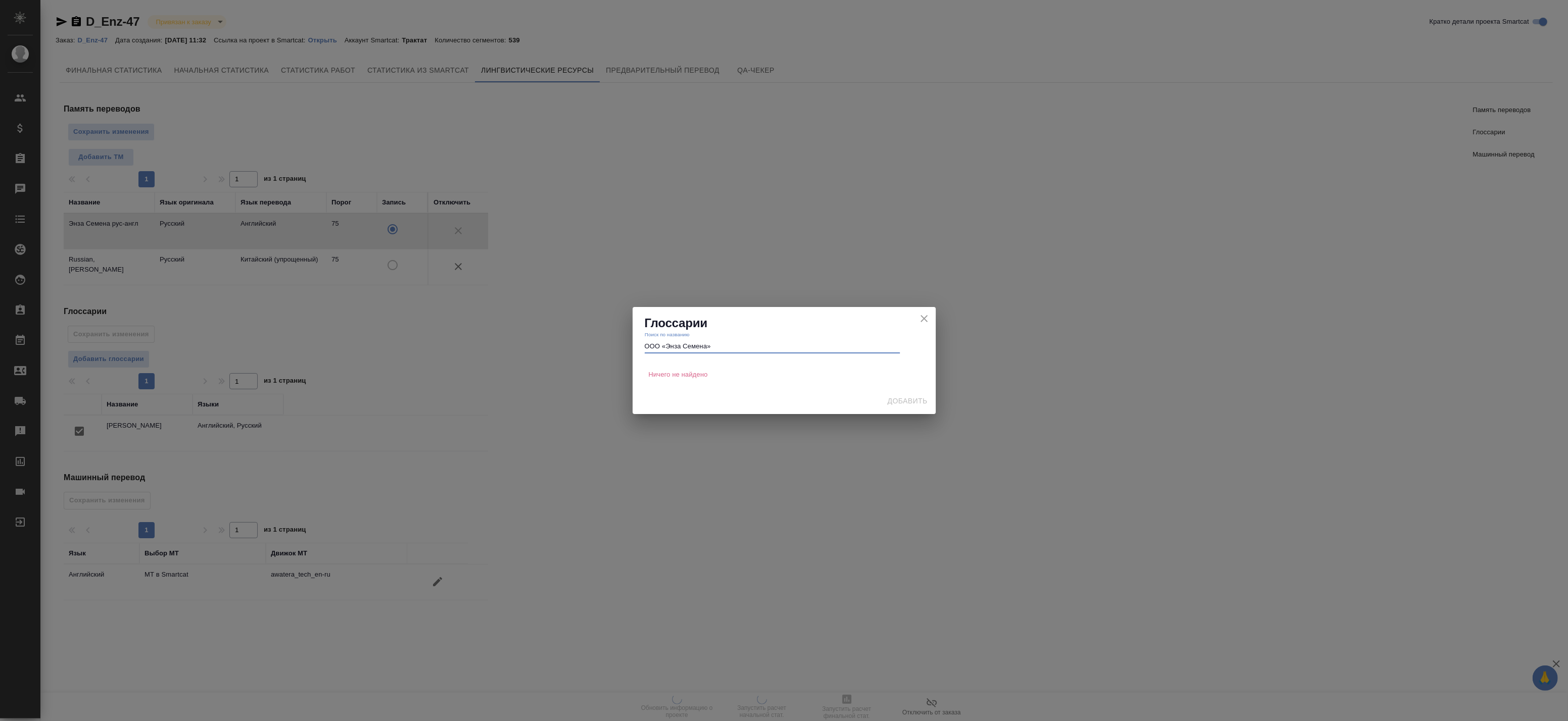
drag, startPoint x: 664, startPoint y: 350, endPoint x: 614, endPoint y: 354, distance: 50.2
click at [614, 354] on div "Глоссарии Поиск по названию ООО «Энза Семена» Ничего не найдено Добавить" at bounding box center [784, 360] width 1568 height 721
click at [659, 353] on input "ООО «Энза Семена»" at bounding box center [773, 346] width 255 height 14
drag, startPoint x: 664, startPoint y: 350, endPoint x: 597, endPoint y: 346, distance: 67.1
click at [597, 346] on div "Глоссарии Поиск по названию ООО «Энза Семена» Ничего не найдено Добавить" at bounding box center [784, 360] width 1568 height 721
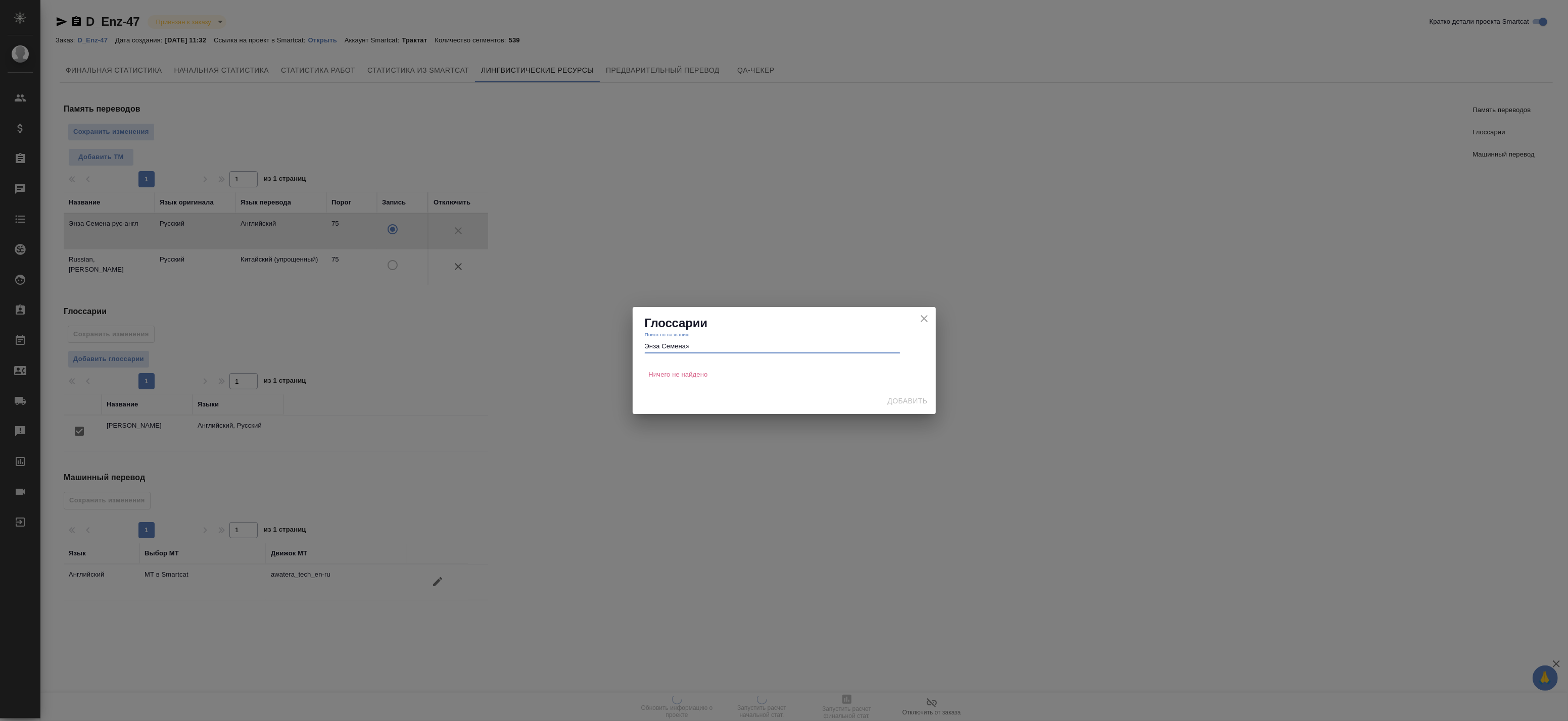
click at [707, 346] on input "Энза Семена»" at bounding box center [773, 346] width 255 height 14
type input "Энза Семена"
click at [925, 297] on icon "close" at bounding box center [924, 294] width 7 height 7
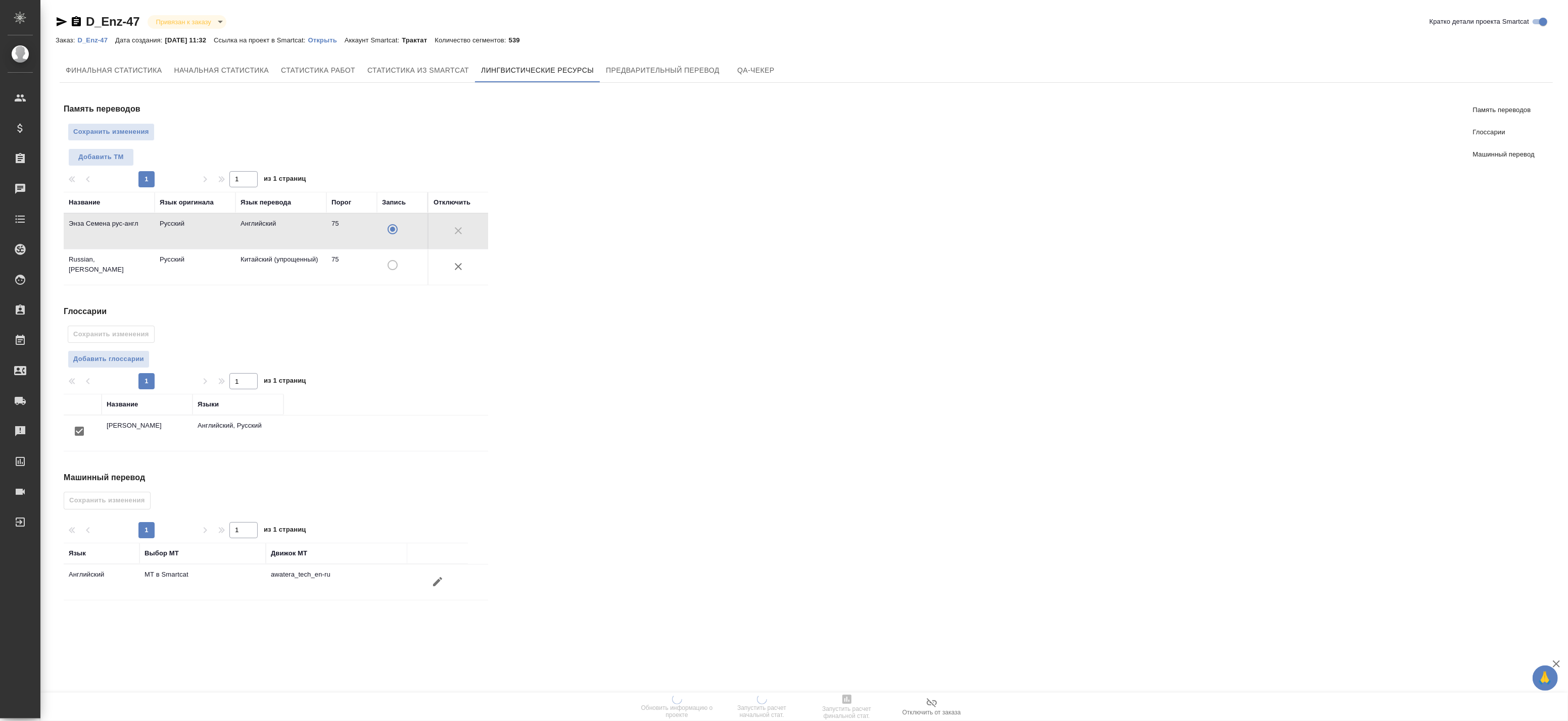
click at [428, 589] on button "button" at bounding box center [437, 582] width 24 height 24
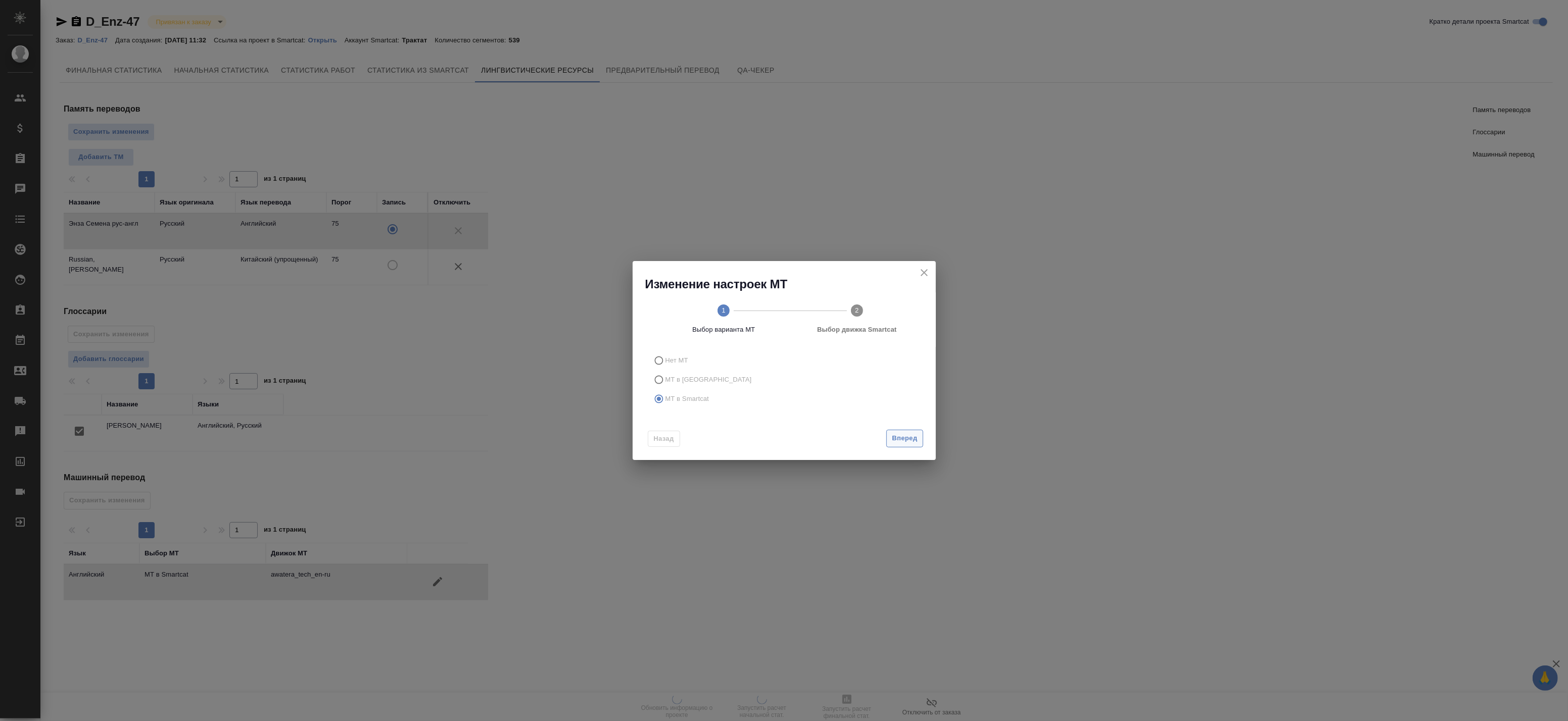
click at [910, 438] on span "Вперед" at bounding box center [904, 438] width 25 height 12
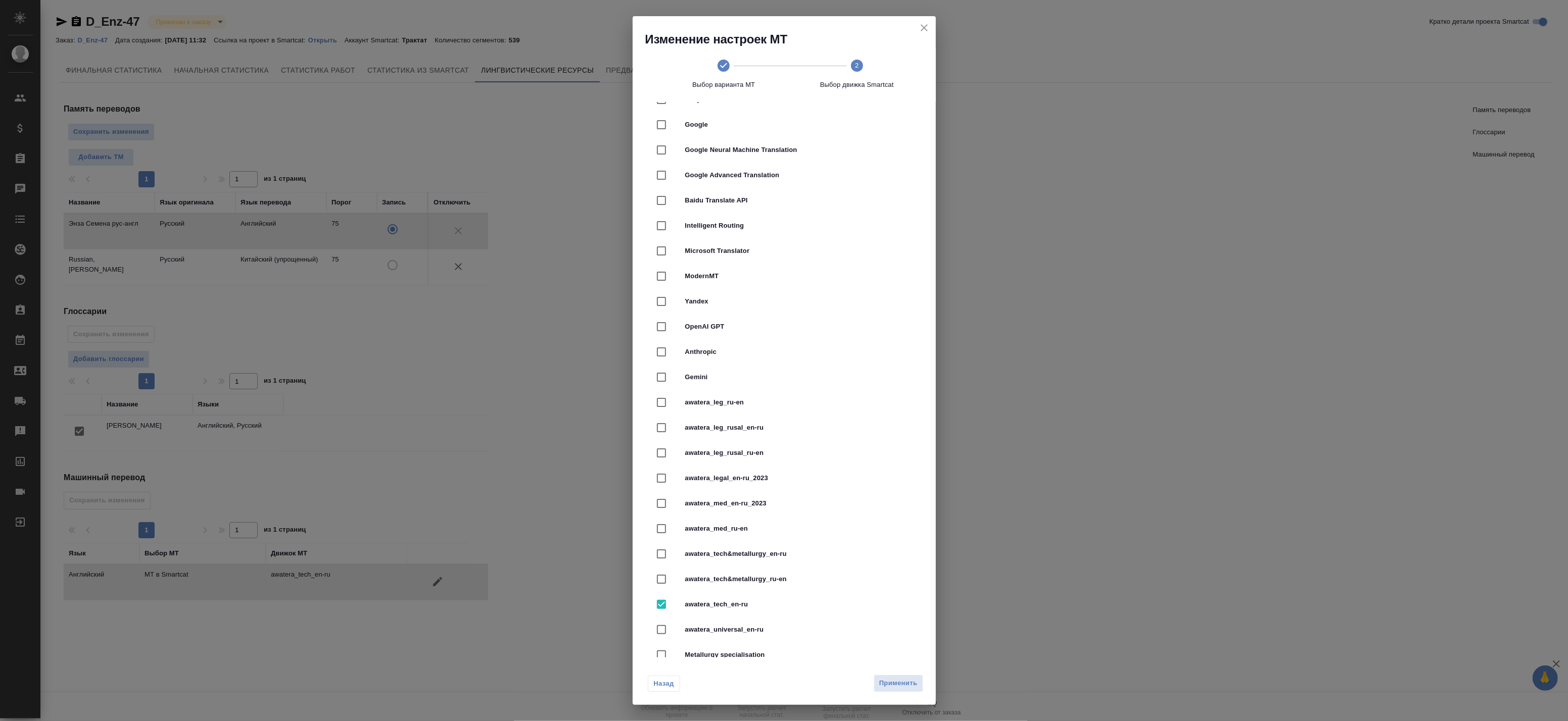
scroll to position [73, 0]
drag, startPoint x: 786, startPoint y: 431, endPoint x: 759, endPoint y: 387, distance: 51.6
click at [764, 386] on ul "Amazon Translate DeepL Google Google Neural Machine Translation Google Advanced…" at bounding box center [784, 344] width 271 height 614
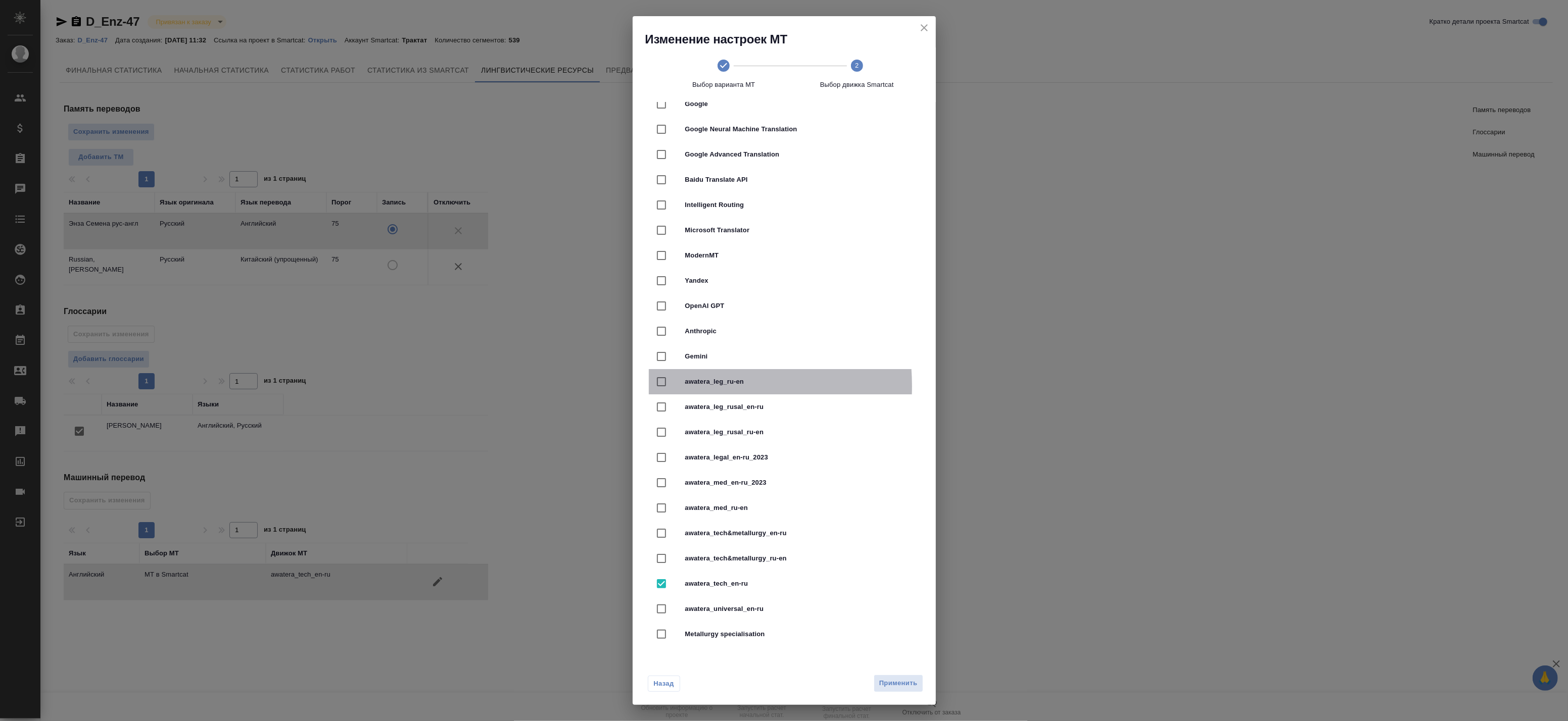
click at [666, 386] on input "checkbox" at bounding box center [661, 382] width 21 height 21
checkbox input "true"
checkbox input "false"
click at [886, 684] on span "Применить" at bounding box center [898, 684] width 38 height 12
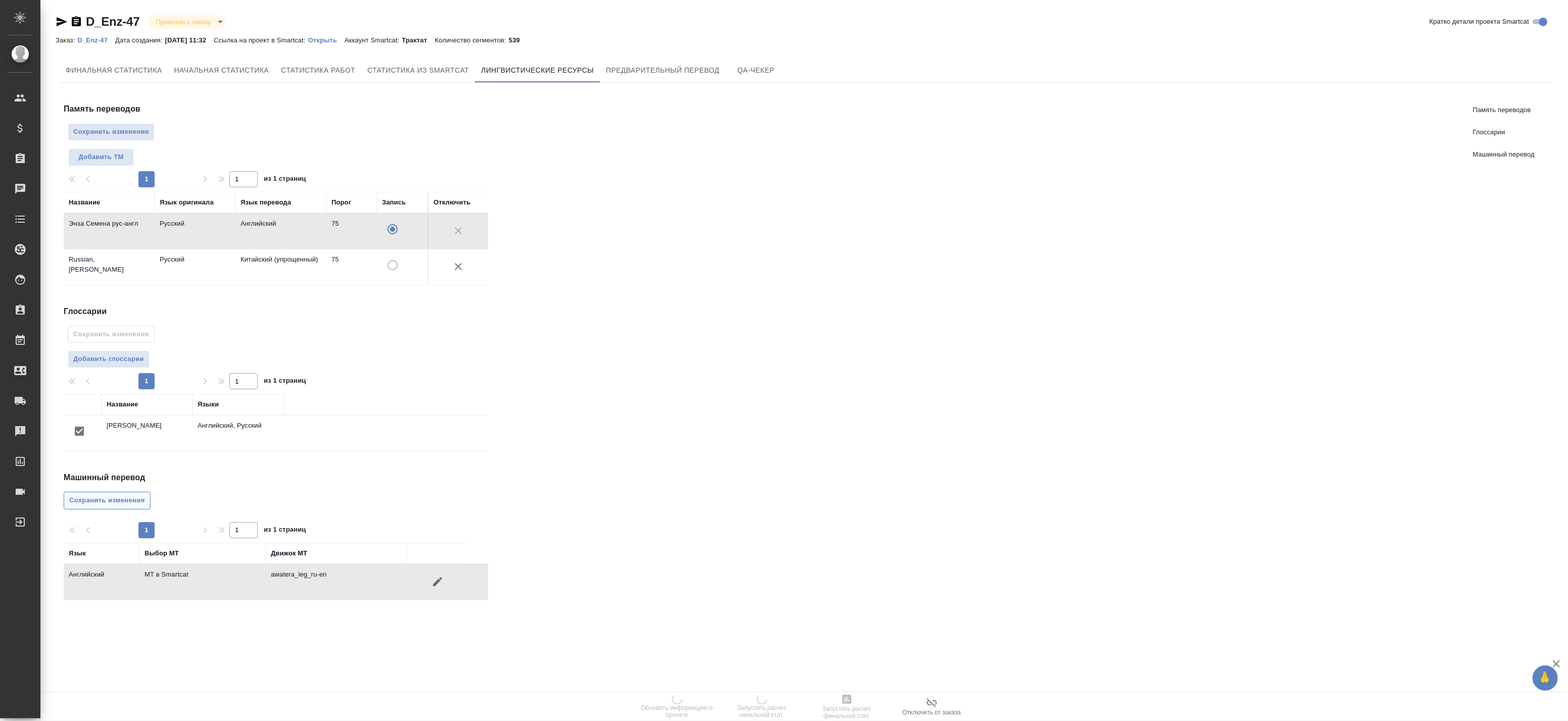
click at [111, 508] on button "Сохранить изменения" at bounding box center [107, 501] width 87 height 18
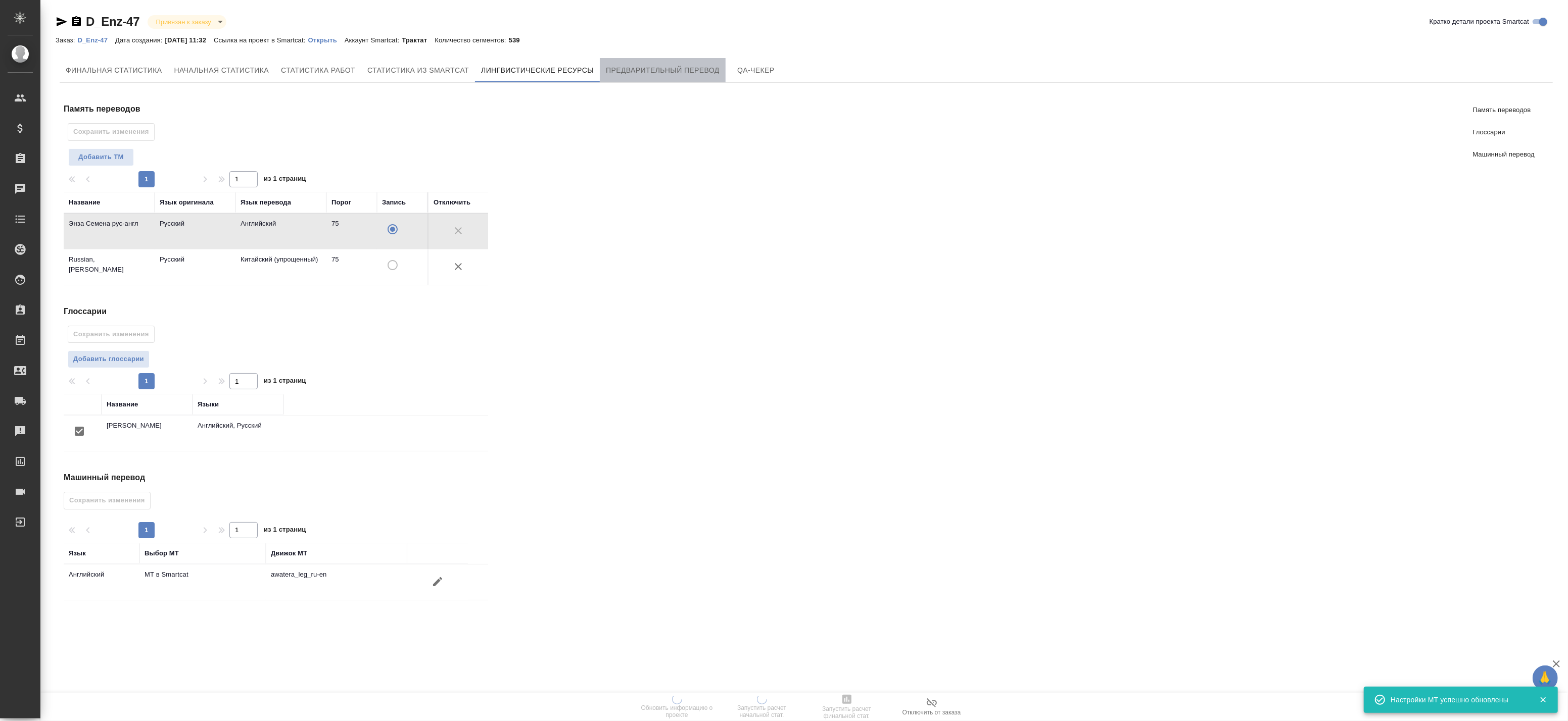
click at [667, 66] on span "Предварительный перевод" at bounding box center [662, 71] width 114 height 12
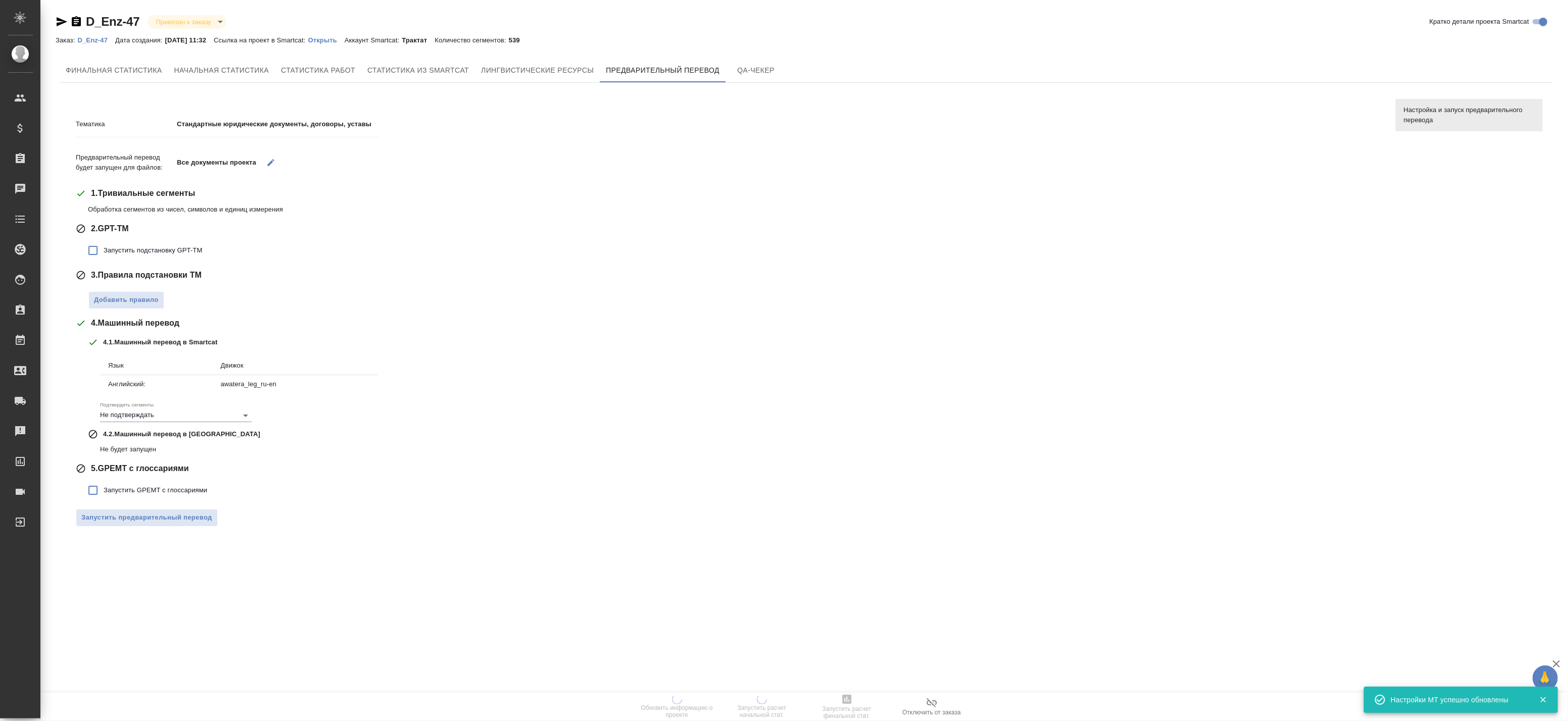
click at [128, 249] on span "Запустить подстановку GPT-TM" at bounding box center [153, 250] width 98 height 10
click at [104, 249] on input "Запустить подстановку GPT-TM" at bounding box center [93, 250] width 21 height 21
checkbox input "true"
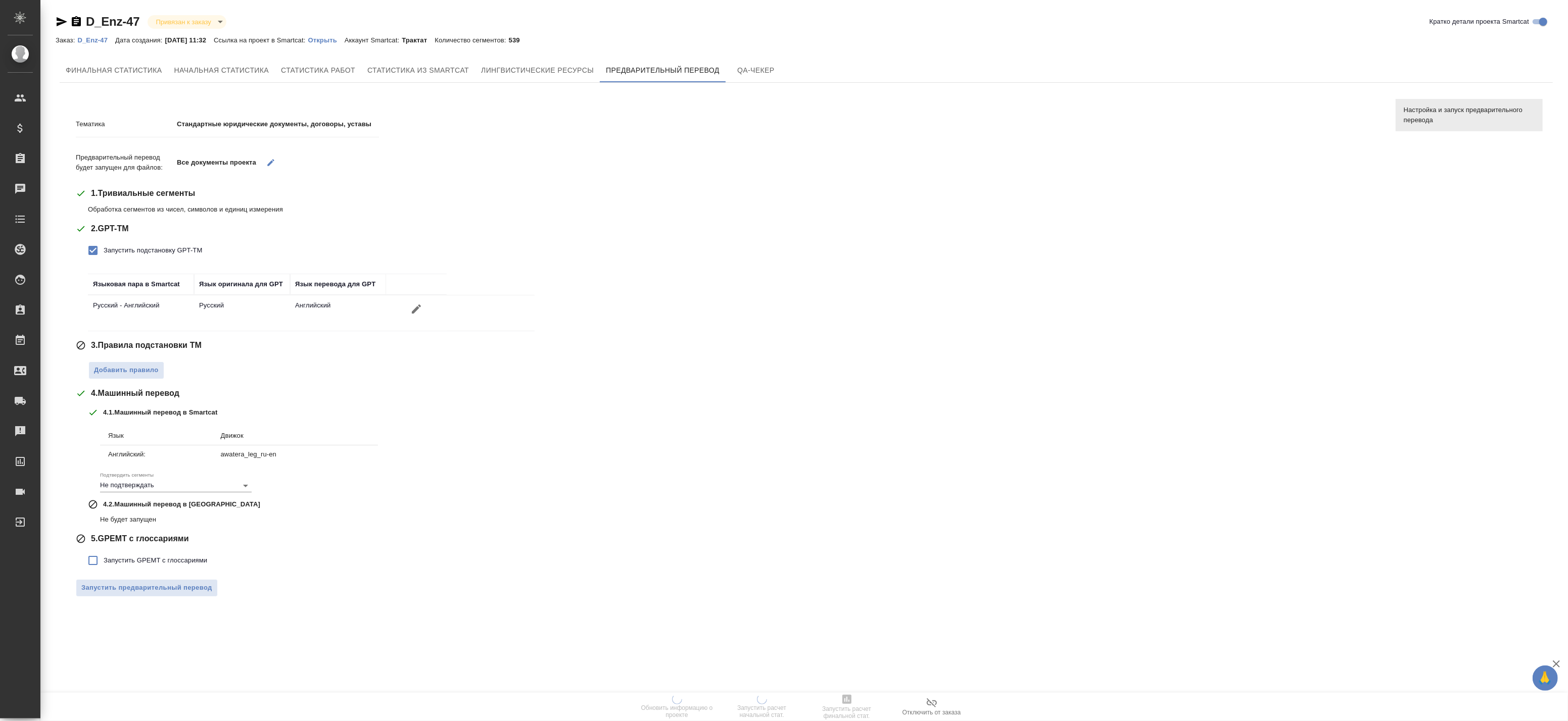
click at [109, 568] on label "Запустить GPEMT с глоссариями" at bounding box center [145, 560] width 125 height 21
click at [104, 568] on input "Запустить GPEMT с глоссариями" at bounding box center [93, 560] width 21 height 21
checkbox input "true"
click at [184, 660] on span "Запустить предварительный перевод" at bounding box center [146, 658] width 131 height 12
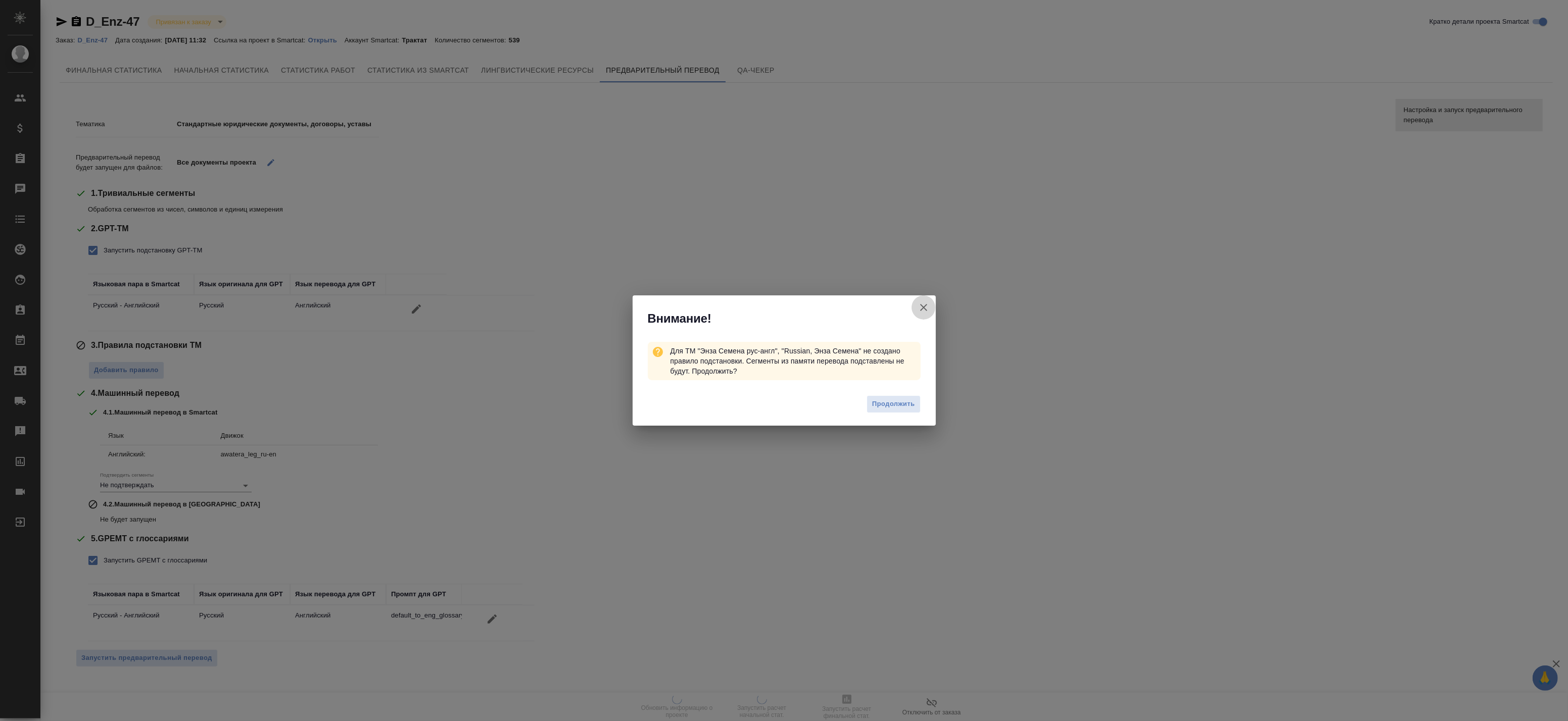
click at [917, 305] on button "Кратко детали проекта Smartcat" at bounding box center [924, 308] width 24 height 24
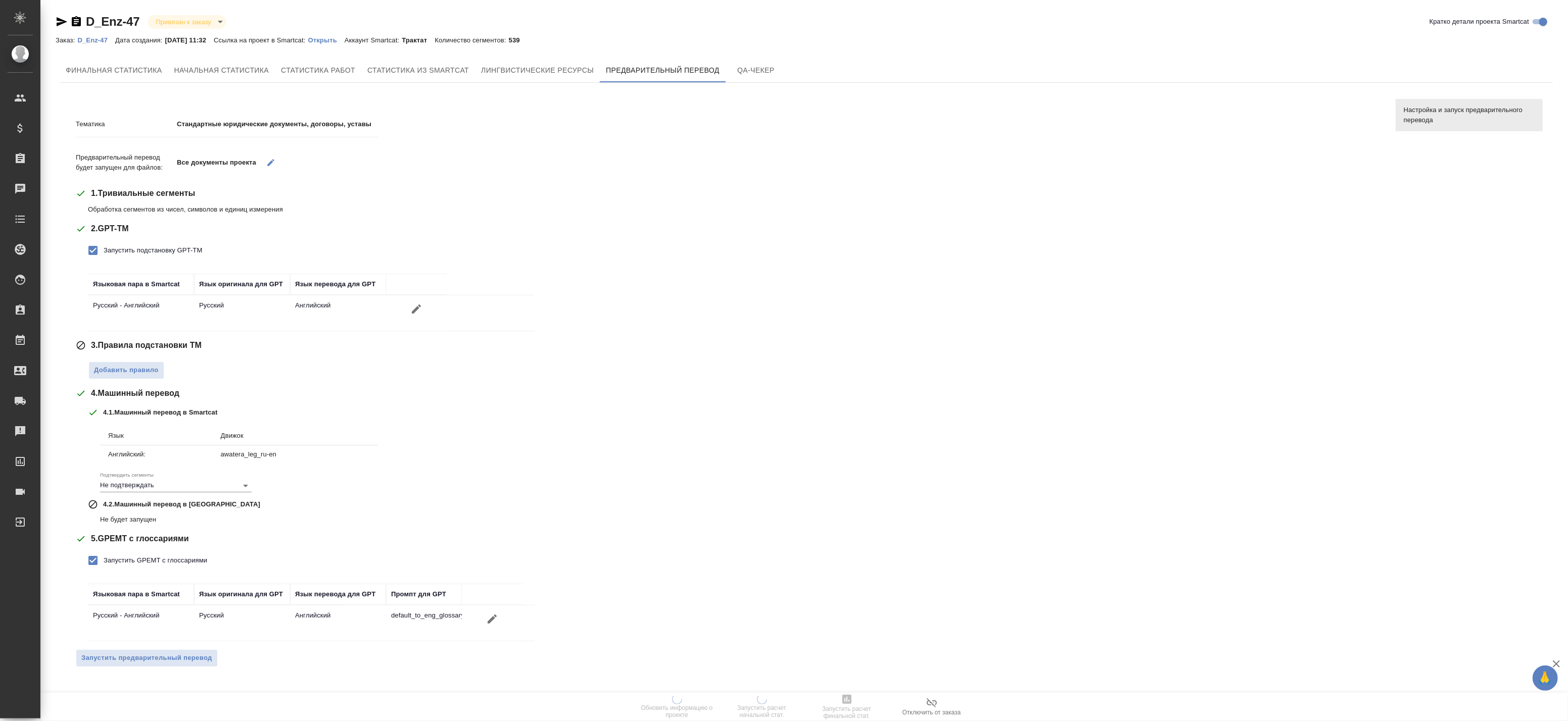
click at [87, 376] on div "3 . Правила подстановки TM Добавить правило" at bounding box center [728, 359] width 1305 height 40
click at [102, 374] on span "Добавить правило" at bounding box center [126, 371] width 64 height 12
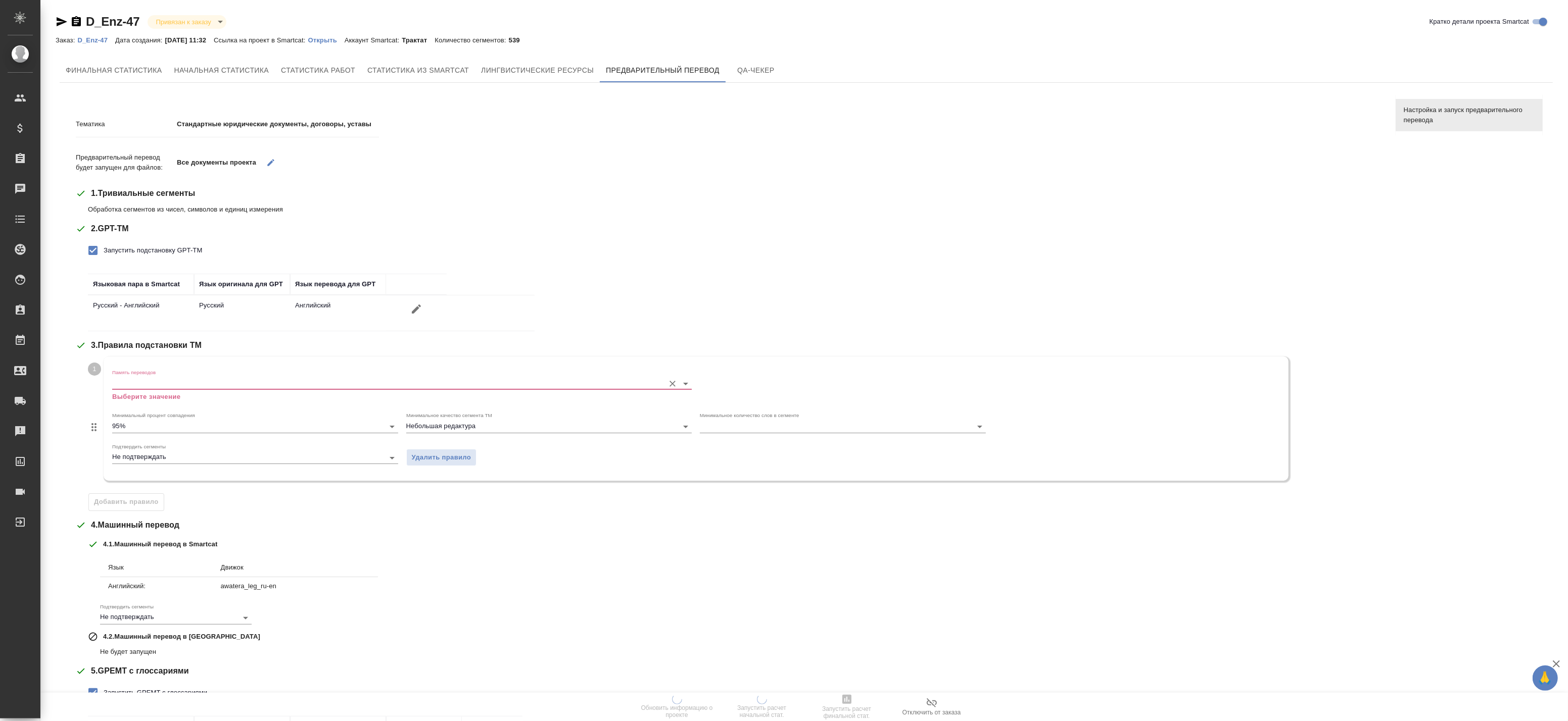
click at [363, 382] on input "Память переводов" at bounding box center [386, 384] width 547 height 12
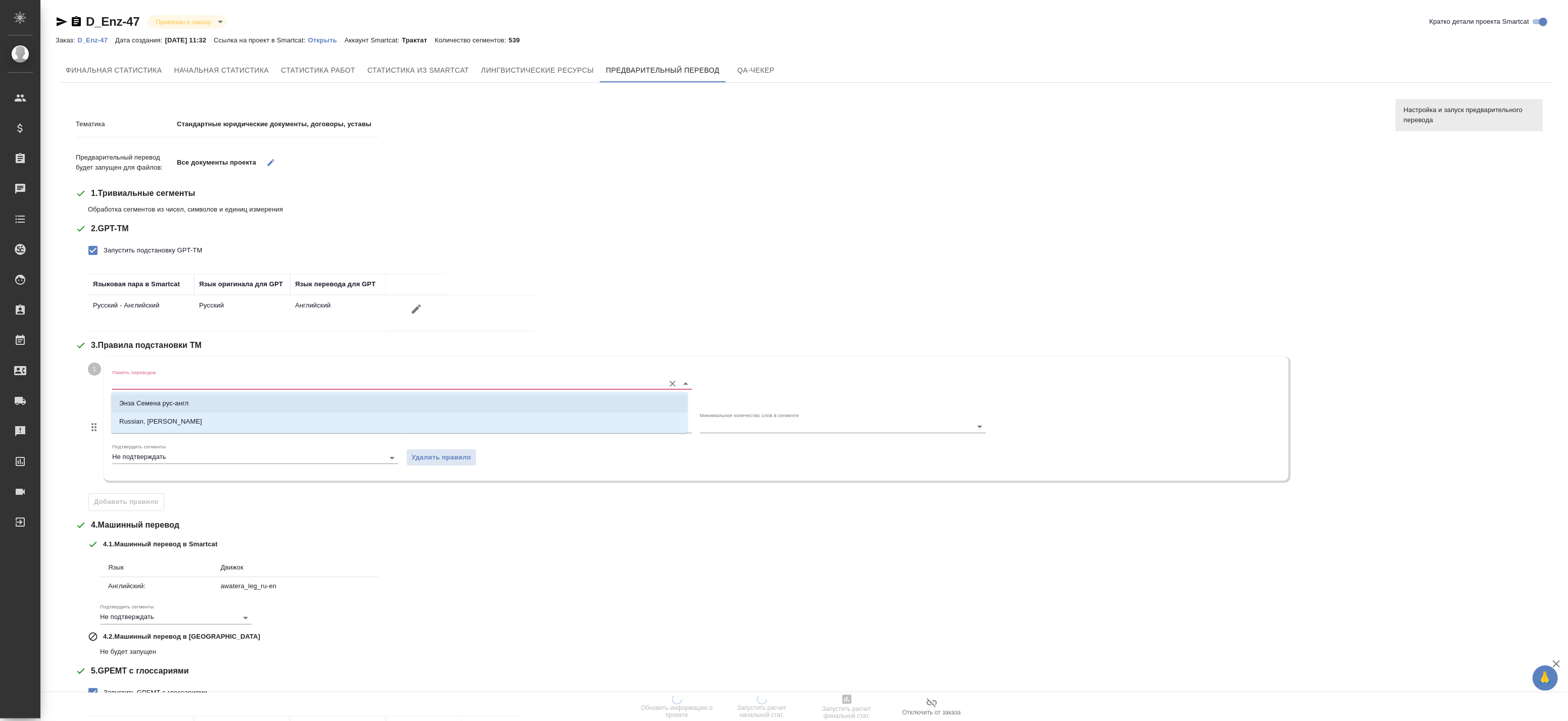
click at [159, 399] on p "Энза Семена рус-англ" at bounding box center [154, 403] width 69 height 10
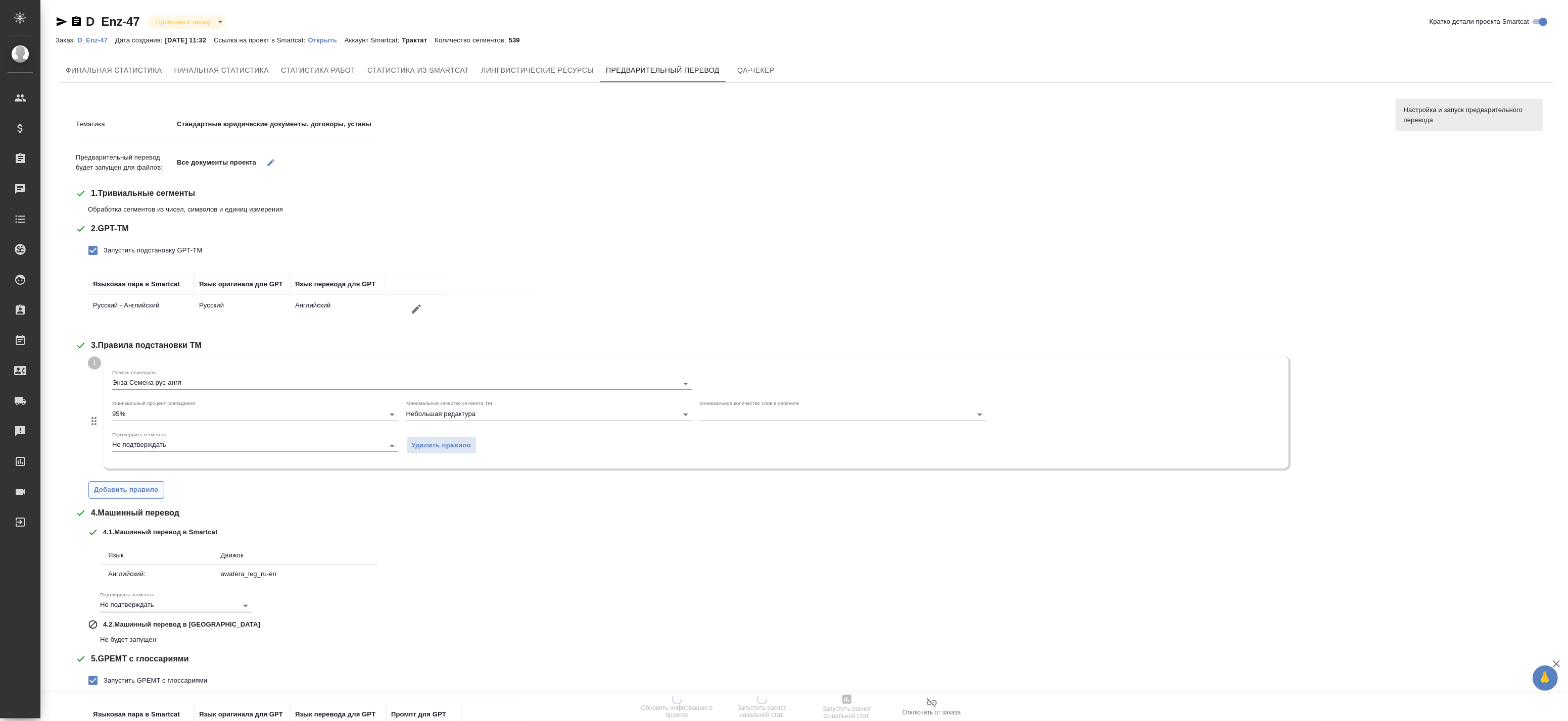
click at [127, 493] on span "Добавить правило" at bounding box center [126, 490] width 64 height 12
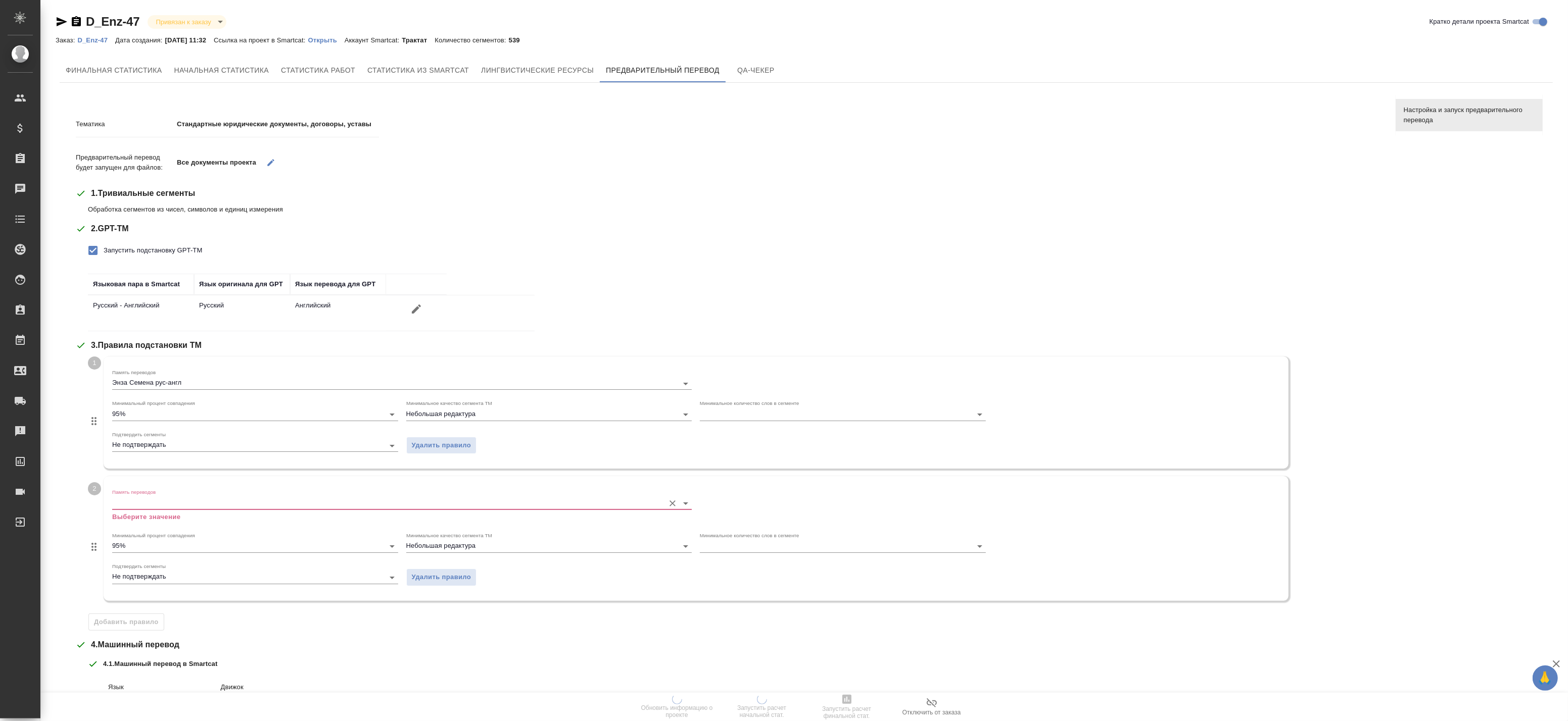
click at [150, 490] on label "Память переводов" at bounding box center [134, 492] width 44 height 5
click at [150, 497] on input "Память переводов" at bounding box center [386, 504] width 547 height 12
click at [145, 500] on input "Память переводов" at bounding box center [386, 504] width 547 height 12
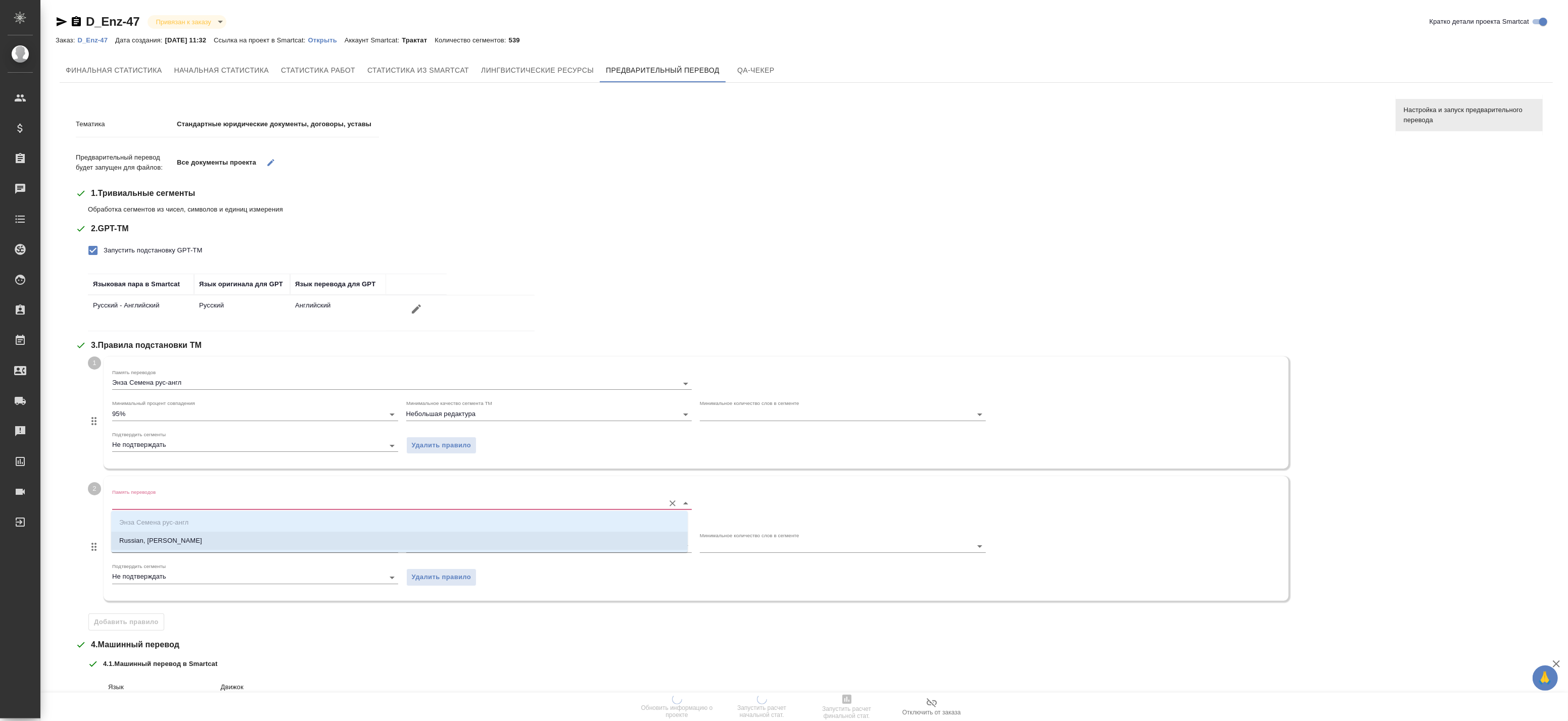
click at [139, 537] on p "Russian, Энза Семена" at bounding box center [161, 541] width 83 height 10
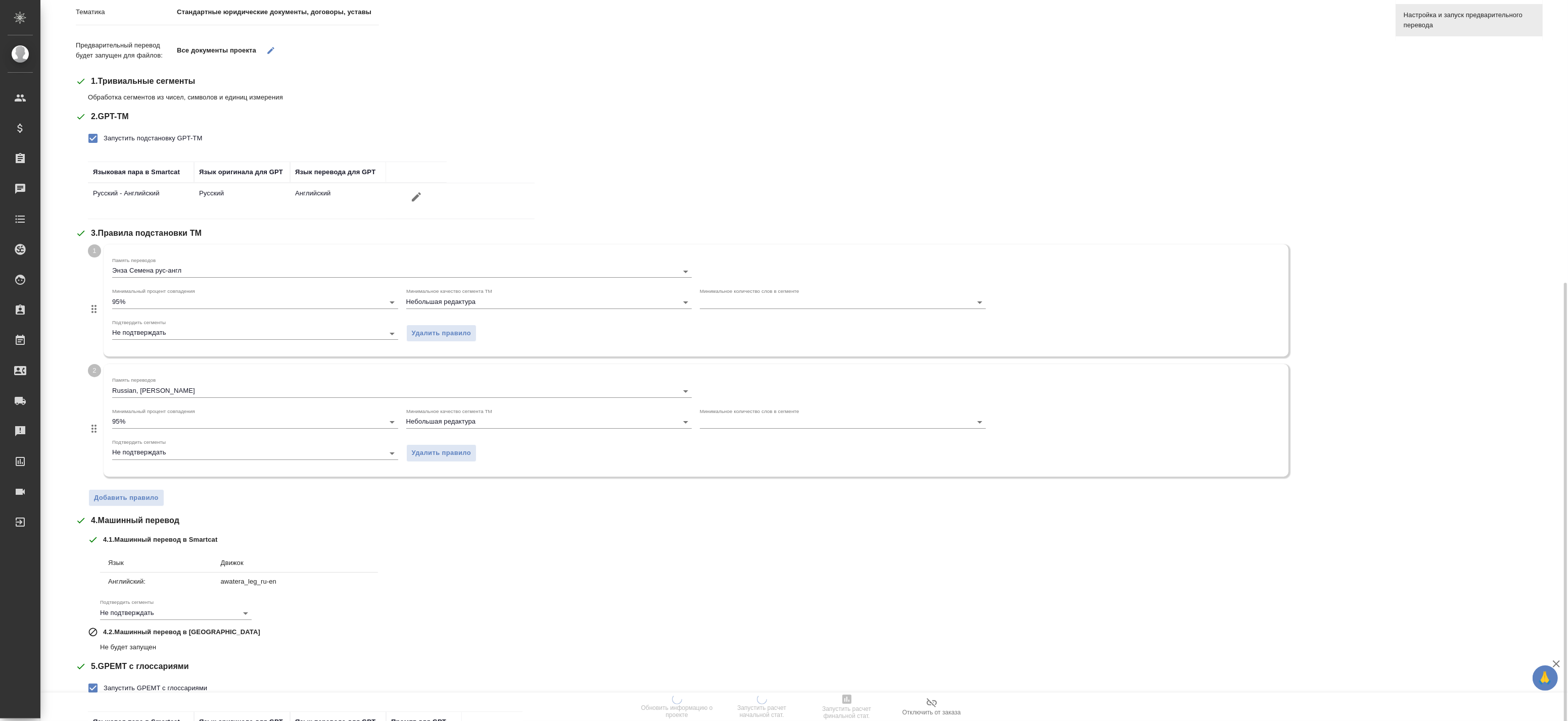
scroll to position [226, 0]
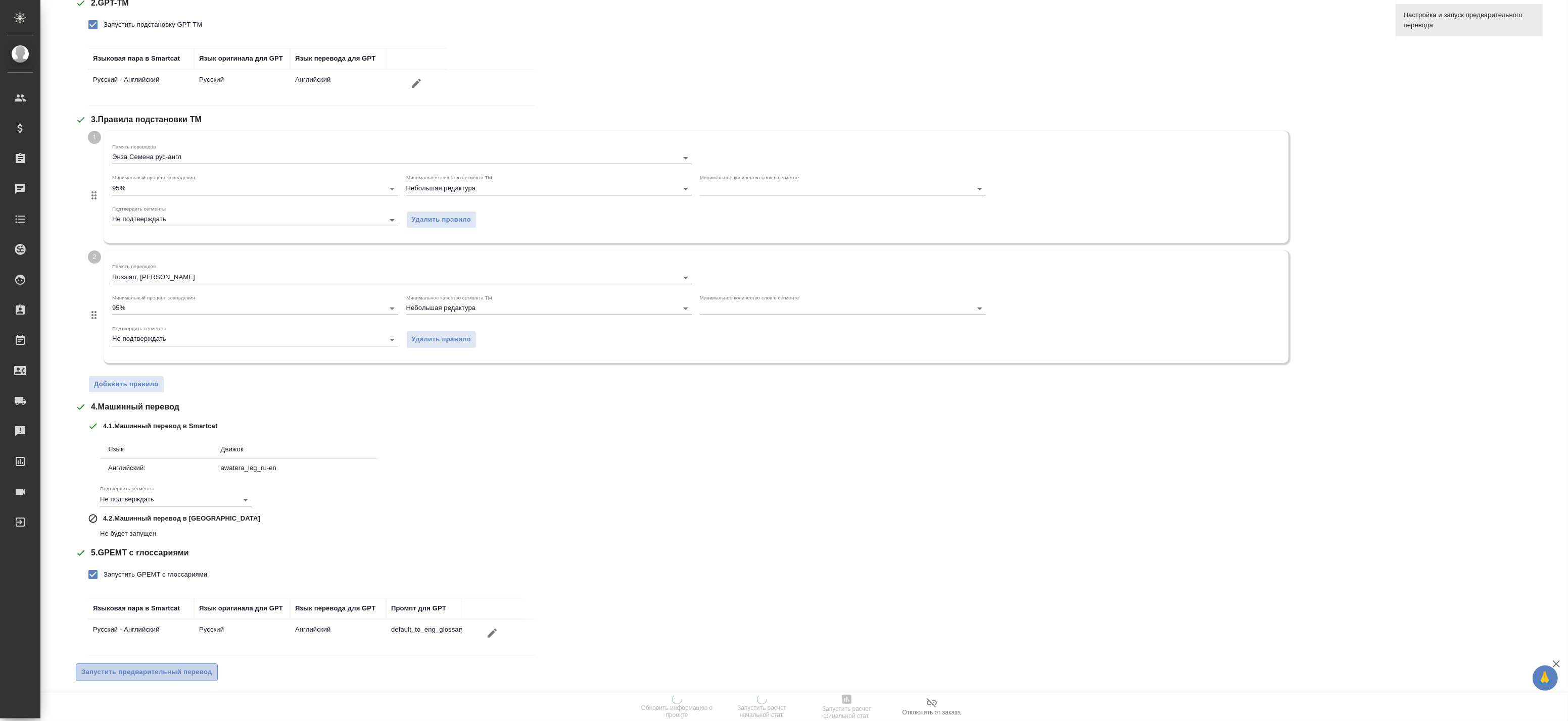
click at [164, 670] on span "Запустить предварительный перевод" at bounding box center [146, 673] width 131 height 12
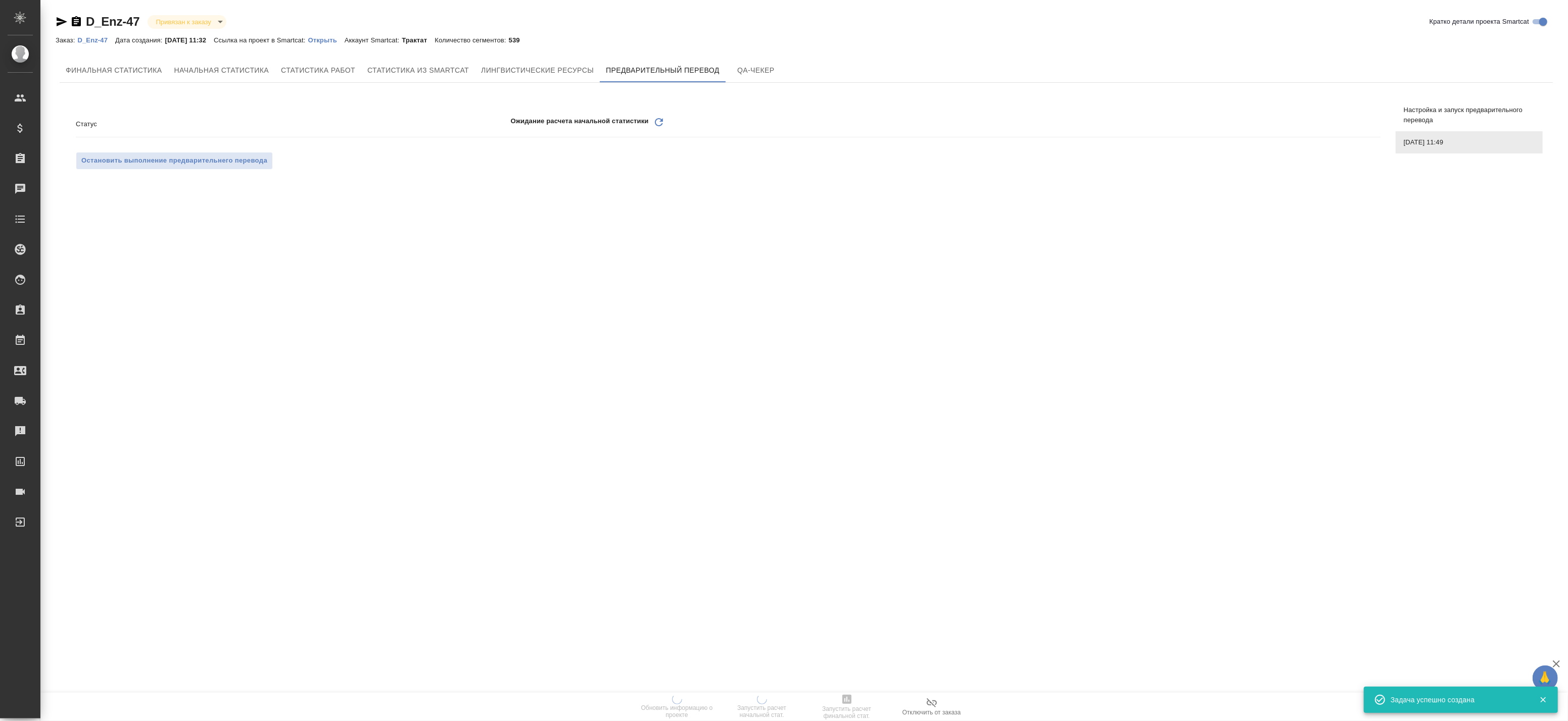
scroll to position [0, 0]
click at [661, 119] on icon at bounding box center [659, 123] width 8 height 8
click at [663, 123] on icon "Обновить" at bounding box center [659, 123] width 12 height 12
